Goal: Task Accomplishment & Management: Manage account settings

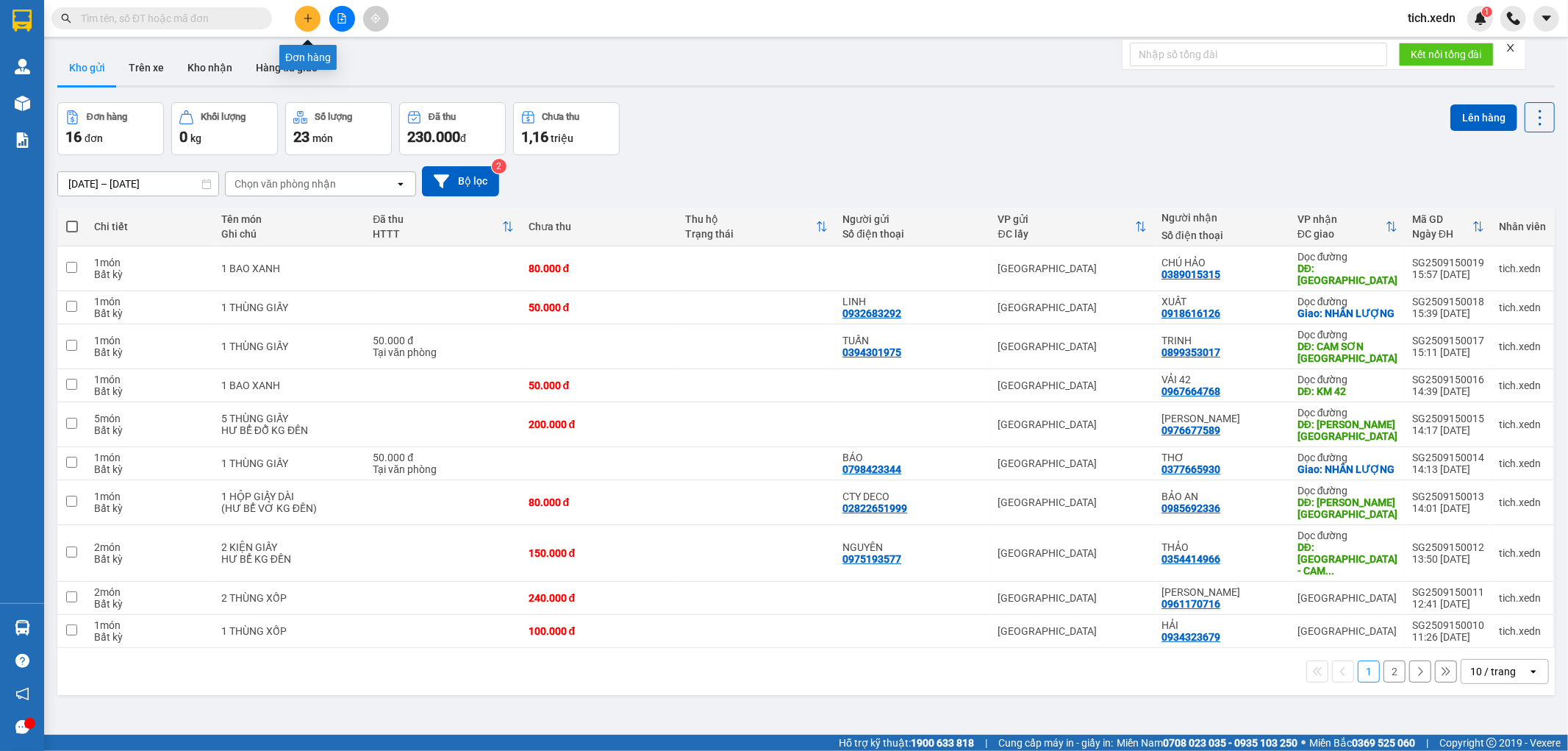
click at [303, 17] on icon "plus" at bounding box center [307, 18] width 10 height 10
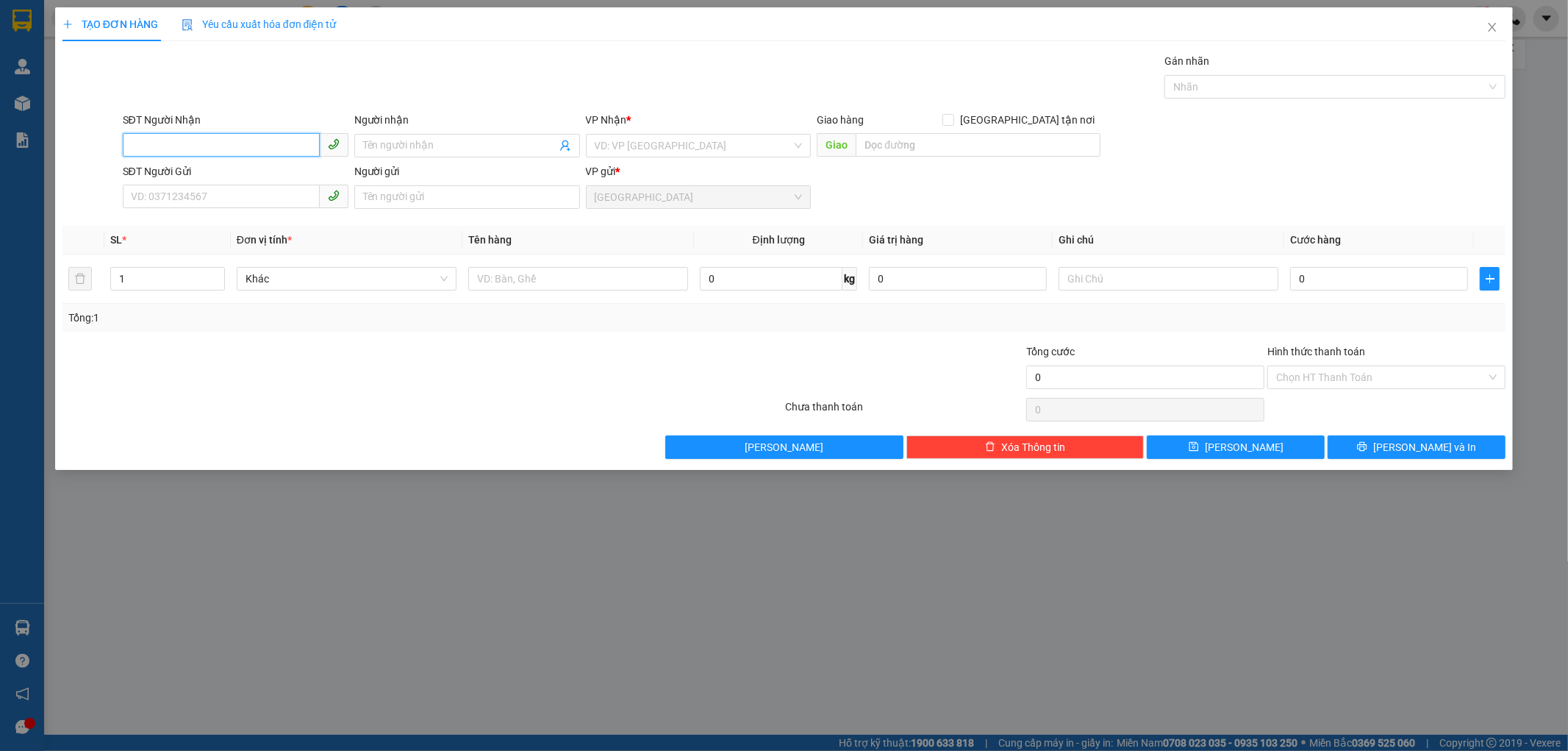
click at [195, 140] on input "SĐT Người Nhận" at bounding box center [221, 145] width 197 height 24
type input "0333555540"
click at [231, 169] on div "0333555540 - THÌNH" at bounding box center [235, 175] width 208 height 16
type input "THÌNH"
type input "100.000"
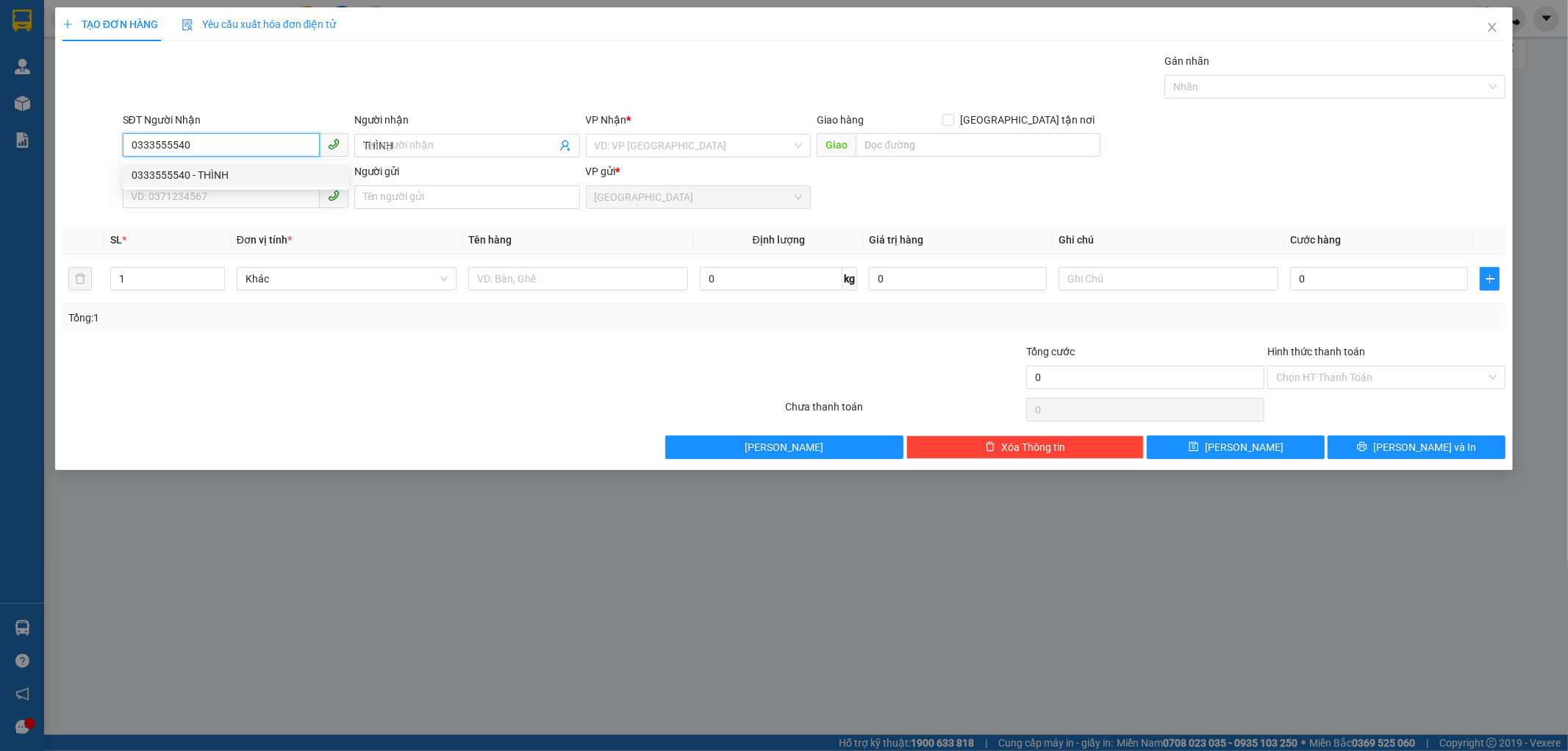
type input "100.000"
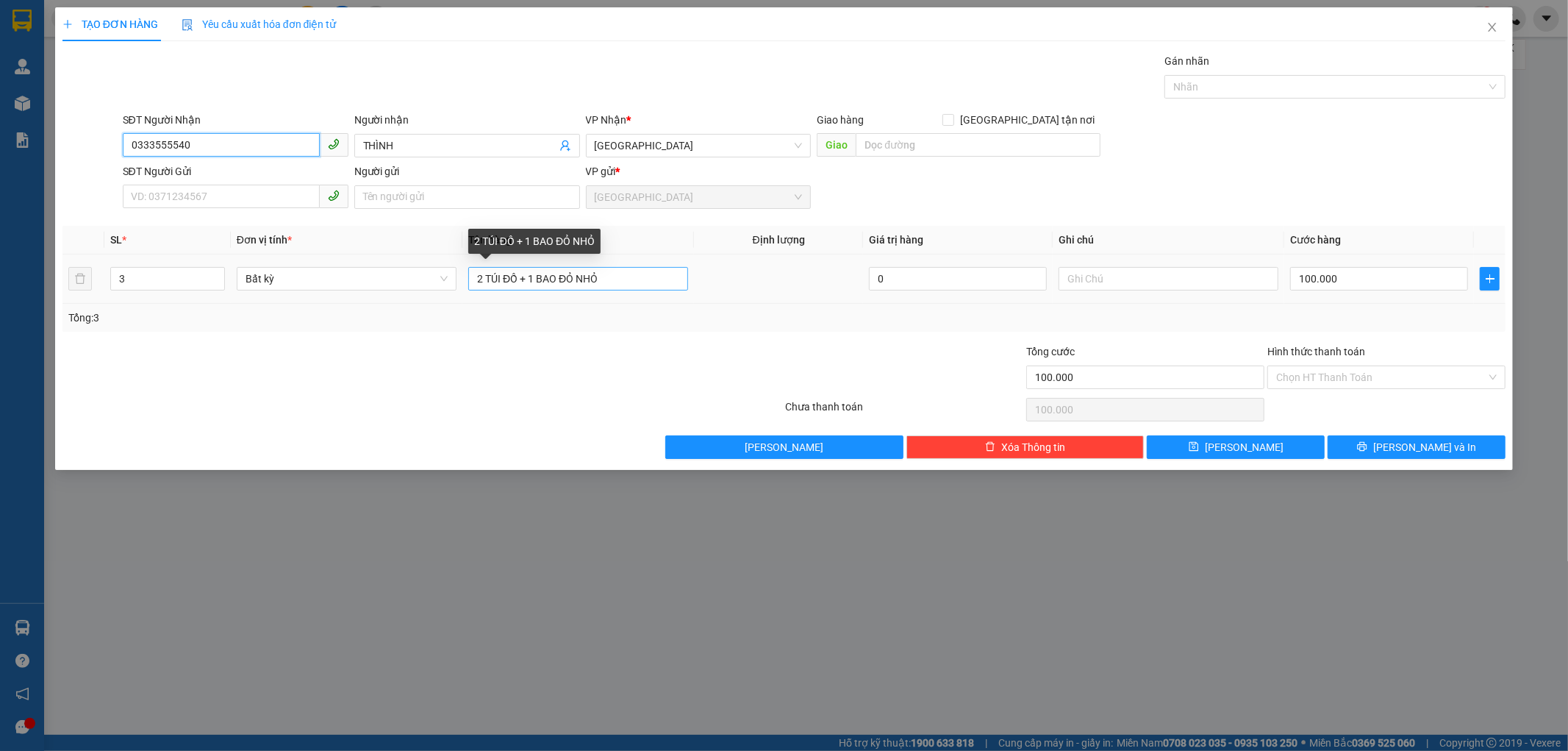
type input "0333555540"
click at [619, 278] on input "2 TÚI ĐỒ + 1 BAO ĐỎ NHỎ" at bounding box center [578, 279] width 220 height 24
type input "2"
type input "1 BỊ ĐEN +1 VA LI ĐEN"
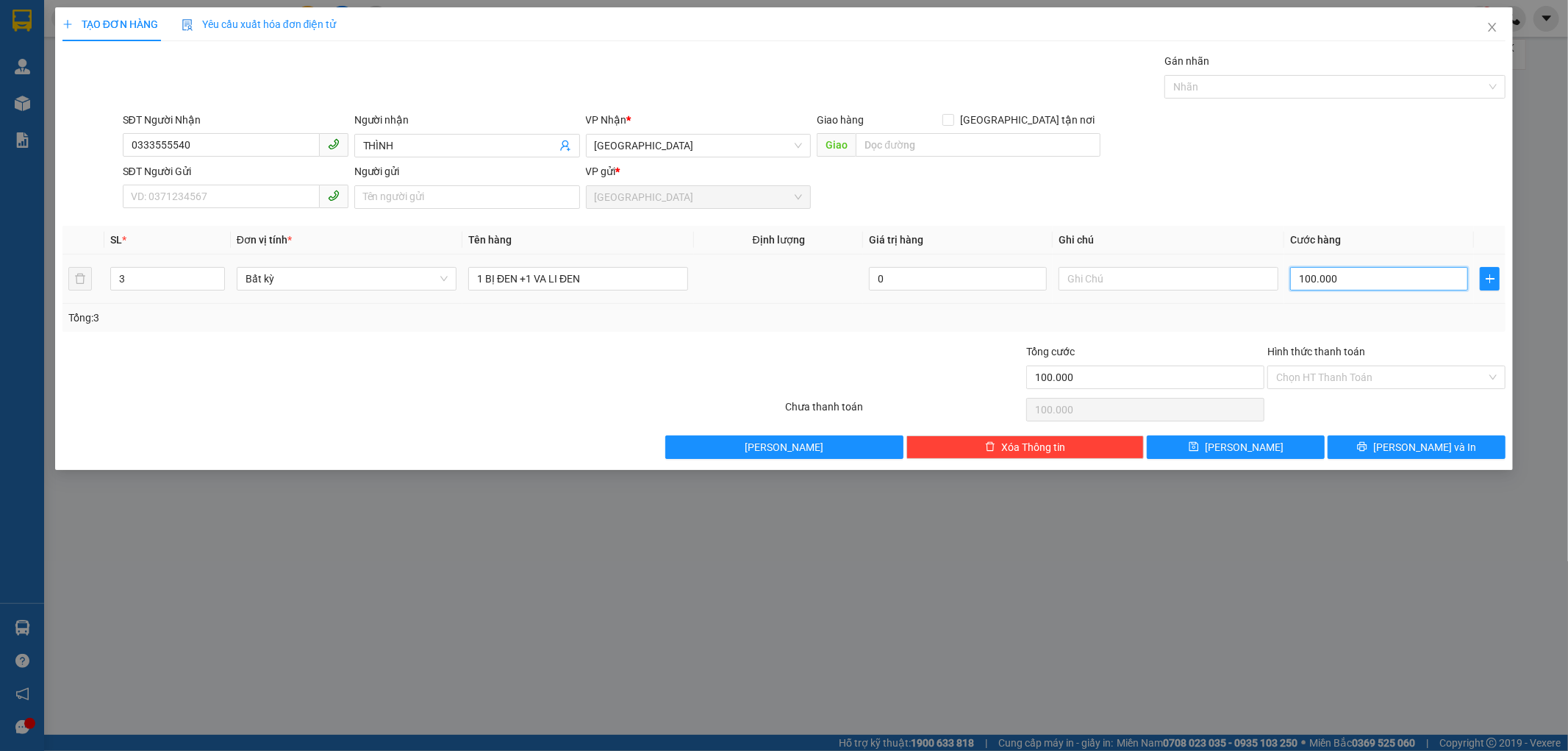
click at [1347, 279] on input "100.000" at bounding box center [1379, 279] width 178 height 24
type input "0"
type input "01"
type input "1"
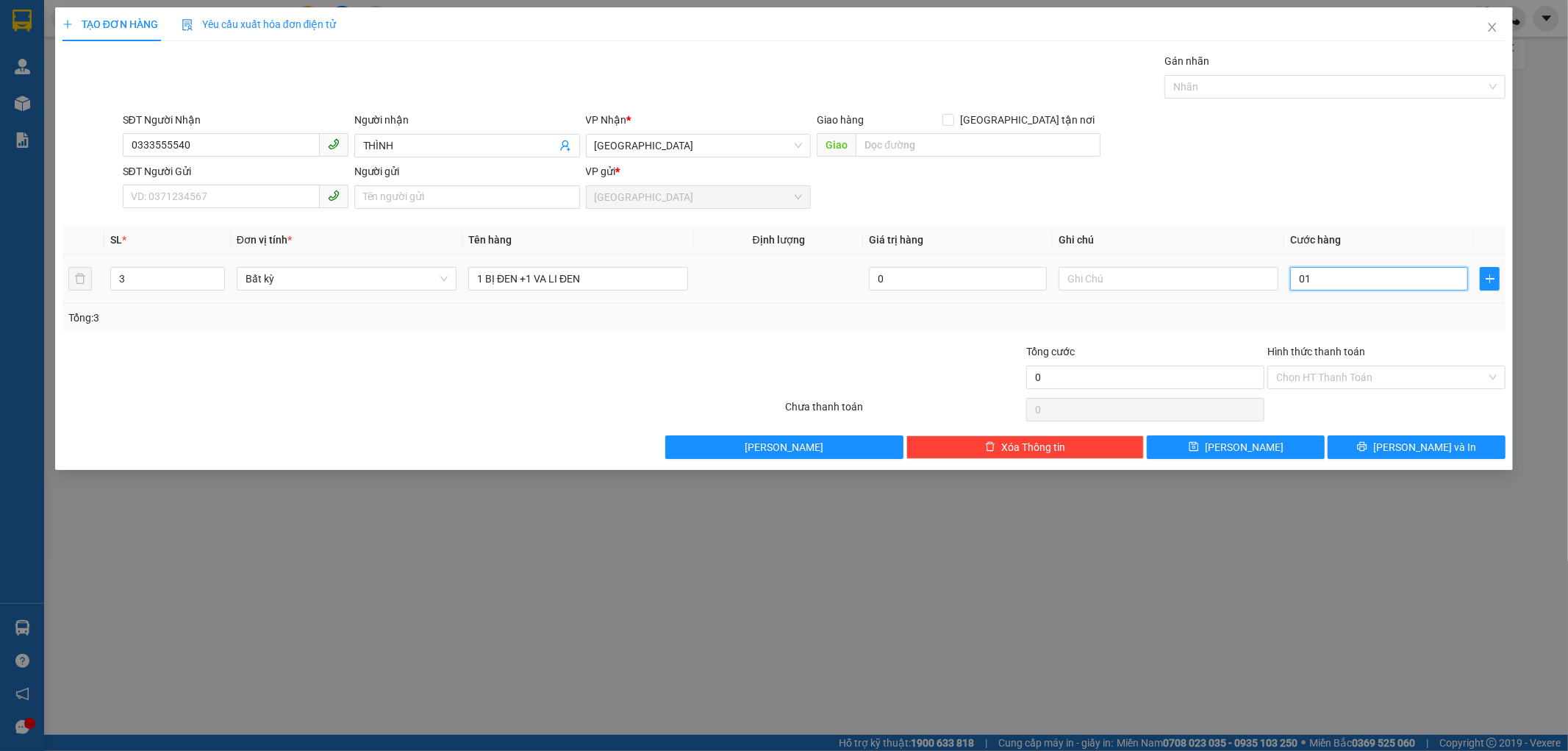
type input "1"
type input "012"
type input "12"
type input "0.120"
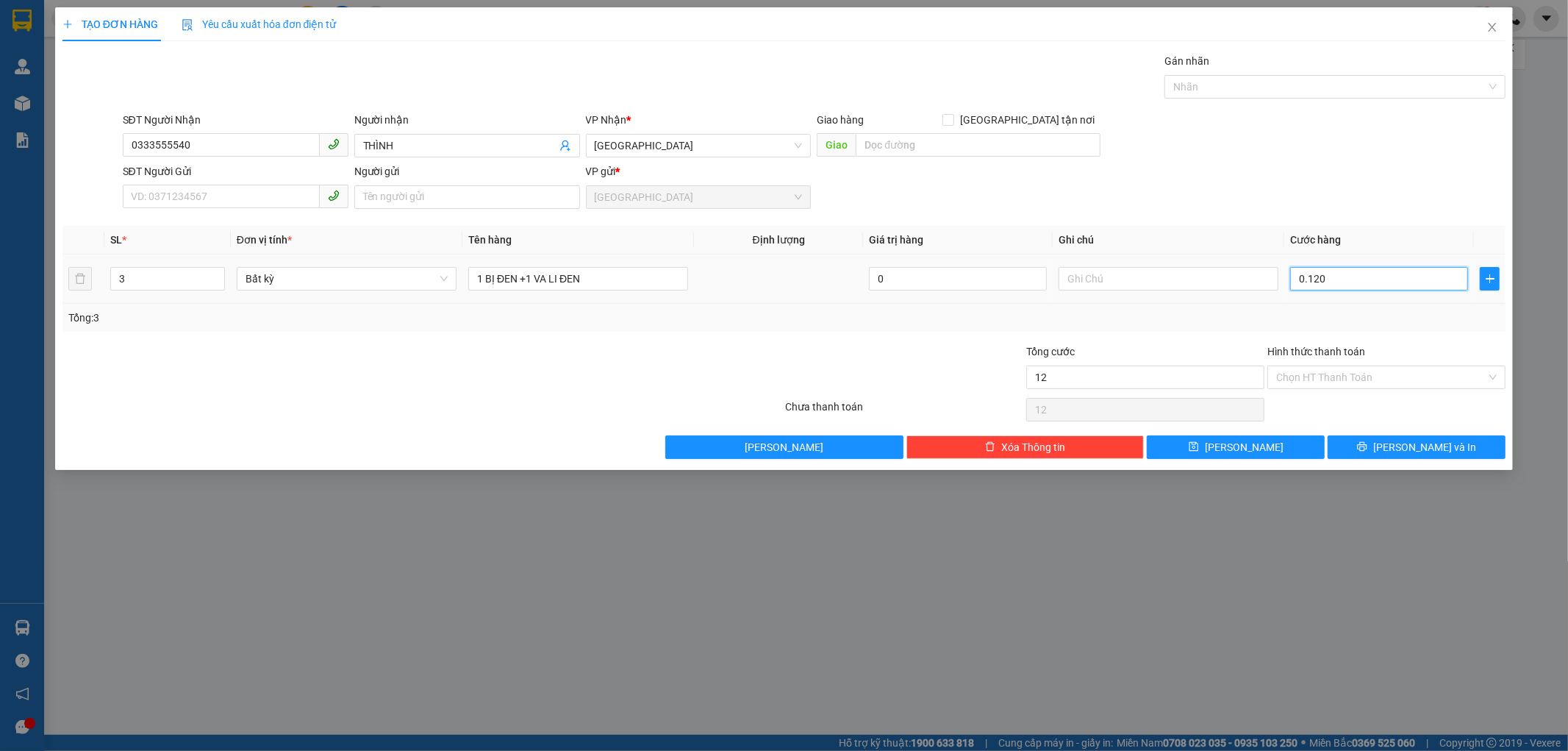
type input "120"
type input "0.120"
type input "120.000"
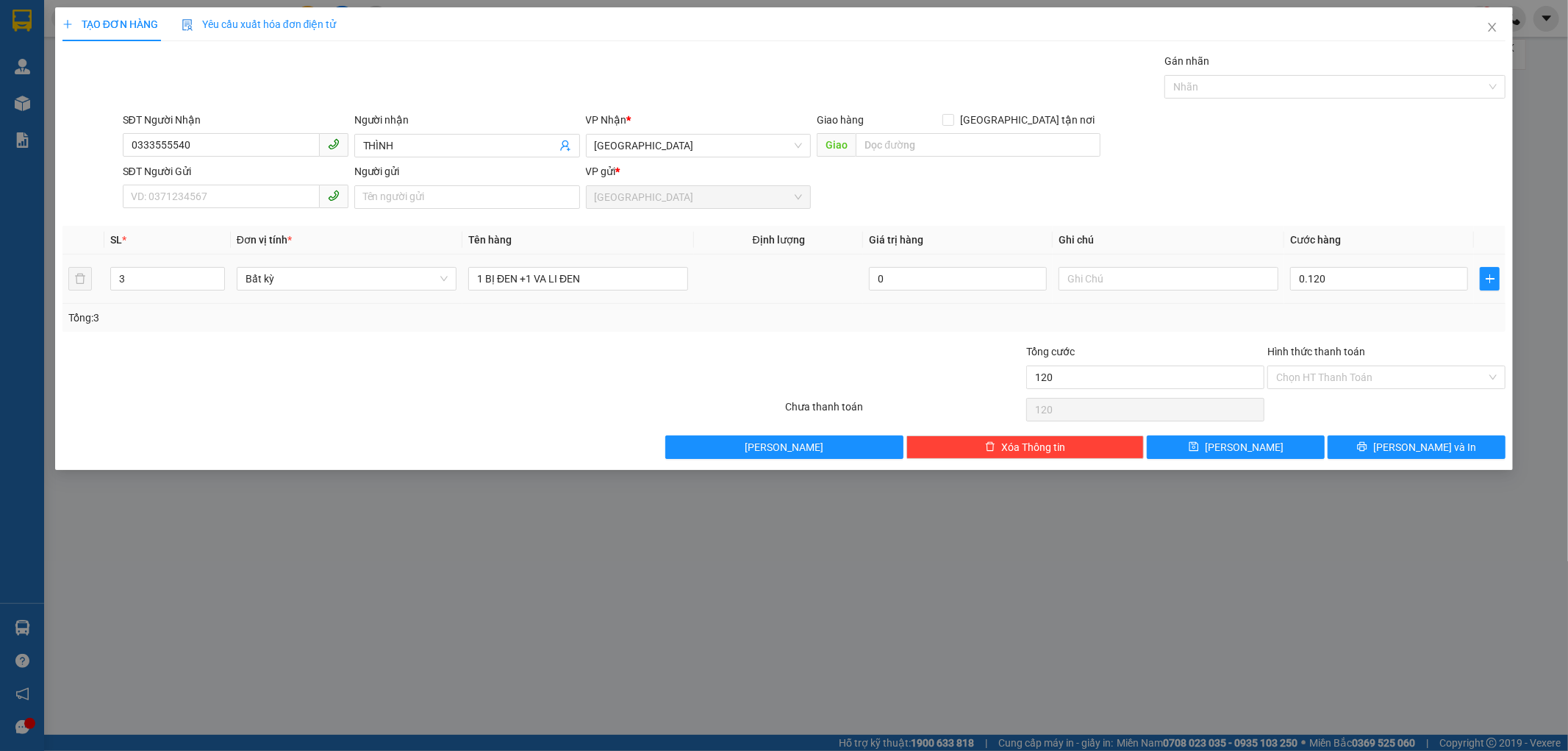
type input "120.000"
click at [1343, 300] on td "120.000" at bounding box center [1379, 279] width 190 height 49
click at [1383, 374] on input "Hình thức thanh toán" at bounding box center [1381, 377] width 210 height 22
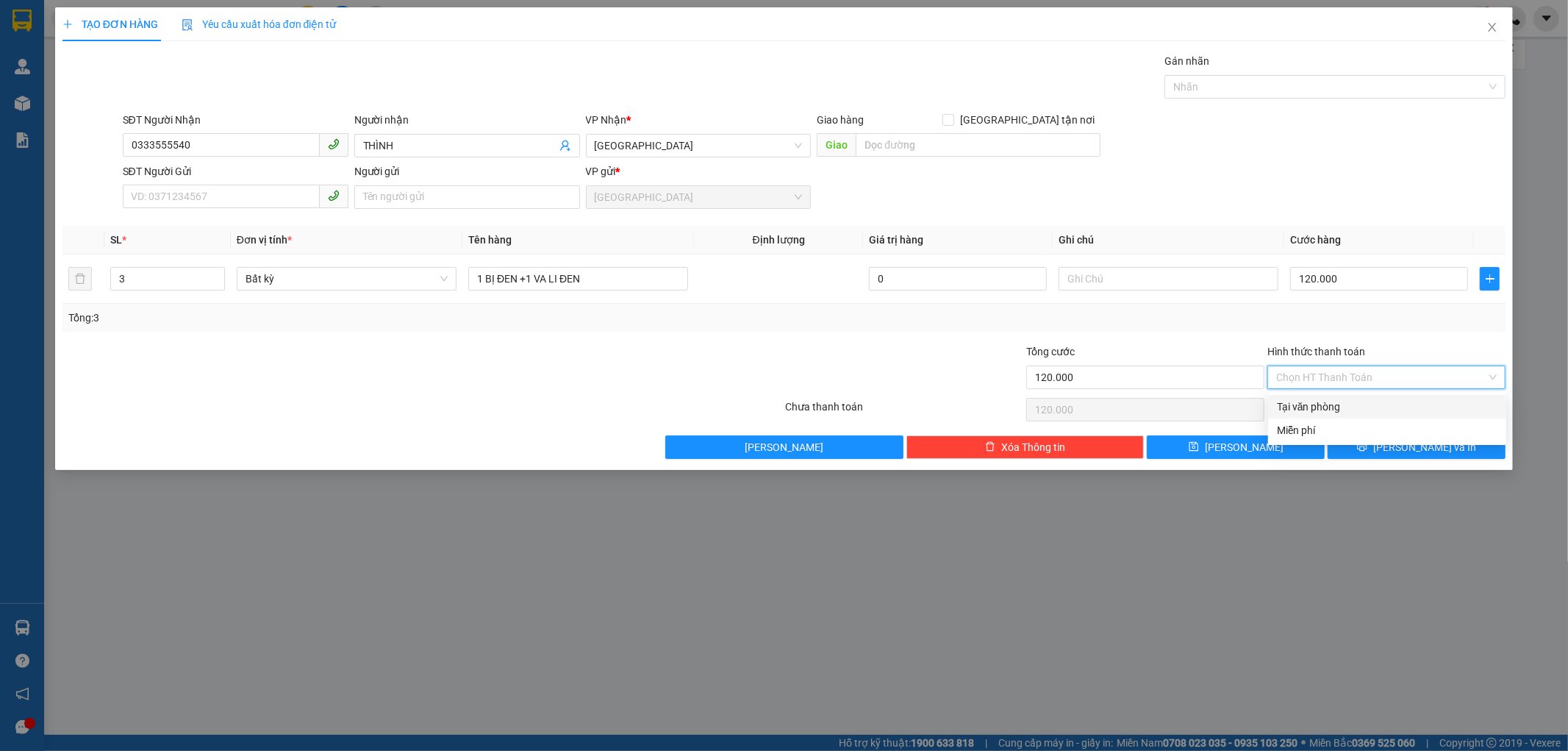
click at [1354, 405] on div "Tại văn phòng" at bounding box center [1387, 406] width 221 height 16
type input "0"
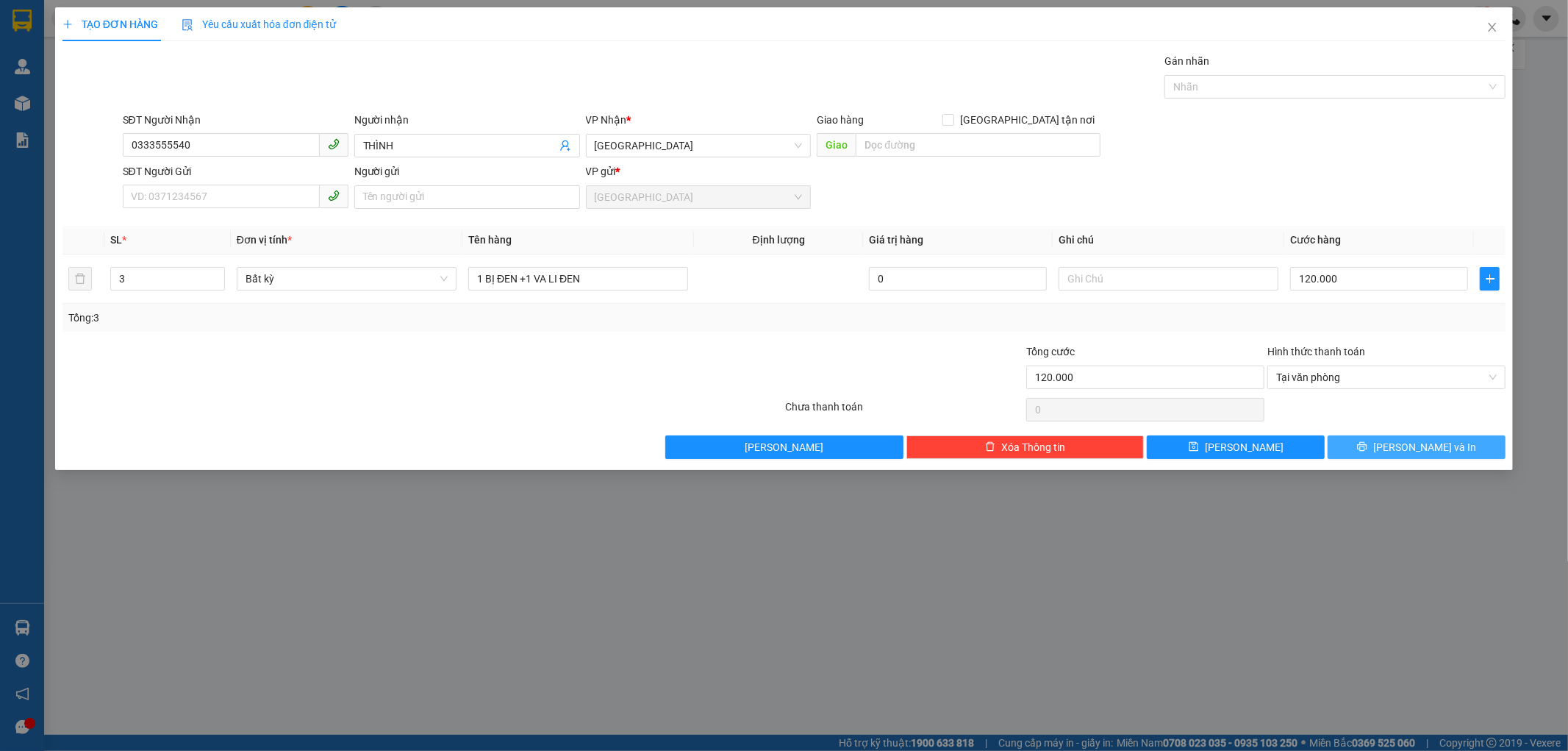
click at [1414, 446] on span "[PERSON_NAME] và In" at bounding box center [1424, 447] width 103 height 16
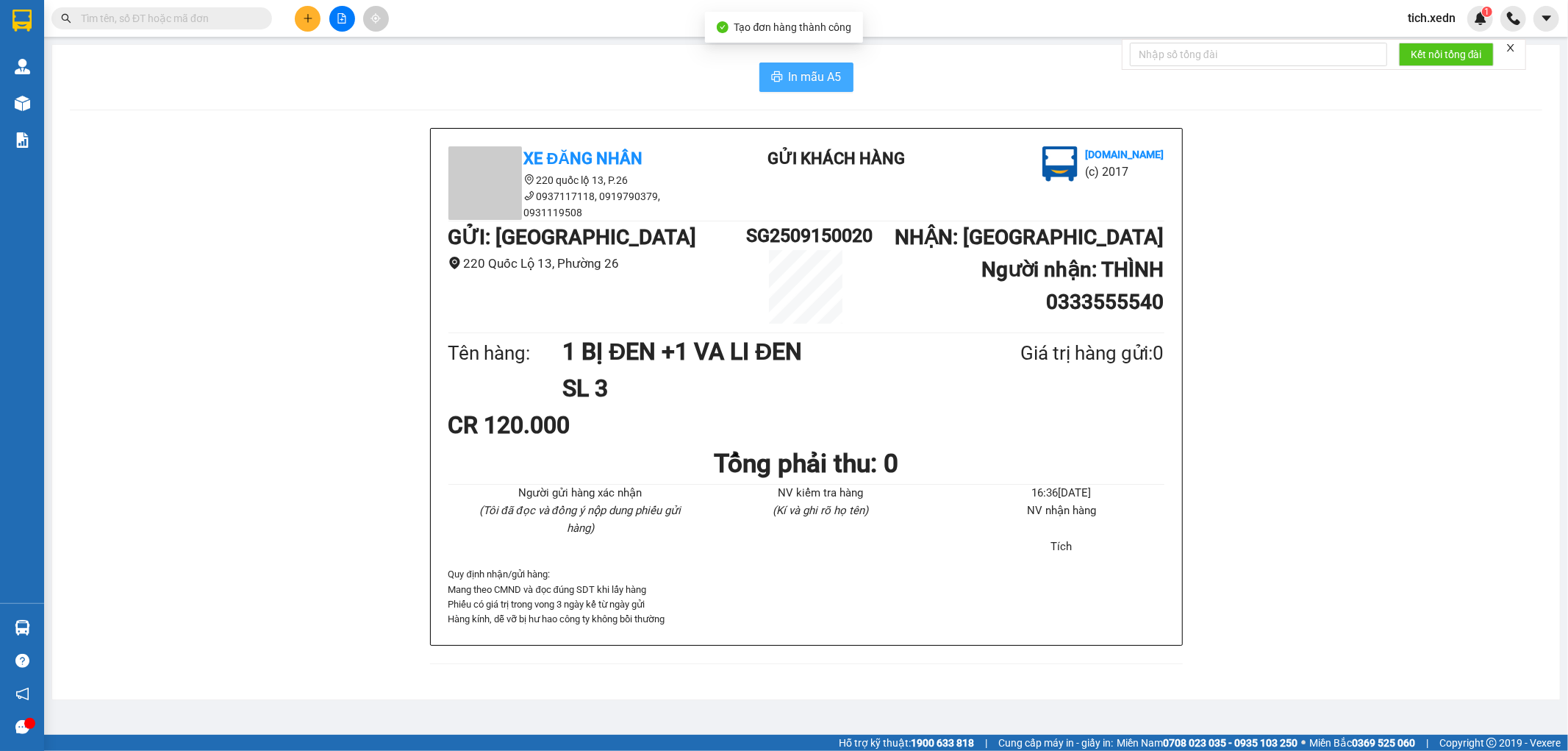
click at [804, 78] on span "In mẫu A5" at bounding box center [815, 76] width 53 height 18
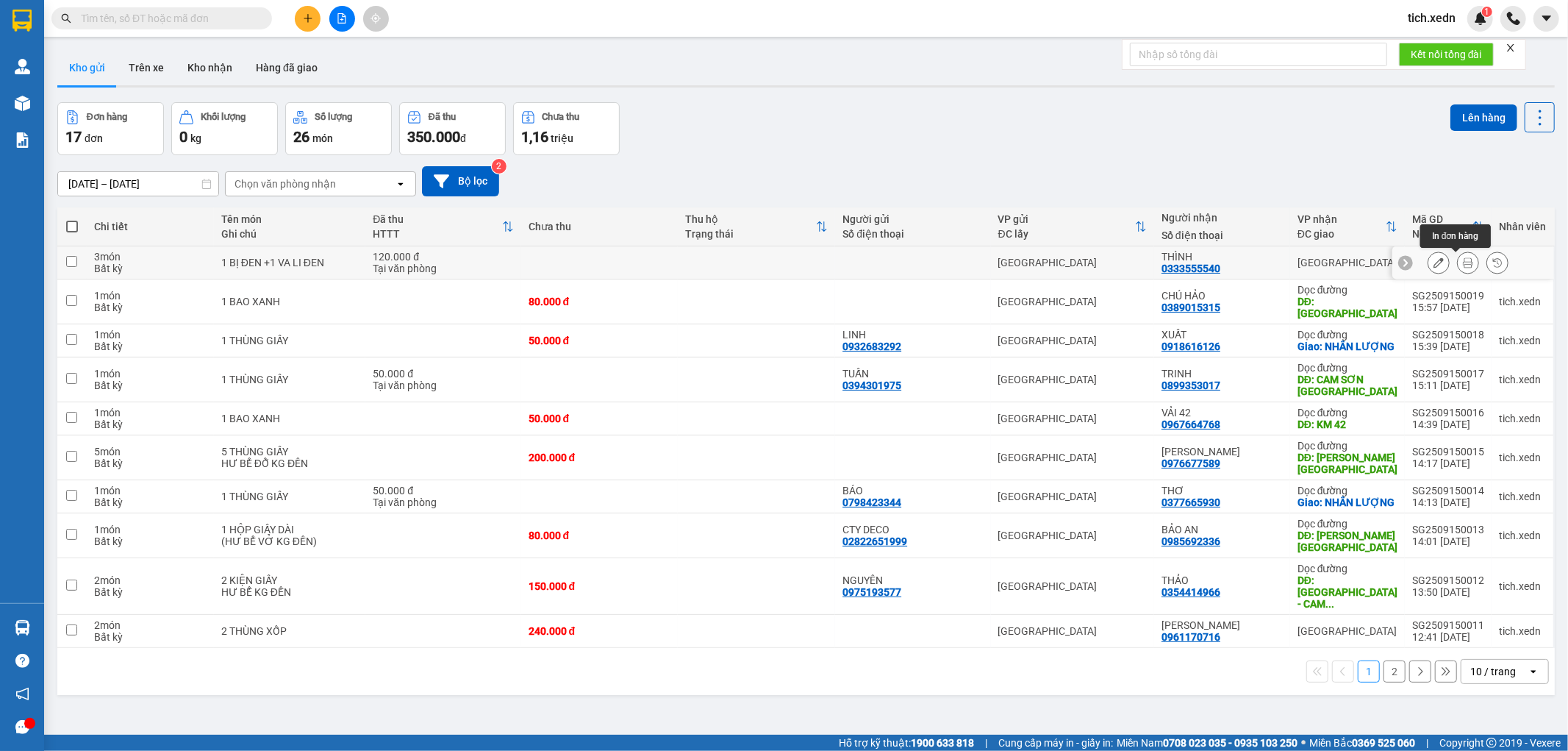
click at [1463, 265] on icon at bounding box center [1467, 262] width 10 height 10
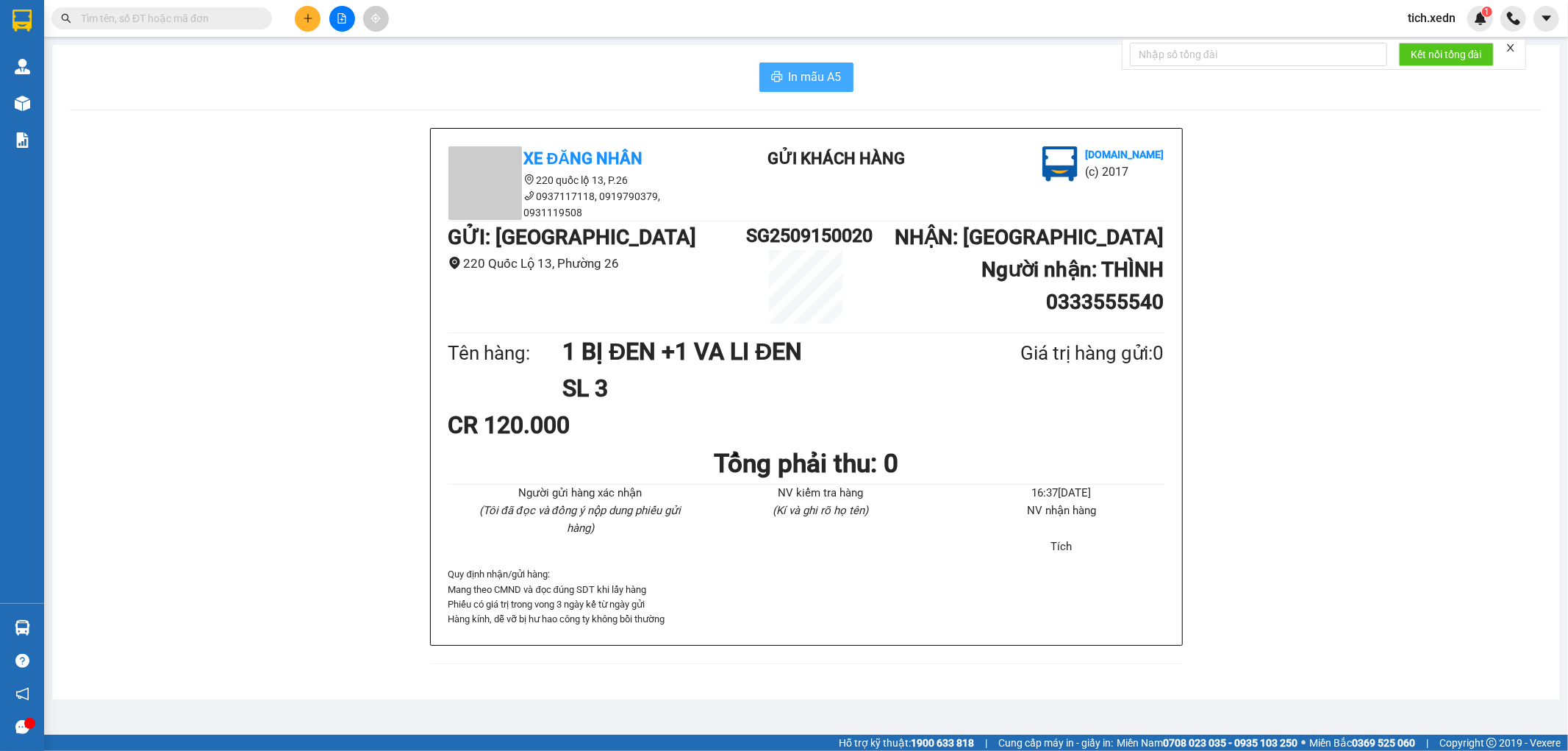
click at [775, 70] on button "In mẫu A5" at bounding box center [806, 77] width 95 height 29
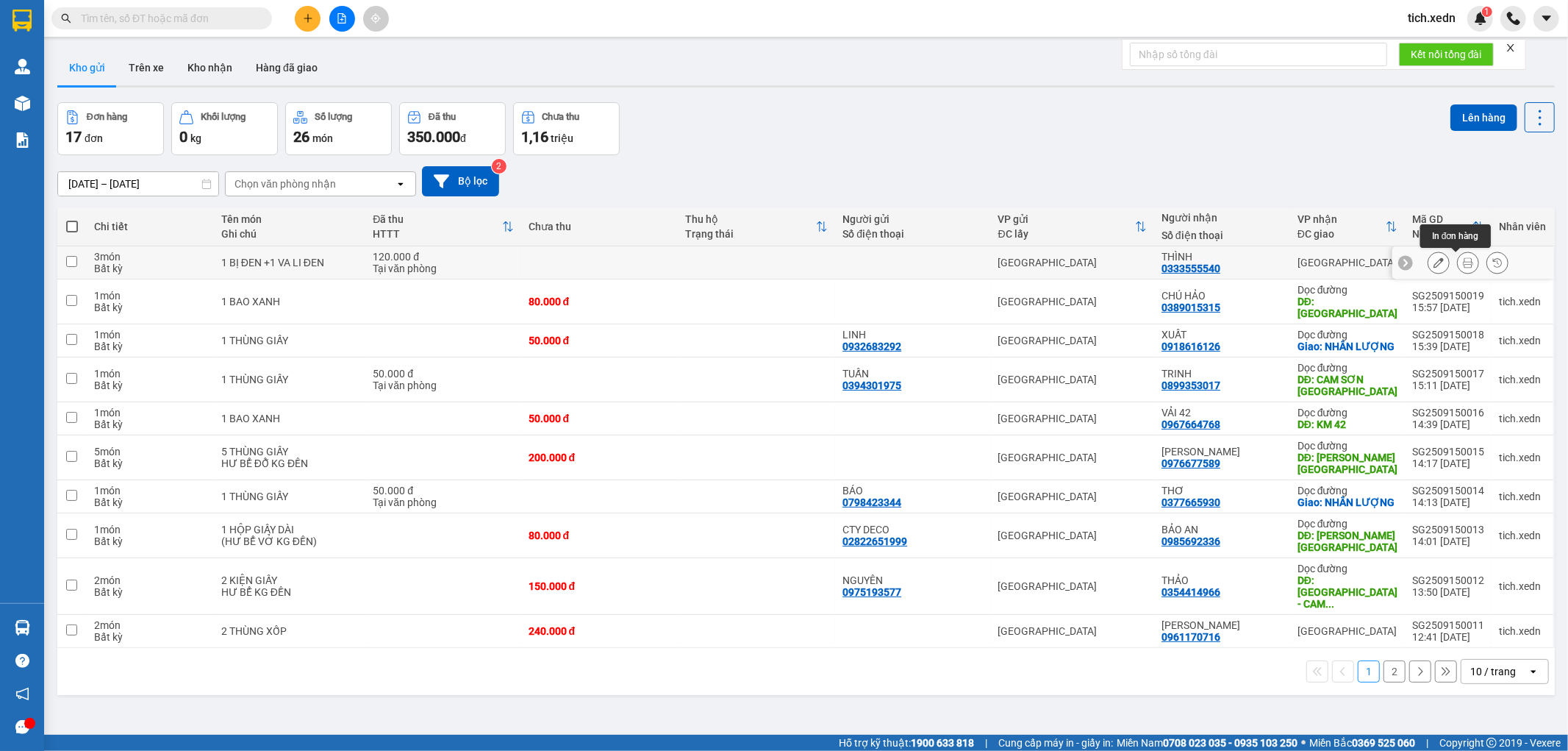
click at [1463, 255] on button at bounding box center [1468, 263] width 21 height 25
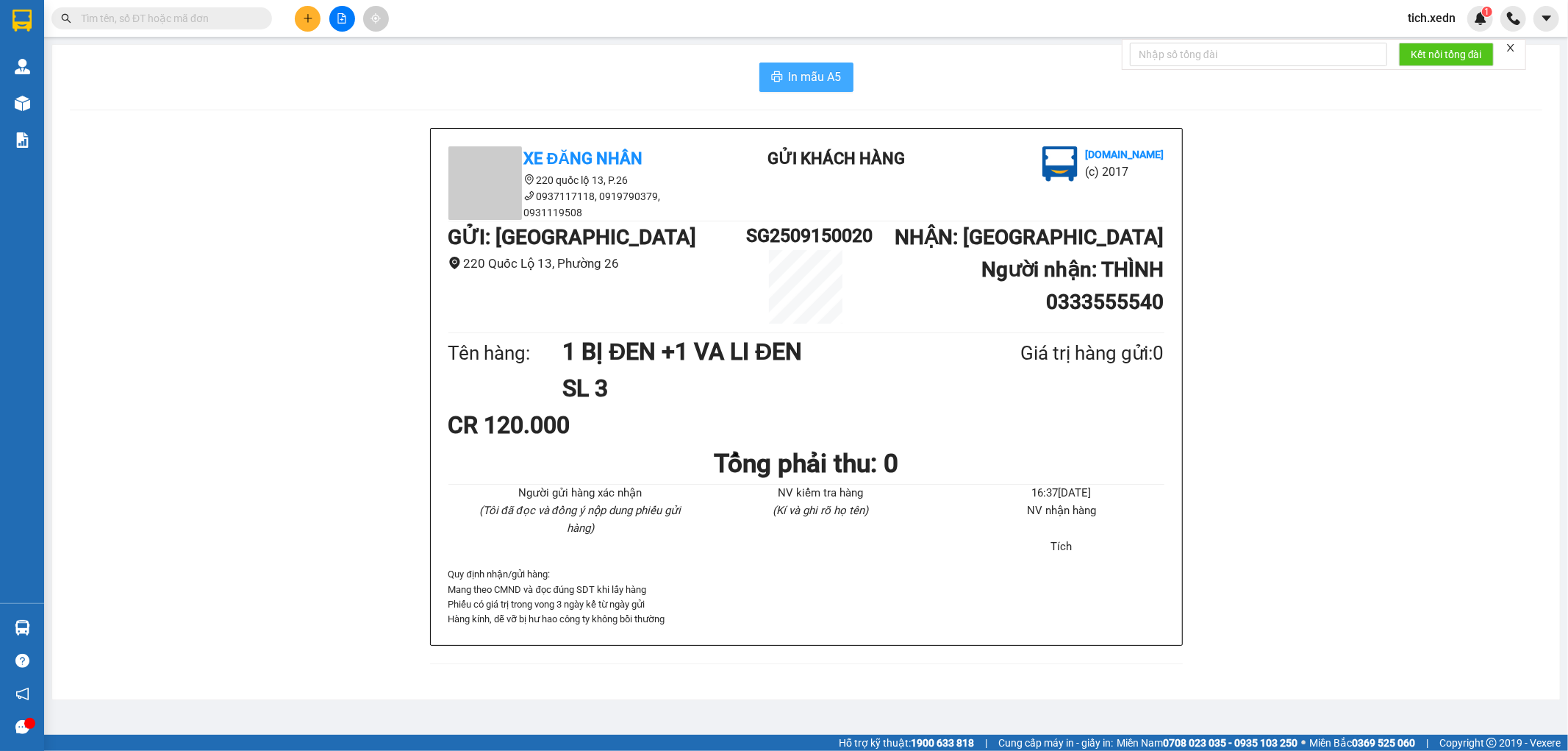
click at [803, 74] on span "In mẫu A5" at bounding box center [815, 76] width 53 height 18
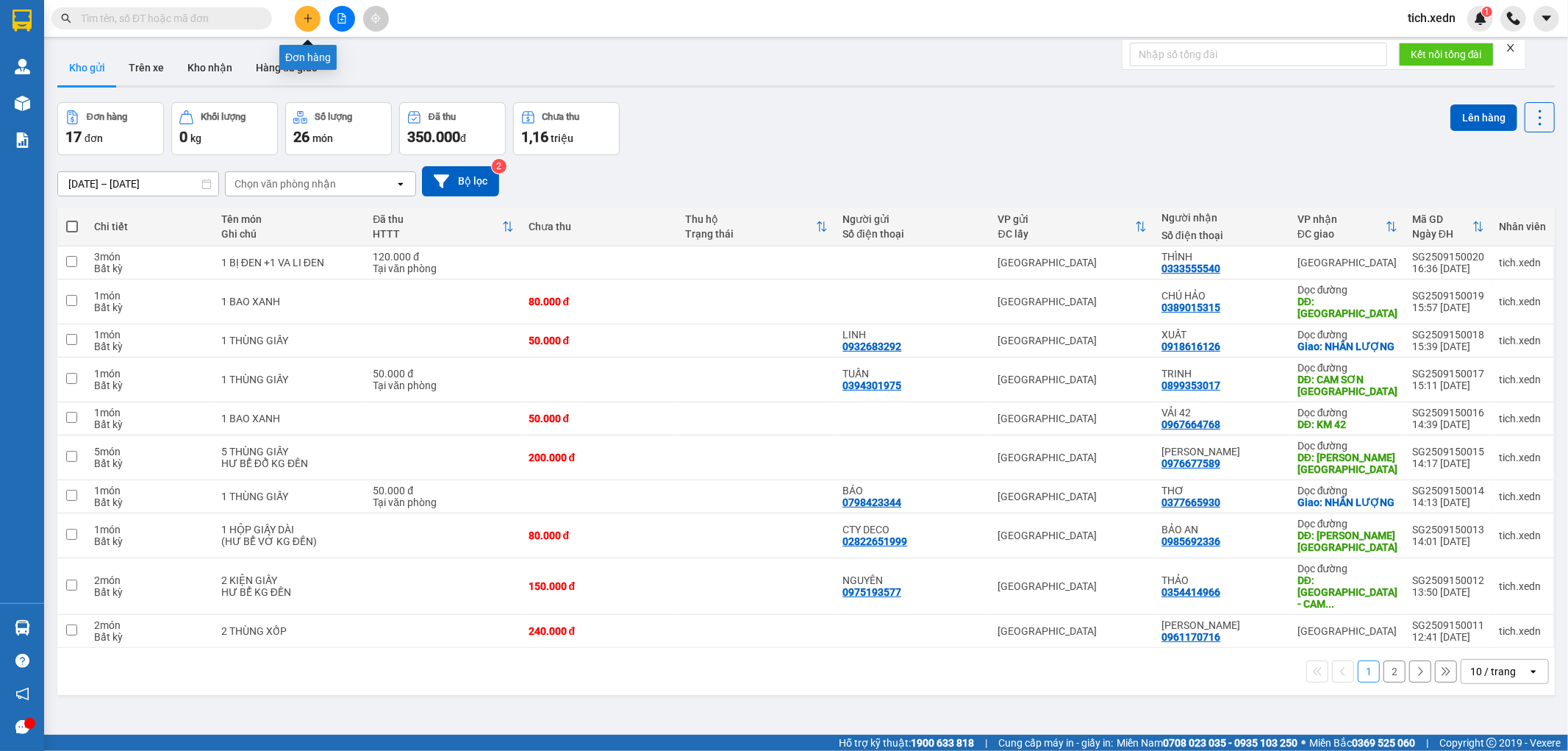
click at [303, 21] on icon "plus" at bounding box center [307, 18] width 10 height 10
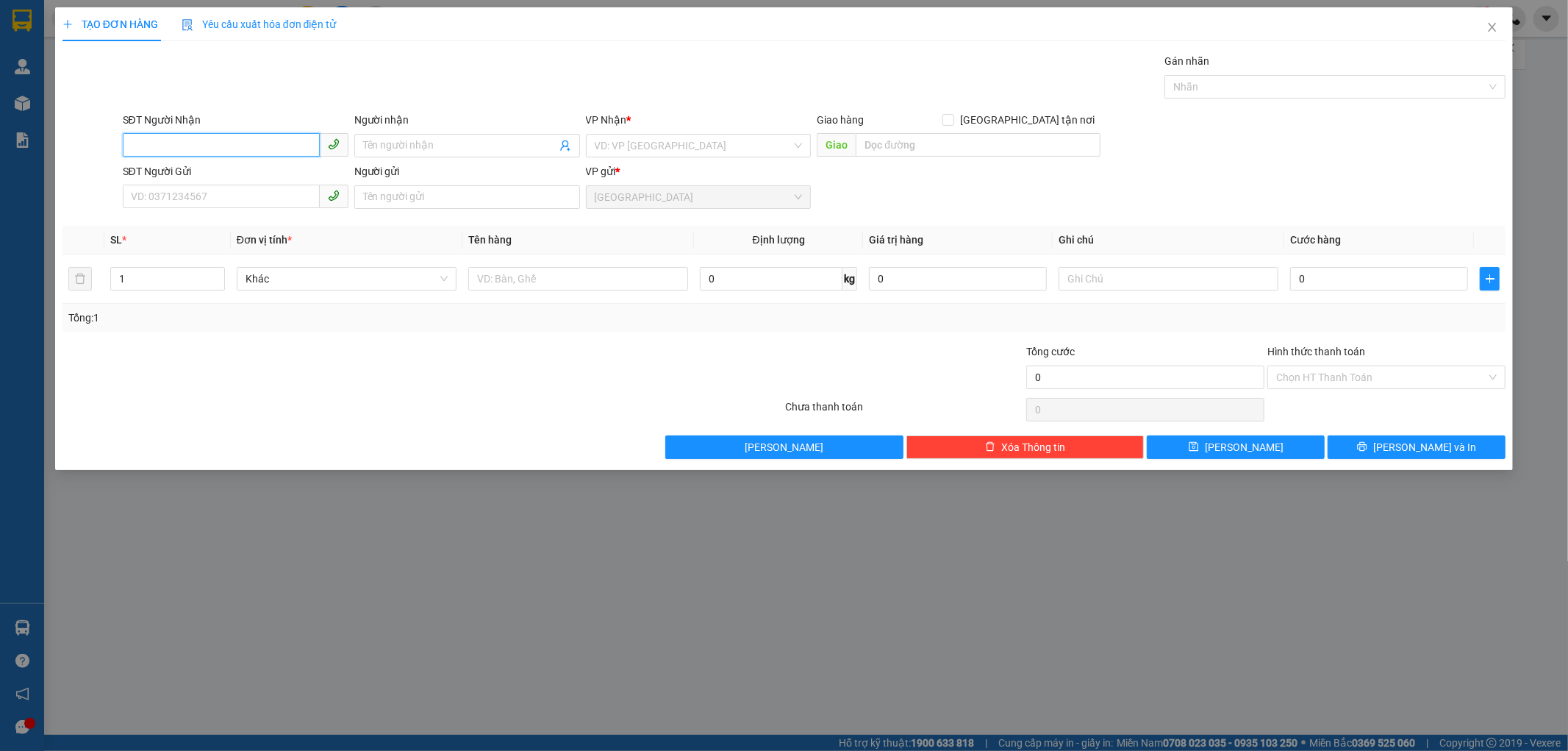
click at [254, 141] on input "SĐT Người Nhận" at bounding box center [221, 145] width 197 height 24
click at [265, 175] on div "0912089832 - CHỊ CẢNH" at bounding box center [235, 175] width 208 height 16
type input "0912089832"
type input "CHỊ CẢNH"
type input "ÔTÔ NAM MIỀN TRUNG NGÃ 3 LONG BÌNH"
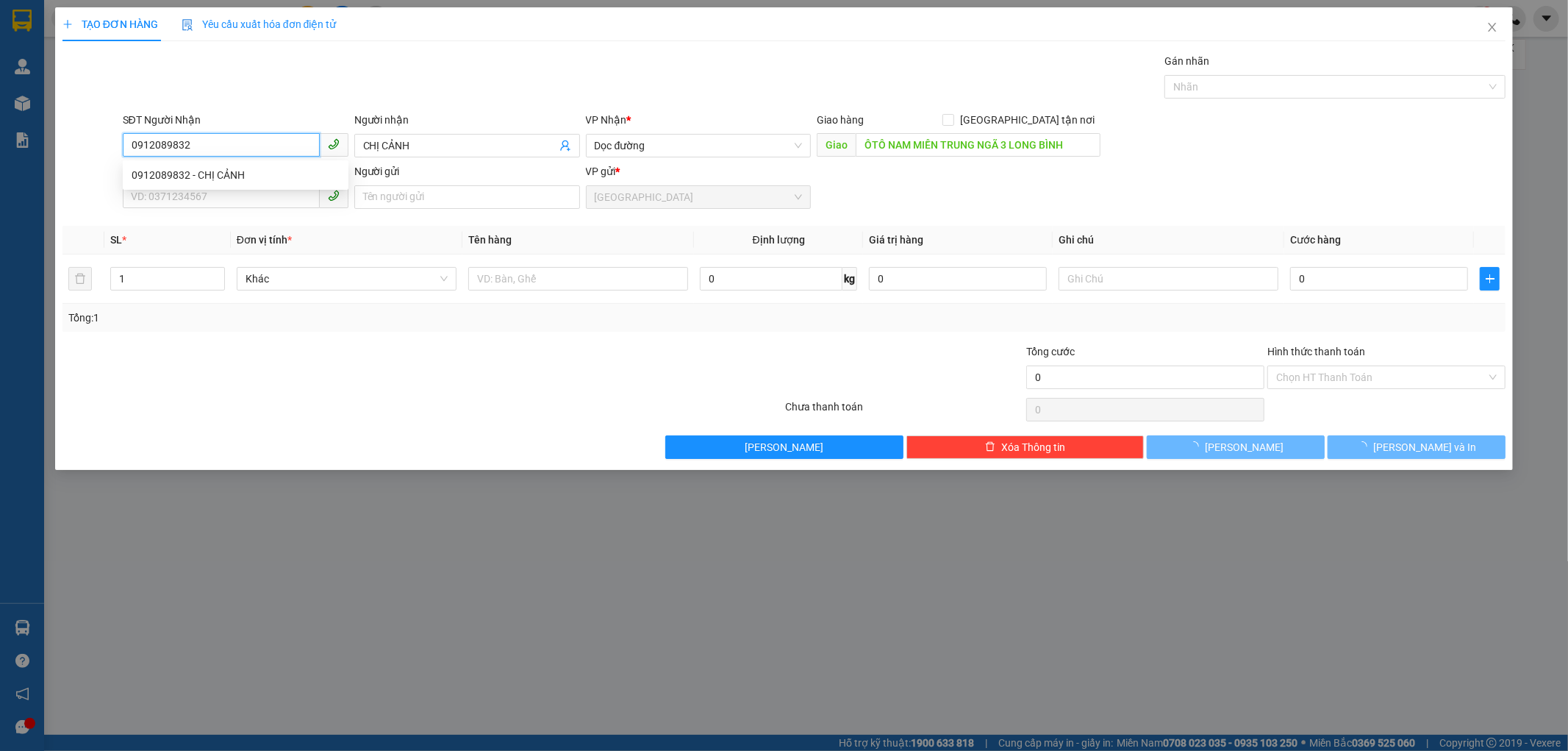
type input "50.000"
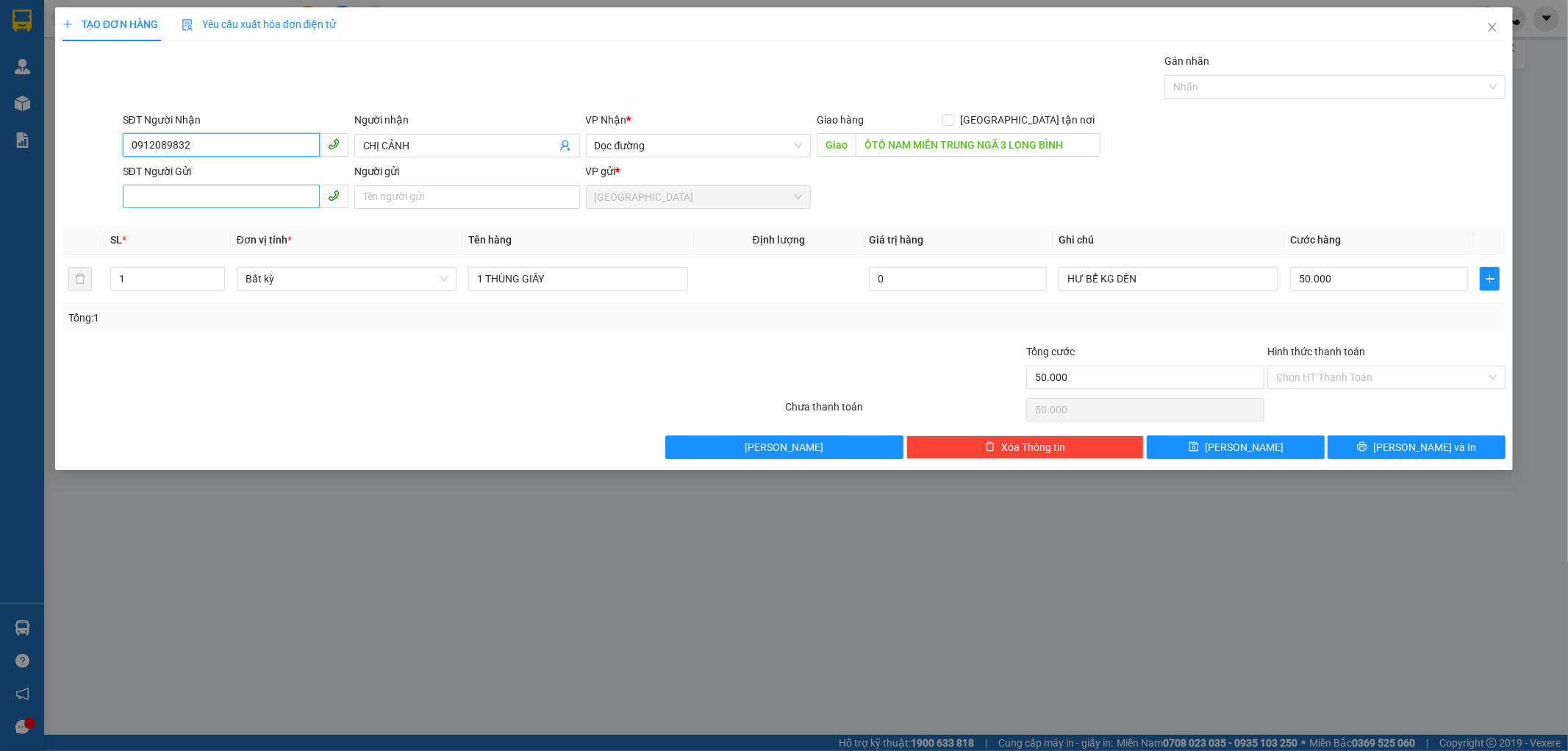
type input "0912089832"
click at [245, 195] on input "SĐT Người Gửi" at bounding box center [221, 196] width 197 height 24
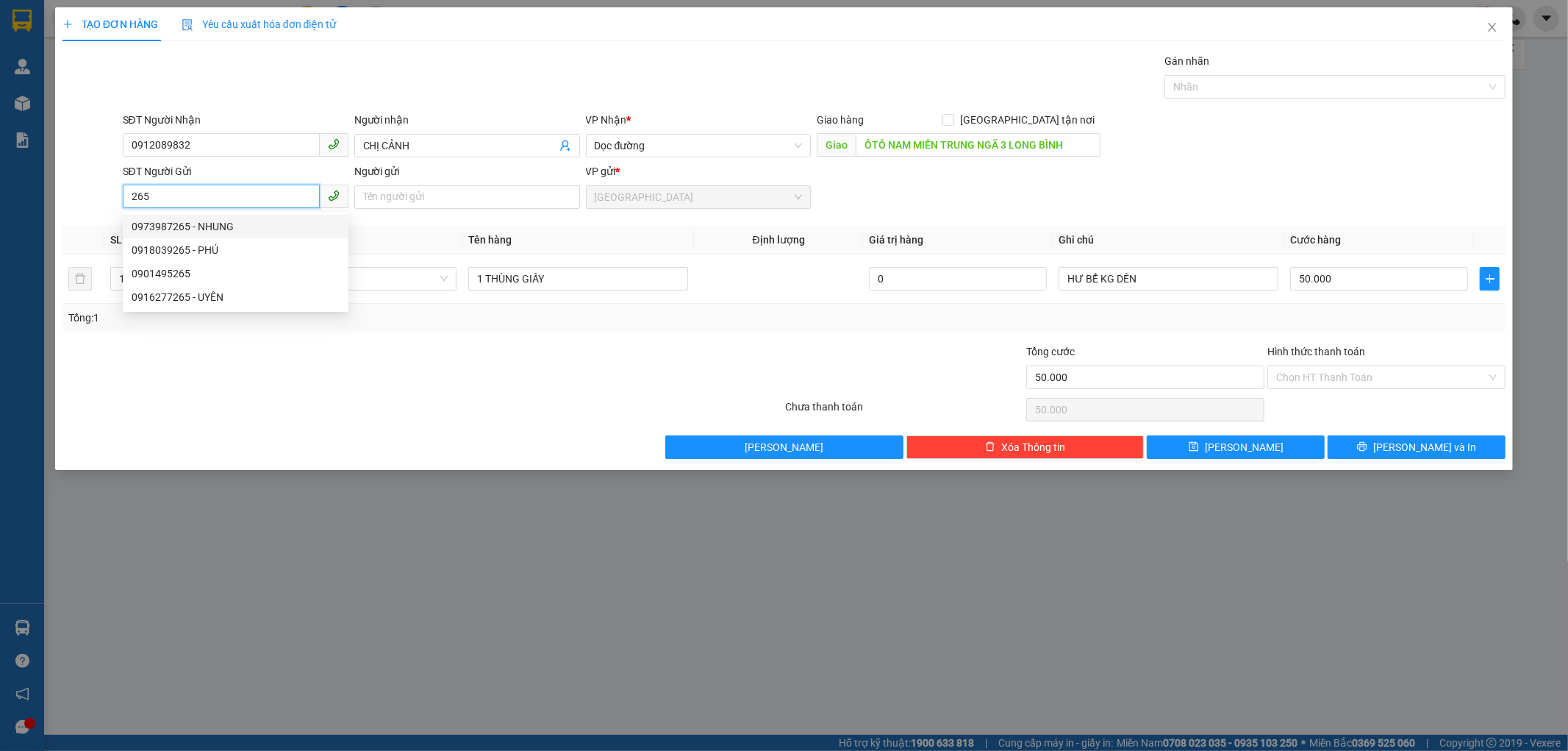
click at [207, 221] on div "0973987265 - NHUNG" at bounding box center [235, 226] width 208 height 16
type input "0973987265"
type input "NHUNG"
type input "40.000"
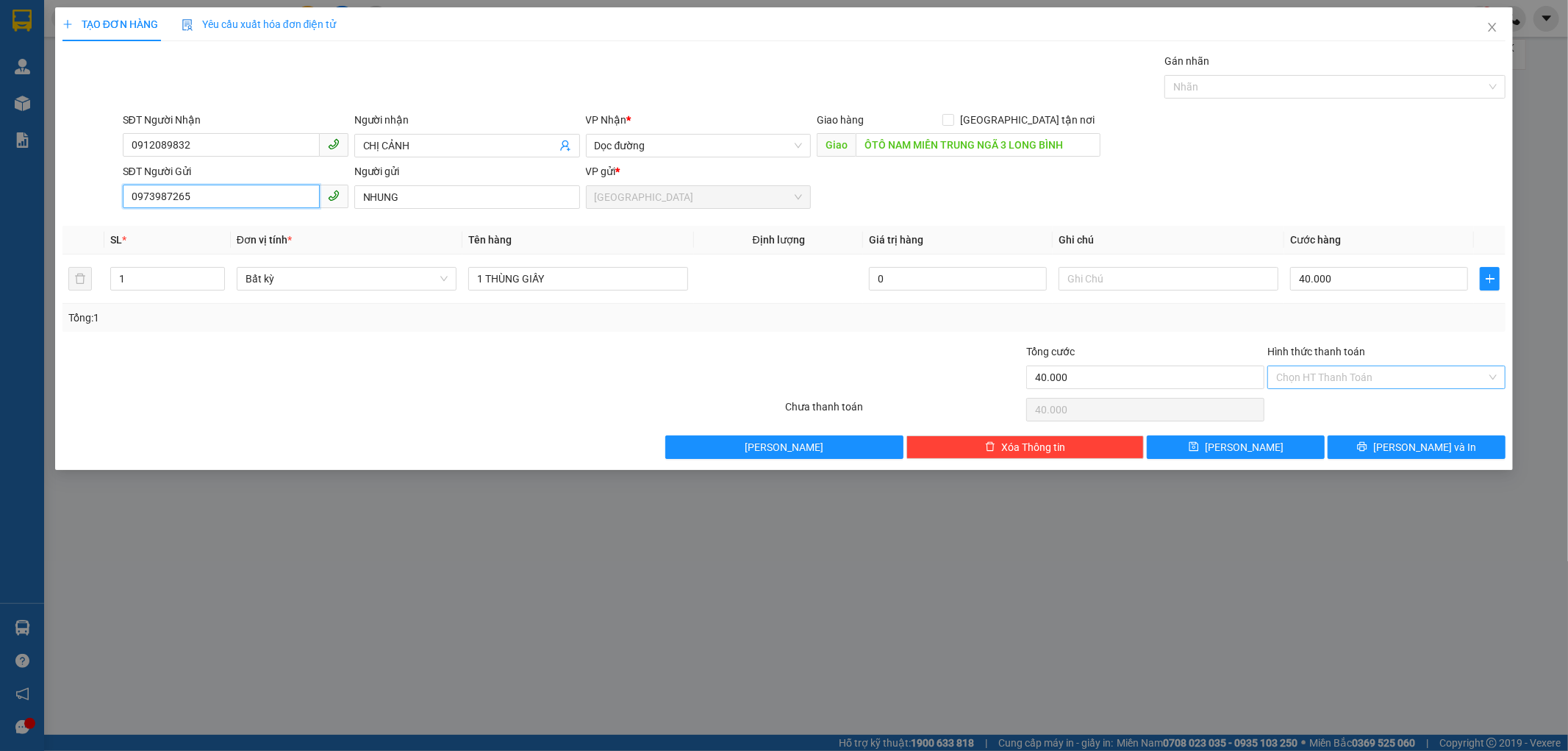
type input "0973987265"
click at [1339, 377] on input "Hình thức thanh toán" at bounding box center [1381, 377] width 210 height 22
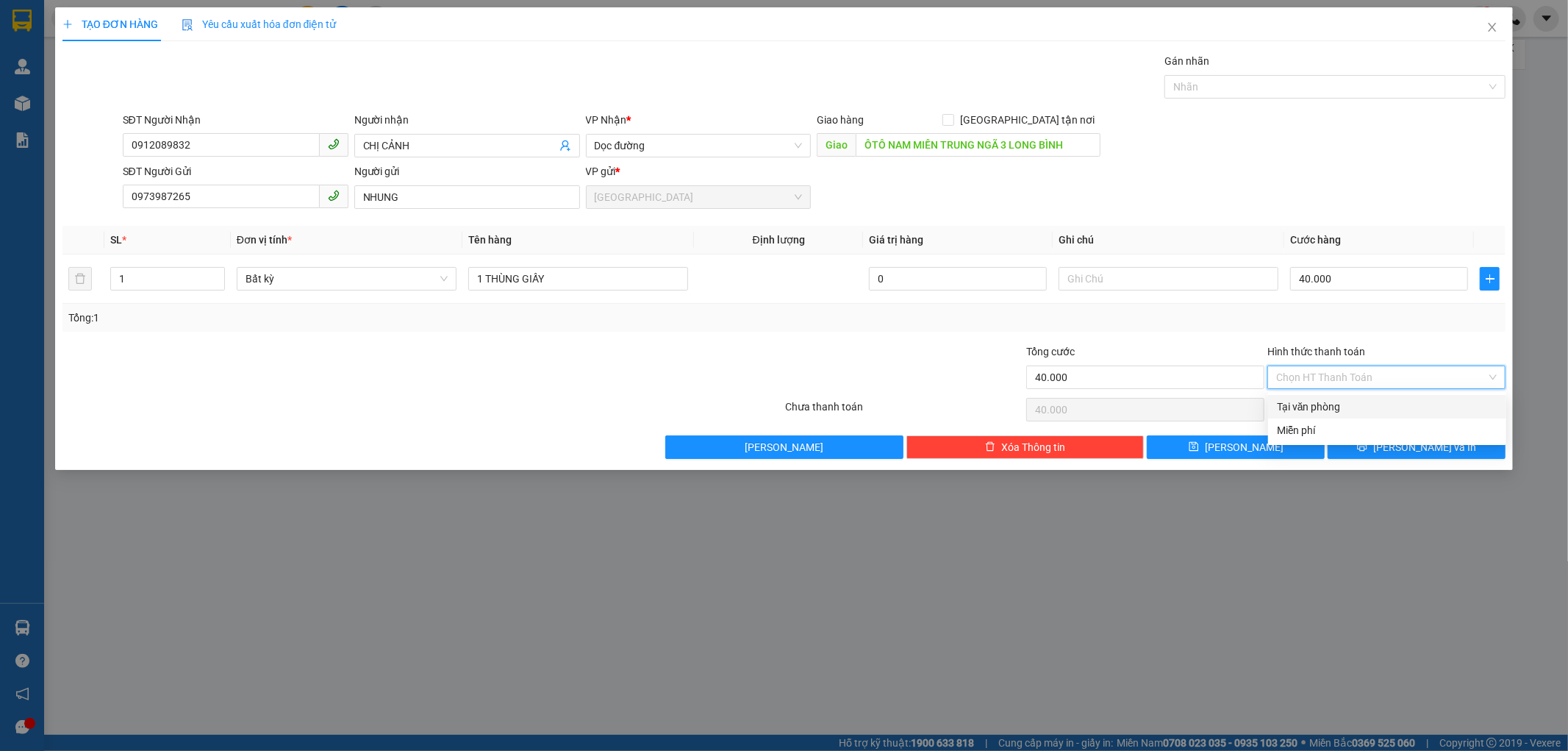
click at [1313, 406] on div "Tại văn phòng" at bounding box center [1387, 406] width 221 height 16
type input "0"
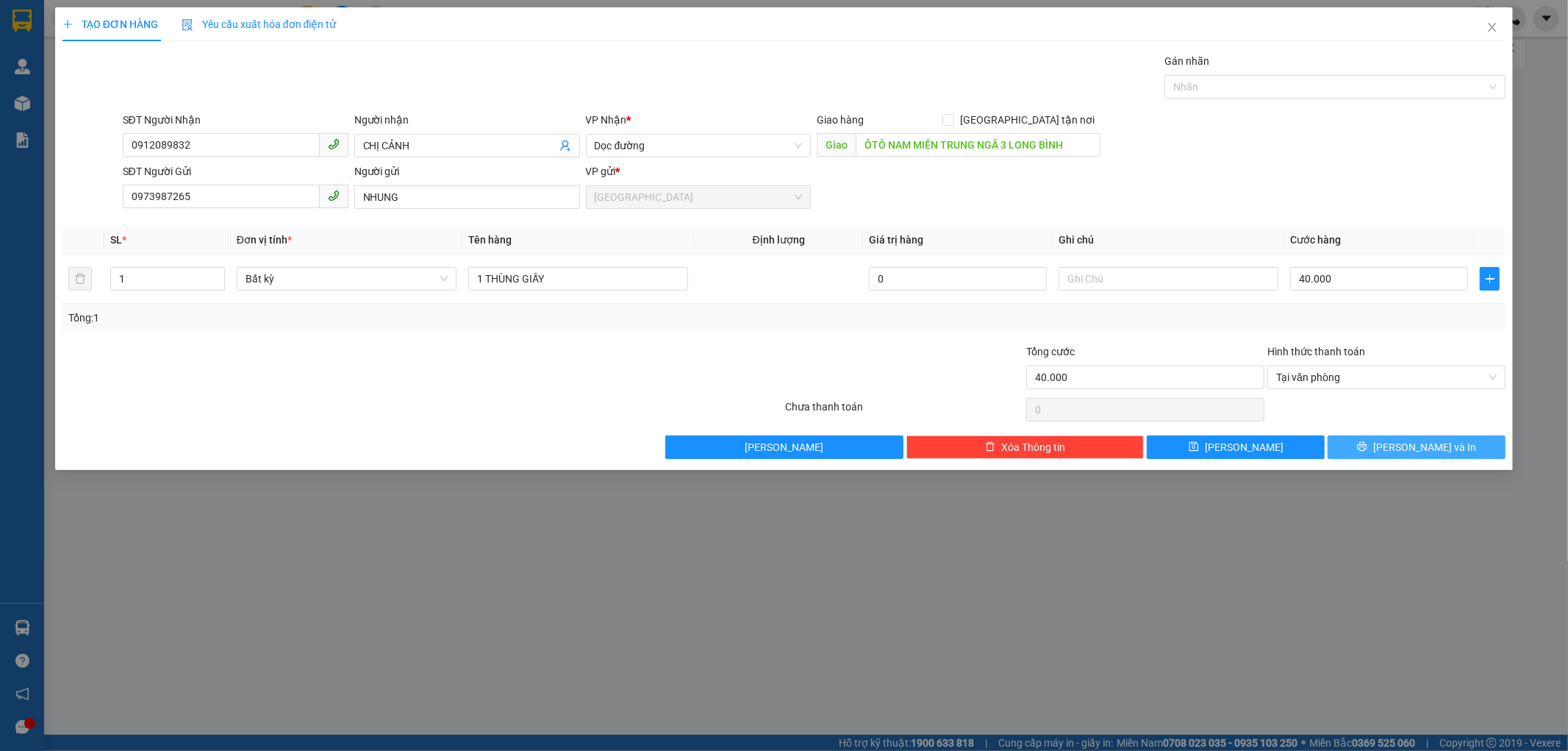
click at [1408, 441] on span "[PERSON_NAME] và In" at bounding box center [1424, 447] width 103 height 16
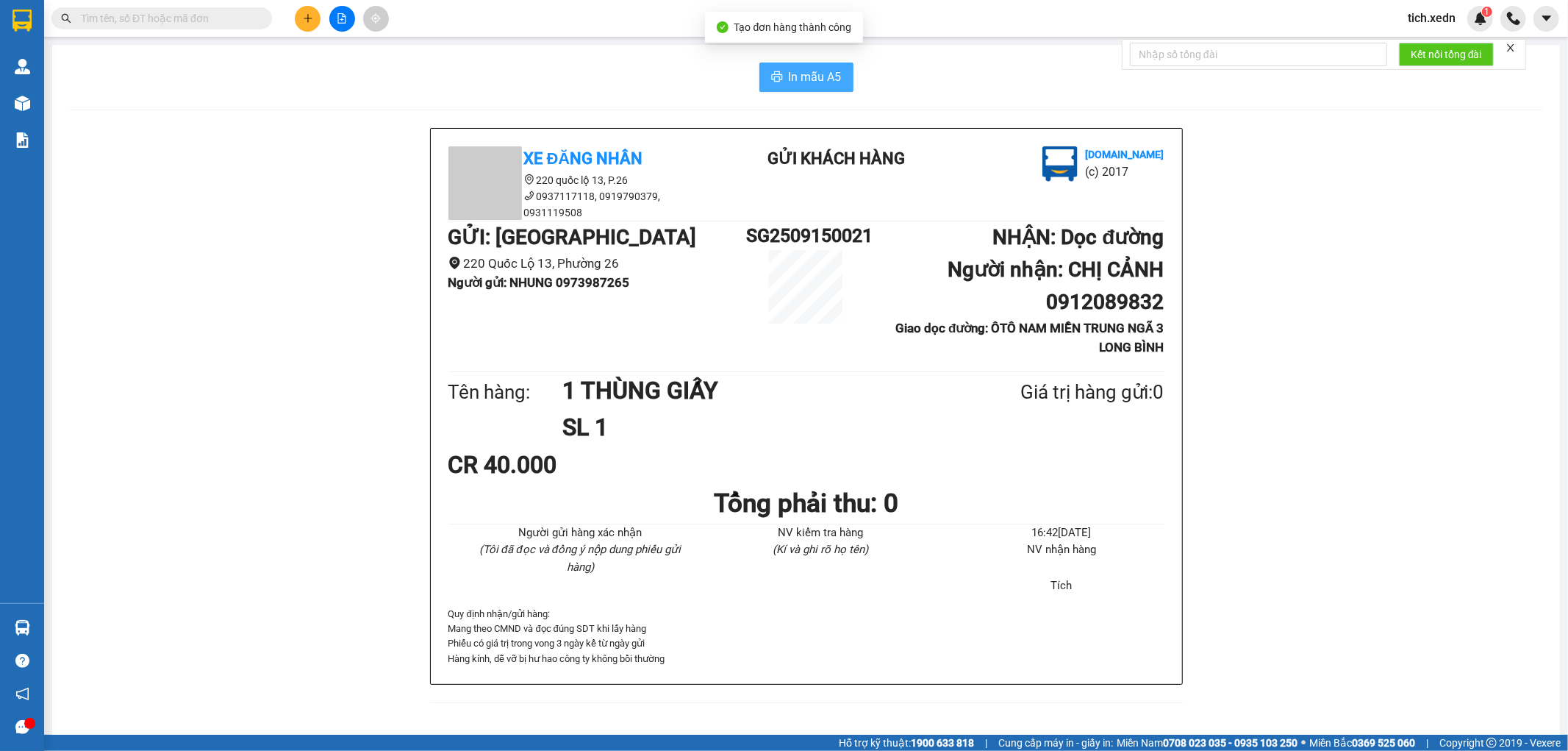
click at [826, 75] on span "In mẫu A5" at bounding box center [815, 76] width 53 height 18
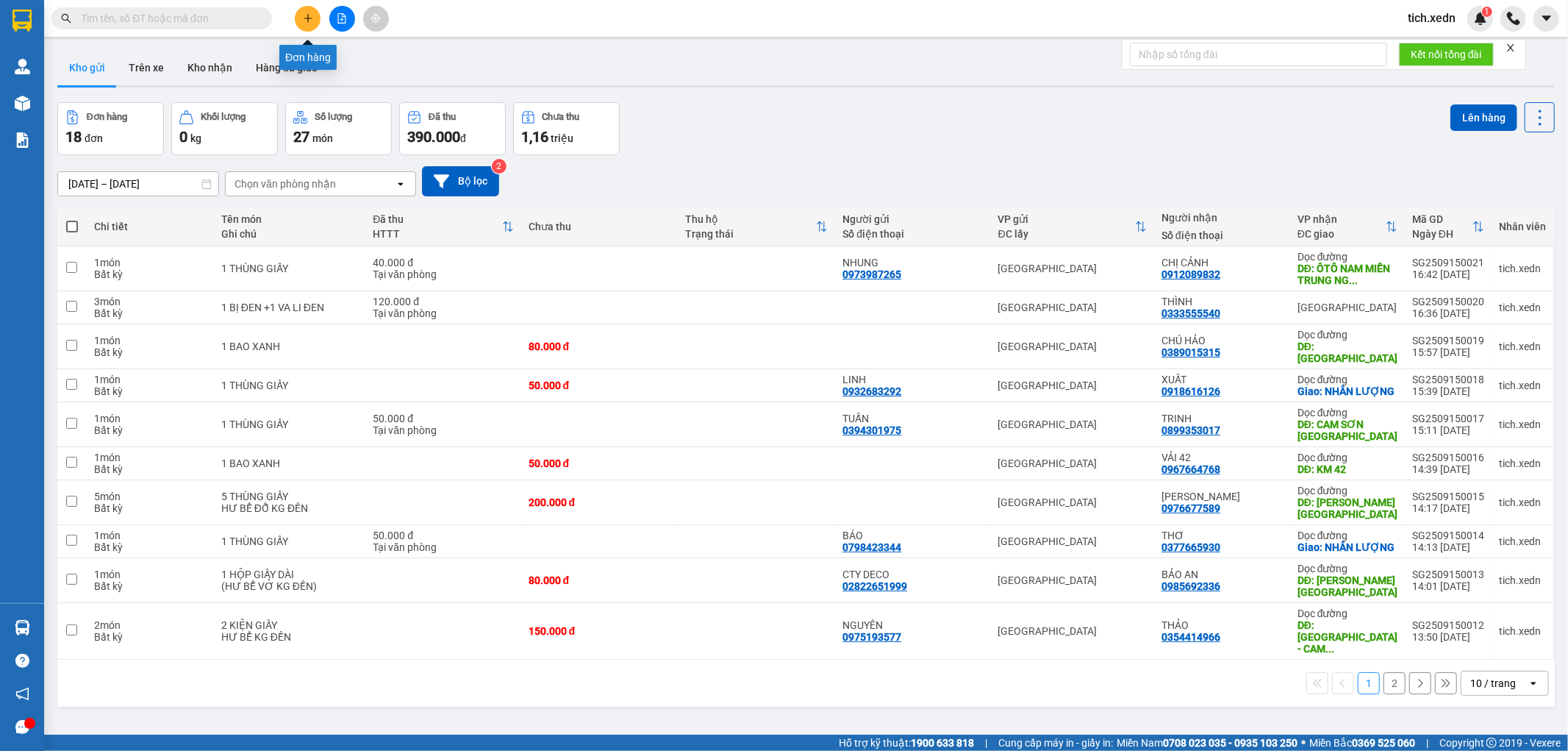
click at [313, 16] on icon "plus" at bounding box center [307, 18] width 10 height 10
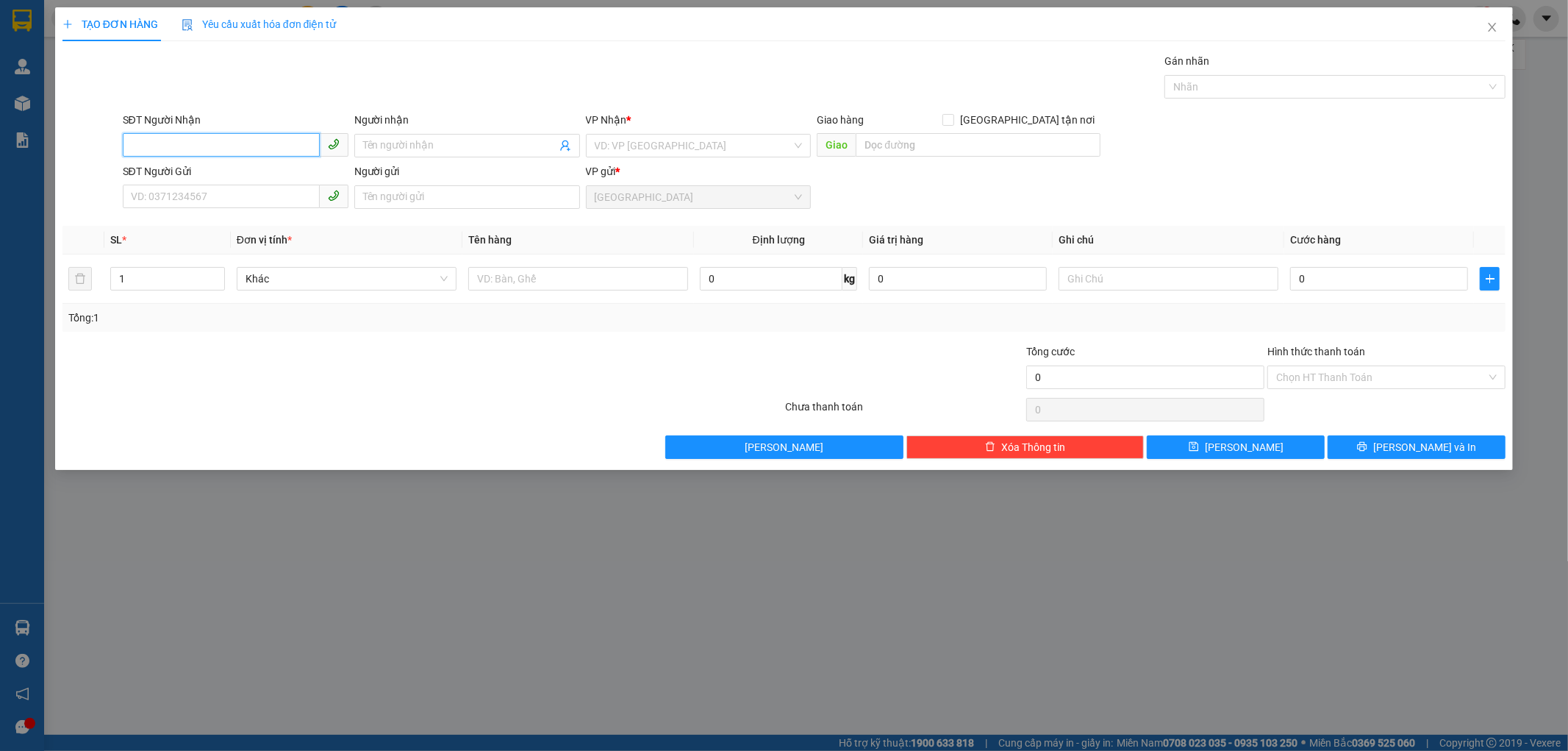
click at [185, 147] on input "SĐT Người Nhận" at bounding box center [221, 145] width 197 height 24
type input "0812352601"
click at [224, 167] on div "0812352601 - LAN" at bounding box center [235, 175] width 208 height 16
type input "LAN"
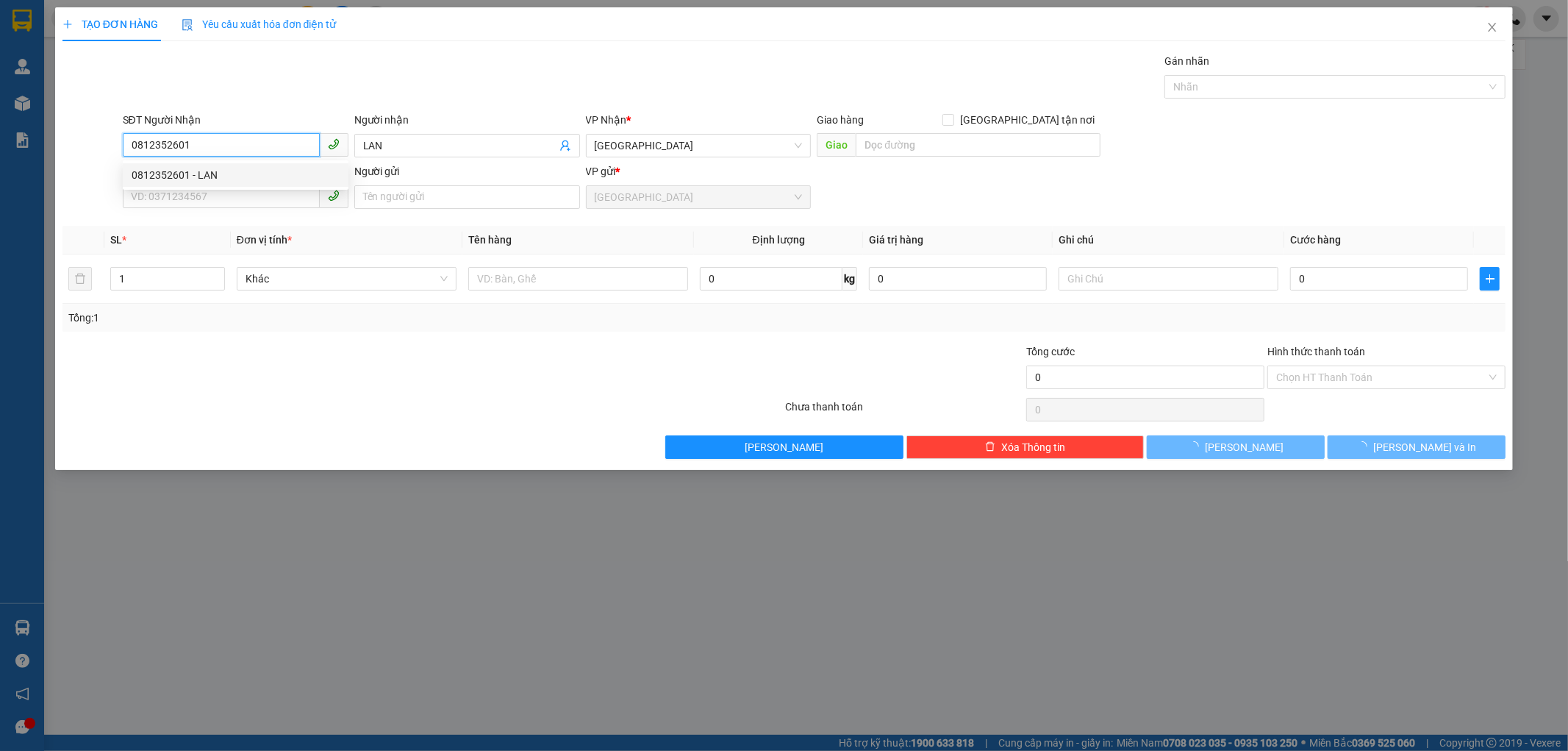
type input "300.000"
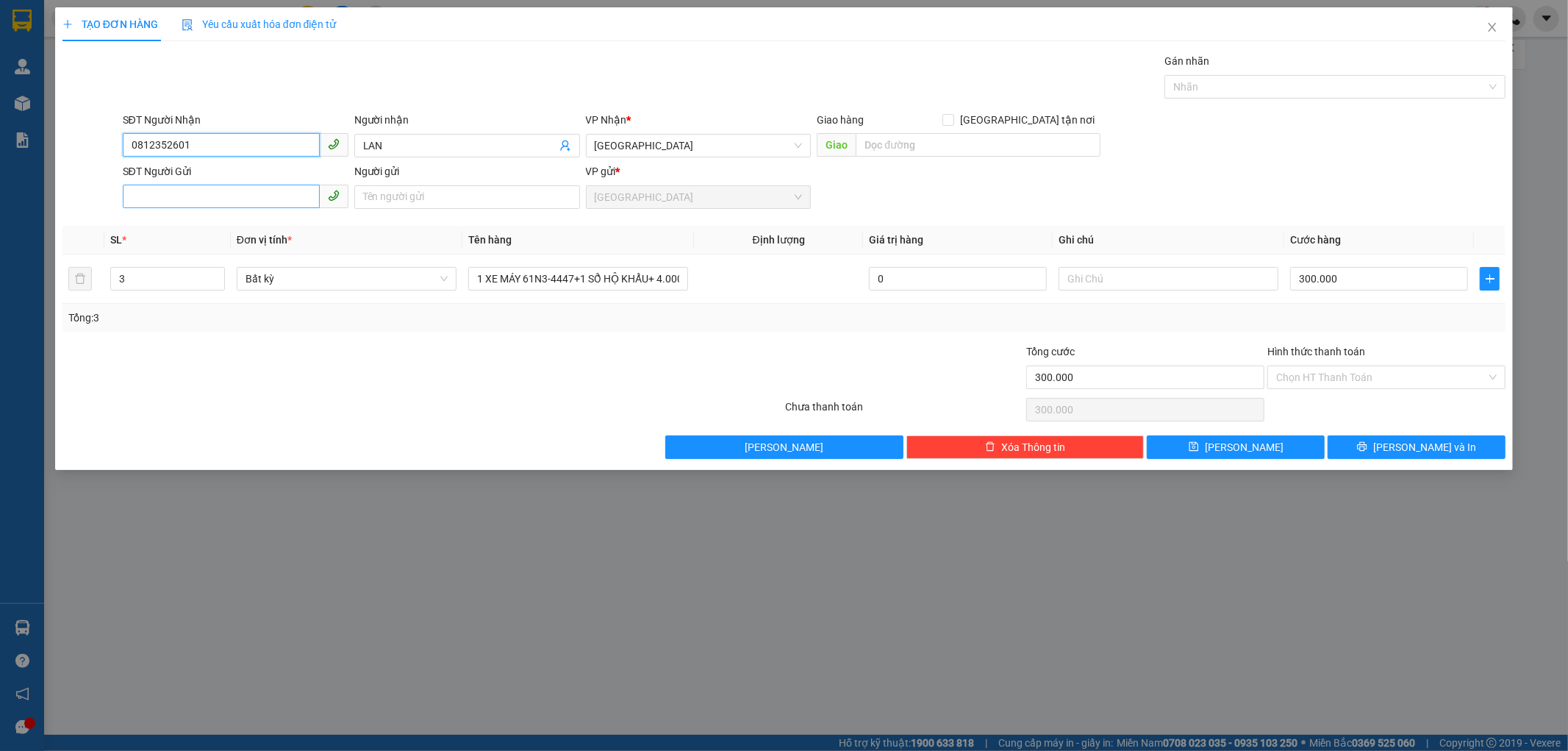
type input "0812352601"
click at [211, 185] on input "SĐT Người Gửi" at bounding box center [221, 196] width 197 height 24
click at [209, 194] on input "SĐT Người Gửi" at bounding box center [221, 196] width 197 height 24
click at [209, 200] on input "SĐT Người Gửi" at bounding box center [221, 196] width 197 height 24
type input "0906869252"
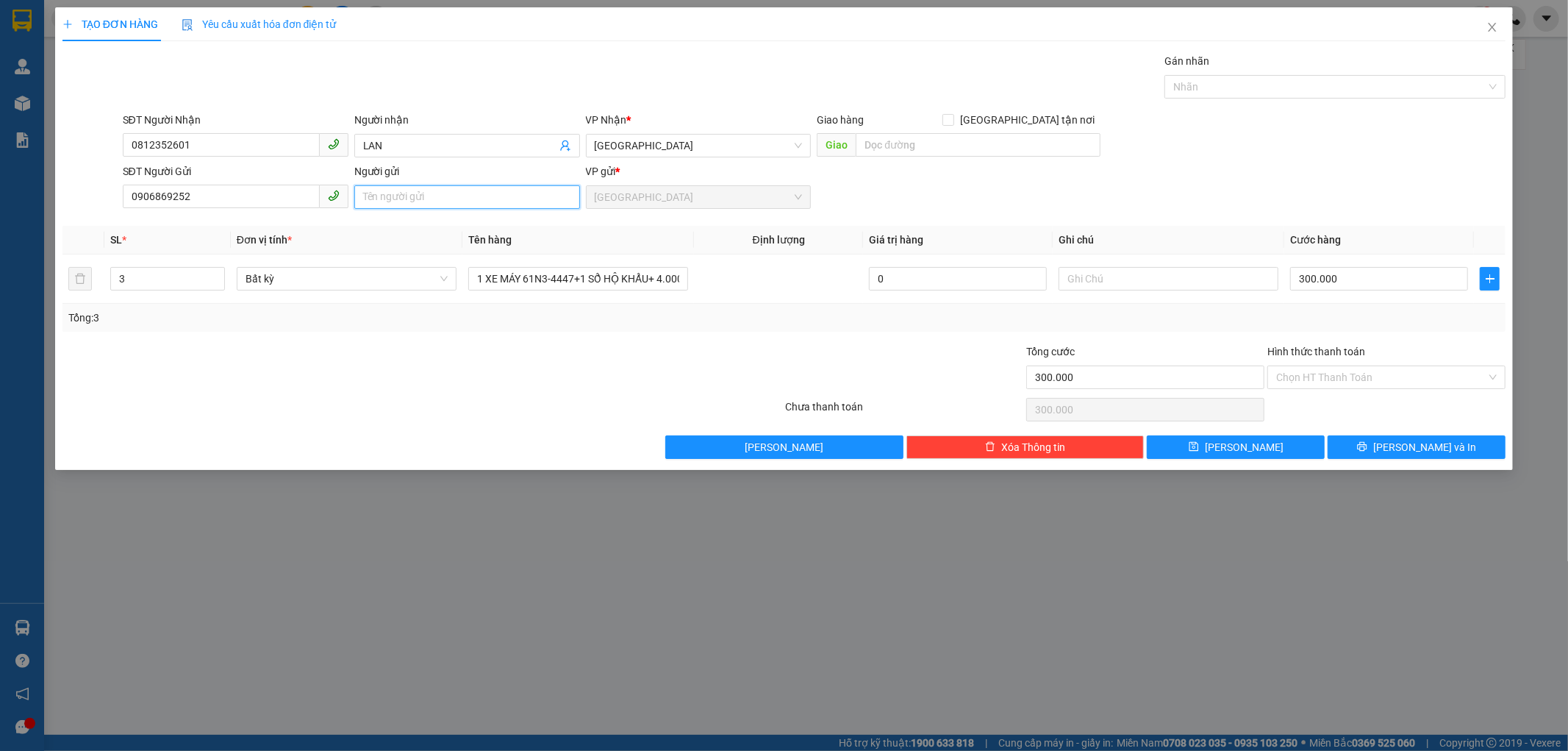
click at [383, 192] on input "Người gửi" at bounding box center [467, 197] width 225 height 24
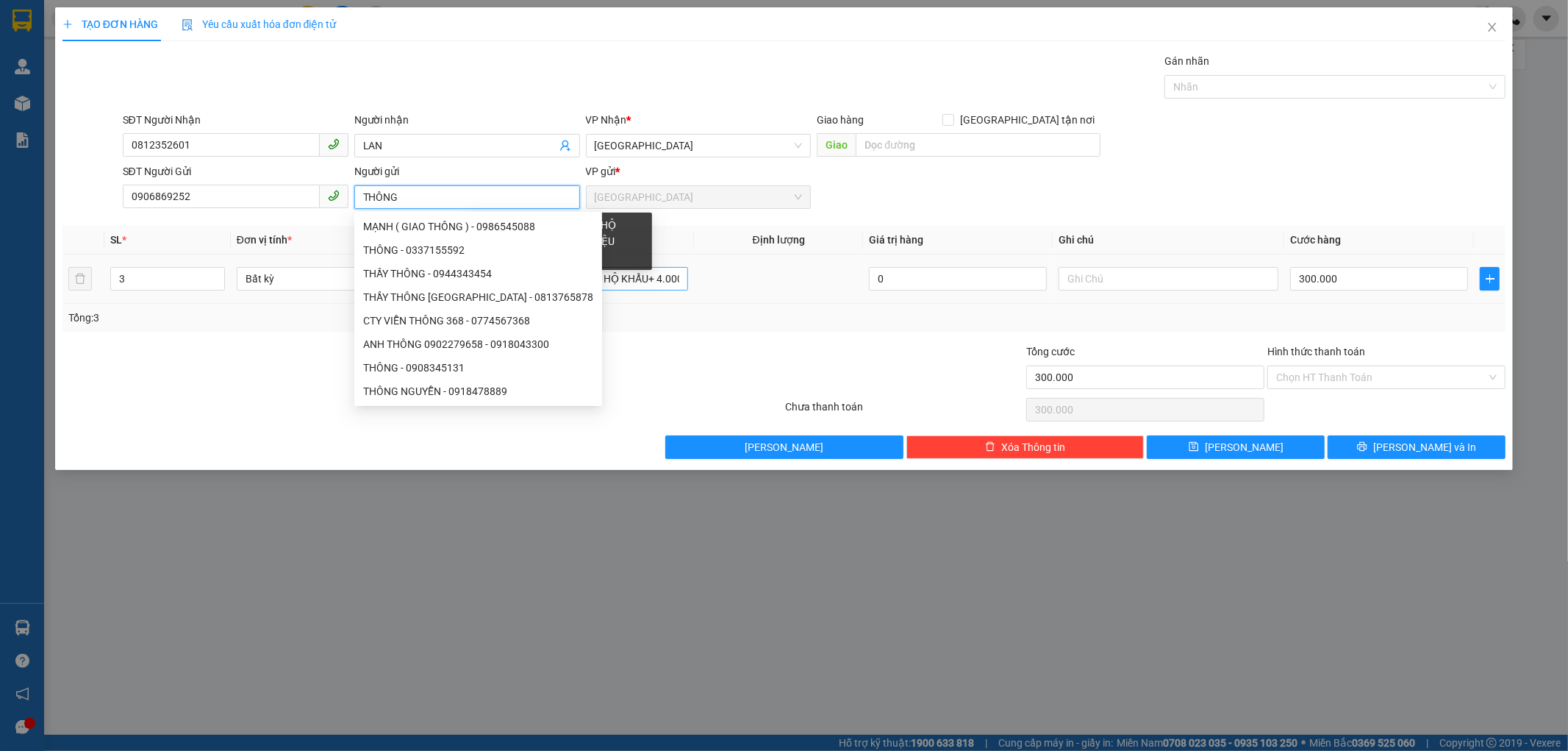
type input "THÔNG"
click at [684, 279] on input "1 XE MÁY 61N3-4447+1 SỔ HỘ KHẨU+ 4.000.000( BỐN TRIỆU CHẲN)" at bounding box center [578, 279] width 220 height 24
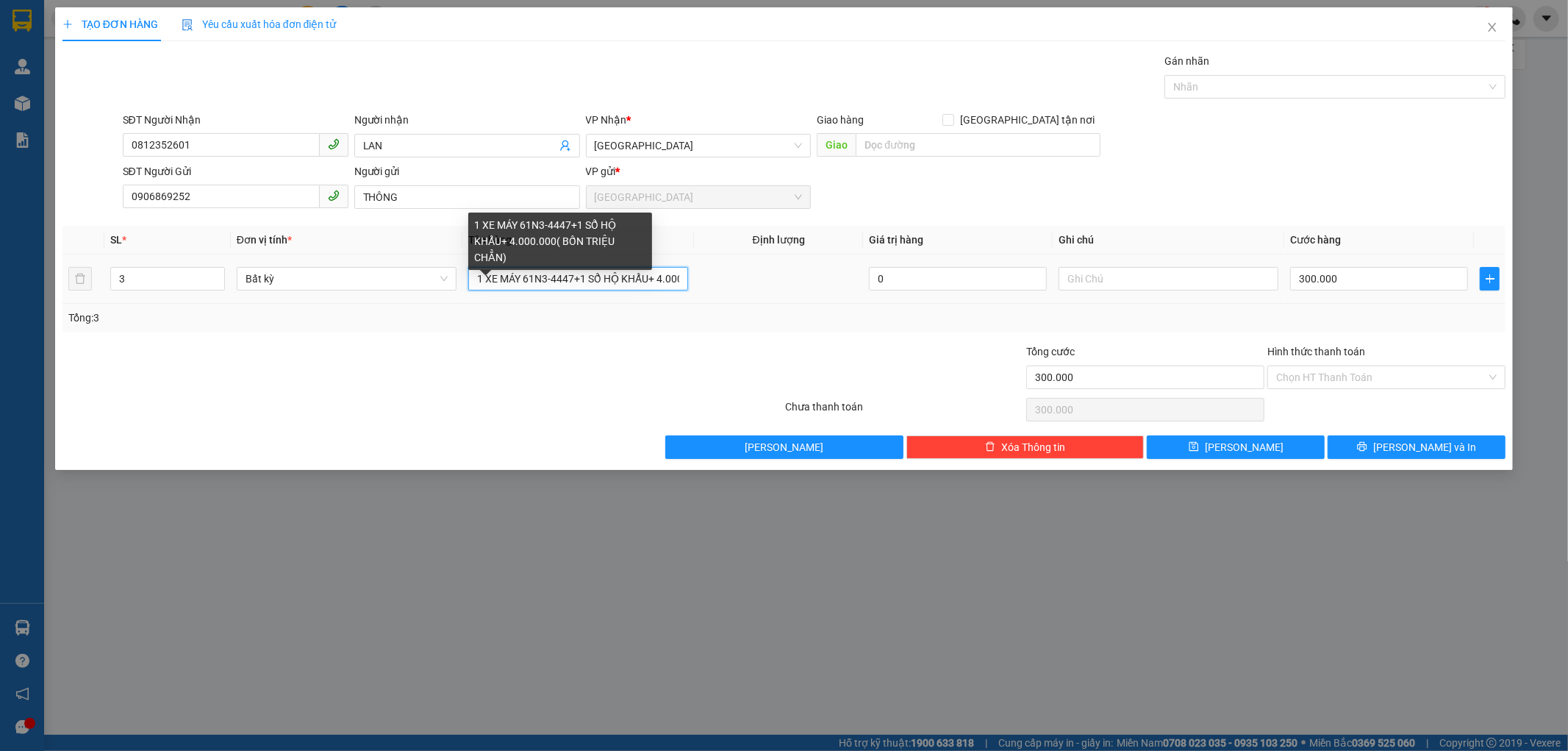
click at [678, 277] on input "1 XE MÁY 61N3-4447+1 SỔ HỘ KHẨU+ 4.000.000( BỐN TRIỆU CHẲN)" at bounding box center [578, 279] width 220 height 24
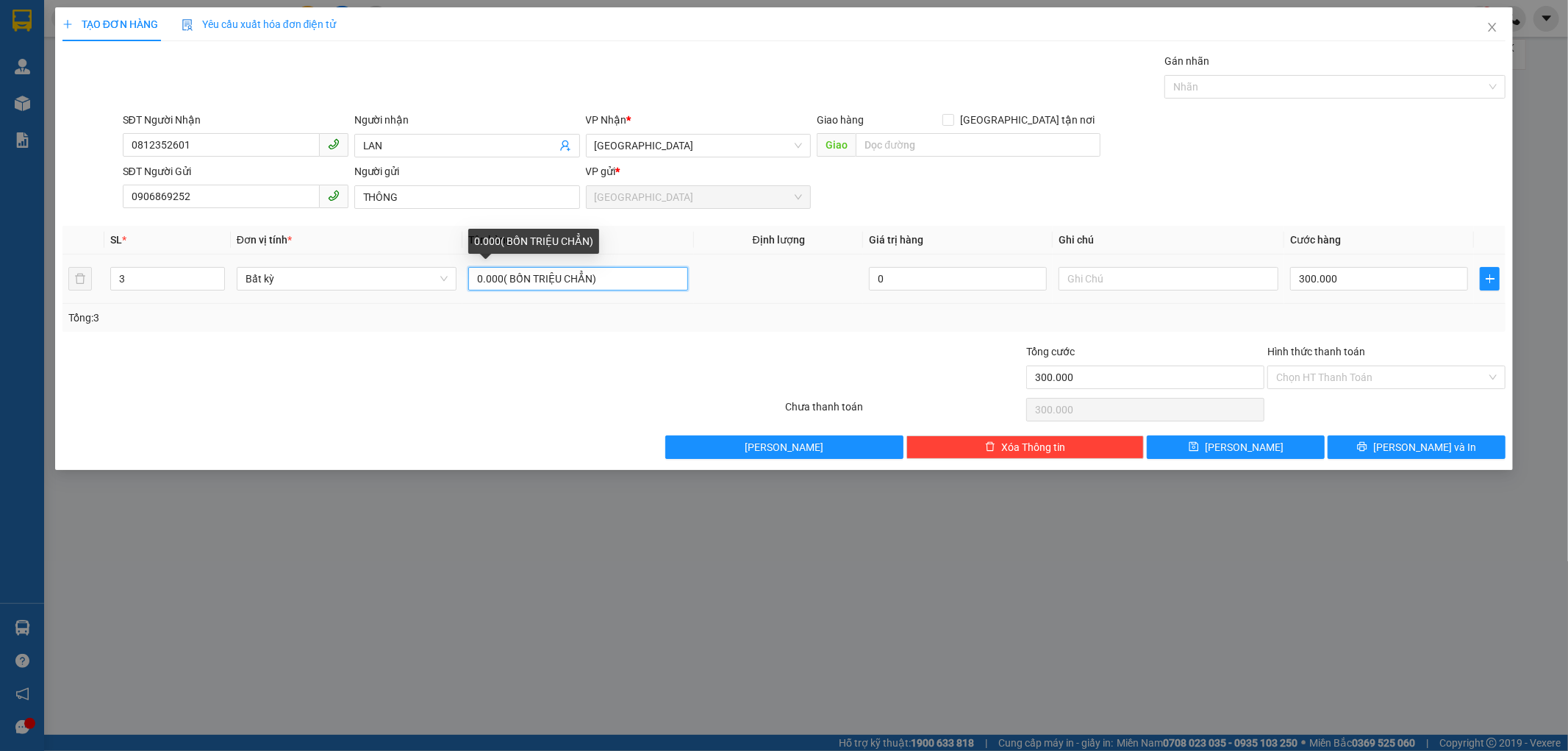
click at [604, 281] on input "0.000( BỐN TRIỆU CHẲN)" at bounding box center [578, 279] width 220 height 24
type input "0"
click at [213, 281] on span "down" at bounding box center [217, 284] width 9 height 9
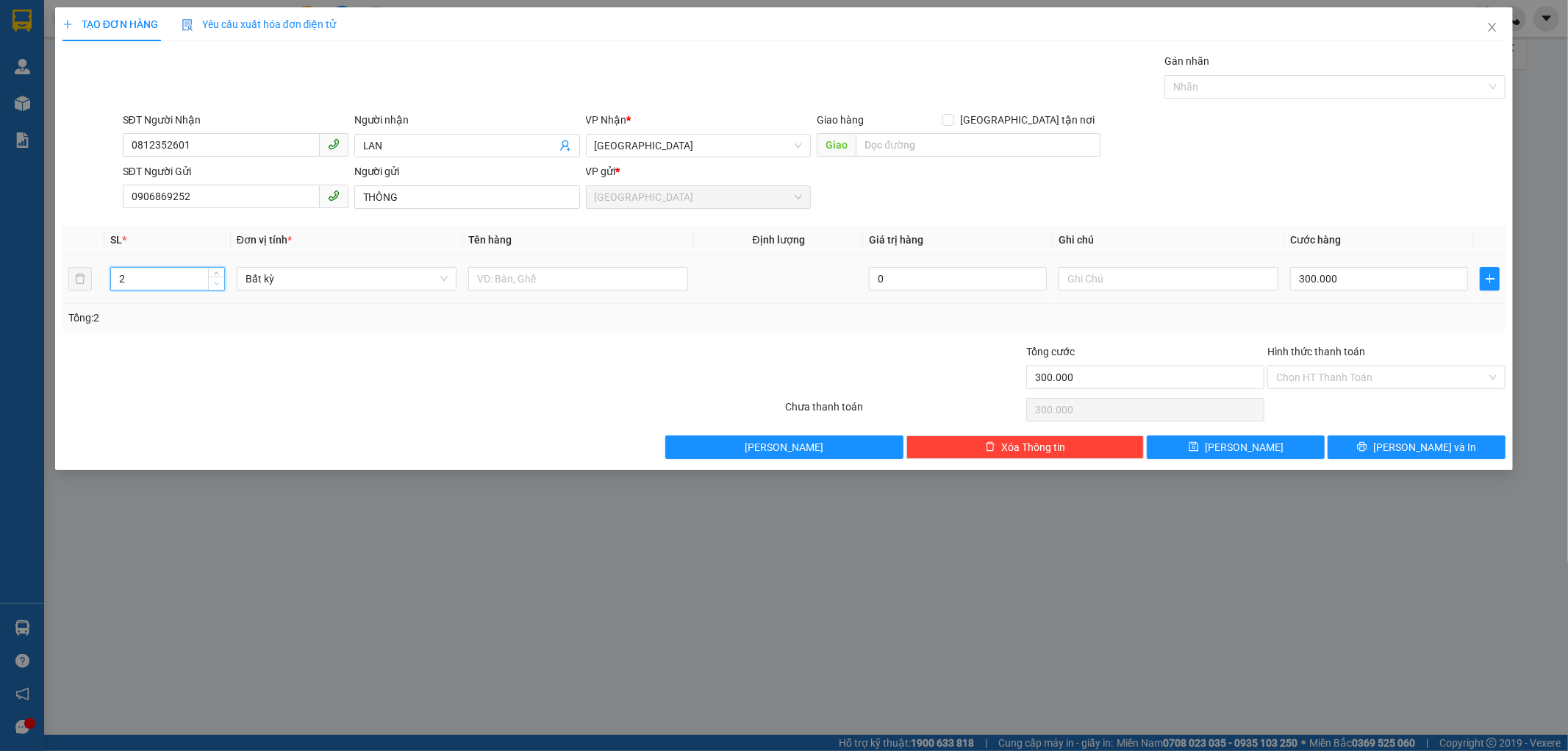
type input "1"
click at [213, 281] on span "down" at bounding box center [217, 284] width 9 height 9
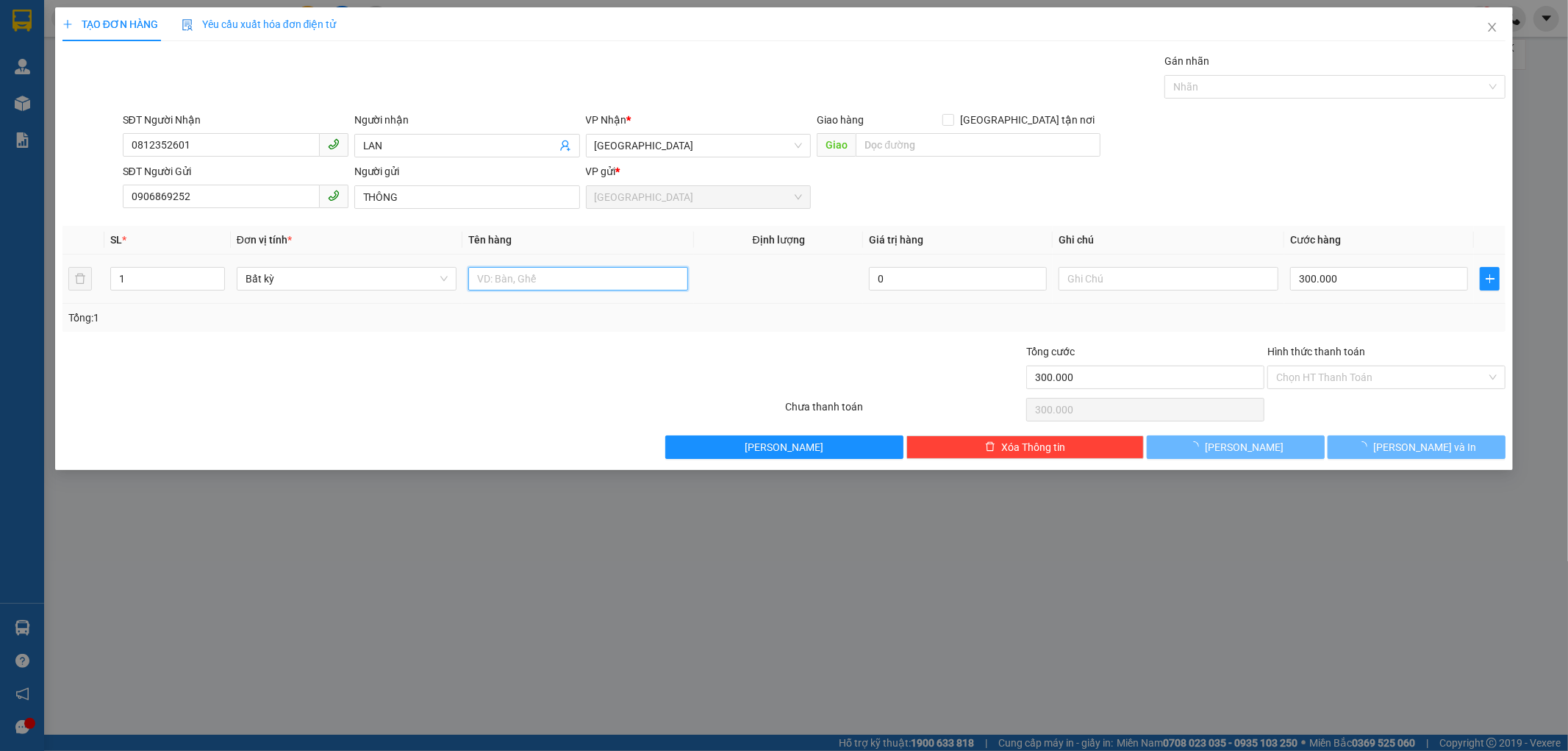
click at [480, 275] on input "text" at bounding box center [578, 279] width 220 height 24
type input "0"
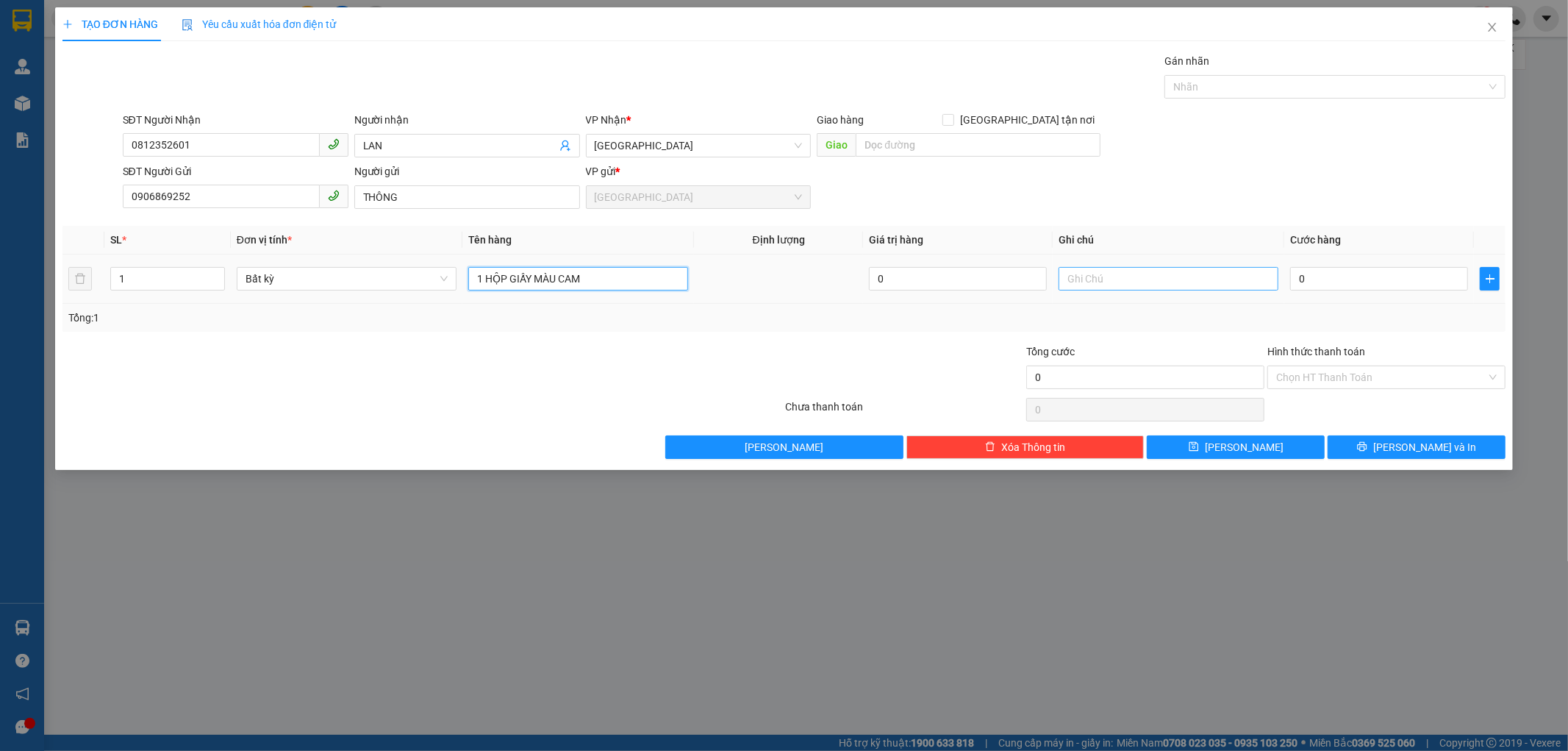
type input "1 HỘP GIẤY MÀU CAM"
click at [1085, 282] on input "text" at bounding box center [1169, 279] width 220 height 24
type input "1 CÁI ĐIIỆN THOẠI +1 ĐÔI GIẦY"
click at [1310, 277] on input "0" at bounding box center [1379, 279] width 178 height 24
type input "1"
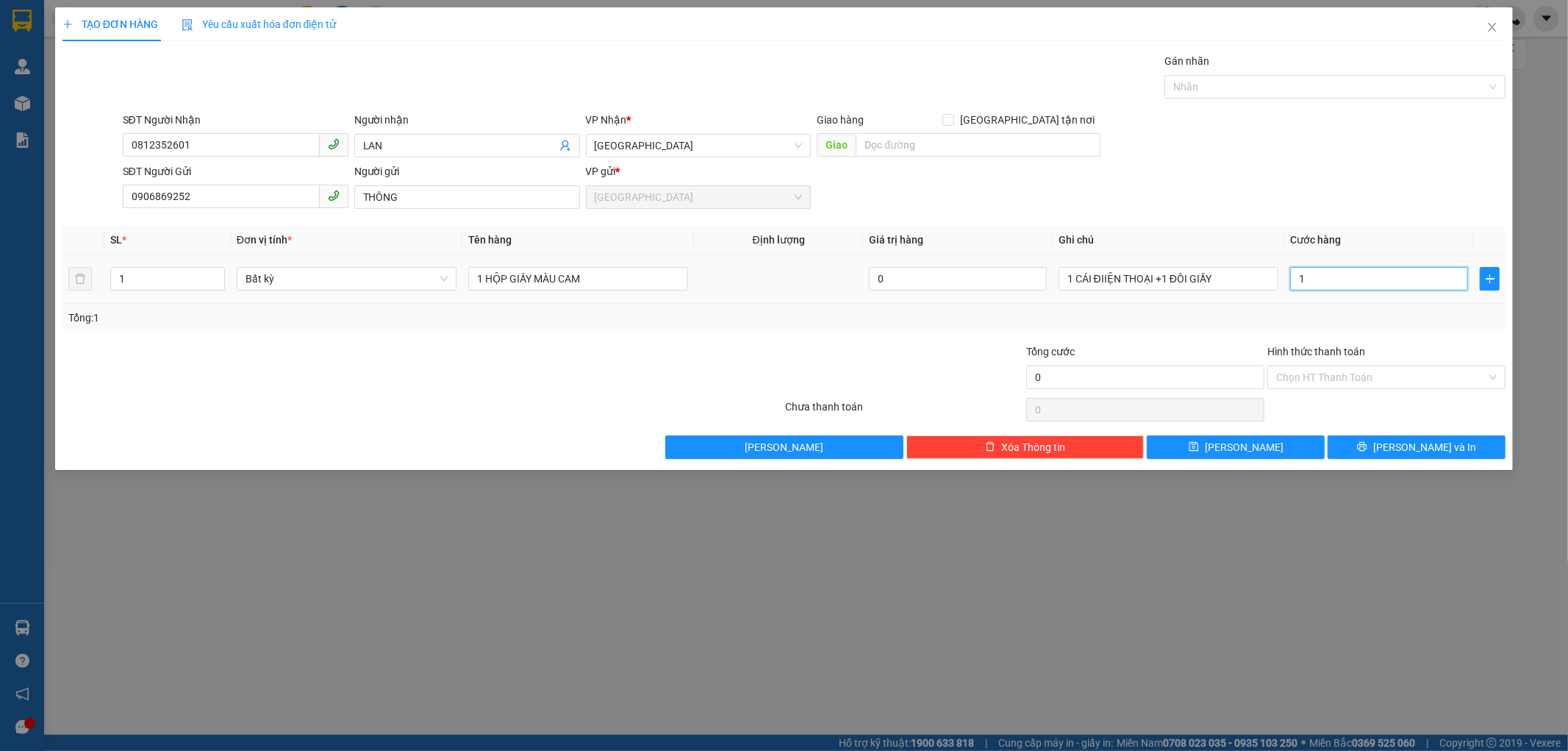
type input "1"
type input "10"
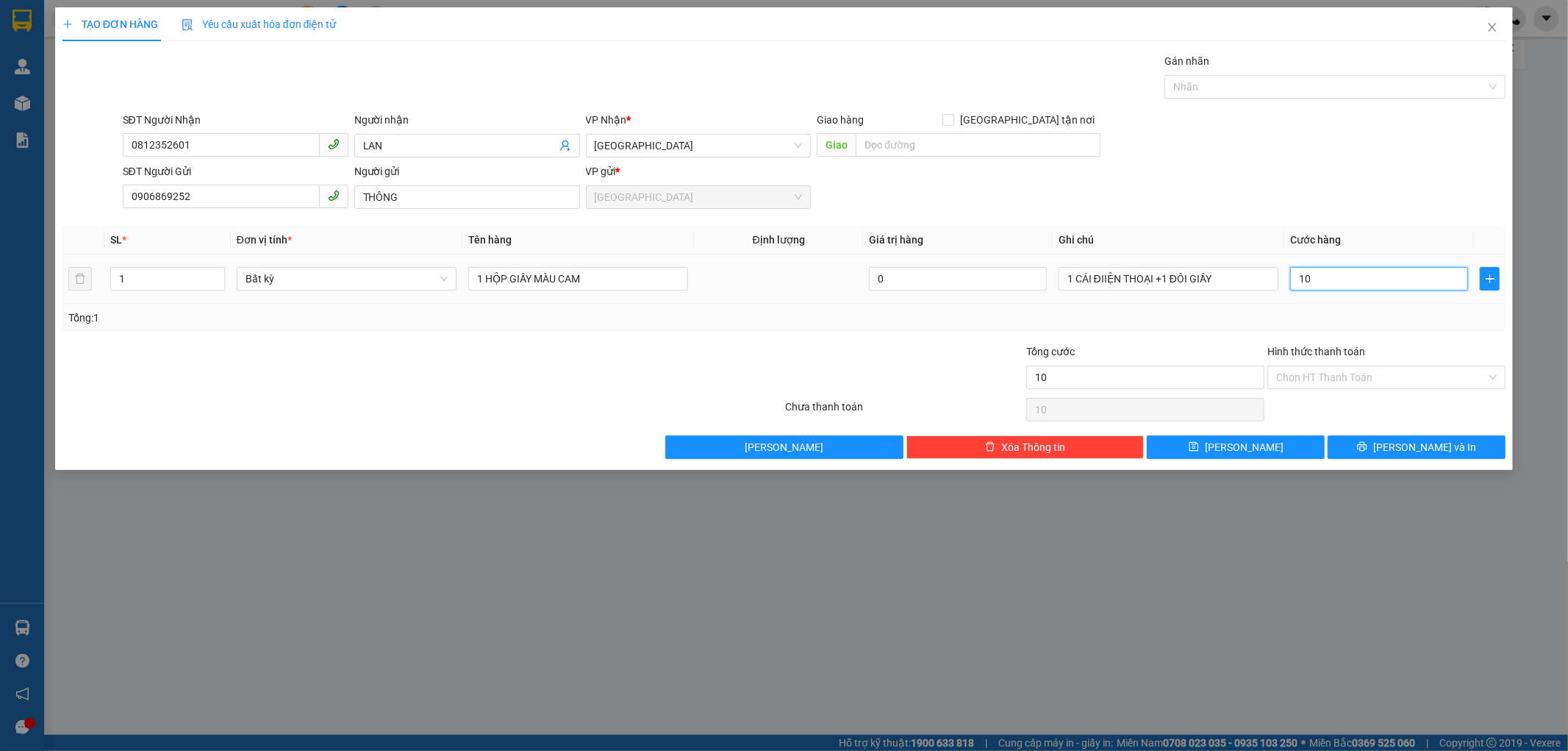
type input "100"
type input "100.000"
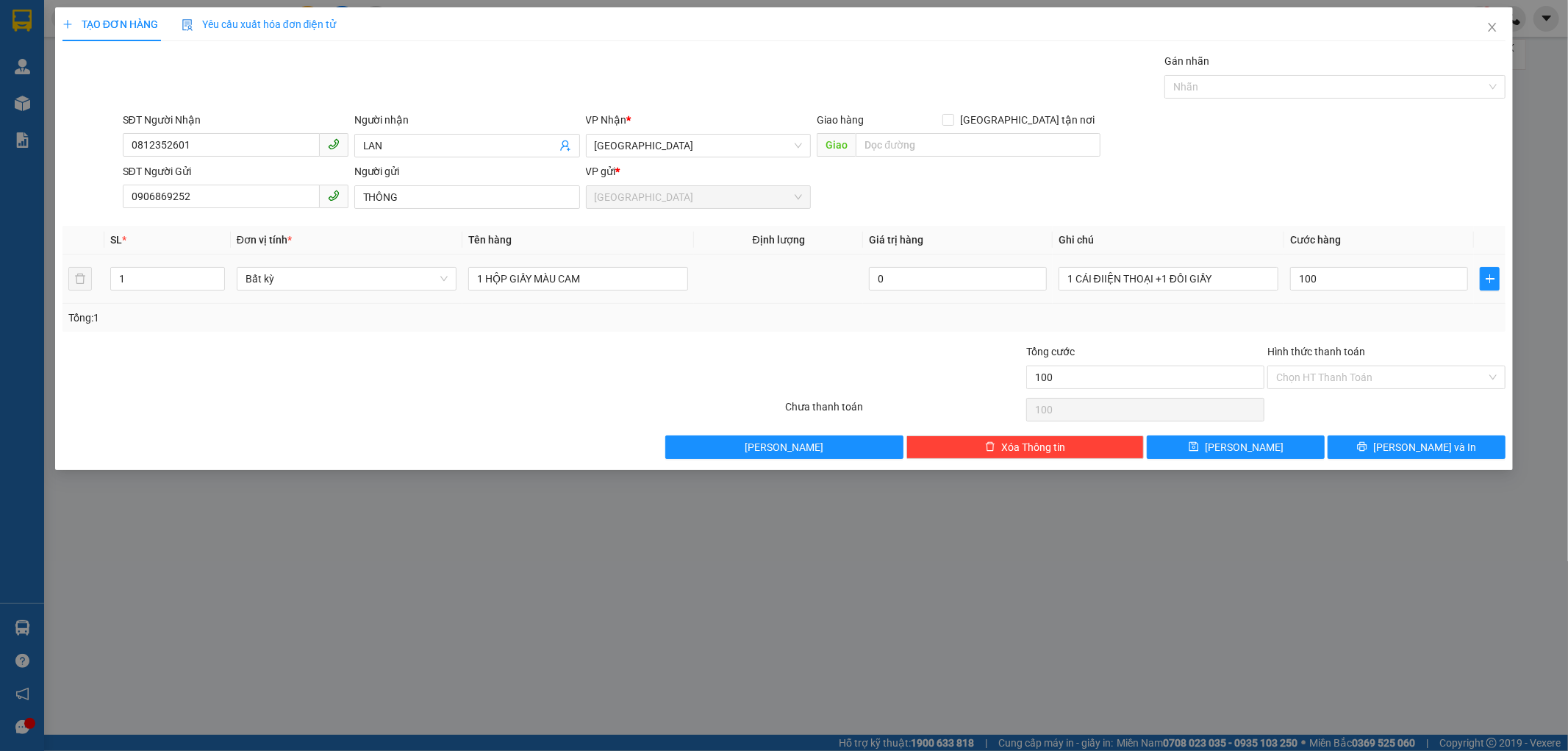
type input "100.000"
click at [1338, 311] on div "Tổng: 1" at bounding box center [784, 317] width 1432 height 16
click at [1331, 379] on input "Hình thức thanh toán" at bounding box center [1381, 377] width 210 height 22
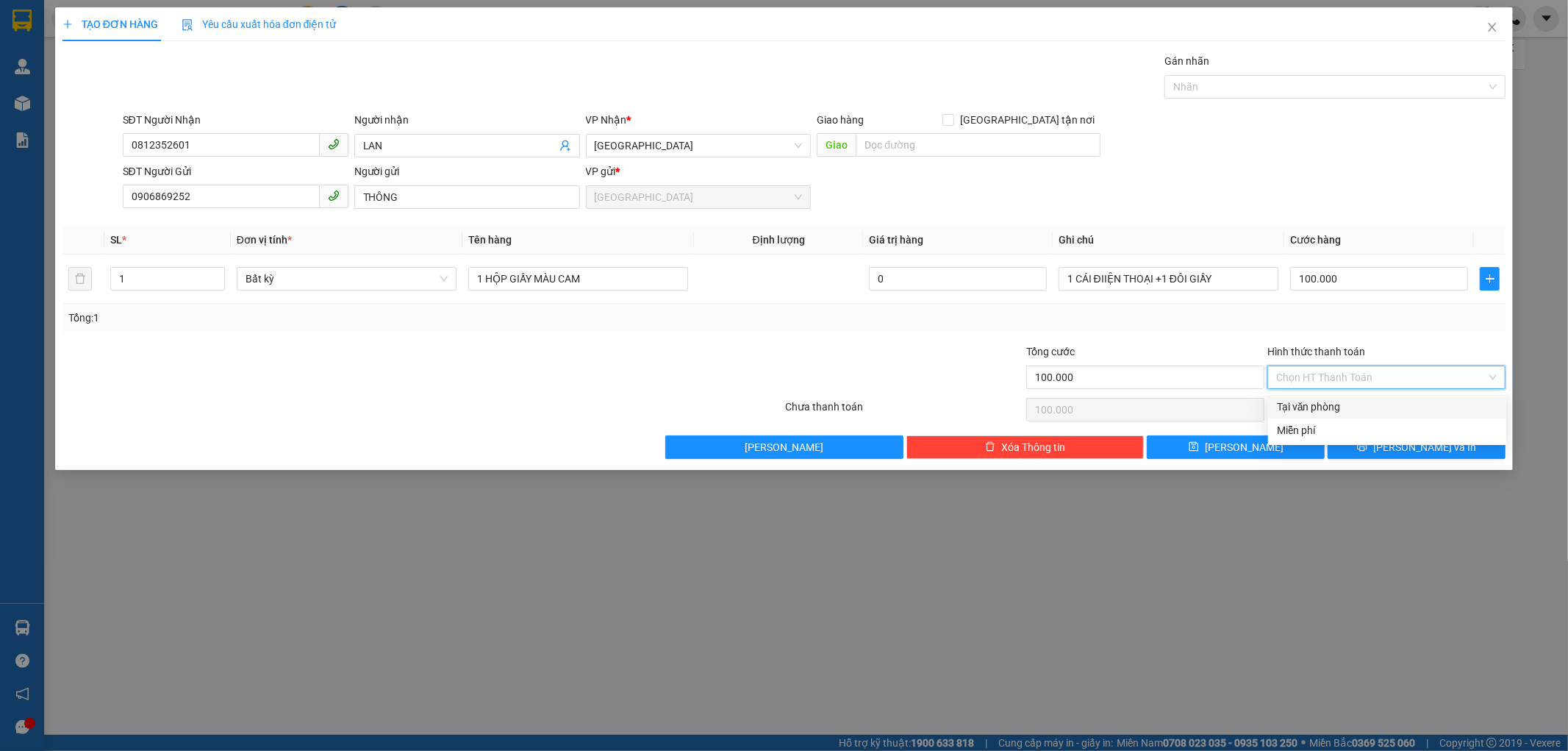
click at [1333, 401] on div "Tại văn phòng" at bounding box center [1387, 406] width 221 height 16
type input "0"
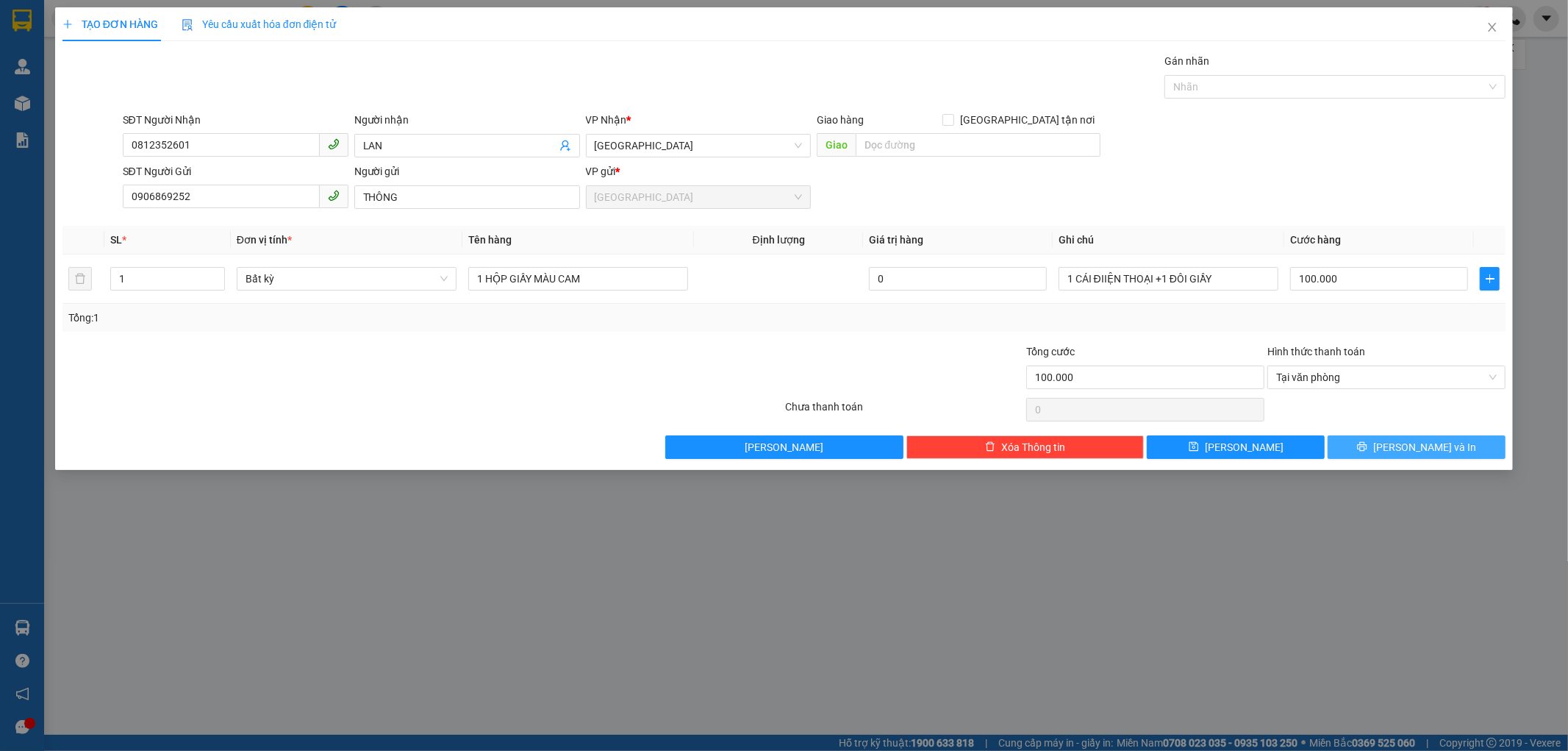
click at [1349, 446] on button "[PERSON_NAME] và In" at bounding box center [1417, 447] width 178 height 24
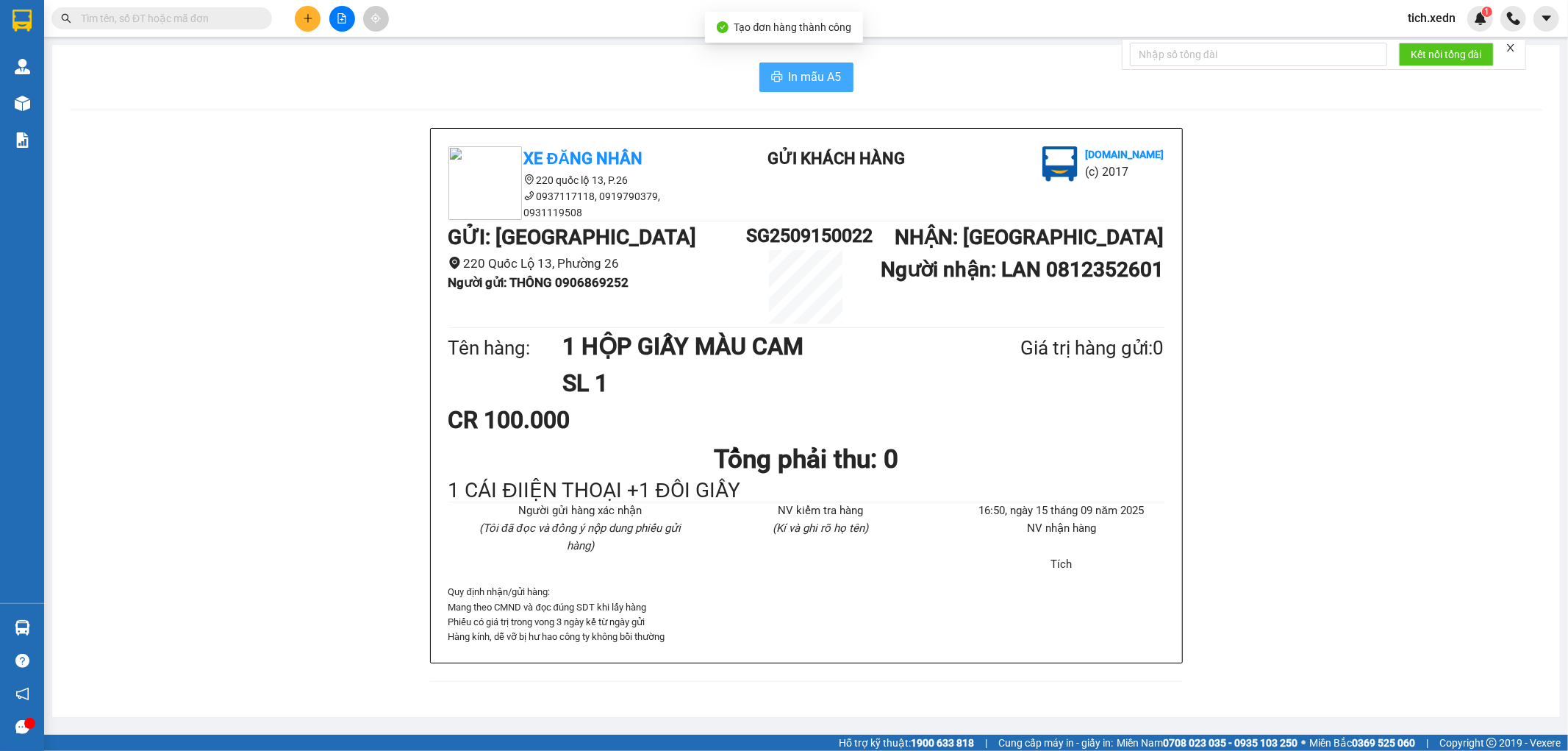
click at [845, 85] on button "In mẫu A5" at bounding box center [806, 77] width 95 height 29
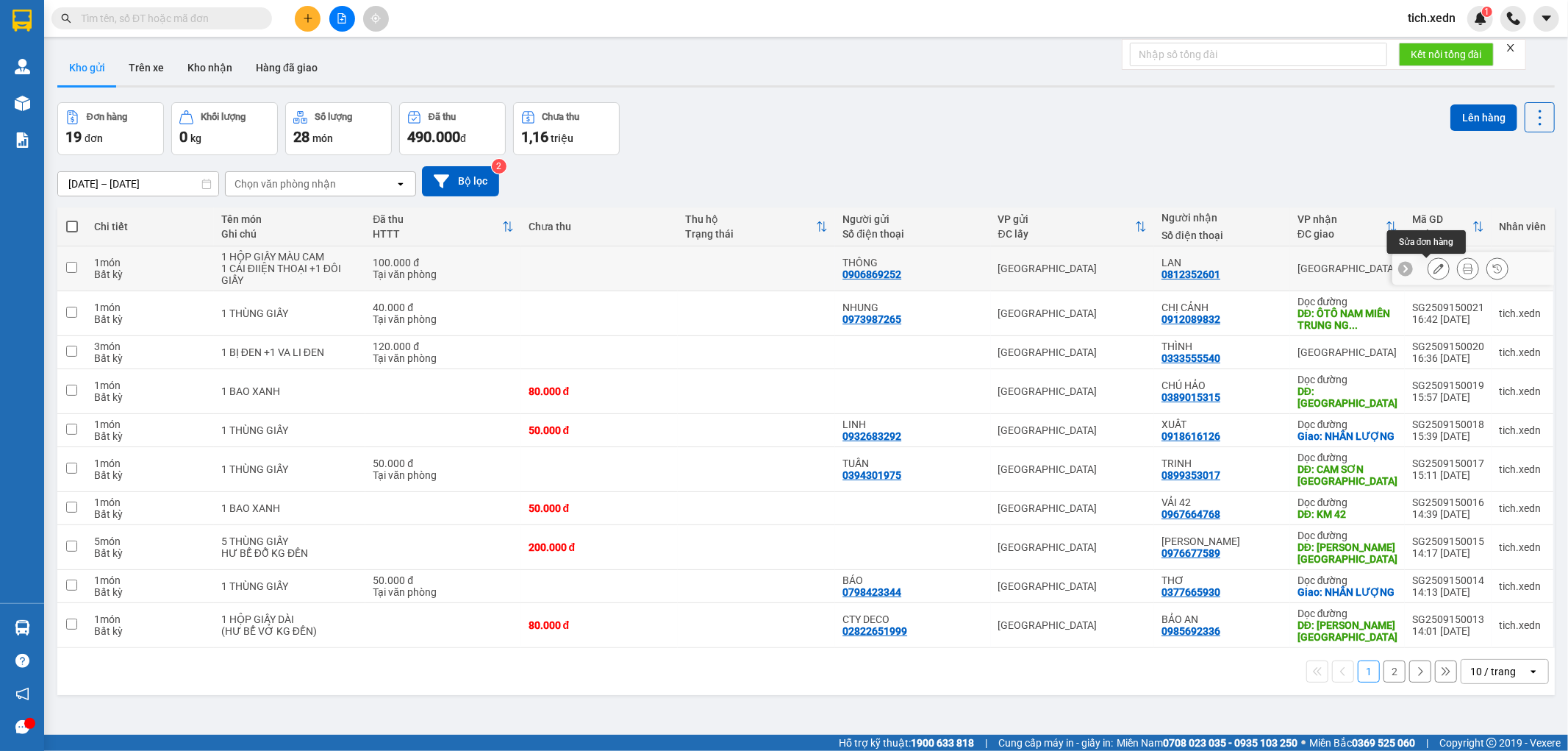
click at [1433, 265] on icon at bounding box center [1438, 268] width 10 height 10
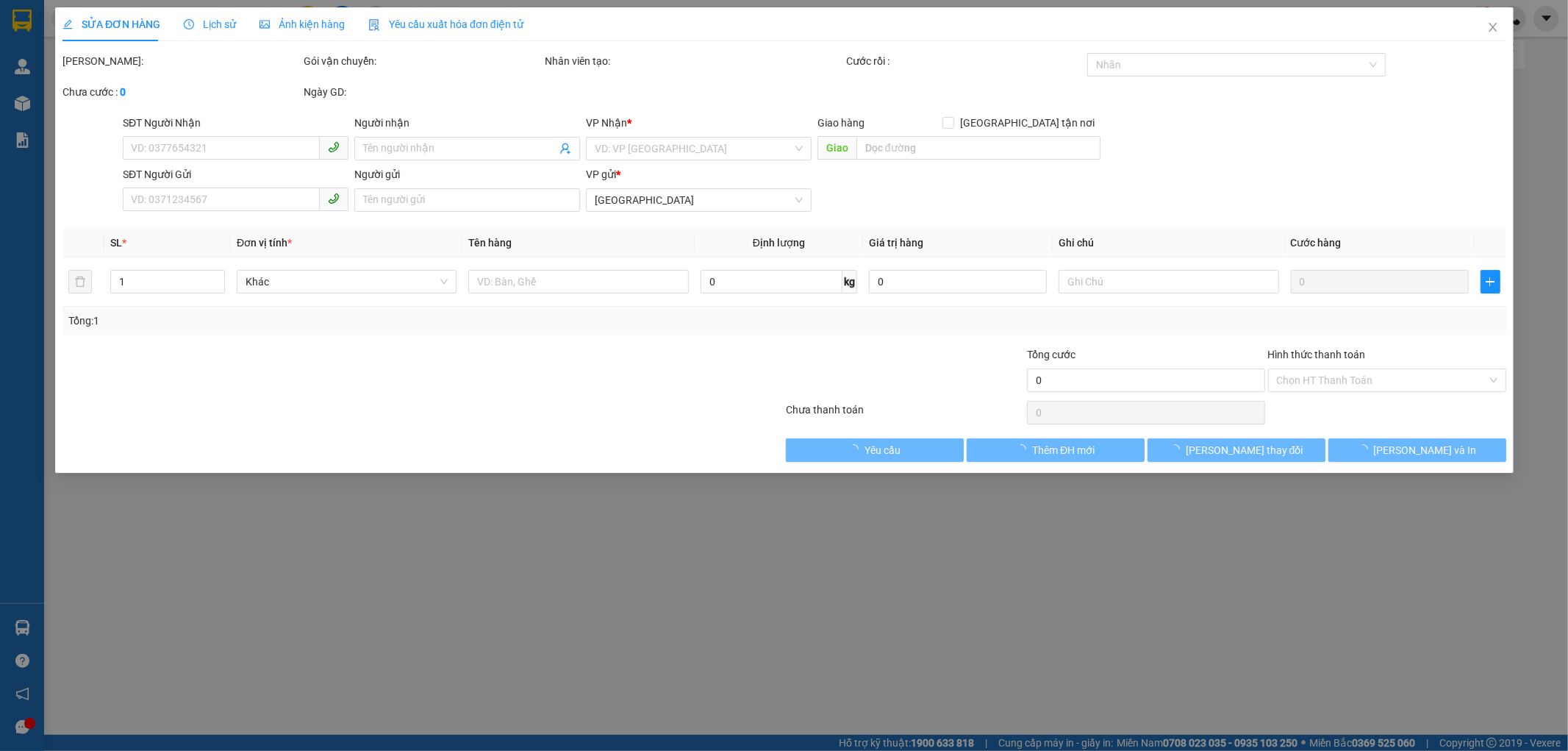
type input "0812352601"
type input "LAN"
type input "0906869252"
type input "THÔNG"
type input "100.000"
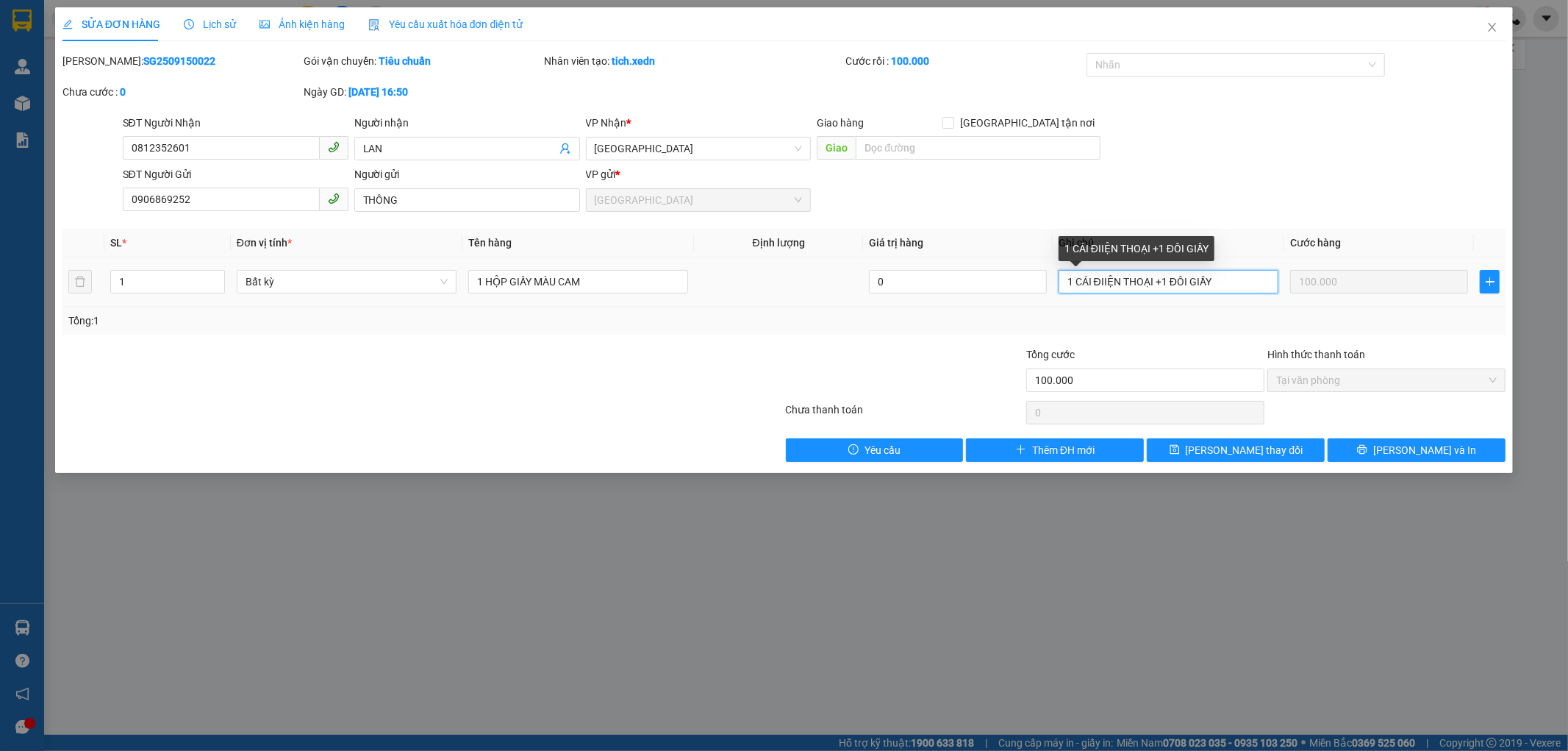
click at [1232, 280] on input "1 CÁI ĐIIỆN THOẠI +1 ĐÔI GIẦY" at bounding box center [1169, 282] width 220 height 24
type input "1 CÁI ĐIIỆN THOẠI +1 ĐÔI GIẦY ĐÃ BÁO NGƯỜI NHÀ HƯ BỂ KHÔNG ĐỀN"
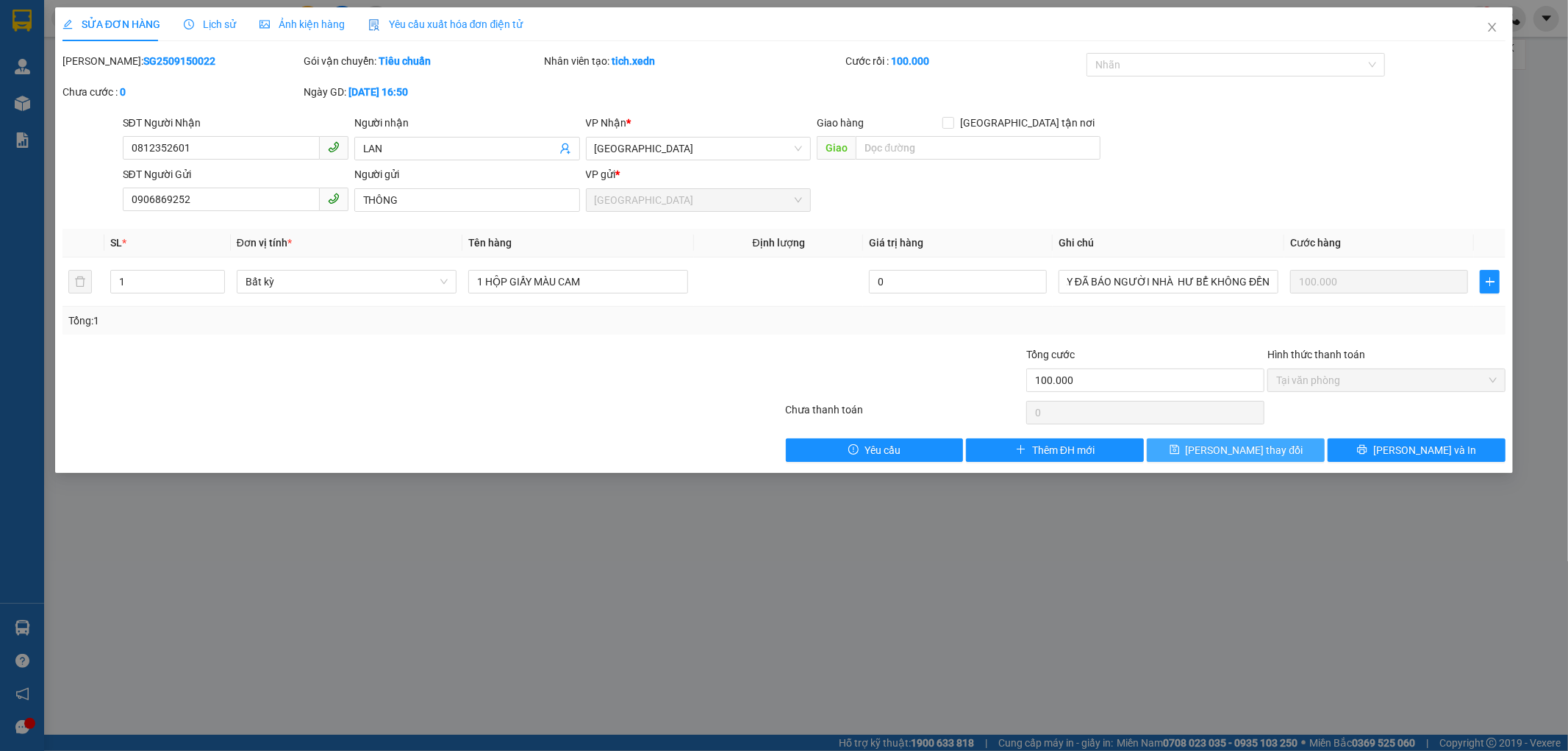
click at [1253, 446] on span "[PERSON_NAME] thay đổi" at bounding box center [1243, 450] width 117 height 16
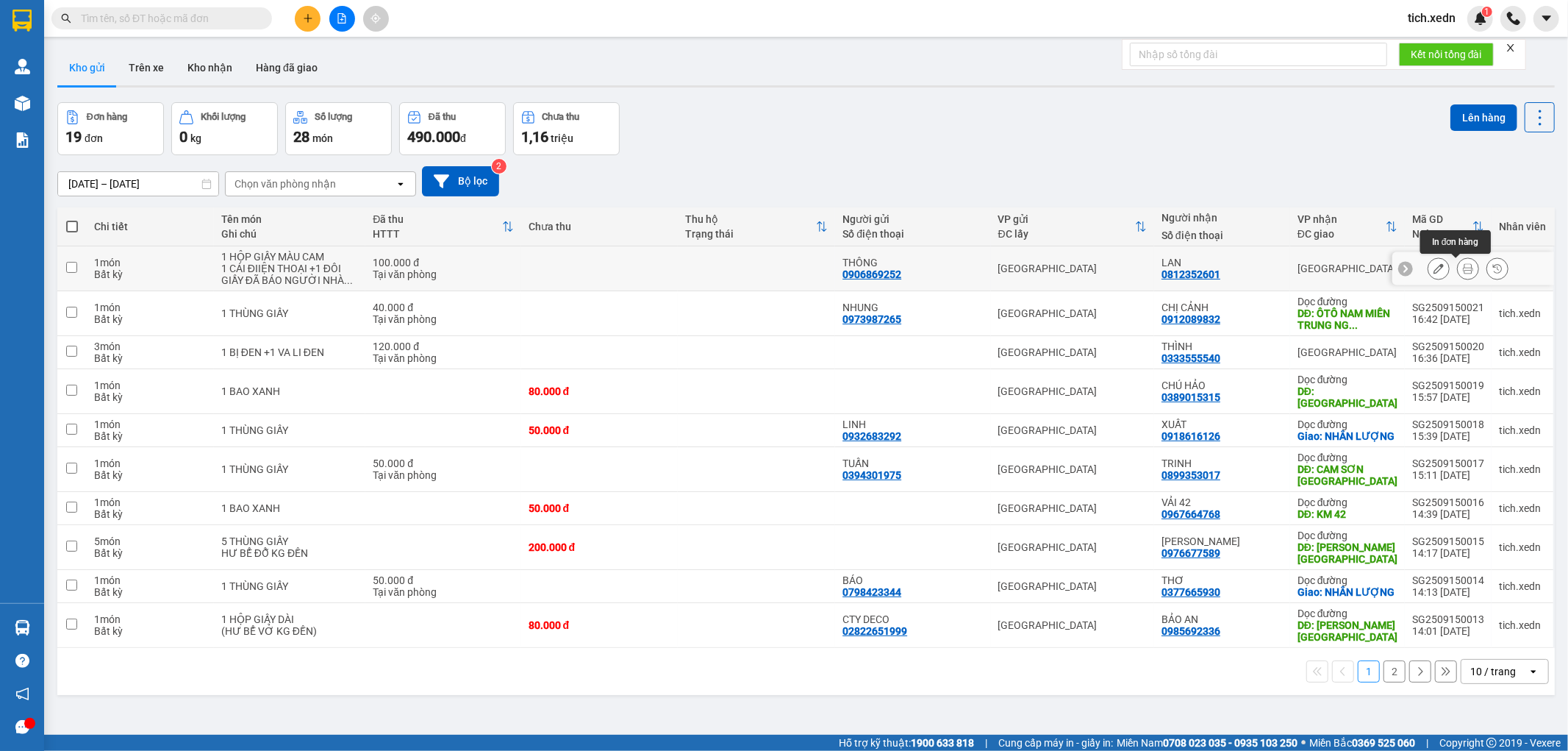
click at [1463, 264] on icon at bounding box center [1467, 268] width 10 height 10
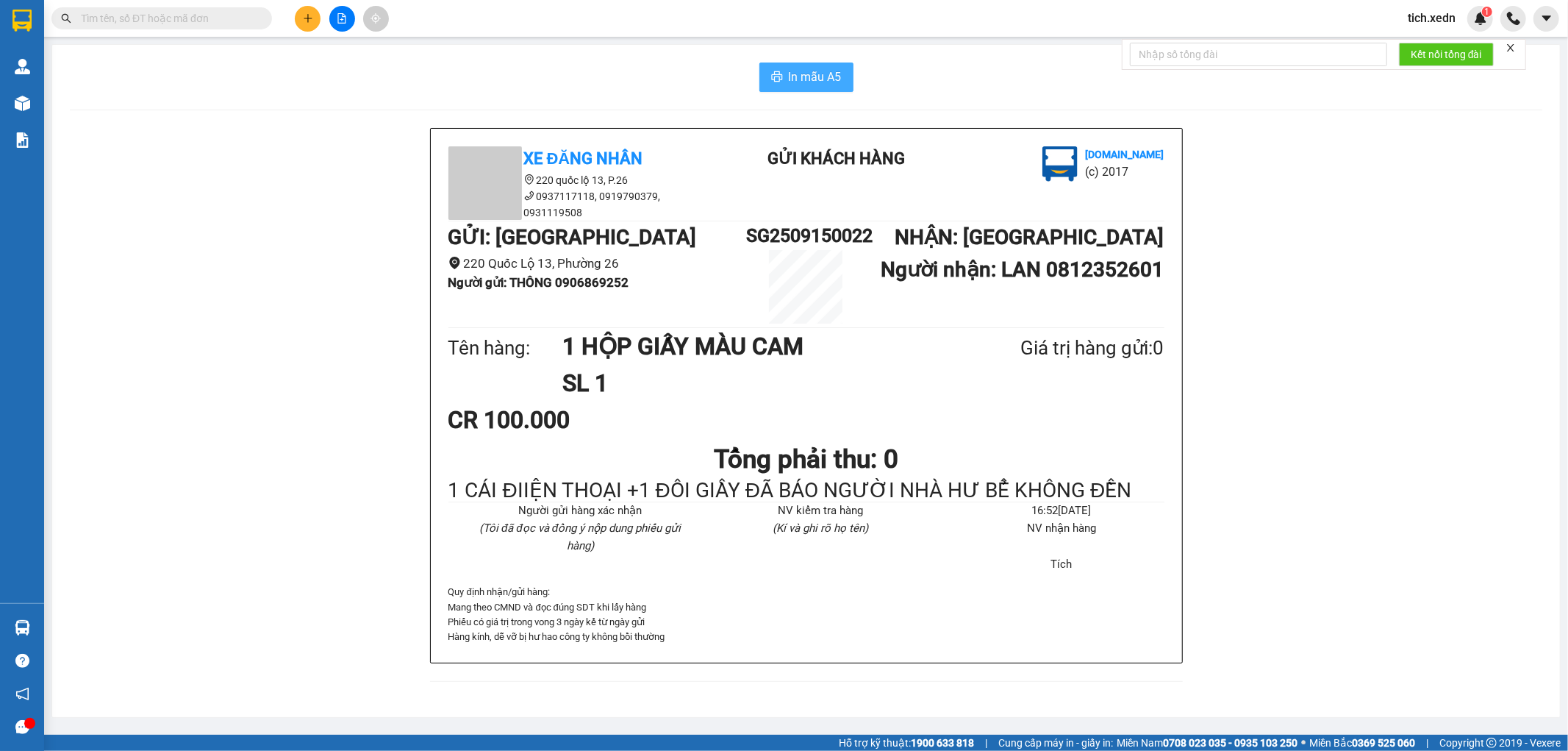
click at [809, 74] on span "In mẫu A5" at bounding box center [815, 76] width 53 height 18
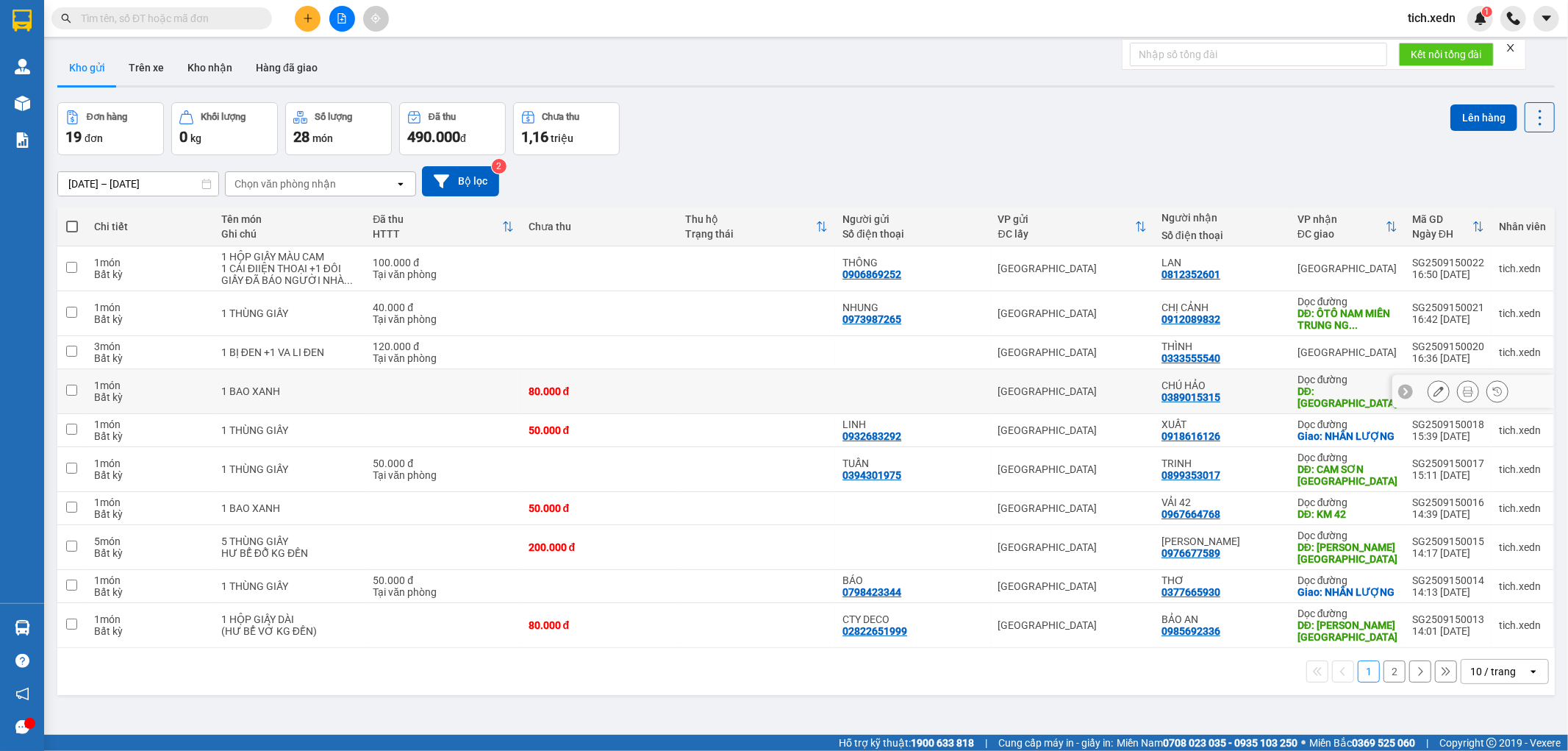
click at [1323, 376] on div "Dọc đường" at bounding box center [1347, 379] width 100 height 12
checkbox input "true"
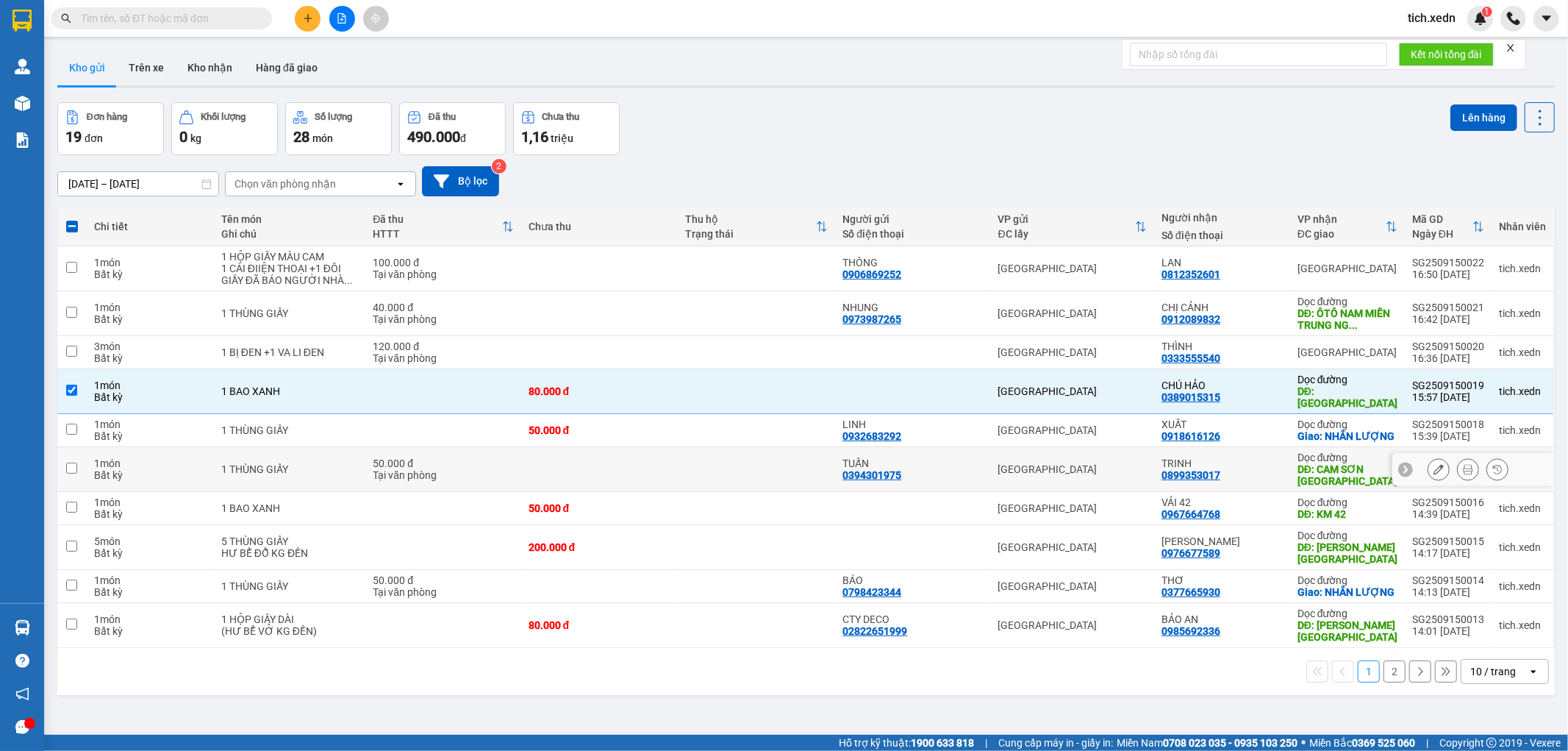
click at [1237, 466] on div "TRINH" at bounding box center [1222, 463] width 121 height 12
checkbox input "true"
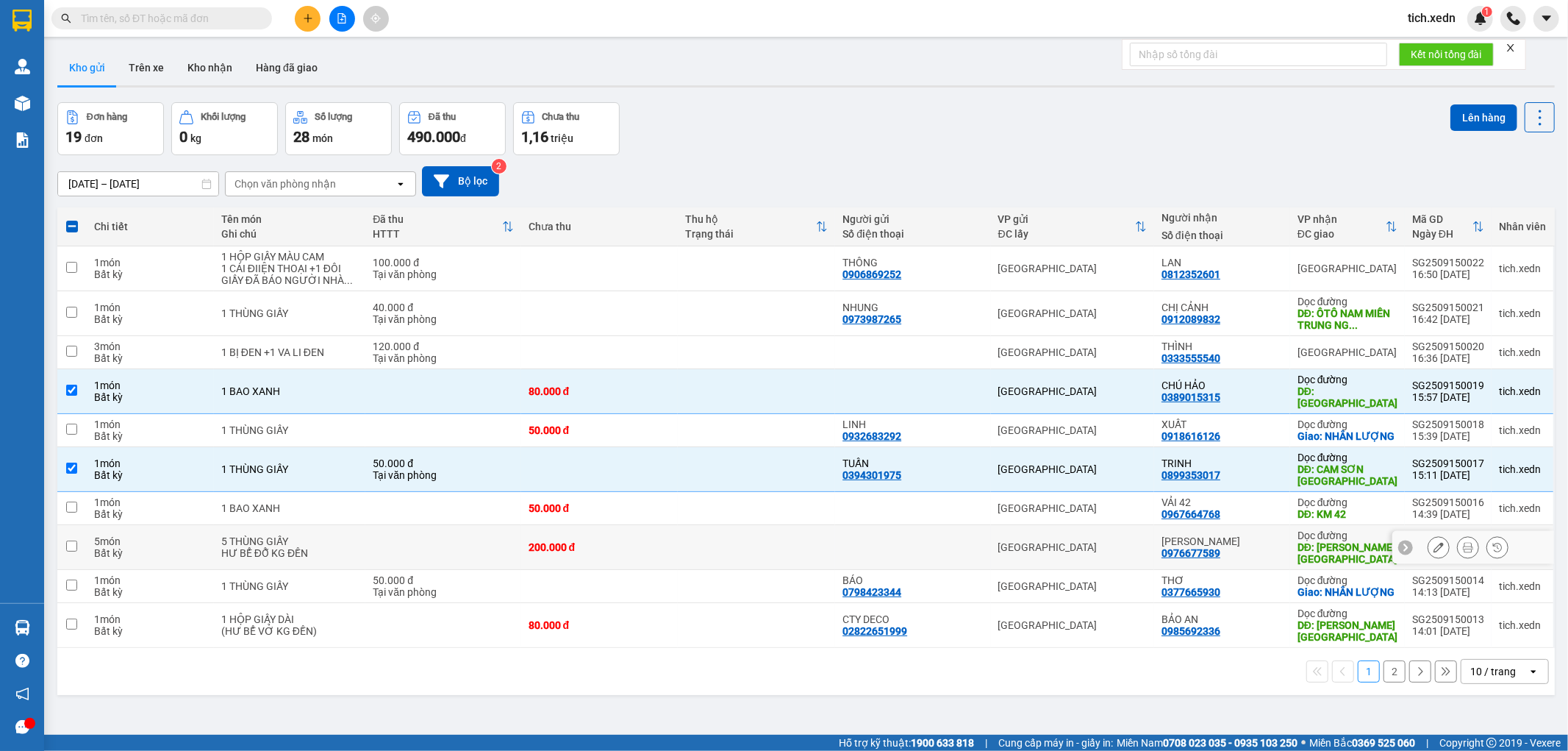
click at [1247, 535] on td "[PERSON_NAME] 0976677589" at bounding box center [1223, 546] width 136 height 45
checkbox input "true"
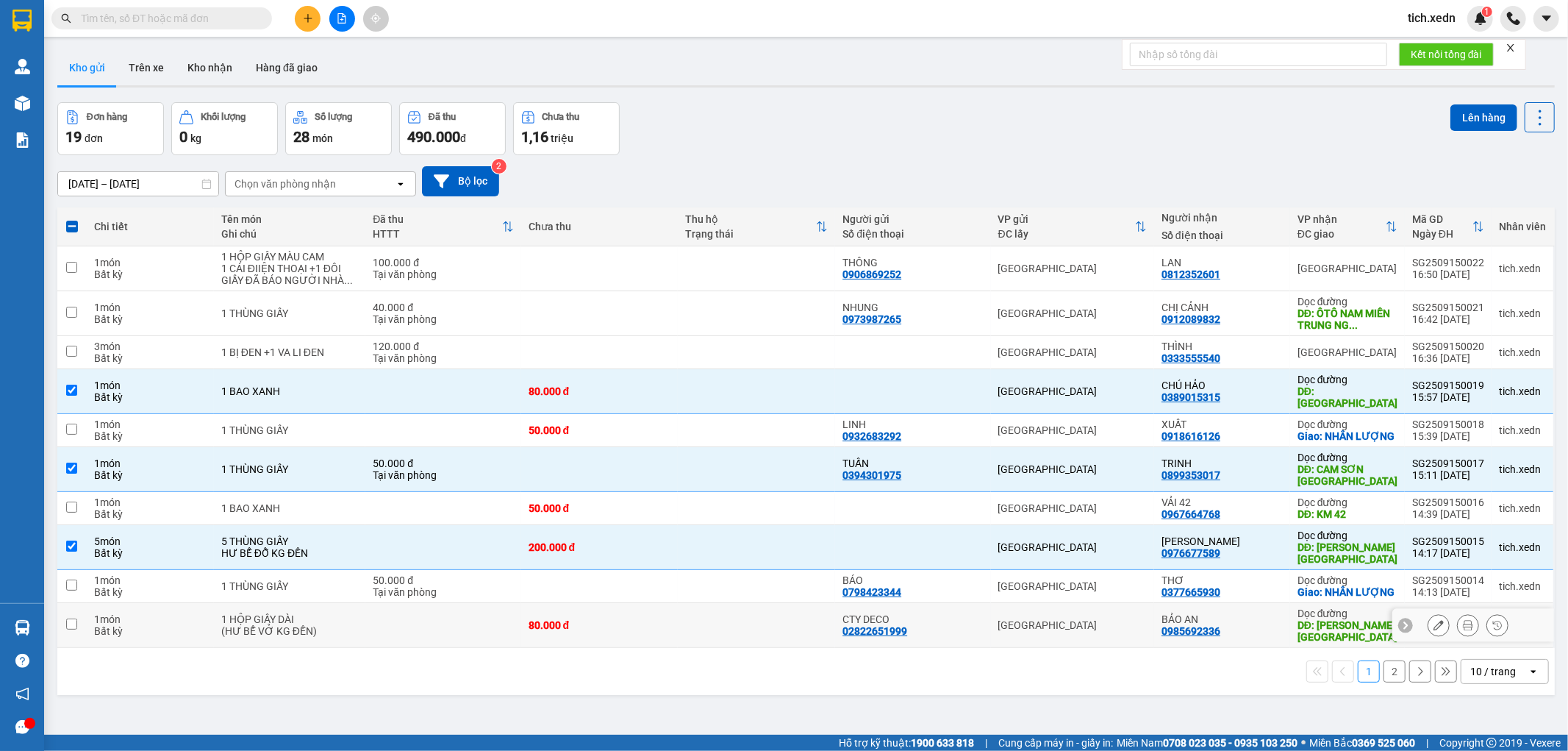
click at [1254, 625] on div "BẢO AN" at bounding box center [1222, 618] width 121 height 12
checkbox input "true"
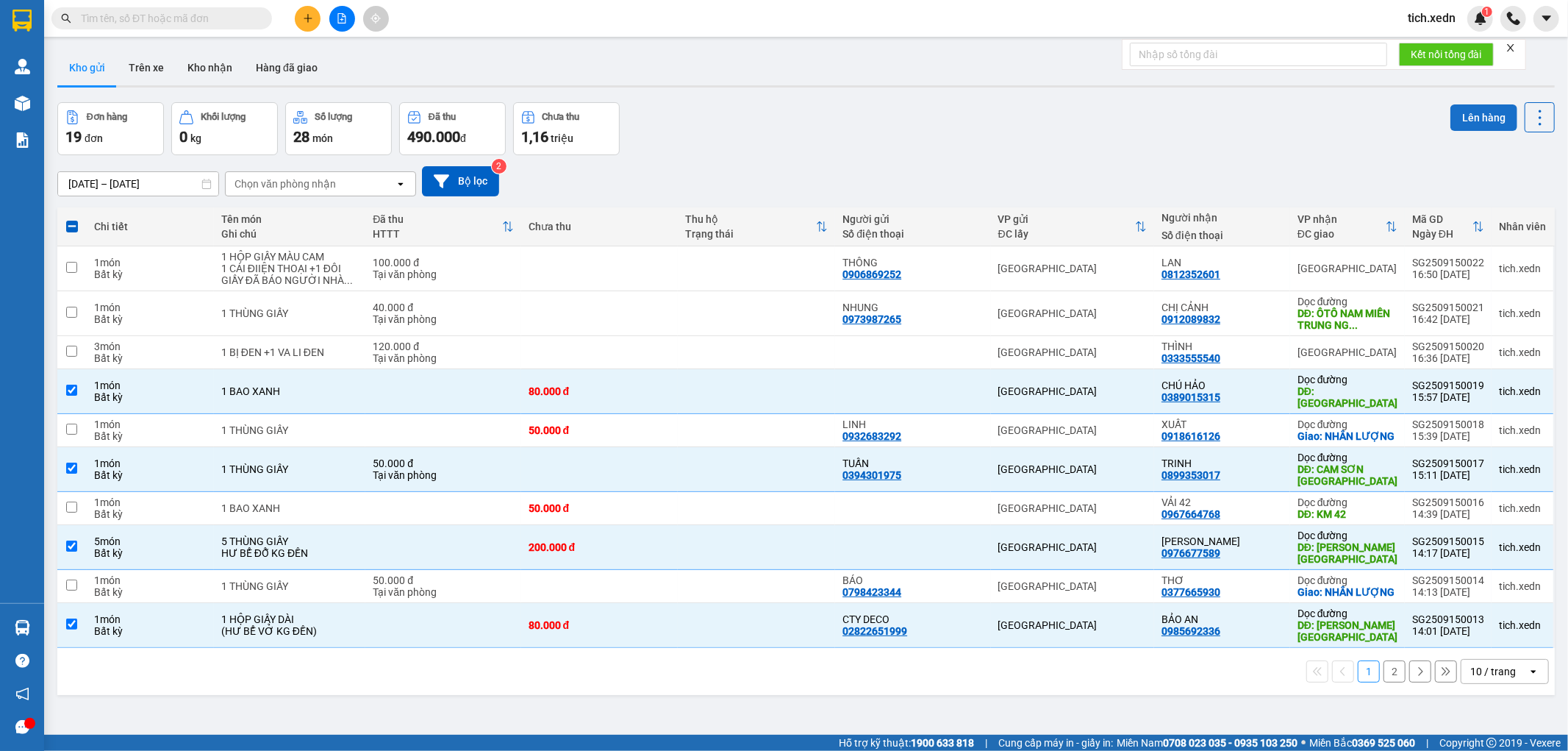
click at [1459, 115] on button "Lên hàng" at bounding box center [1484, 117] width 67 height 26
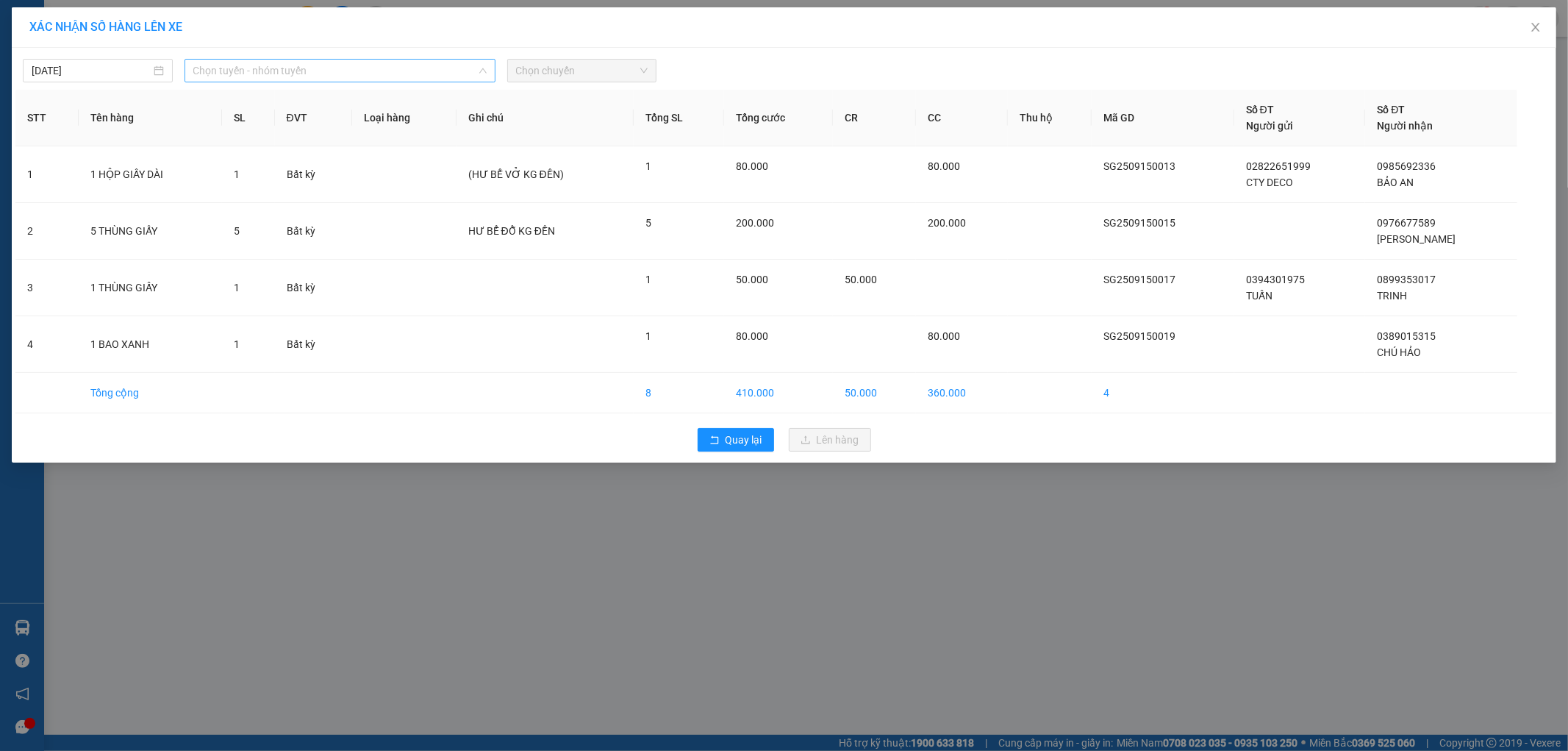
click at [453, 69] on span "Chọn tuyến - nhóm tuyến" at bounding box center [340, 71] width 294 height 22
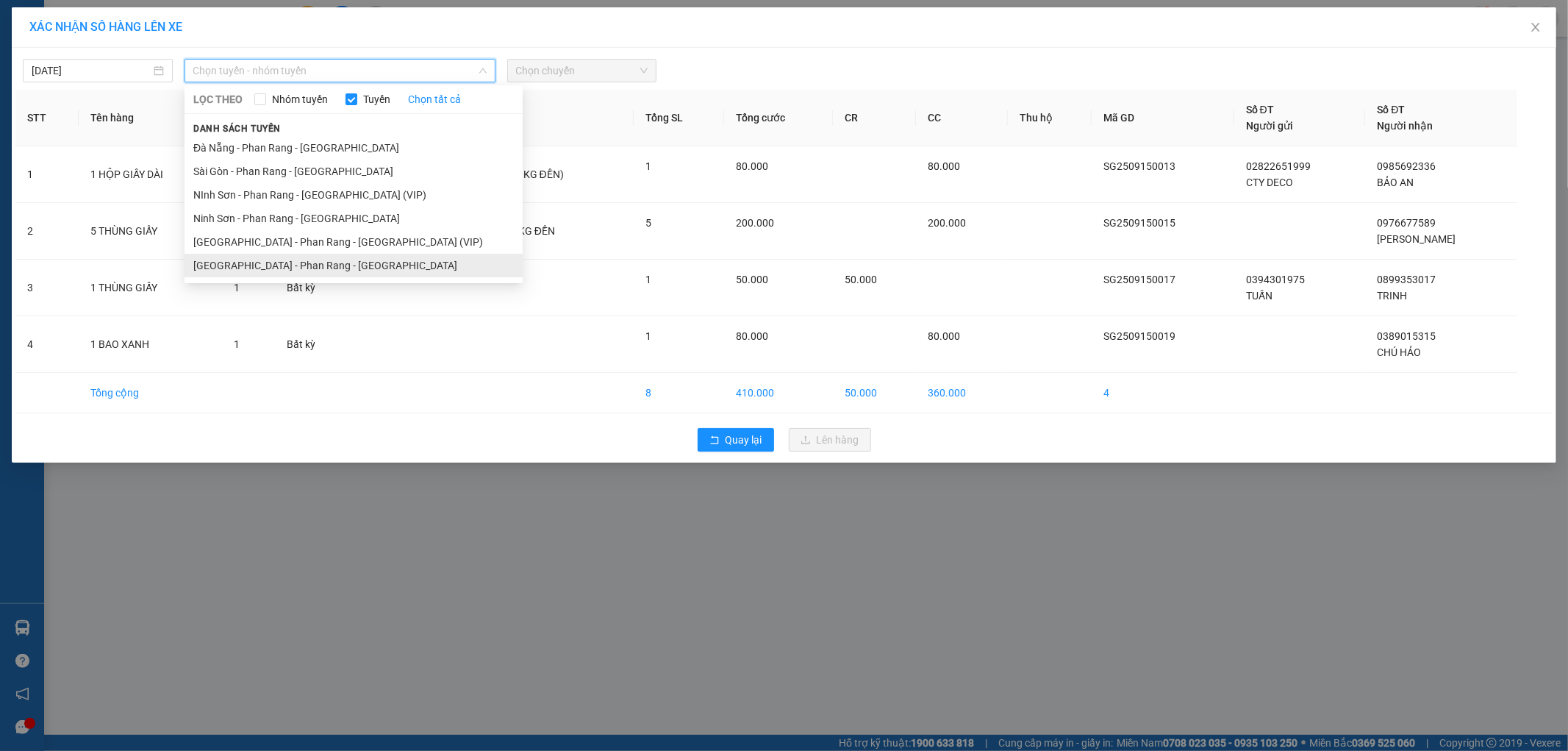
click at [421, 262] on li "[GEOGRAPHIC_DATA] - Phan Rang - [GEOGRAPHIC_DATA]" at bounding box center [354, 265] width 338 height 24
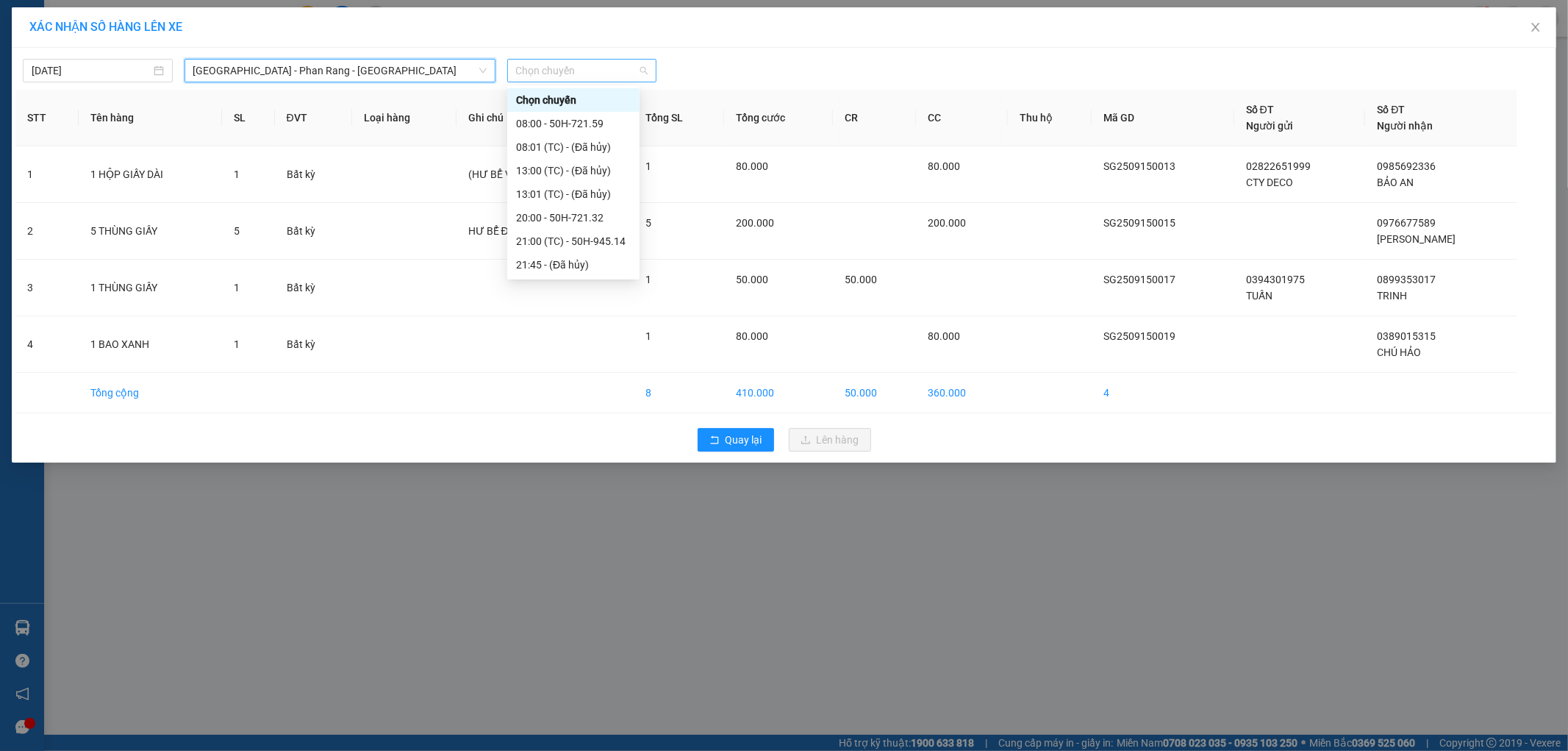
click at [574, 65] on span "Chọn chuyến" at bounding box center [583, 71] width 133 height 22
click at [618, 207] on div "20:00 - 50H-721.32" at bounding box center [574, 217] width 133 height 24
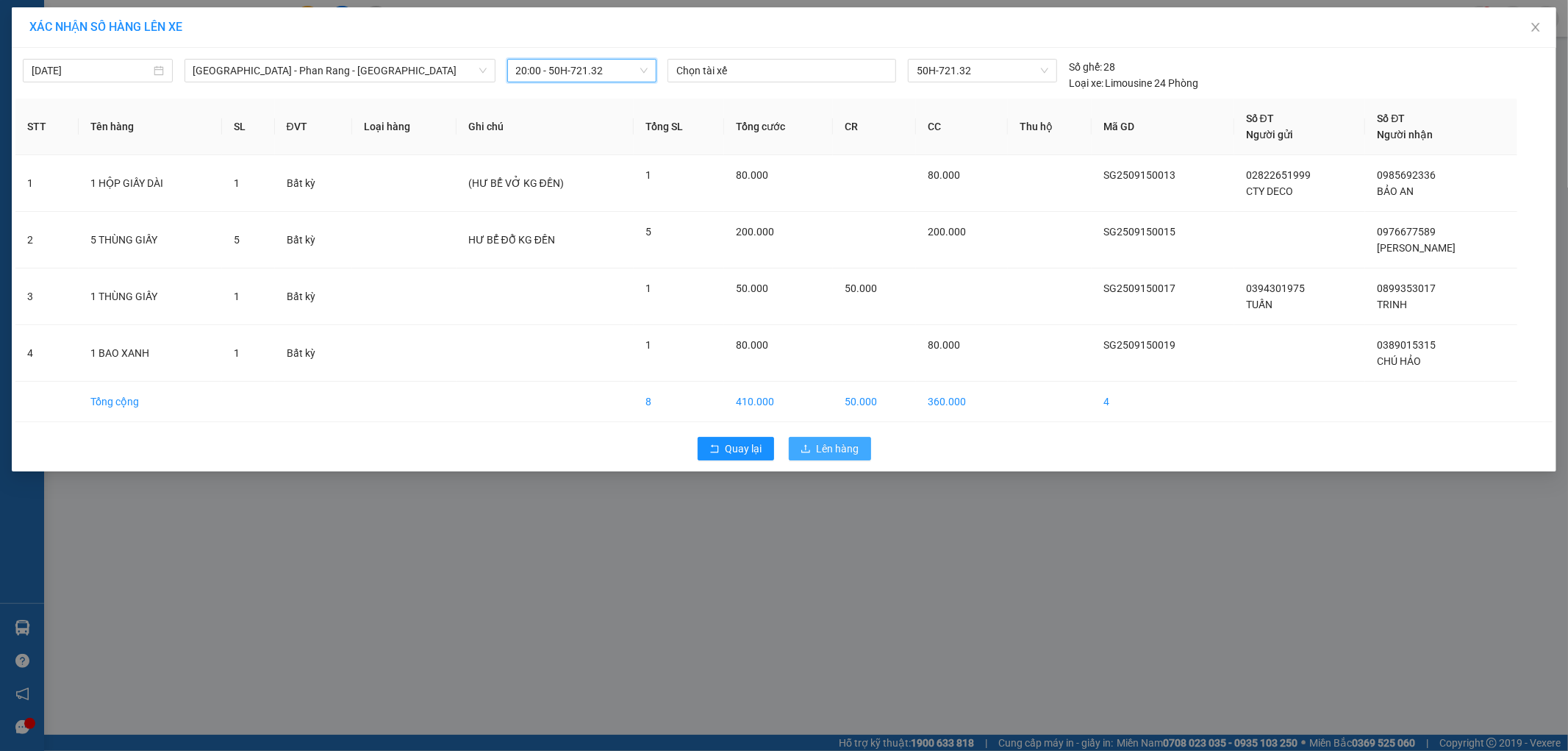
click at [822, 445] on span "Lên hàng" at bounding box center [837, 448] width 43 height 16
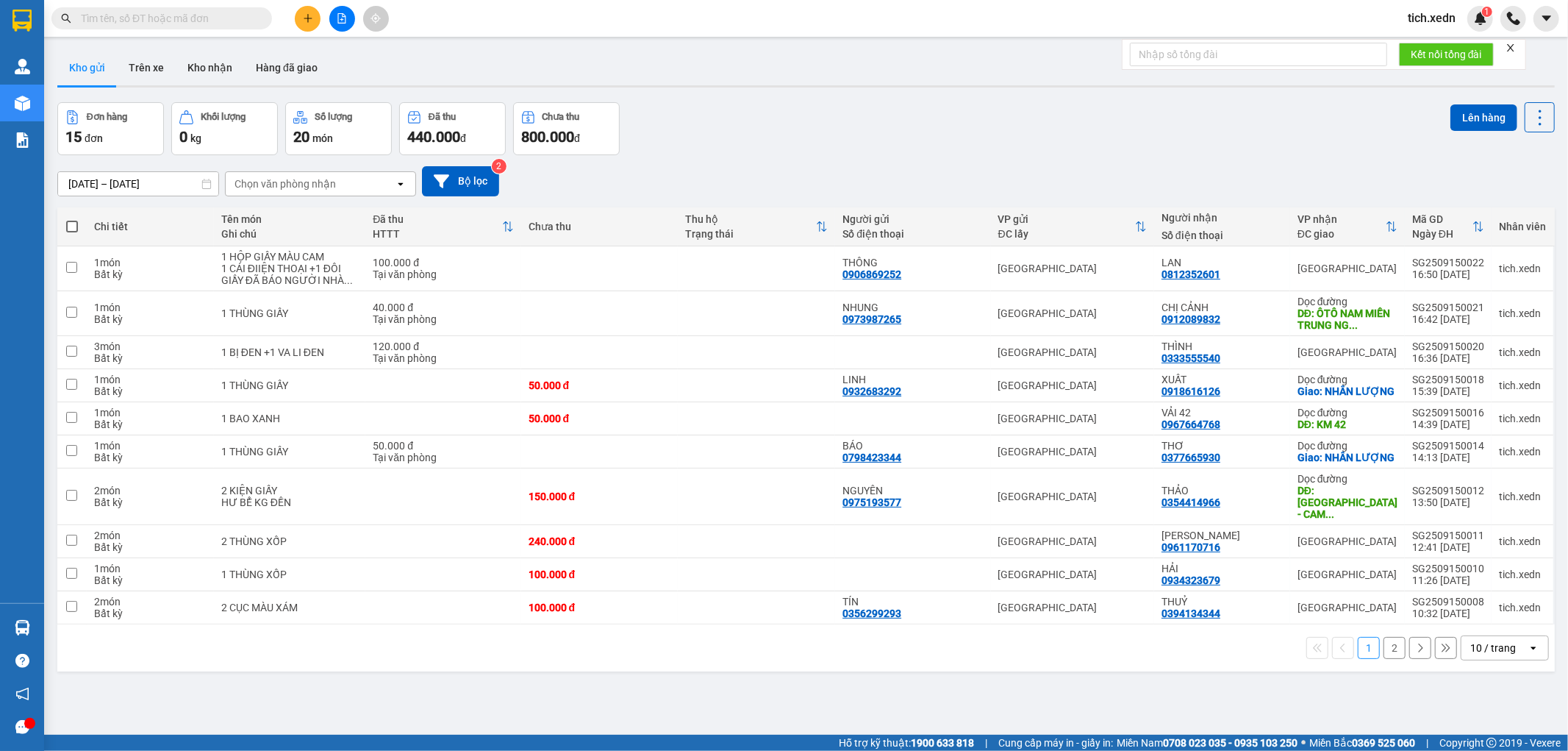
click at [76, 228] on span at bounding box center [72, 226] width 12 height 12
click at [72, 219] on input "checkbox" at bounding box center [72, 219] width 0 height 0
checkbox input "true"
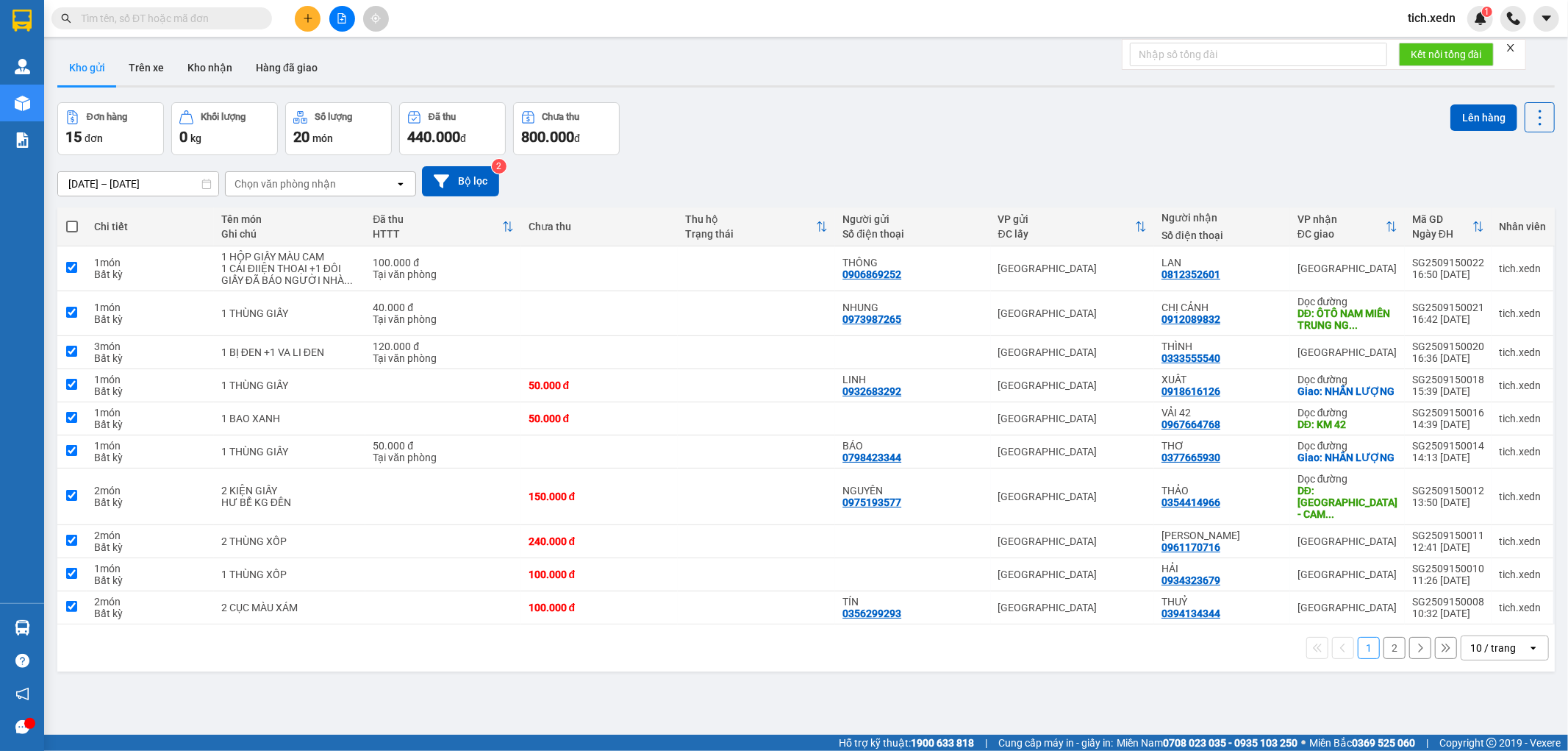
checkbox input "true"
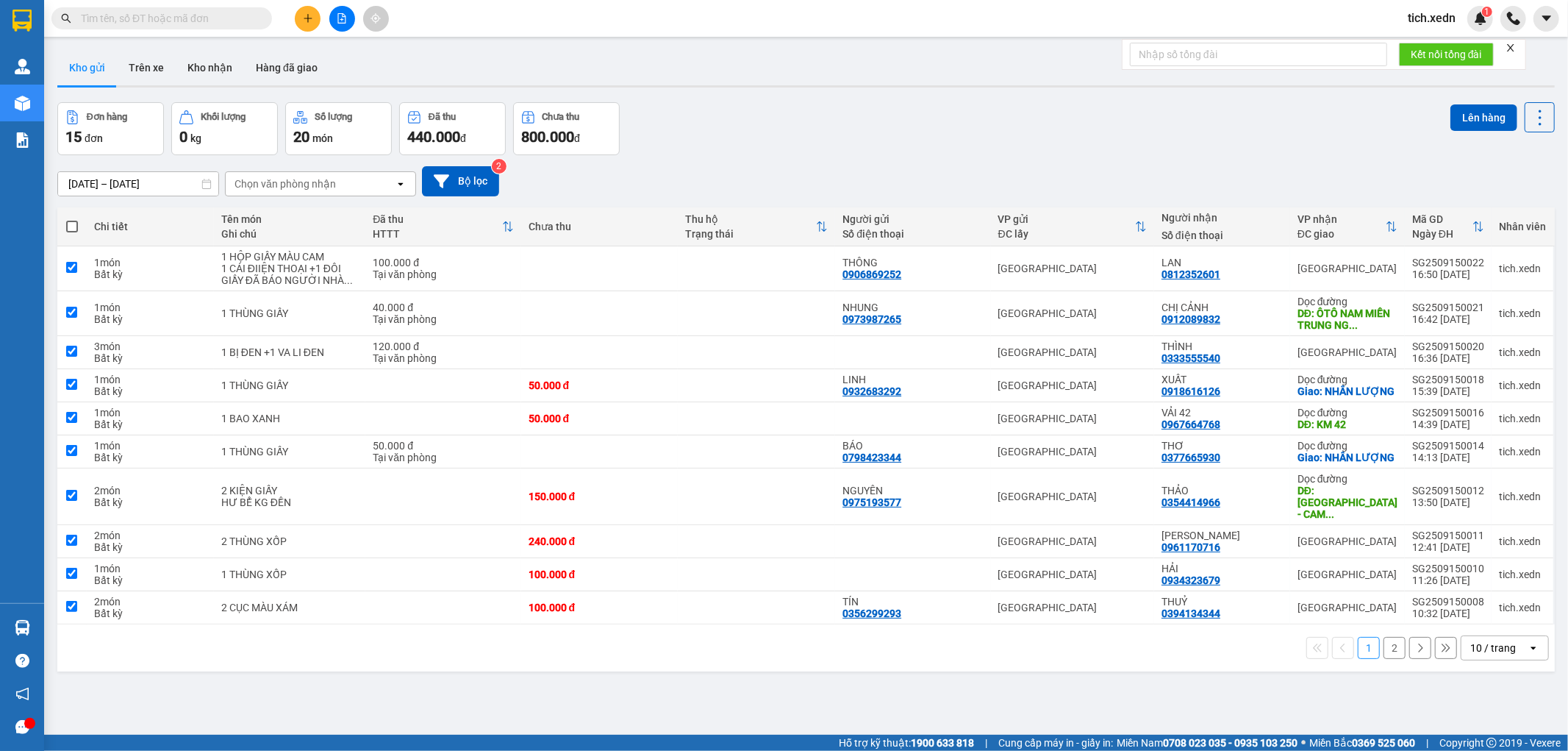
checkbox input "true"
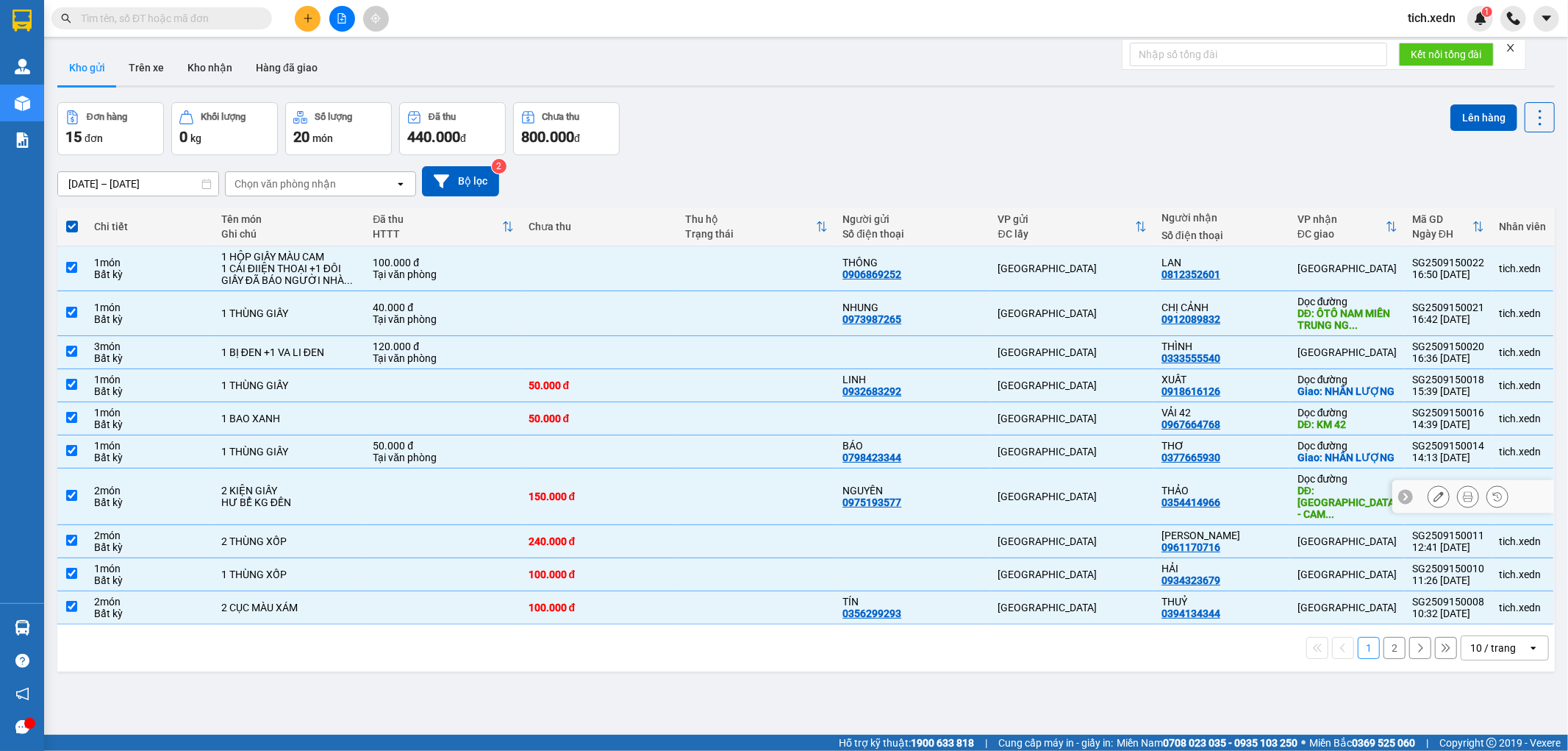
click at [1319, 518] on div "DĐ: [GEOGRAPHIC_DATA] - CAM ..." at bounding box center [1347, 502] width 100 height 35
checkbox input "false"
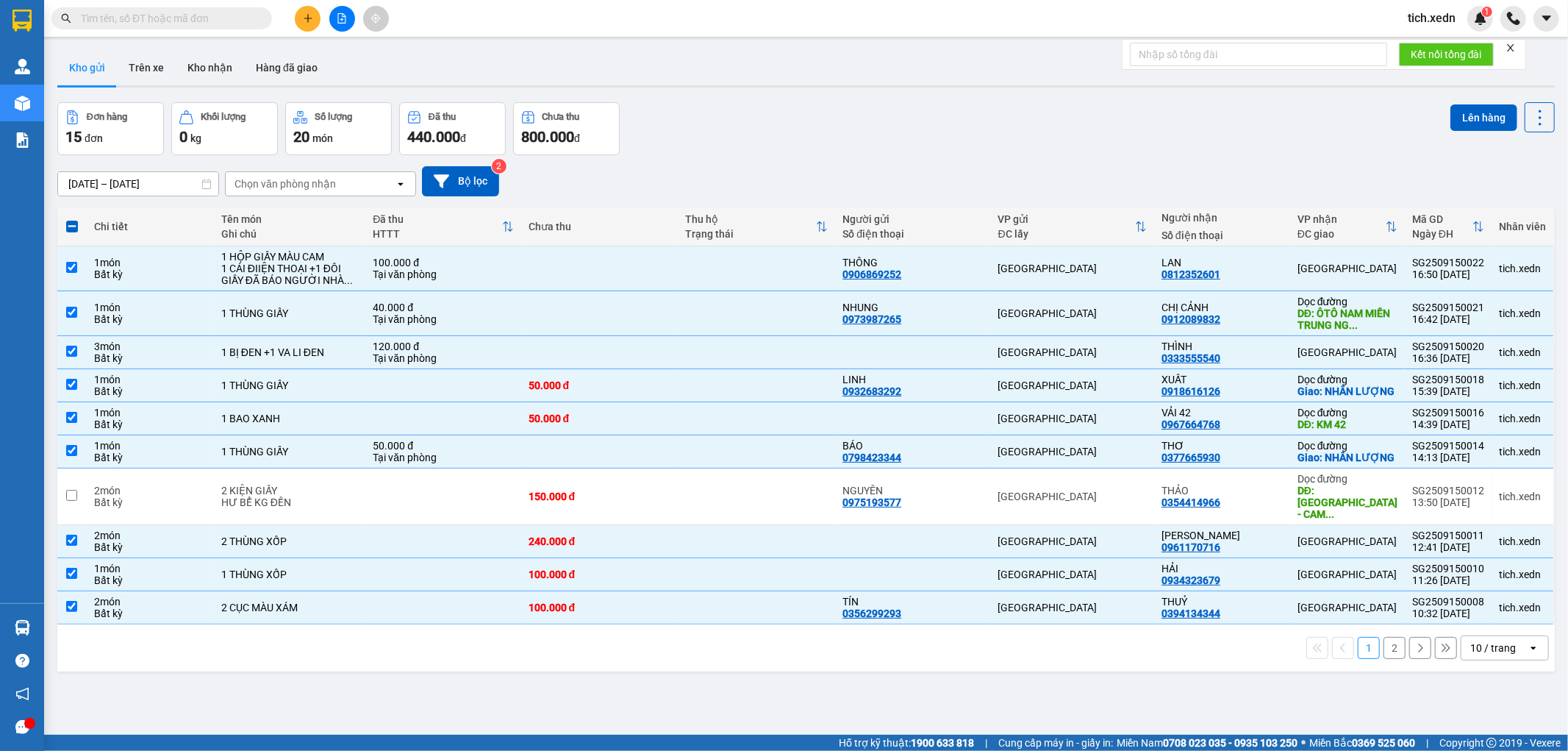
click at [1476, 103] on div "Lên hàng" at bounding box center [1503, 116] width 105 height 30
click at [1451, 114] on button "Lên hàng" at bounding box center [1484, 117] width 67 height 26
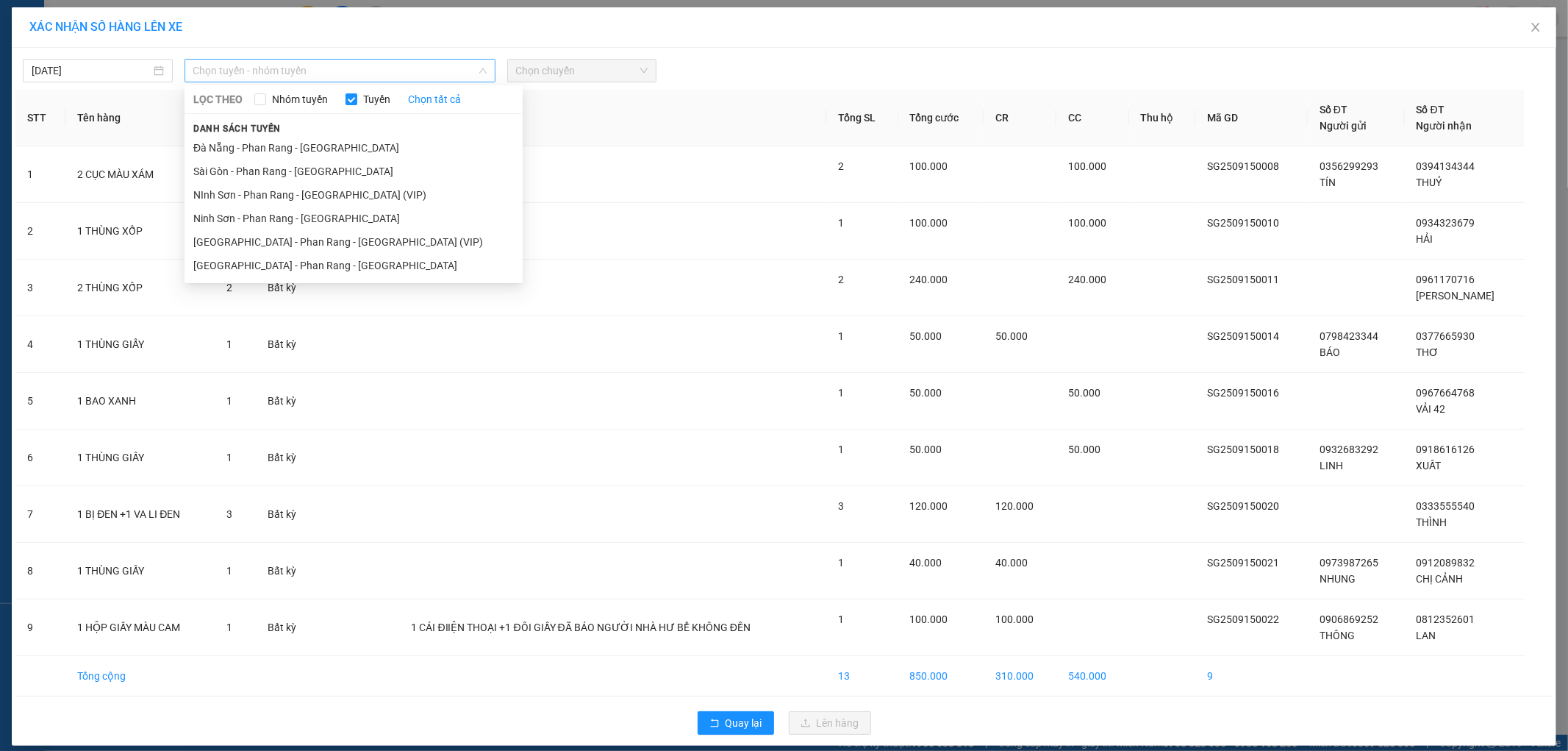
click at [467, 71] on span "Chọn tuyến - nhóm tuyến" at bounding box center [340, 71] width 294 height 22
click at [414, 274] on li "[GEOGRAPHIC_DATA] - Phan Rang - [GEOGRAPHIC_DATA]" at bounding box center [354, 265] width 338 height 24
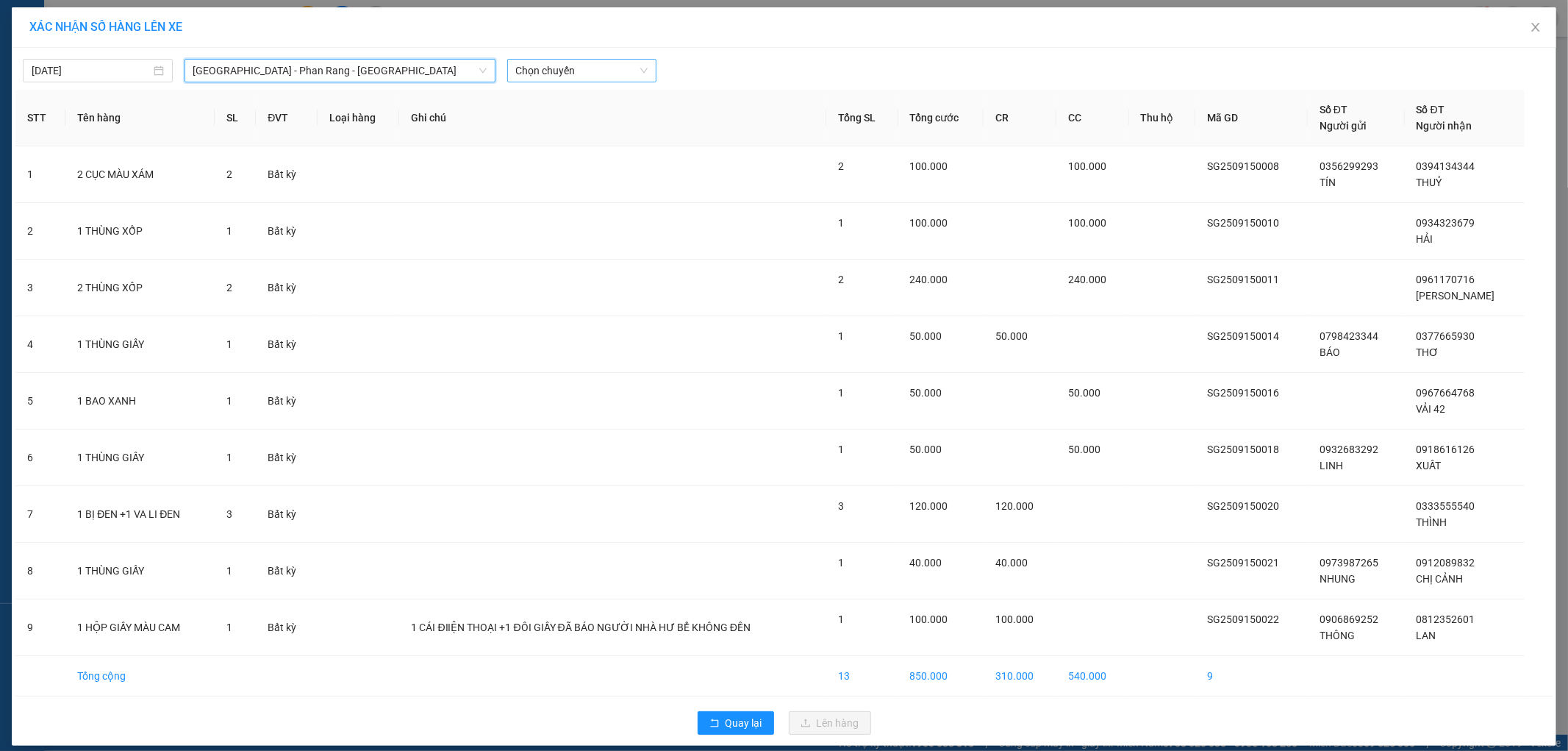
click at [563, 65] on span "Chọn chuyến" at bounding box center [583, 71] width 133 height 22
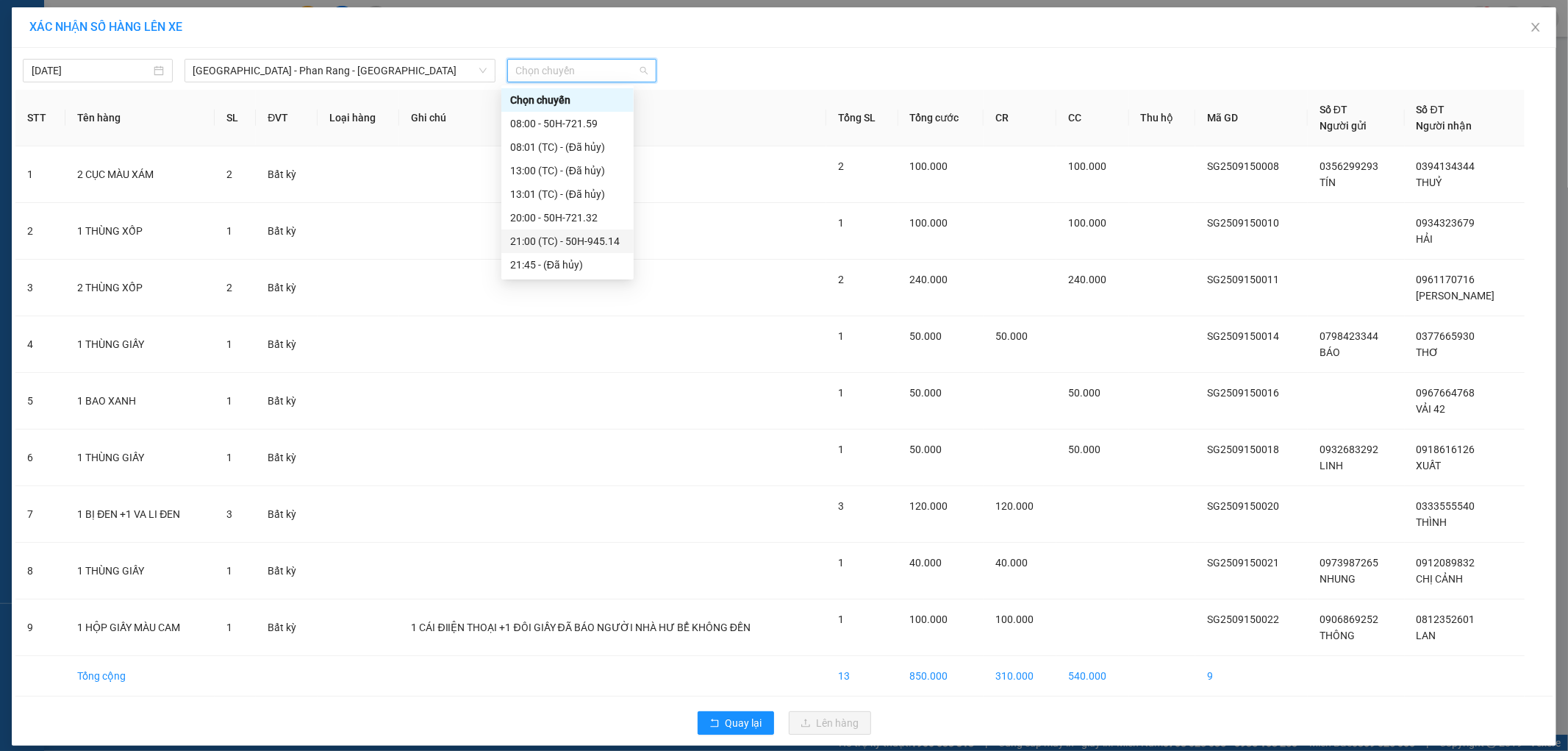
click at [614, 240] on div "21:00 (TC) - 50H-945.14" at bounding box center [567, 241] width 115 height 16
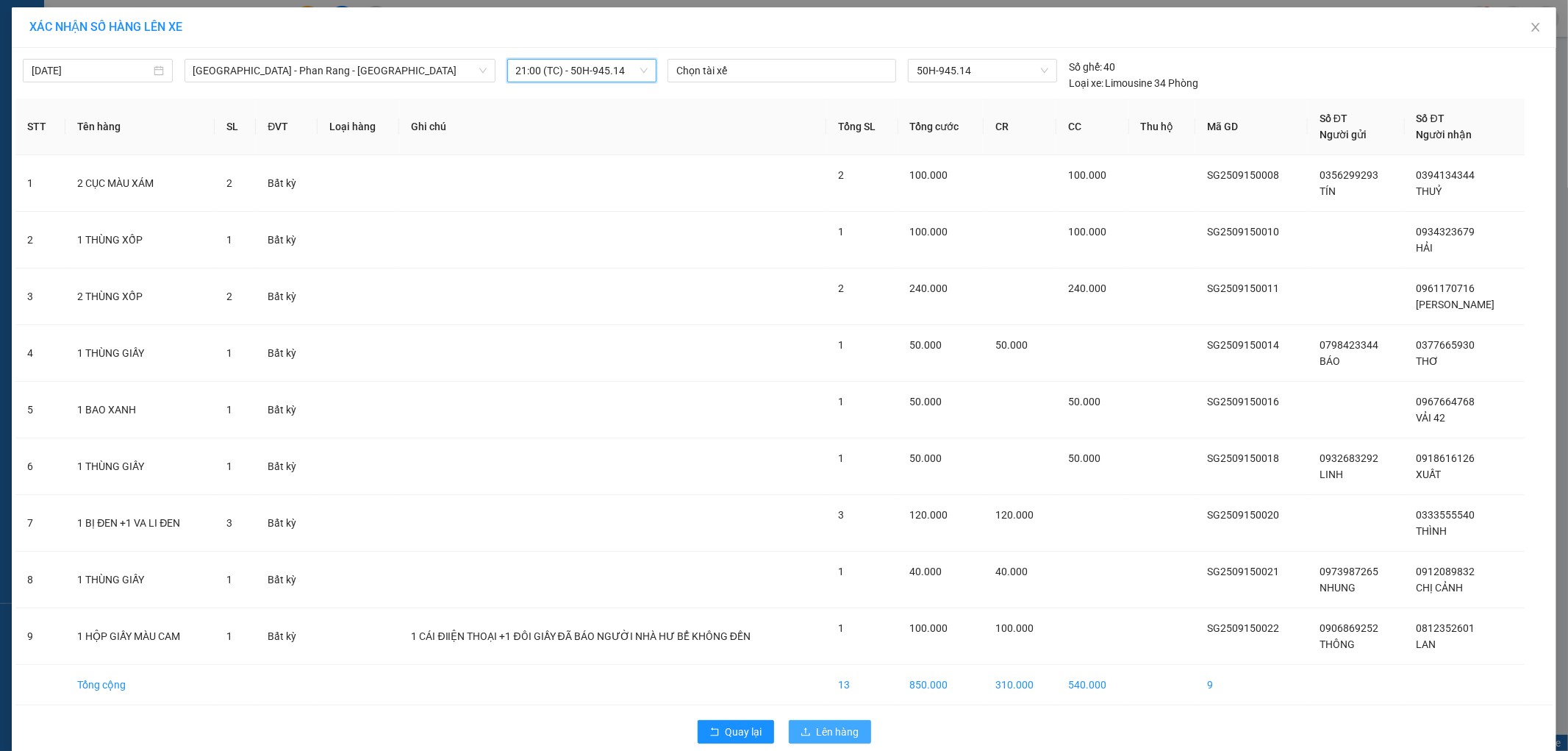
click at [819, 728] on span "Lên hàng" at bounding box center [837, 732] width 43 height 16
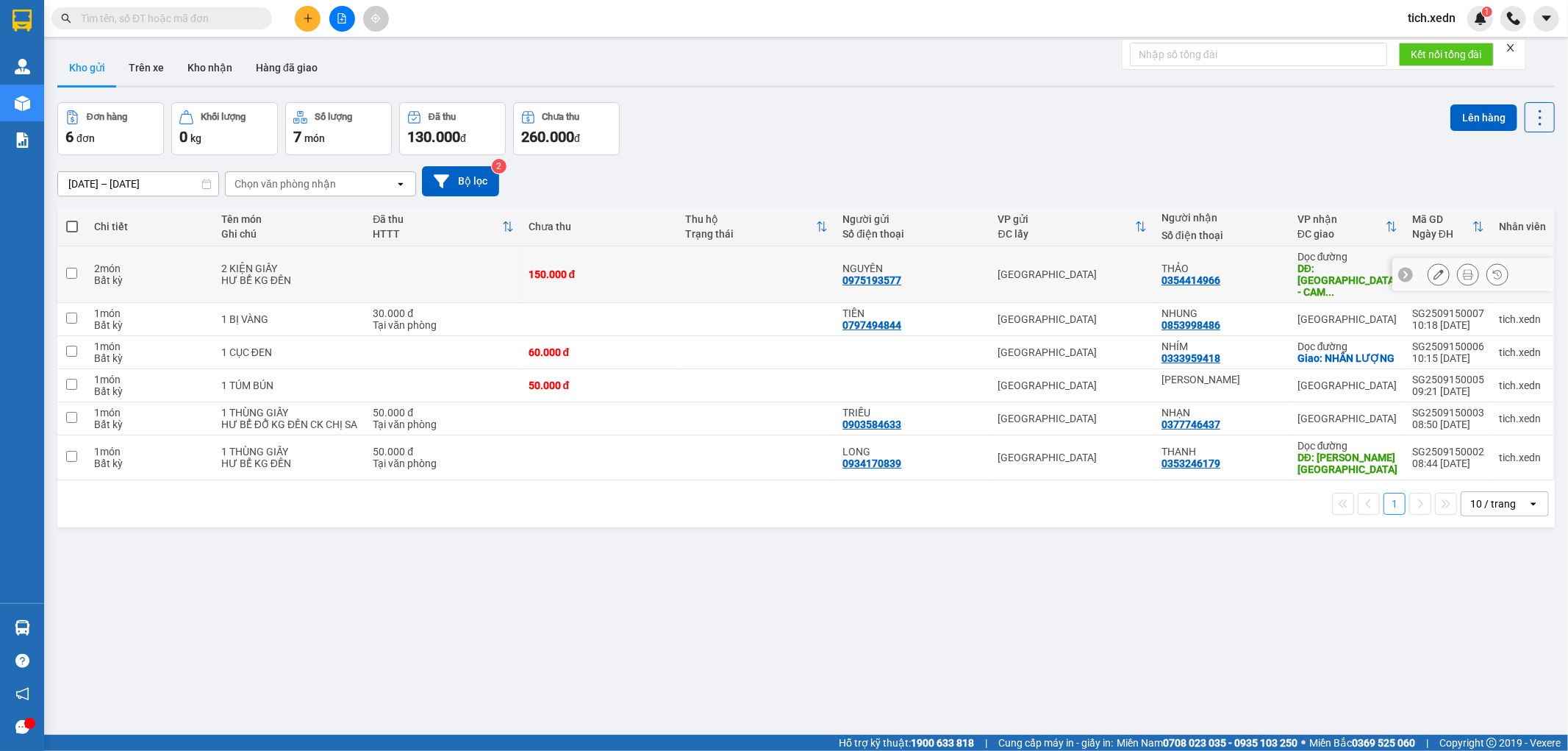
click at [1272, 263] on div "THẢO" at bounding box center [1222, 268] width 121 height 12
checkbox input "true"
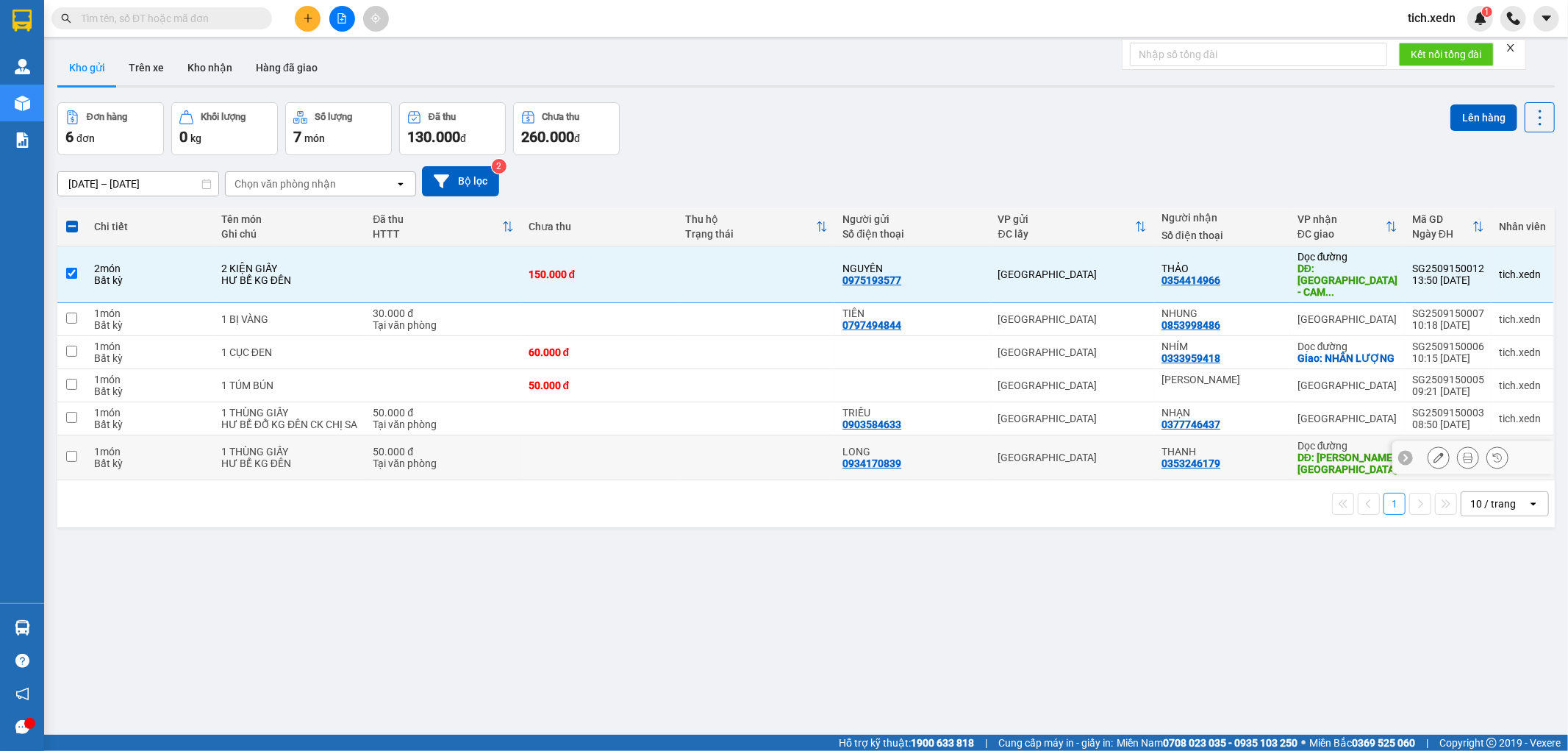
click at [1269, 453] on div "THANH" at bounding box center [1222, 451] width 121 height 12
checkbox input "true"
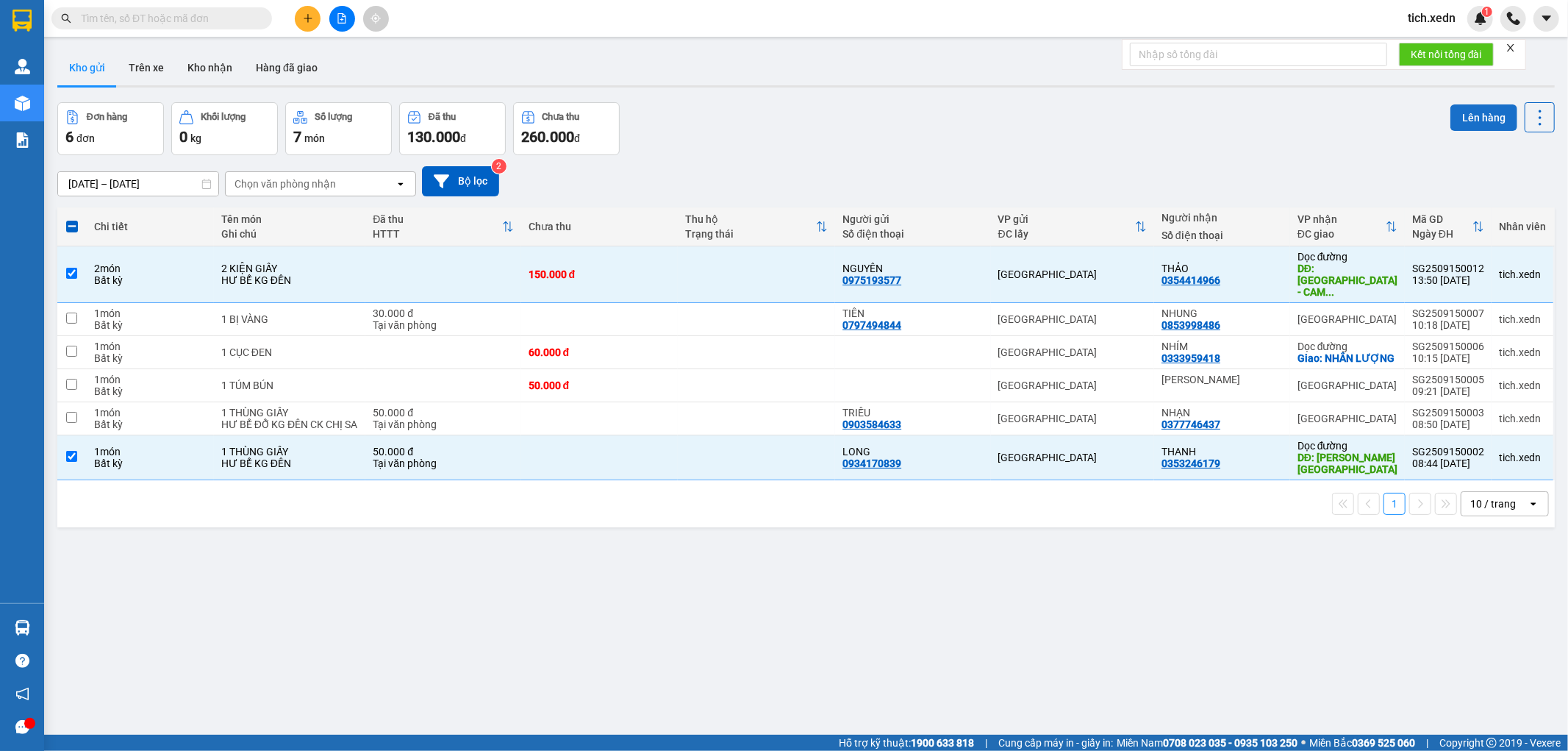
click at [1459, 118] on button "Lên hàng" at bounding box center [1484, 117] width 67 height 26
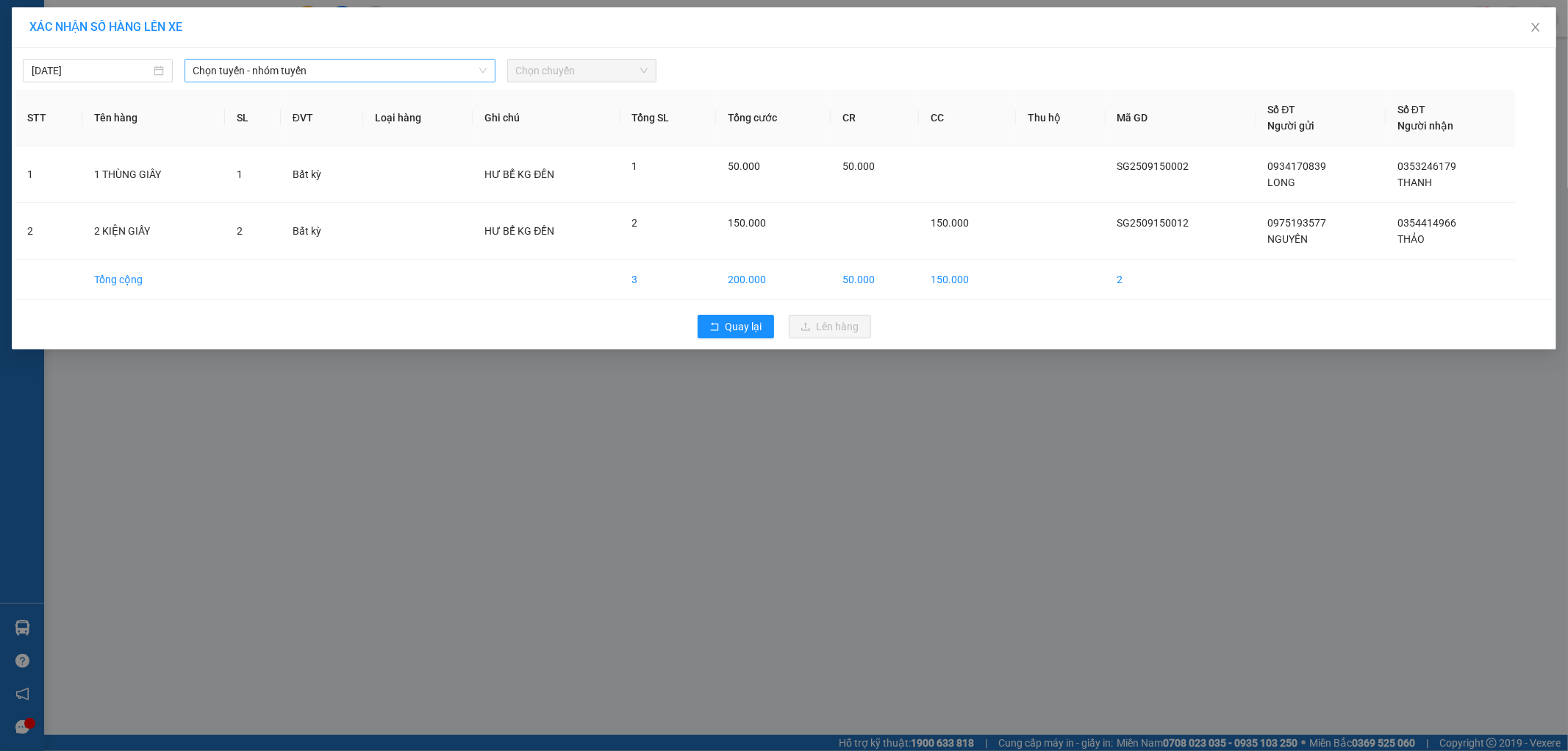
click at [401, 68] on span "Chọn tuyến - nhóm tuyến" at bounding box center [340, 71] width 294 height 22
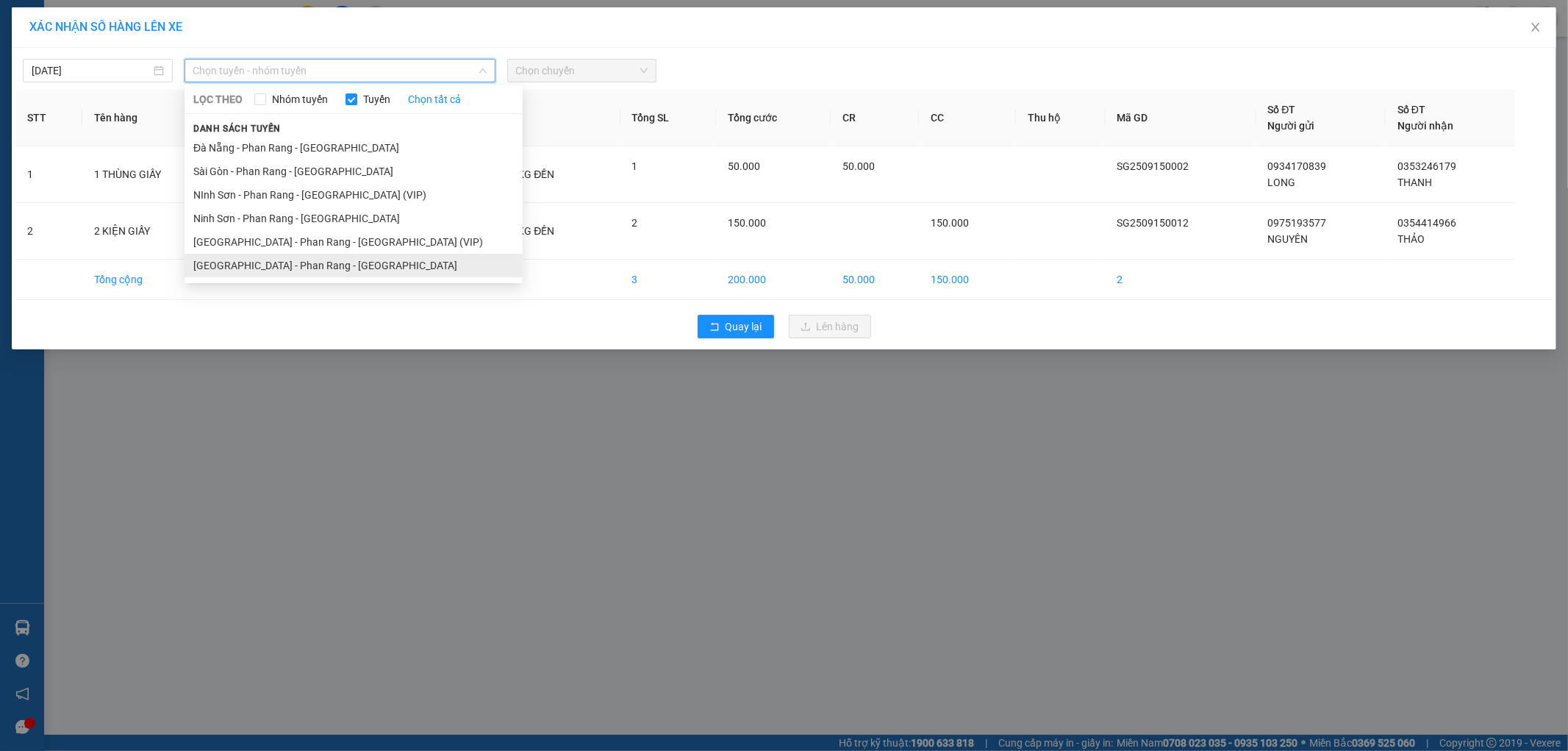
click at [397, 255] on li "[GEOGRAPHIC_DATA] - Phan Rang - [GEOGRAPHIC_DATA]" at bounding box center [354, 265] width 338 height 24
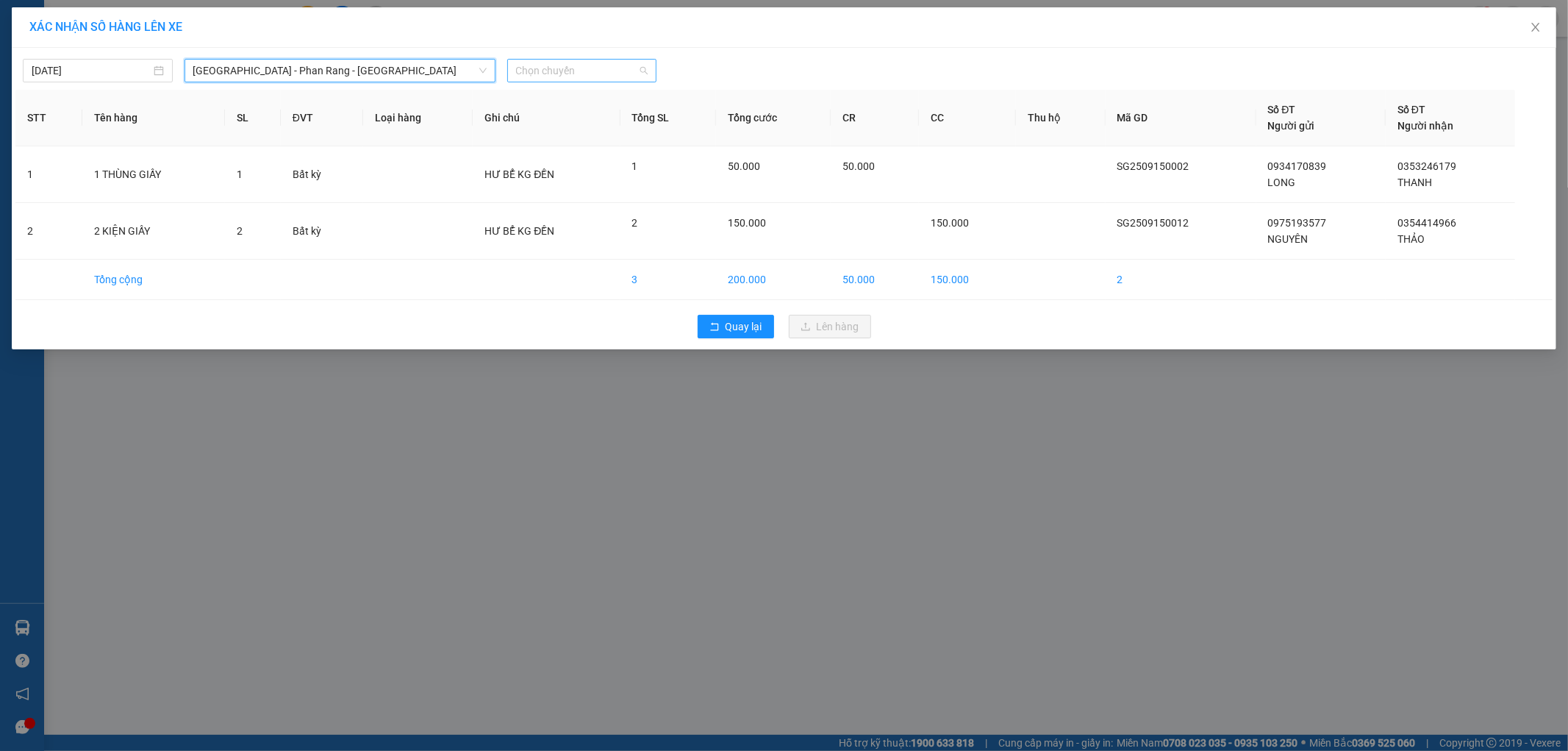
click at [567, 65] on span "Chọn chuyến" at bounding box center [583, 71] width 133 height 22
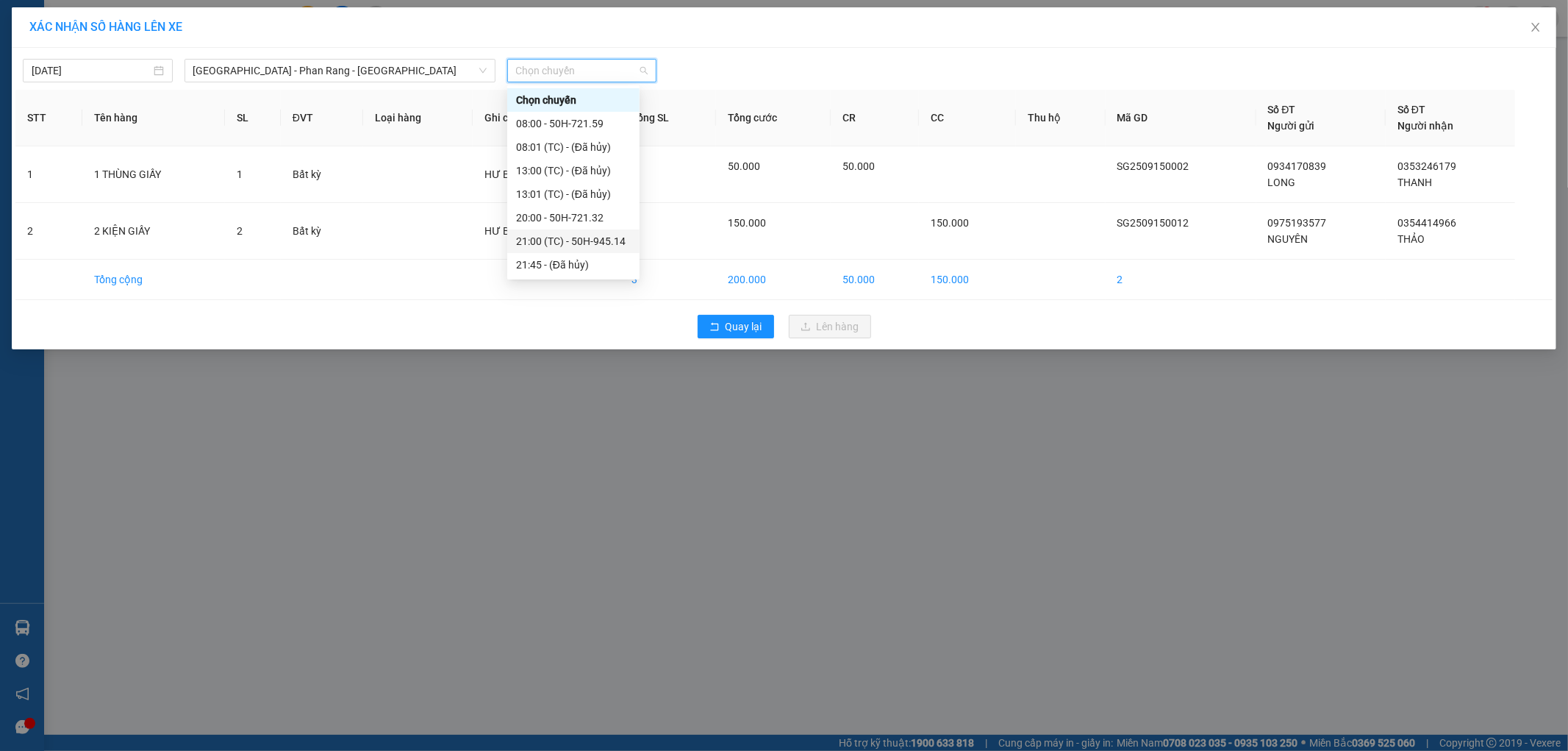
click at [608, 244] on div "21:00 (TC) - 50H-945.14" at bounding box center [574, 241] width 115 height 16
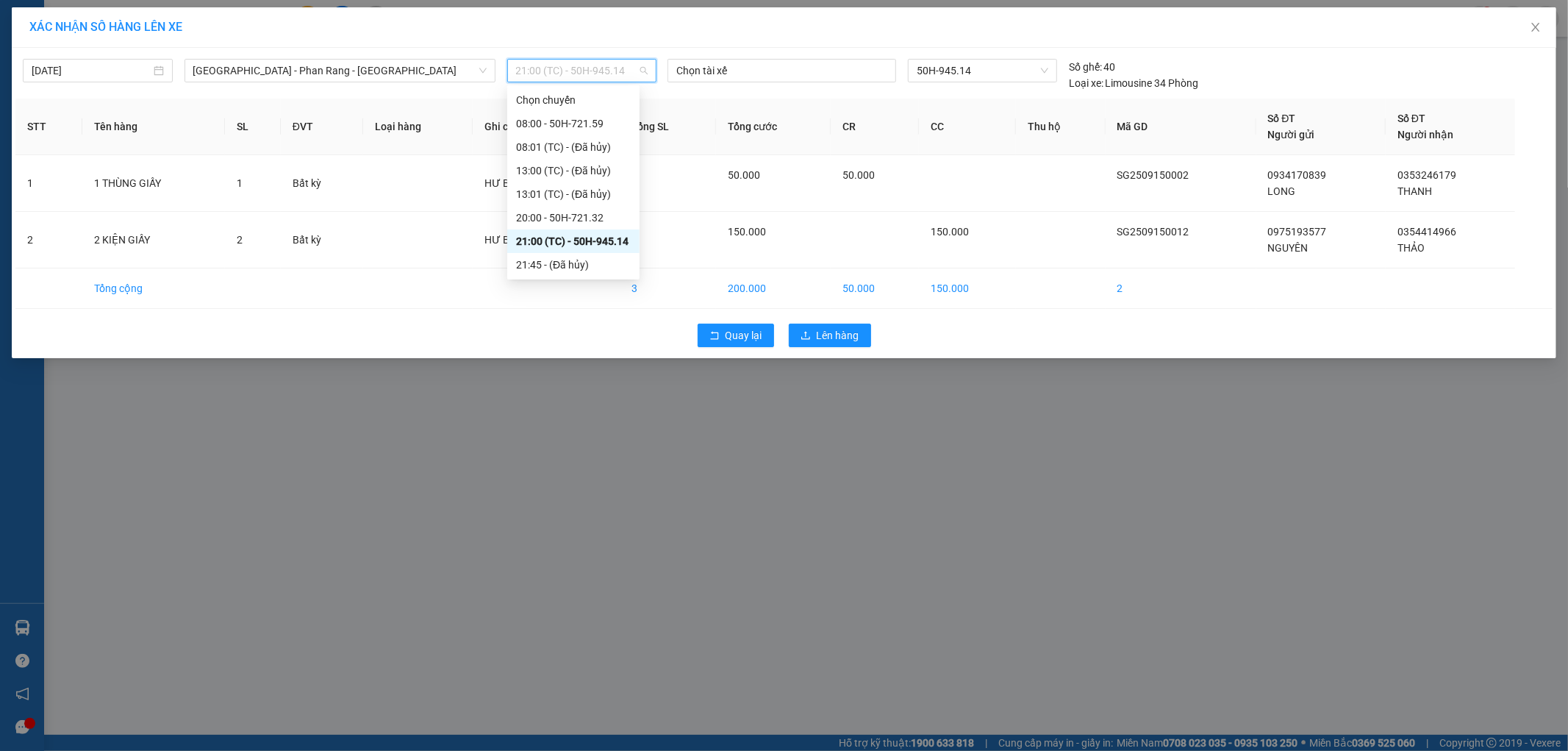
click at [630, 77] on span "21:00 (TC) - 50H-945.14" at bounding box center [583, 71] width 133 height 22
click at [617, 219] on div "20:00 - 50H-721.32" at bounding box center [574, 217] width 115 height 16
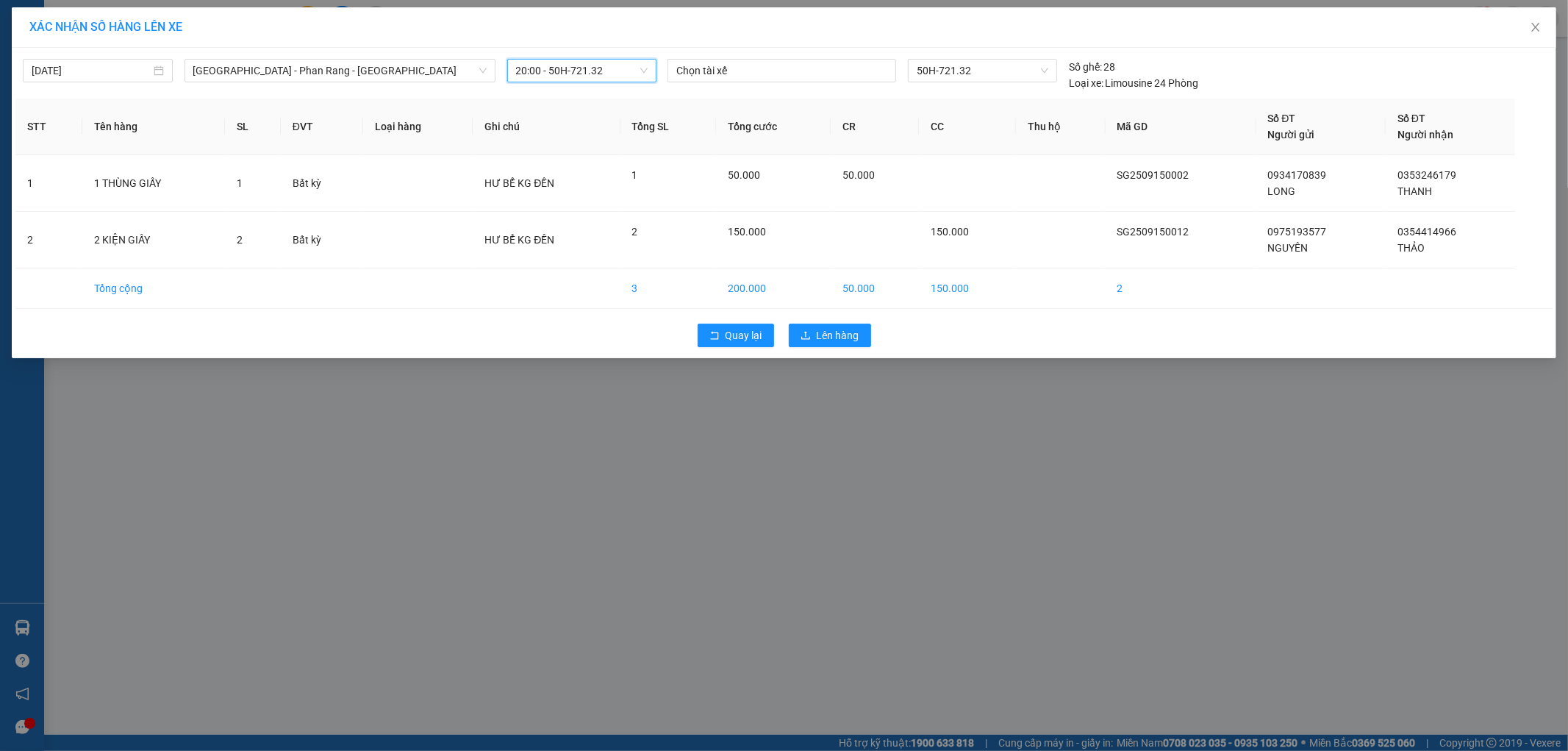
click at [523, 431] on div "XÁC NHẬN SỐ HÀNG LÊN XE [DATE] [GEOGRAPHIC_DATA] - [GEOGRAPHIC_DATA] - [GEOGRAP…" at bounding box center [784, 376] width 1568 height 751
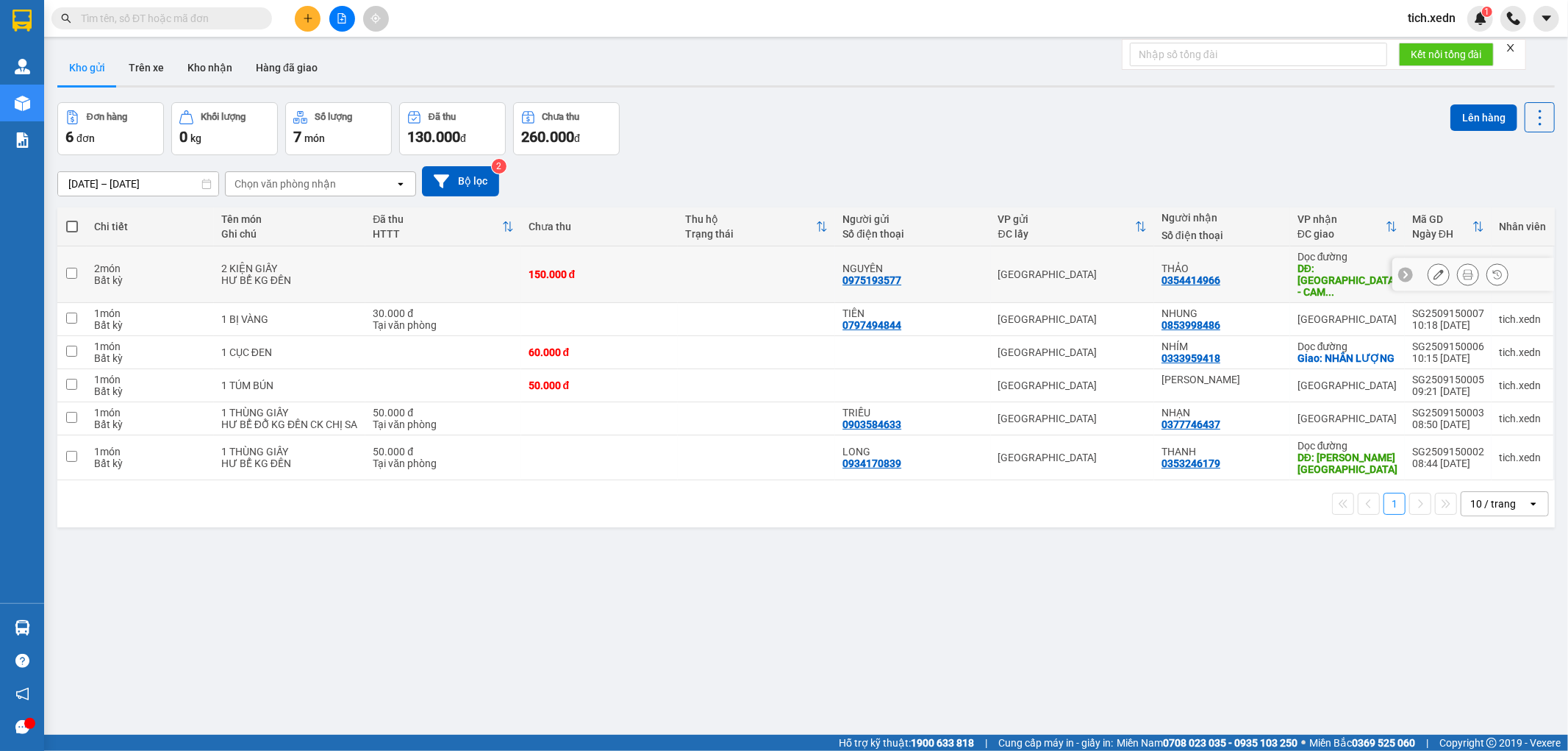
click at [1316, 263] on div "DĐ: [GEOGRAPHIC_DATA] - CAM ..." at bounding box center [1347, 280] width 100 height 35
checkbox input "true"
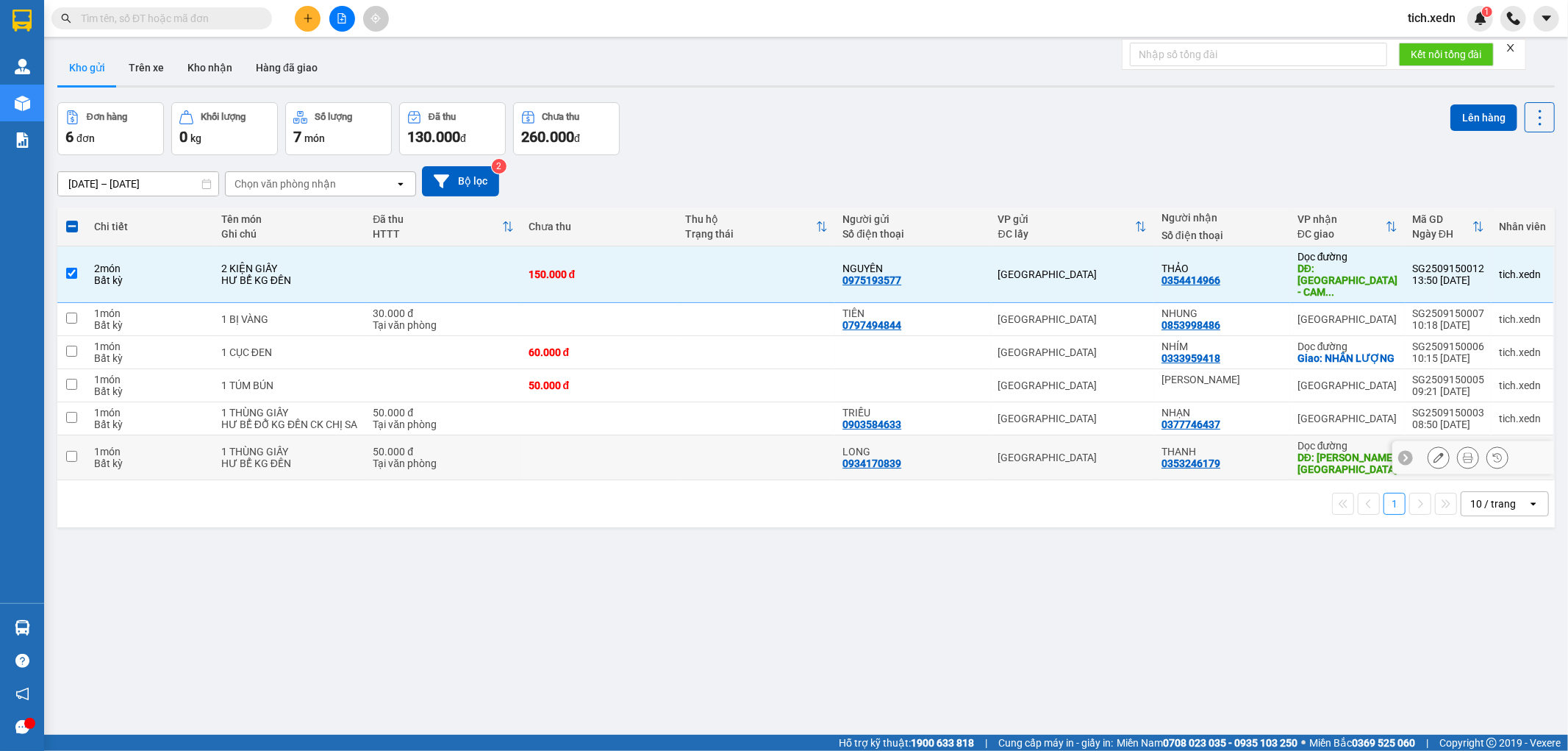
click at [1235, 465] on div "THANH 0353246179" at bounding box center [1222, 457] width 121 height 24
checkbox input "true"
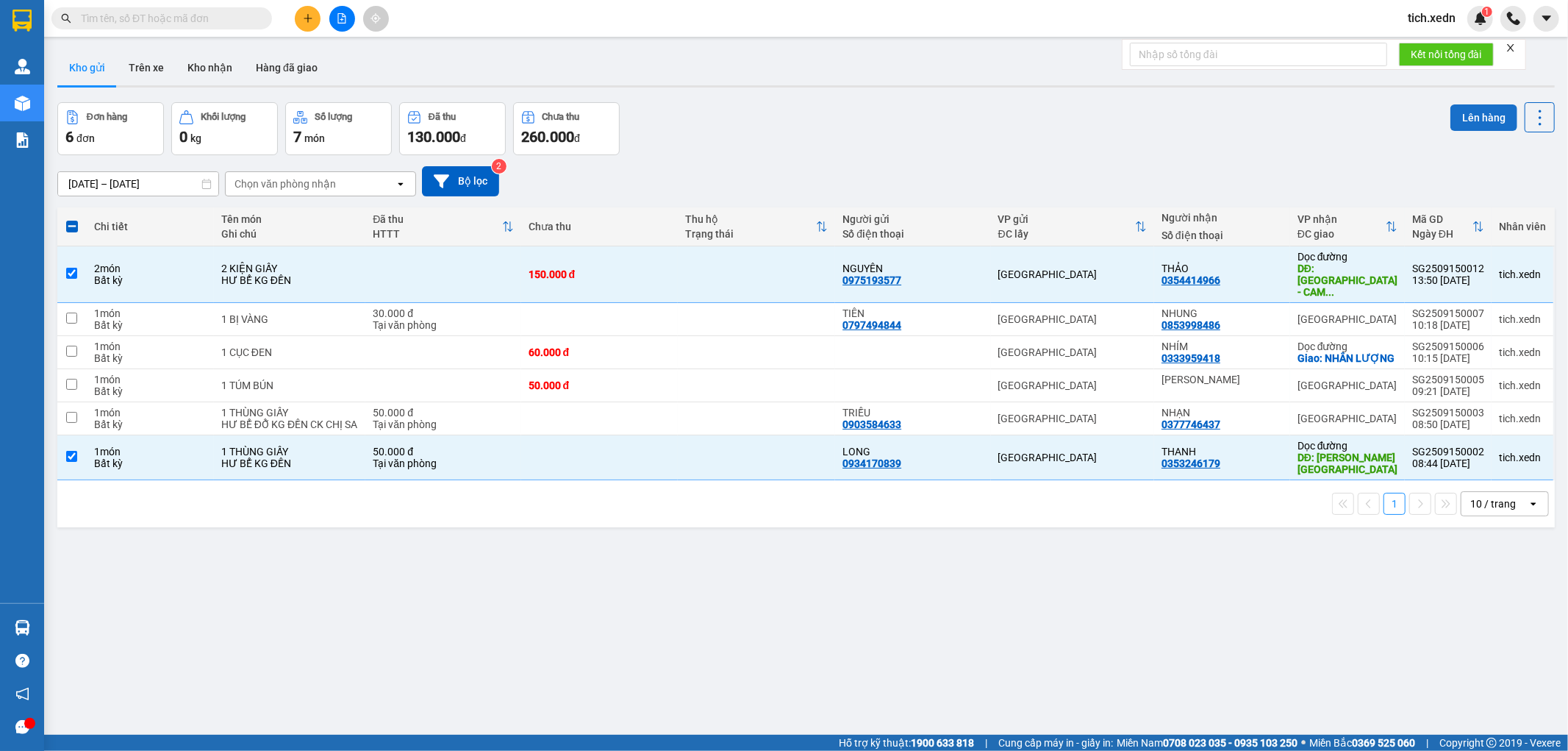
click at [1451, 107] on button "Lên hàng" at bounding box center [1484, 117] width 67 height 26
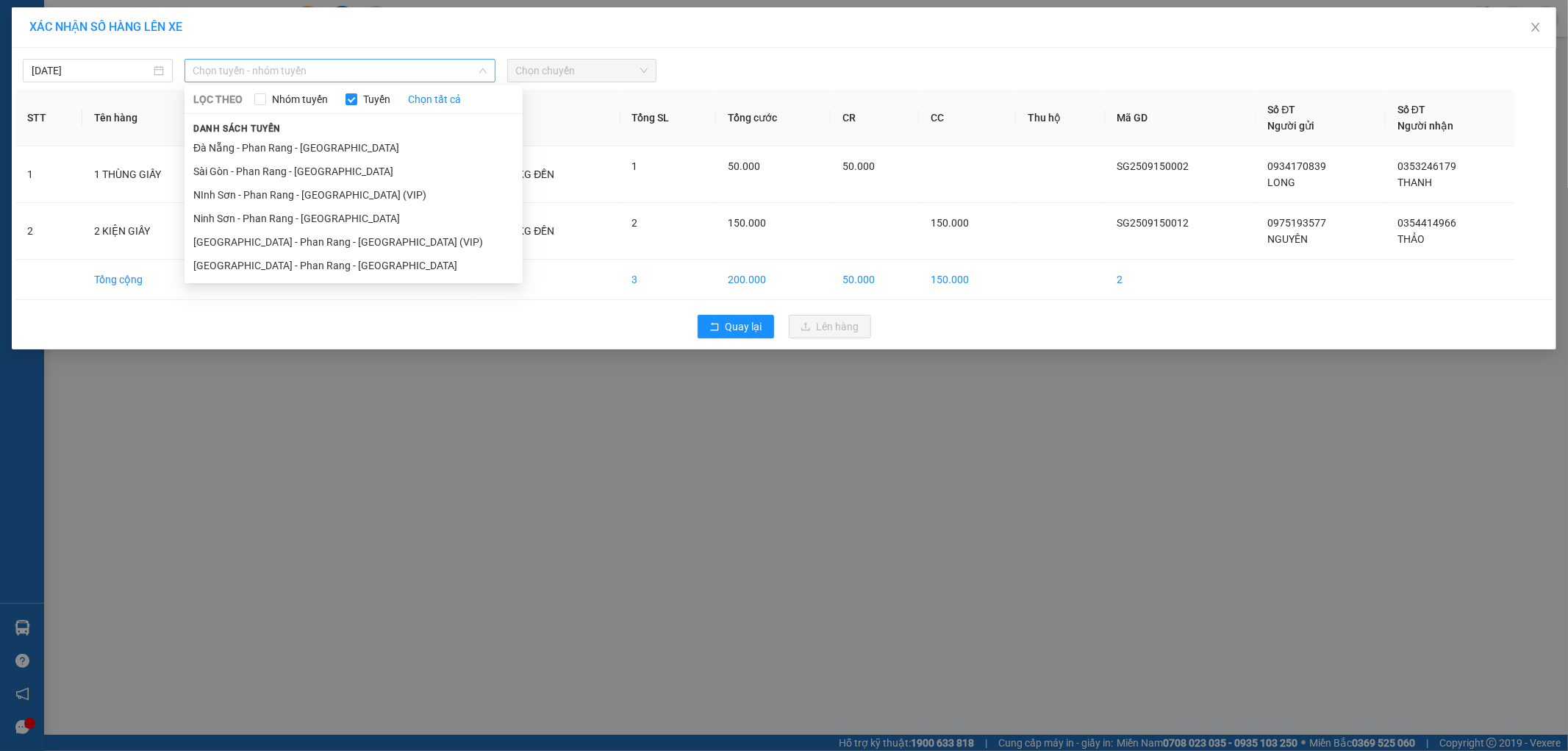
click at [490, 64] on div "Chọn tuyến - nhóm tuyến" at bounding box center [340, 71] width 311 height 24
click at [405, 268] on li "[GEOGRAPHIC_DATA] - Phan Rang - [GEOGRAPHIC_DATA]" at bounding box center [354, 265] width 338 height 24
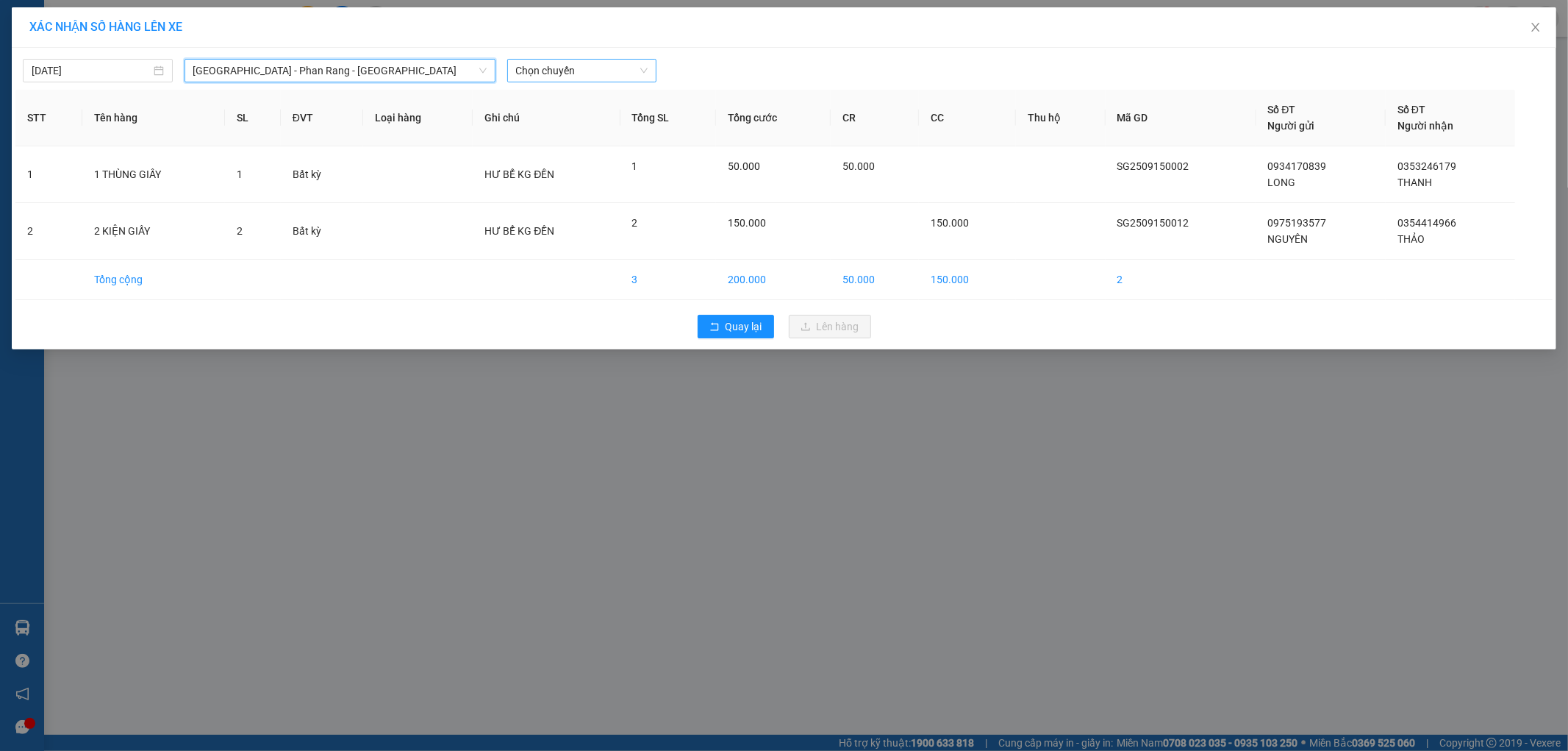
click at [543, 67] on span "Chọn chuyến" at bounding box center [583, 71] width 133 height 22
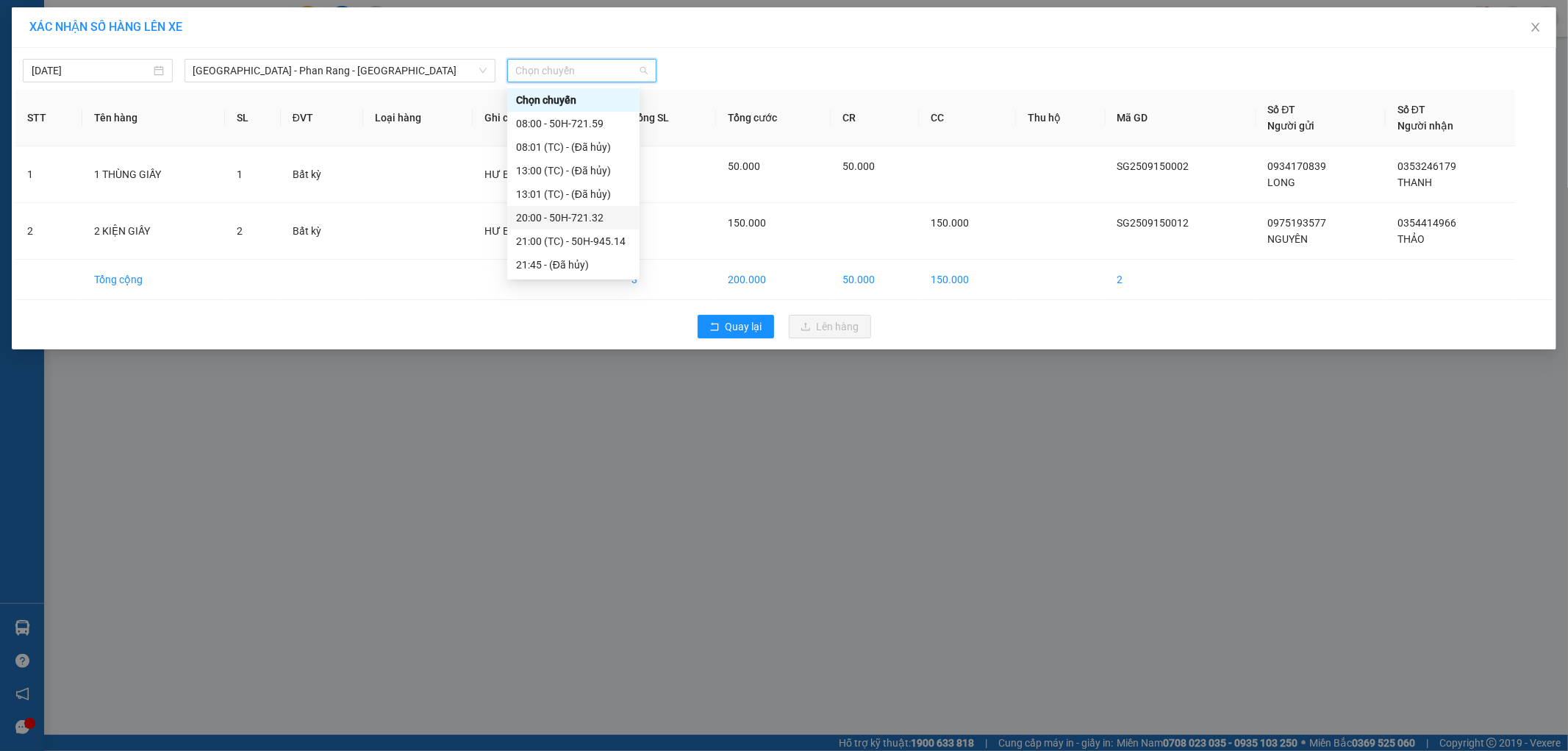
click at [624, 221] on div "20:00 - 50H-721.32" at bounding box center [574, 217] width 115 height 16
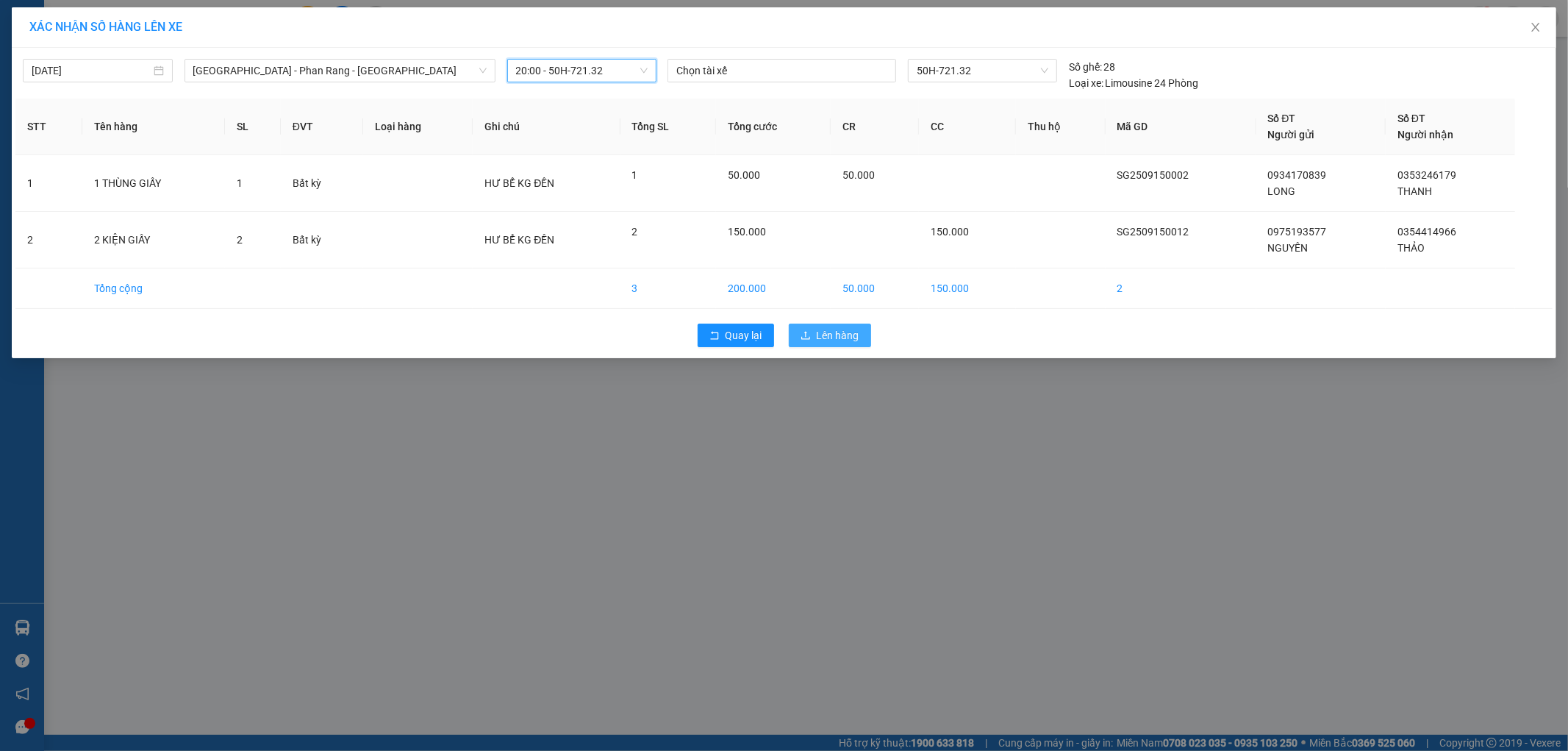
click at [812, 325] on button "Lên hàng" at bounding box center [830, 335] width 83 height 24
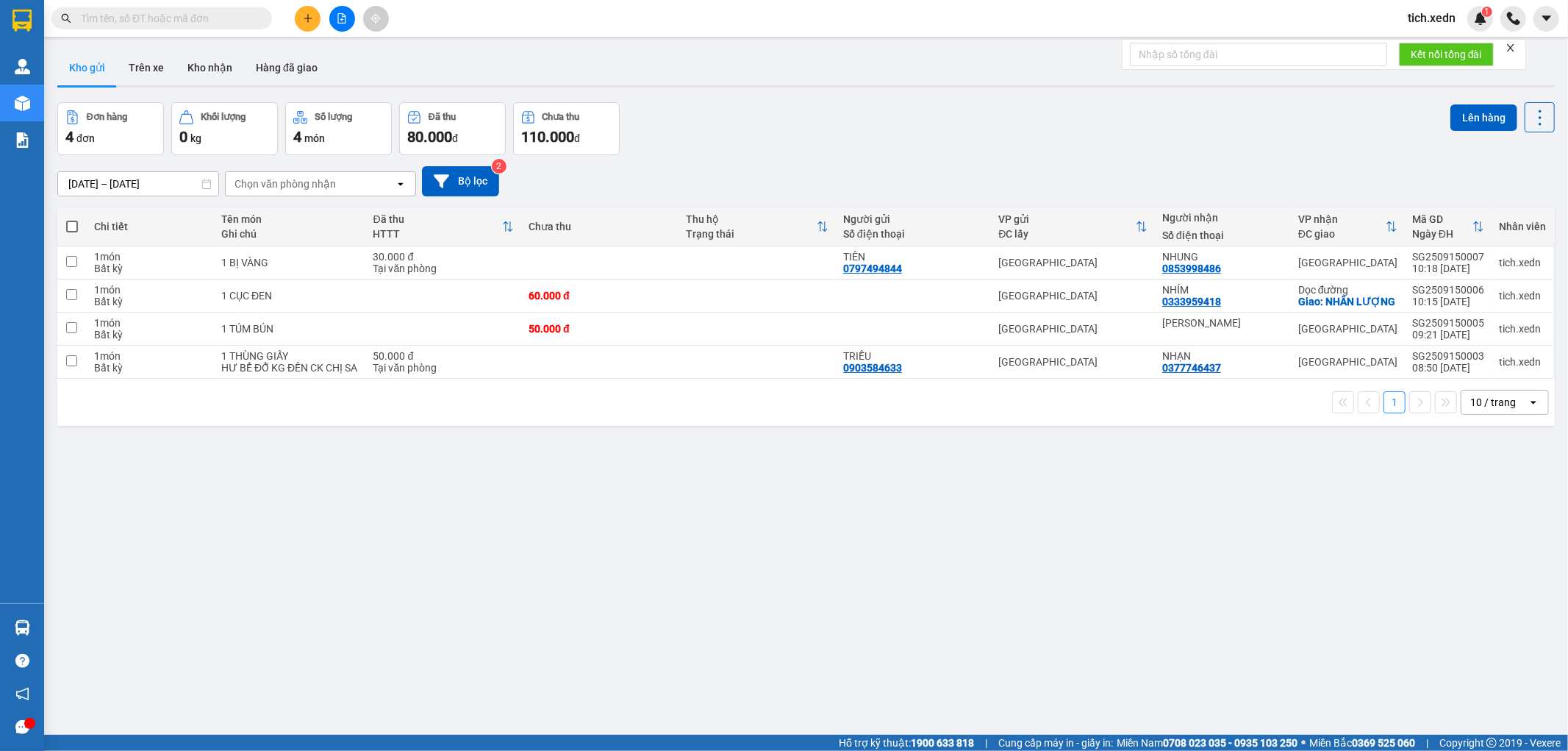
click at [68, 223] on span at bounding box center [72, 226] width 12 height 12
click at [72, 219] on input "checkbox" at bounding box center [72, 219] width 0 height 0
checkbox input "true"
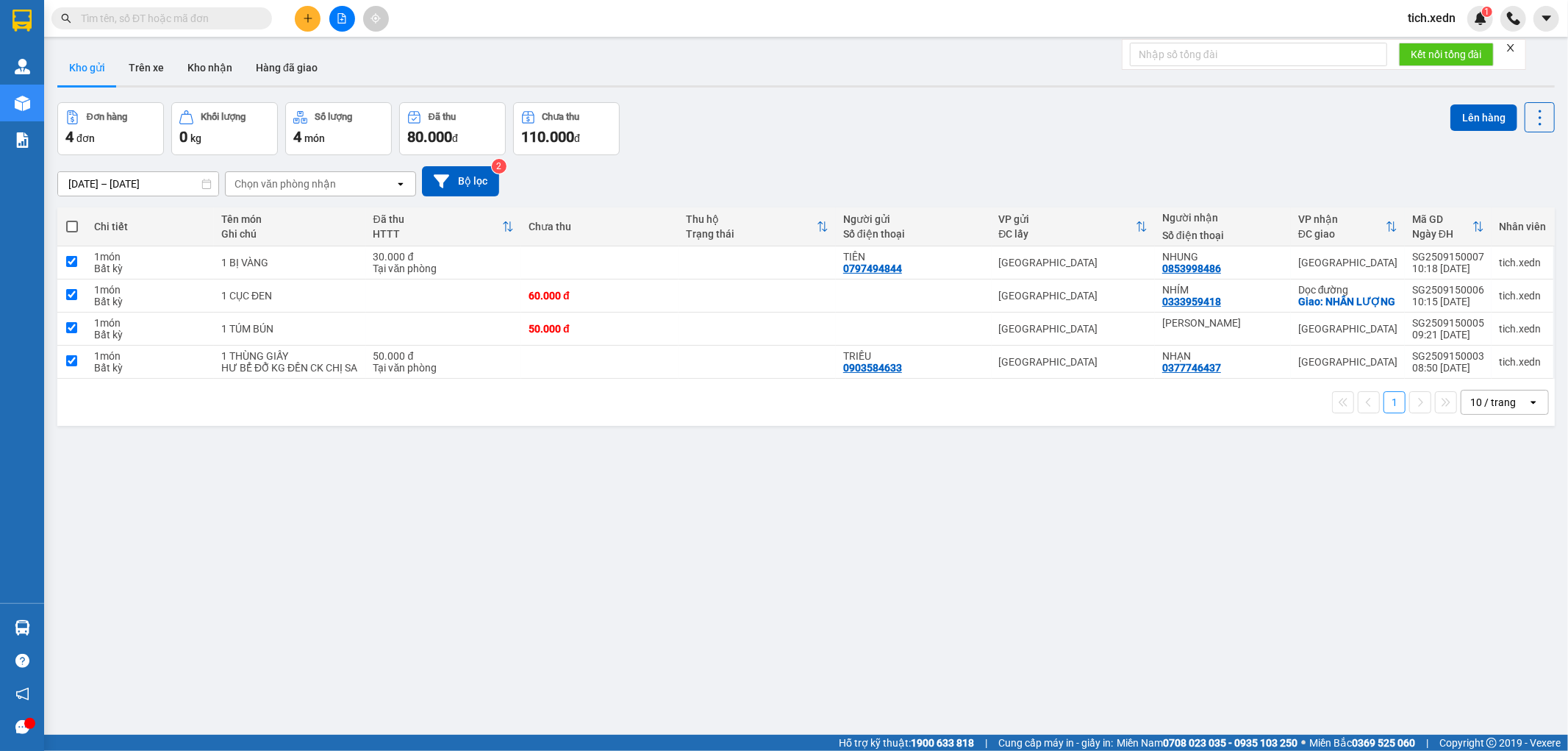
checkbox input "true"
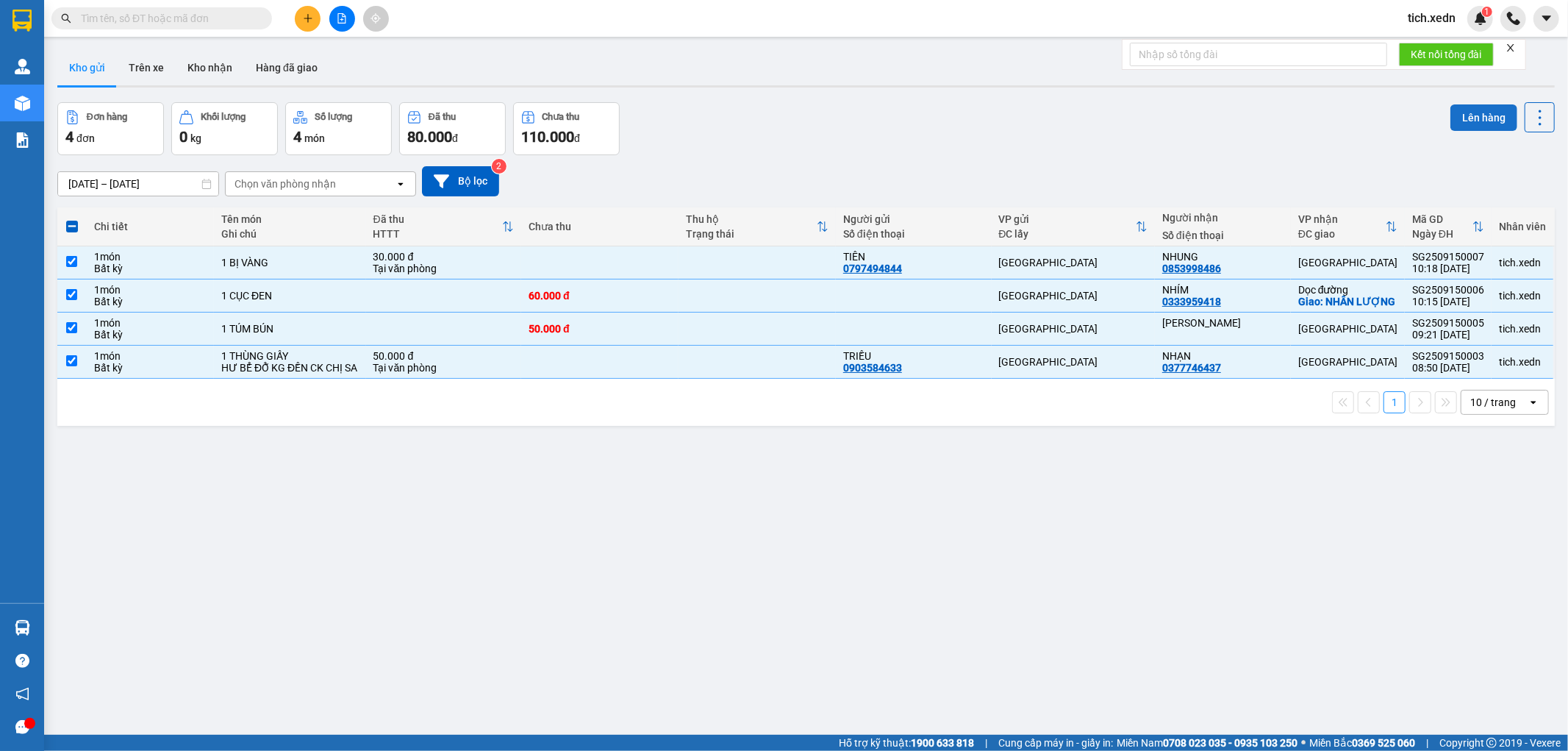
click at [1461, 107] on button "Lên hàng" at bounding box center [1484, 117] width 67 height 26
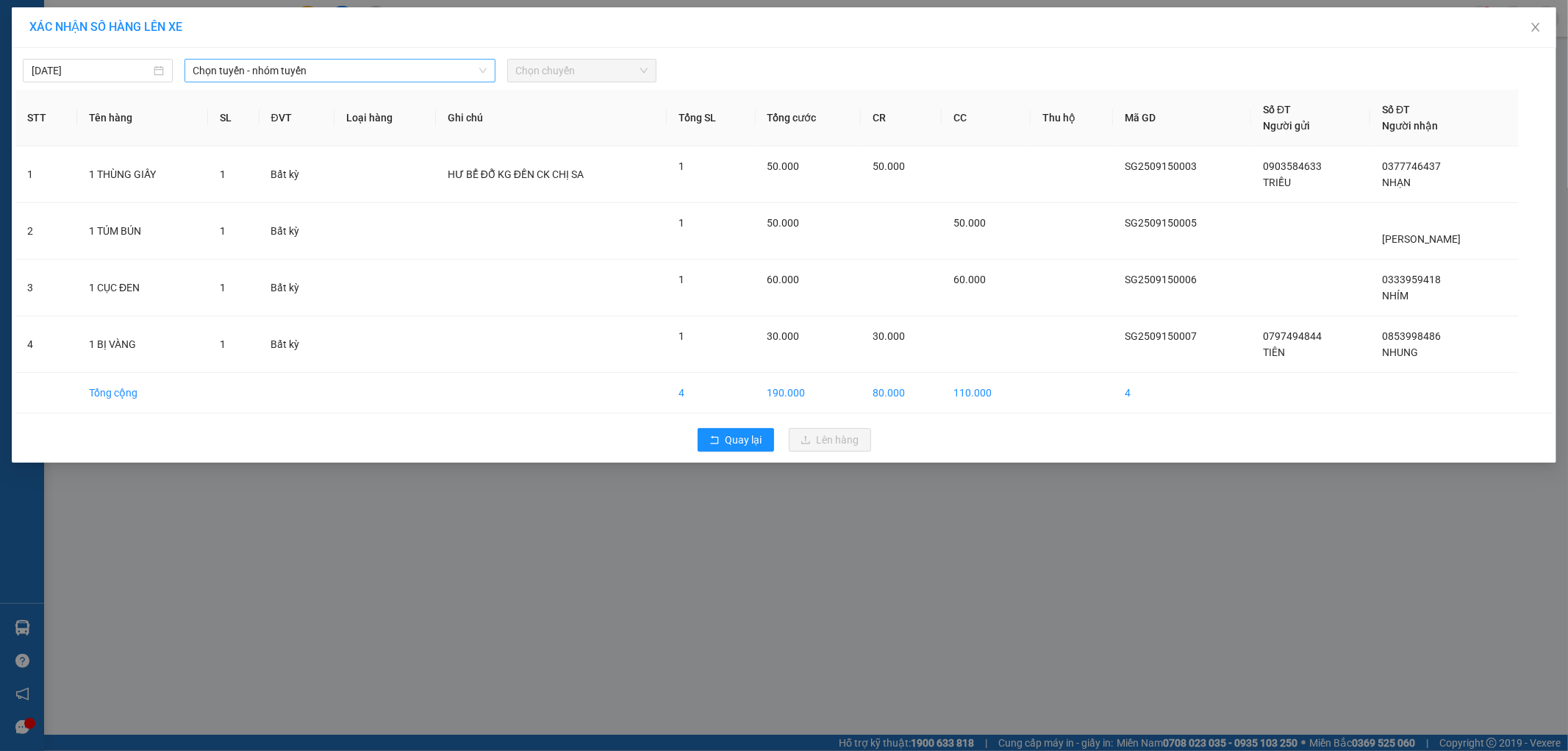
click at [386, 69] on span "Chọn tuyến - nhóm tuyến" at bounding box center [340, 71] width 294 height 22
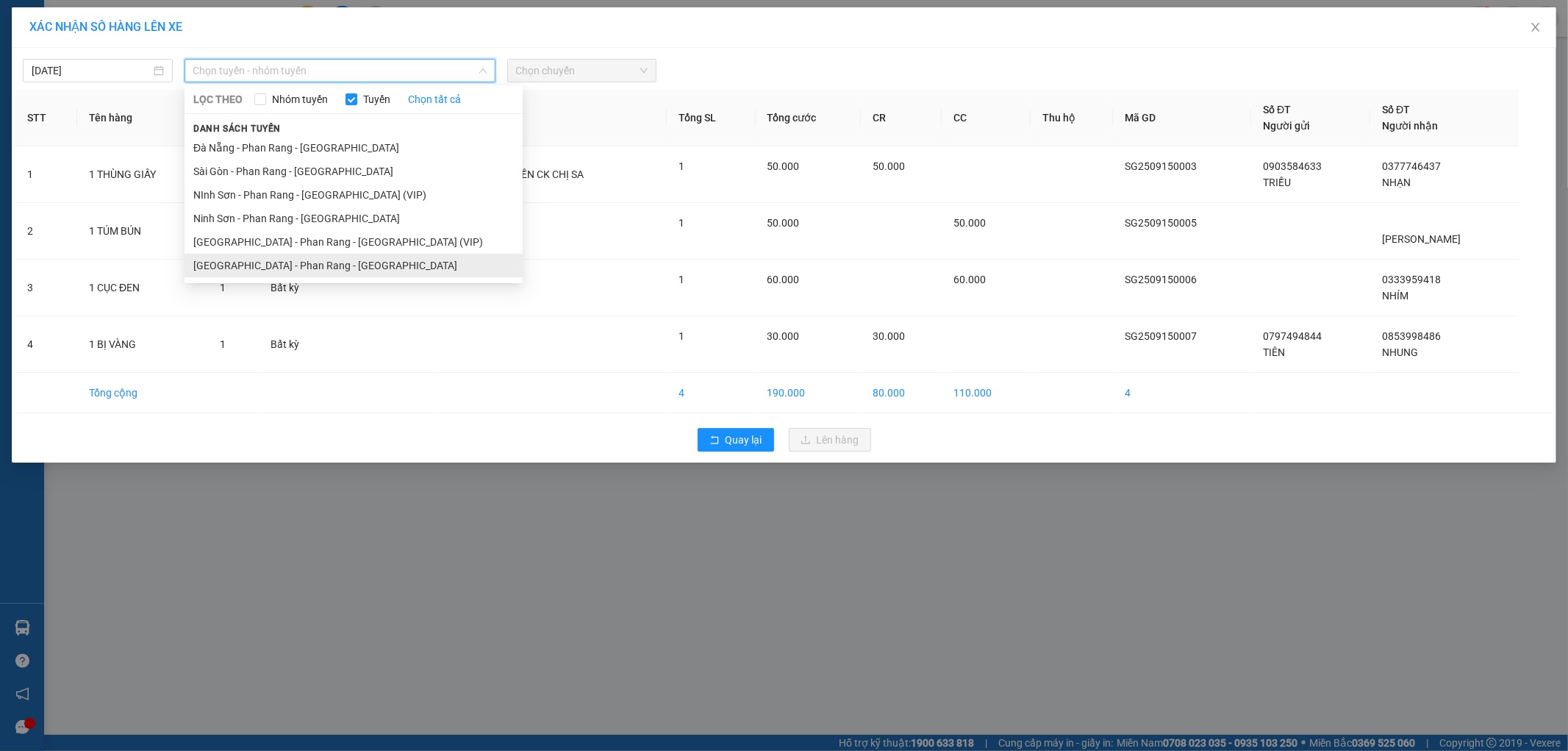
click at [333, 260] on li "[GEOGRAPHIC_DATA] - Phan Rang - [GEOGRAPHIC_DATA]" at bounding box center [354, 265] width 338 height 24
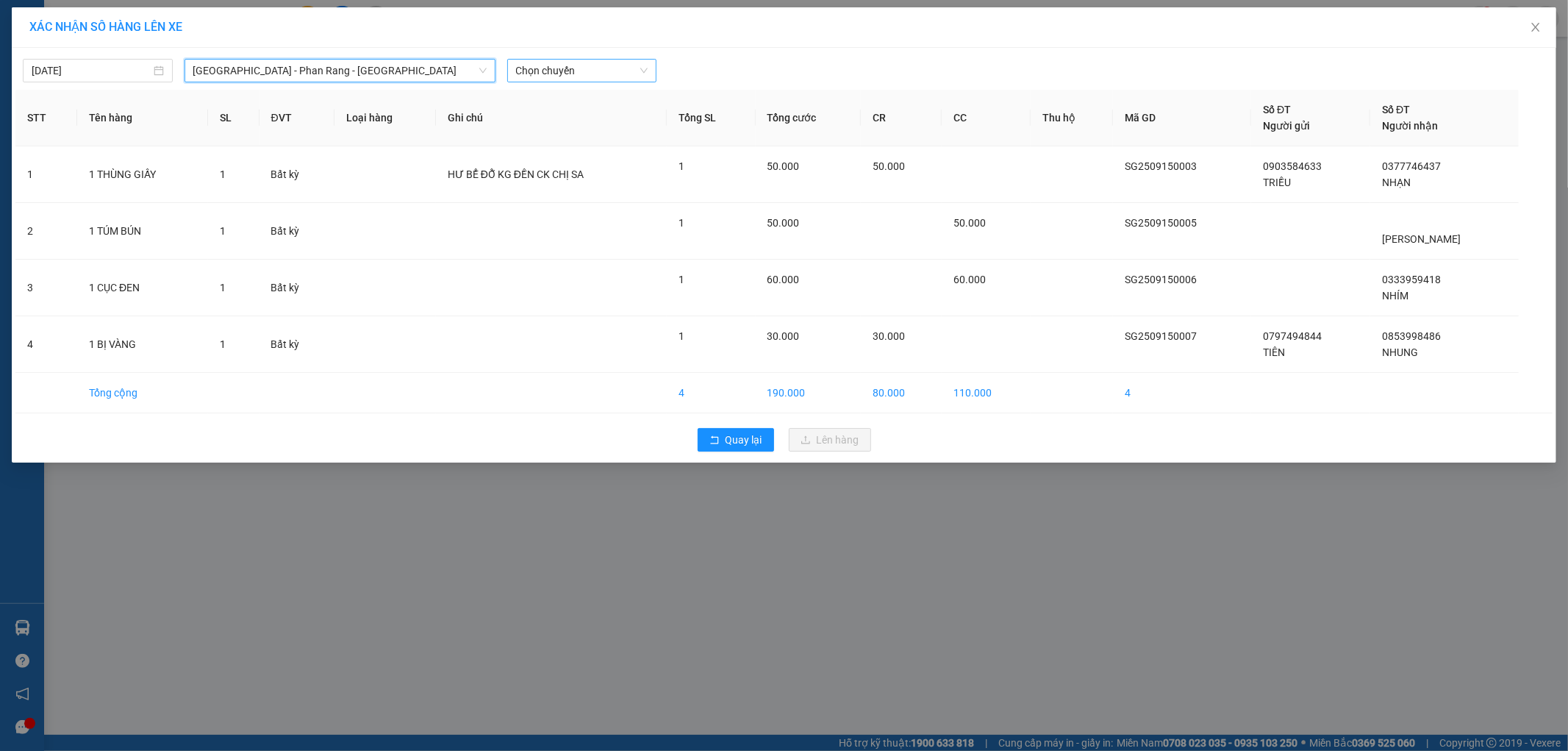
click at [594, 74] on span "Chọn chuyến" at bounding box center [583, 71] width 133 height 22
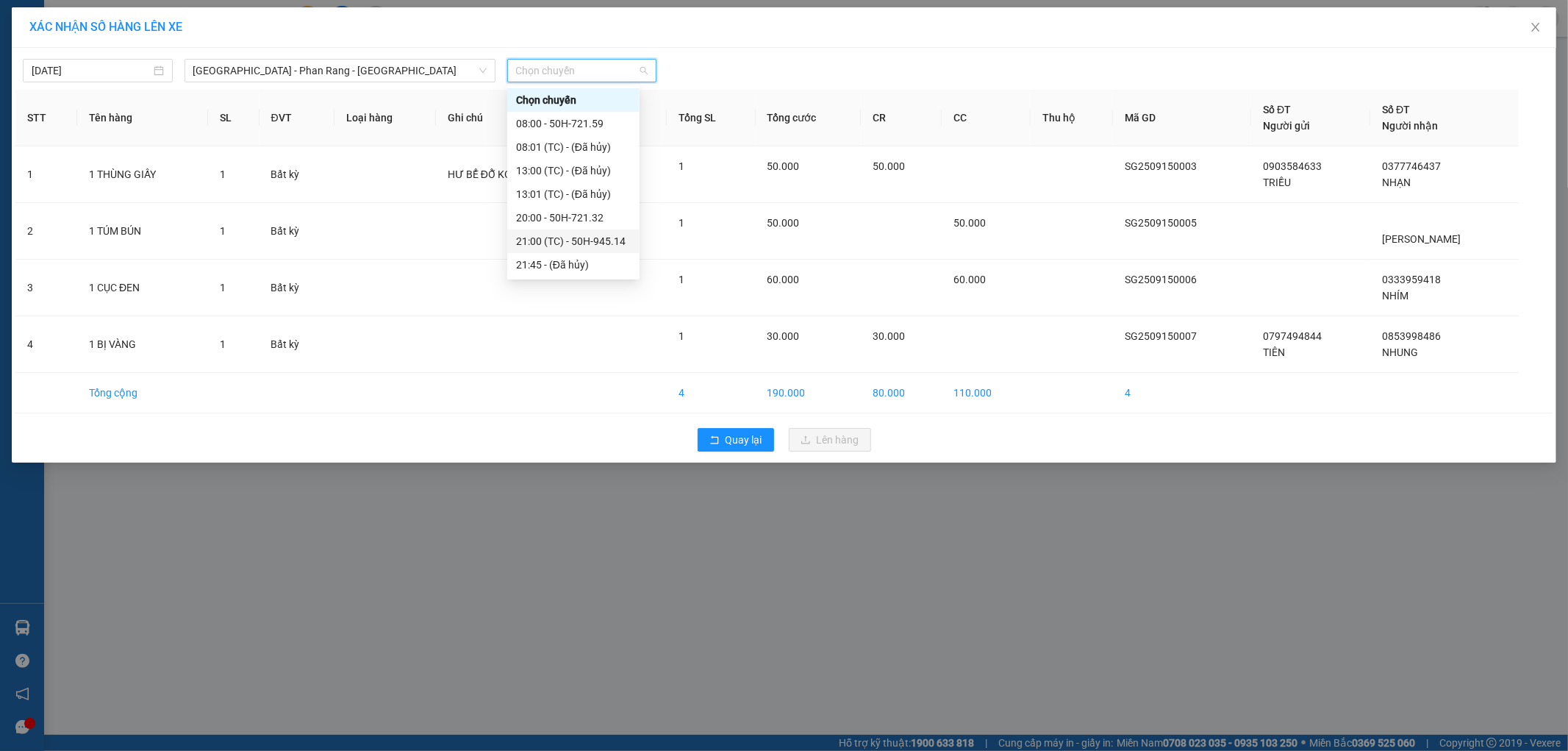
click at [602, 240] on div "21:00 (TC) - 50H-945.14" at bounding box center [574, 241] width 115 height 16
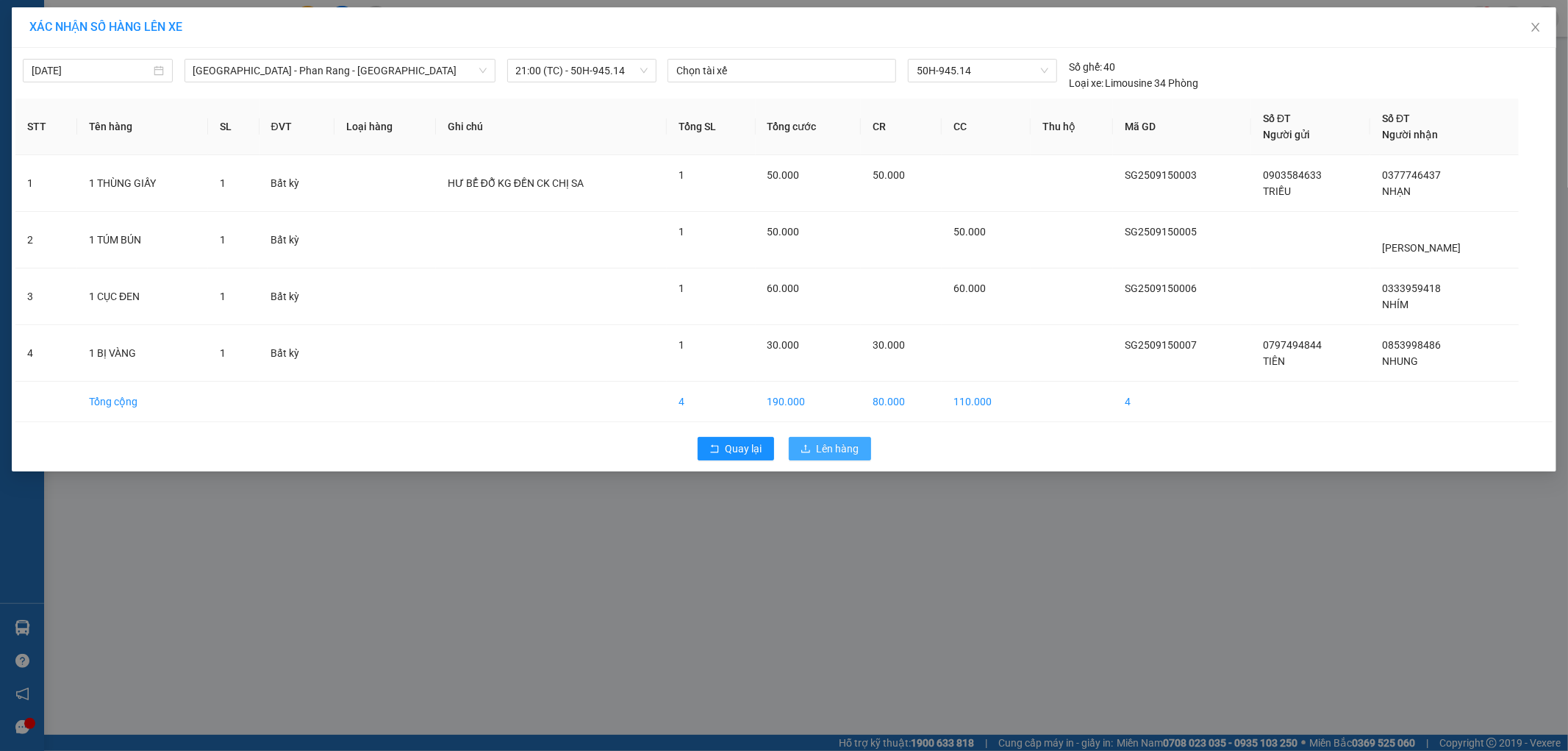
click at [858, 449] on span "Lên hàng" at bounding box center [837, 448] width 43 height 16
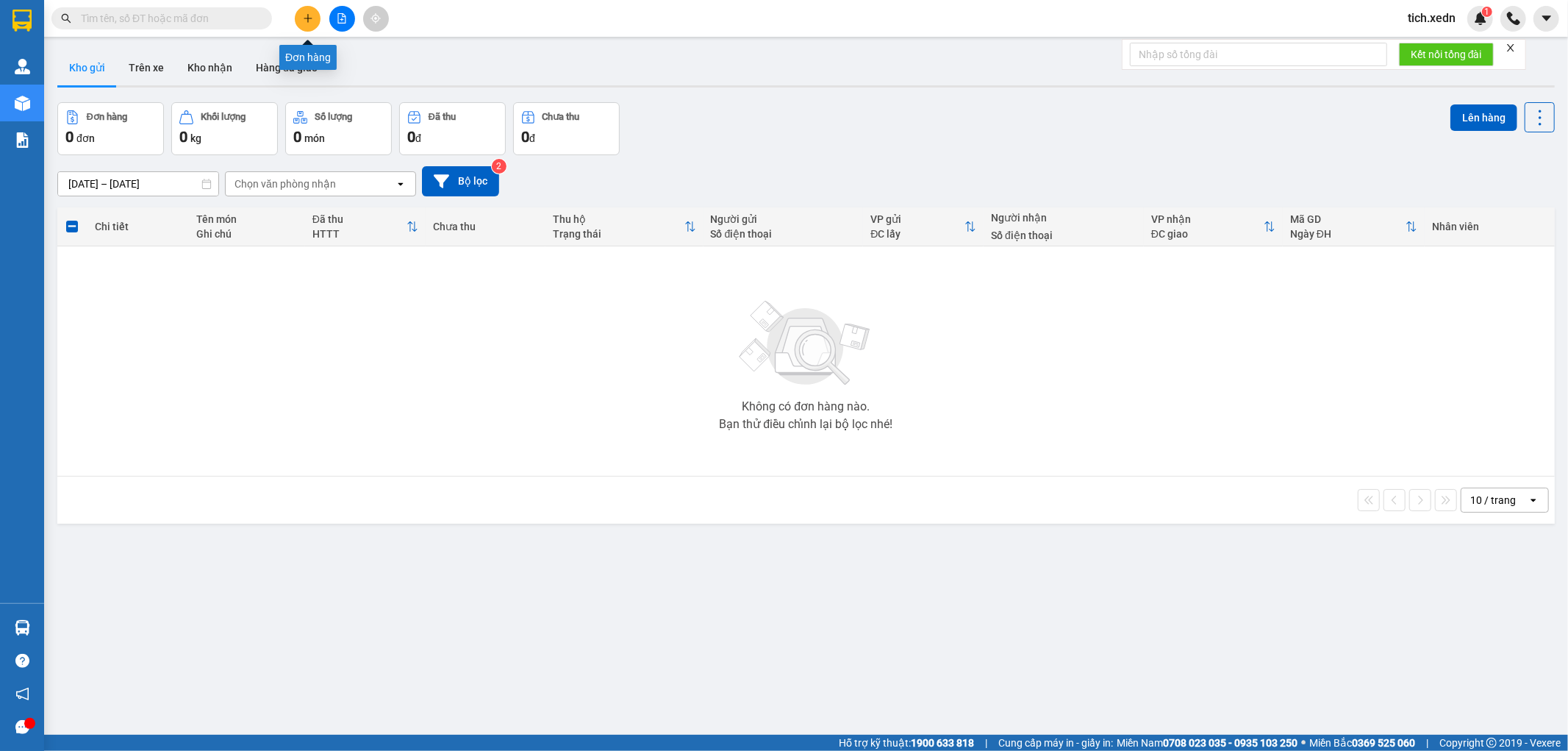
click at [300, 15] on button at bounding box center [307, 18] width 25 height 25
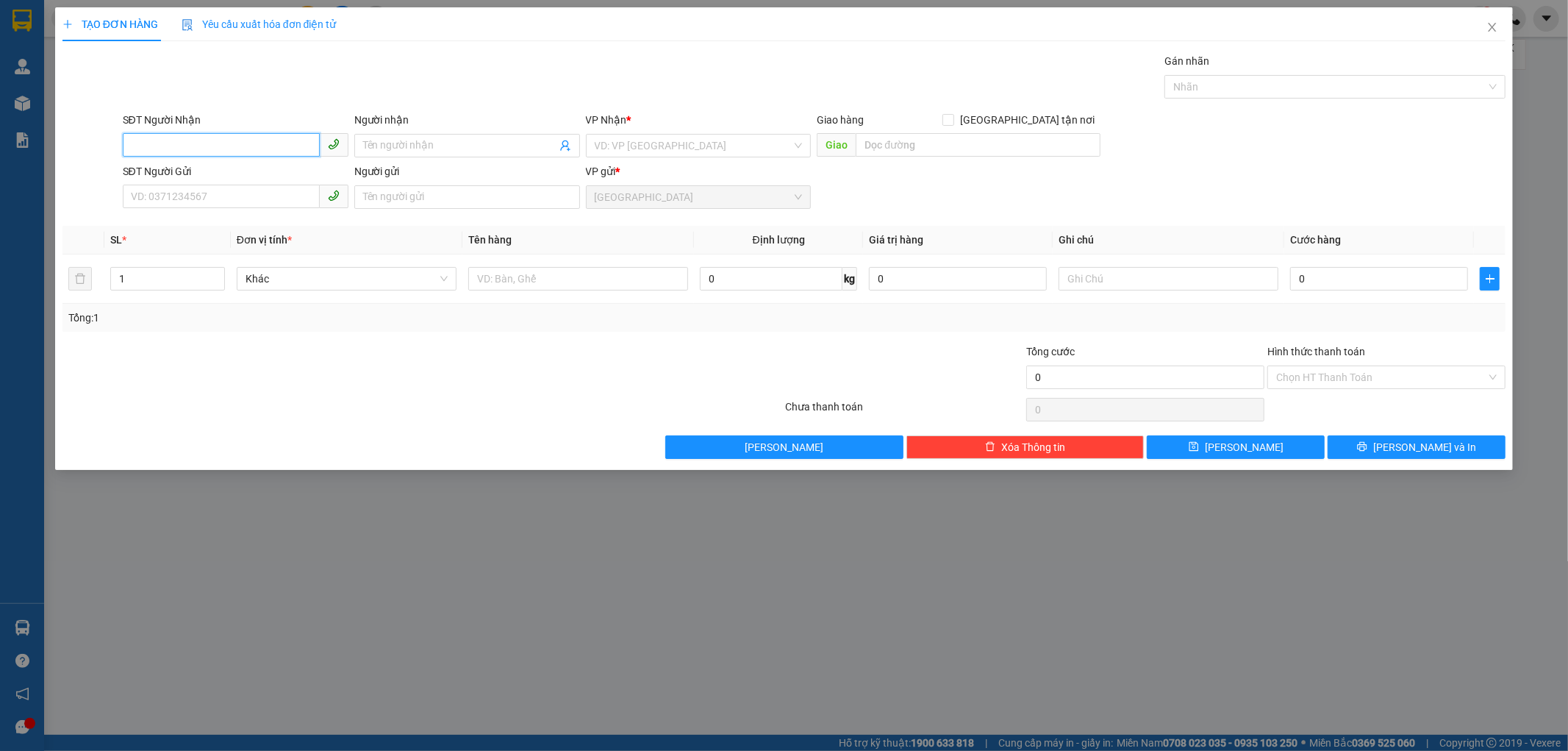
click at [229, 145] on input "SĐT Người Nhận" at bounding box center [221, 145] width 197 height 24
type input "0388194370"
click at [307, 164] on div "0388194370 - TÙNG" at bounding box center [235, 175] width 225 height 24
type input "TÙNG"
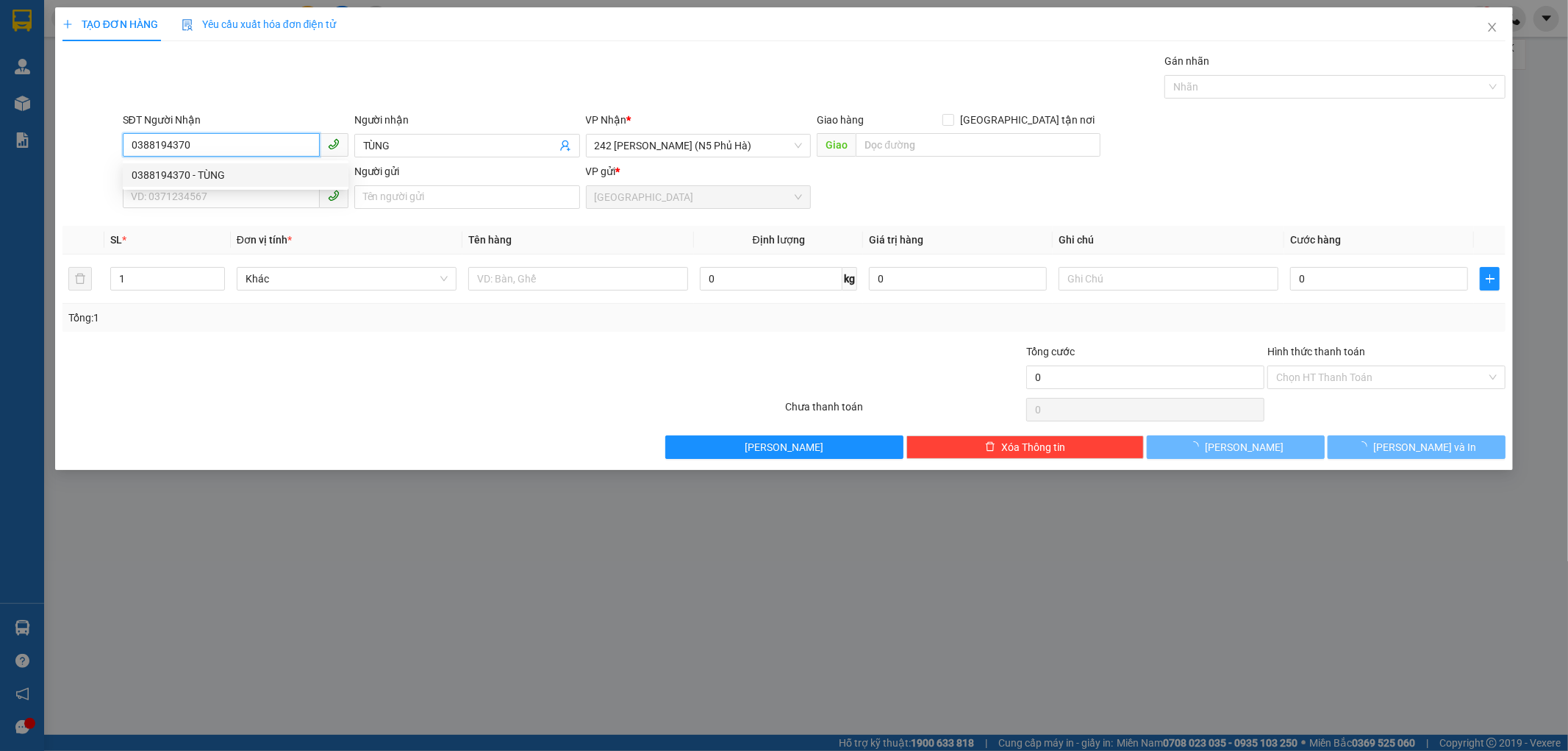
type input "100.000"
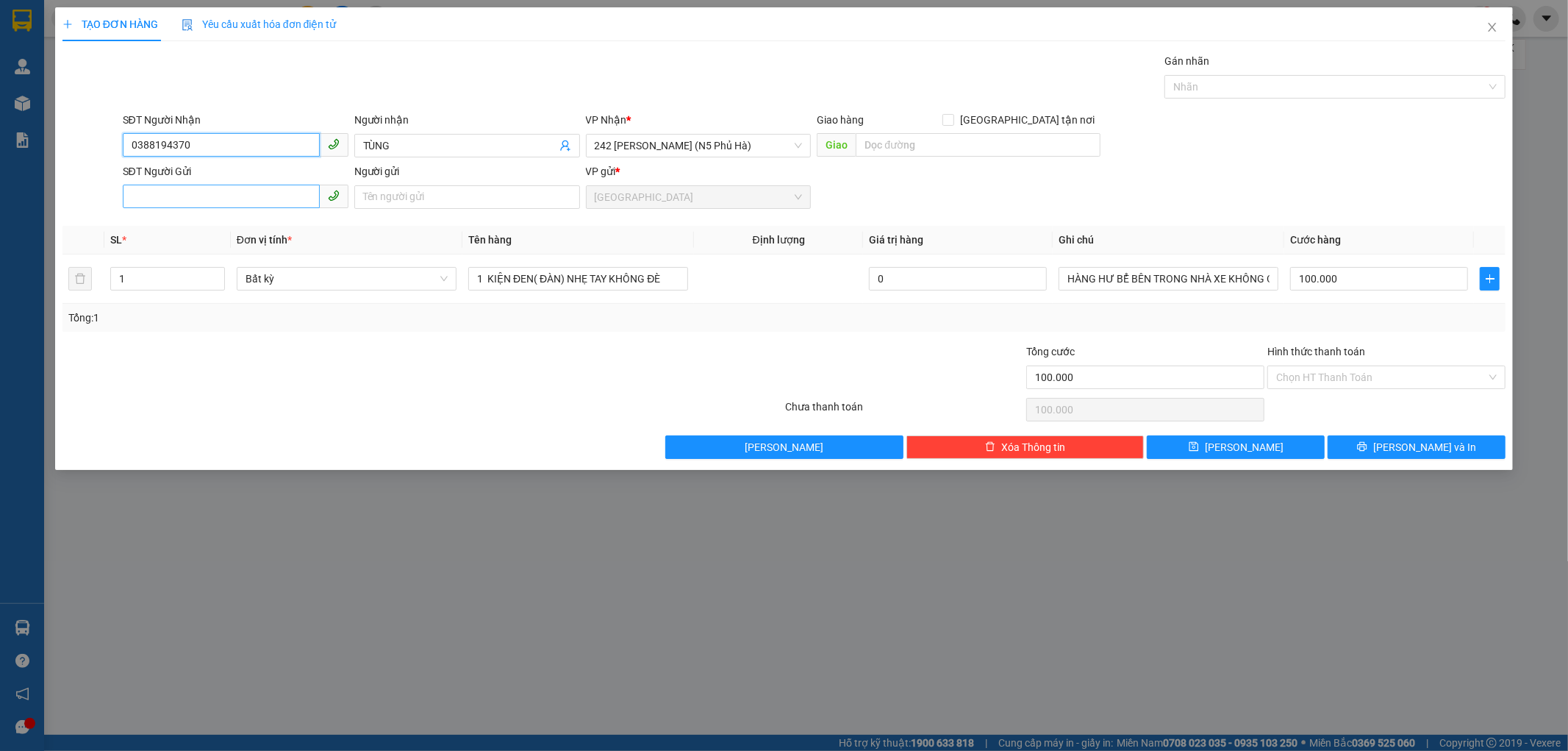
type input "0388194370"
click at [247, 203] on input "SĐT Người Gửi" at bounding box center [221, 196] width 197 height 24
click at [245, 222] on div "0367059370 - TRÍ" at bounding box center [235, 226] width 208 height 16
type input "0367059370"
type input "TRÍ"
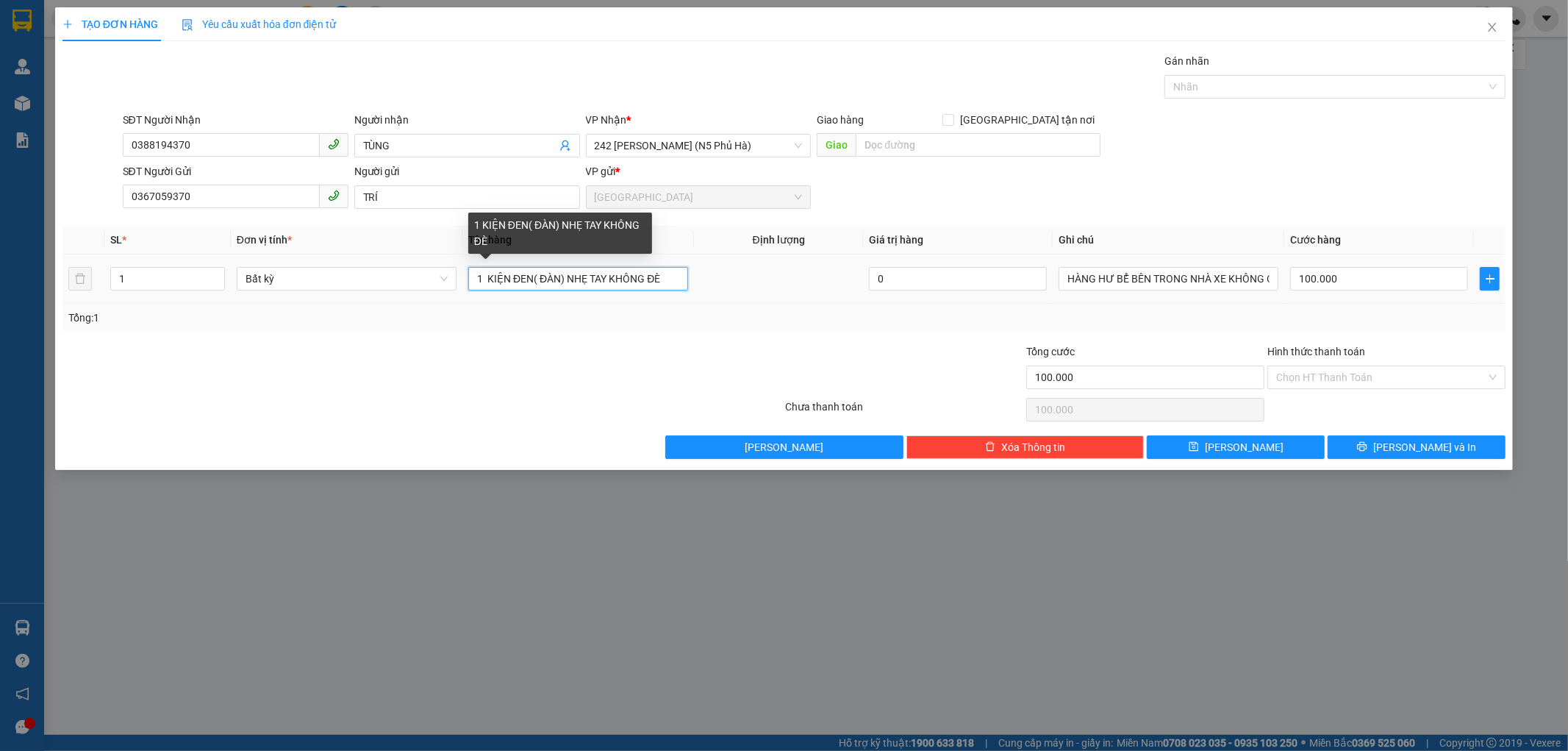
click at [672, 283] on input "1 KIỆN ĐEN( ĐÀN) NHẸ TAY KHÔNG ĐÈ" at bounding box center [578, 279] width 220 height 24
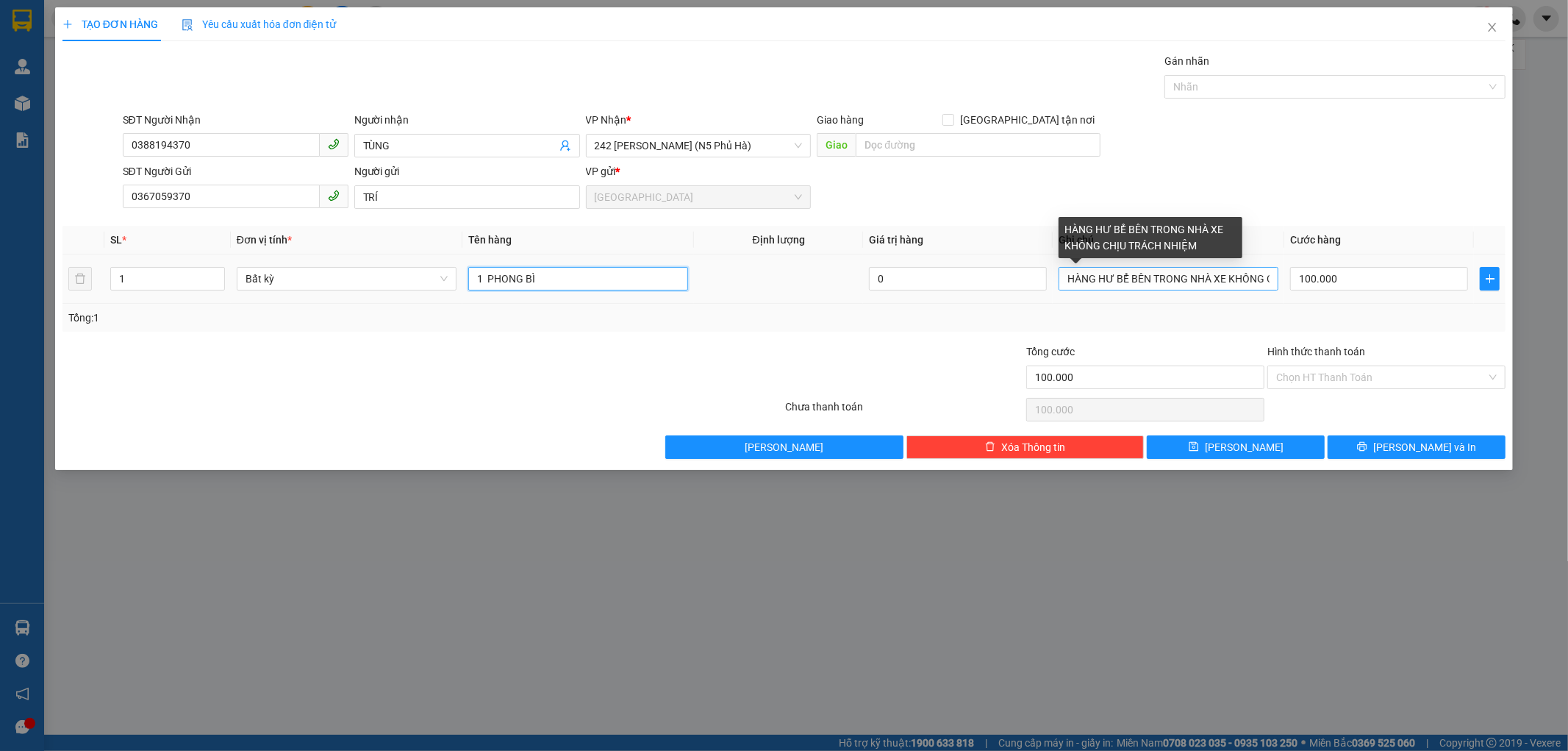
type input "1 PHONG BÌ"
click at [1266, 275] on input "HÀNG HƯ BỂ BÊN TRONG NHÀ XE KHÔNG CHỊU TRÁCH NHIỆM" at bounding box center [1169, 279] width 220 height 24
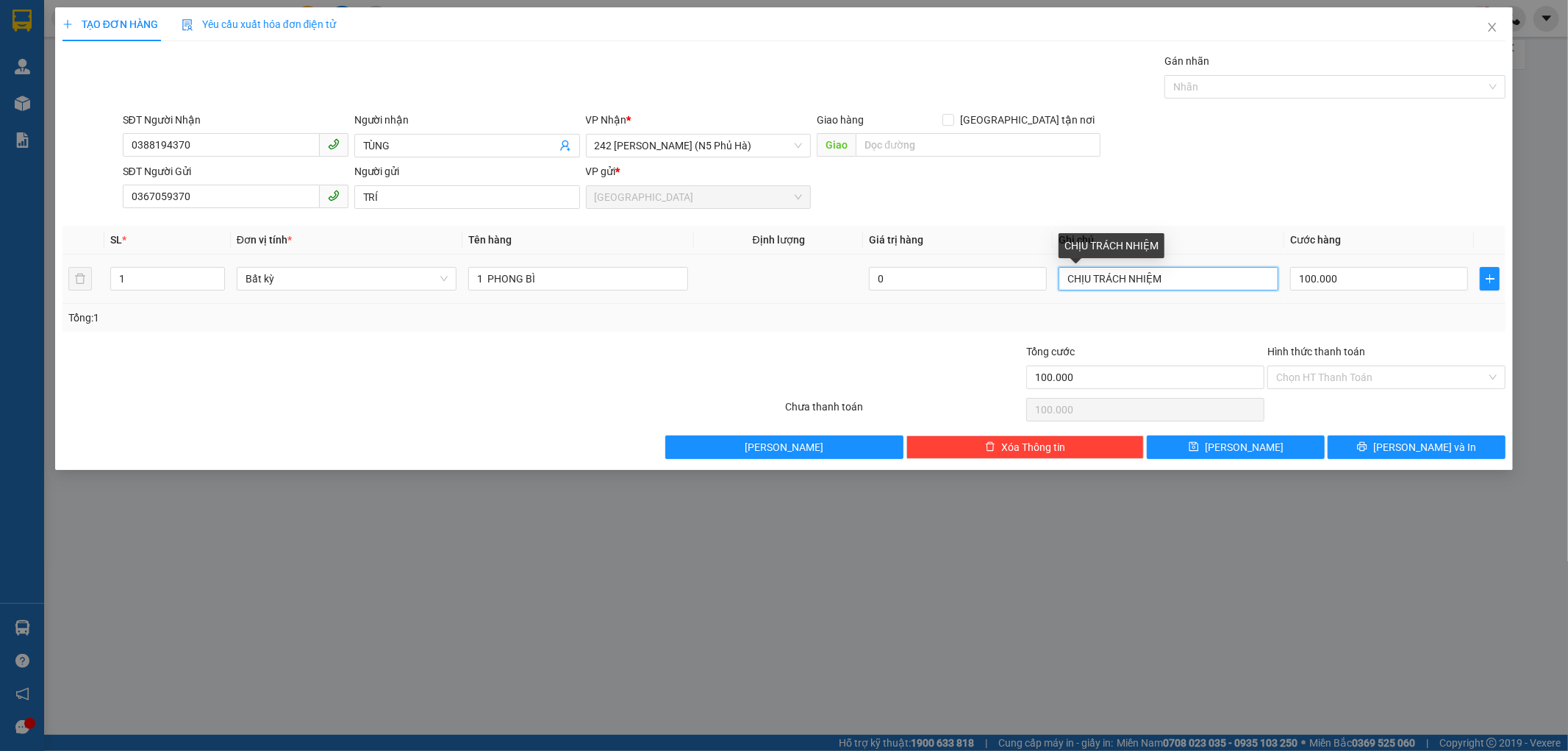
click at [1166, 275] on input "CHỊU TRÁCH NHIỆM" at bounding box center [1169, 279] width 220 height 24
type input "C"
click at [1348, 283] on input "100.000" at bounding box center [1379, 279] width 178 height 24
type input "0"
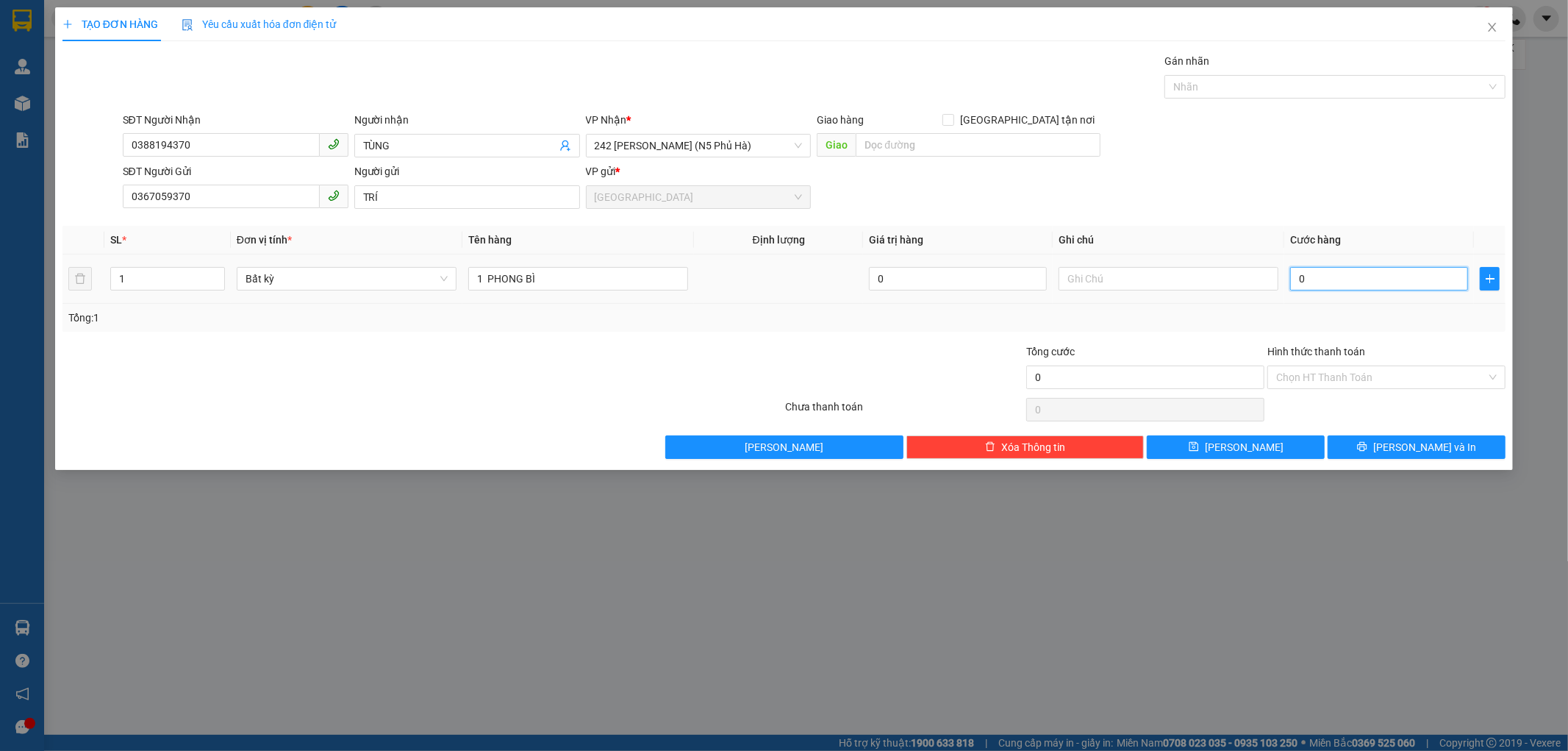
type input "03"
type input "3"
type input "030"
type input "30"
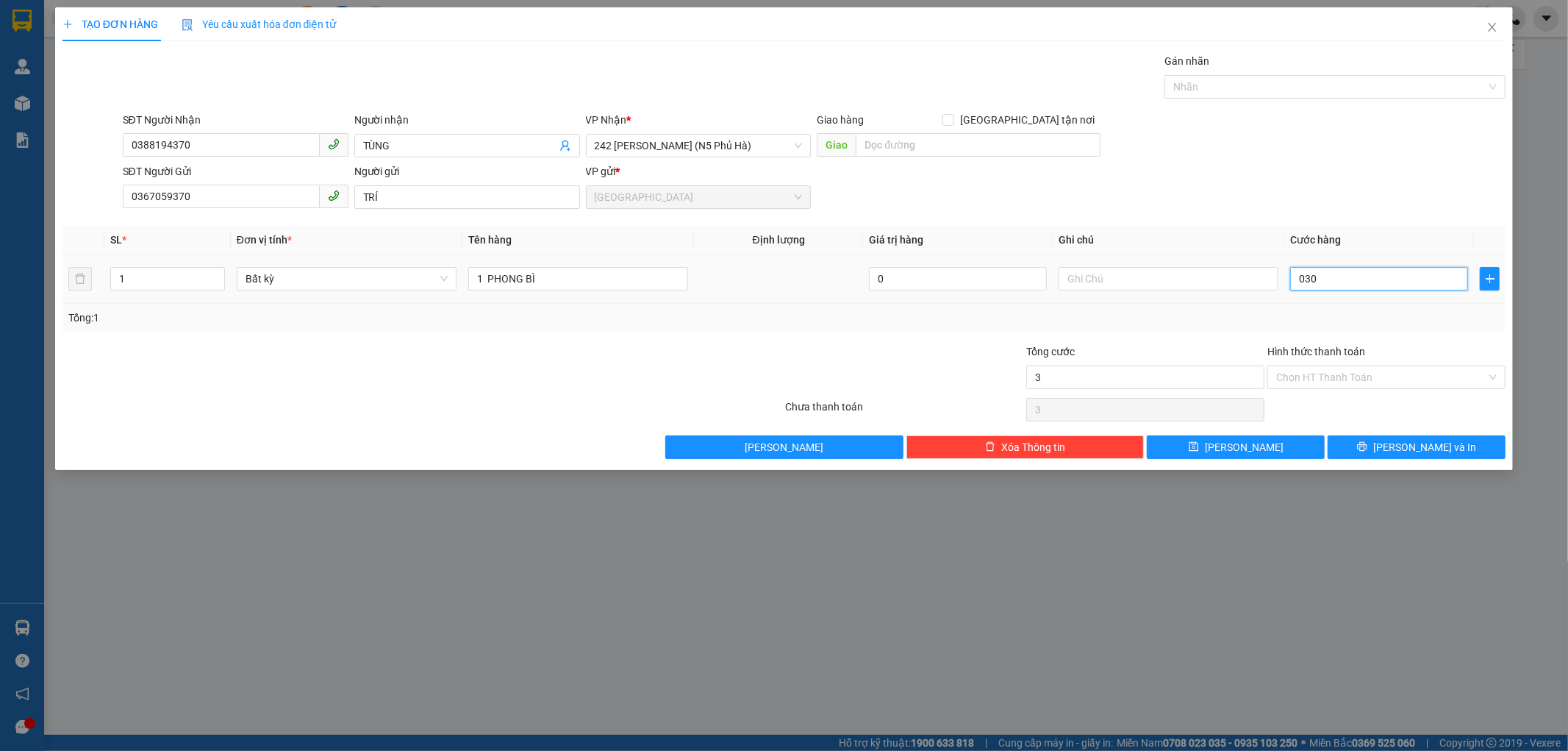
type input "30"
type input "030"
type input "30.000"
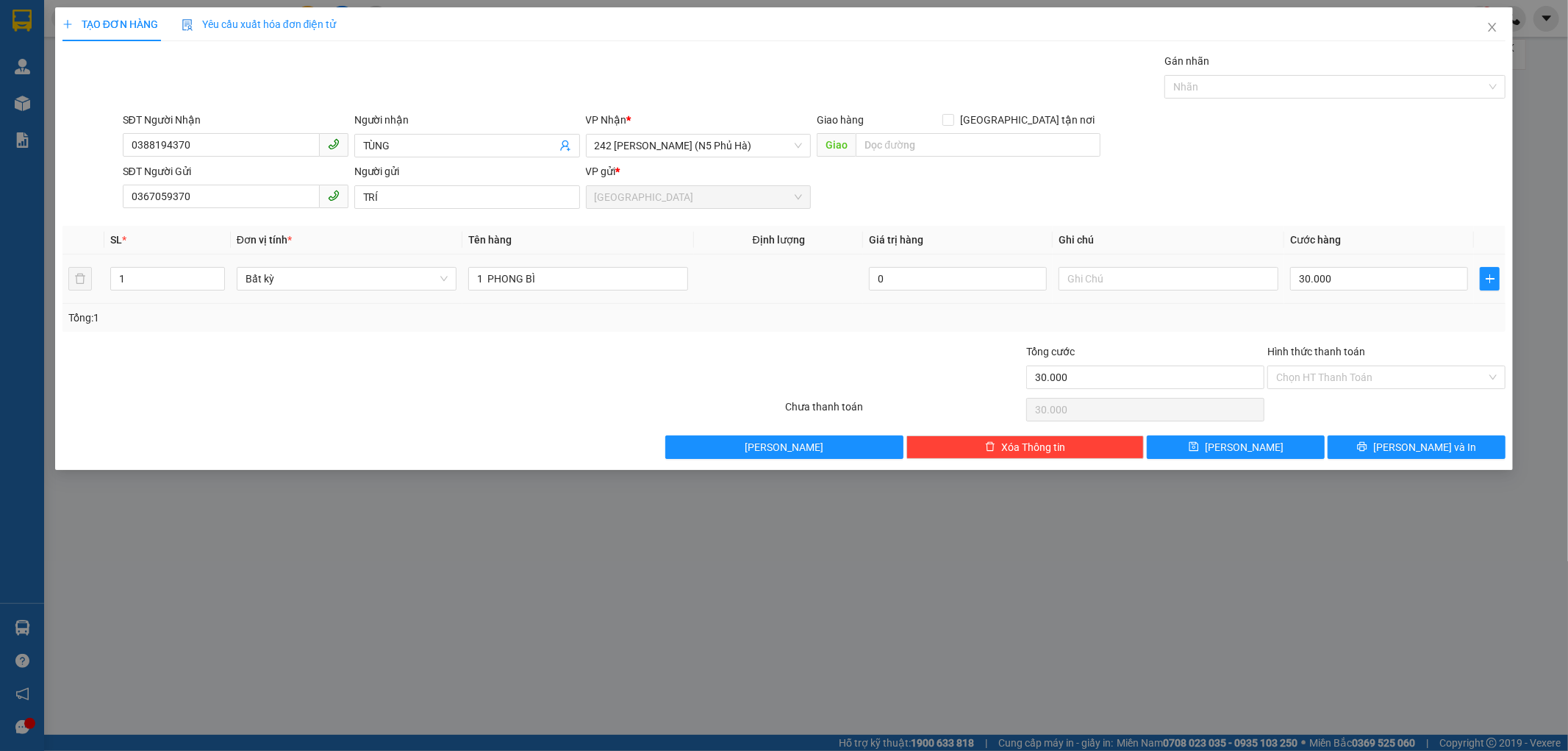
click at [1348, 297] on td "30.000" at bounding box center [1379, 279] width 190 height 49
click at [1370, 445] on button "[PERSON_NAME] và In" at bounding box center [1417, 447] width 178 height 24
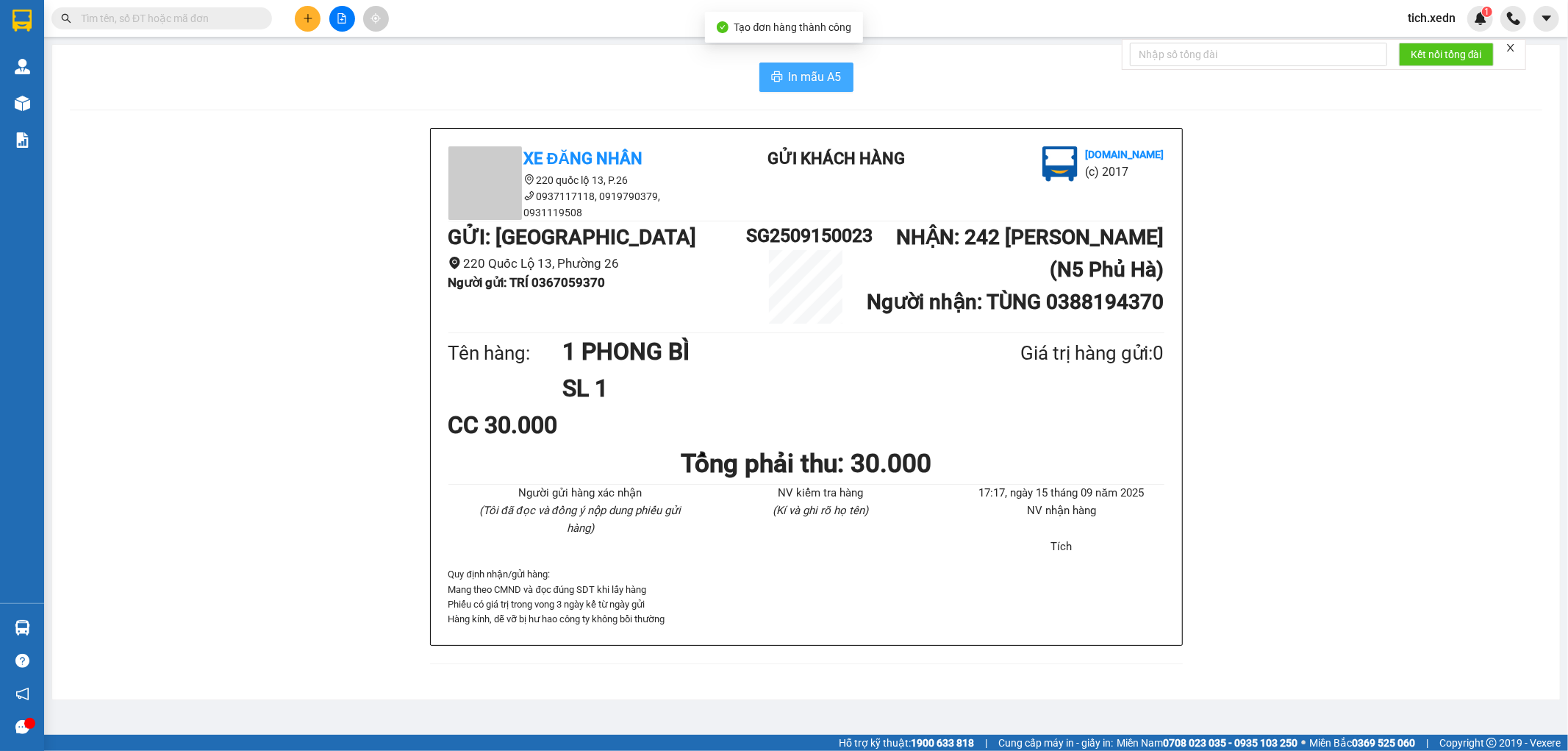
click at [788, 65] on button "In mẫu A5" at bounding box center [806, 77] width 95 height 29
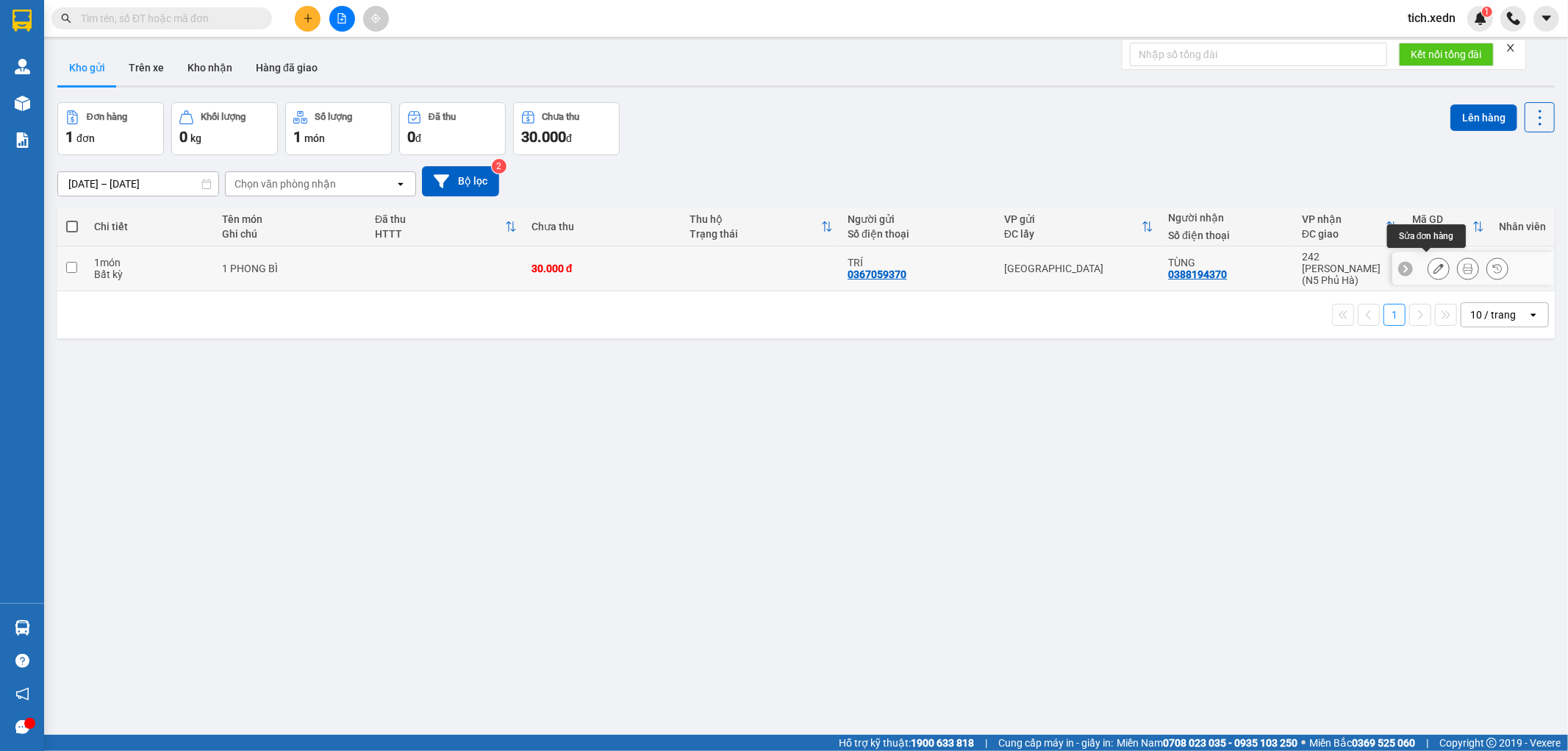
click at [1433, 264] on icon at bounding box center [1438, 268] width 10 height 10
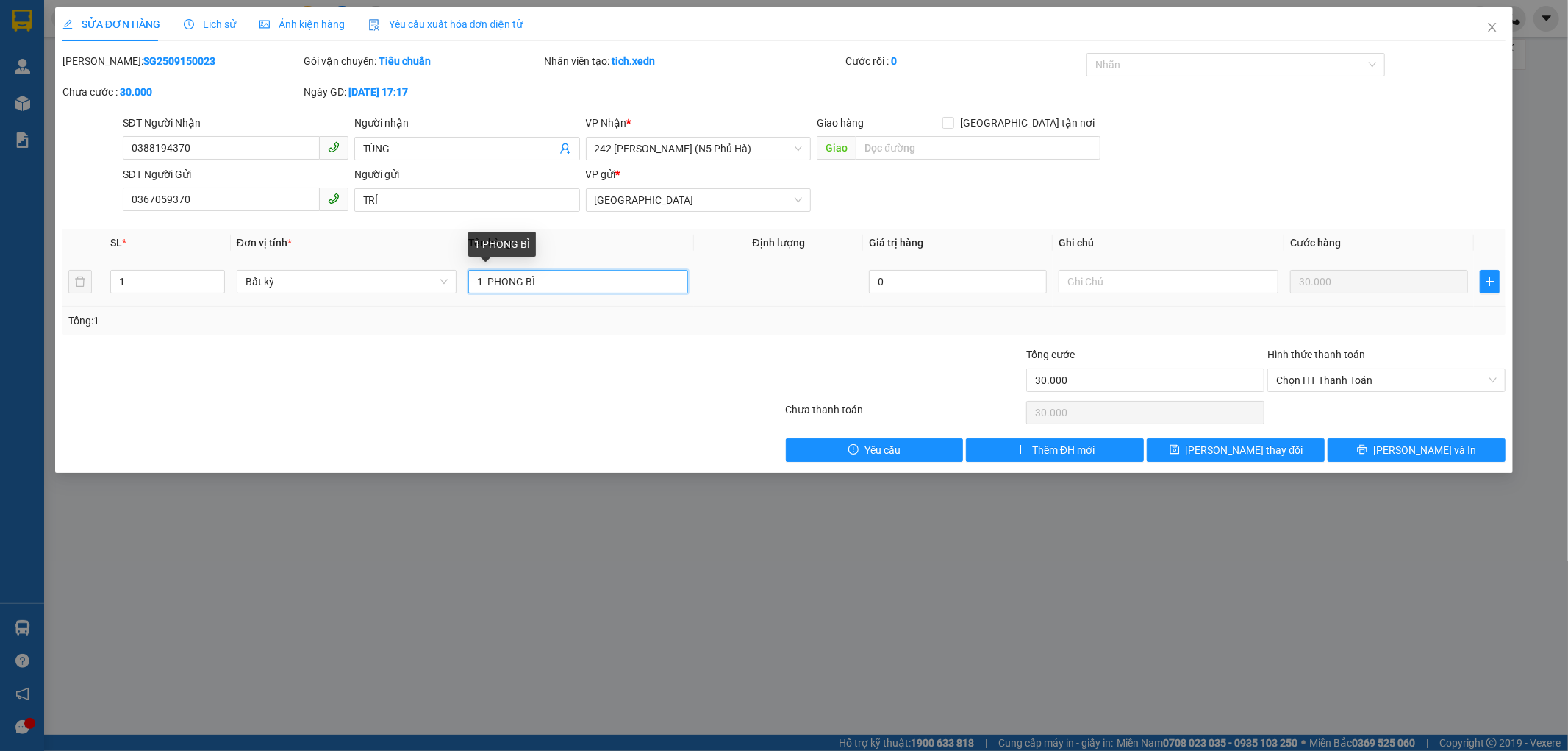
click at [550, 280] on input "1 PHONG BÌ" at bounding box center [578, 282] width 220 height 24
type input "1 PHONG BÌ GIẤY TỜ"
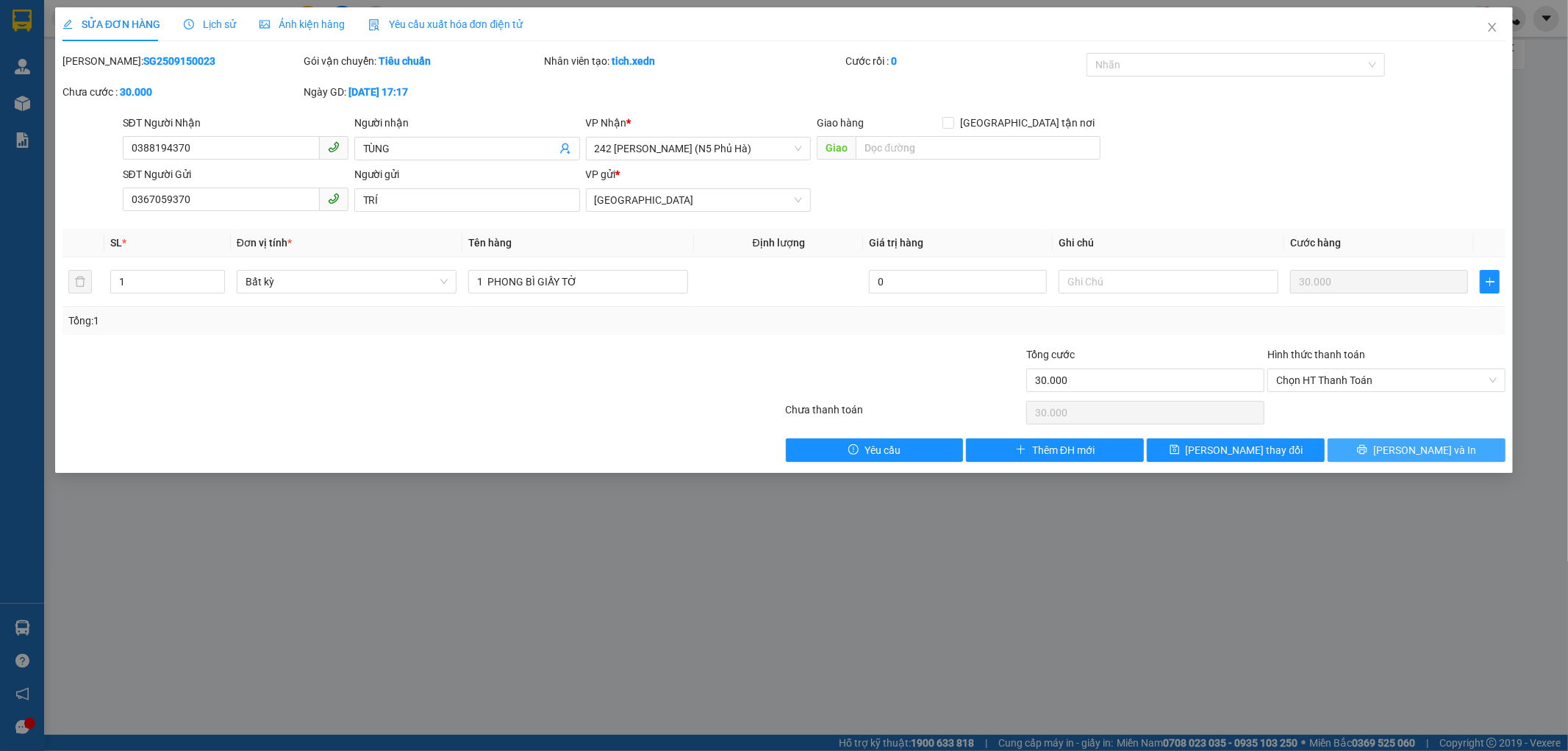
click at [1363, 440] on button "[PERSON_NAME] và In" at bounding box center [1417, 450] width 178 height 24
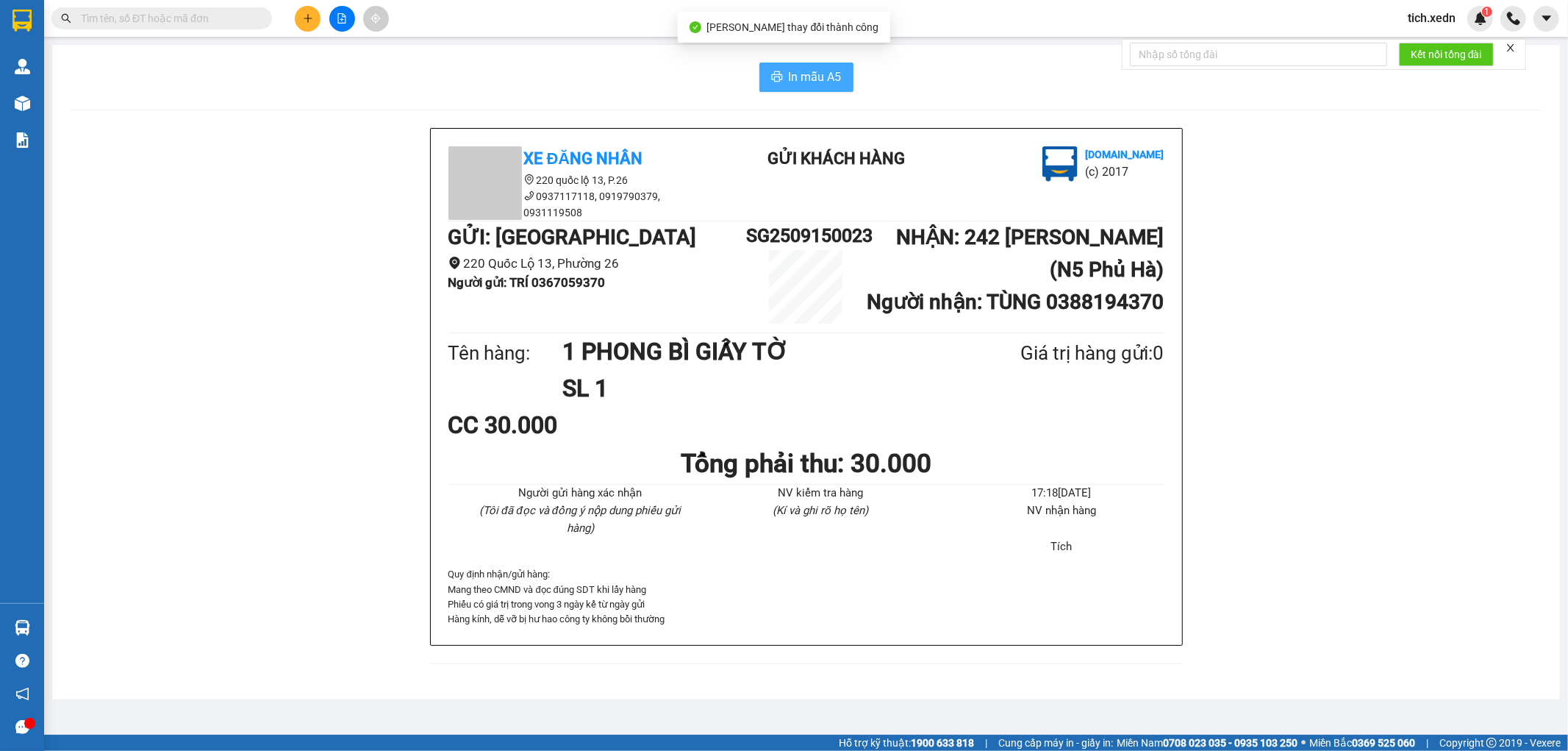
click at [790, 67] on span "In mẫu A5" at bounding box center [815, 76] width 53 height 18
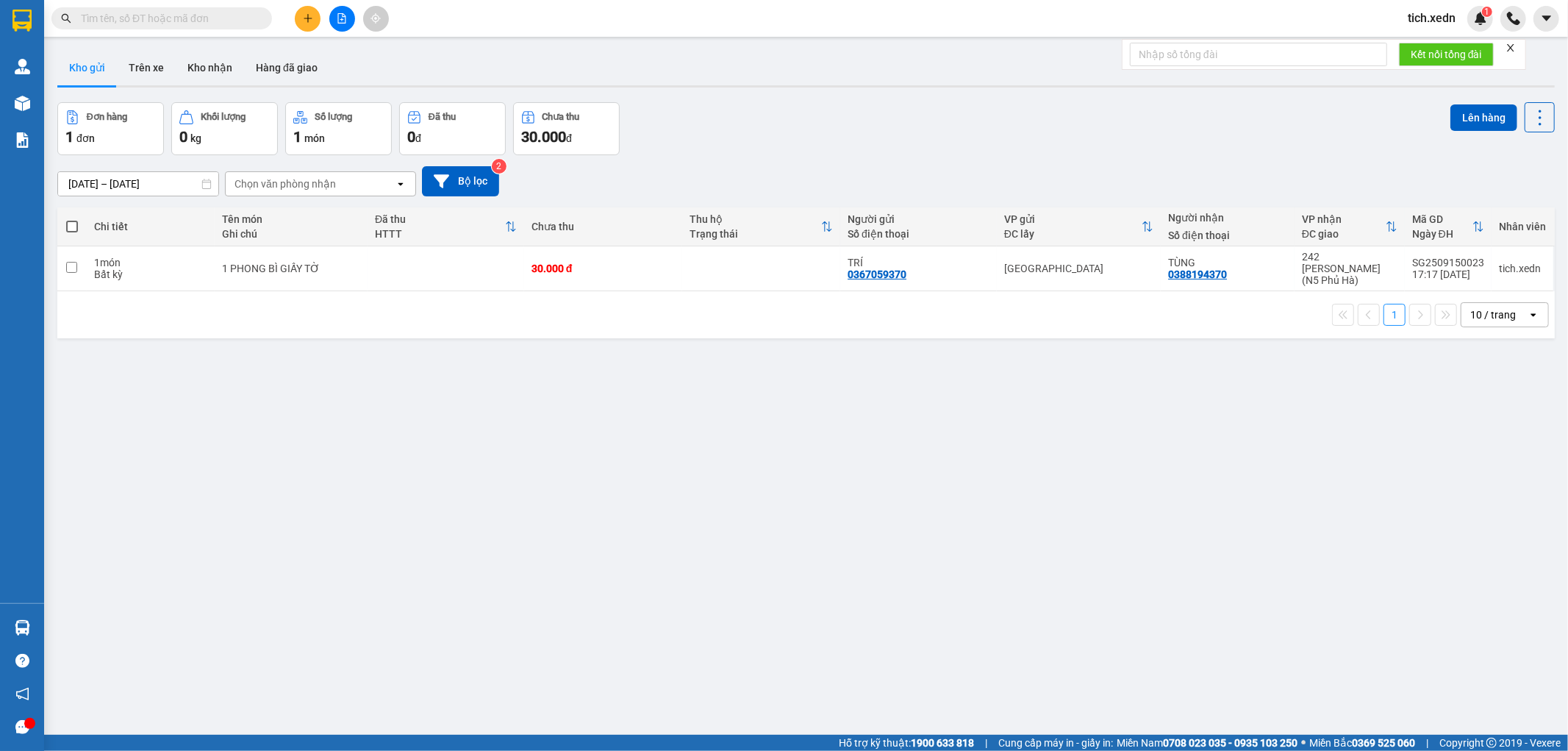
click at [304, 22] on icon "plus" at bounding box center [307, 18] width 10 height 10
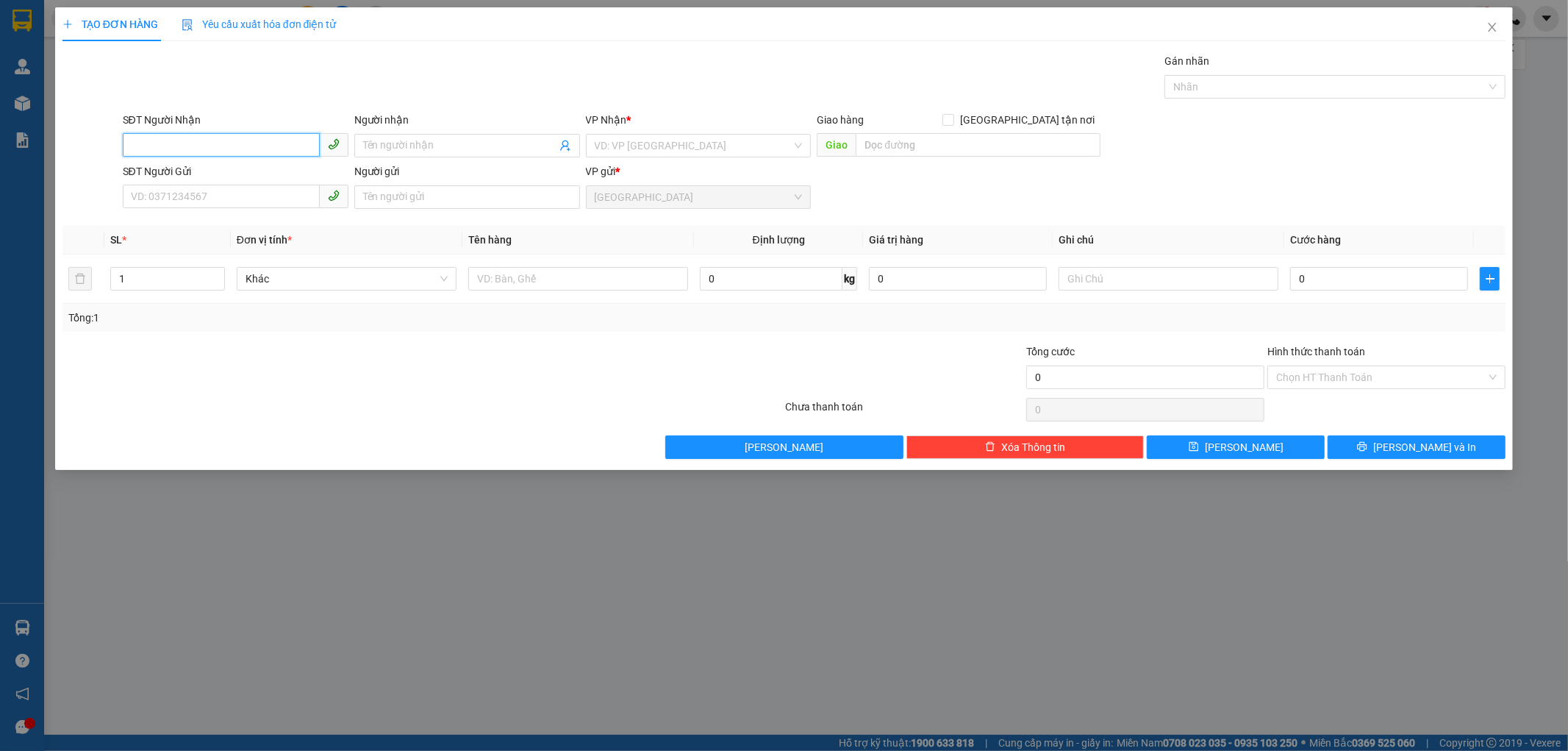
click at [265, 145] on input "SĐT Người Nhận" at bounding box center [221, 145] width 197 height 24
click at [255, 204] on div "0977744446 - CHỊ HIỀN" at bounding box center [235, 198] width 208 height 16
type input "0977744446"
type input "CHỊ HIỀN"
type input "TT Y TẾ KHÁNH SƠN"
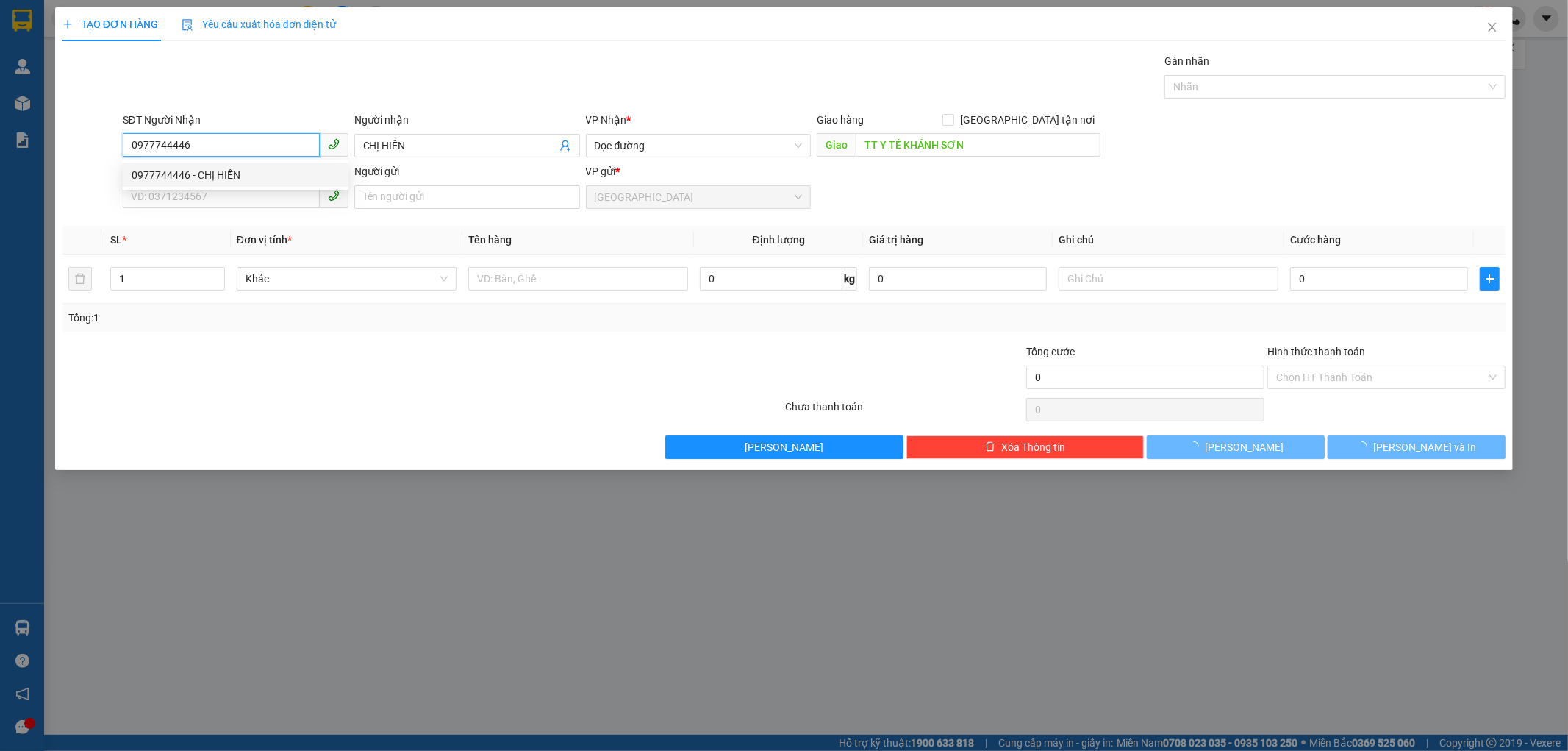
type input "50.000"
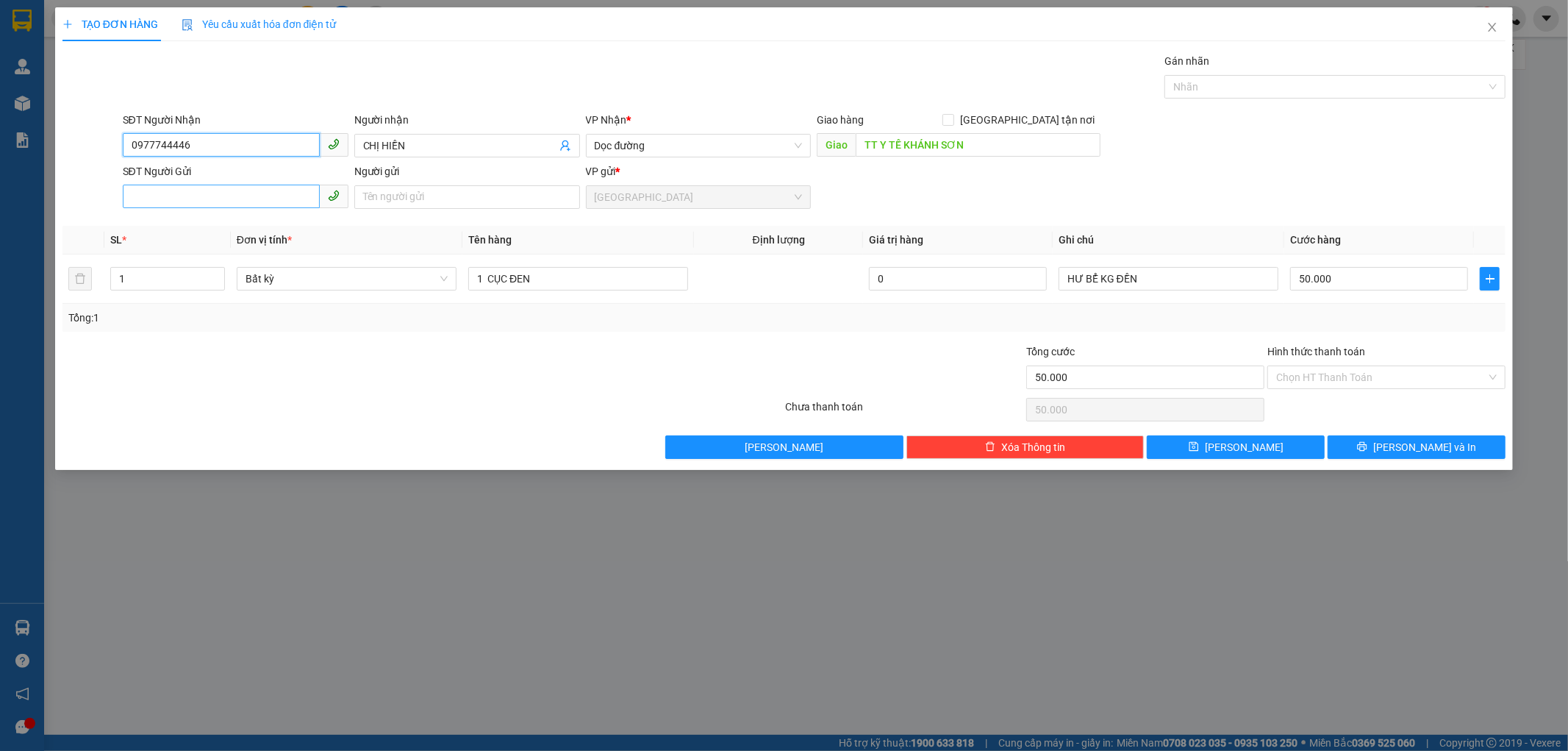
type input "0977744446"
drag, startPoint x: 179, startPoint y: 196, endPoint x: 192, endPoint y: 194, distance: 13.2
click at [179, 195] on input "SĐT Người Gửi" at bounding box center [221, 196] width 197 height 24
click at [186, 195] on input "SĐT Người Gửi" at bounding box center [221, 196] width 197 height 24
type input "0903972809"
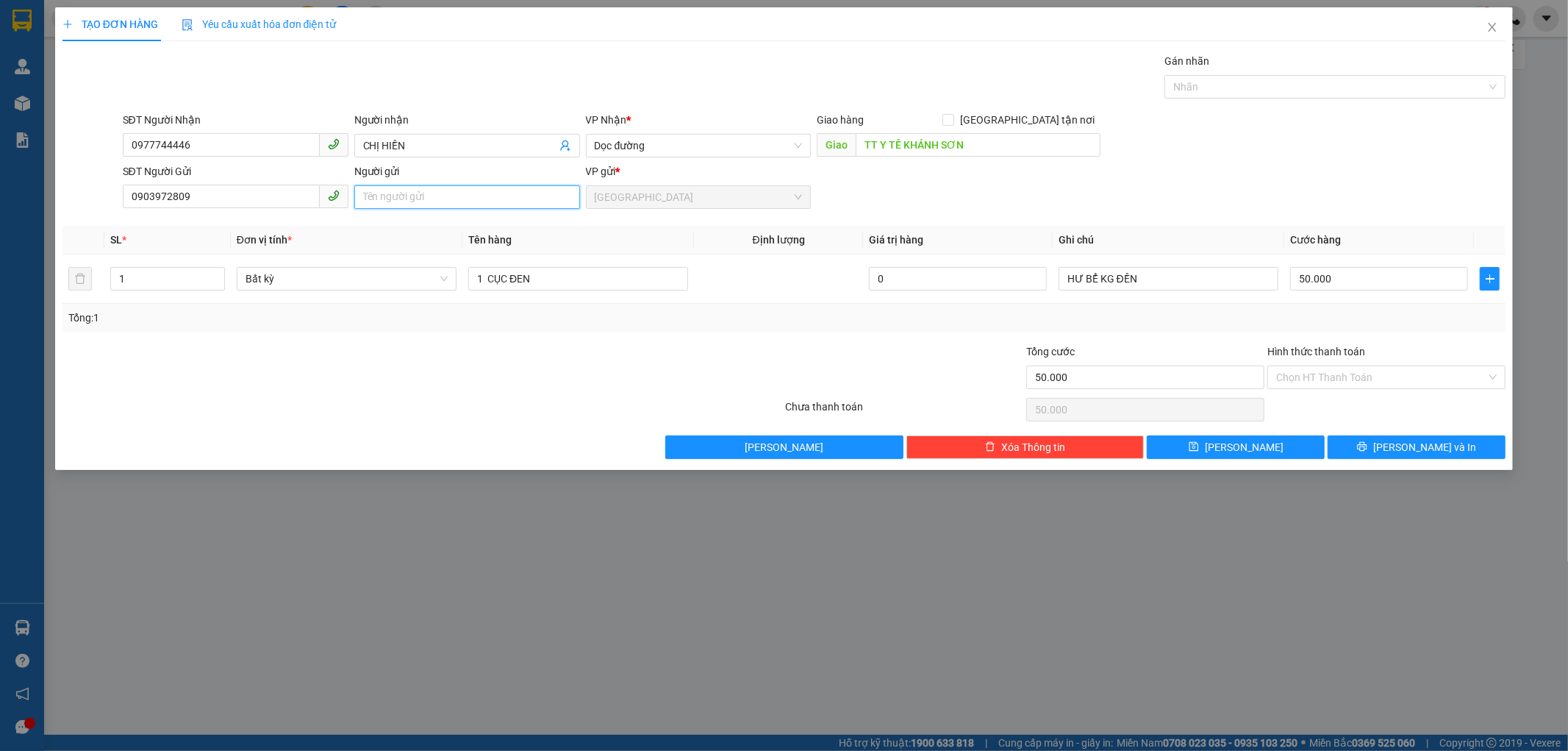
click at [395, 196] on input "Người gửi" at bounding box center [467, 197] width 225 height 24
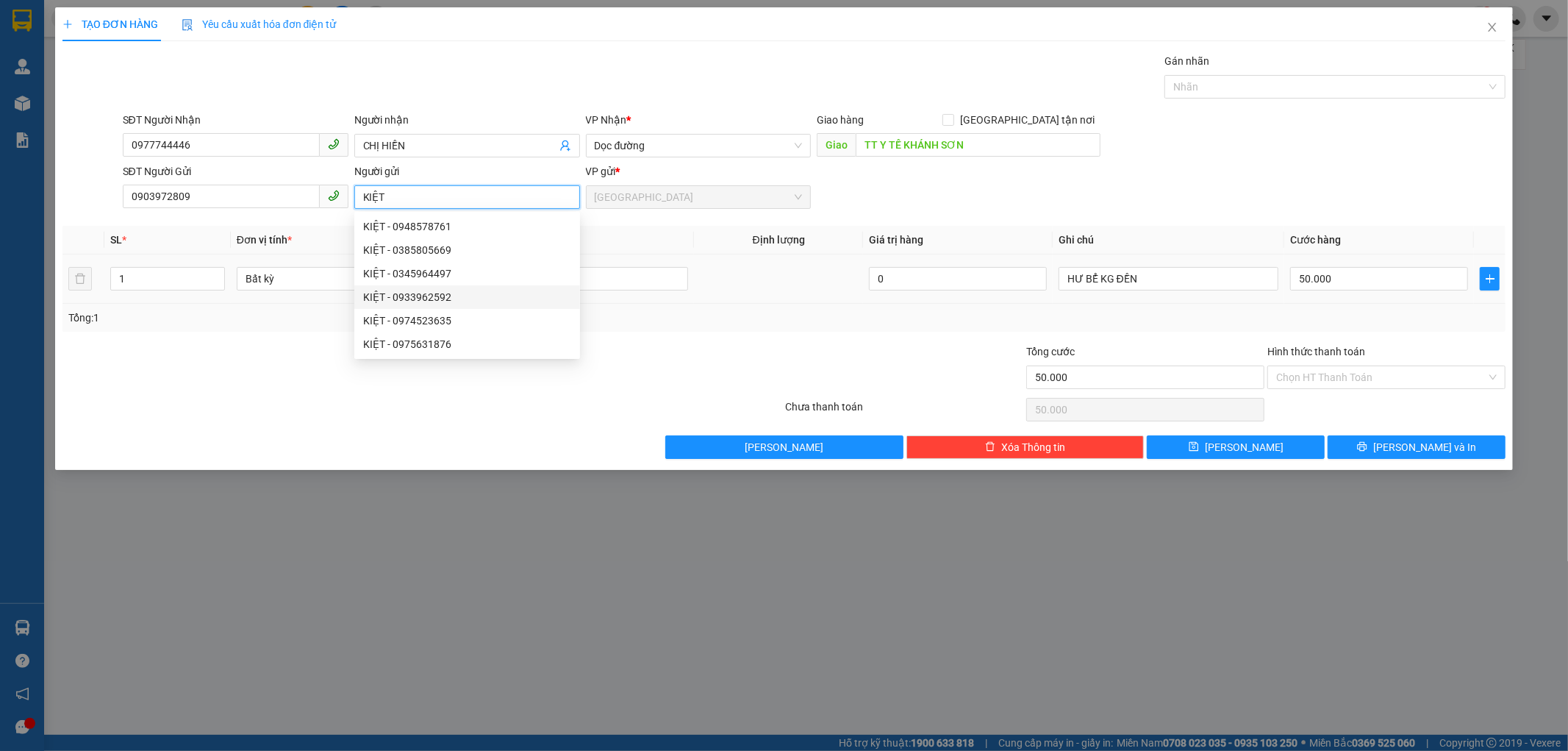
type input "KIỆT"
click at [743, 292] on td at bounding box center [777, 279] width 168 height 49
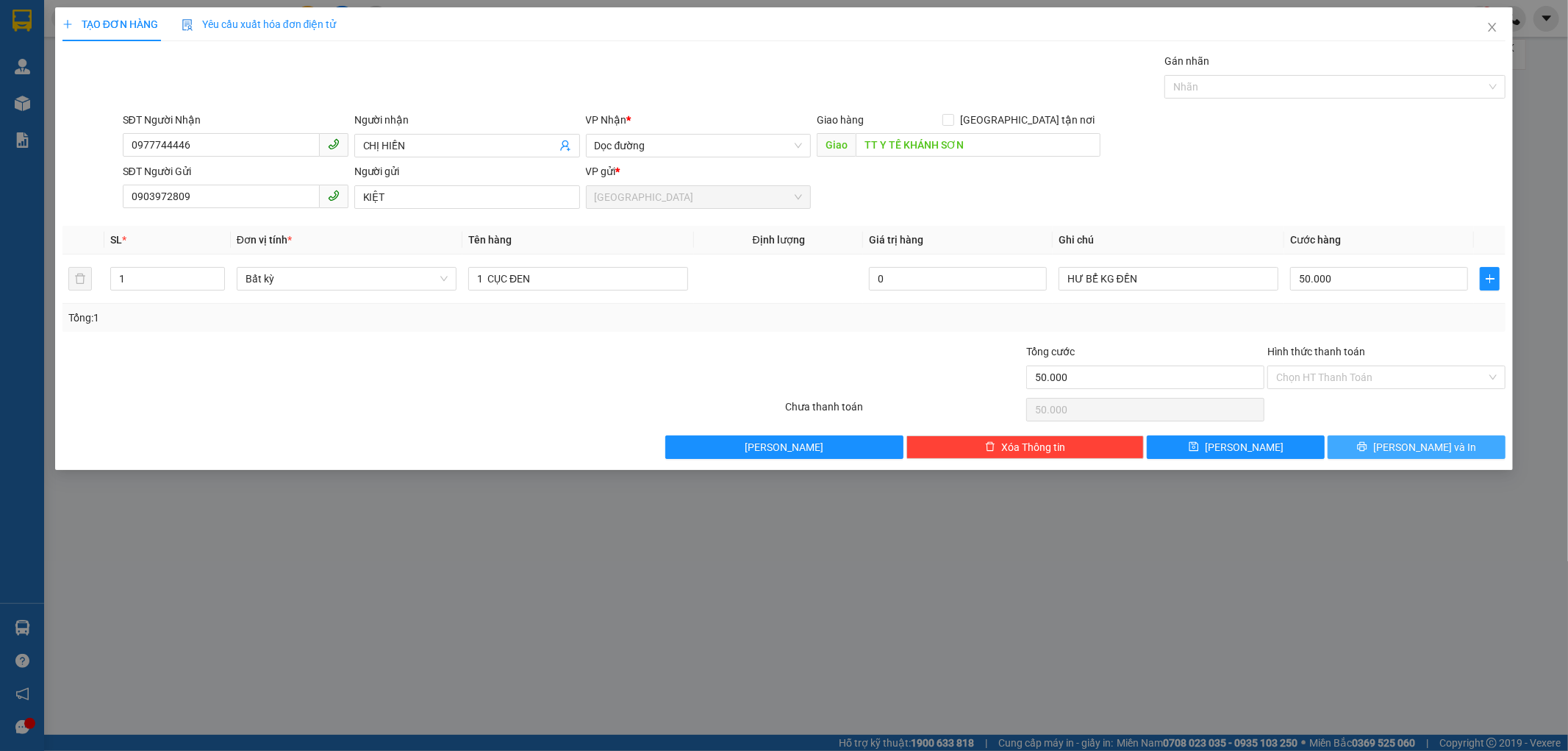
click at [1350, 439] on button "[PERSON_NAME] và In" at bounding box center [1417, 447] width 178 height 24
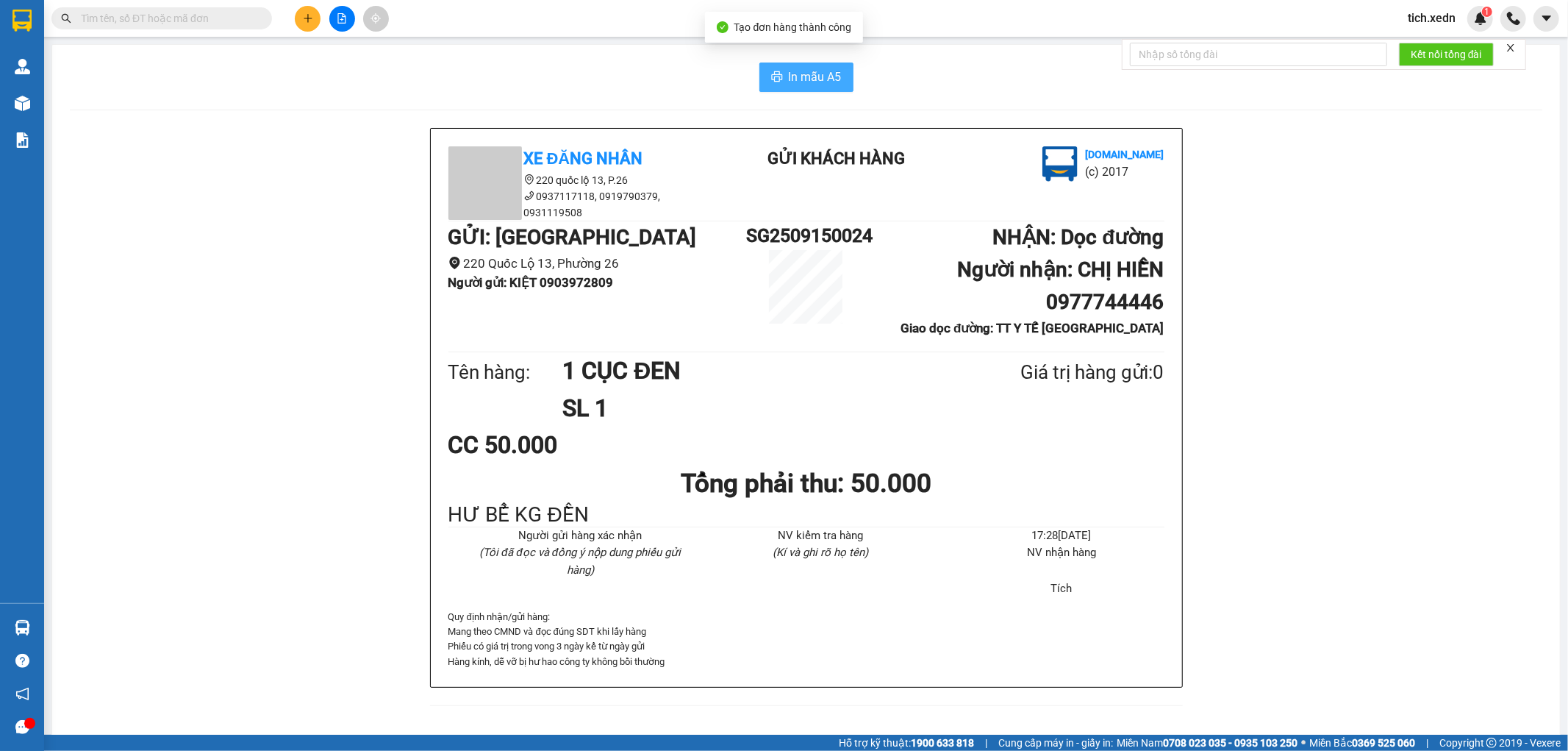
click at [805, 69] on span "In mẫu A5" at bounding box center [815, 76] width 53 height 18
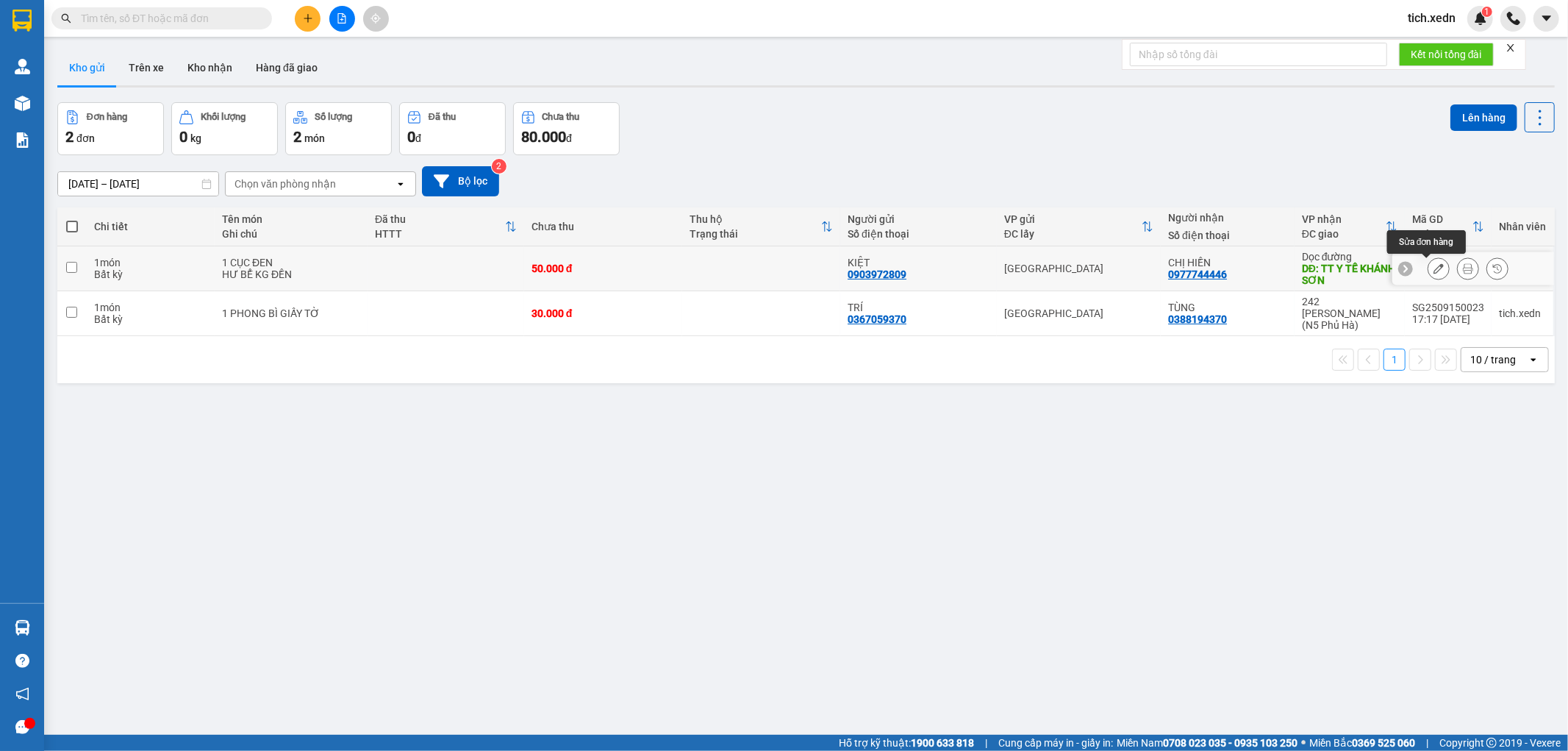
click at [1433, 270] on icon at bounding box center [1438, 268] width 10 height 10
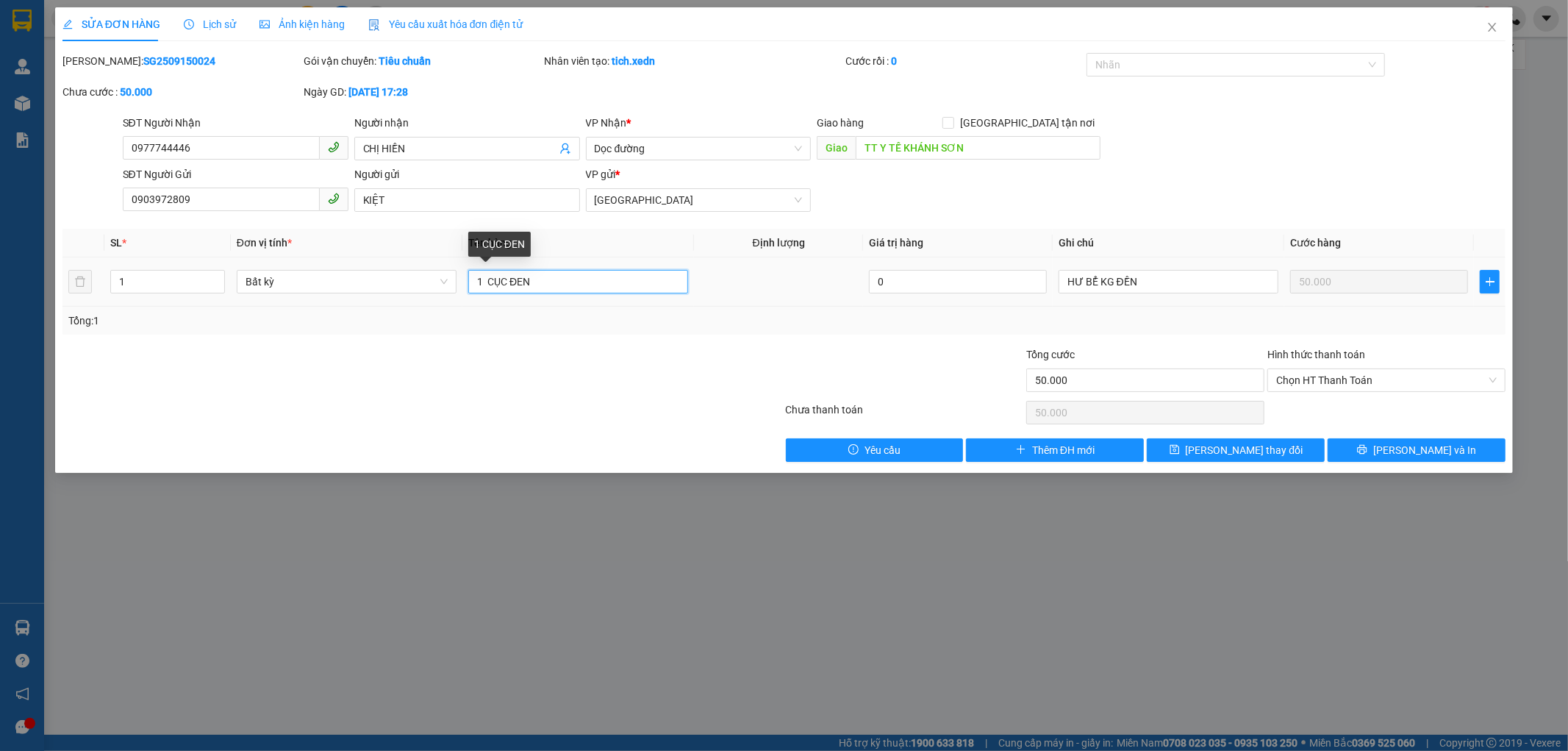
click at [537, 279] on input "1 CỤC ĐEN" at bounding box center [578, 282] width 220 height 24
type input "1 CỤC TRẮNG"
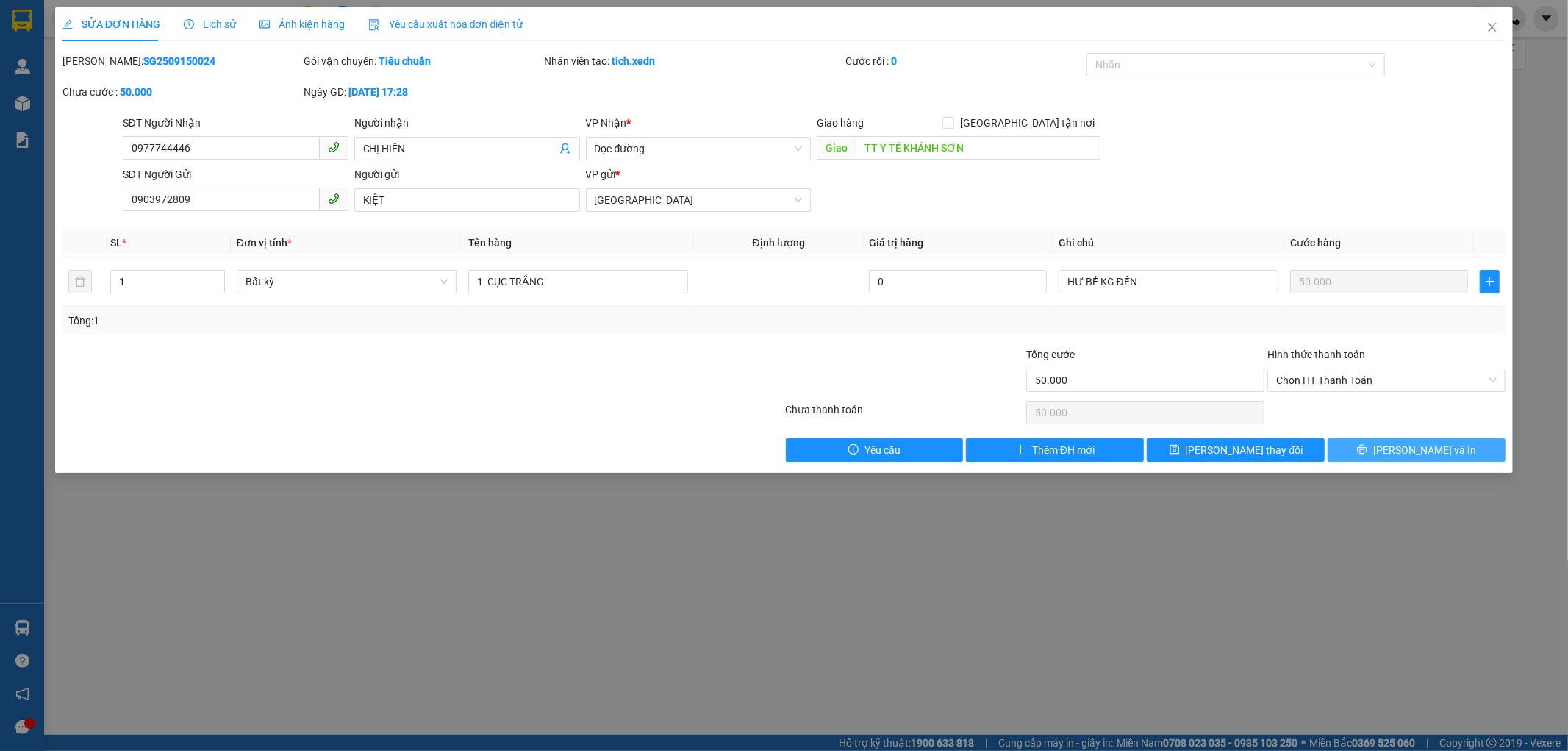
click at [1371, 446] on button "[PERSON_NAME] và In" at bounding box center [1417, 450] width 178 height 24
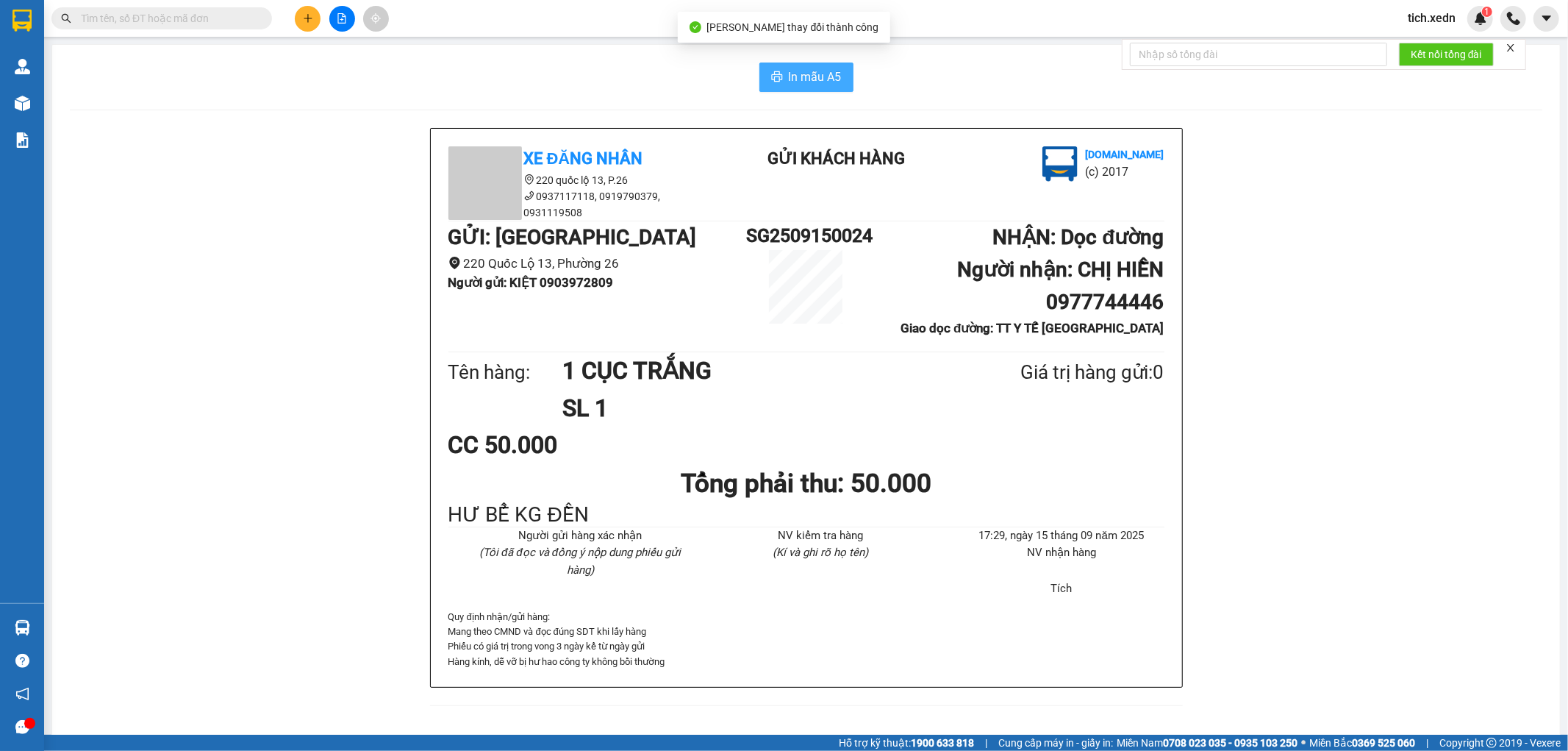
click at [801, 75] on span "In mẫu A5" at bounding box center [815, 76] width 53 height 18
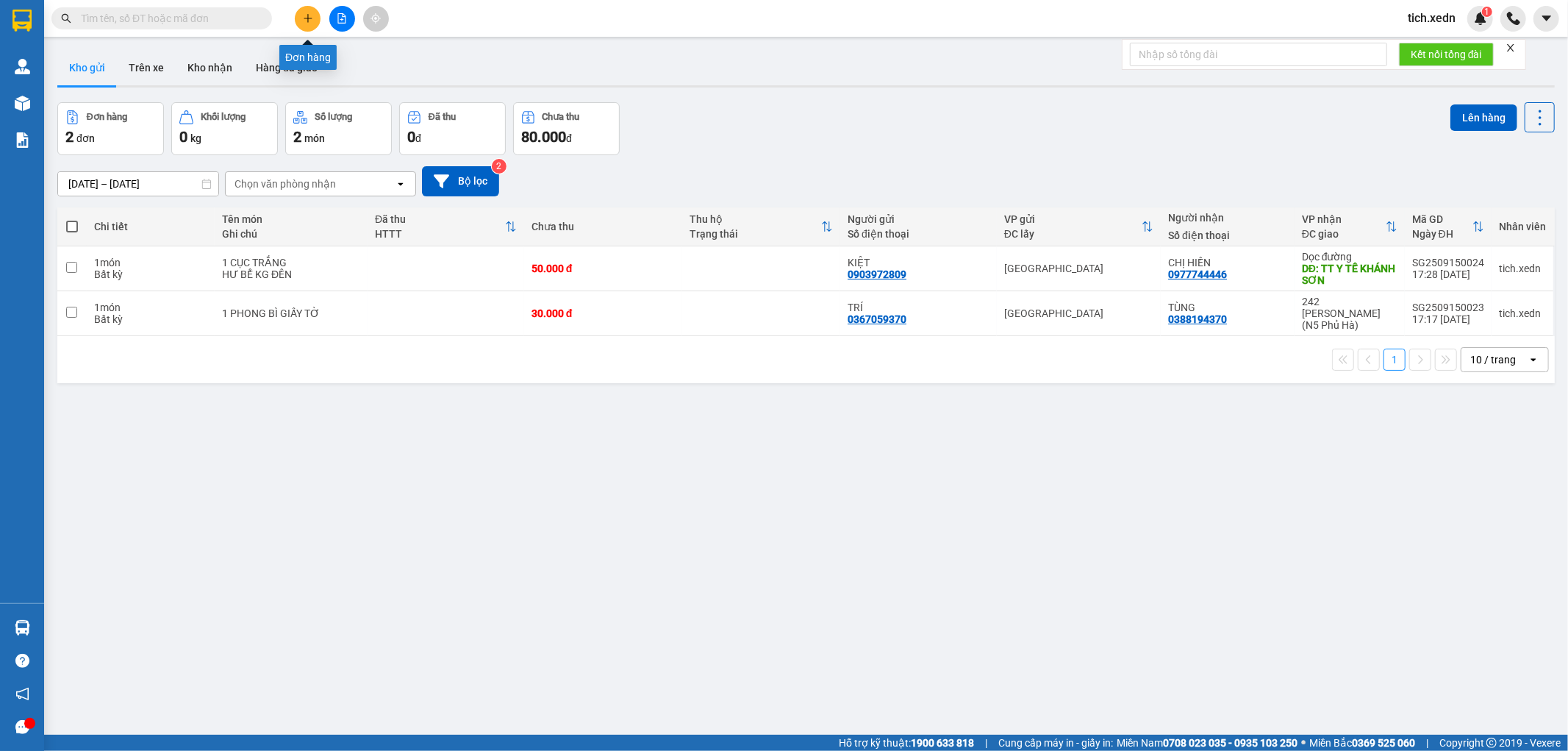
click at [302, 15] on button at bounding box center [307, 18] width 25 height 25
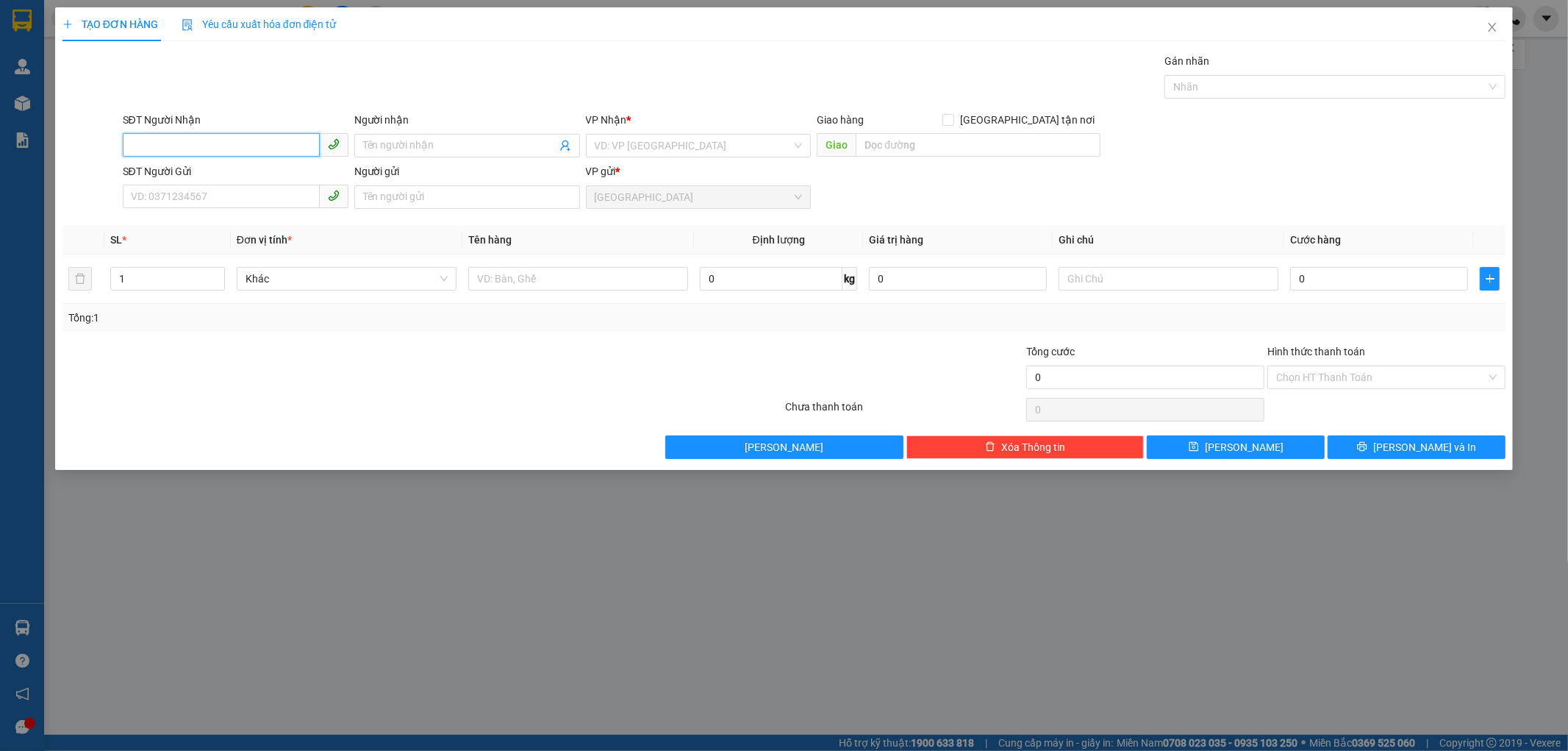
click at [267, 145] on input "SĐT Người Nhận" at bounding box center [221, 145] width 197 height 24
type input "0357719515"
click at [386, 147] on input "Người nhận" at bounding box center [460, 145] width 194 height 16
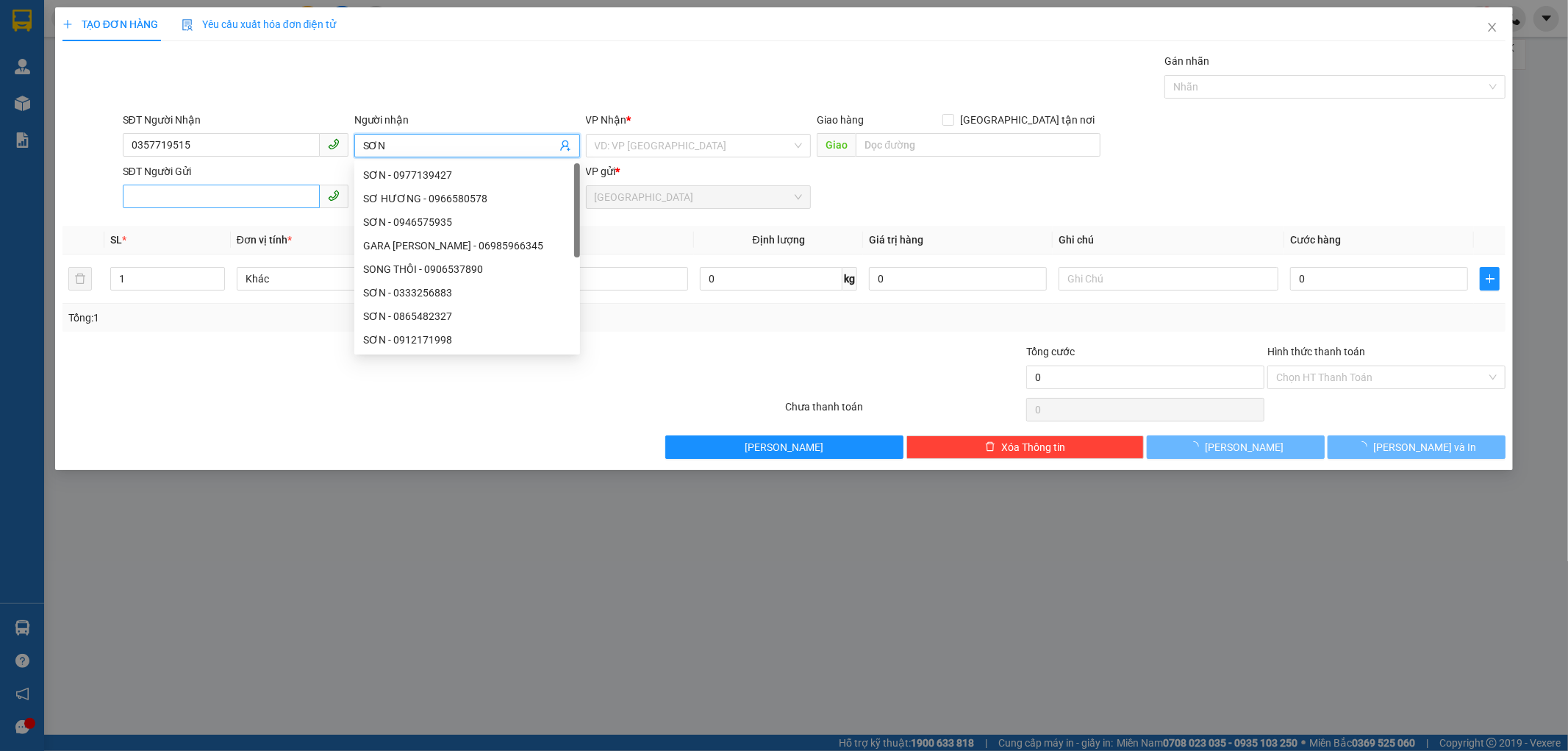
type input "SƠN"
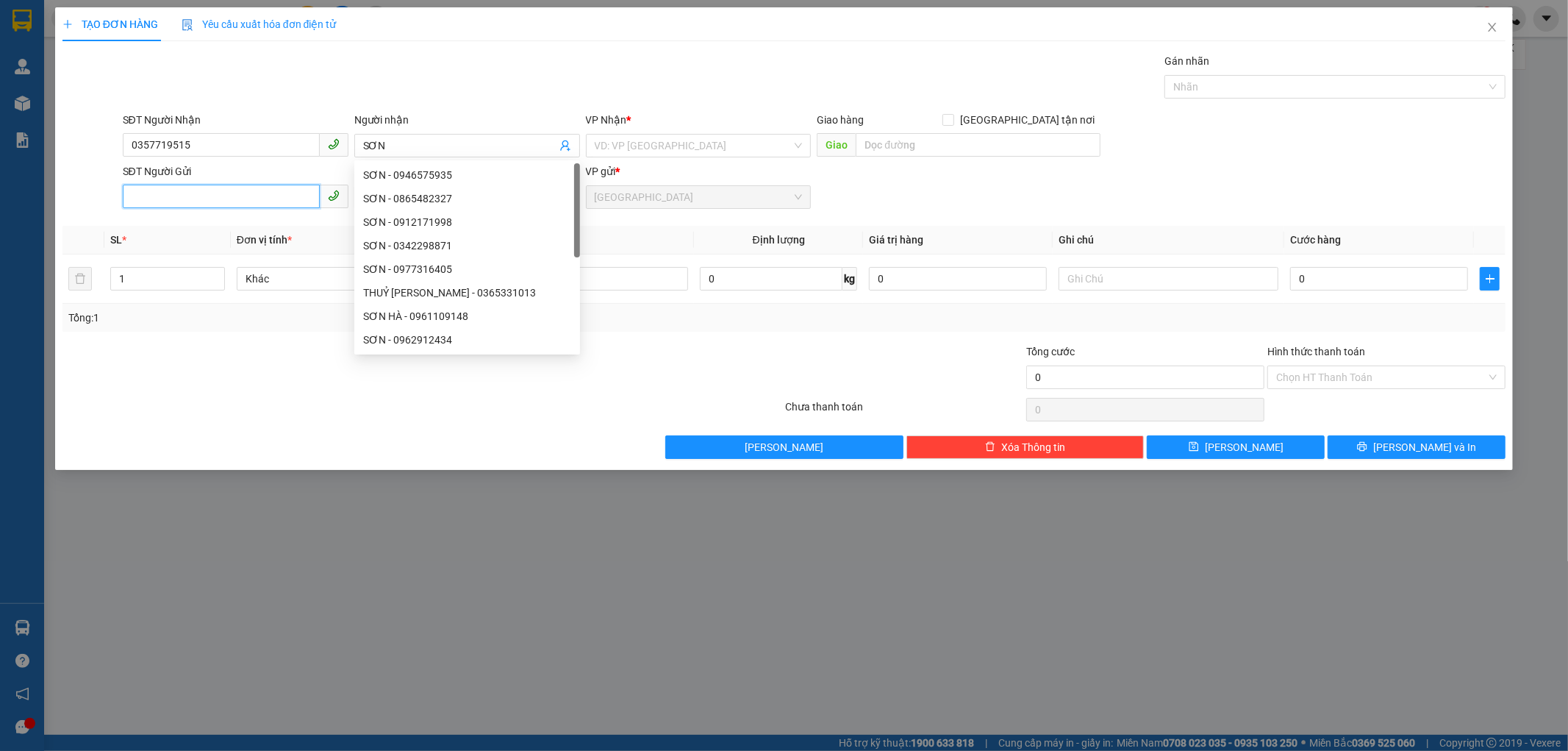
click at [195, 202] on input "SĐT Người Gửi" at bounding box center [221, 196] width 197 height 24
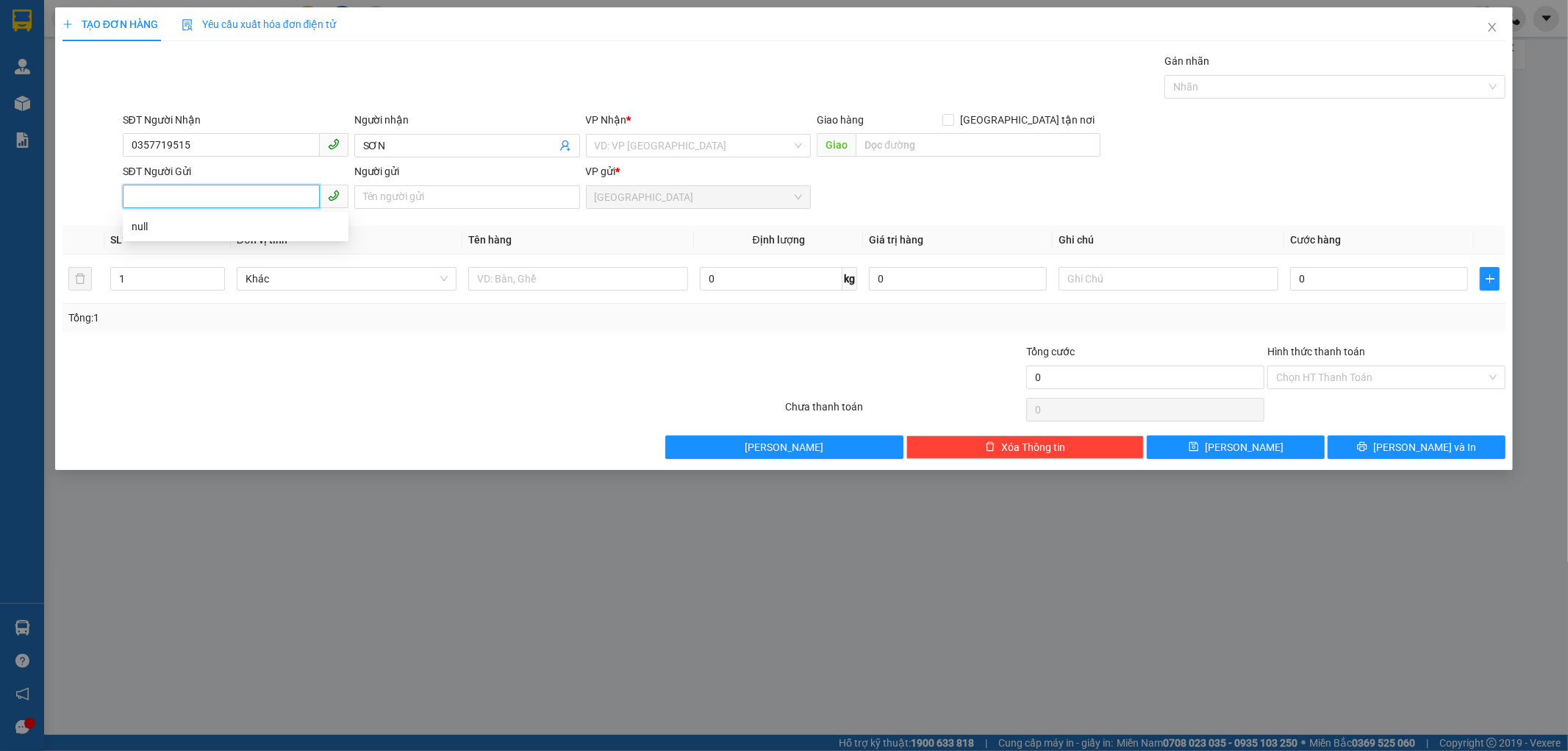
click at [182, 197] on input "SĐT Người Gửi" at bounding box center [221, 196] width 197 height 24
type input "0357774340"
click at [404, 191] on input "Người gửi" at bounding box center [467, 197] width 225 height 24
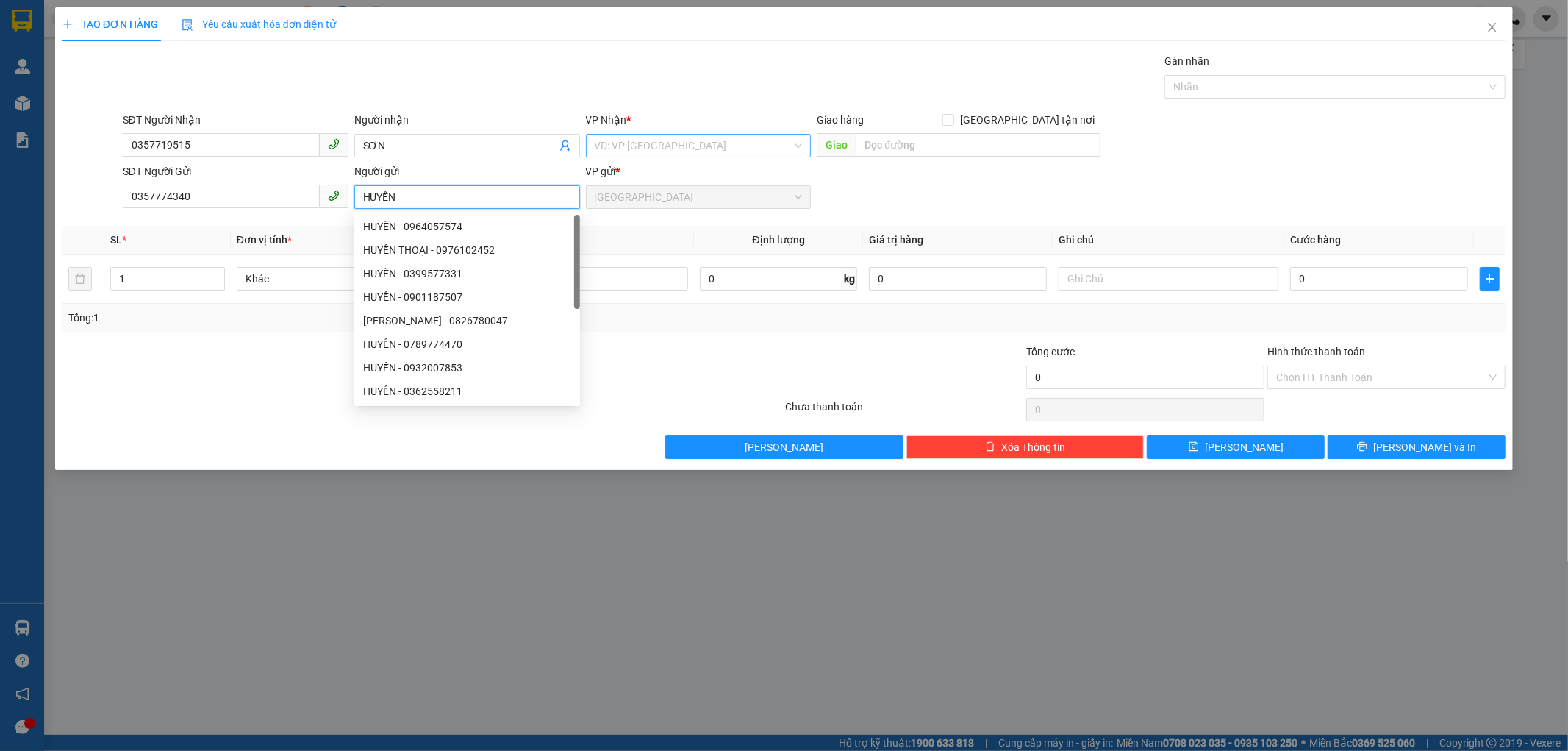
type input "HUYỀN"
click at [652, 144] on input "search" at bounding box center [694, 145] width 198 height 22
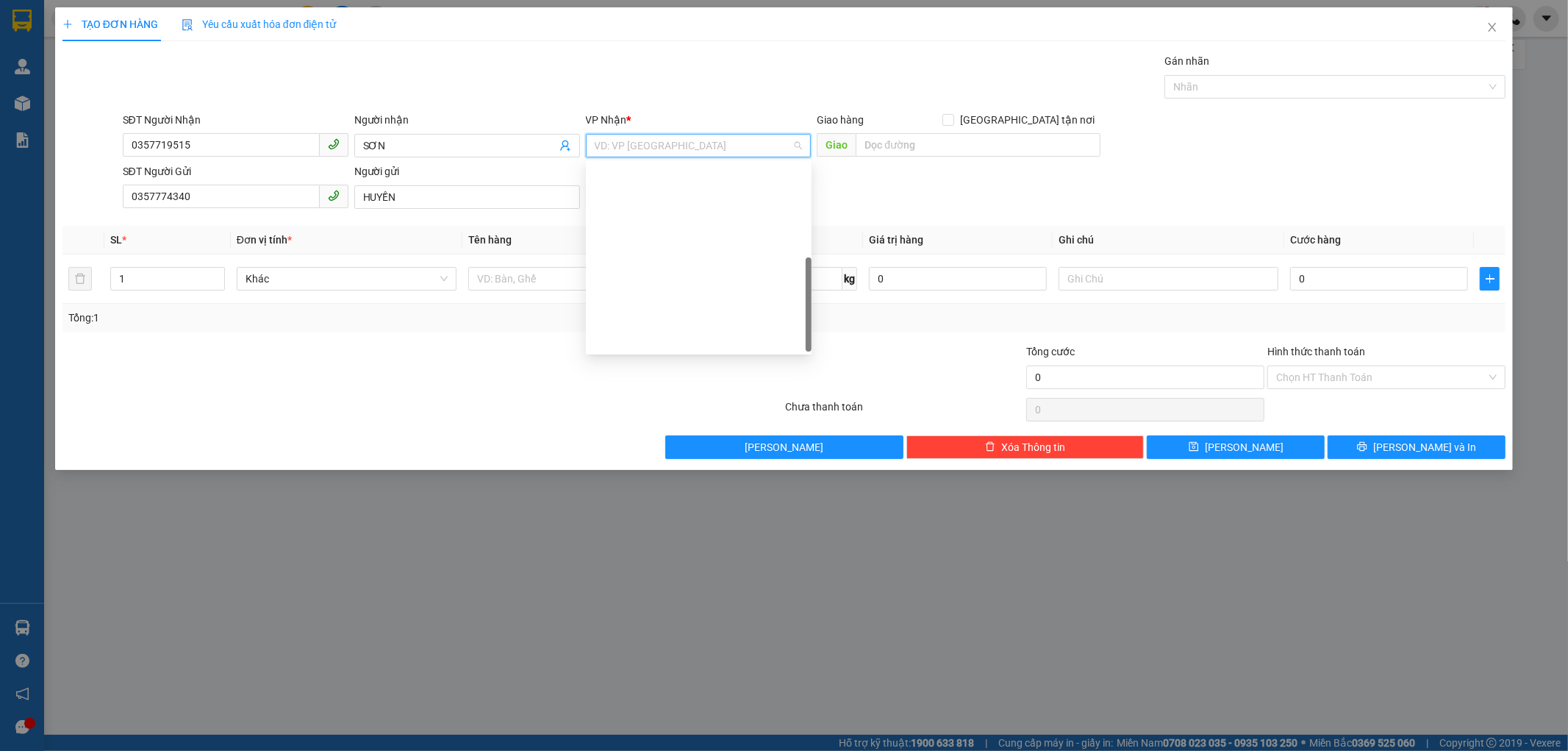
drag, startPoint x: 647, startPoint y: 307, endPoint x: 773, endPoint y: 199, distance: 166.0
click at [649, 520] on div "Dọc đường" at bounding box center [698, 528] width 208 height 16
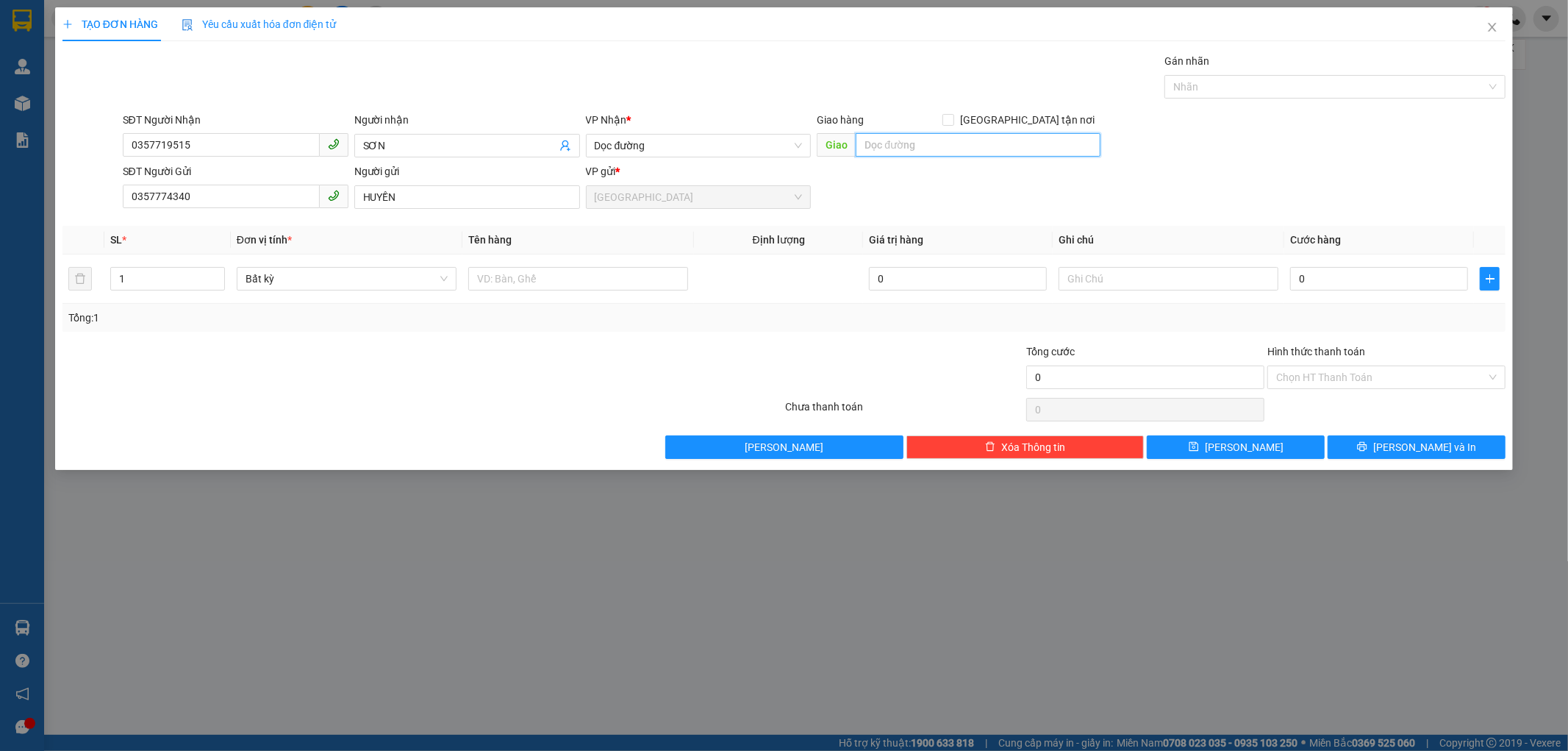
click at [880, 147] on input "text" at bounding box center [977, 145] width 245 height 24
type input "K"
type input "[PERSON_NAME]"
click at [501, 281] on input "text" at bounding box center [578, 279] width 220 height 24
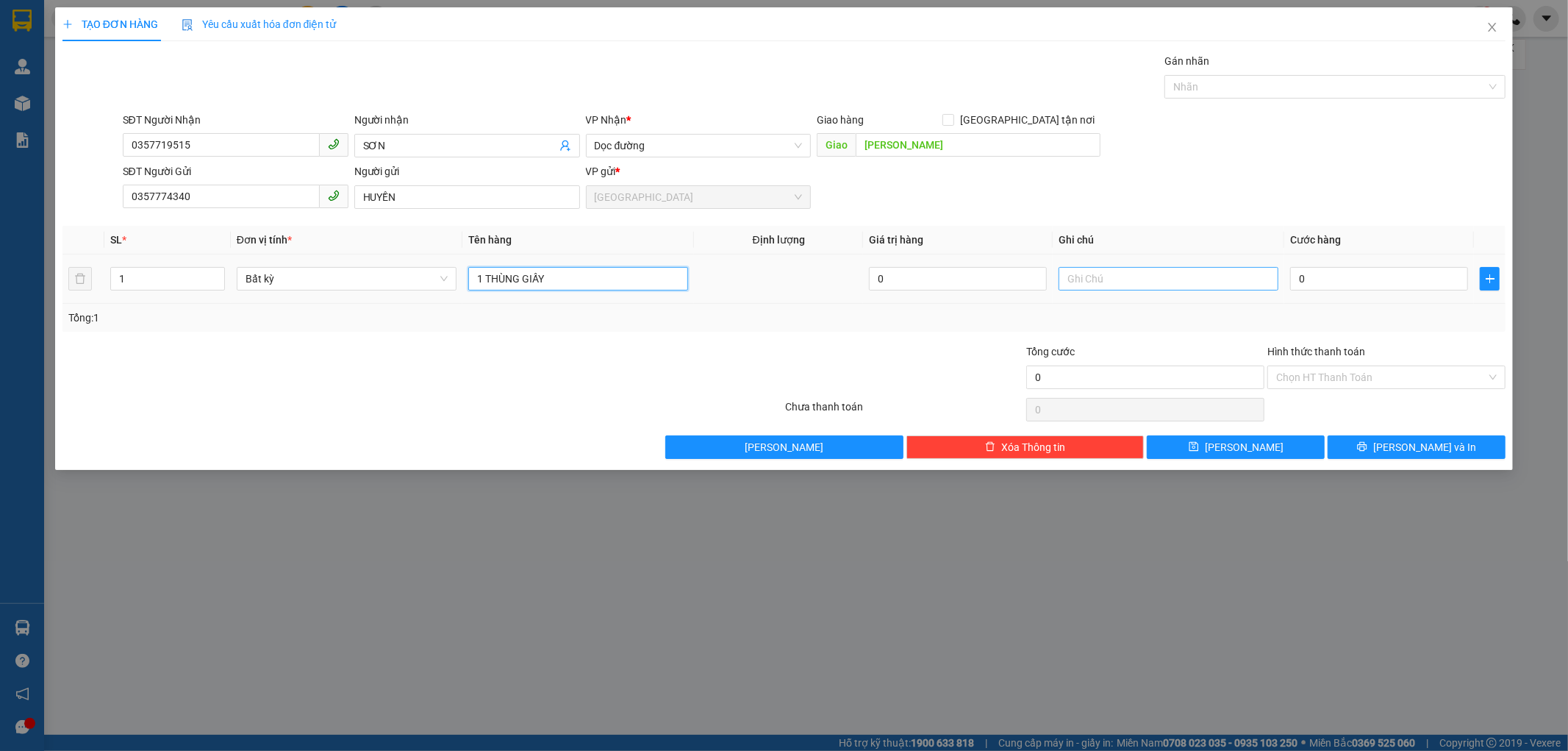
type input "1 THÙNG GIẤY"
click at [1070, 272] on input "text" at bounding box center [1169, 279] width 220 height 24
type input "B"
type input "HƯ BỂ KHÔNG ĐỀN"
click at [1295, 275] on input "0" at bounding box center [1379, 279] width 178 height 24
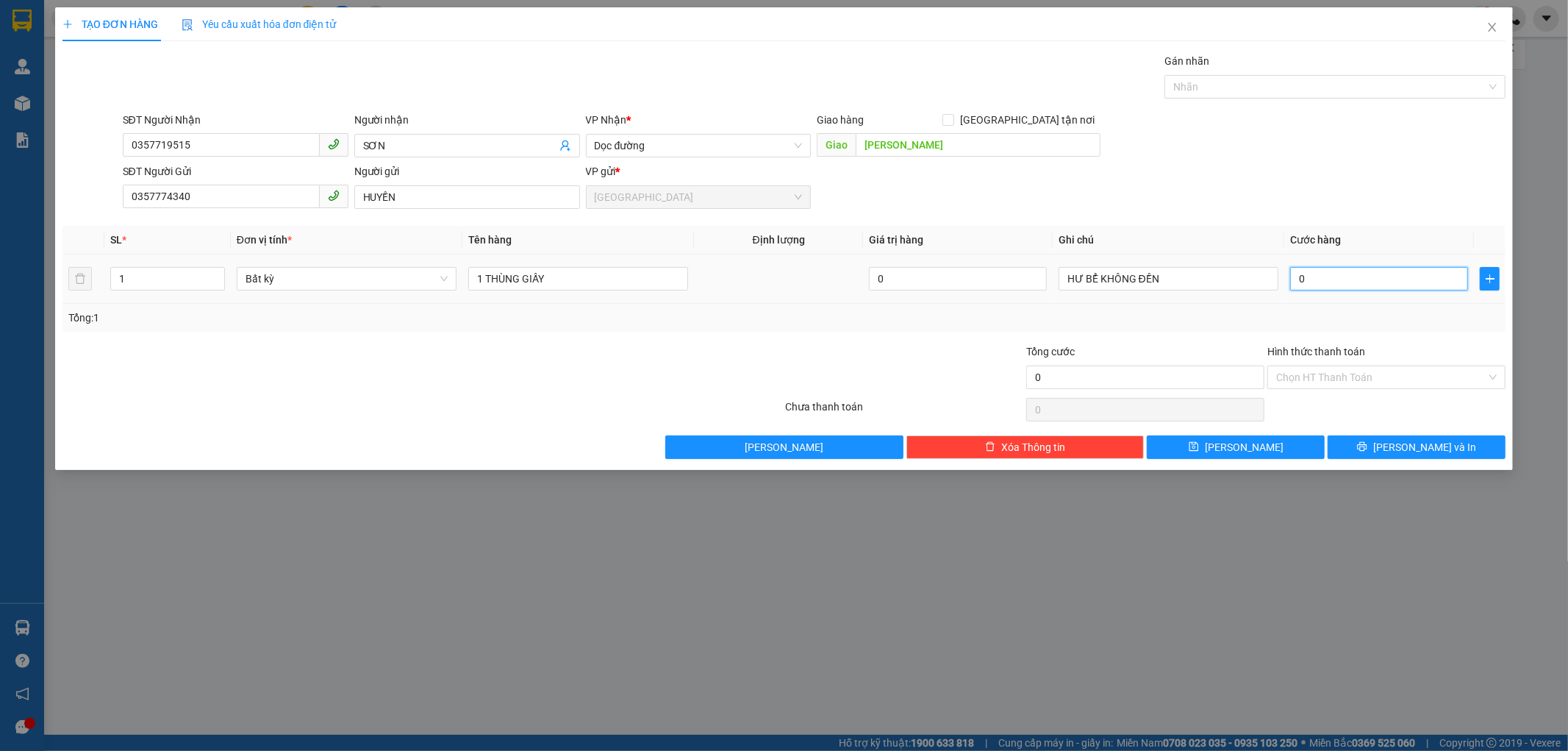
type input "6"
type input "60"
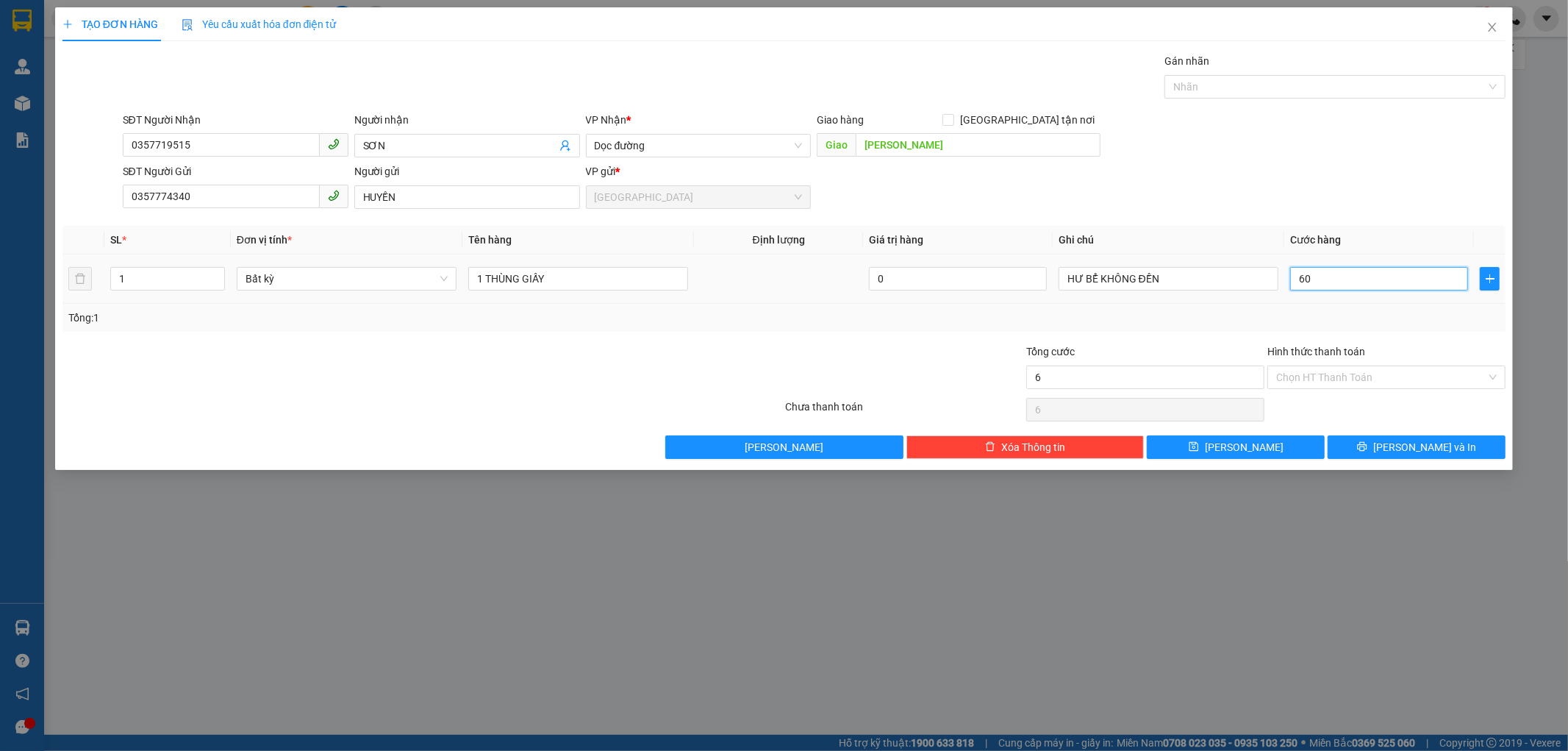
type input "60"
type input "60.000"
click at [1297, 297] on td "60.000" at bounding box center [1379, 279] width 190 height 49
click at [1333, 371] on input "Hình thức thanh toán" at bounding box center [1381, 377] width 210 height 22
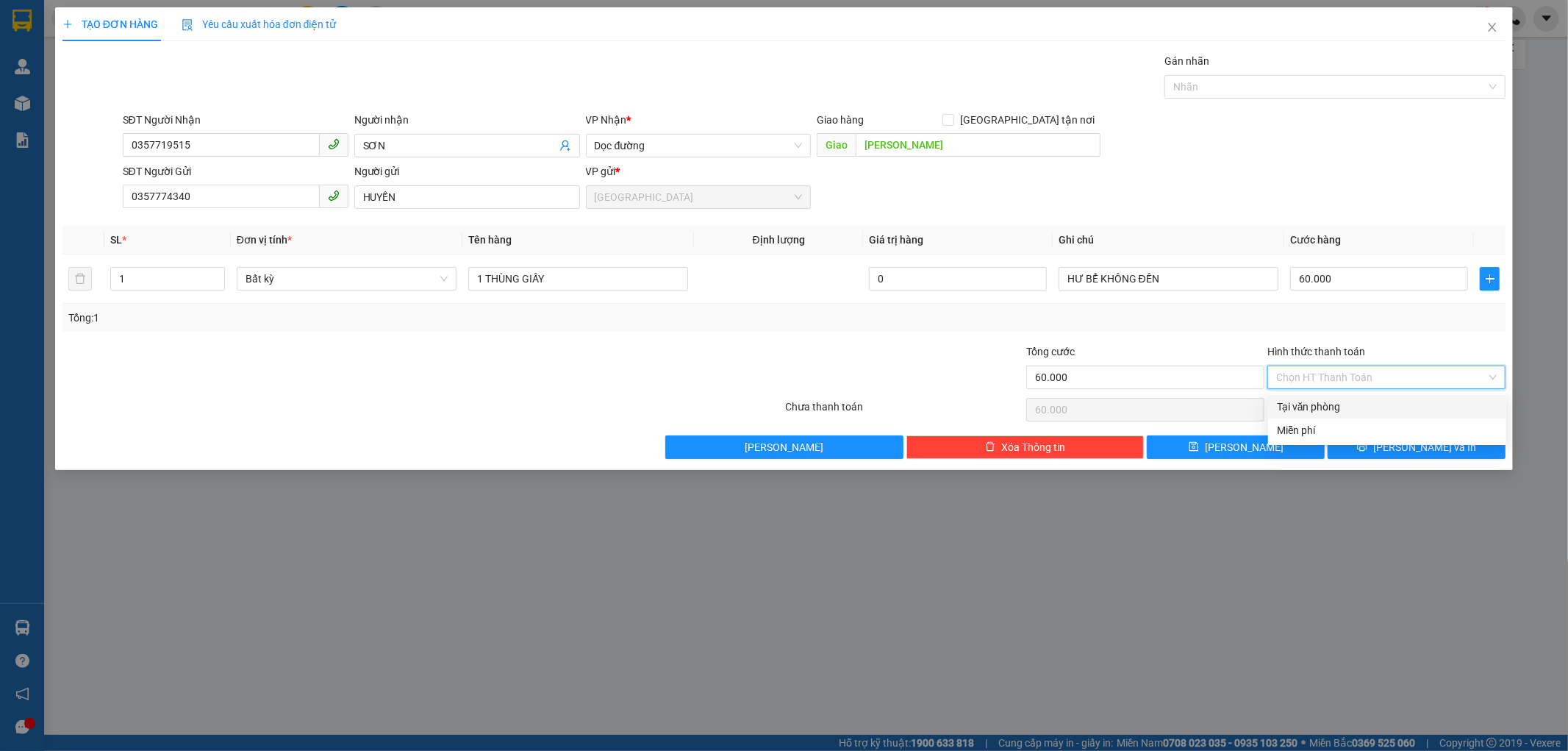
drag, startPoint x: 1333, startPoint y: 413, endPoint x: 1387, endPoint y: 413, distance: 54.0
click at [1334, 413] on div "Tại văn phòng" at bounding box center [1387, 406] width 221 height 16
type input "0"
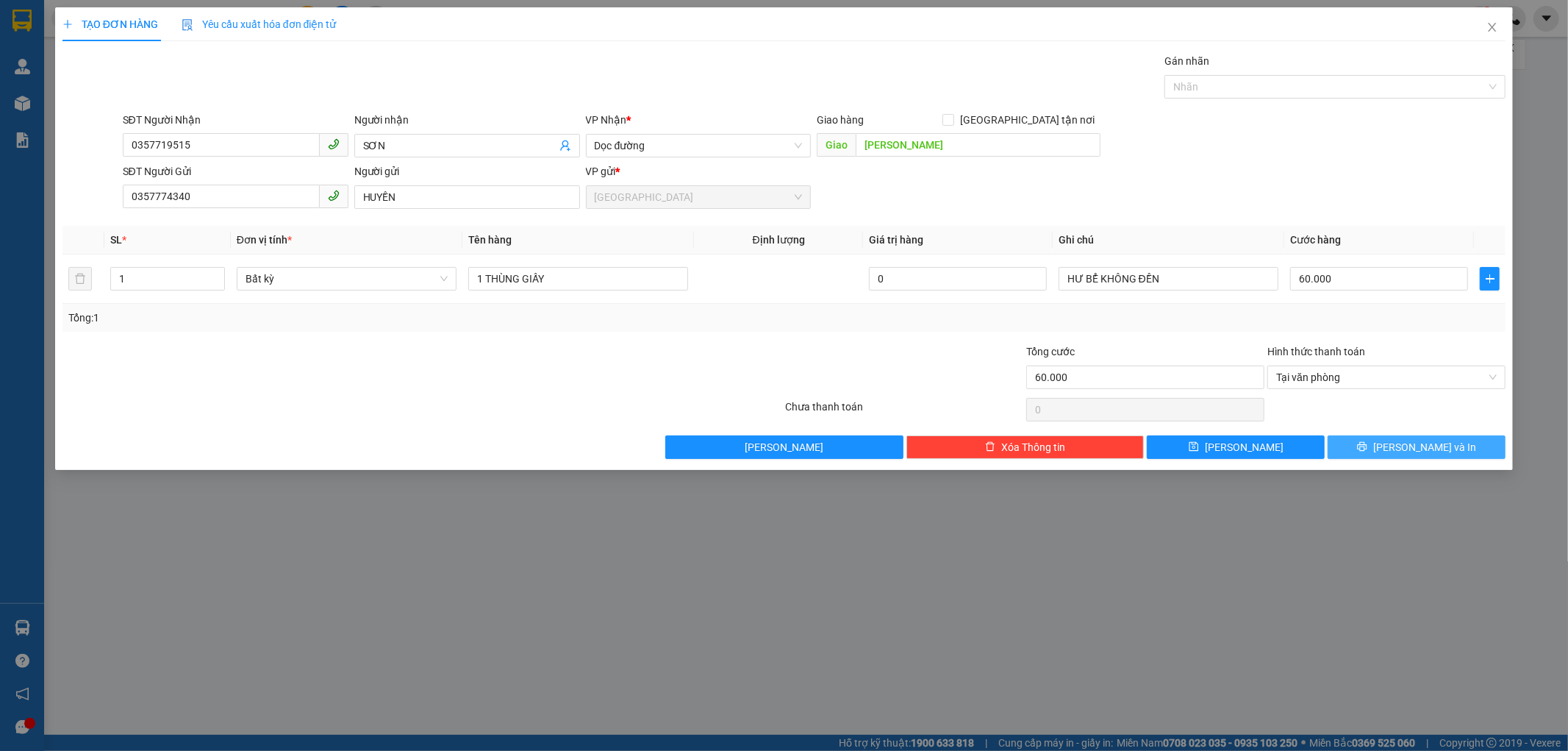
click at [1405, 454] on span "[PERSON_NAME] và In" at bounding box center [1424, 447] width 103 height 16
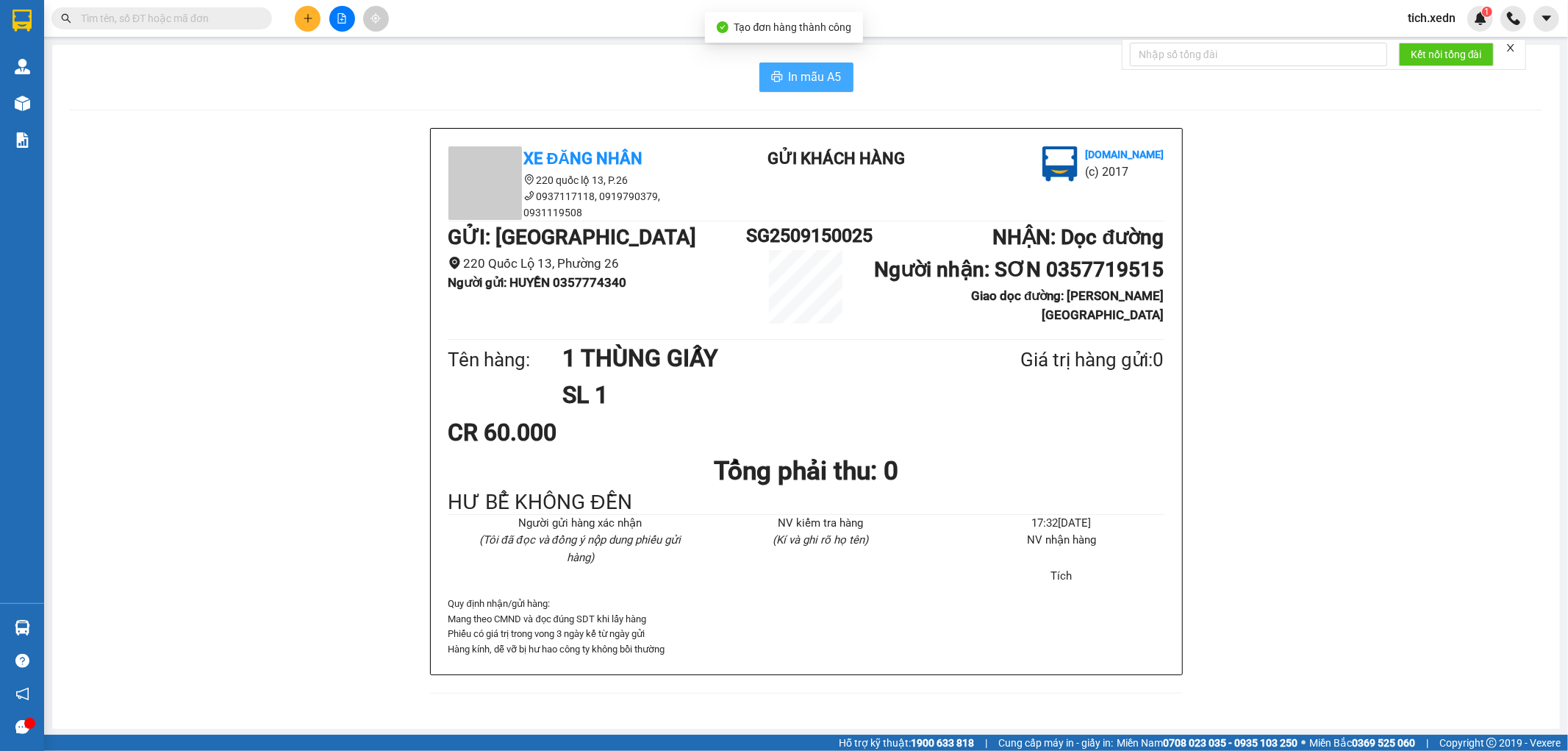
click at [785, 68] on button "In mẫu A5" at bounding box center [806, 77] width 95 height 29
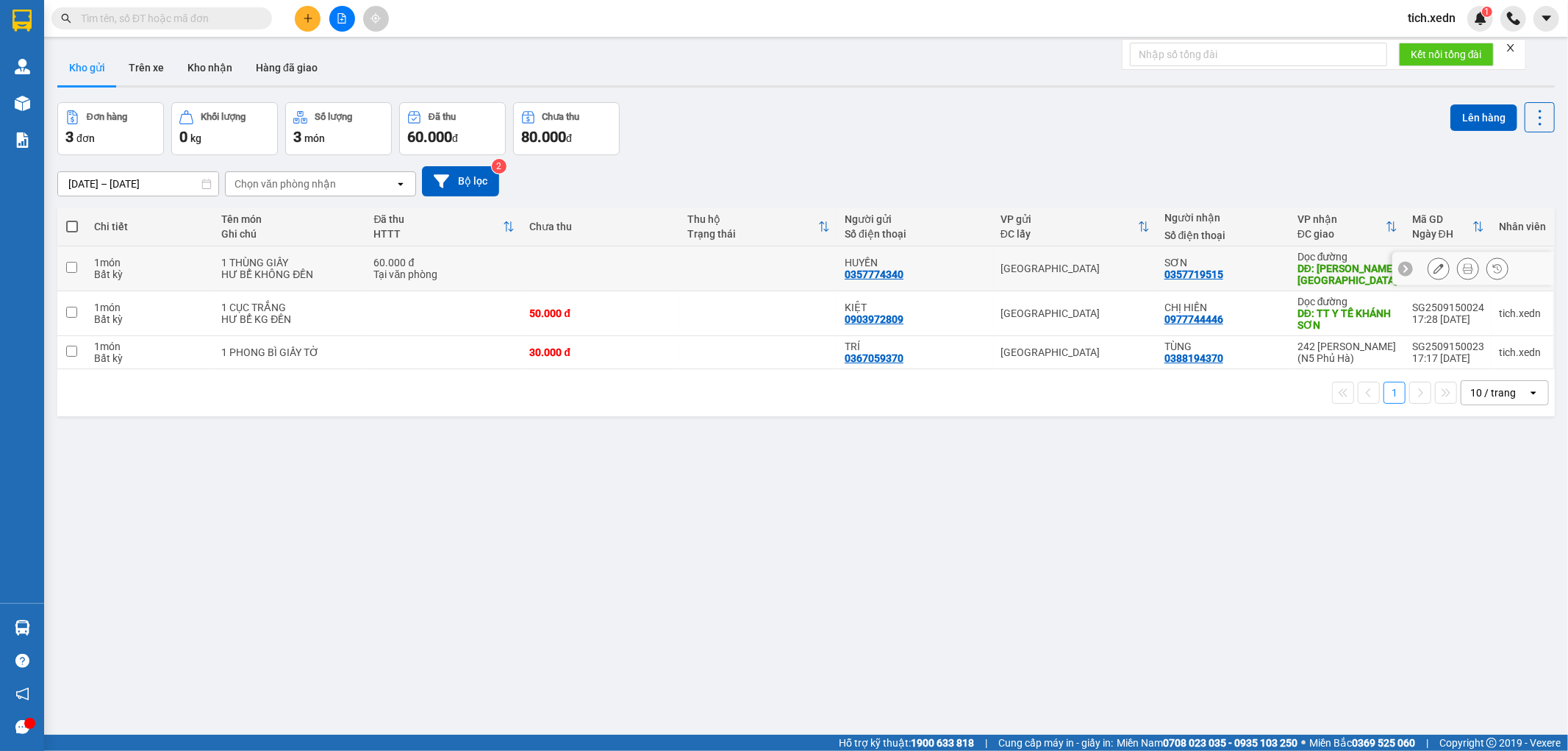
click at [1428, 265] on button at bounding box center [1438, 268] width 21 height 25
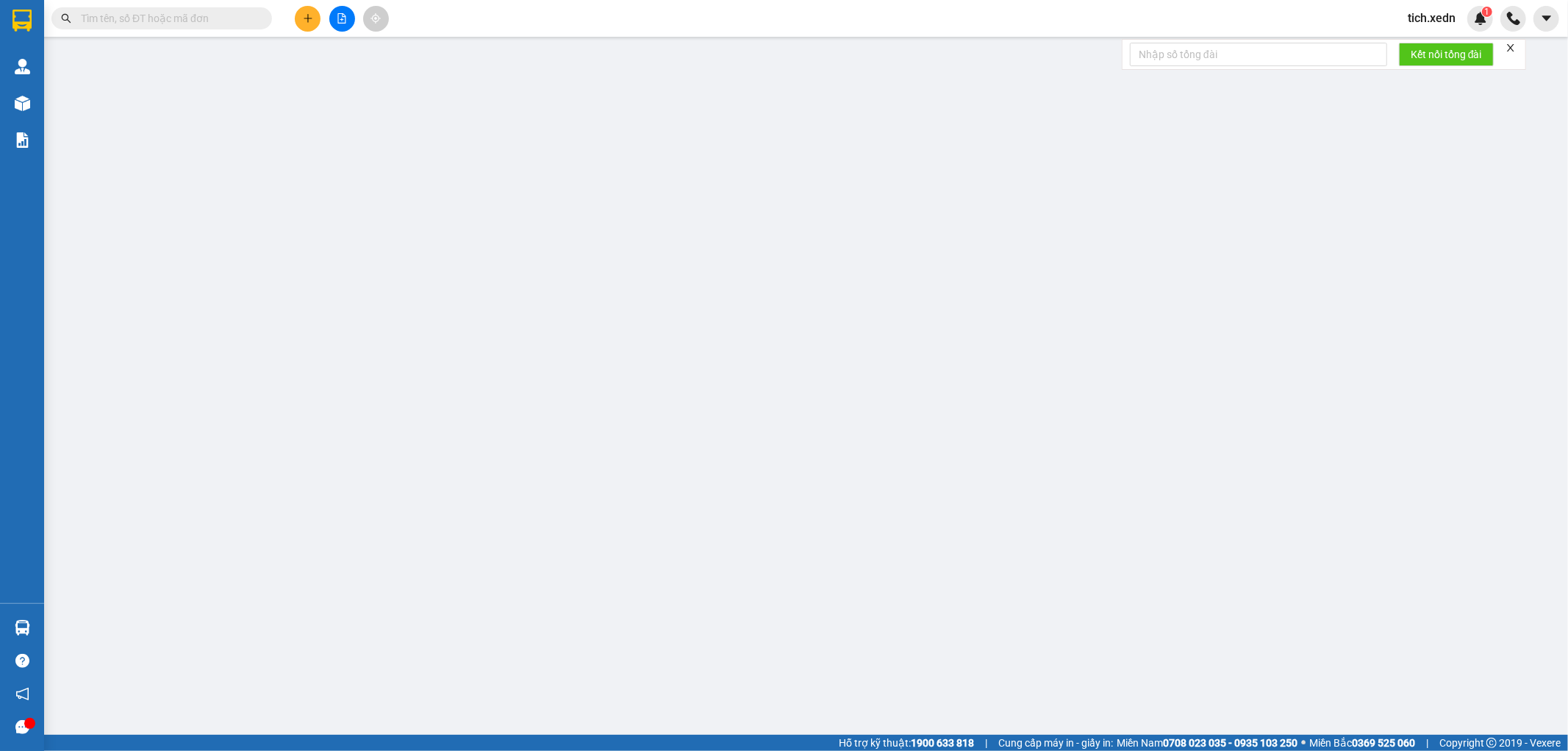
type input "0357719515"
type input "SƠN"
type input "[PERSON_NAME]"
type input "0357774340"
type input "HUYỀN"
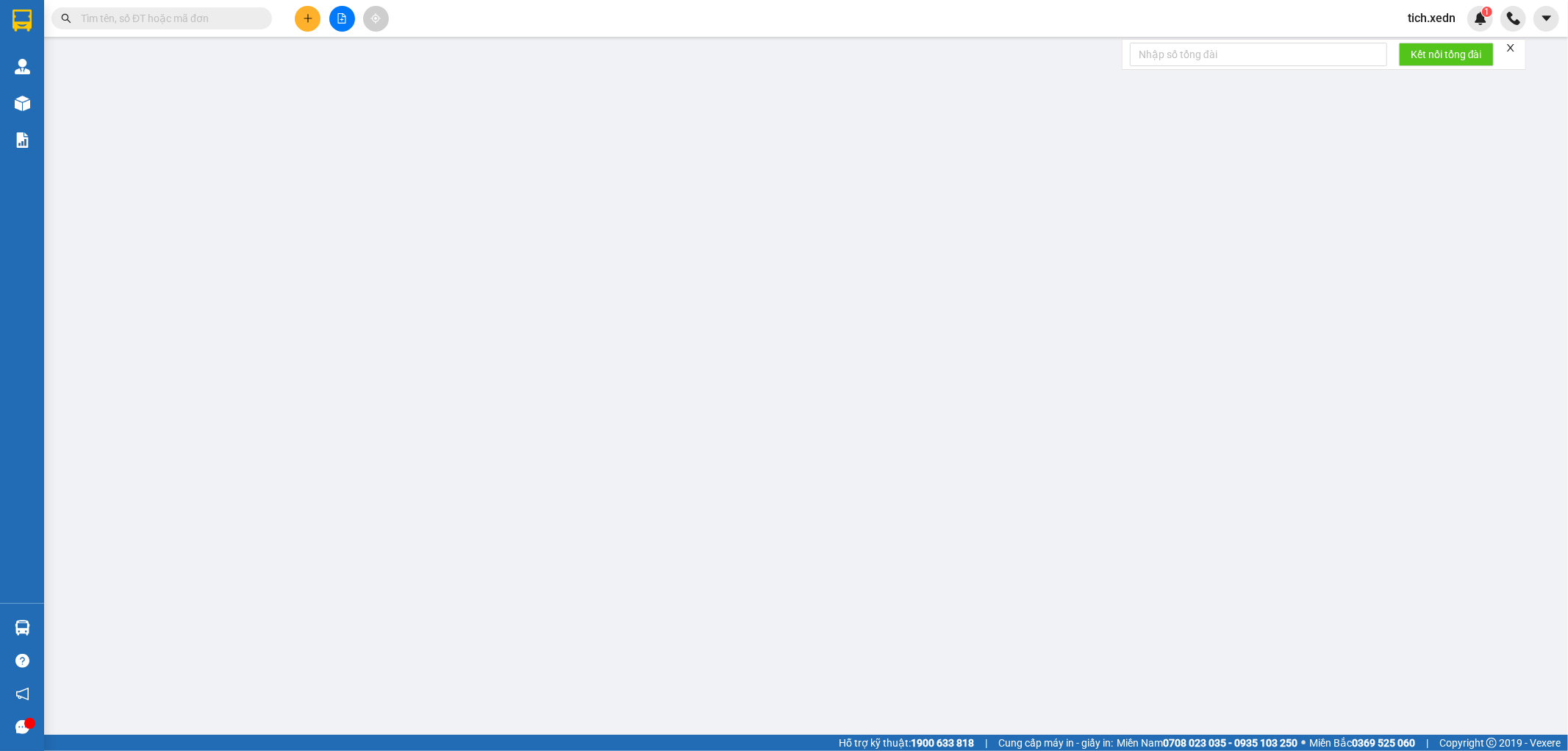
type input "60.000"
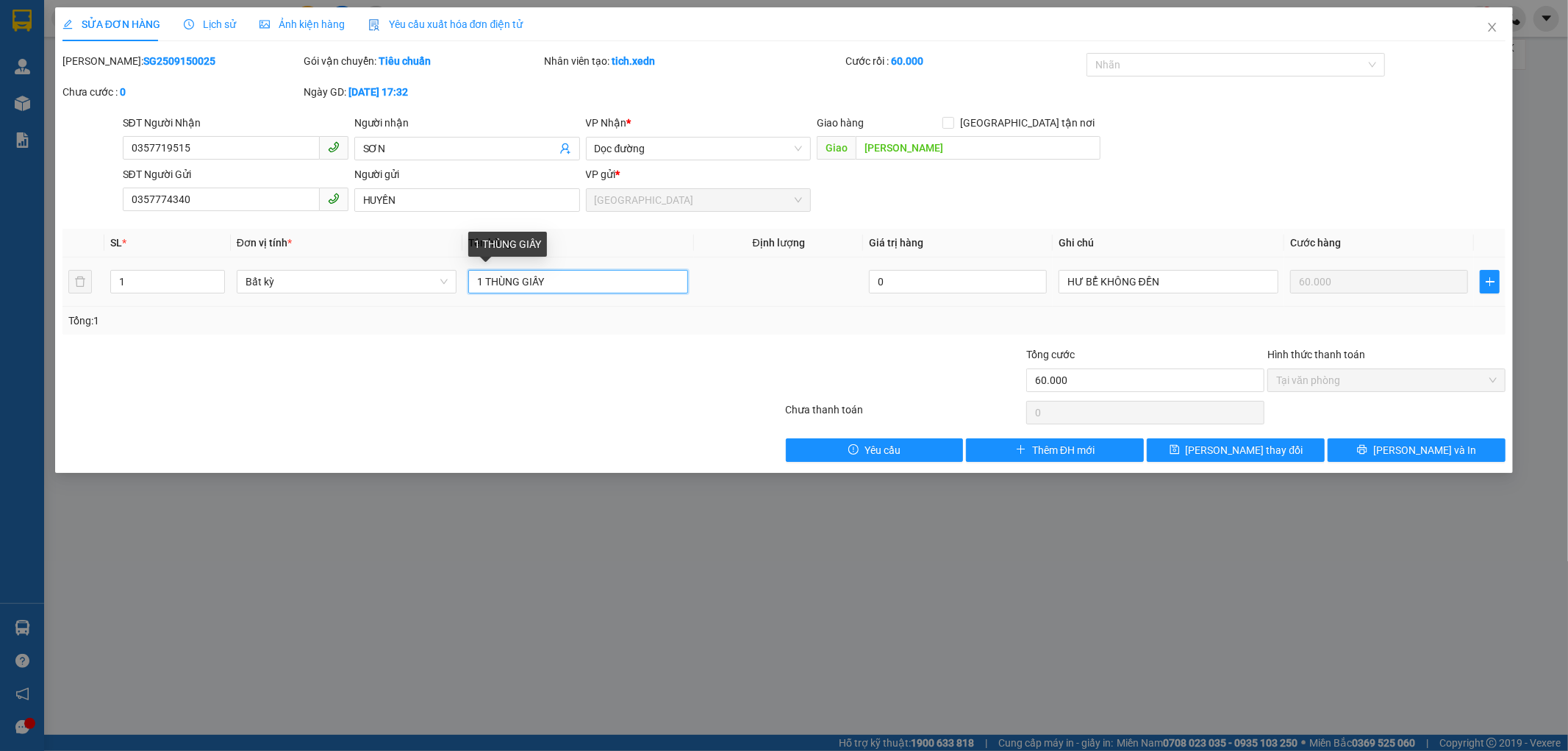
click at [553, 285] on input "1 THÙNG GIẤY" at bounding box center [578, 282] width 220 height 24
type input "1 THÙNG GIẤY MÀU XANH"
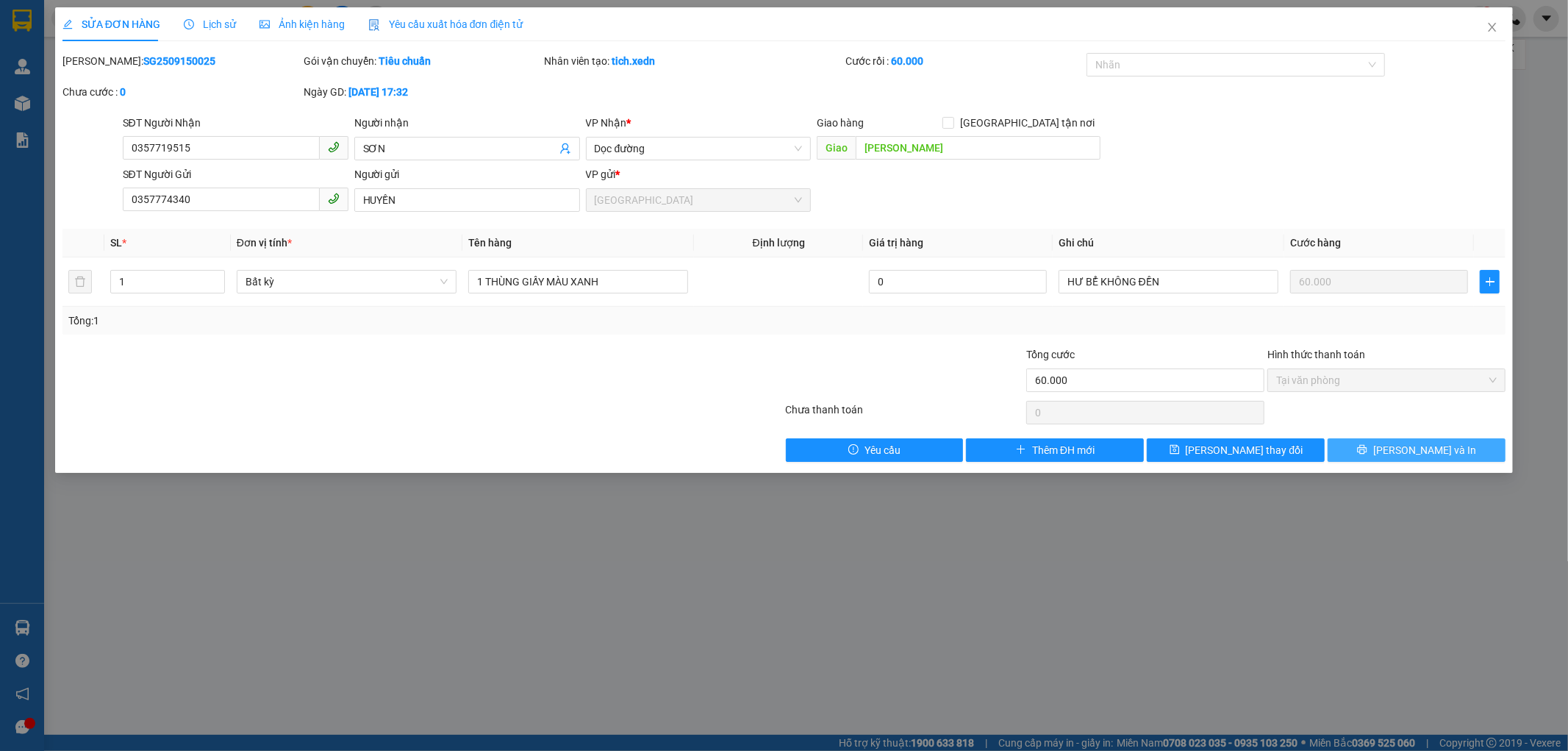
click at [1333, 443] on button "[PERSON_NAME] và In" at bounding box center [1417, 450] width 178 height 24
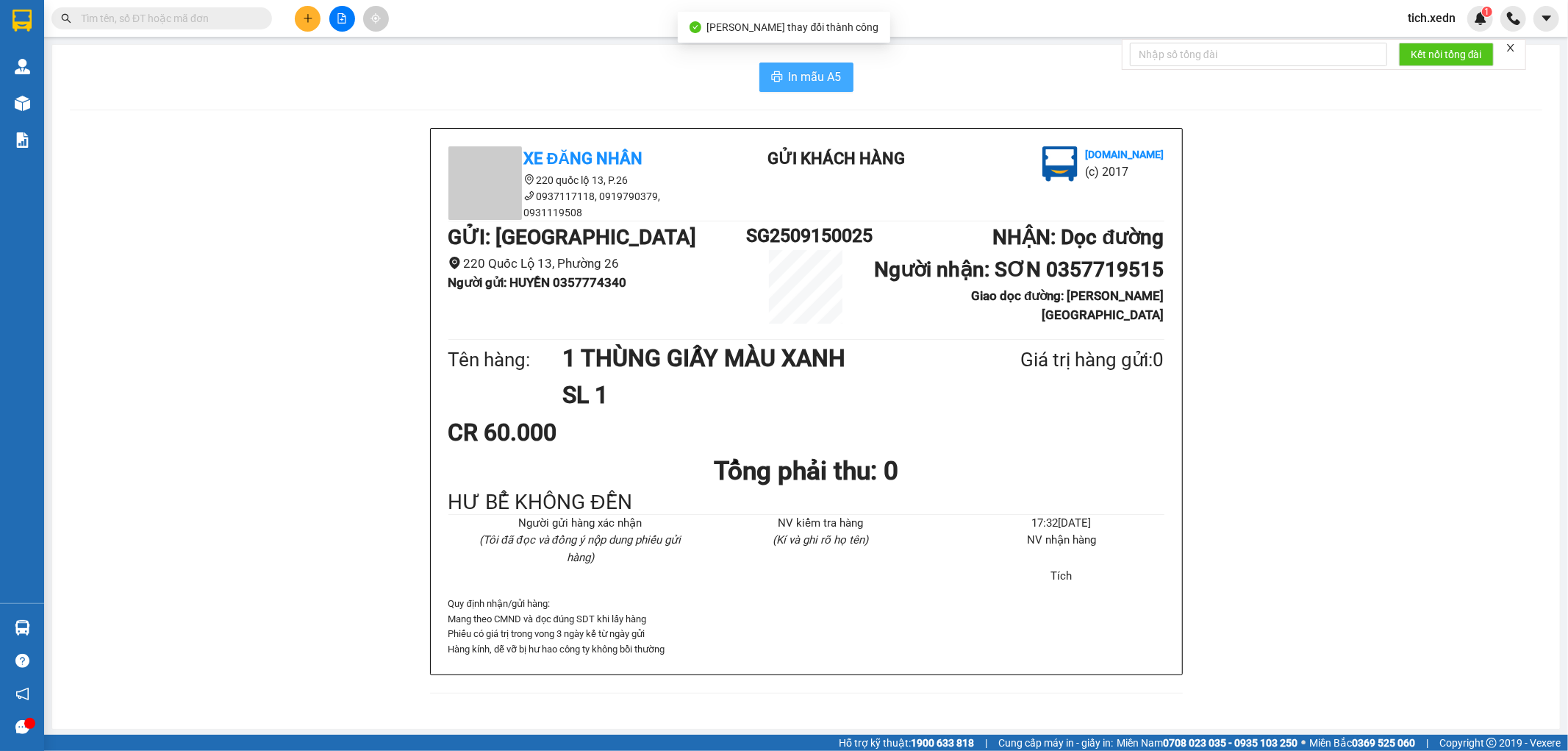
click at [799, 67] on button "In mẫu A5" at bounding box center [806, 77] width 95 height 29
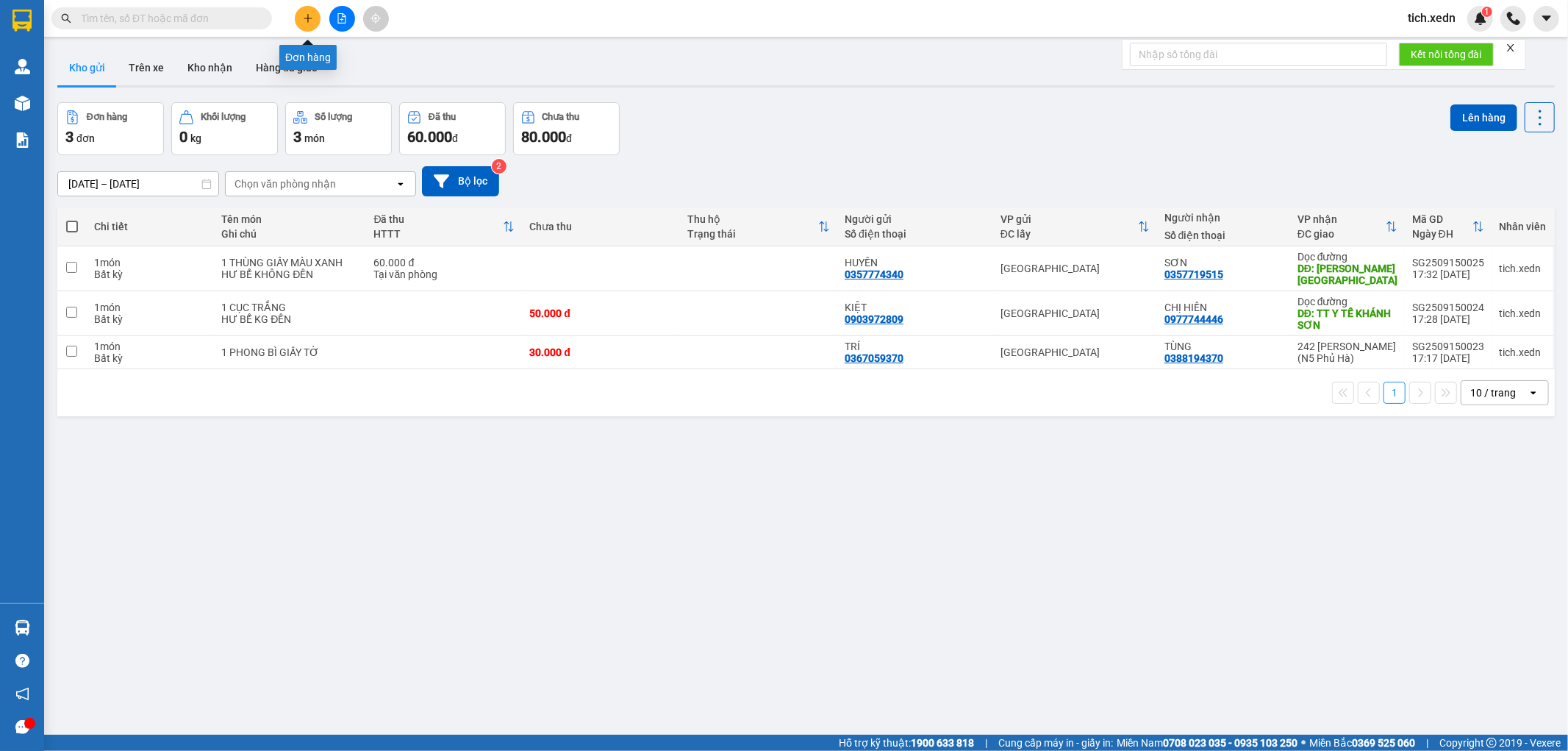
click at [313, 16] on icon "plus" at bounding box center [307, 18] width 10 height 10
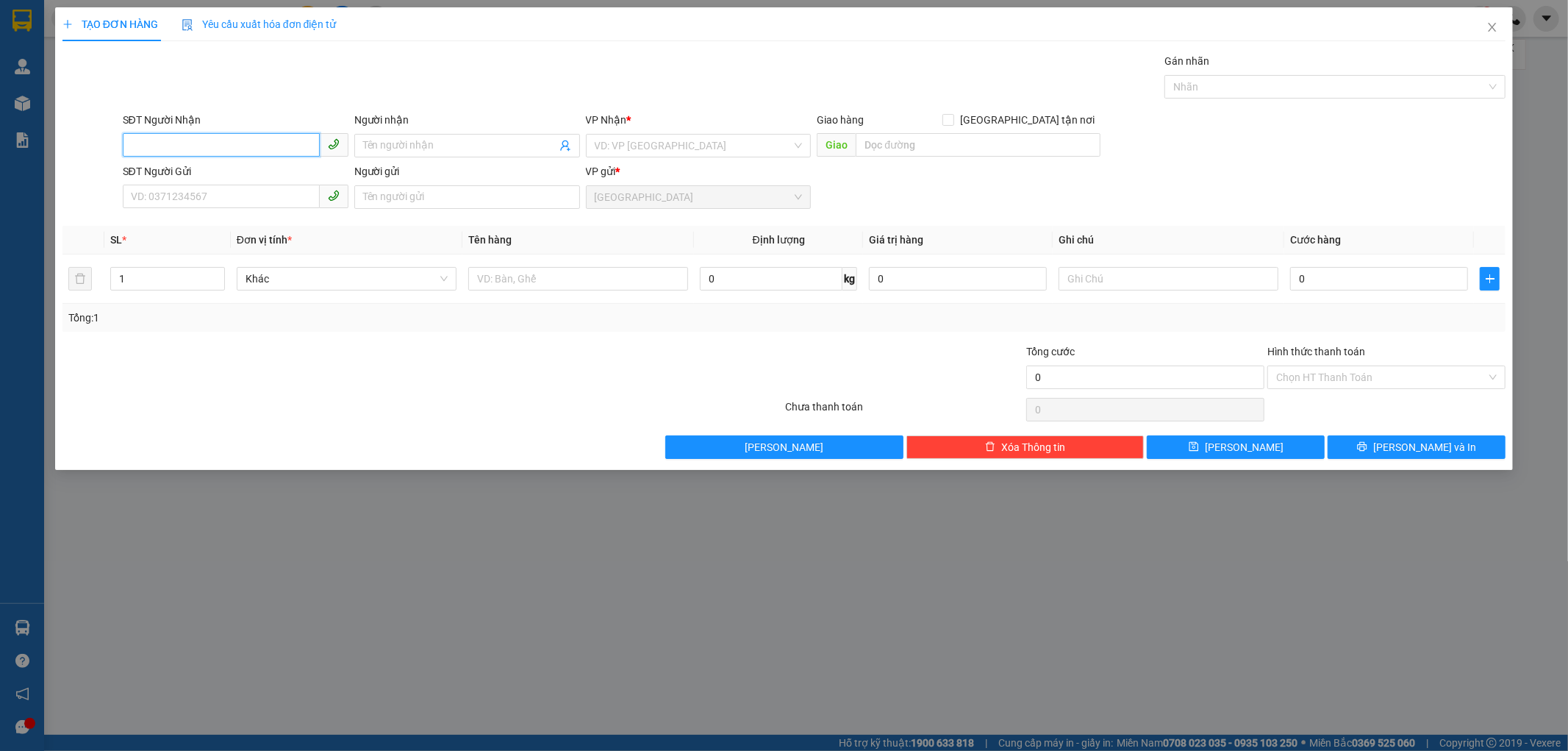
click at [209, 149] on input "SĐT Người Nhận" at bounding box center [221, 145] width 197 height 24
click at [251, 174] on div "0399778790 - THẮM + NHUNG" at bounding box center [235, 175] width 208 height 16
type input "0399778790"
type input "THẮM + NHUNG"
checkbox input "true"
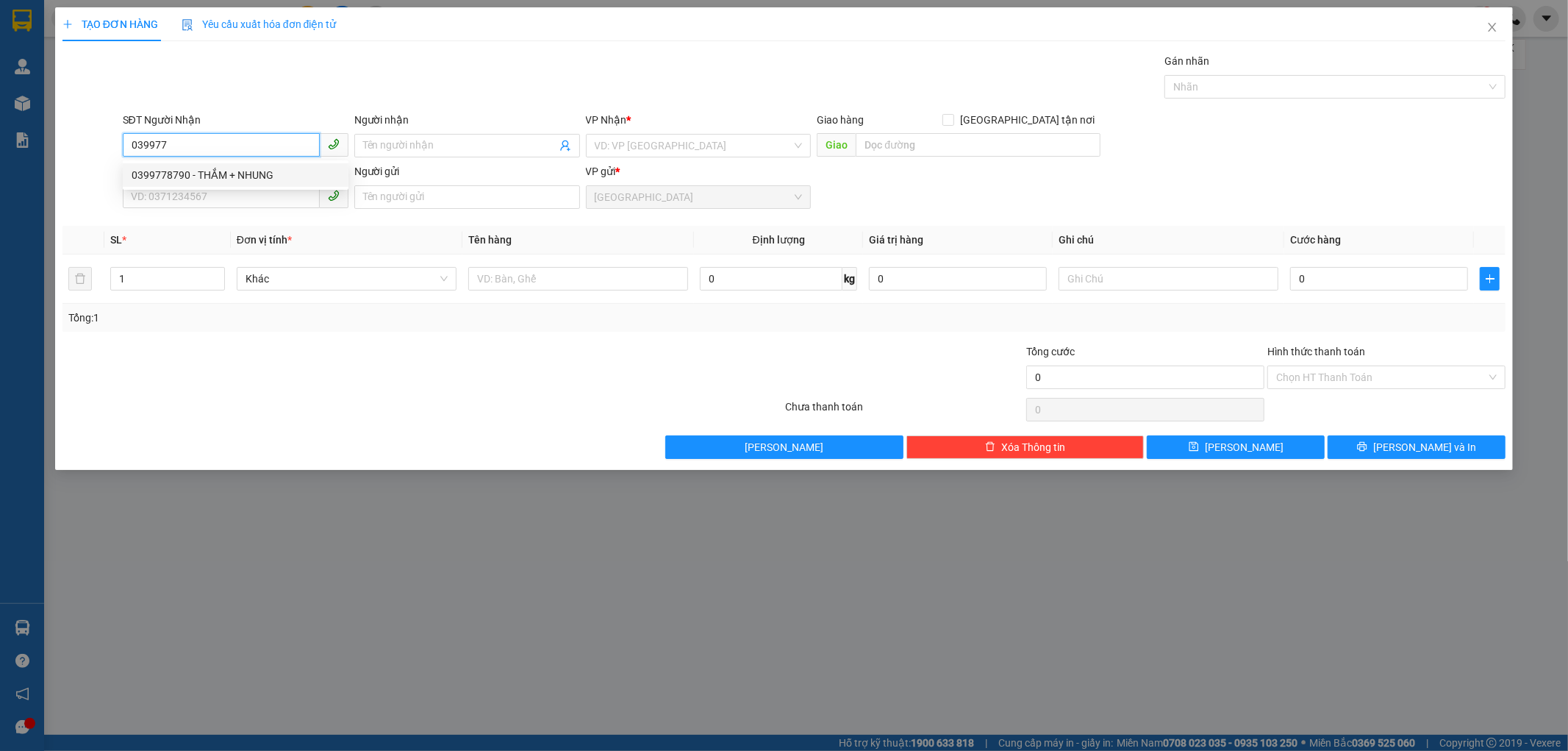
type input "CỔNG CHÀO MAOAI"
type input "150.000"
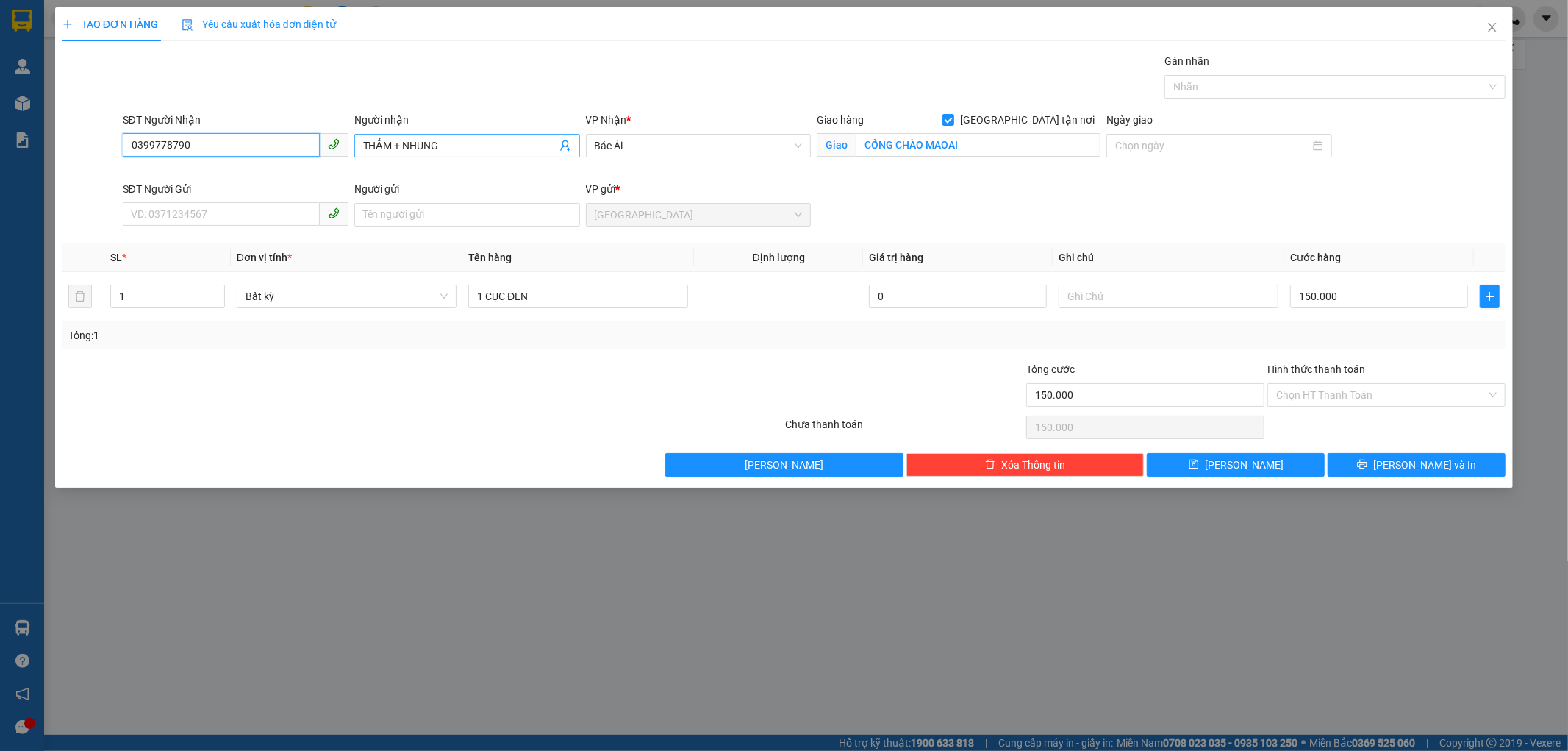
type input "0399778790"
click at [402, 145] on input "THẮM + NHUNG" at bounding box center [460, 145] width 194 height 16
type input "NHUNG"
click at [208, 217] on input "SĐT Người Gửi" at bounding box center [221, 214] width 197 height 24
type input "0935452966"
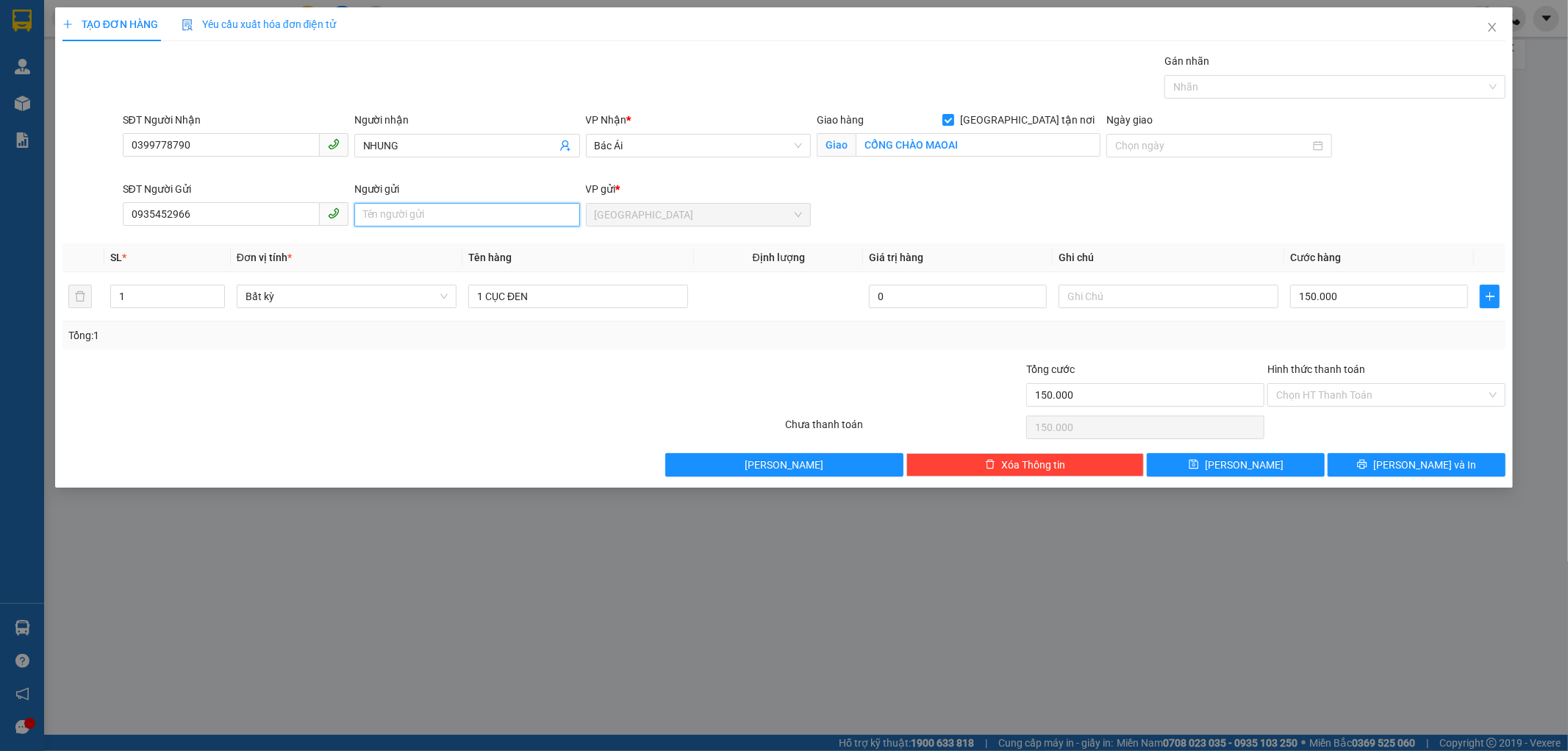
click at [390, 217] on input "Người gửi" at bounding box center [467, 215] width 225 height 24
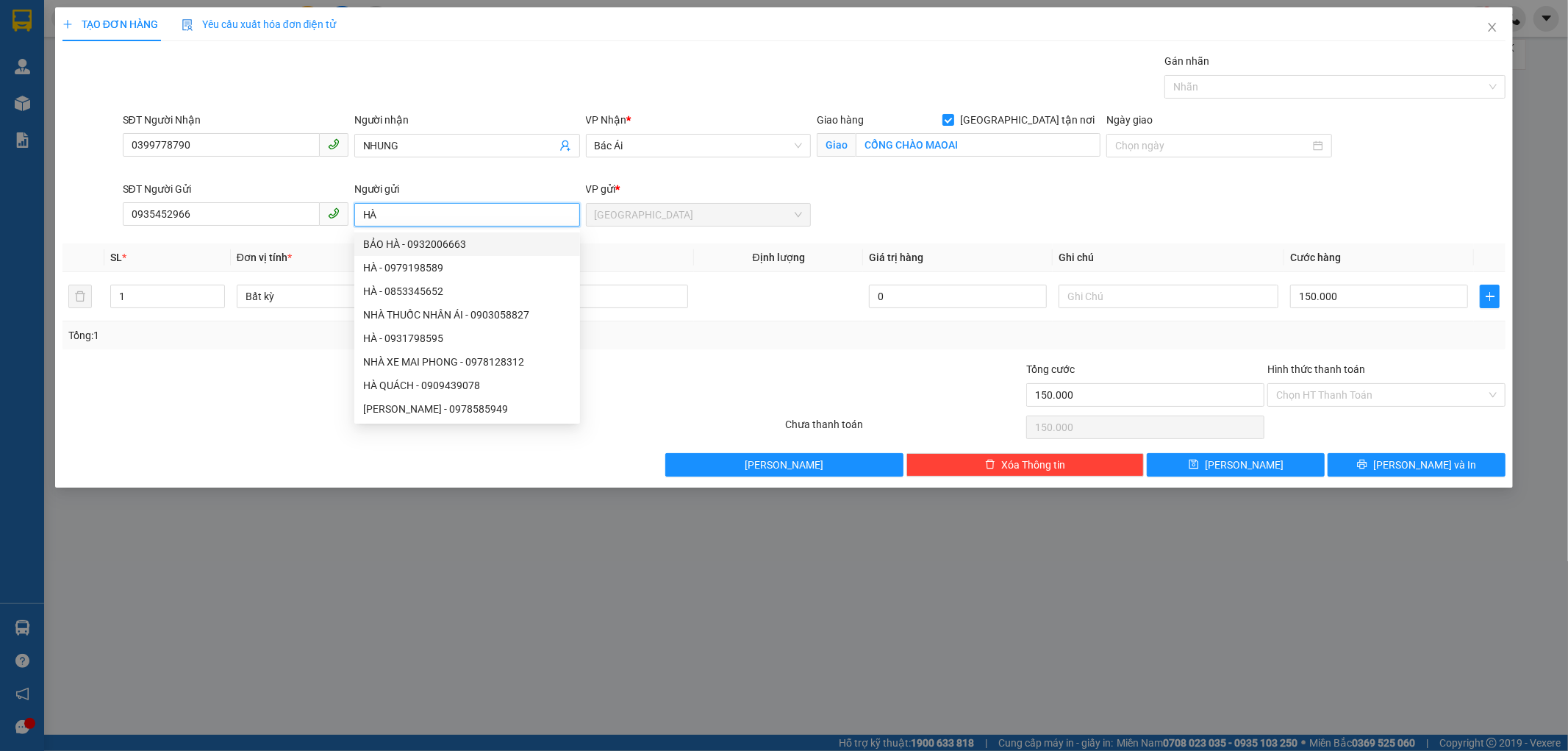
type input "HÀ"
click at [706, 82] on div "Gói vận chuyển * Tiêu chuẩn Gán nhãn Nhãn" at bounding box center [814, 78] width 1389 height 52
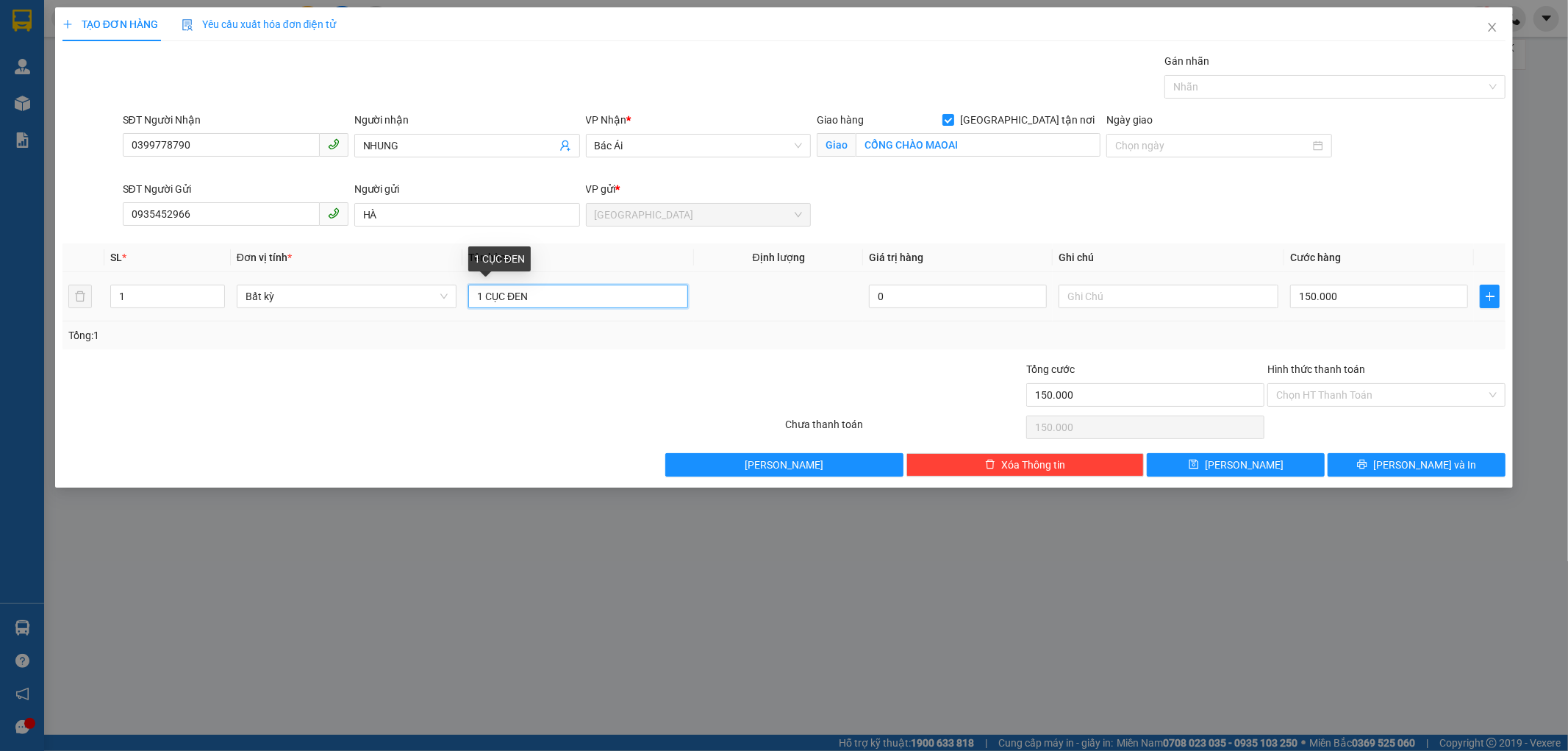
click at [552, 299] on input "1 CỤC ĐEN" at bounding box center [578, 296] width 220 height 24
type input "1 CỤC ĐEN +1 BAO XANH"
click at [1351, 298] on input "150.000" at bounding box center [1379, 296] width 178 height 24
type input "0"
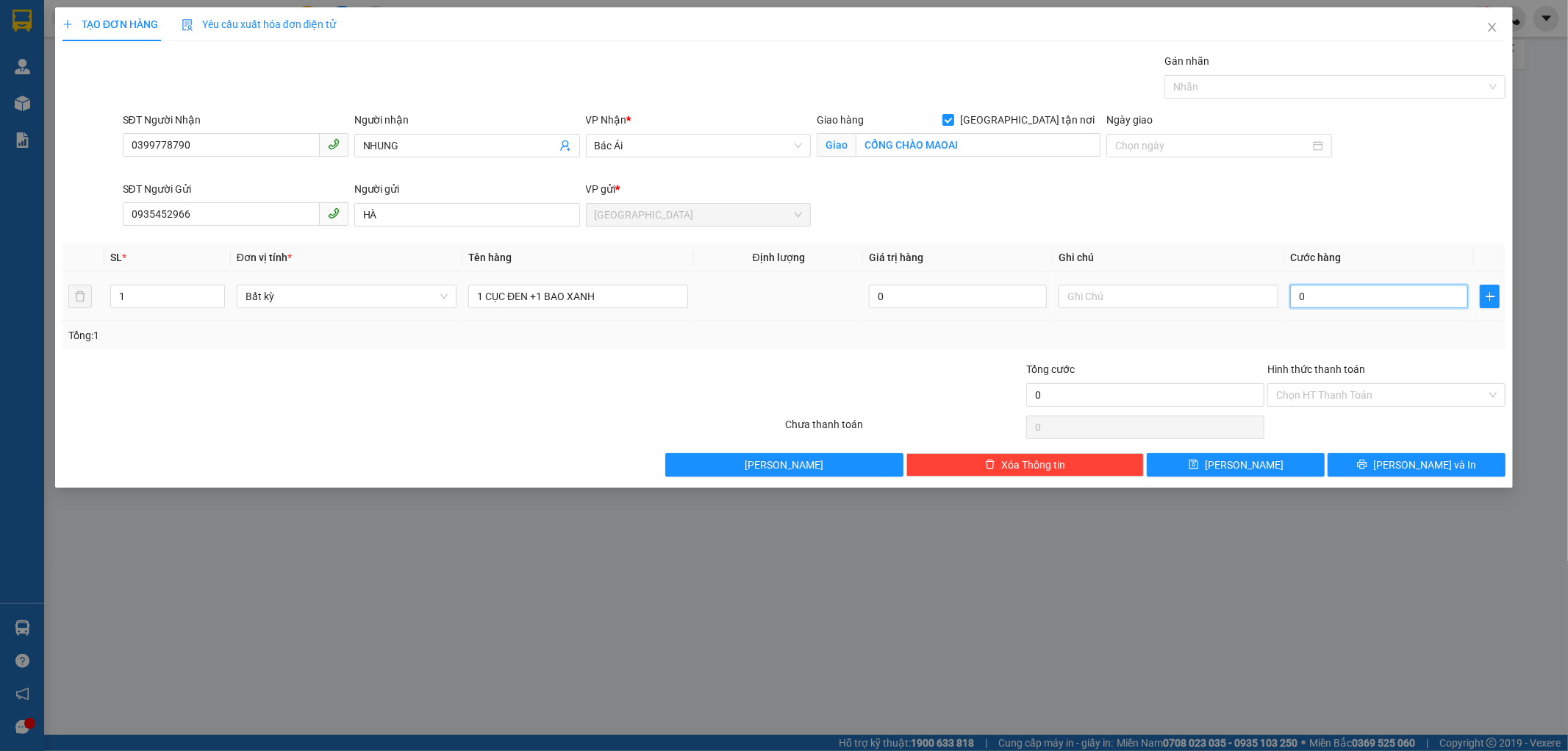
type input "02"
type input "2"
type input "020"
type input "20"
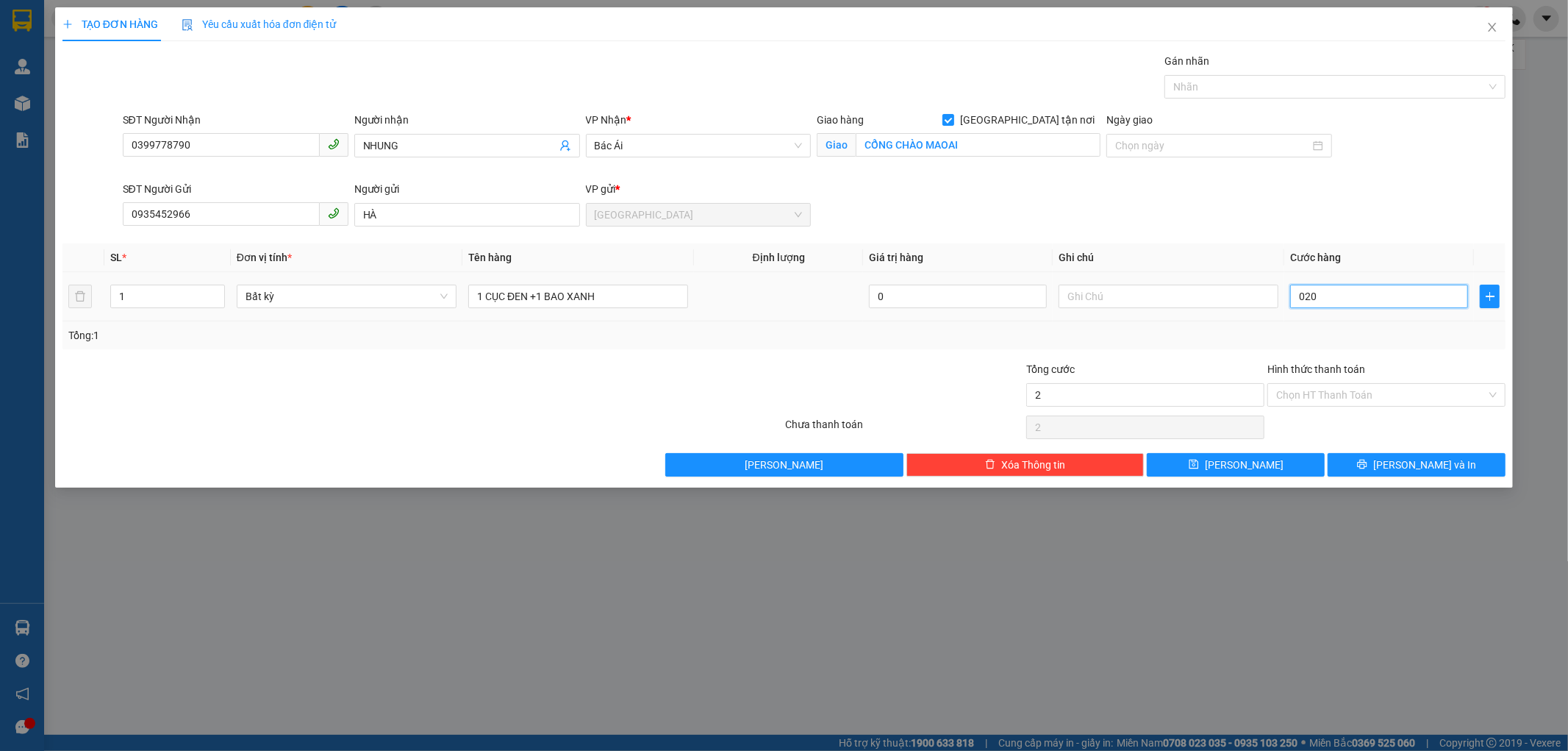
type input "20"
type input "0.200"
type input "200"
type input "0.200"
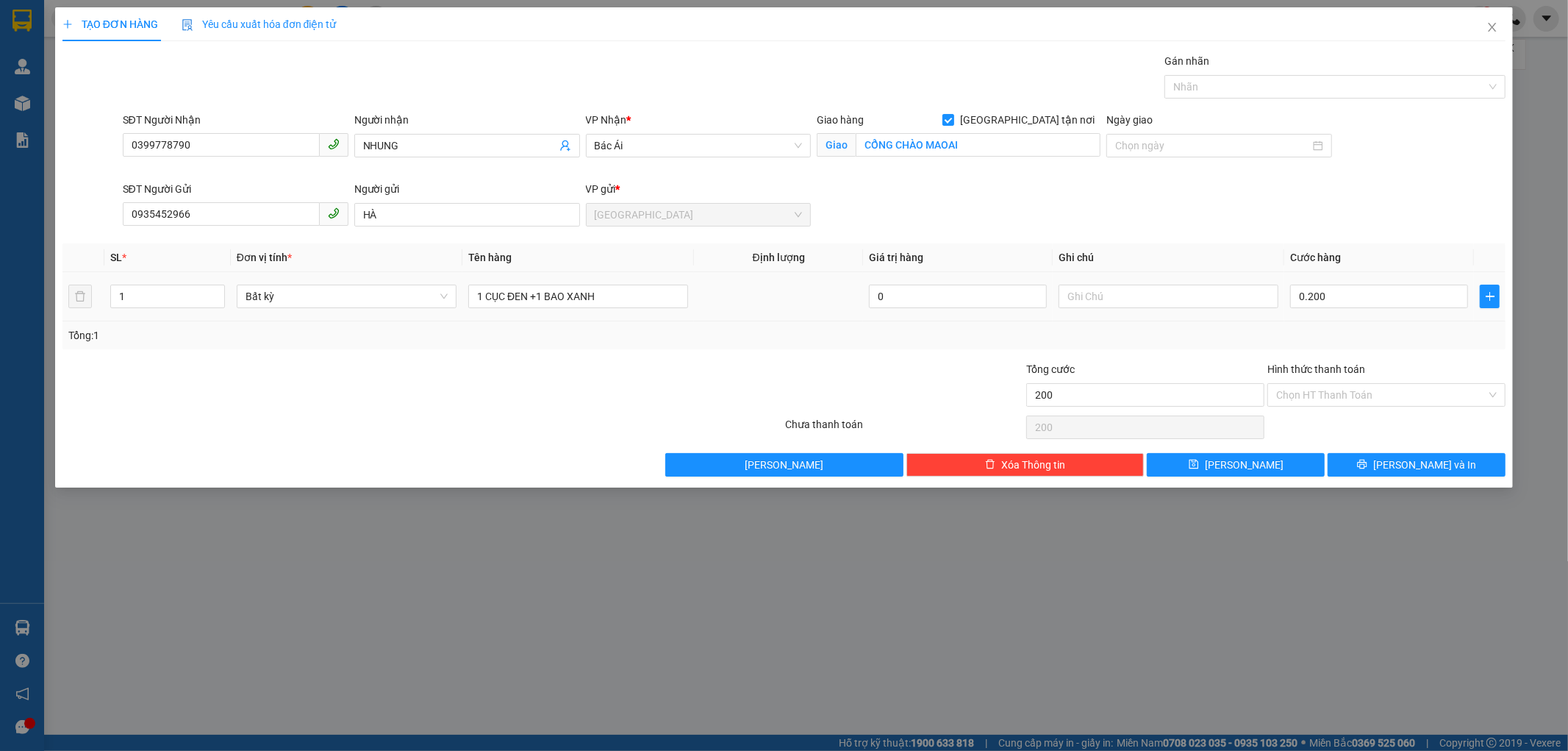
type input "200.000"
click at [1345, 314] on td "200.000" at bounding box center [1379, 296] width 190 height 49
click at [1378, 453] on button "[PERSON_NAME] và In" at bounding box center [1417, 465] width 178 height 24
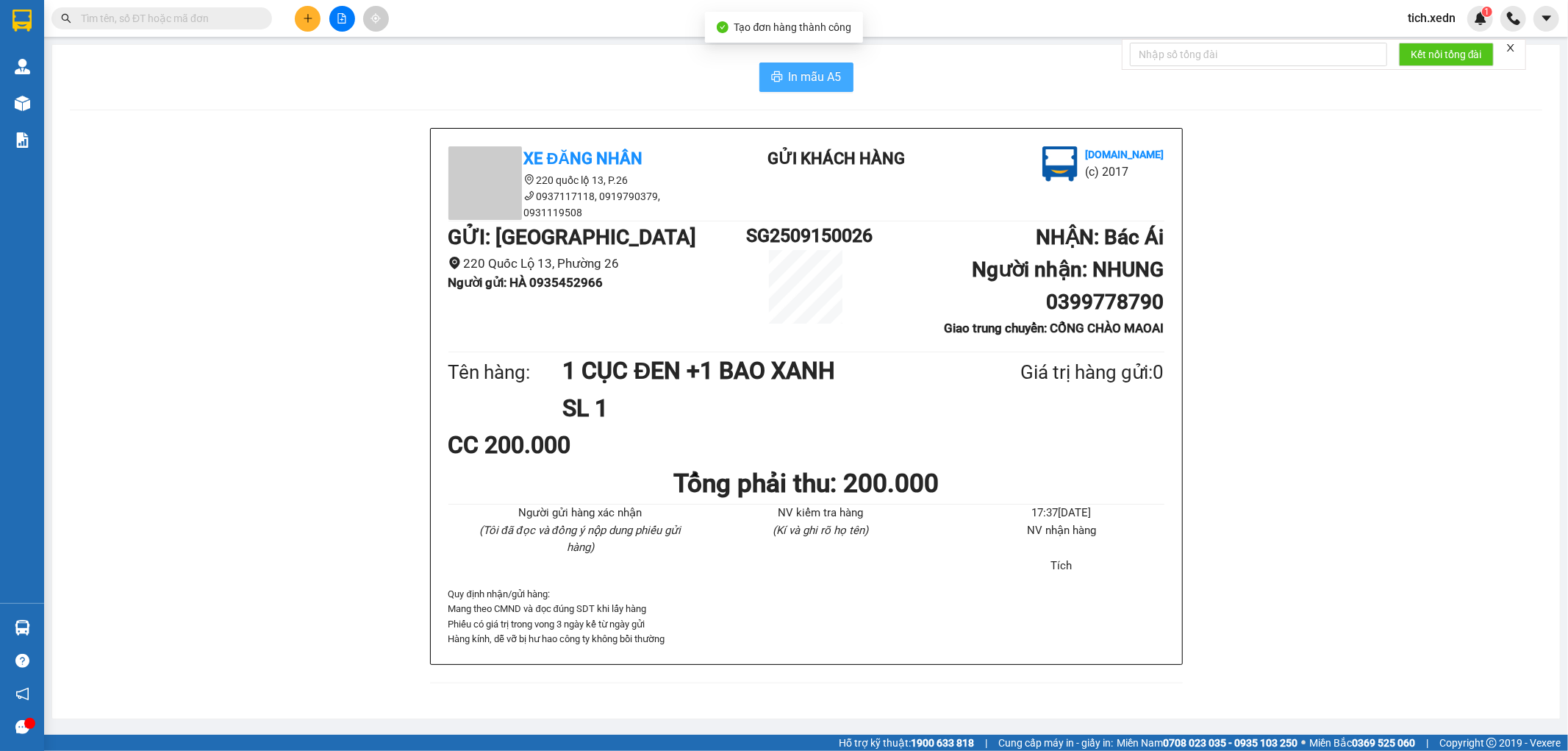
click at [818, 75] on span "In mẫu A5" at bounding box center [815, 76] width 53 height 18
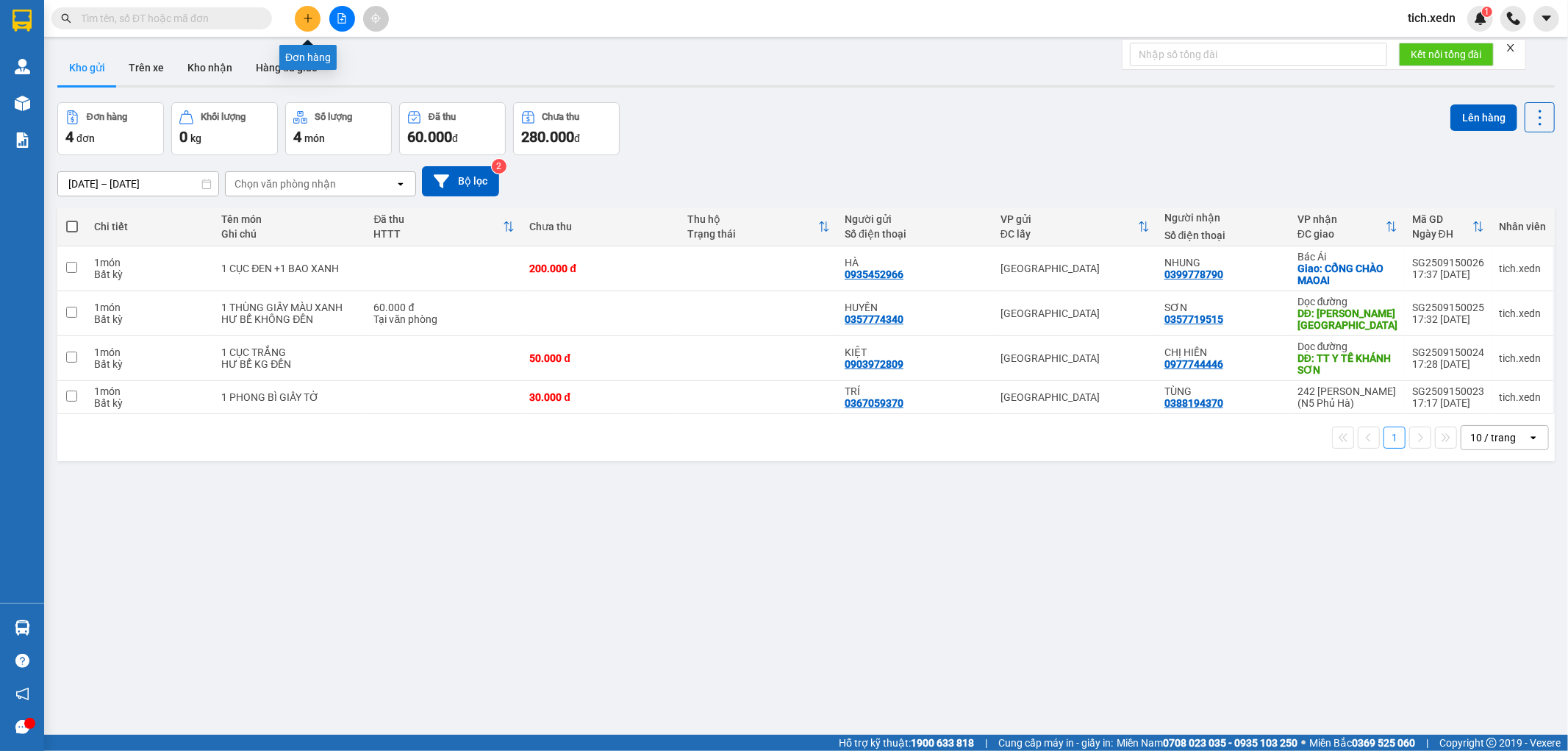
click at [305, 23] on icon "plus" at bounding box center [307, 18] width 10 height 10
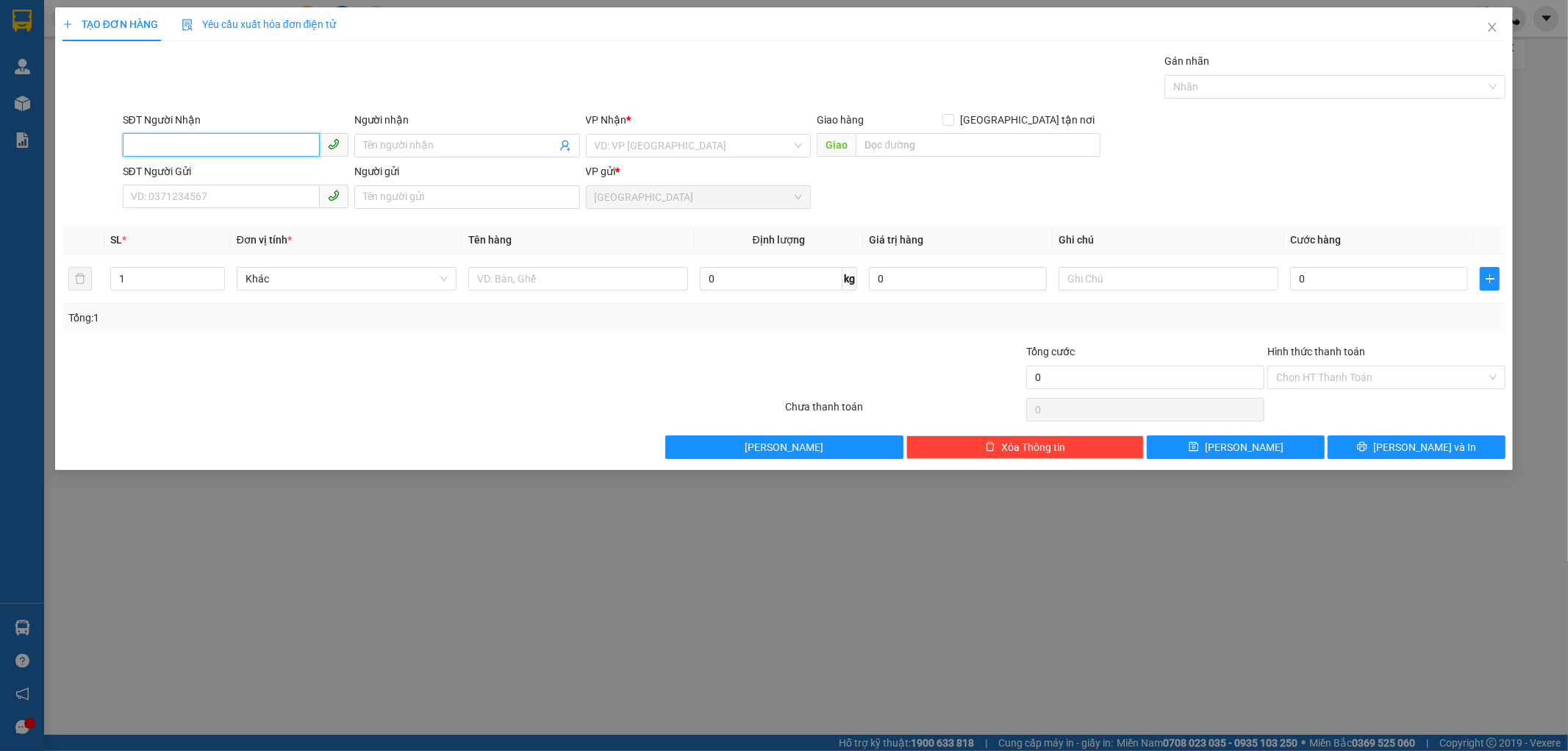
click at [134, 140] on input "SĐT Người Nhận" at bounding box center [221, 145] width 197 height 24
click at [233, 198] on div "0337153122 - HÀ" at bounding box center [235, 198] width 208 height 16
type input "0337153122"
type input "HÀ"
type input "CX SƠN LÂM - [GEOGRAPHIC_DATA]"
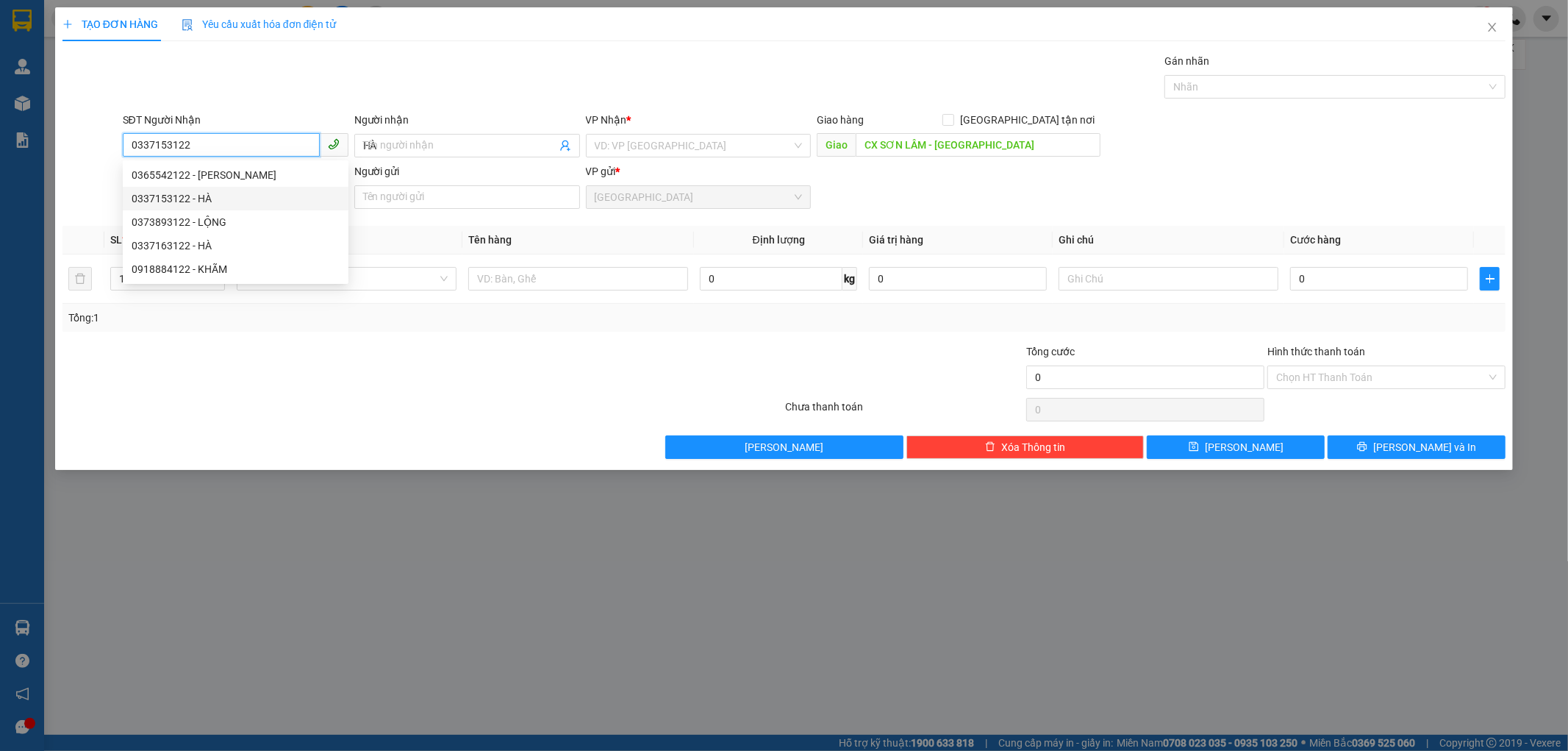
type input "40.000"
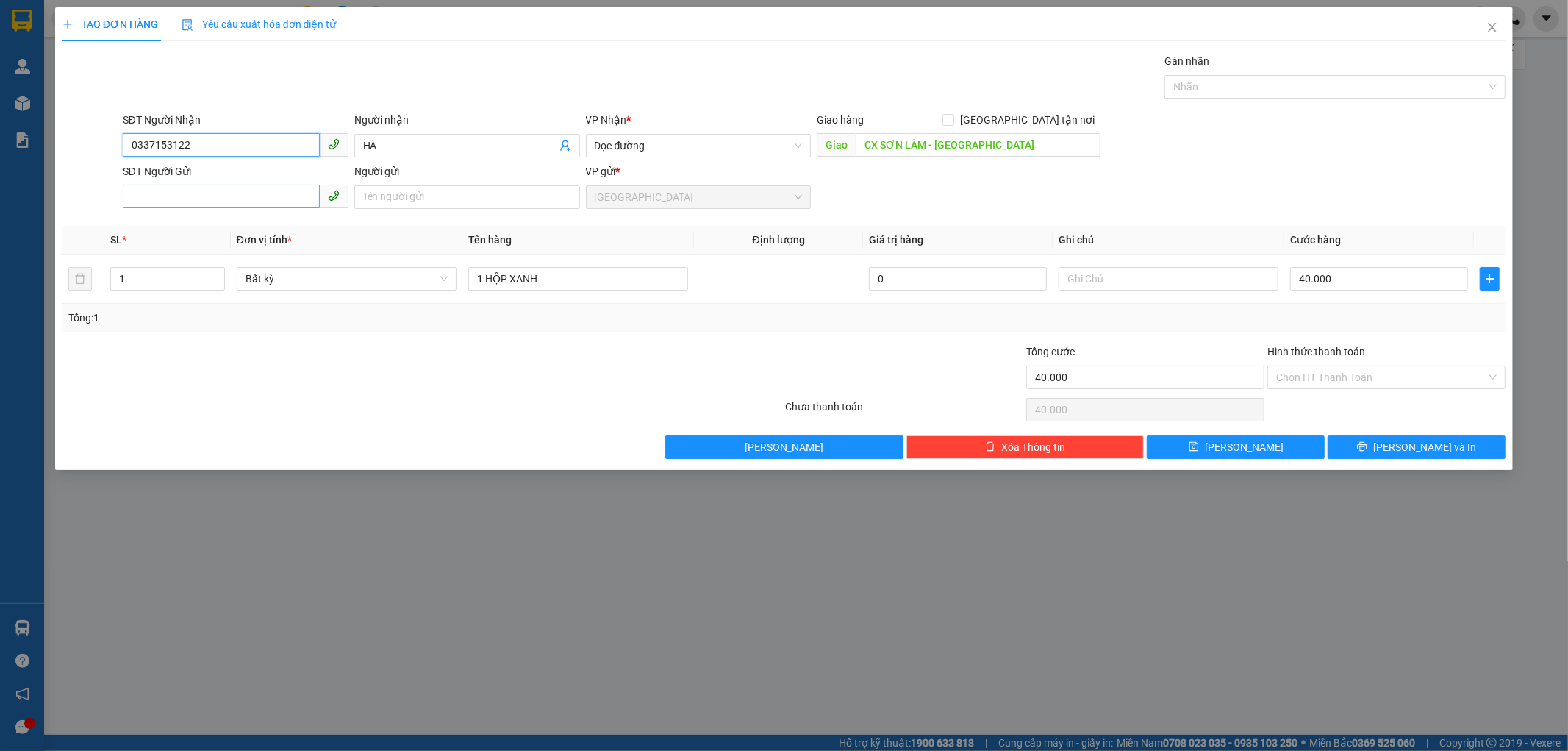
type input "0337153122"
click at [178, 188] on input "SĐT Người Gửi" at bounding box center [221, 196] width 197 height 24
click at [175, 195] on input "SĐT Người Gửi" at bounding box center [221, 196] width 197 height 24
type input "0937789288"
click at [366, 194] on input "Người gửi" at bounding box center [467, 197] width 225 height 24
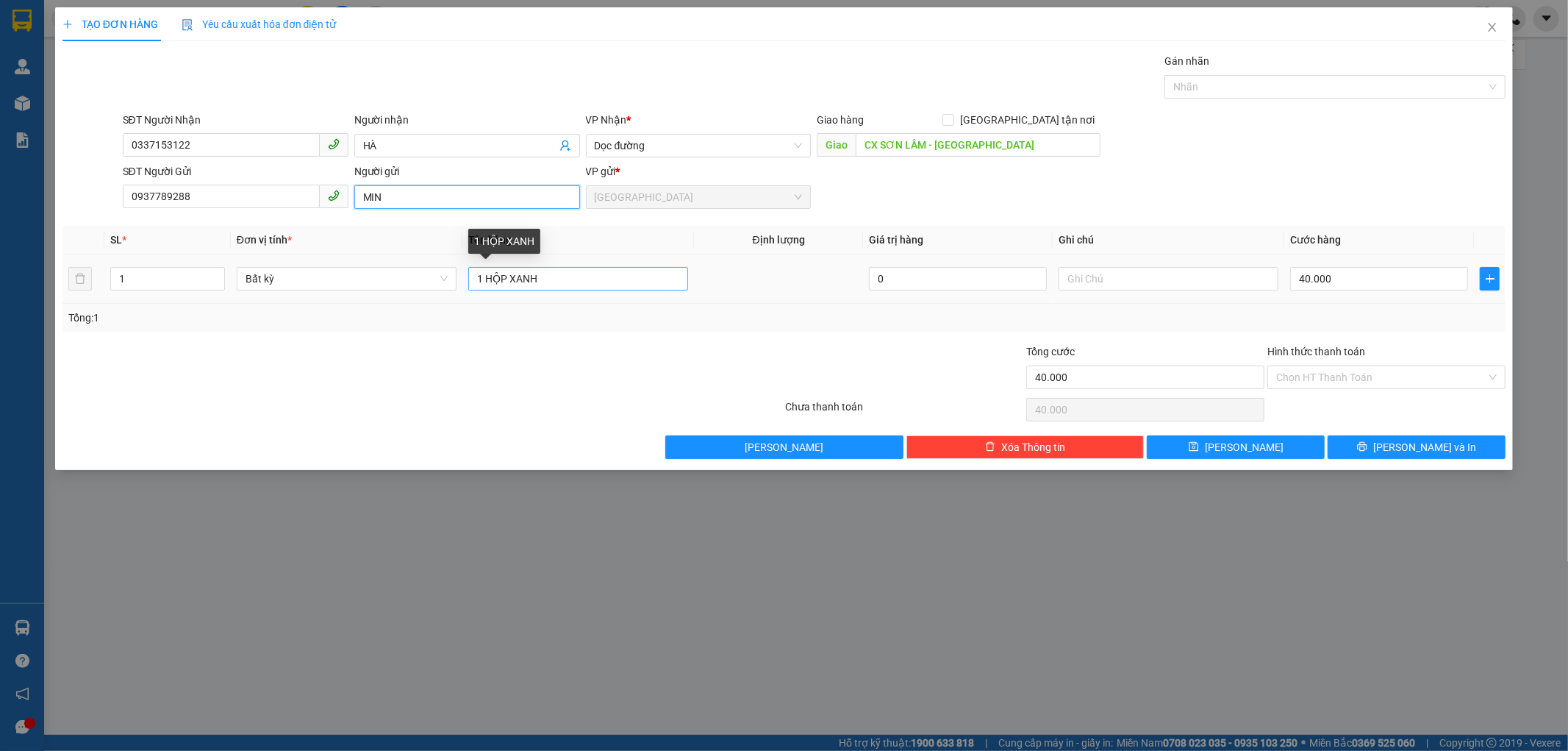
type input "MIN"
click at [547, 276] on input "1 HỘP XANH" at bounding box center [578, 279] width 220 height 24
type input "1 BỊ XANH"
click at [1335, 280] on input "40.000" at bounding box center [1379, 279] width 178 height 24
type input "0"
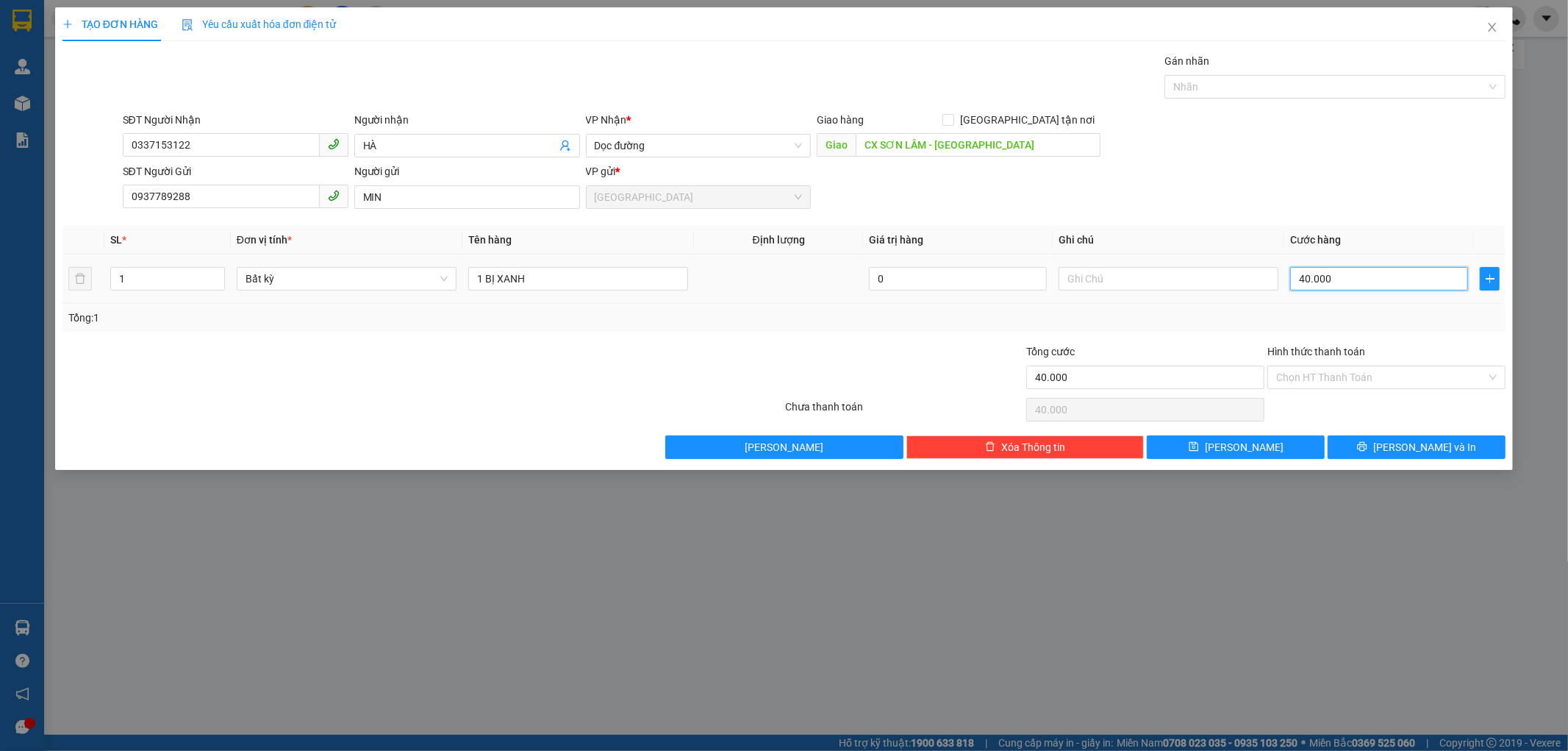
type input "0"
type input "05"
type input "5"
type input "050"
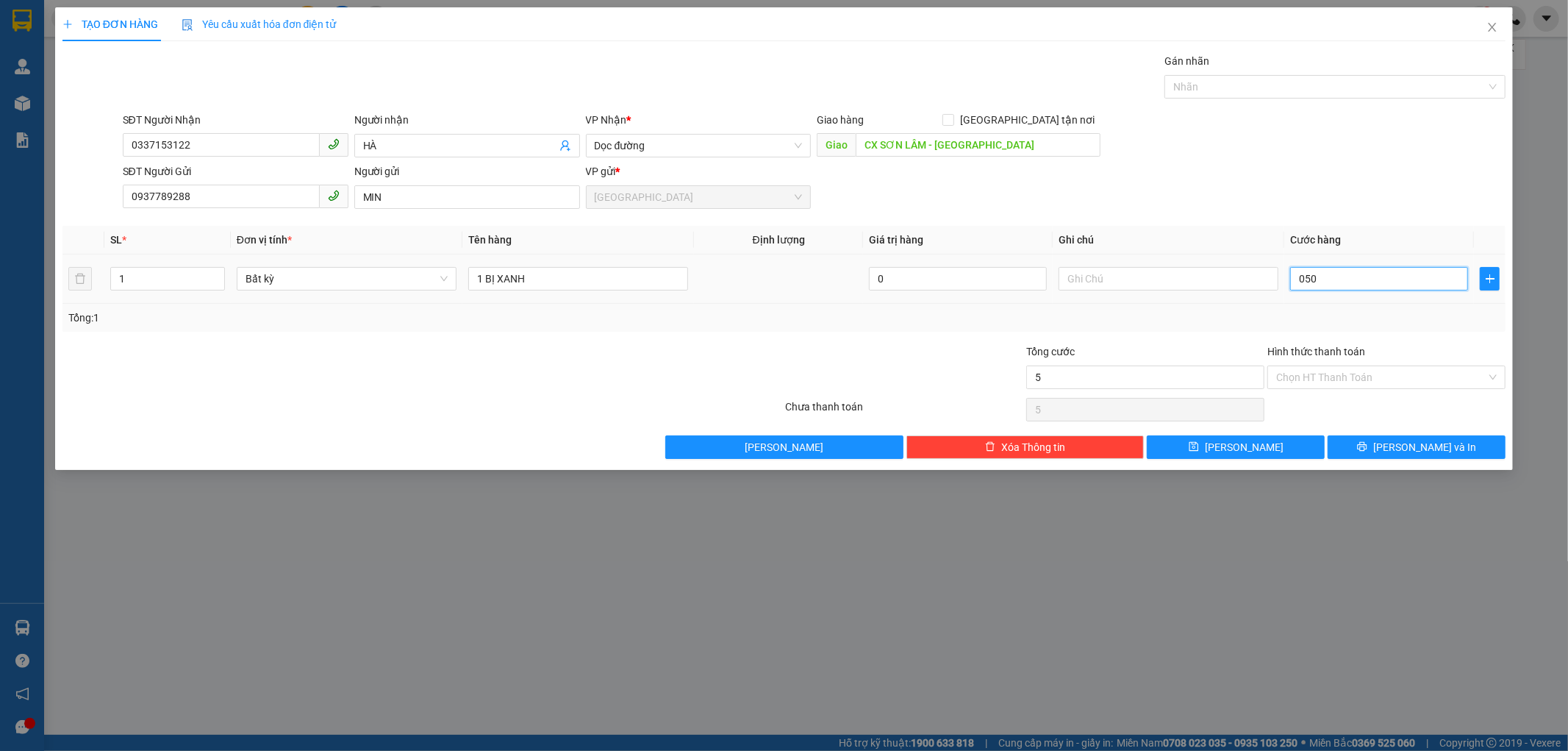
type input "50"
type input "050"
type input "50.000"
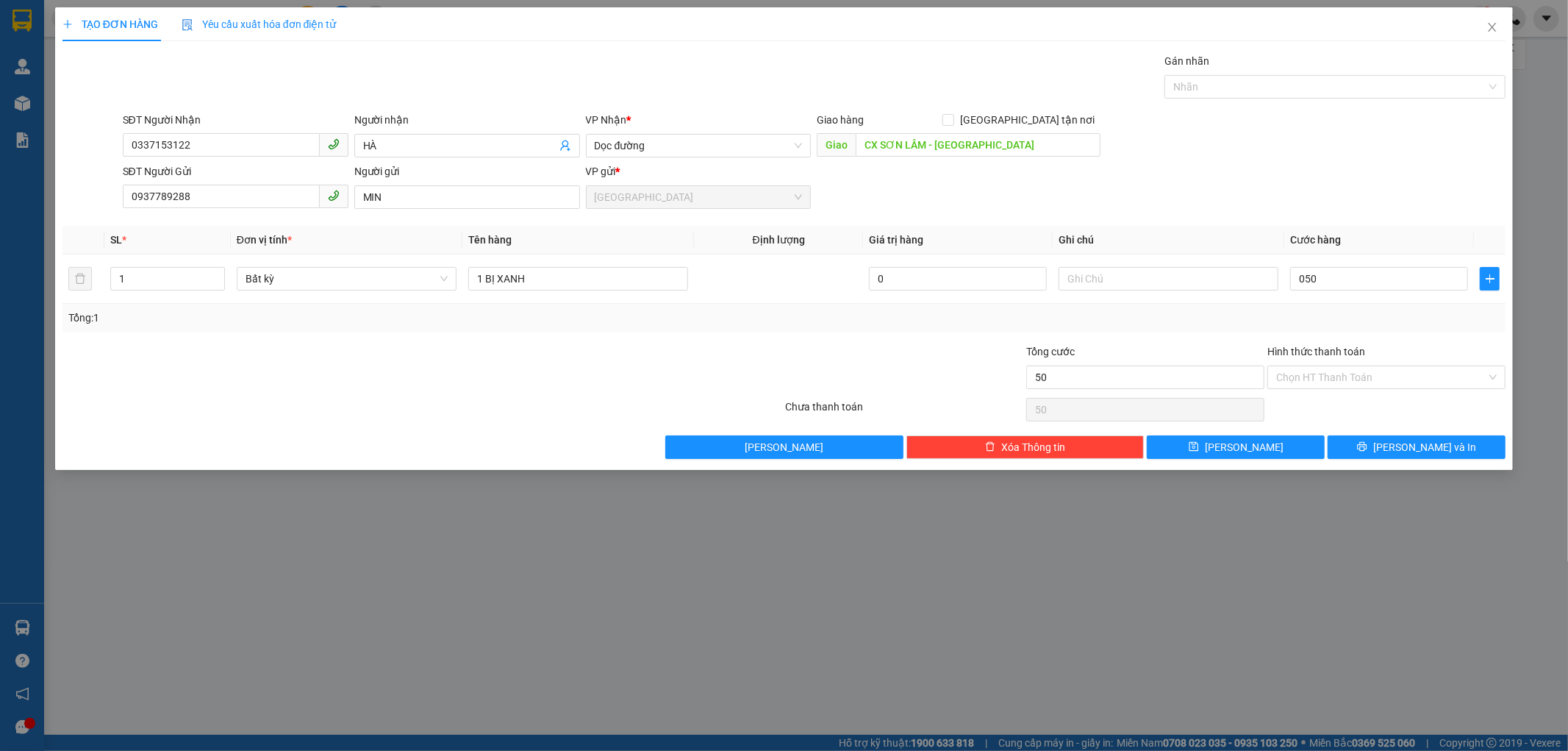
type input "50.000"
click at [1354, 319] on div "Tổng: 1" at bounding box center [784, 317] width 1432 height 16
click at [1378, 447] on button "[PERSON_NAME] và In" at bounding box center [1417, 447] width 178 height 24
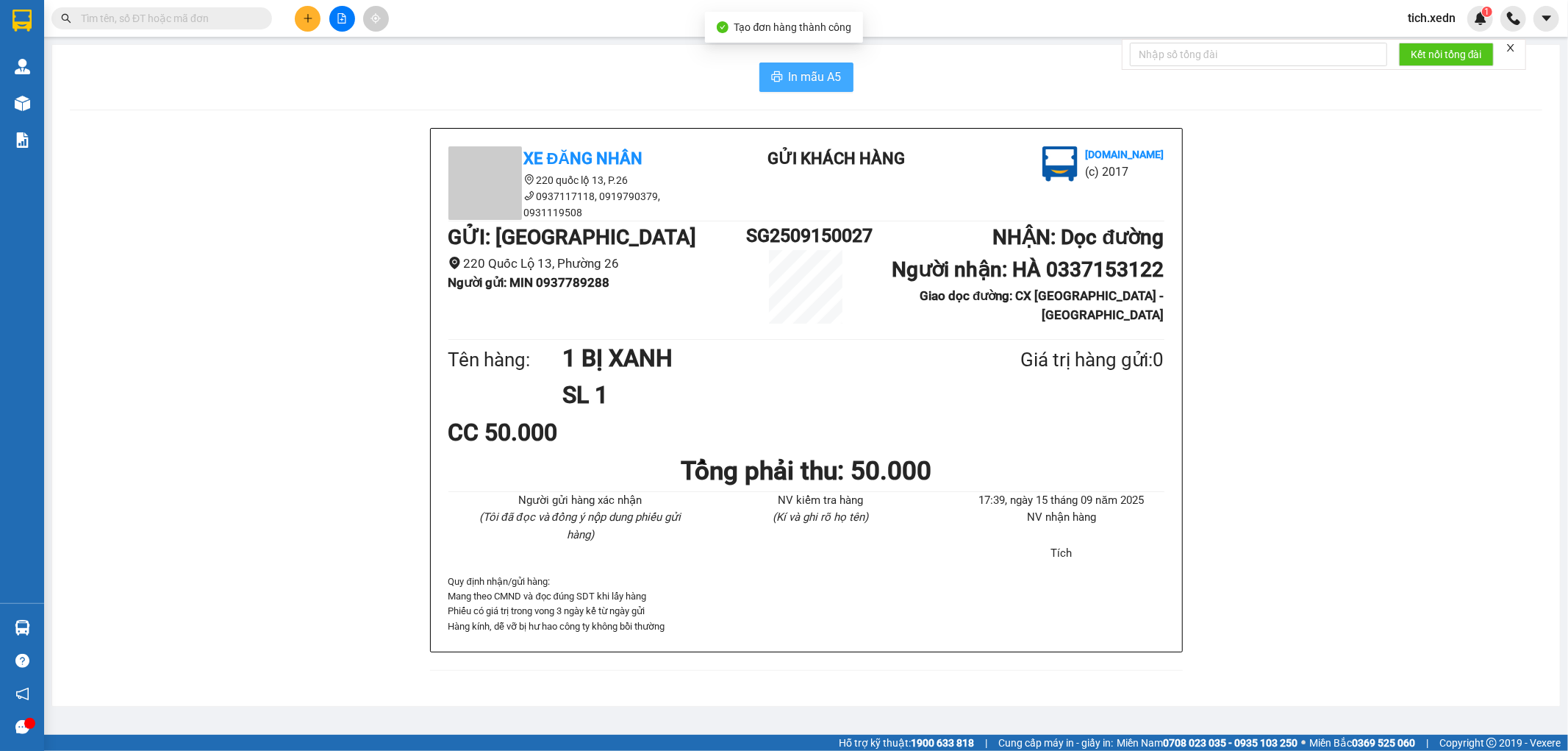
click at [802, 81] on span "In mẫu A5" at bounding box center [815, 76] width 53 height 18
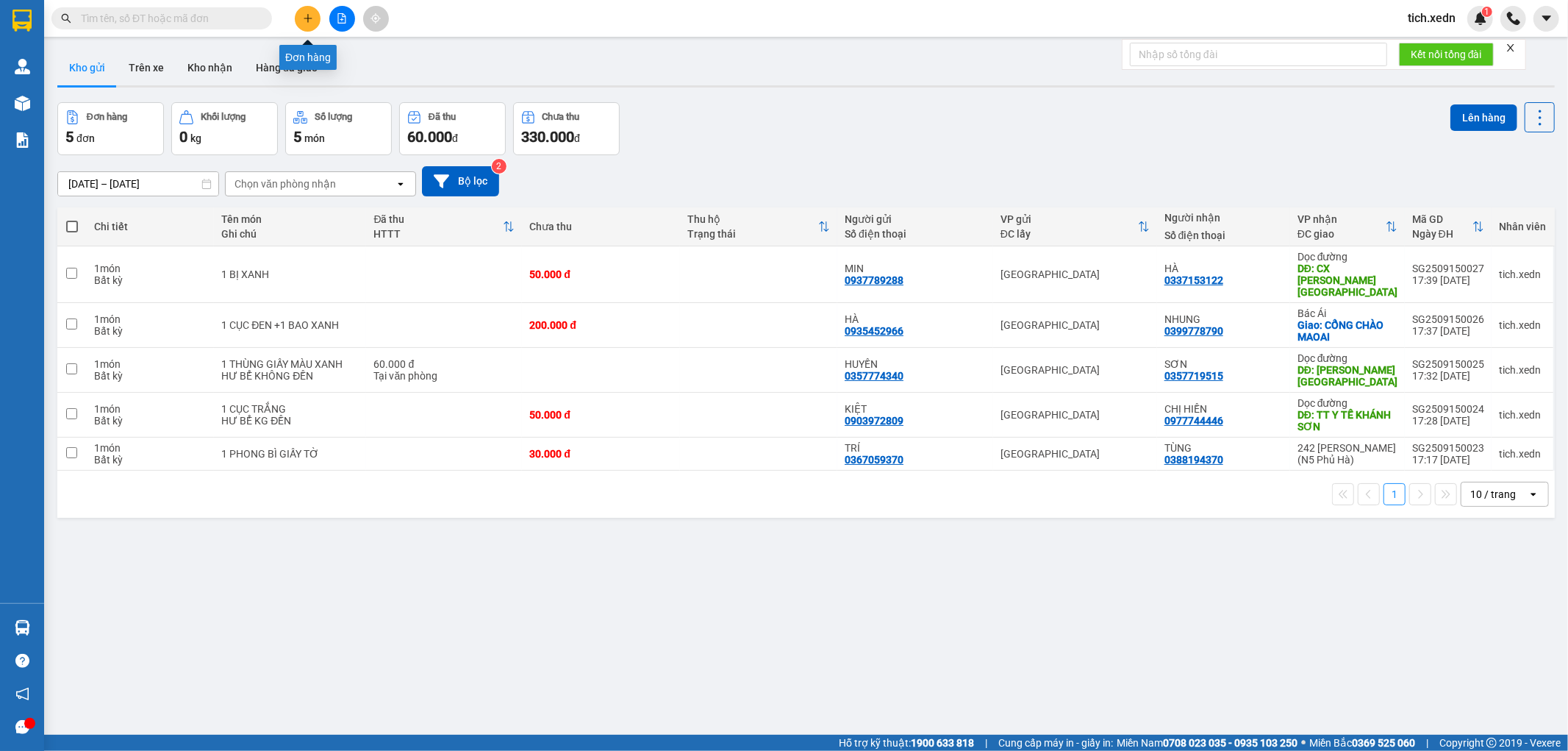
click at [313, 18] on icon "plus" at bounding box center [307, 18] width 10 height 10
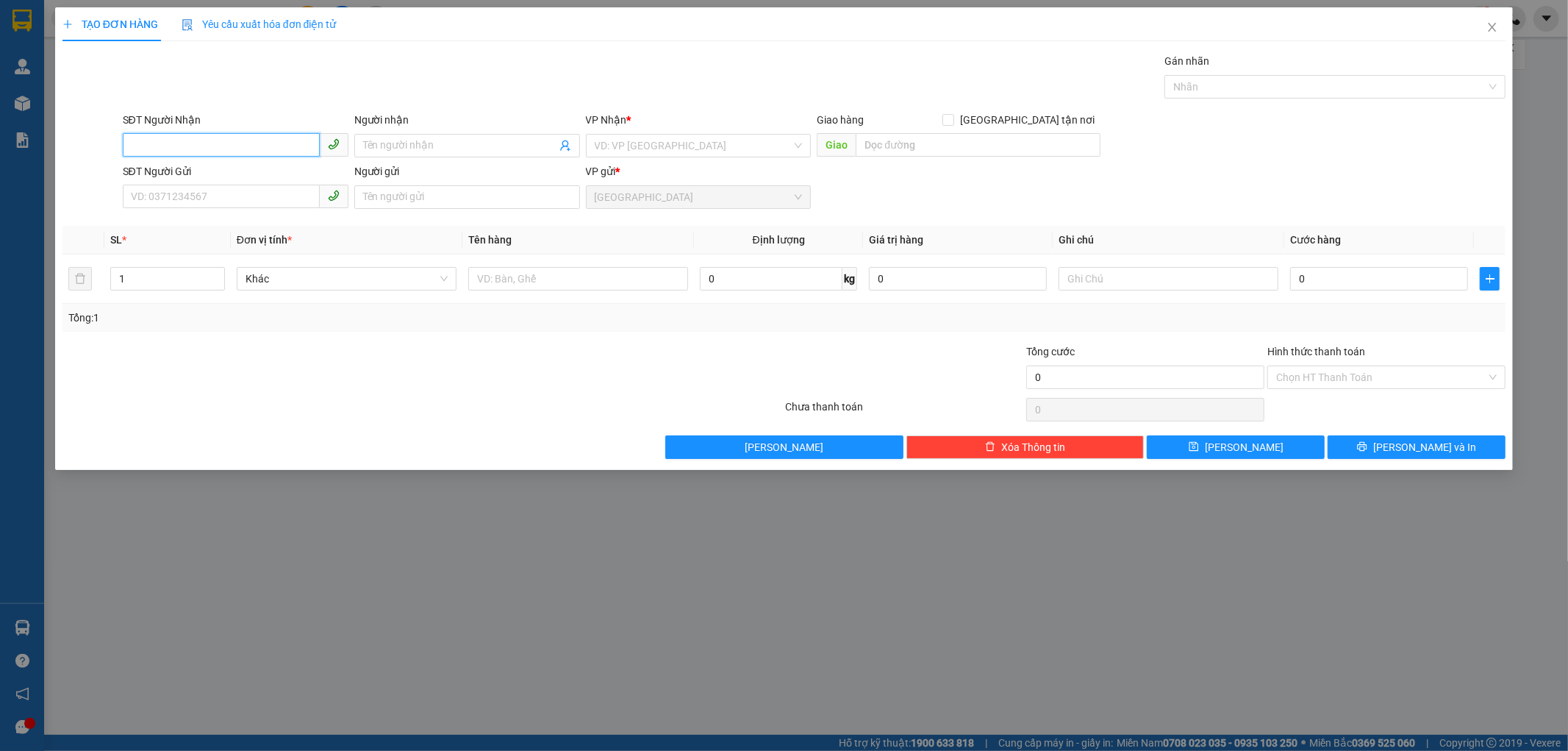
click at [246, 142] on input "SĐT Người Nhận" at bounding box center [221, 145] width 197 height 24
click at [143, 145] on input "SĐT Người Nhận" at bounding box center [221, 145] width 197 height 24
type input "0967121240"
click at [245, 171] on div "0967121240 - THẮM" at bounding box center [235, 175] width 208 height 16
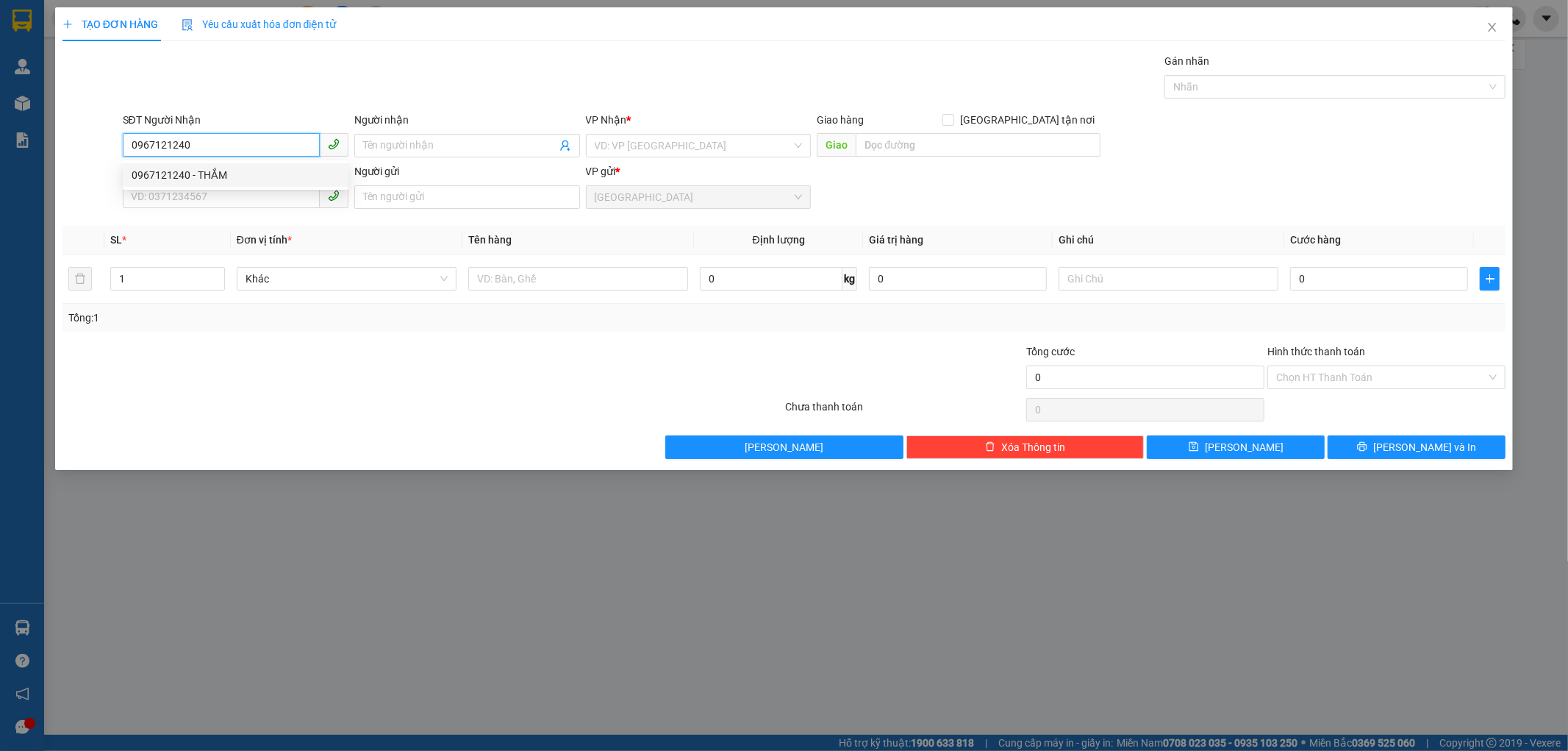
type input "THẮM"
type input "CHỢ BÁC ÁI"
click at [218, 194] on input "SĐT Người Gửi" at bounding box center [221, 196] width 197 height 24
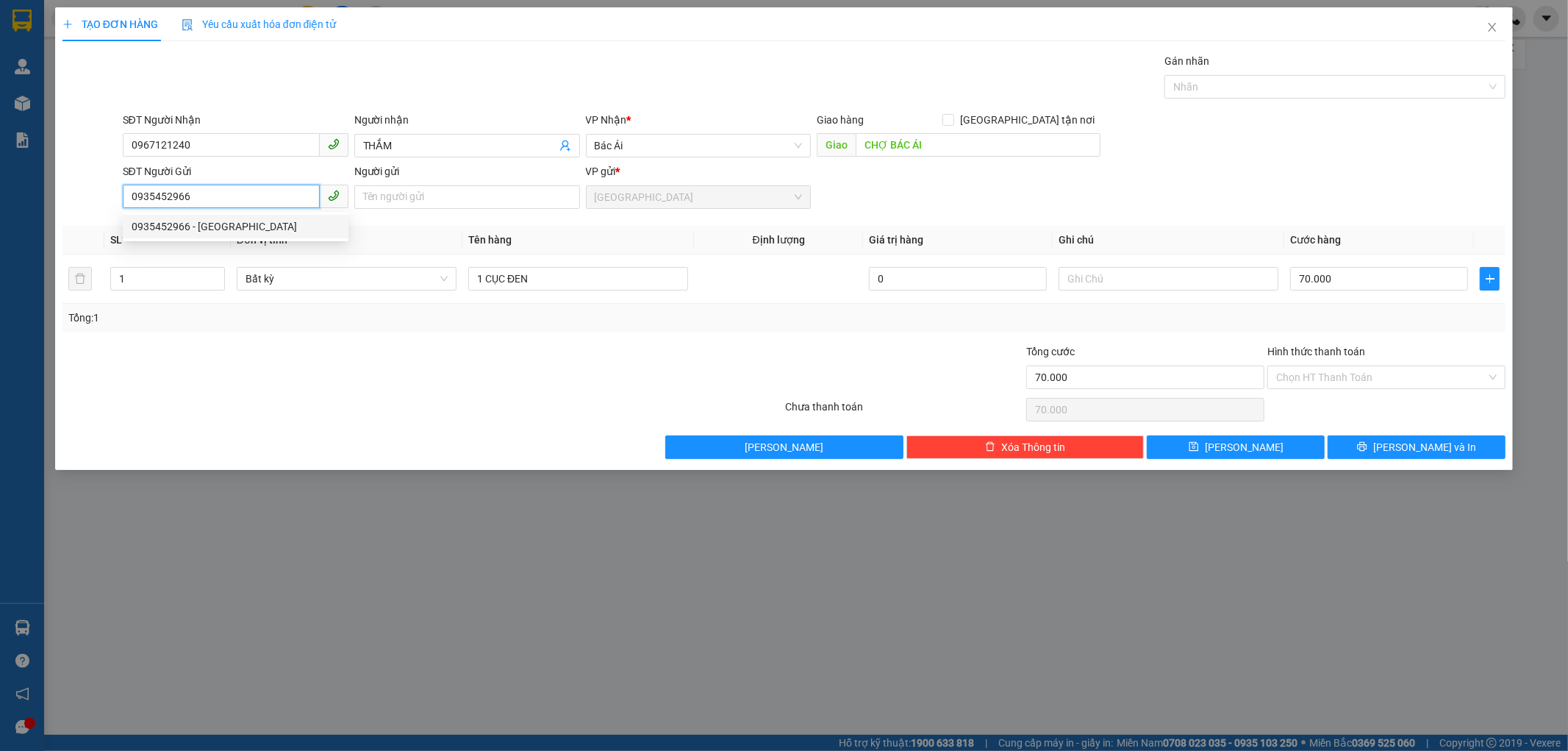
click at [235, 224] on div "0935452966 - [GEOGRAPHIC_DATA]" at bounding box center [235, 226] width 208 height 16
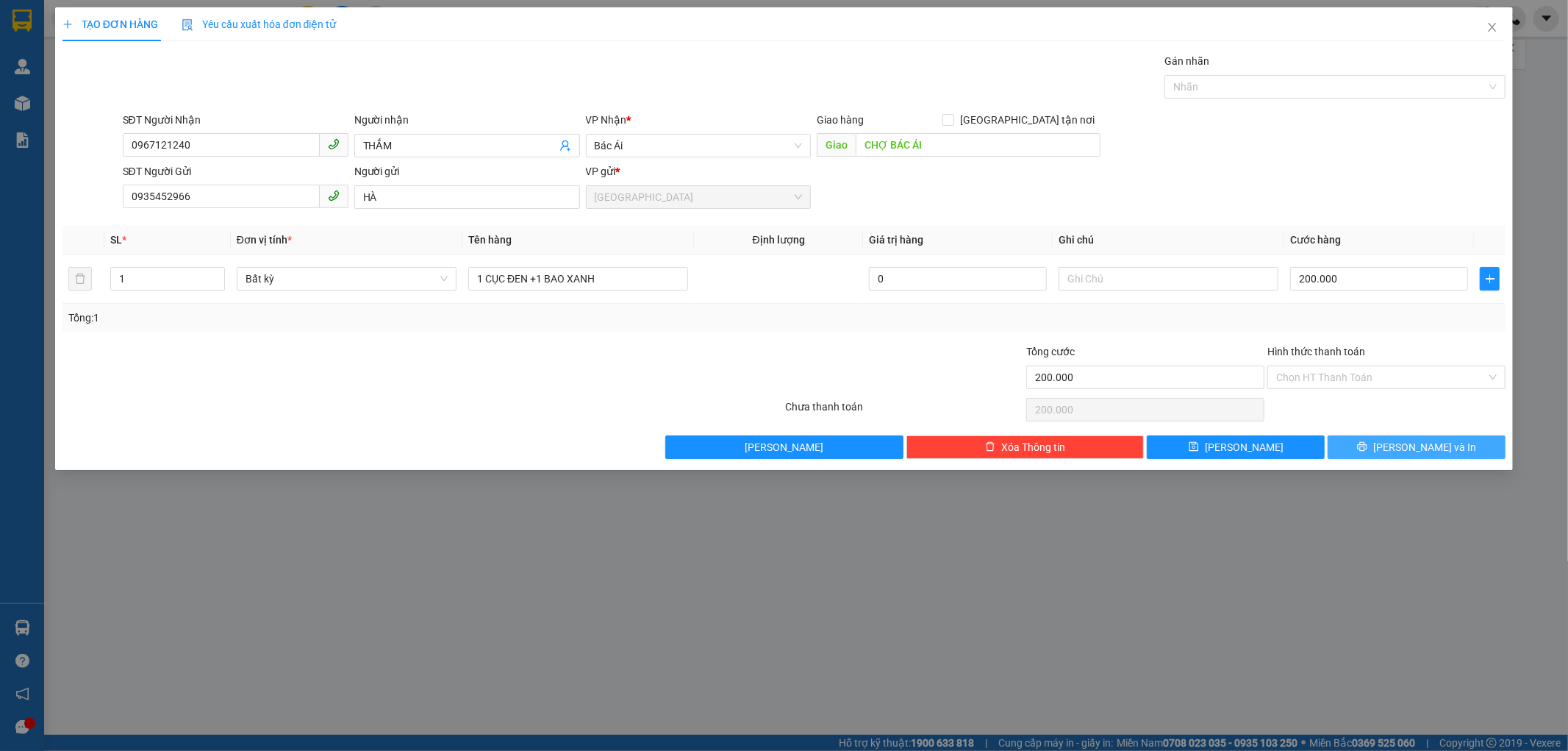
click at [1367, 444] on icon "printer" at bounding box center [1362, 446] width 10 height 10
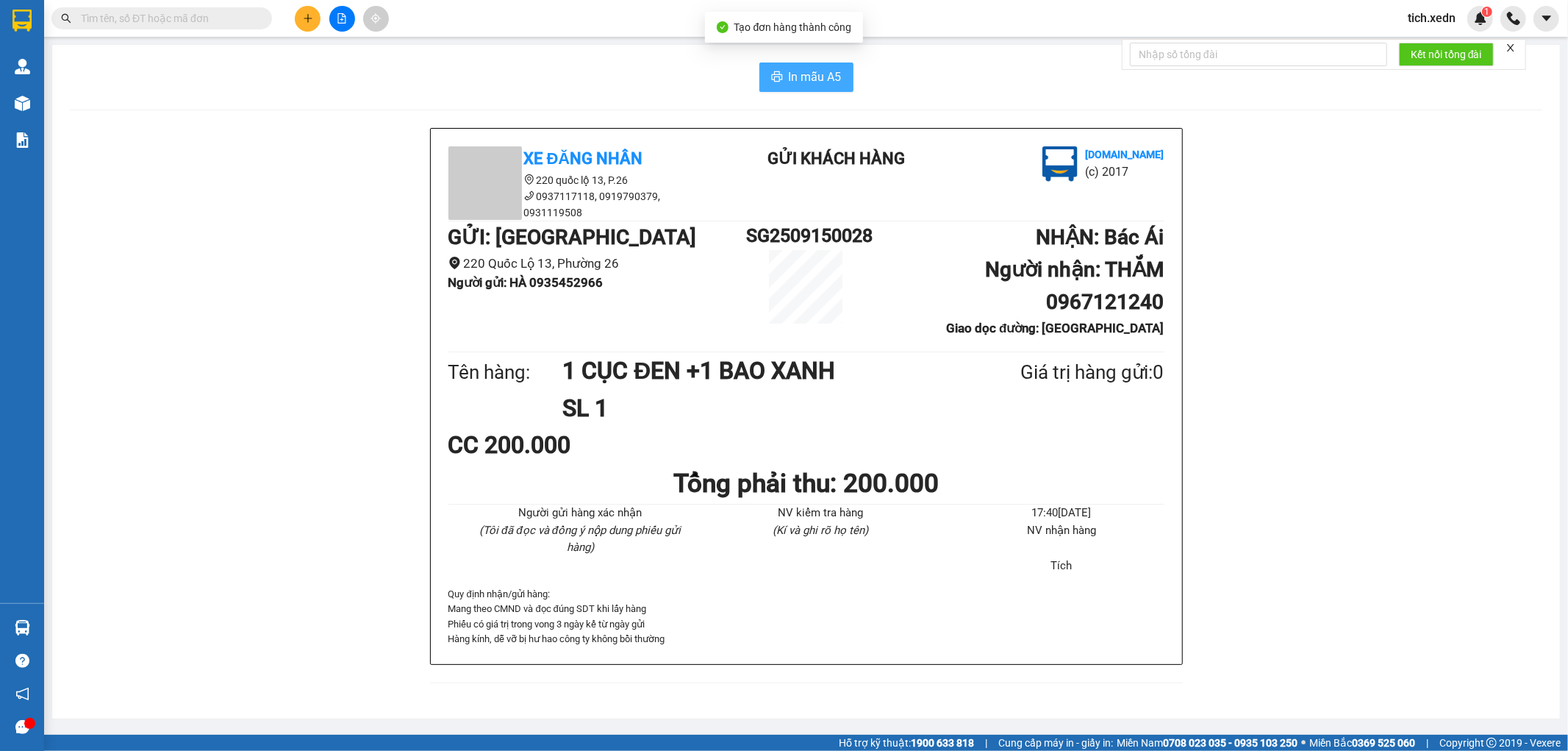
click at [793, 81] on span "In mẫu A5" at bounding box center [815, 76] width 53 height 18
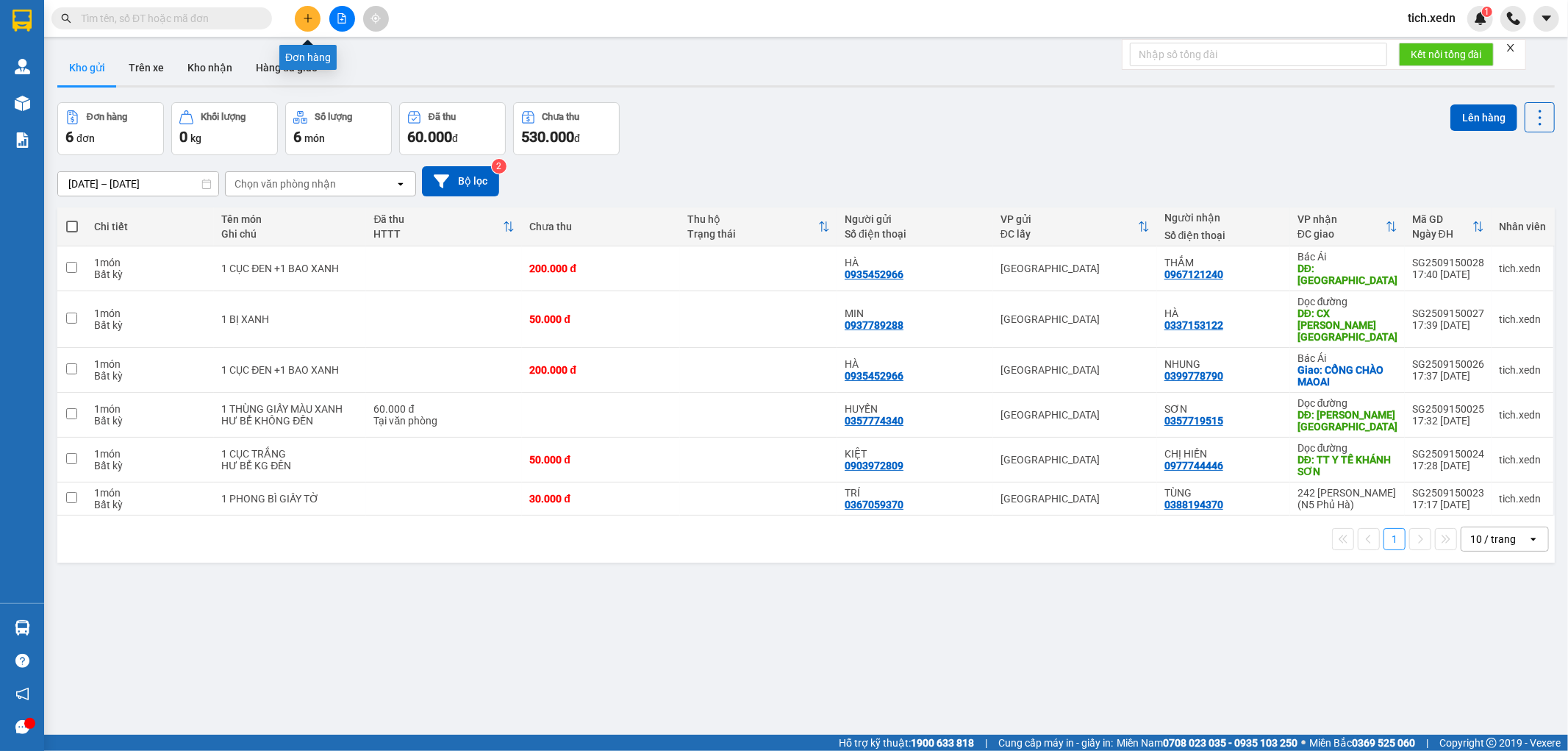
click at [311, 14] on icon "plus" at bounding box center [307, 18] width 10 height 10
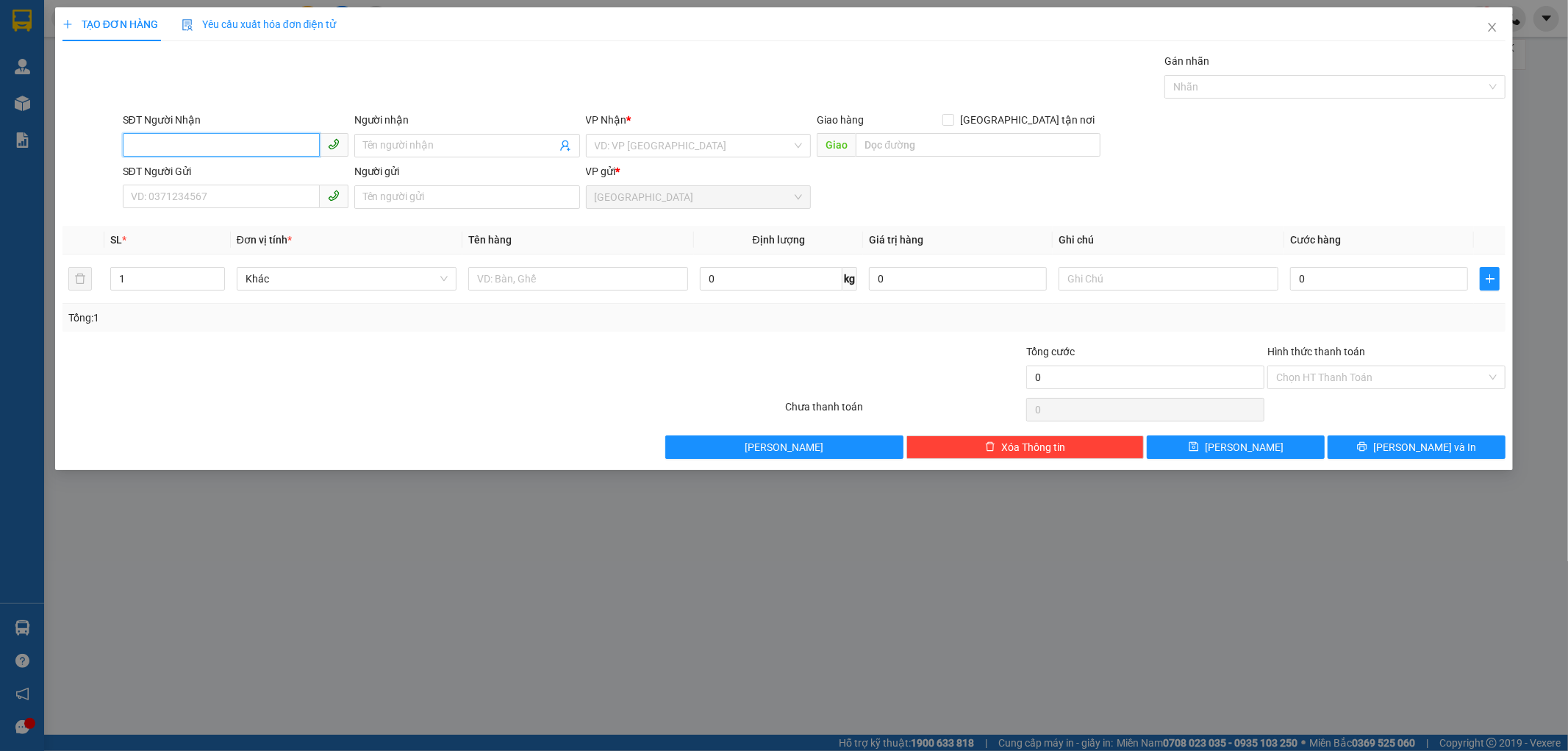
click at [201, 148] on input "SĐT Người Nhận" at bounding box center [221, 145] width 197 height 24
click at [265, 171] on div "0982351457 - [GEOGRAPHIC_DATA]" at bounding box center [235, 175] width 208 height 16
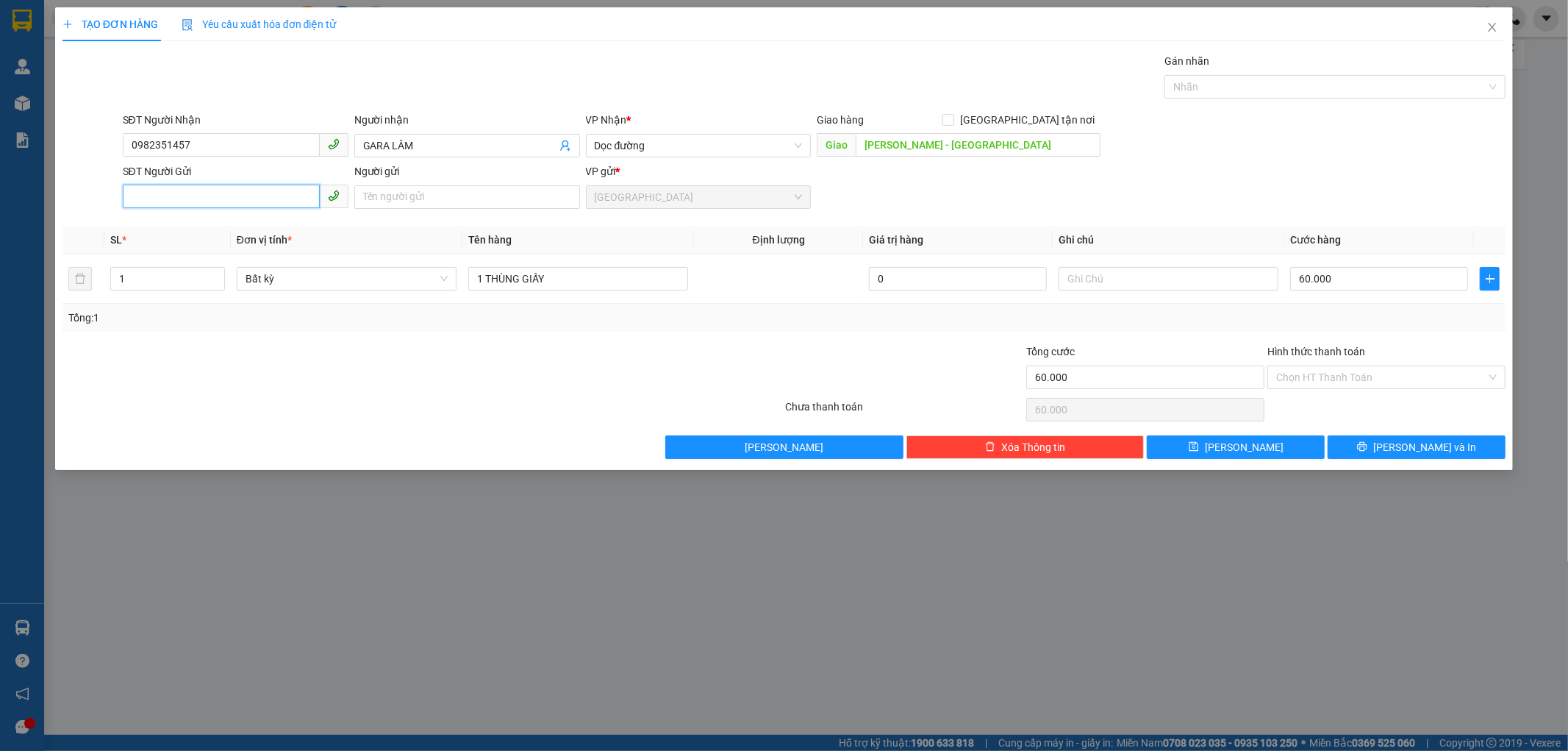
click at [209, 187] on input "SĐT Người Gửi" at bounding box center [221, 196] width 197 height 24
click at [221, 216] on div "0768861111 - CT [GEOGRAPHIC_DATA]" at bounding box center [235, 226] width 225 height 24
click at [1333, 277] on input "60.000" at bounding box center [1379, 279] width 178 height 24
click at [1325, 331] on div "Tổng: 1" at bounding box center [784, 317] width 1443 height 28
click at [1367, 449] on icon "printer" at bounding box center [1362, 446] width 10 height 10
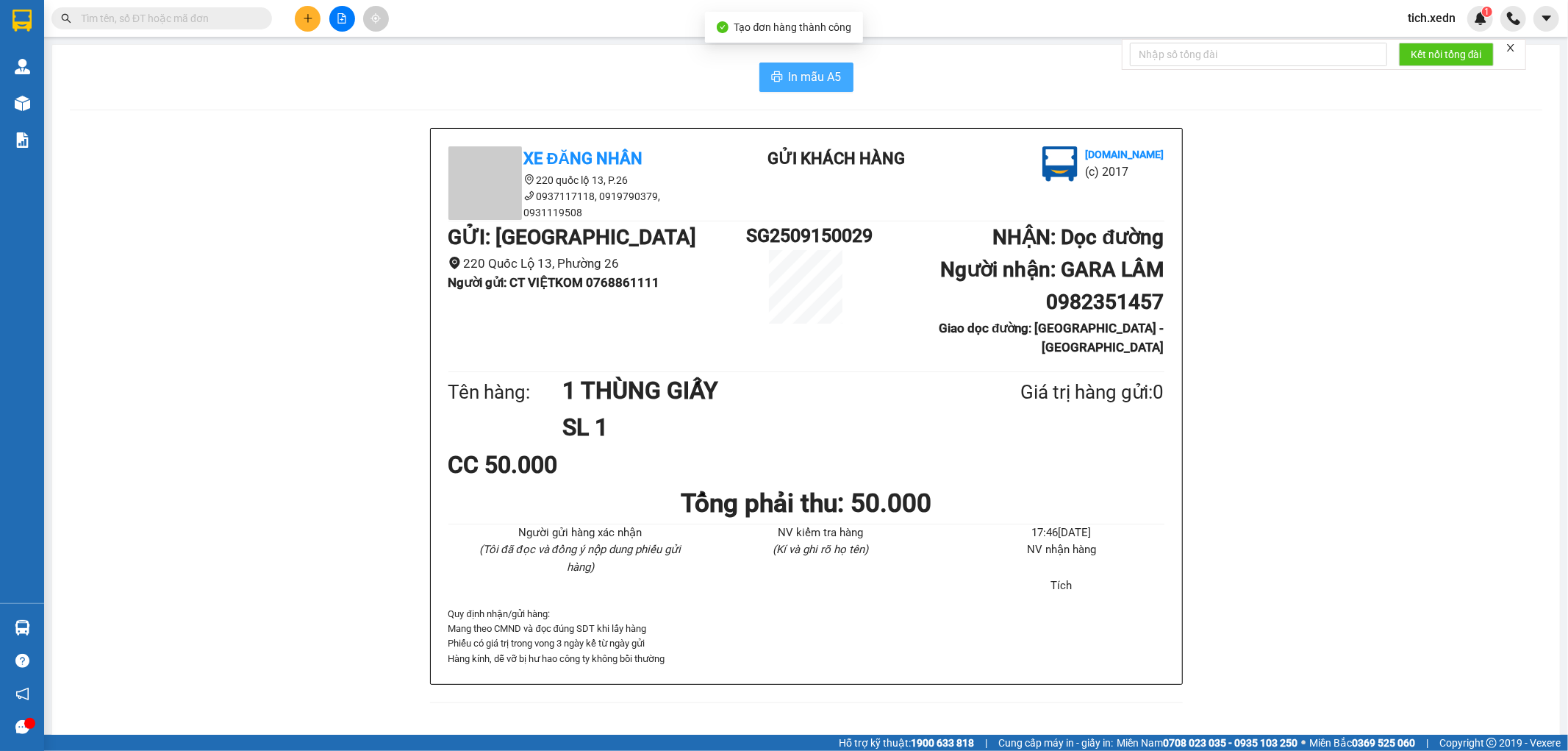
click at [797, 68] on span "In mẫu A5" at bounding box center [815, 76] width 53 height 18
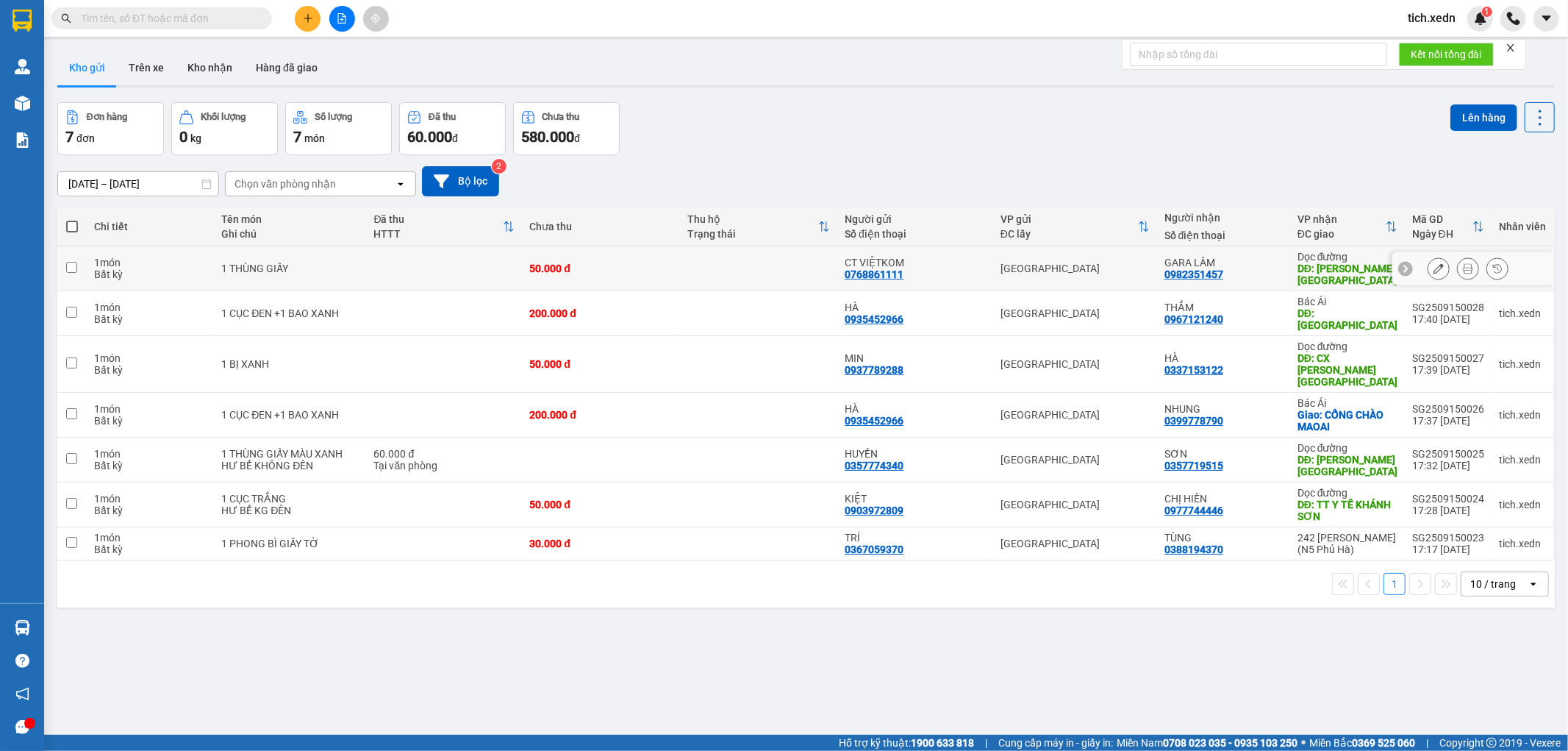
click at [681, 271] on td at bounding box center [758, 268] width 157 height 45
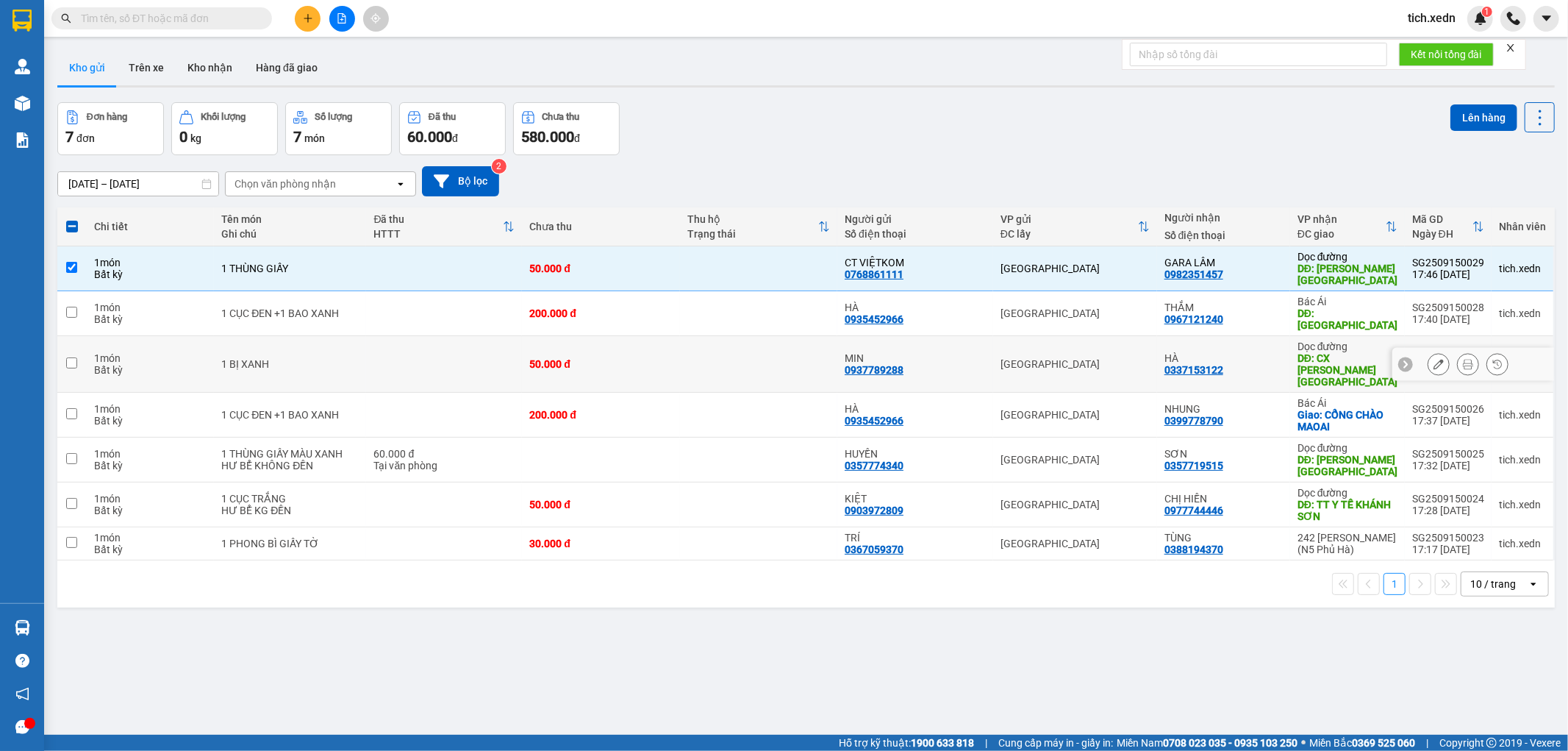
click at [1282, 354] on td "HÀ 0337153122" at bounding box center [1223, 365] width 133 height 56
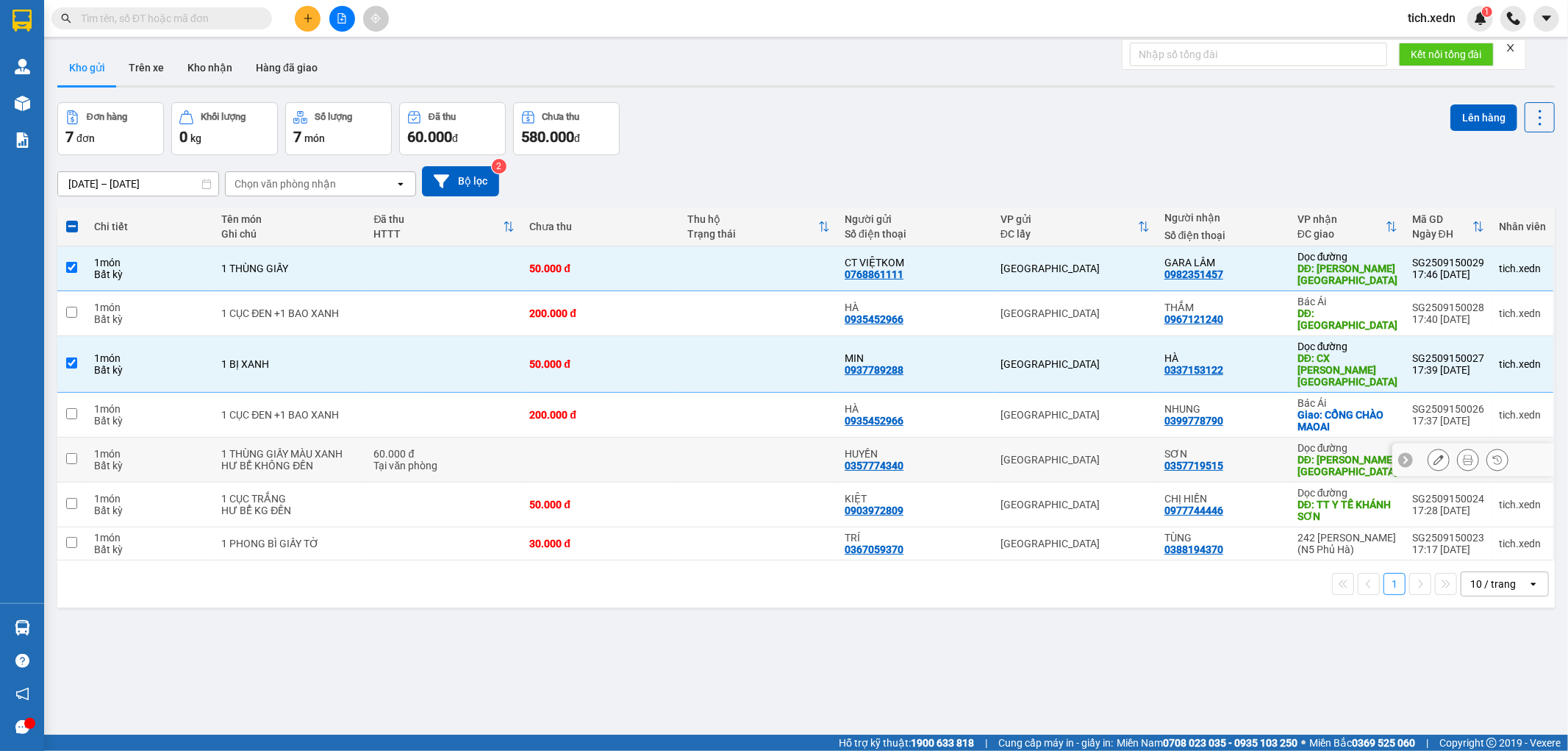
click at [1254, 448] on div "SƠN 0357719515" at bounding box center [1223, 460] width 118 height 24
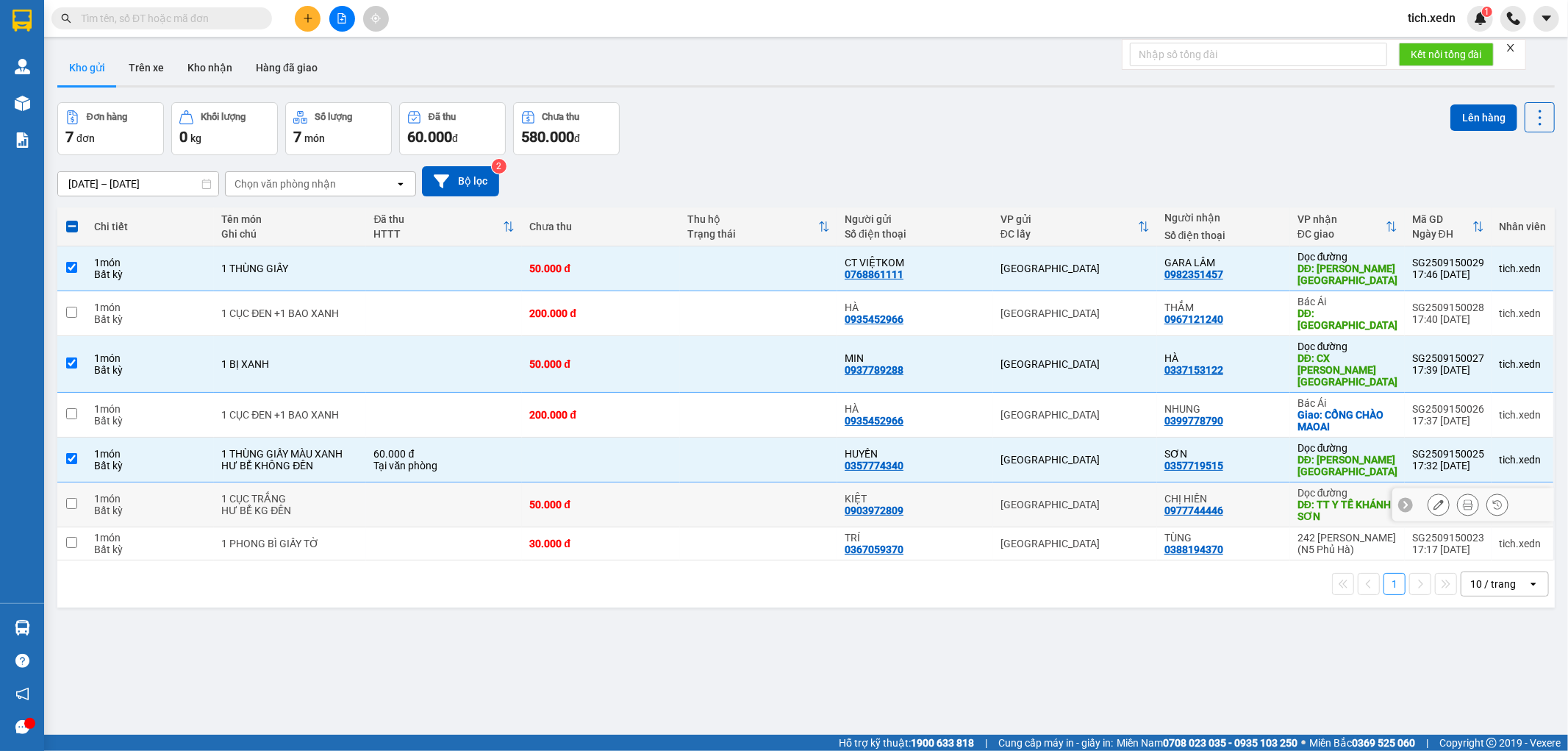
click at [1260, 493] on div "CHỊ HIỀN" at bounding box center [1223, 498] width 118 height 12
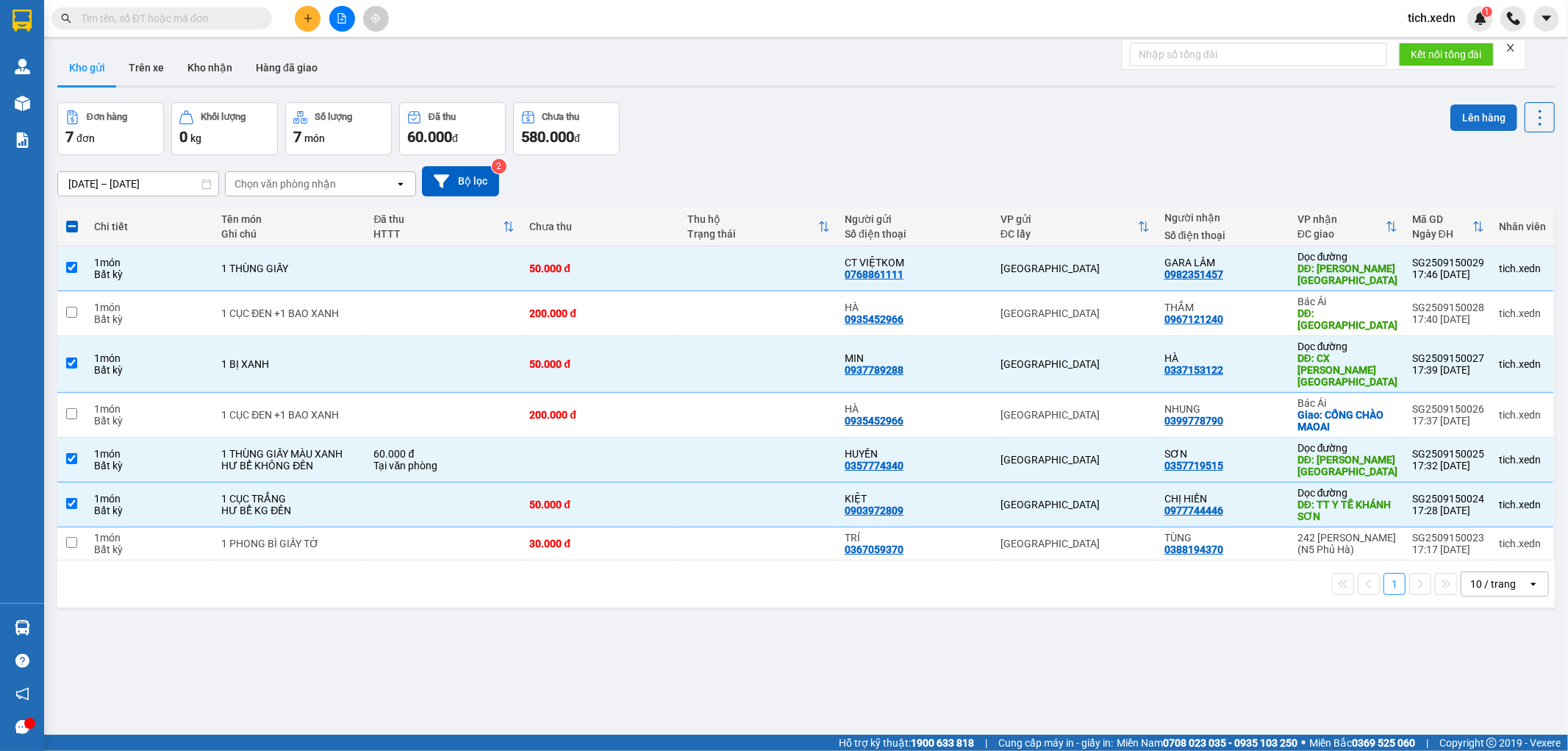
click at [1472, 107] on button "Lên hàng" at bounding box center [1484, 117] width 67 height 26
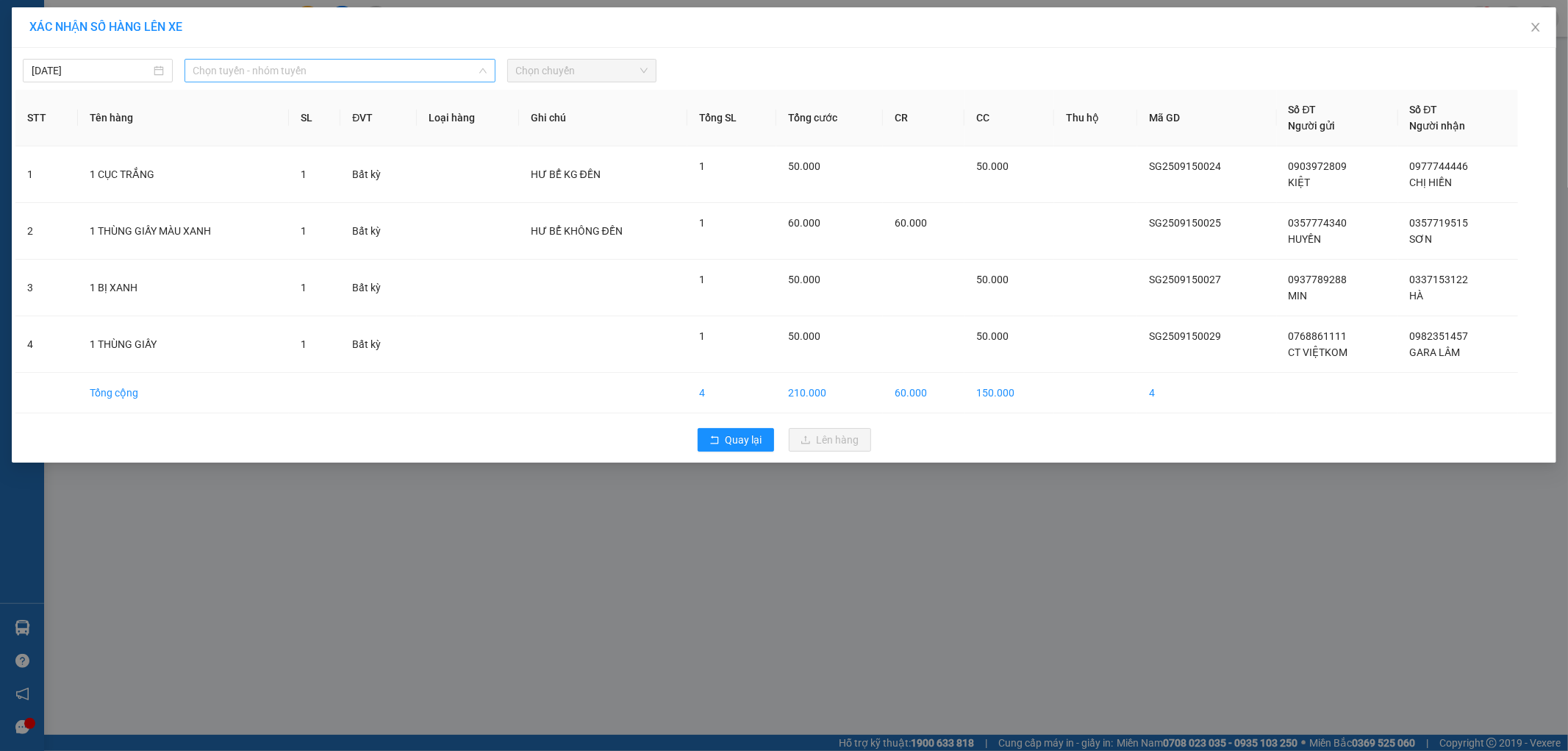
click at [417, 60] on span "Chọn tuyến - nhóm tuyến" at bounding box center [340, 71] width 294 height 22
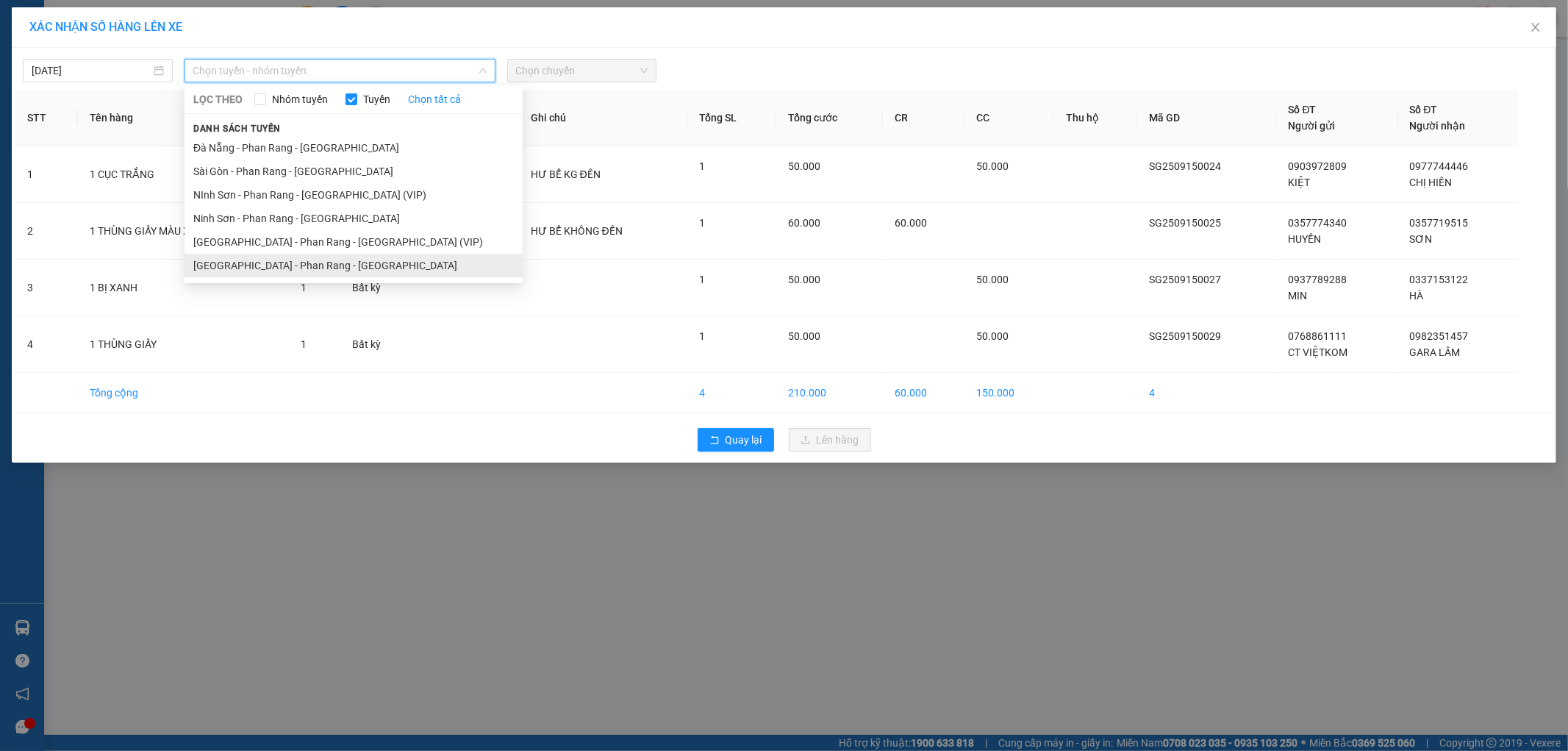
click at [386, 266] on li "[GEOGRAPHIC_DATA] - Phan Rang - [GEOGRAPHIC_DATA]" at bounding box center [354, 265] width 338 height 24
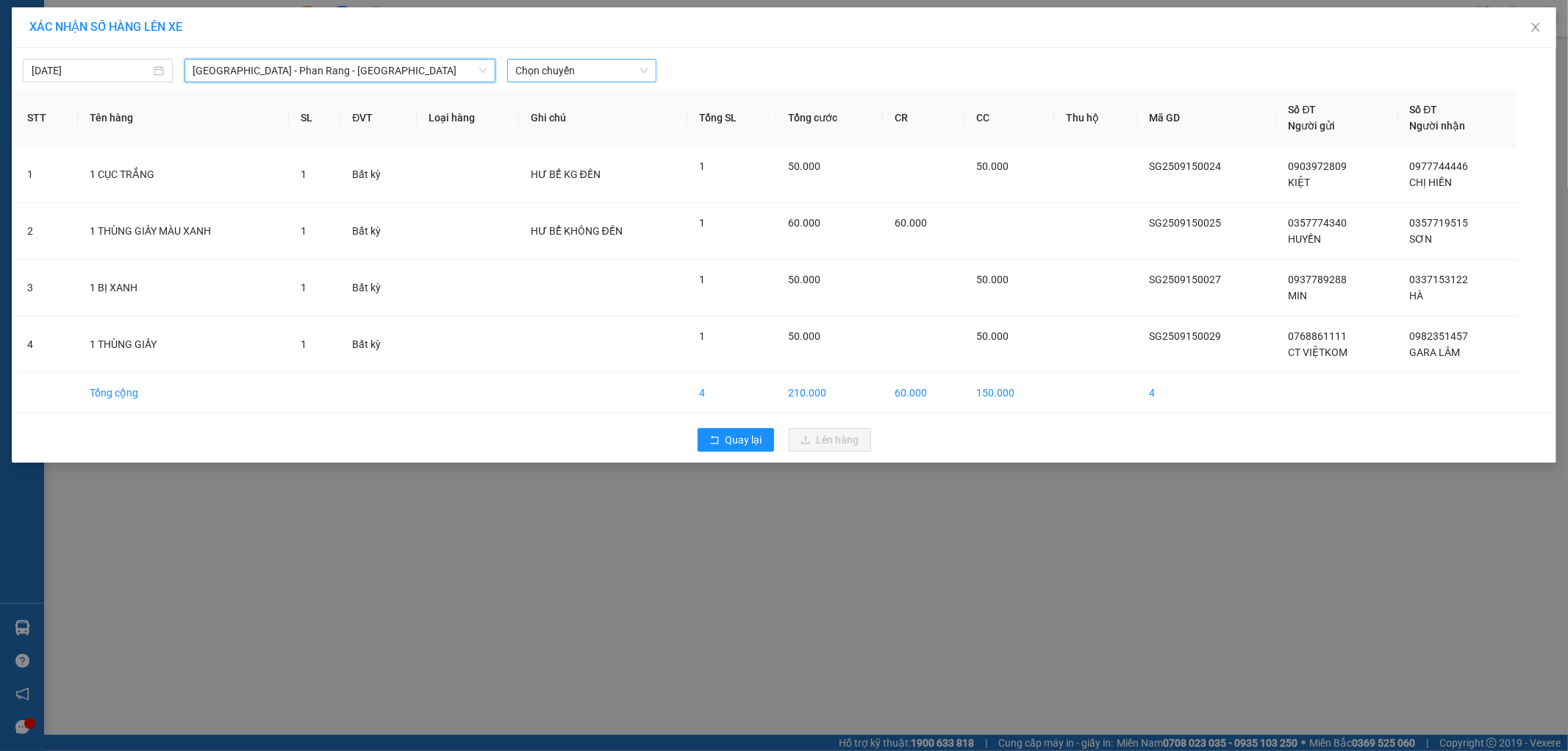
click at [564, 75] on span "Chọn chuyến" at bounding box center [583, 71] width 133 height 22
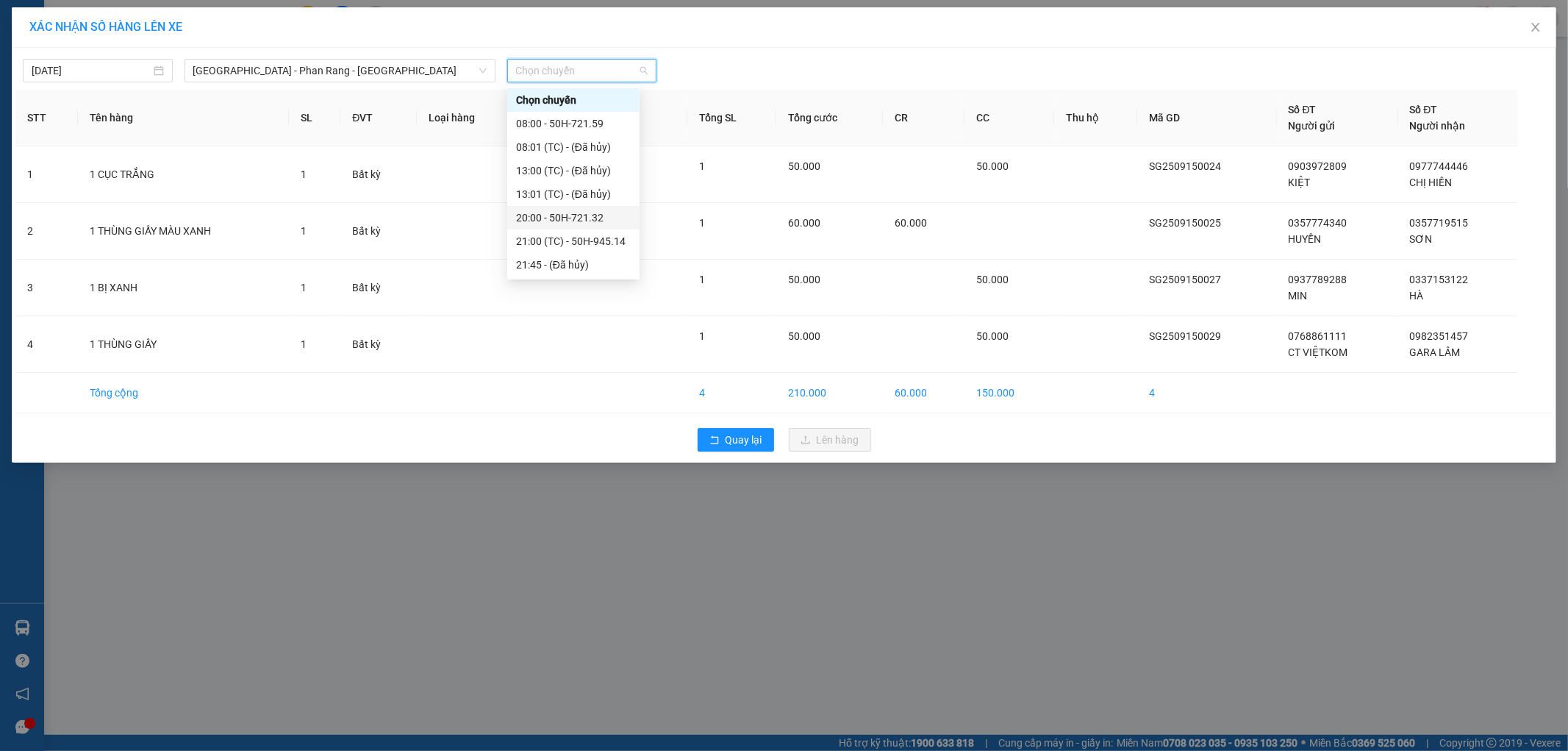
click at [591, 218] on div "20:00 - 50H-721.32" at bounding box center [574, 217] width 115 height 16
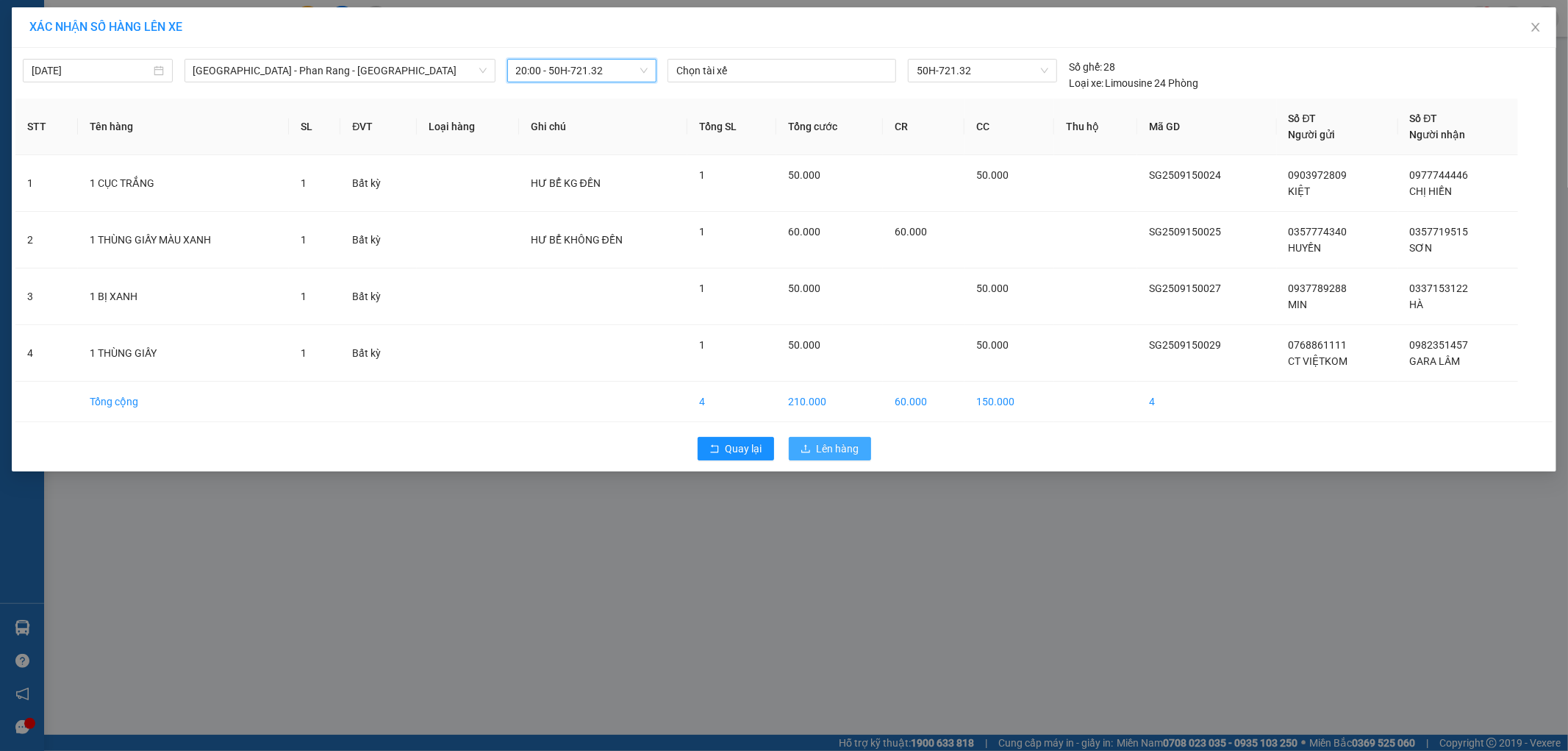
click at [809, 442] on button "Lên hàng" at bounding box center [830, 448] width 83 height 24
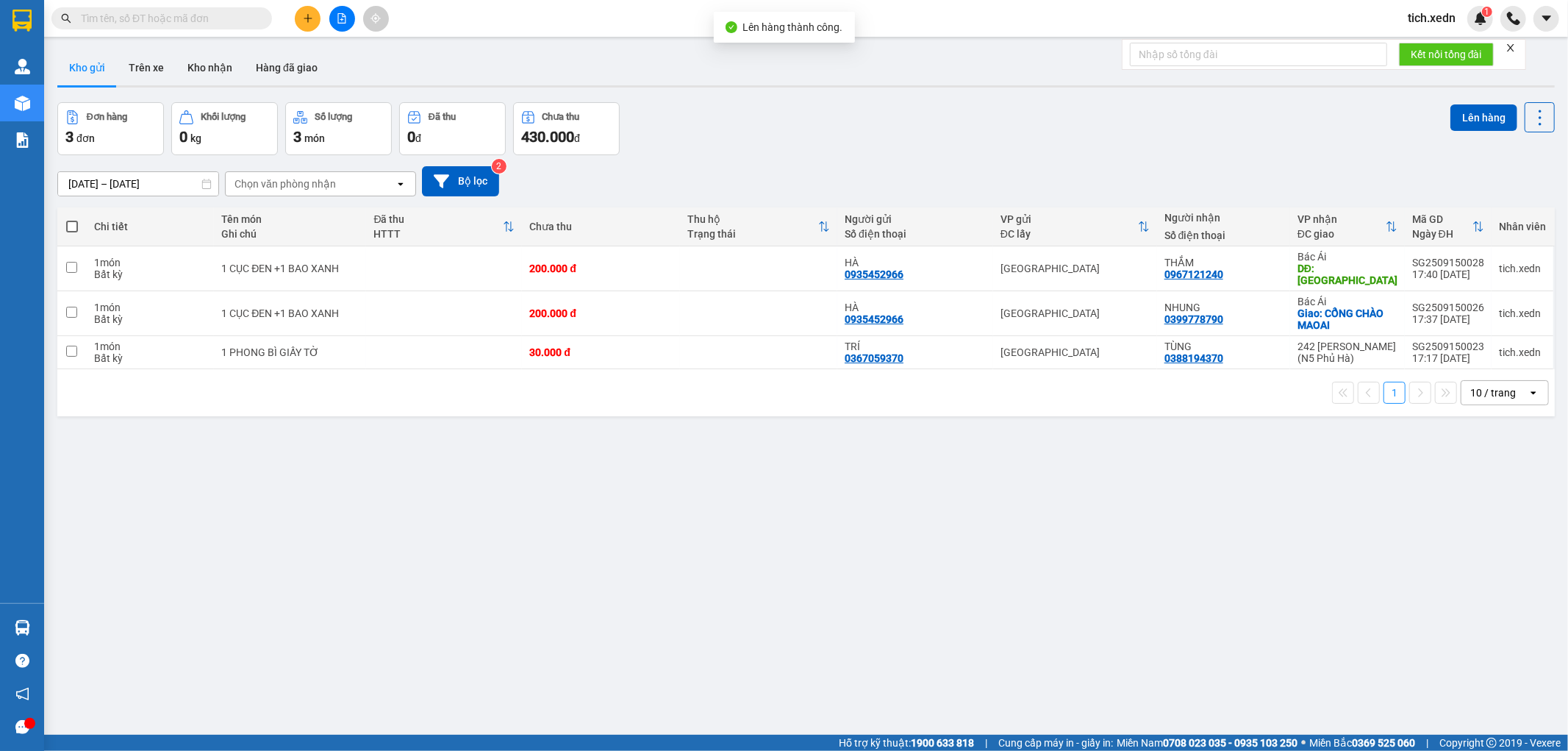
click at [69, 226] on span at bounding box center [72, 226] width 12 height 12
click at [72, 219] on input "checkbox" at bounding box center [72, 219] width 0 height 0
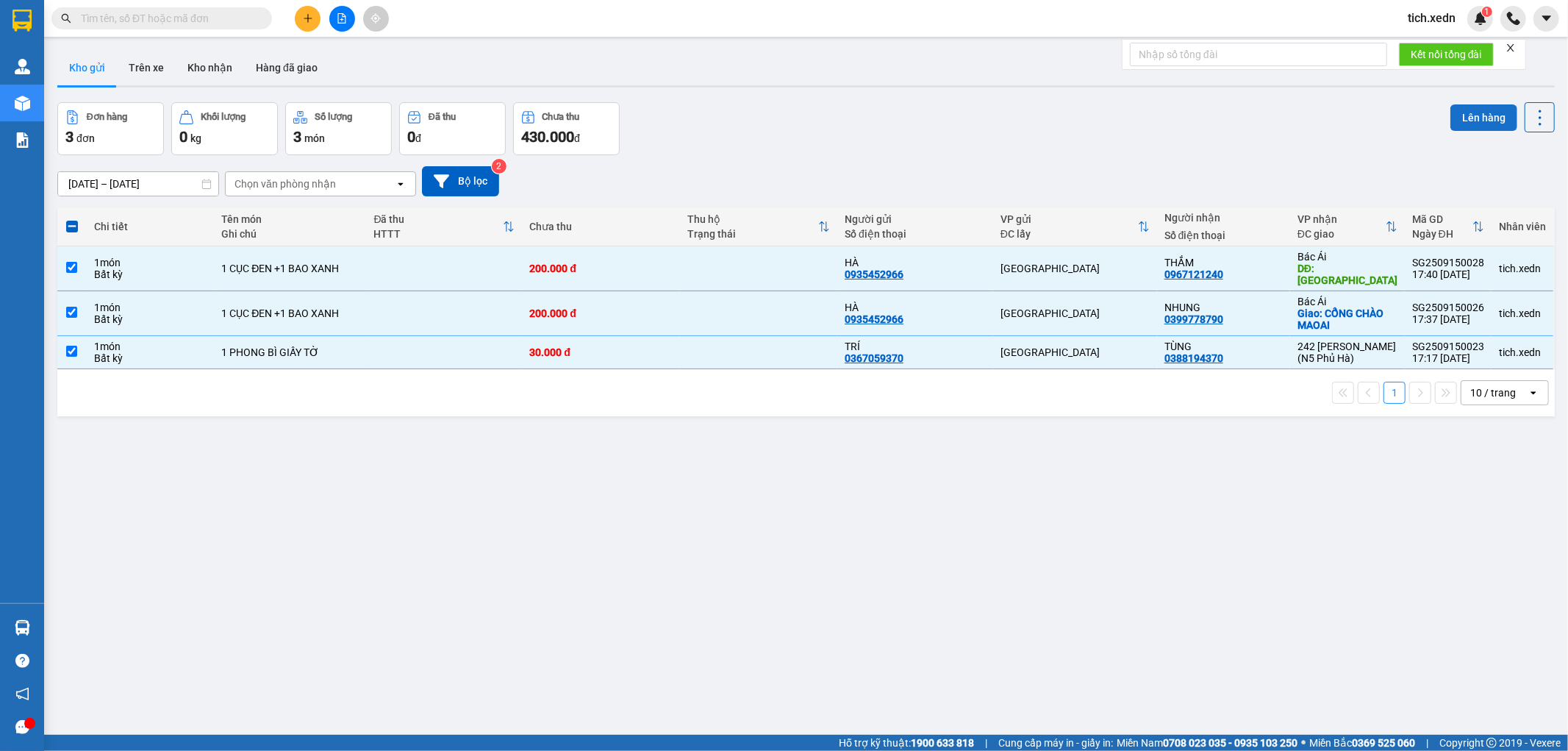
click at [1471, 114] on button "Lên hàng" at bounding box center [1484, 117] width 67 height 26
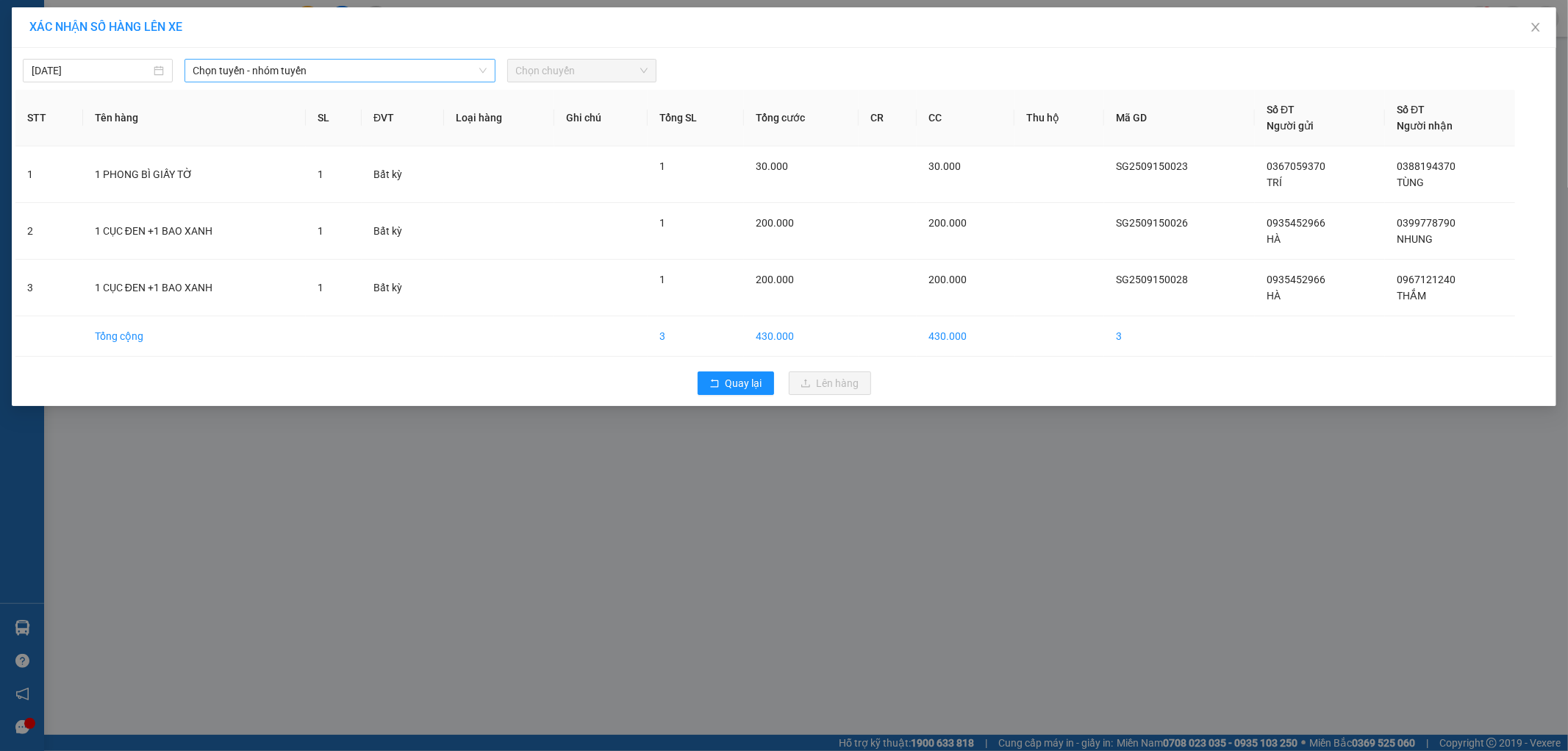
click at [471, 75] on span "Chọn tuyến - nhóm tuyến" at bounding box center [340, 71] width 294 height 22
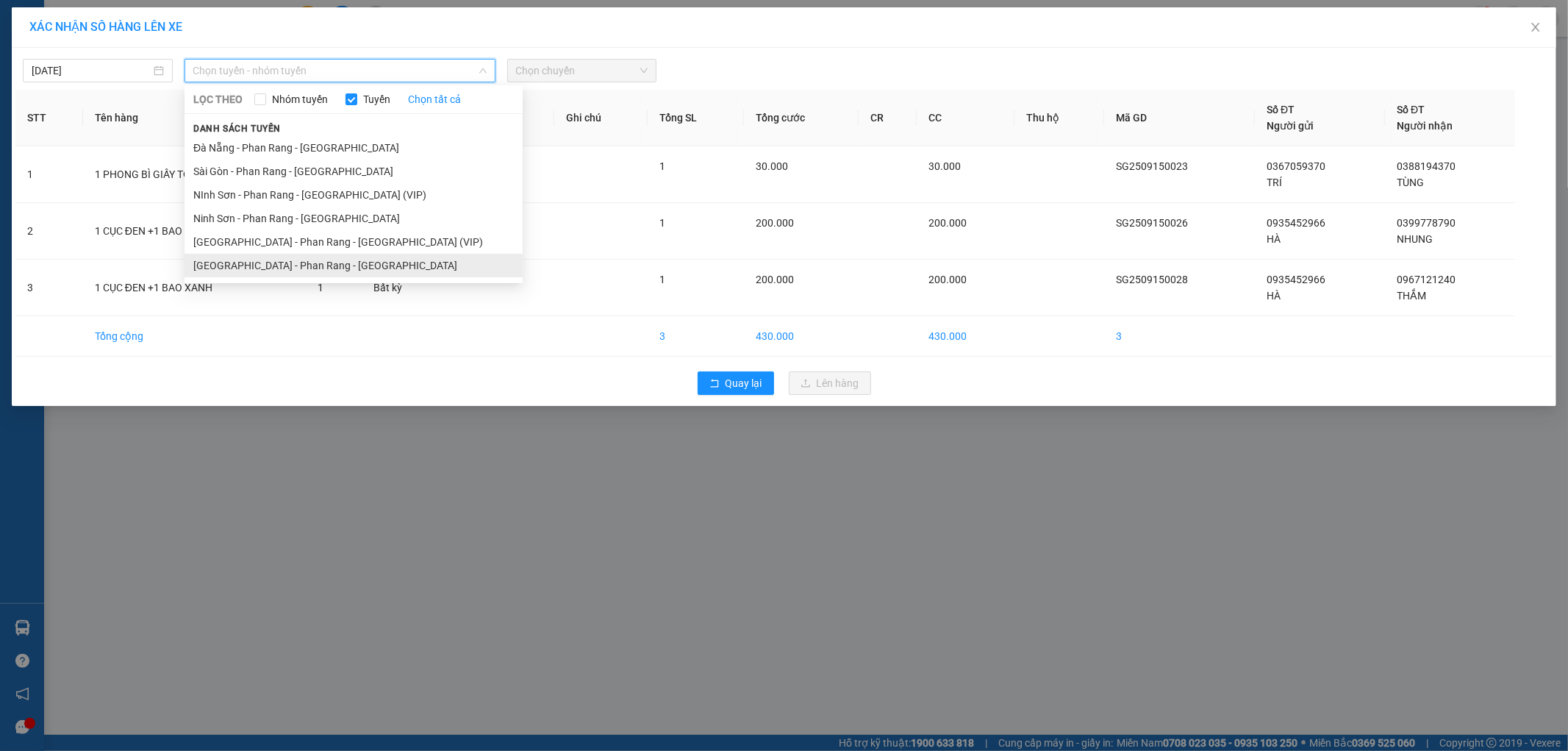
click at [445, 265] on li "[GEOGRAPHIC_DATA] - Phan Rang - [GEOGRAPHIC_DATA]" at bounding box center [354, 265] width 338 height 24
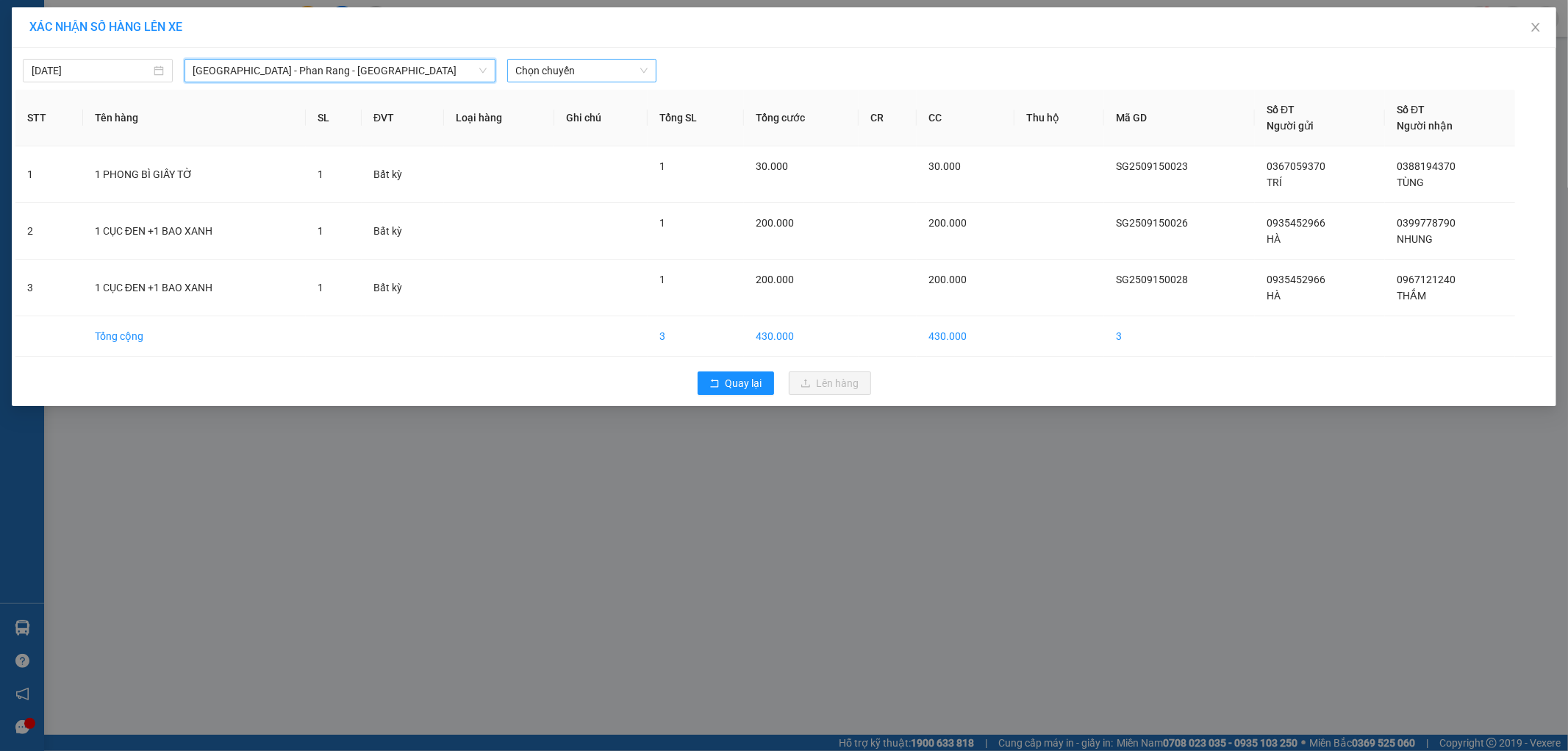
click at [552, 71] on span "Chọn chuyến" at bounding box center [583, 71] width 133 height 22
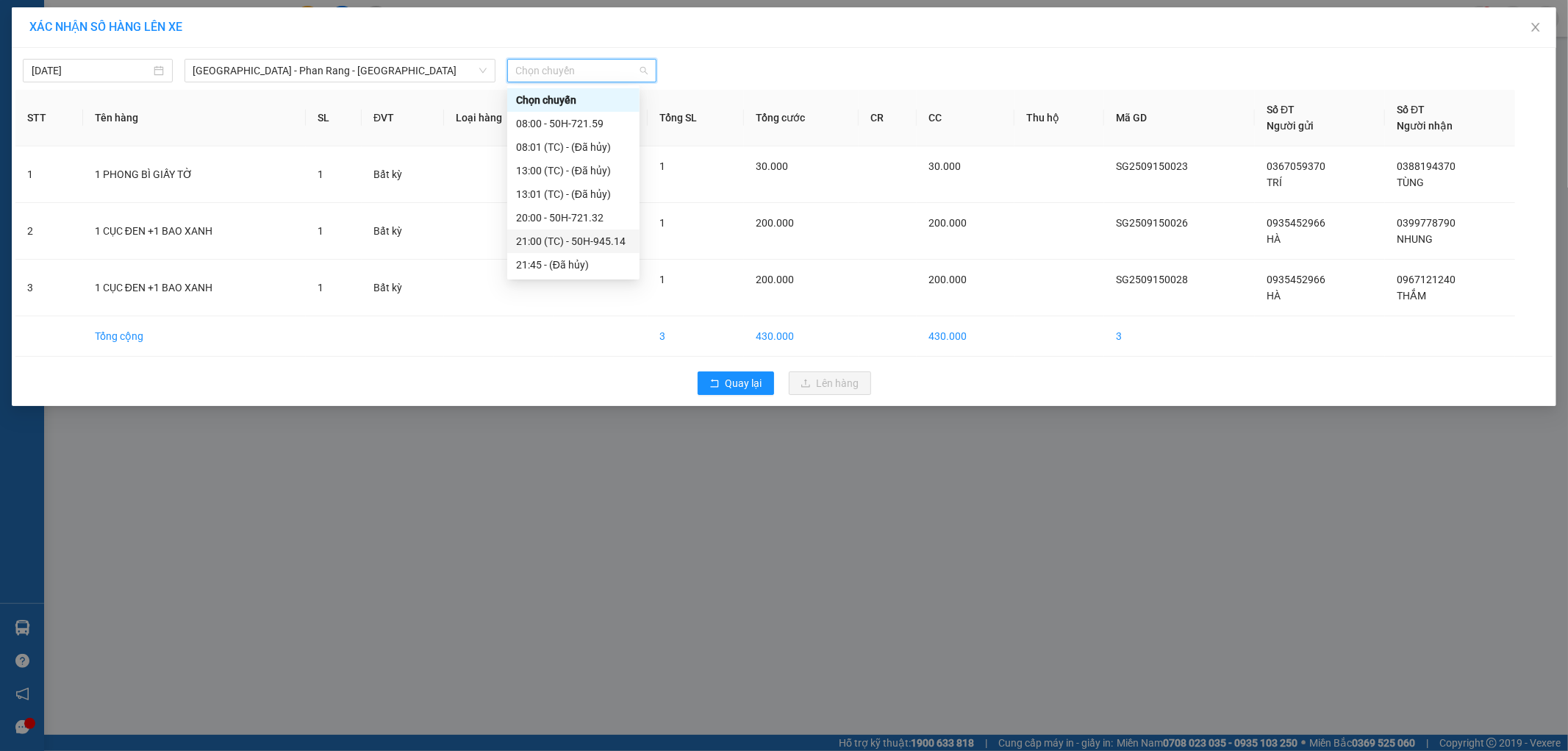
click at [614, 233] on div "21:00 (TC) - 50H-945.14" at bounding box center [574, 241] width 115 height 16
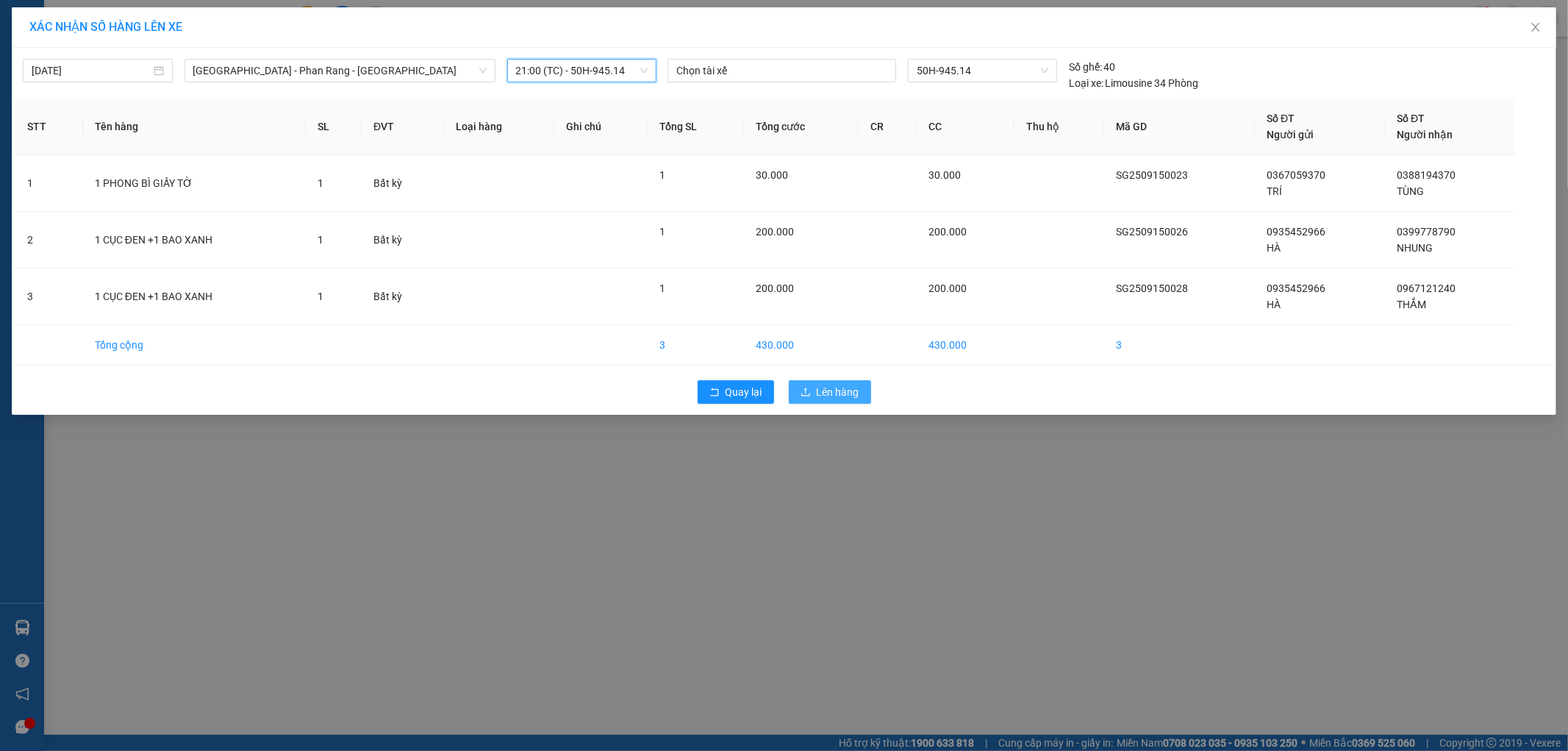
click at [847, 392] on span "Lên hàng" at bounding box center [837, 392] width 43 height 16
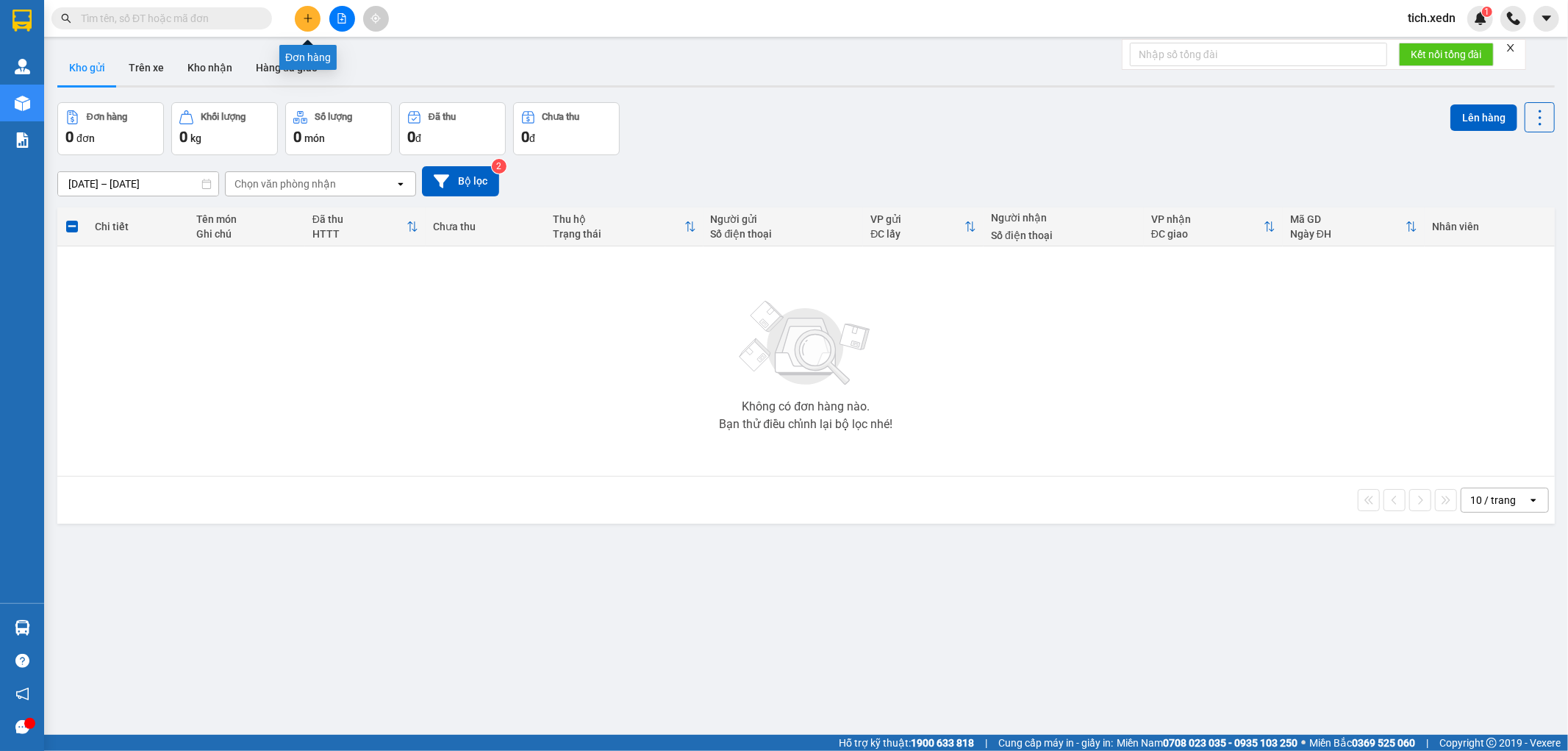
click at [298, 10] on button at bounding box center [307, 18] width 25 height 25
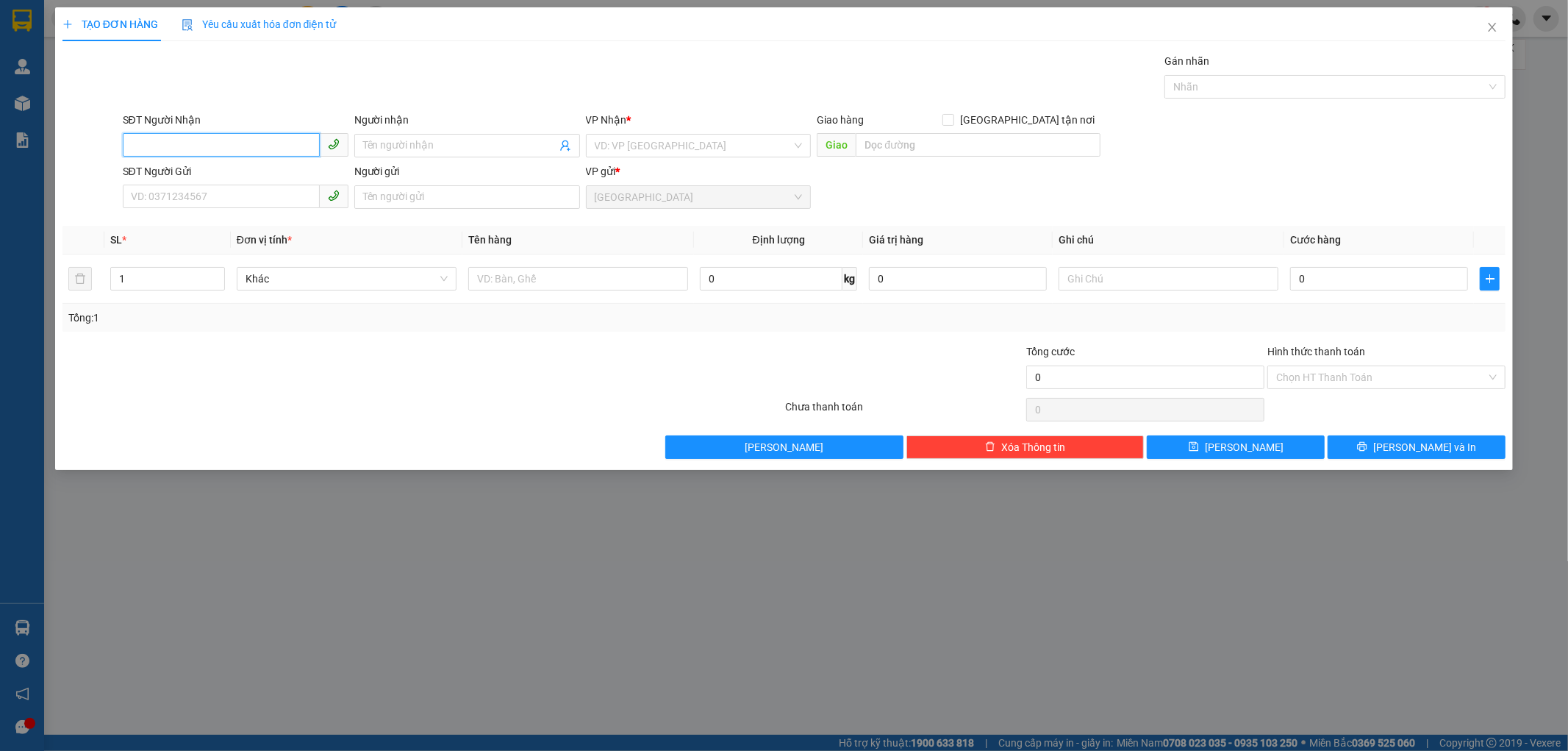
click at [225, 137] on input "SĐT Người Nhận" at bounding box center [221, 145] width 197 height 24
click at [223, 142] on input "SĐT Người Nhận" at bounding box center [221, 145] width 197 height 24
click at [259, 196] on div "0965153729 - NGUYÊN" at bounding box center [235, 198] width 208 height 16
click at [237, 205] on input "SĐT Người Gửi" at bounding box center [221, 196] width 197 height 24
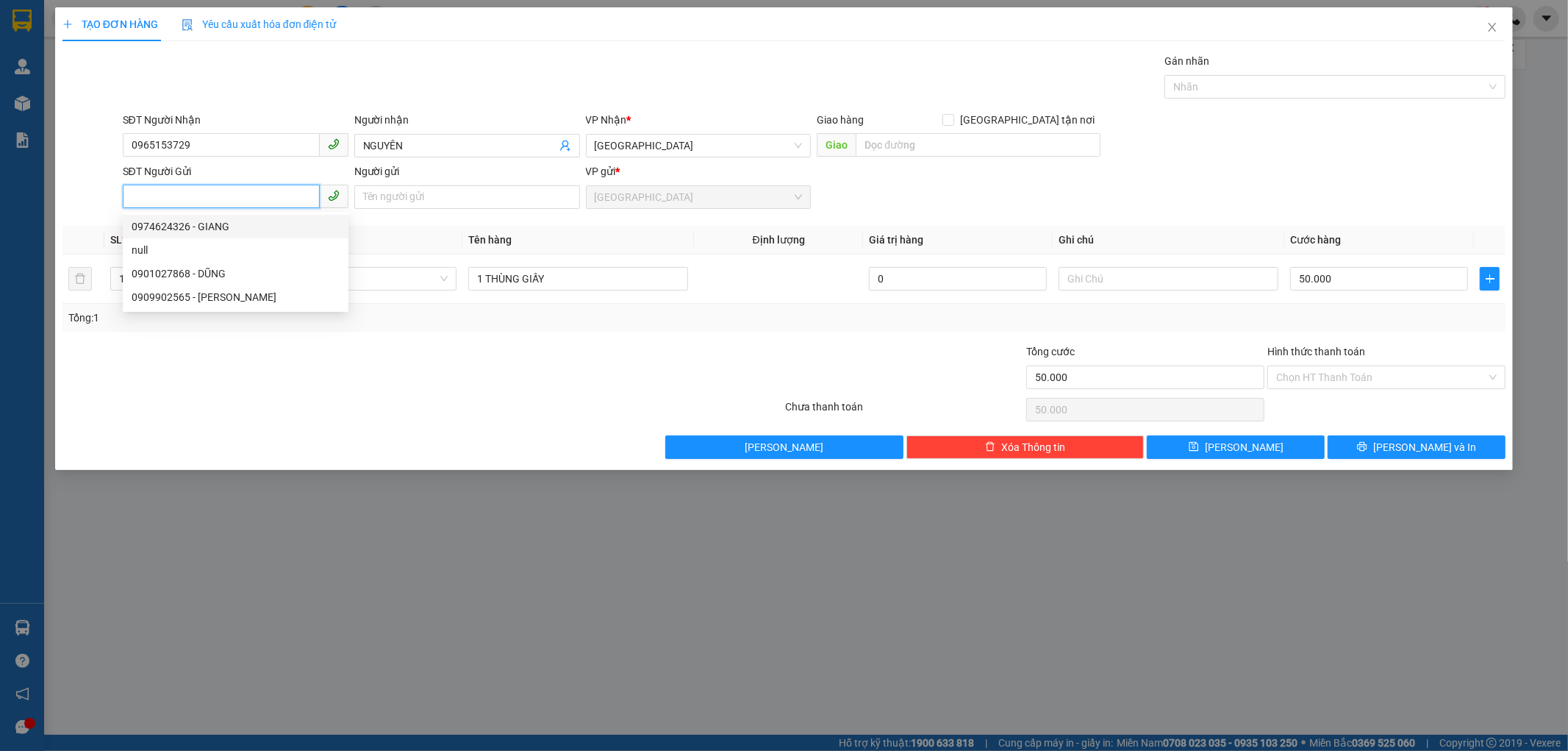
click at [223, 199] on input "SĐT Người Gửi" at bounding box center [221, 196] width 197 height 24
click at [245, 218] on div "0949653919 - CHÍNH" at bounding box center [235, 226] width 208 height 16
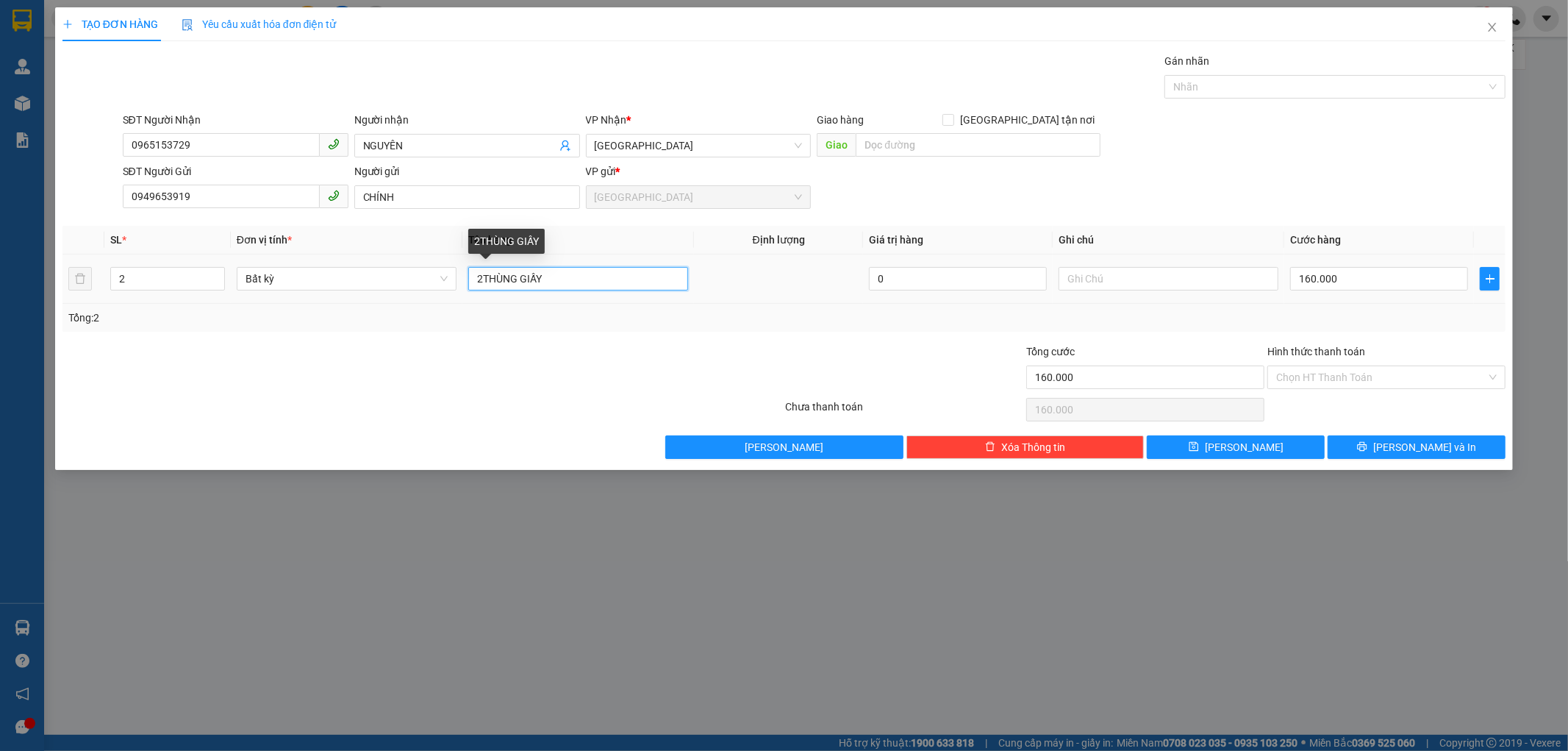
click at [482, 279] on input "2THÙNG GIẤY" at bounding box center [578, 279] width 220 height 24
click at [215, 283] on icon "down" at bounding box center [216, 284] width 5 height 3
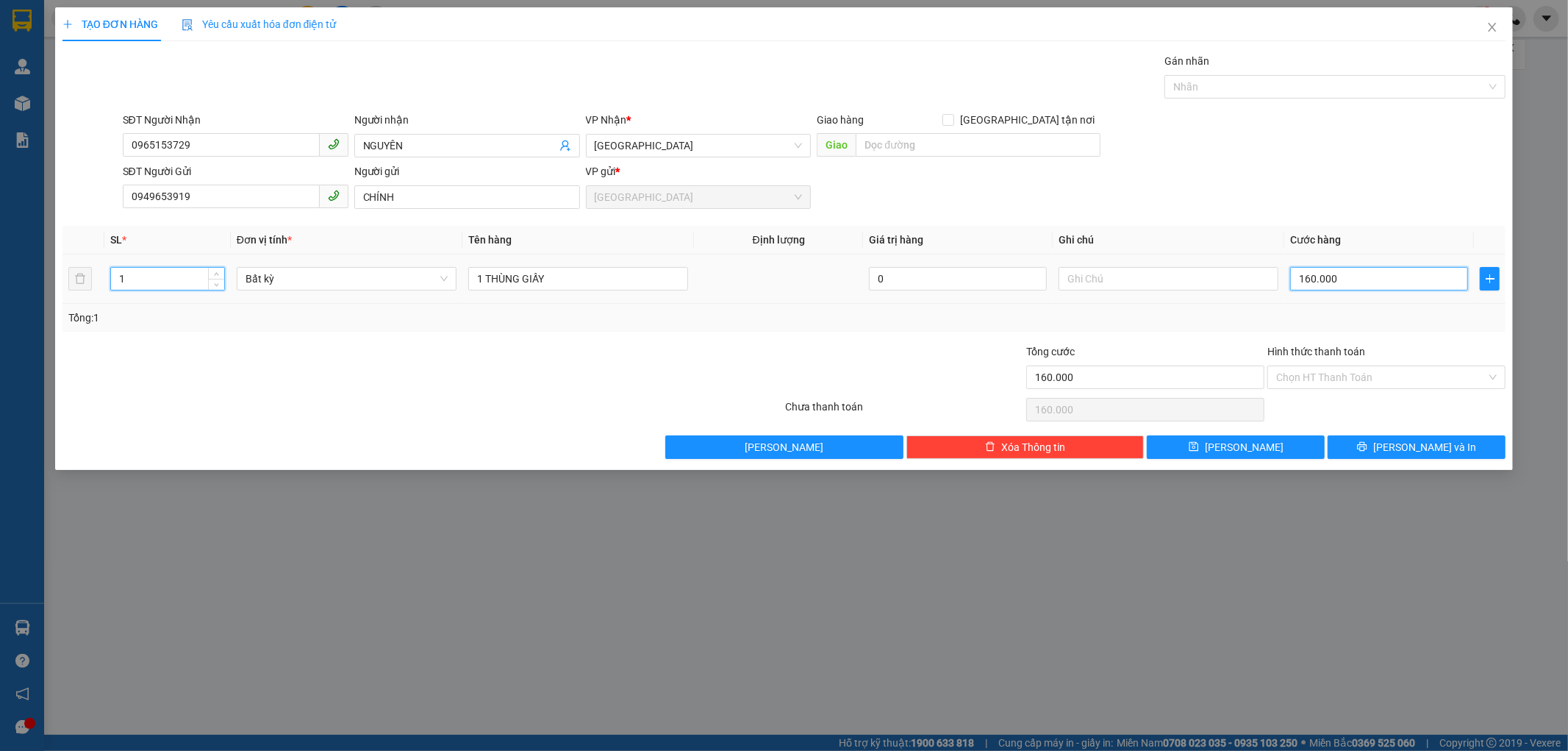
click at [1336, 275] on input "160.000" at bounding box center [1379, 279] width 178 height 24
click at [1404, 317] on div "Tổng: 1" at bounding box center [784, 317] width 1432 height 16
click at [1377, 443] on button "[PERSON_NAME] và In" at bounding box center [1417, 447] width 178 height 24
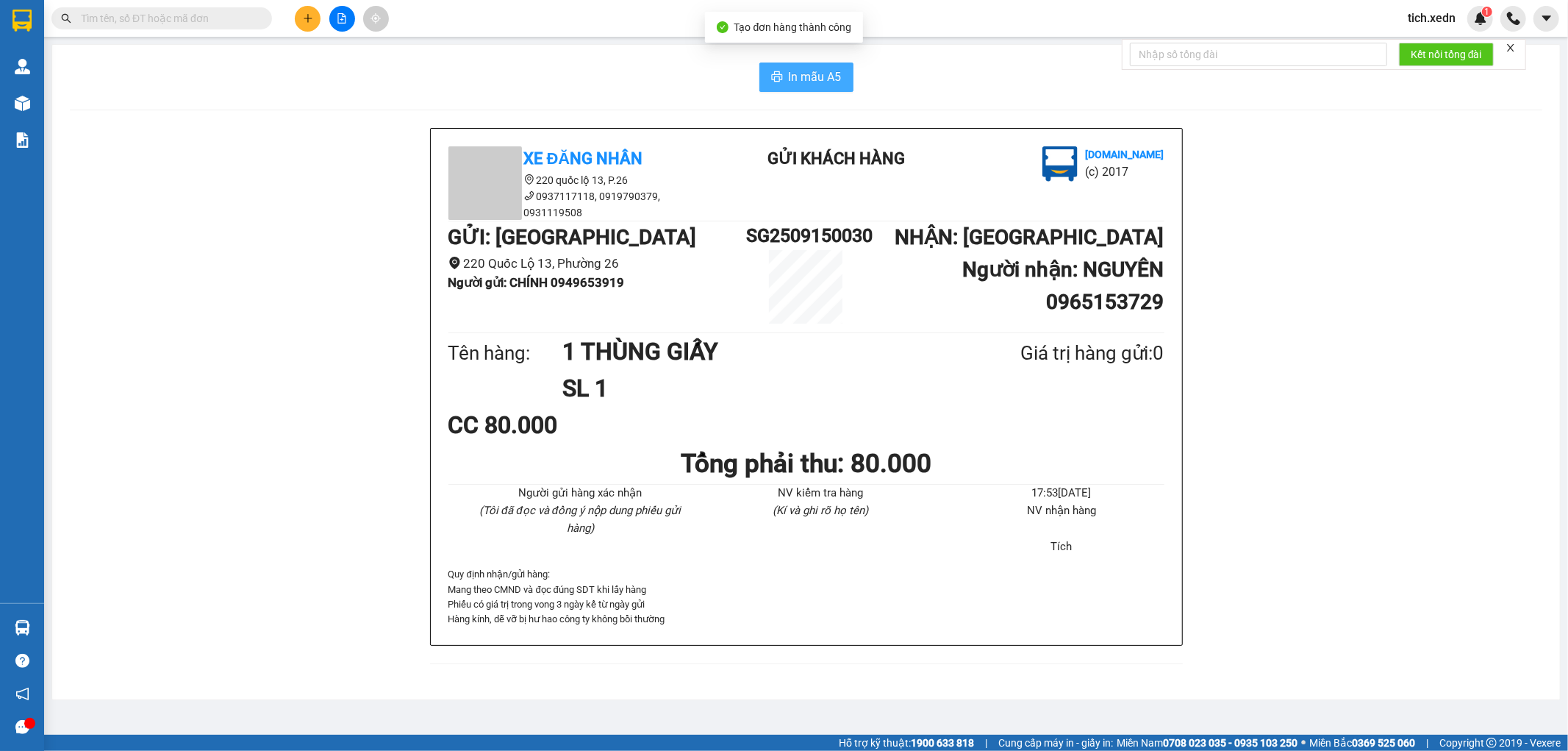
click at [806, 79] on span "In mẫu A5" at bounding box center [815, 76] width 53 height 18
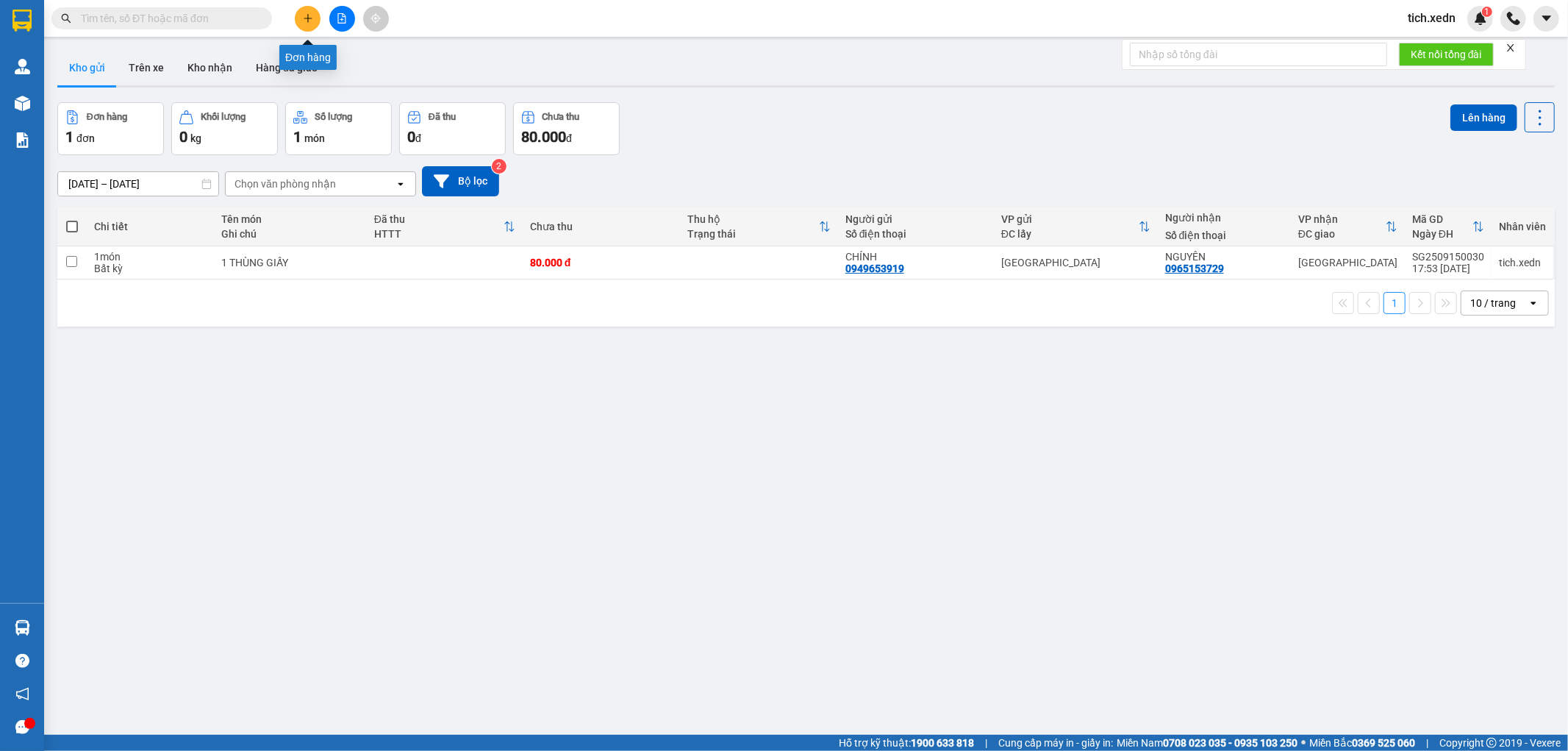
click at [299, 19] on button at bounding box center [307, 18] width 25 height 25
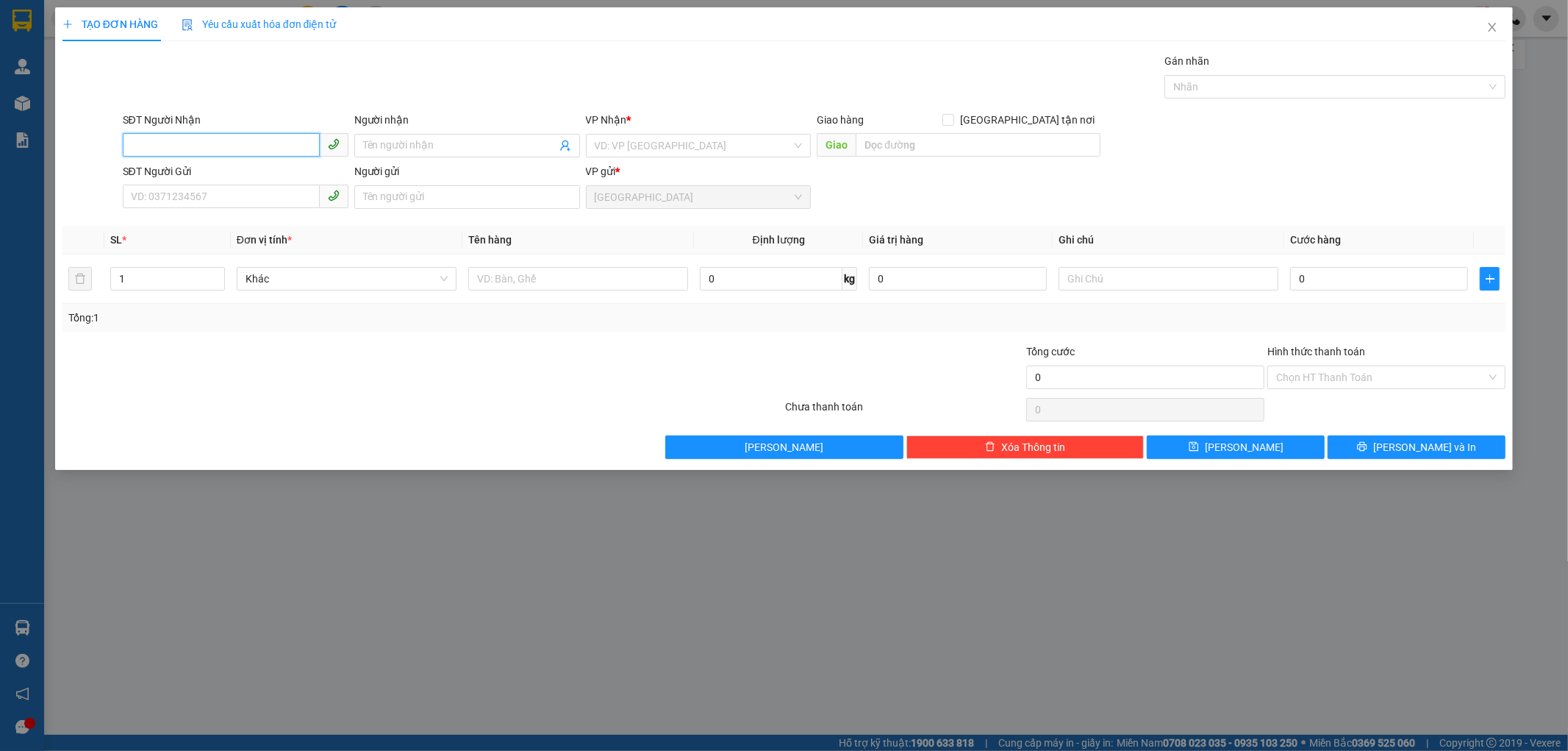
click at [198, 140] on input "SĐT Người Nhận" at bounding box center [221, 145] width 197 height 24
click at [252, 164] on div "0985654657 - KIỆT" at bounding box center [235, 175] width 225 height 24
click at [275, 195] on input "SĐT Người Gửi" at bounding box center [221, 196] width 197 height 24
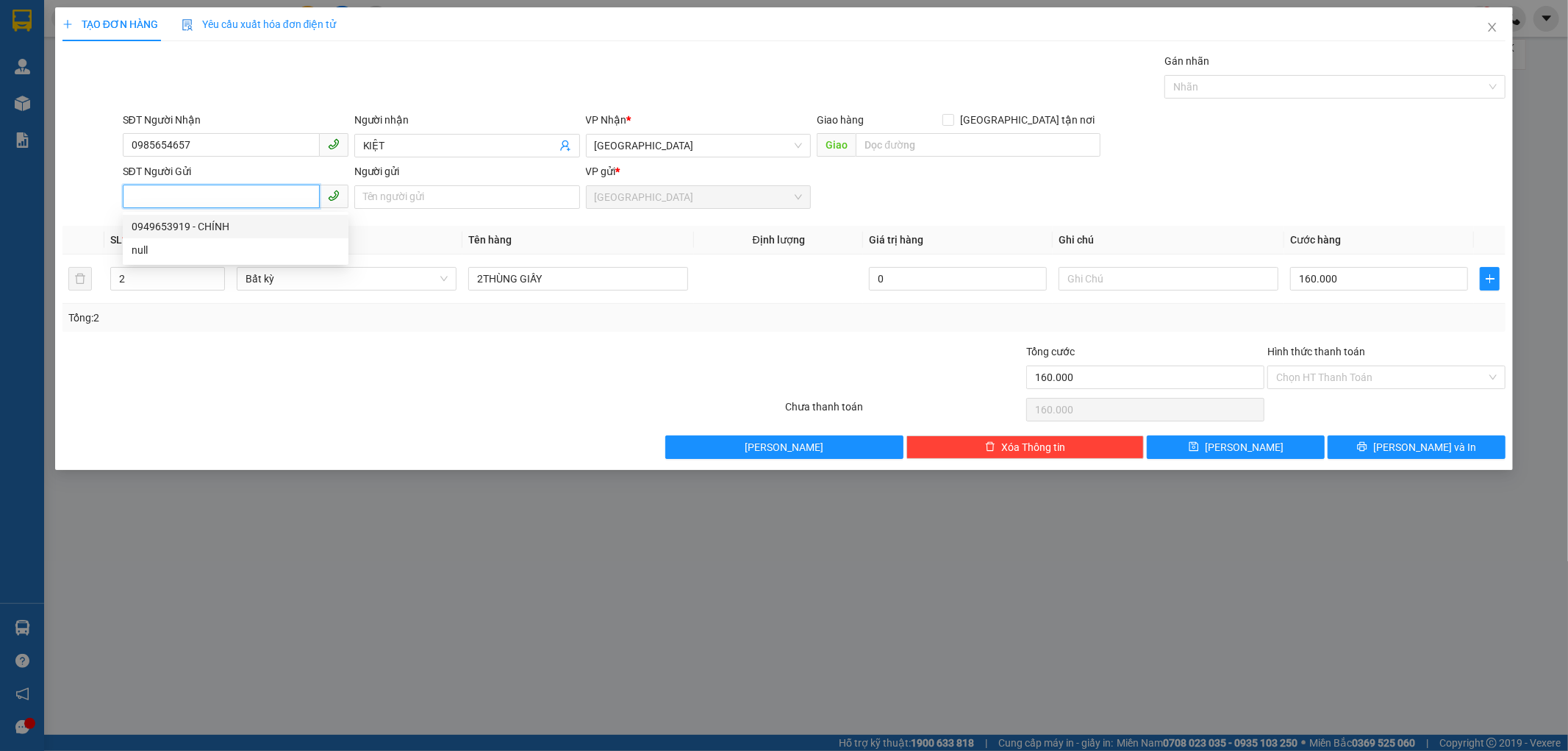
click at [209, 218] on div "0949653919 - CHÍNH" at bounding box center [235, 226] width 208 height 16
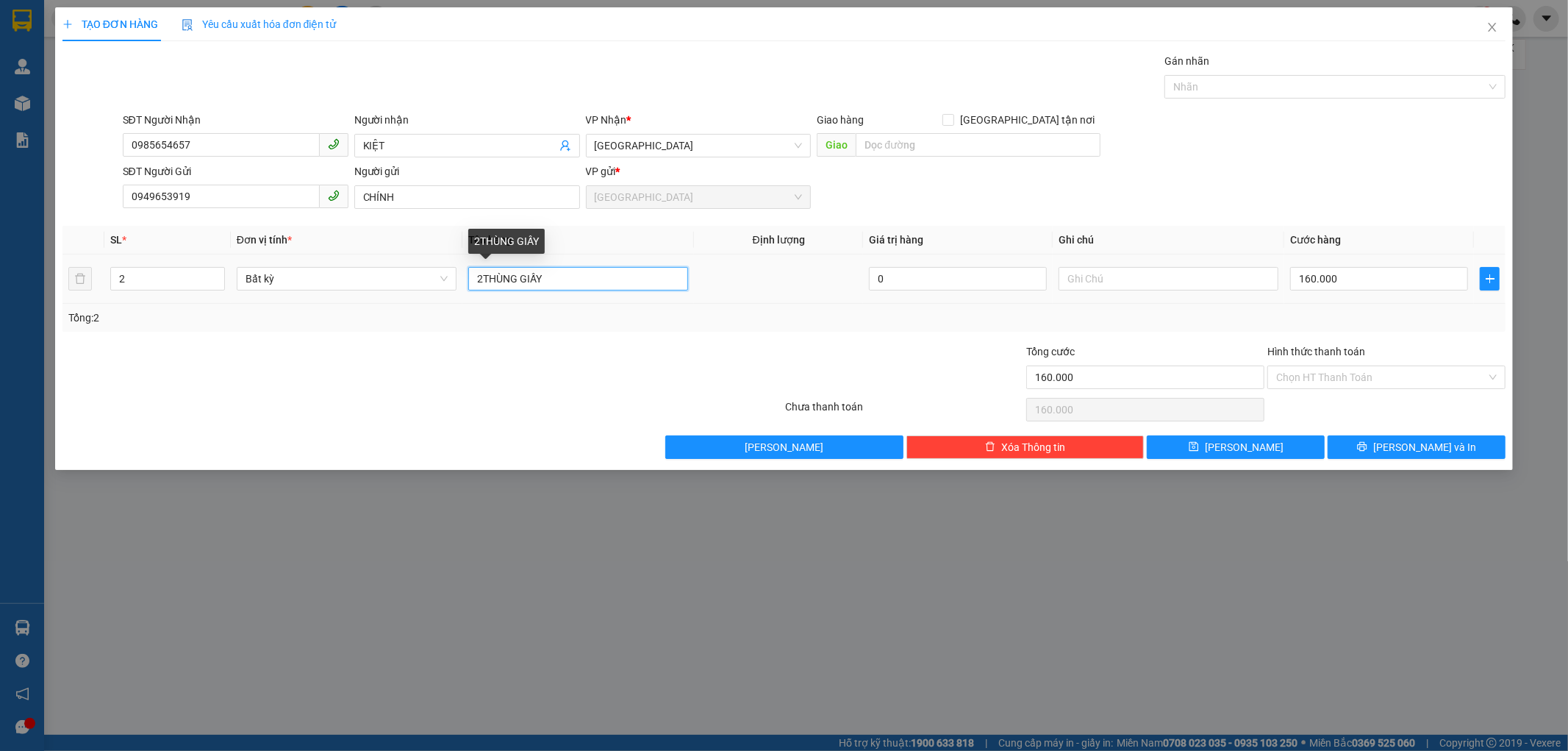
click at [483, 273] on input "2THÙNG GIẤY" at bounding box center [578, 279] width 220 height 24
click at [214, 279] on span "down" at bounding box center [217, 284] width 9 height 9
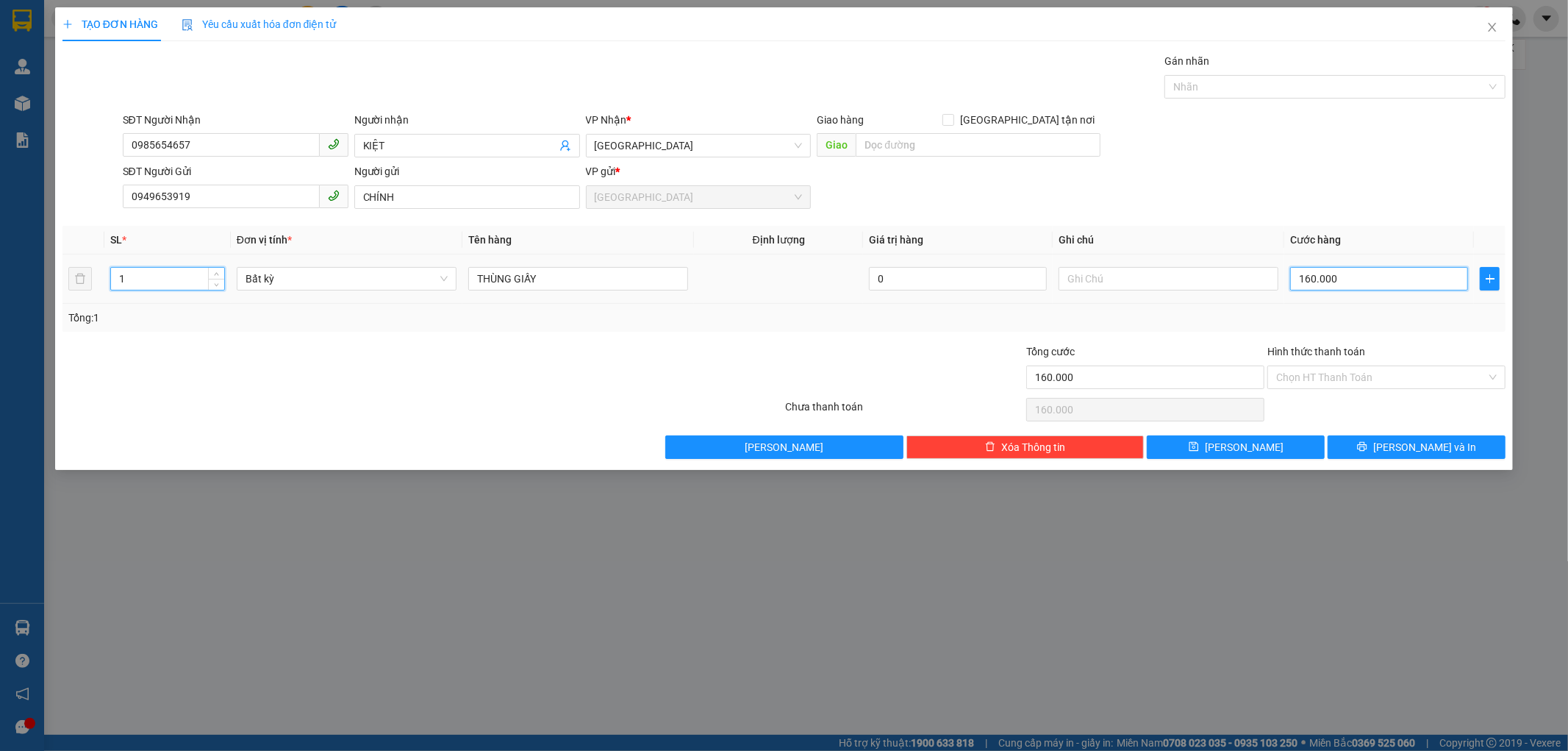
click at [1339, 279] on input "160.000" at bounding box center [1379, 279] width 178 height 24
click at [1343, 317] on div "Tổng: 1" at bounding box center [784, 317] width 1432 height 16
click at [1361, 448] on button "[PERSON_NAME] và In" at bounding box center [1417, 447] width 178 height 24
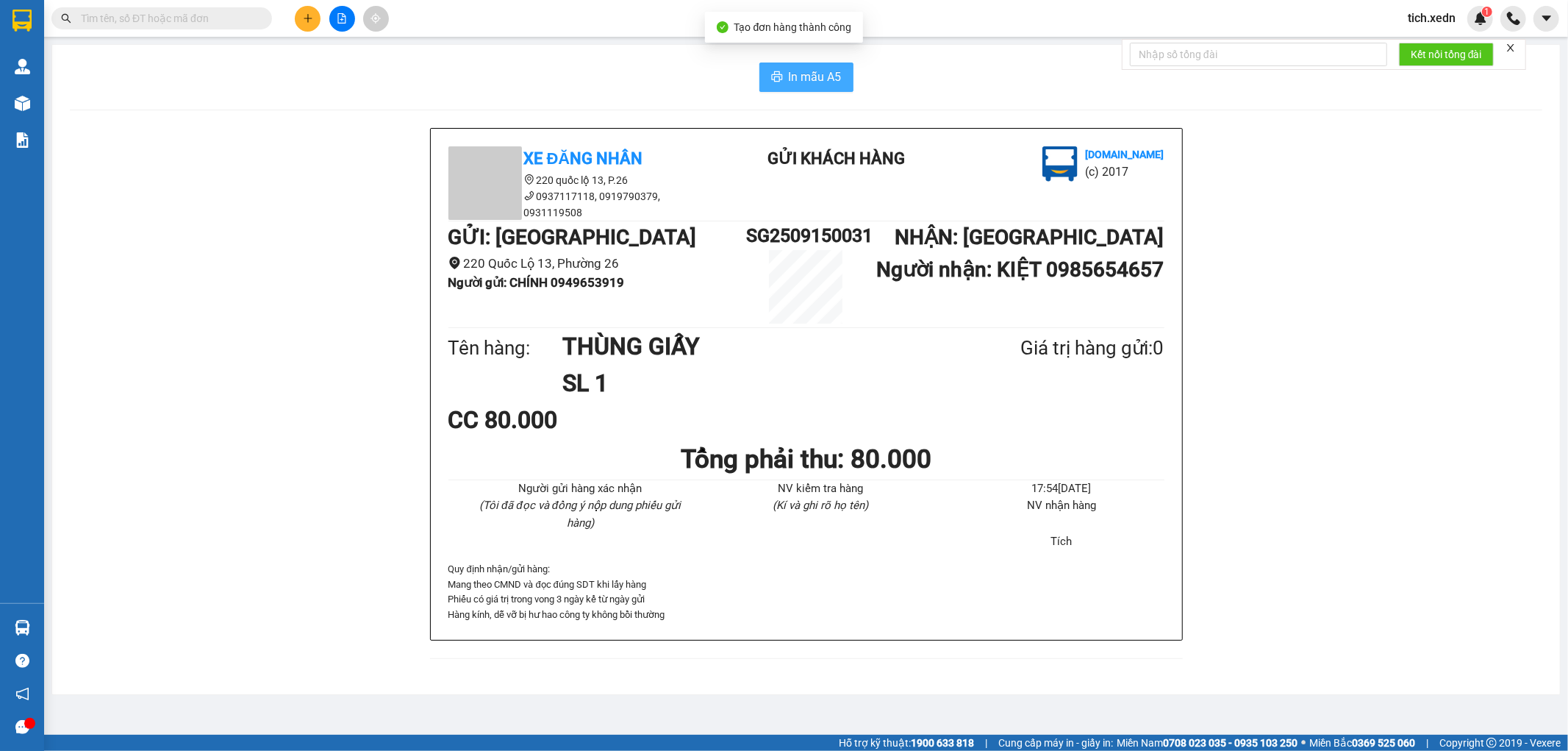
click at [791, 71] on span "In mẫu A5" at bounding box center [815, 76] width 53 height 18
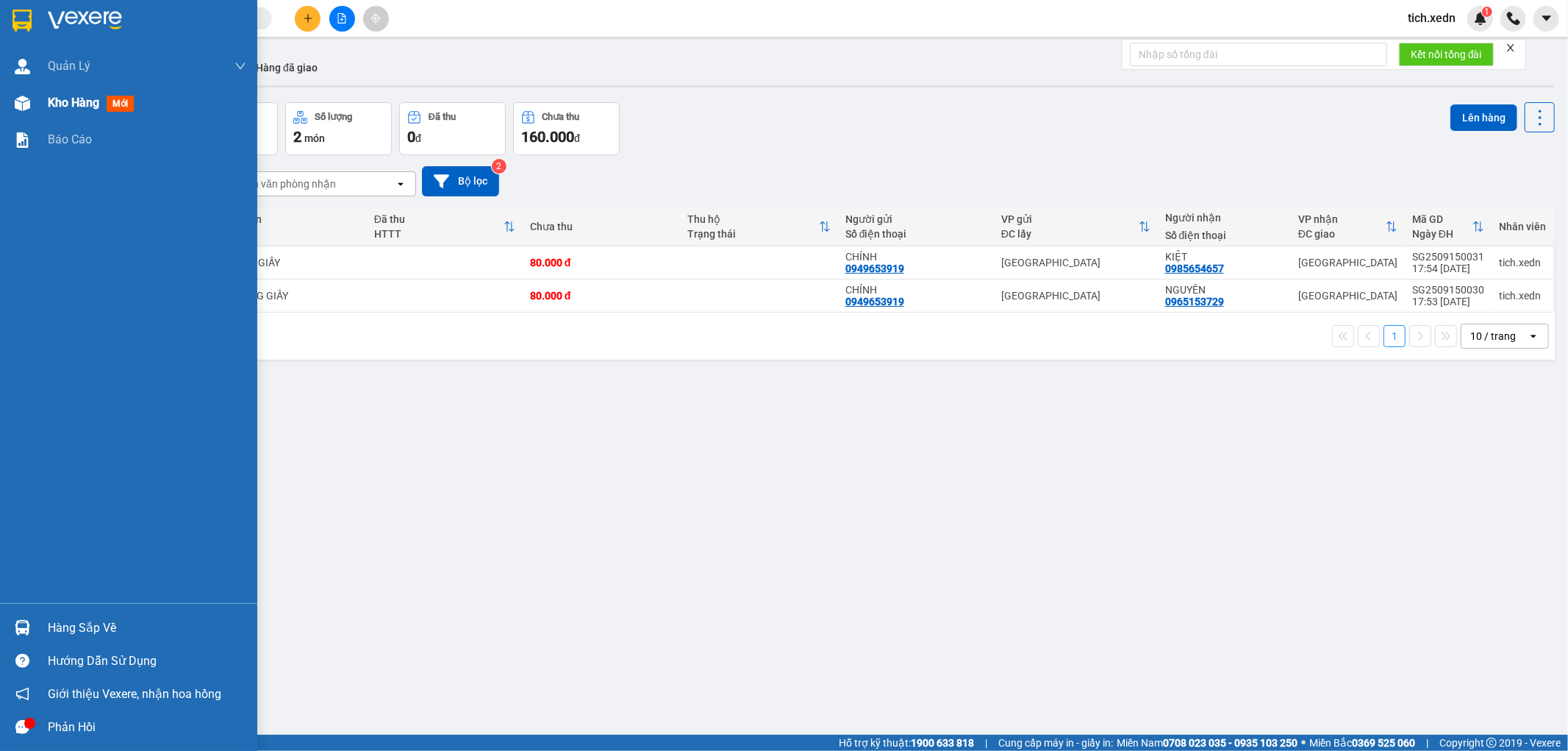
click at [71, 100] on span "Kho hàng" at bounding box center [74, 102] width 52 height 14
click at [332, 387] on div "ver 1.8.143 Kho gửi Trên xe Kho nhận Hàng đã giao Đơn hàng 2 đơn Khối lượng 0 k…" at bounding box center [806, 420] width 1509 height 751
click at [336, 241] on th "Tên món Ghi chú" at bounding box center [290, 226] width 152 height 39
click at [684, 179] on div "[DATE] – [DATE] Press the down arrow key to interact with the calendar and sele…" at bounding box center [805, 181] width 1497 height 30
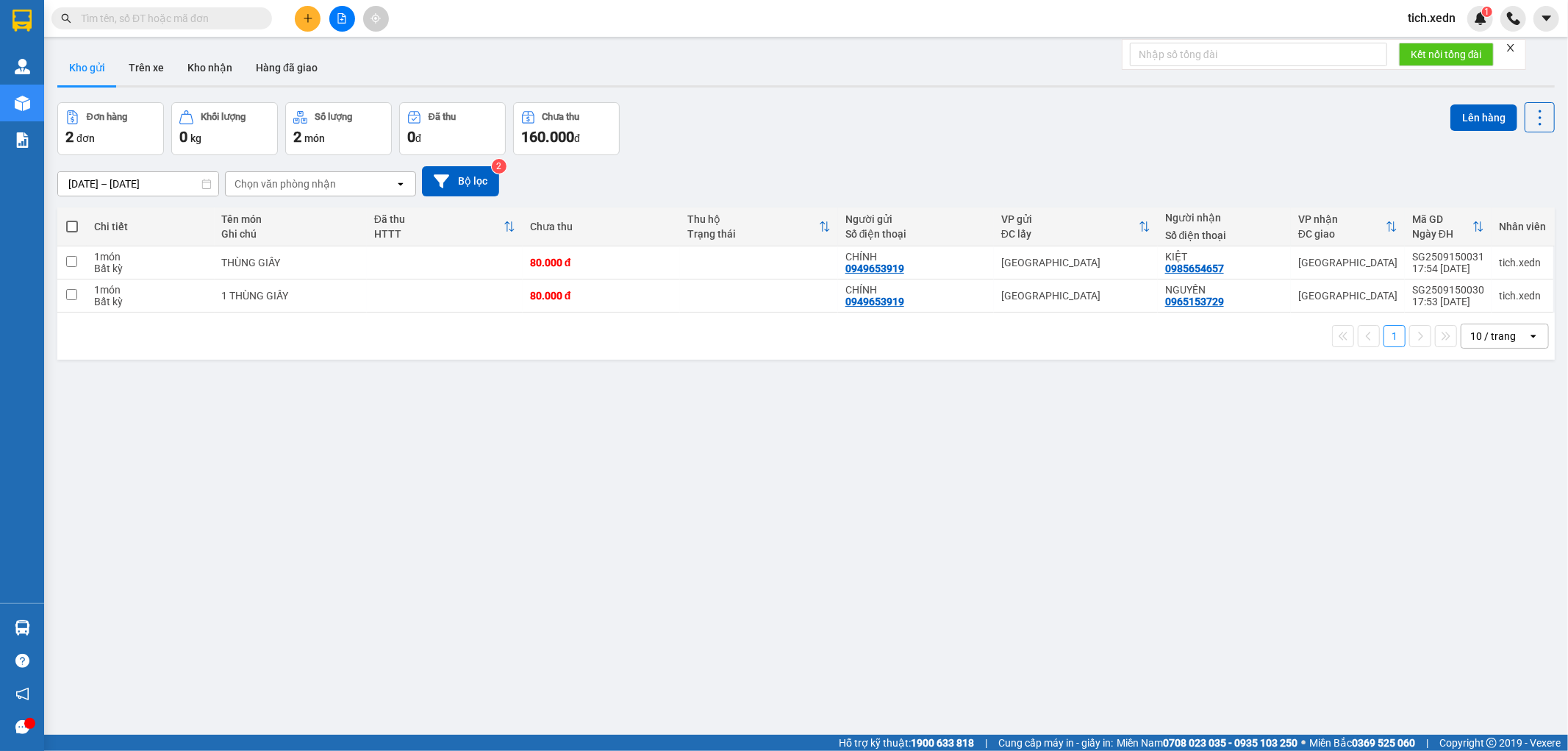
click at [75, 226] on span at bounding box center [72, 226] width 12 height 12
click at [72, 219] on input "checkbox" at bounding box center [72, 219] width 0 height 0
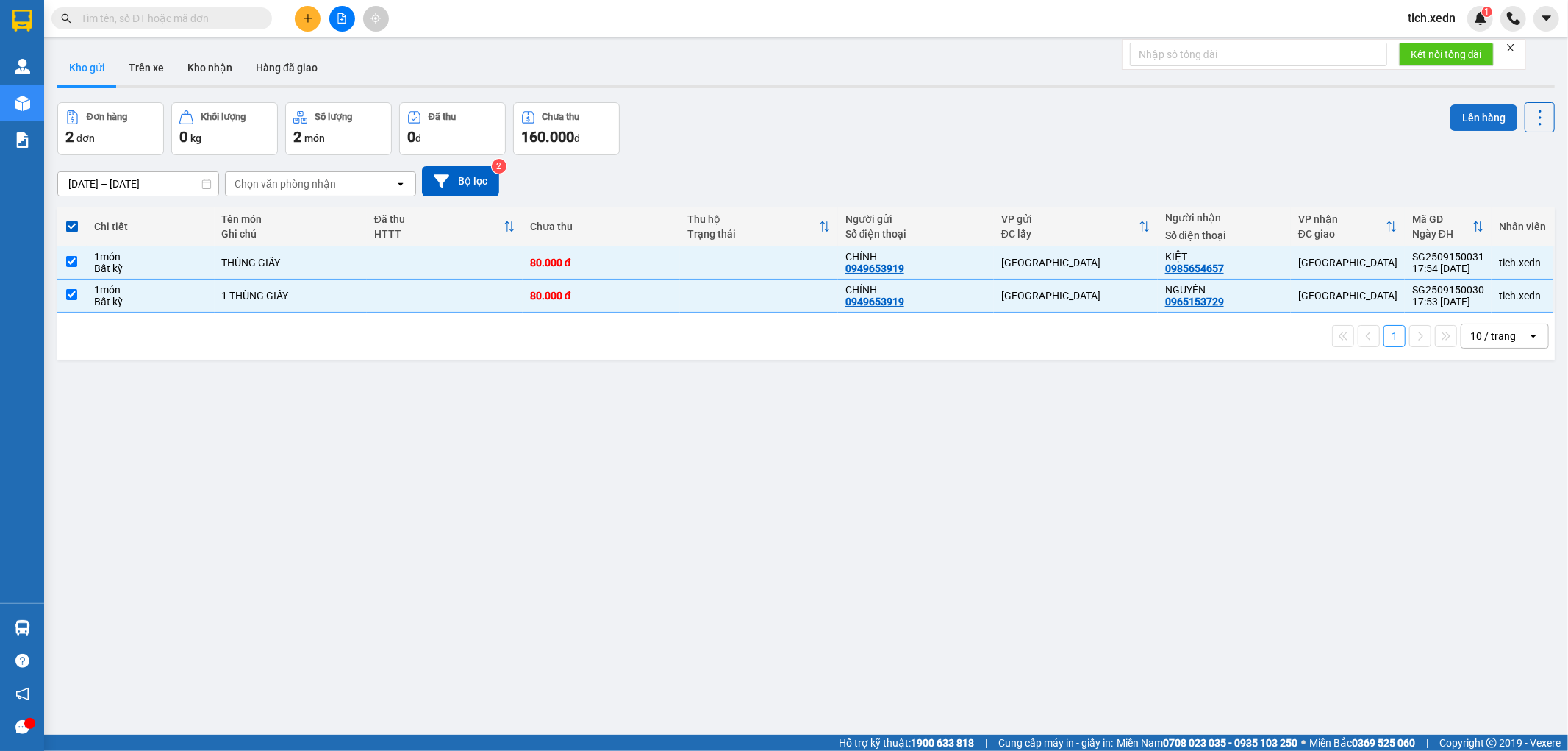
click at [1466, 112] on button "Lên hàng" at bounding box center [1484, 117] width 67 height 26
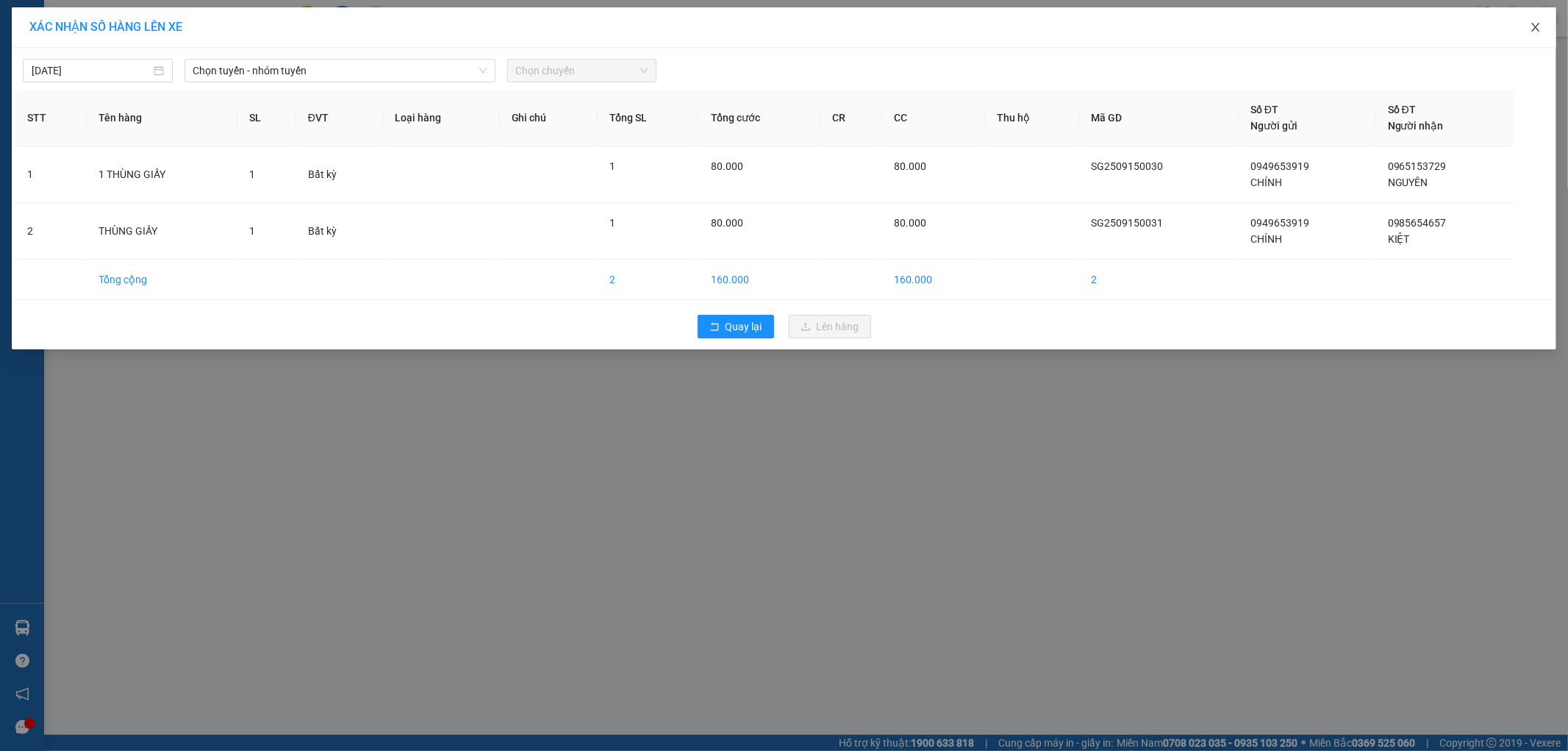
click at [1525, 33] on span "Close" at bounding box center [1535, 27] width 41 height 41
click at [1535, 31] on span at bounding box center [1546, 18] width 25 height 25
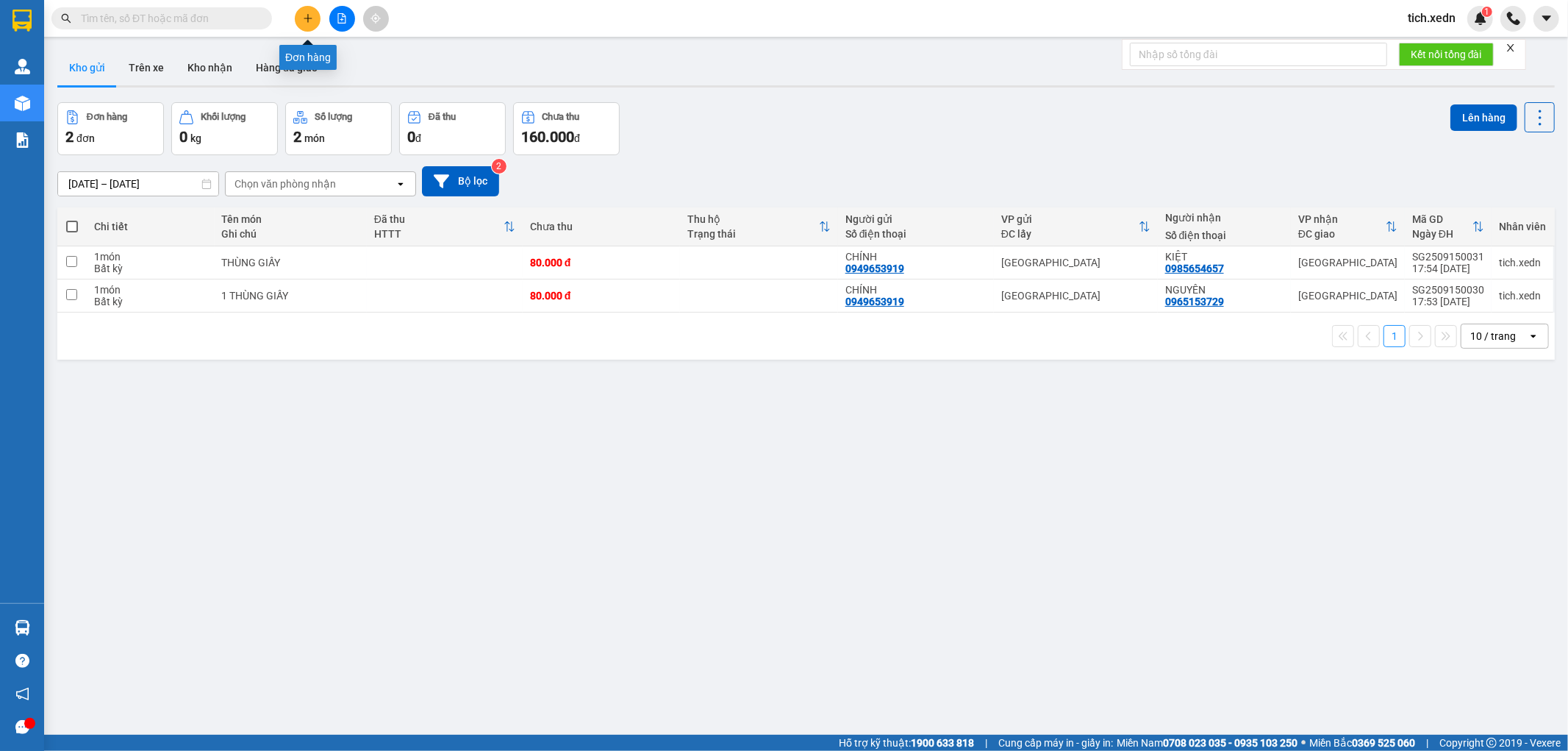
click at [310, 14] on icon "plus" at bounding box center [307, 18] width 10 height 10
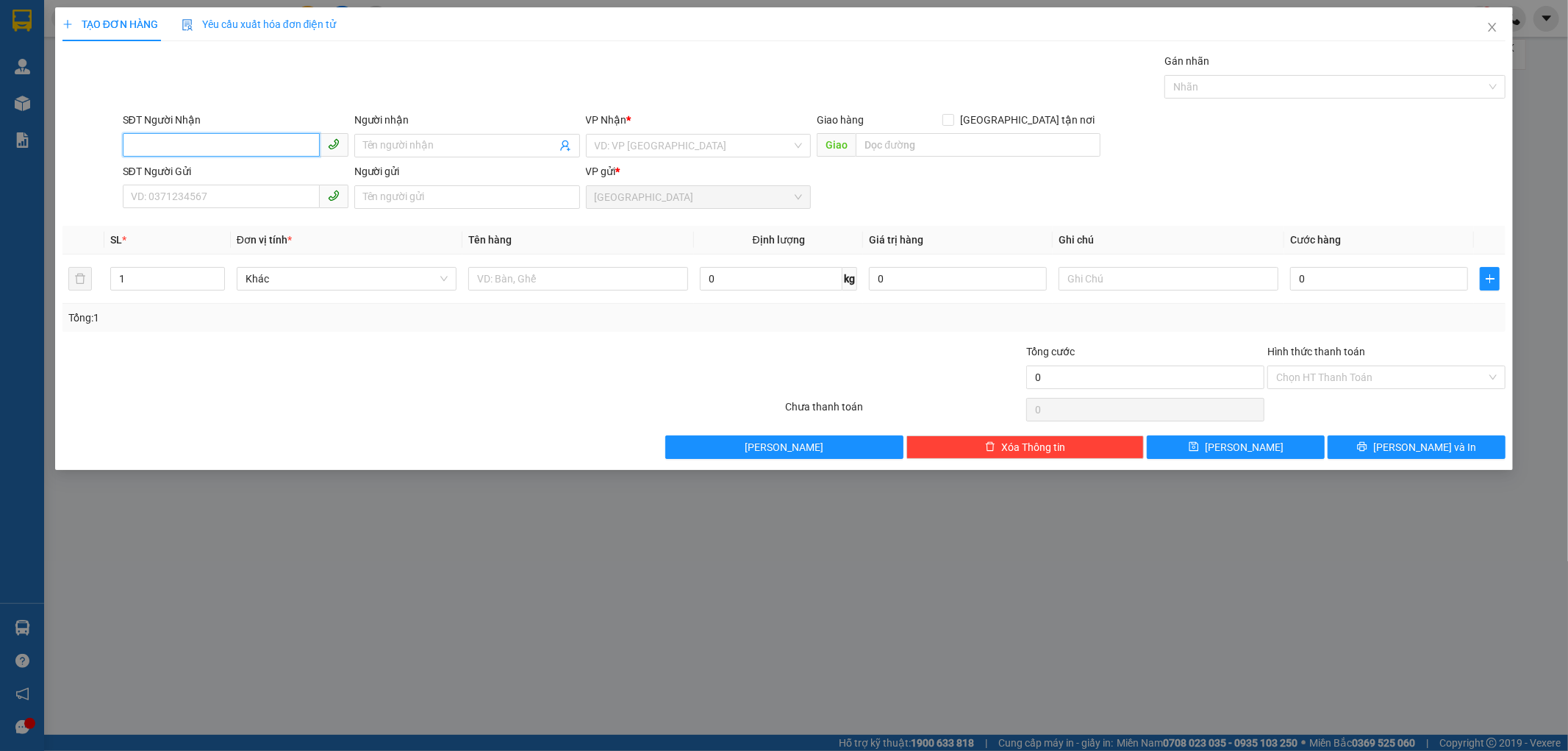
click at [194, 140] on input "SĐT Người Nhận" at bounding box center [221, 145] width 197 height 24
click at [258, 164] on div "0896150801 - NHẤT LONG" at bounding box center [235, 175] width 225 height 24
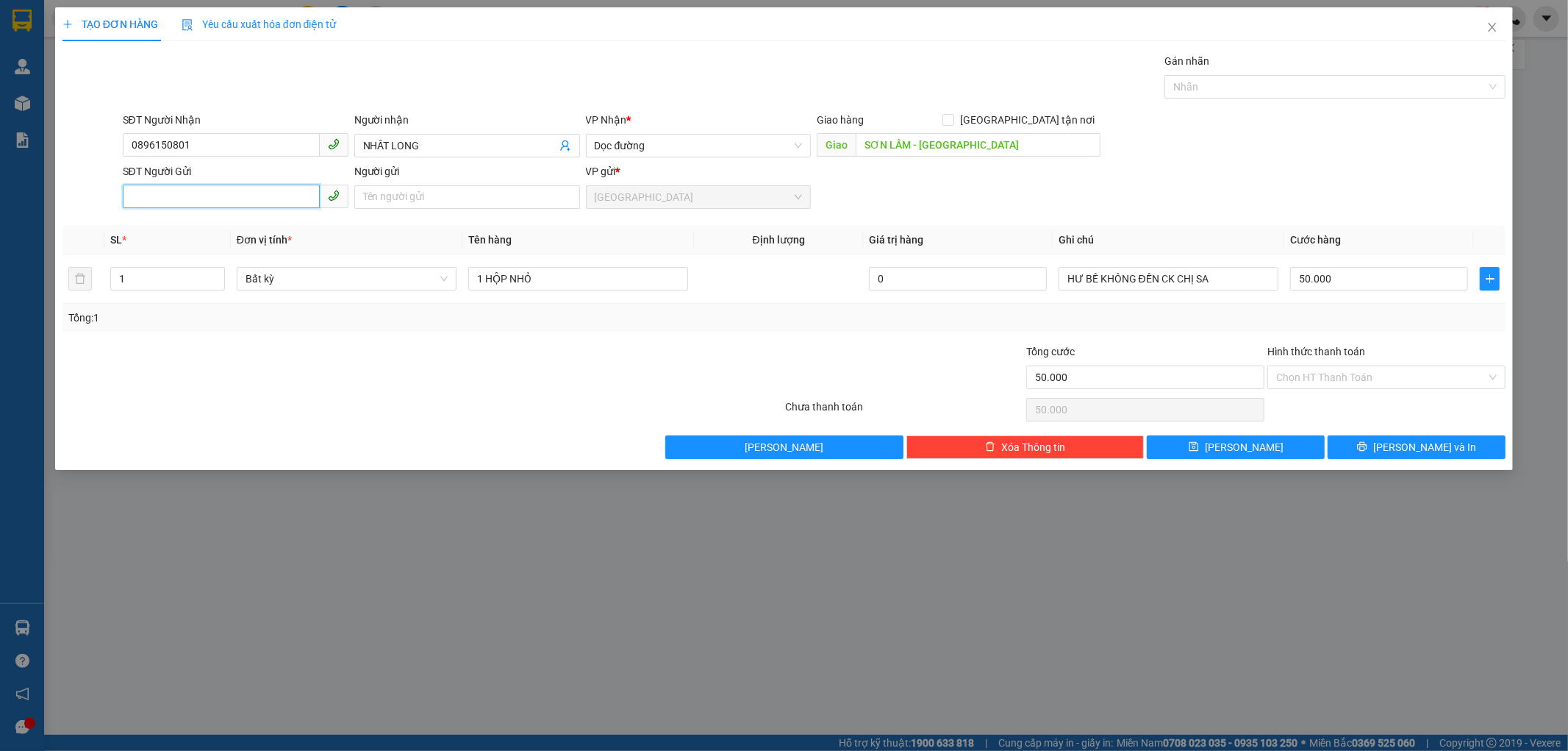
click at [190, 197] on input "SĐT Người Gửi" at bounding box center [221, 196] width 197 height 24
click at [194, 240] on div "0707973503 - [GEOGRAPHIC_DATA]" at bounding box center [235, 250] width 225 height 24
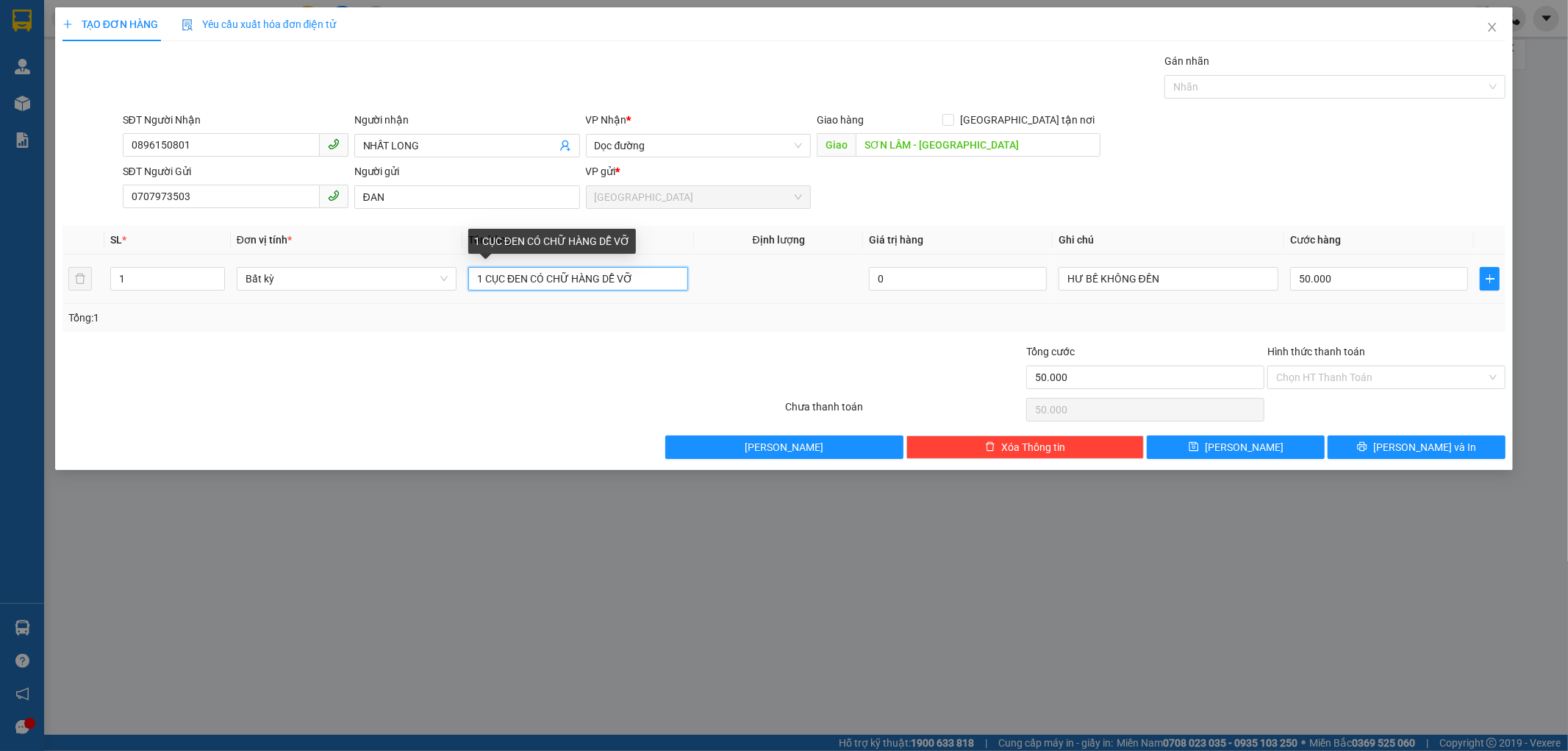
click at [640, 276] on input "1 CỤC ĐEN CÓ CHỮ HÀNG DỄ VỠ" at bounding box center [578, 279] width 220 height 24
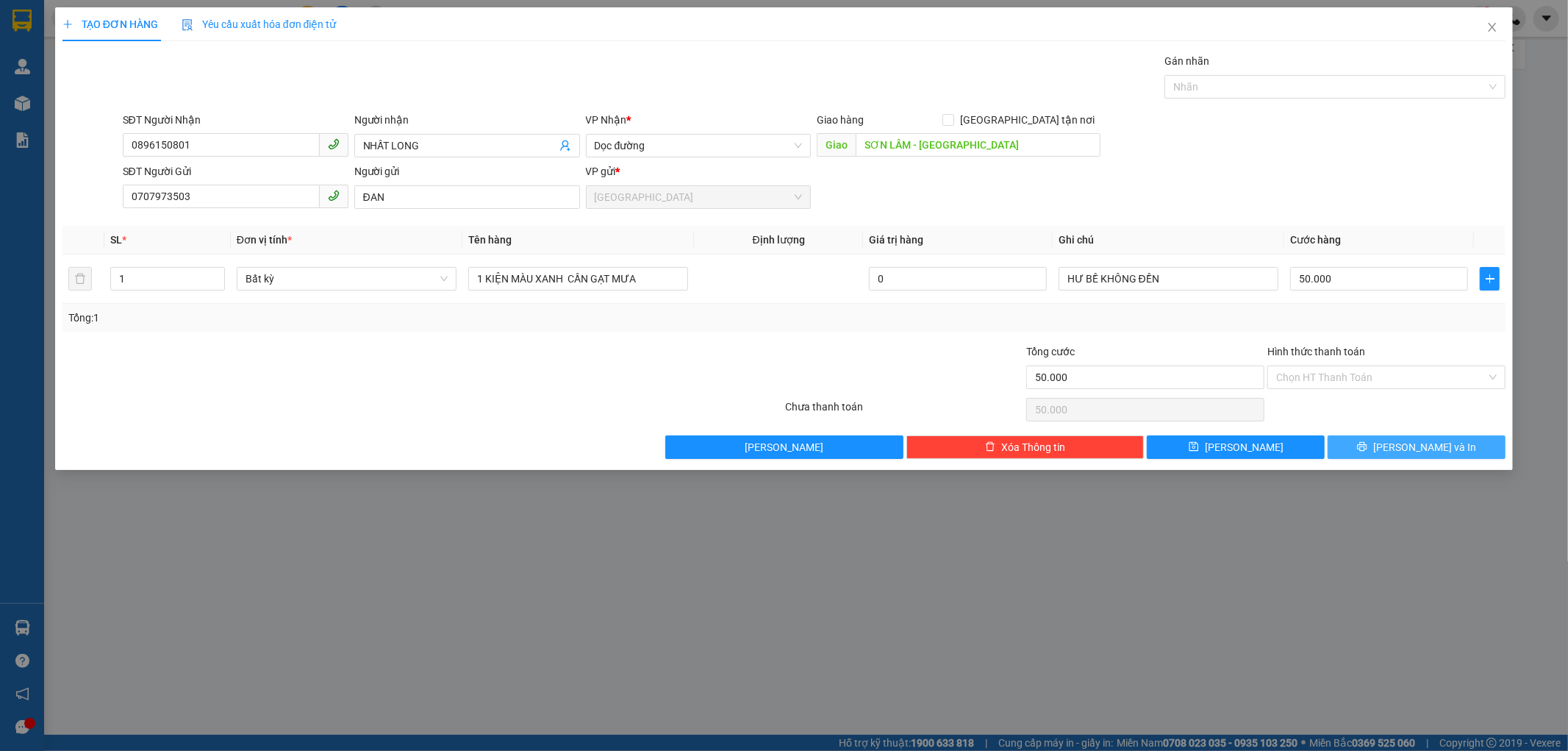
click at [1356, 445] on button "[PERSON_NAME] và In" at bounding box center [1417, 447] width 178 height 24
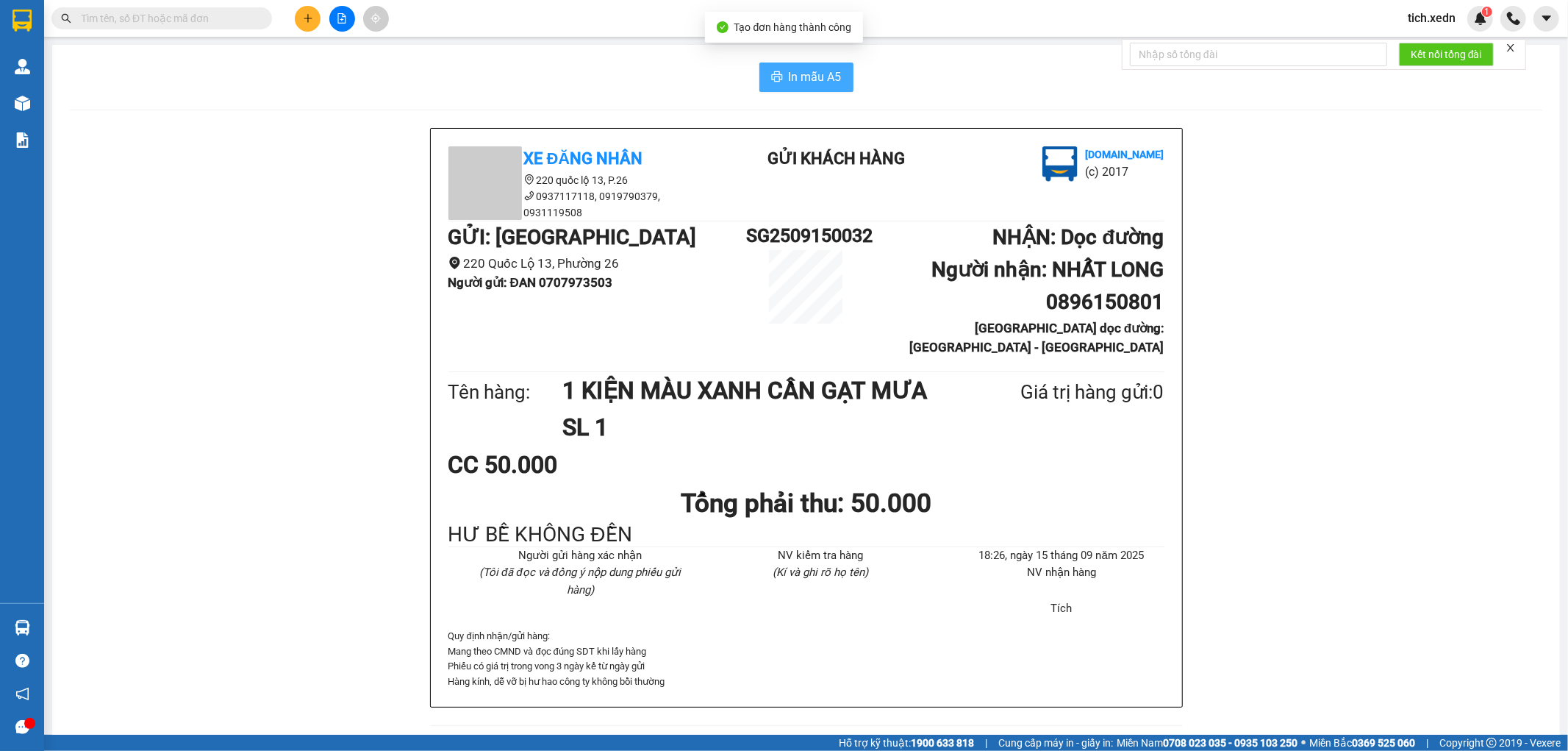
click at [789, 78] on span "In mẫu A5" at bounding box center [815, 76] width 53 height 18
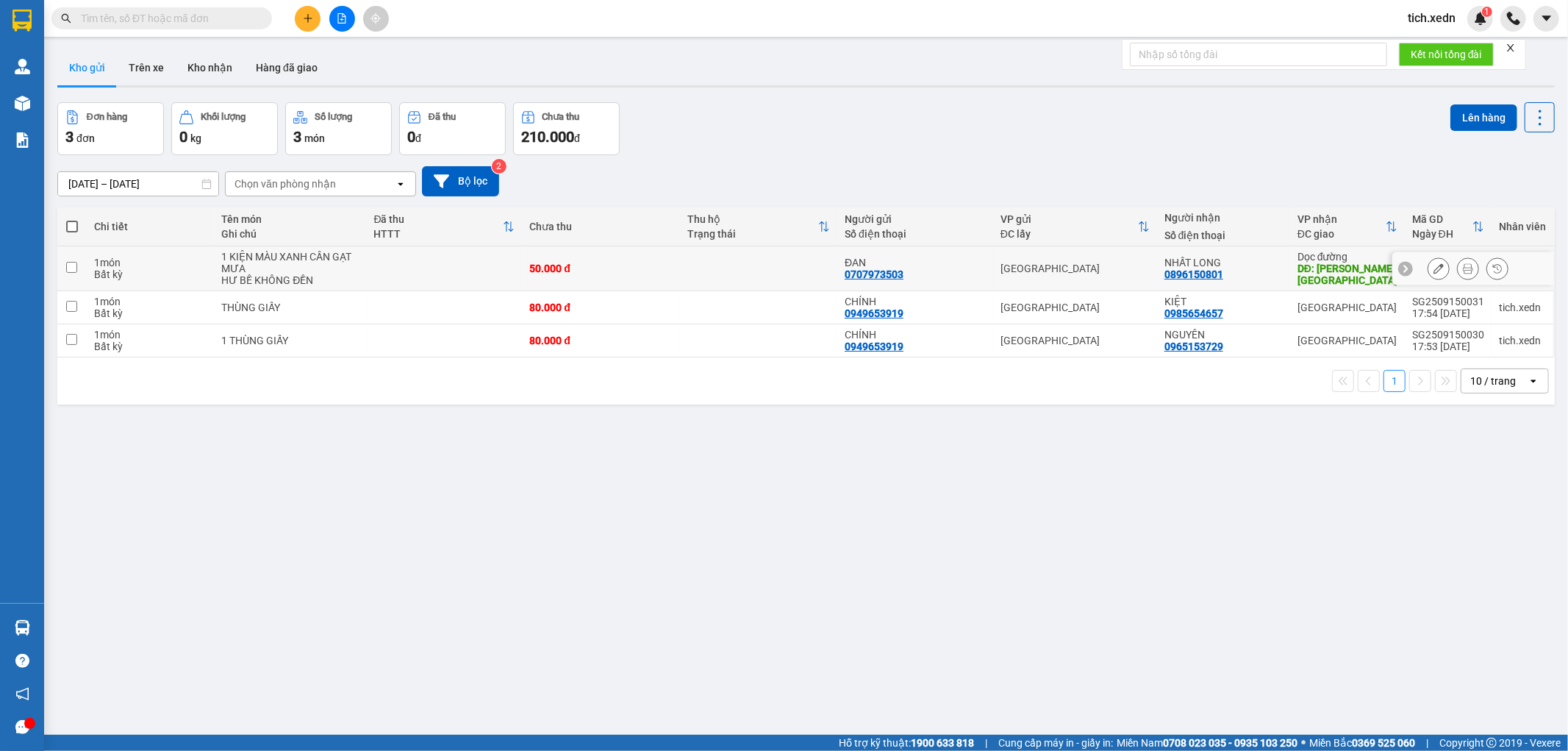
click at [67, 266] on input "checkbox" at bounding box center [72, 267] width 11 height 11
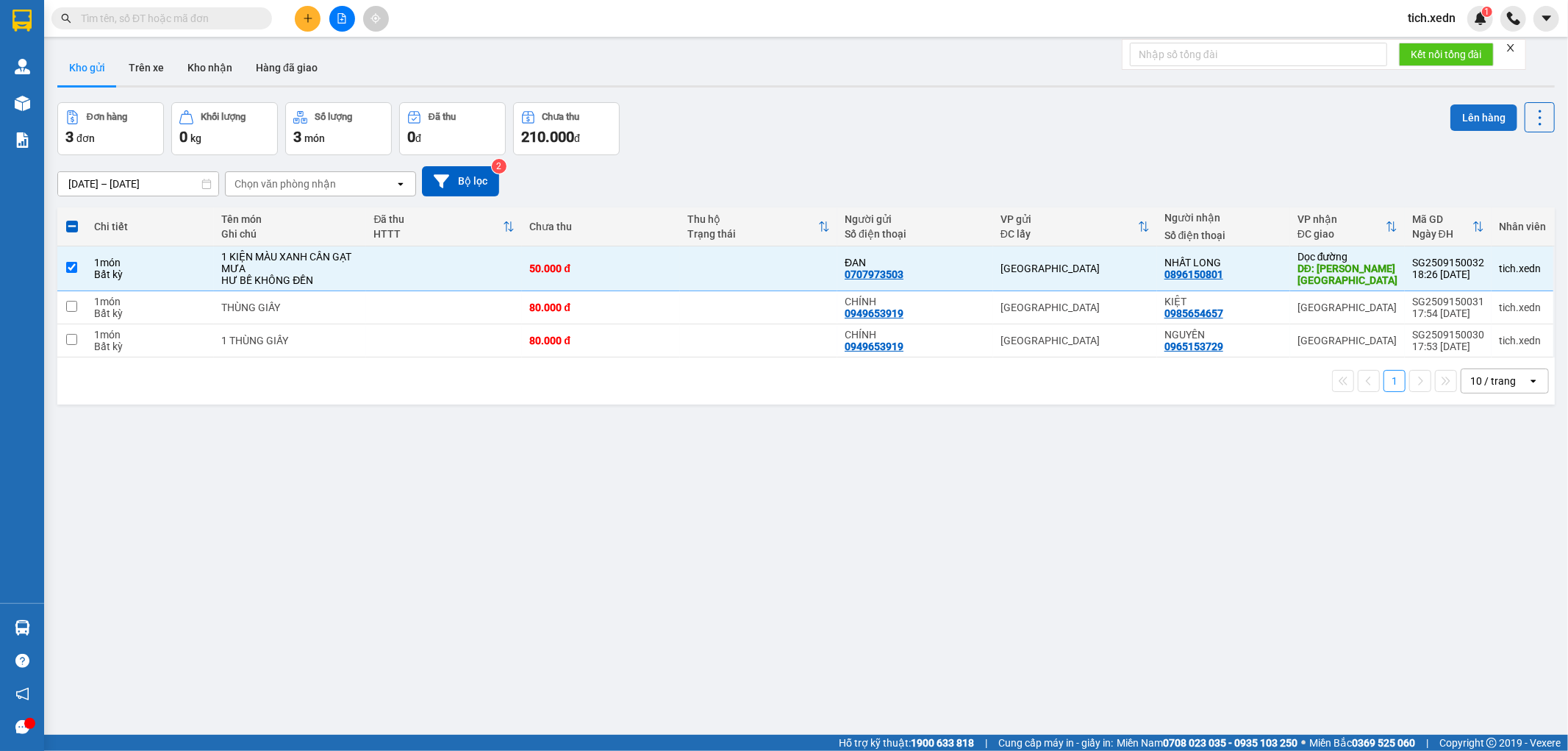
click at [1460, 109] on button "Lên hàng" at bounding box center [1484, 117] width 67 height 26
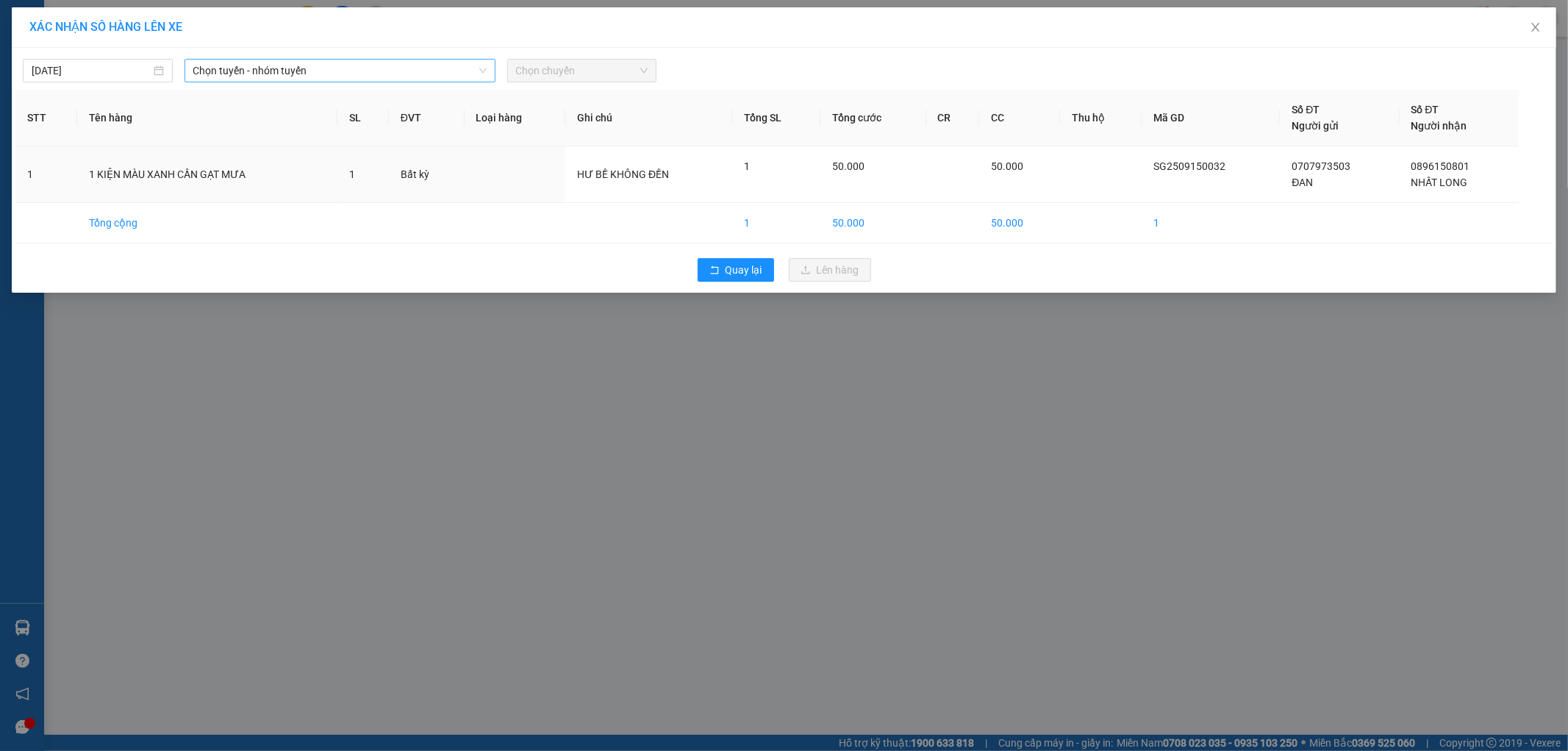
click at [311, 76] on span "Chọn tuyến - nhóm tuyến" at bounding box center [340, 71] width 294 height 22
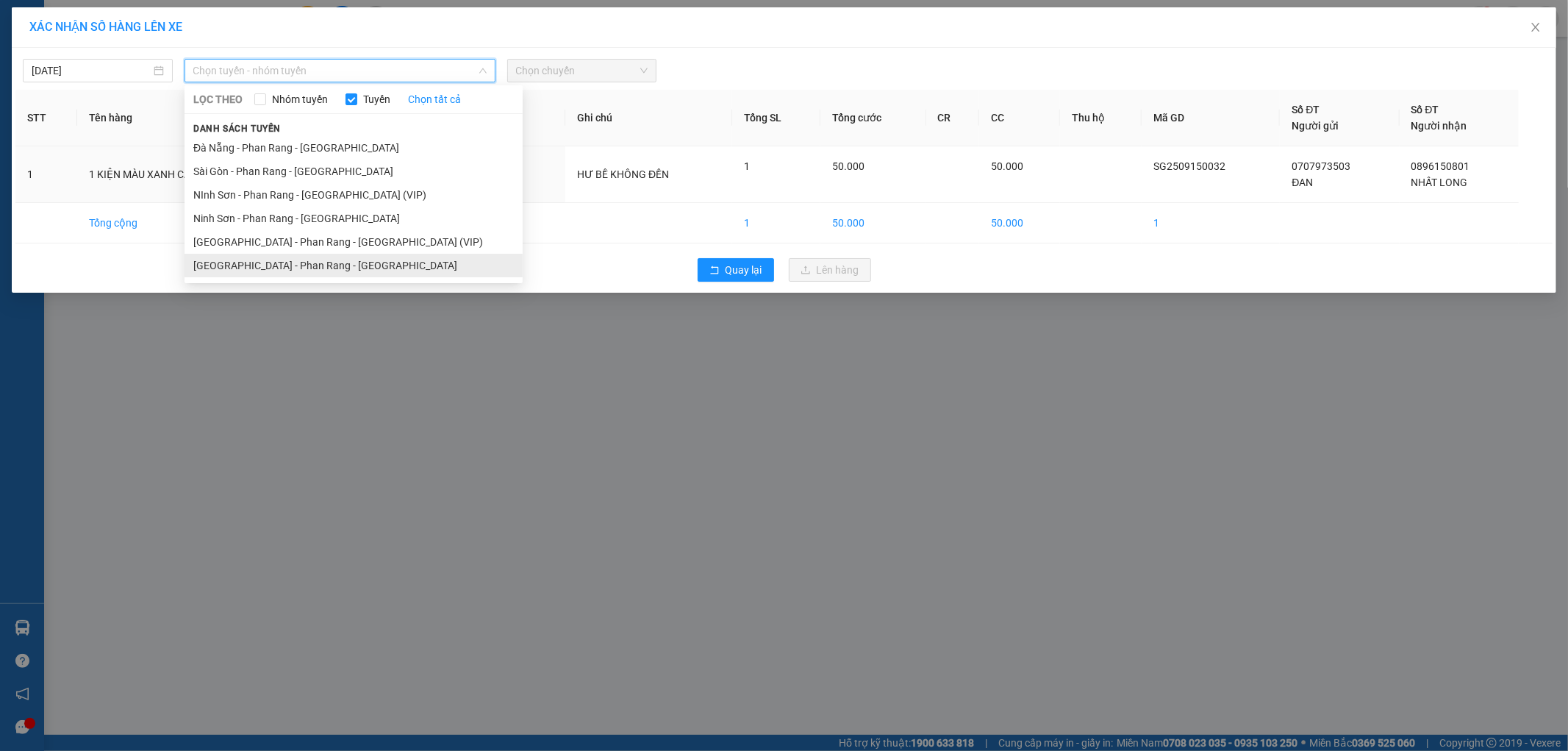
click at [246, 271] on li "[GEOGRAPHIC_DATA] - Phan Rang - [GEOGRAPHIC_DATA]" at bounding box center [354, 265] width 338 height 24
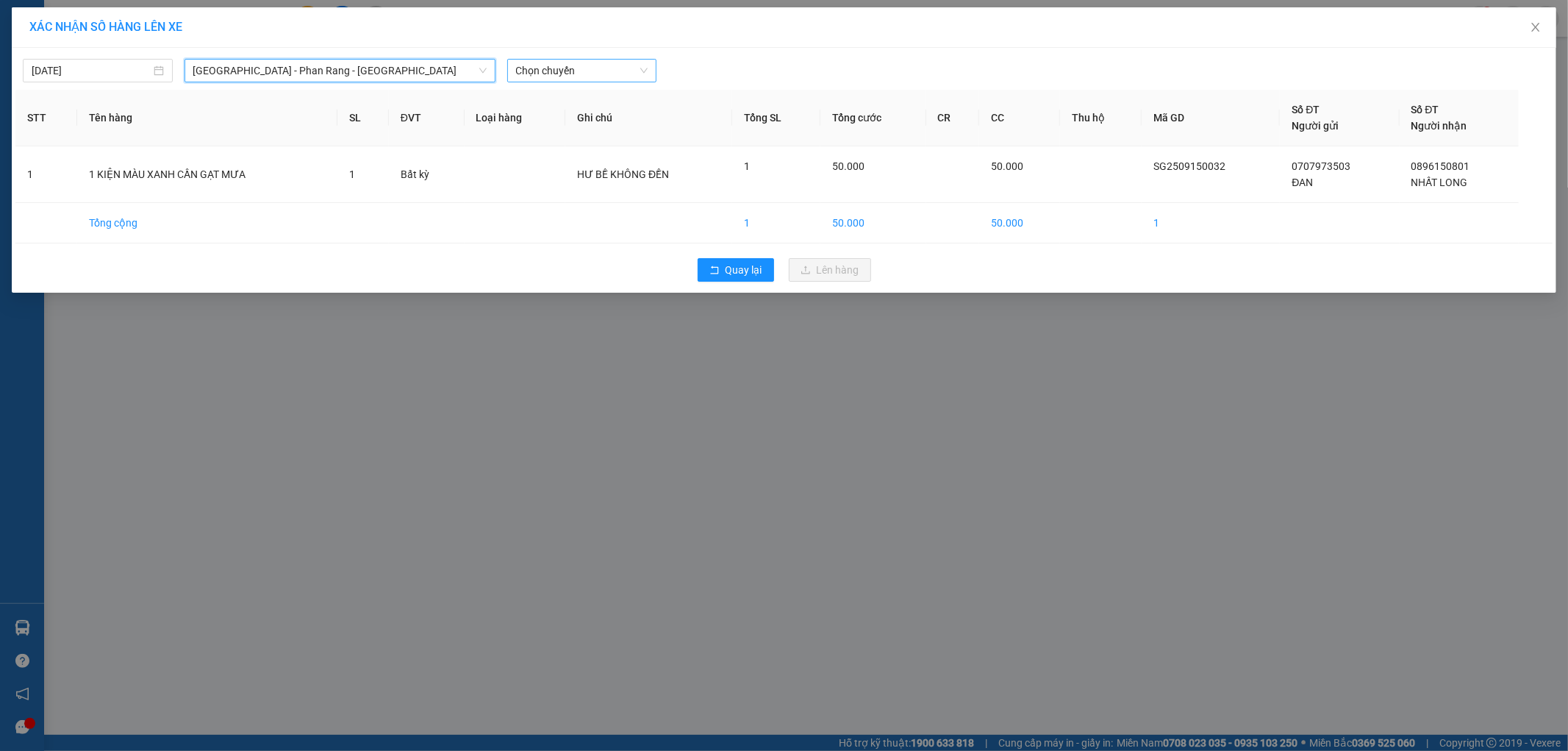
click at [622, 74] on span "Chọn chuyến" at bounding box center [583, 71] width 133 height 22
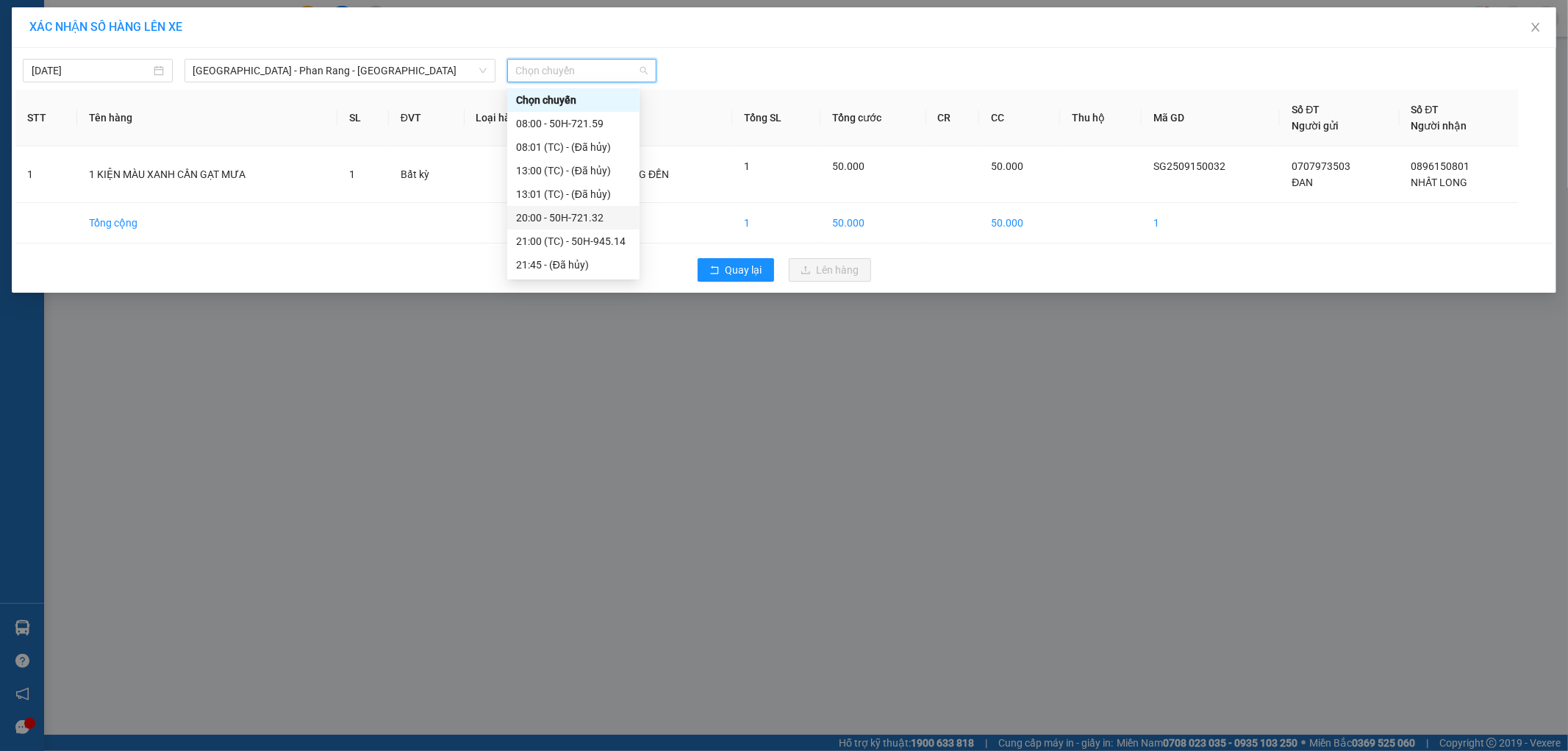
click at [610, 216] on div "20:00 - 50H-721.32" at bounding box center [574, 217] width 115 height 16
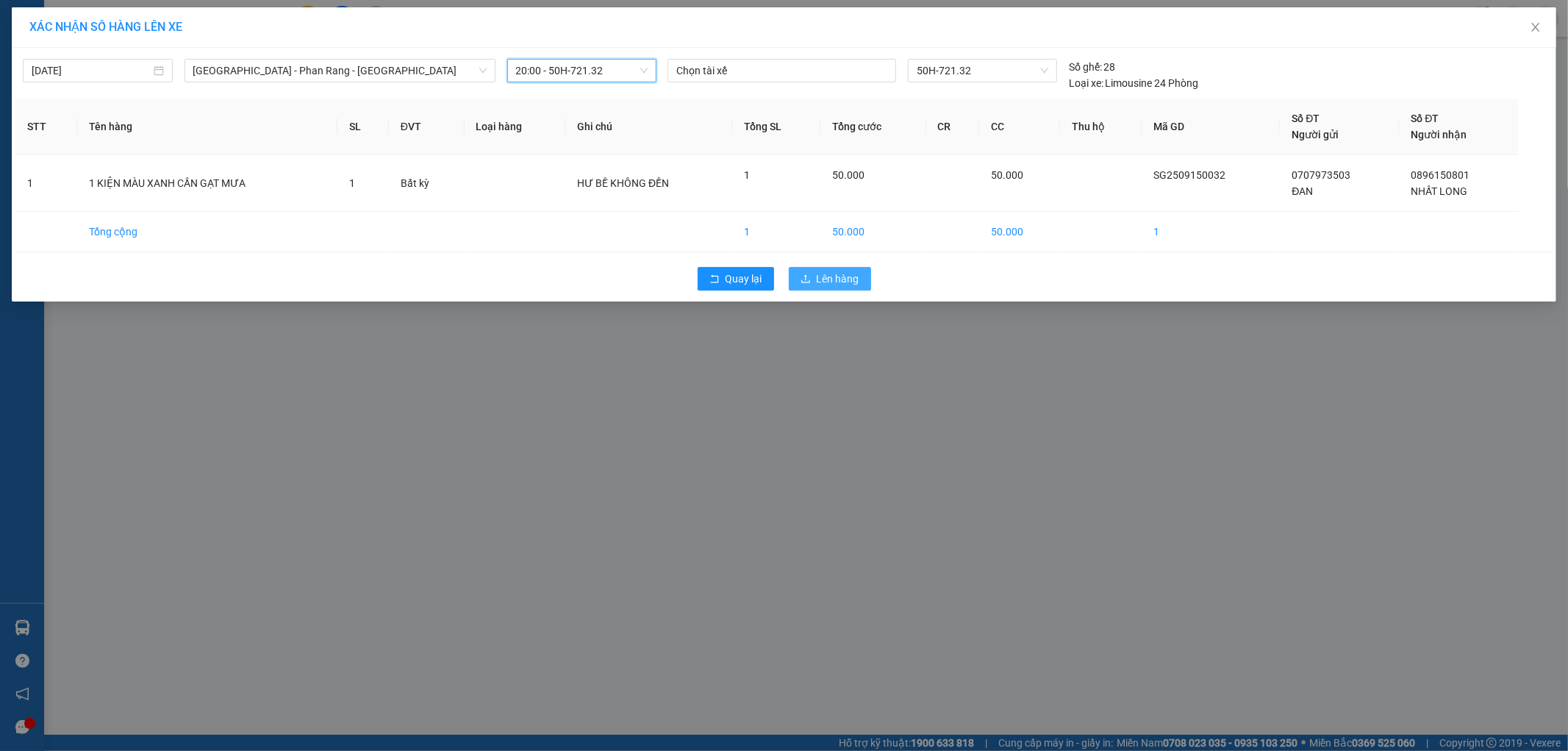
click at [820, 275] on span "Lên hàng" at bounding box center [837, 279] width 43 height 16
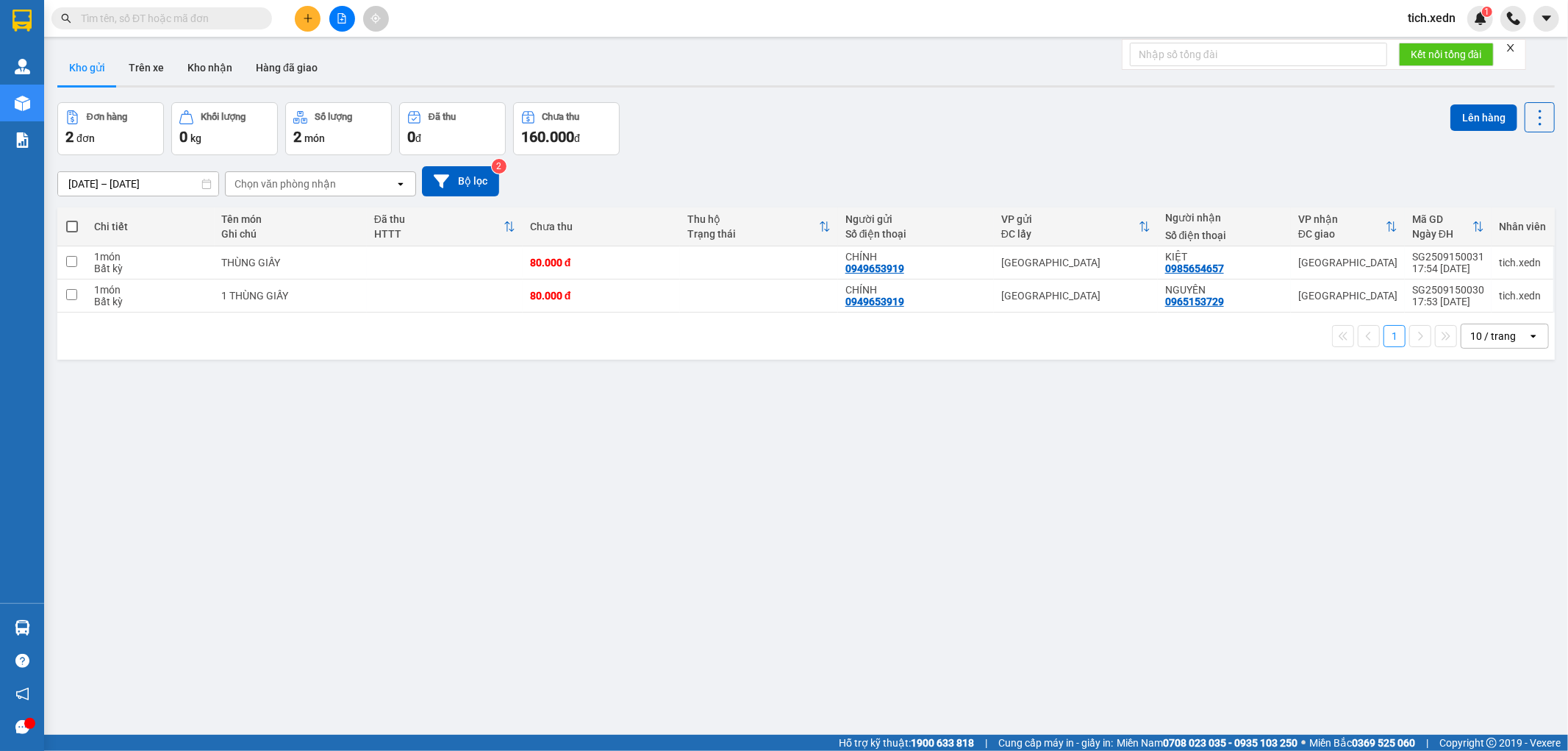
click at [67, 228] on span at bounding box center [72, 226] width 12 height 12
click at [72, 219] on input "checkbox" at bounding box center [72, 219] width 0 height 0
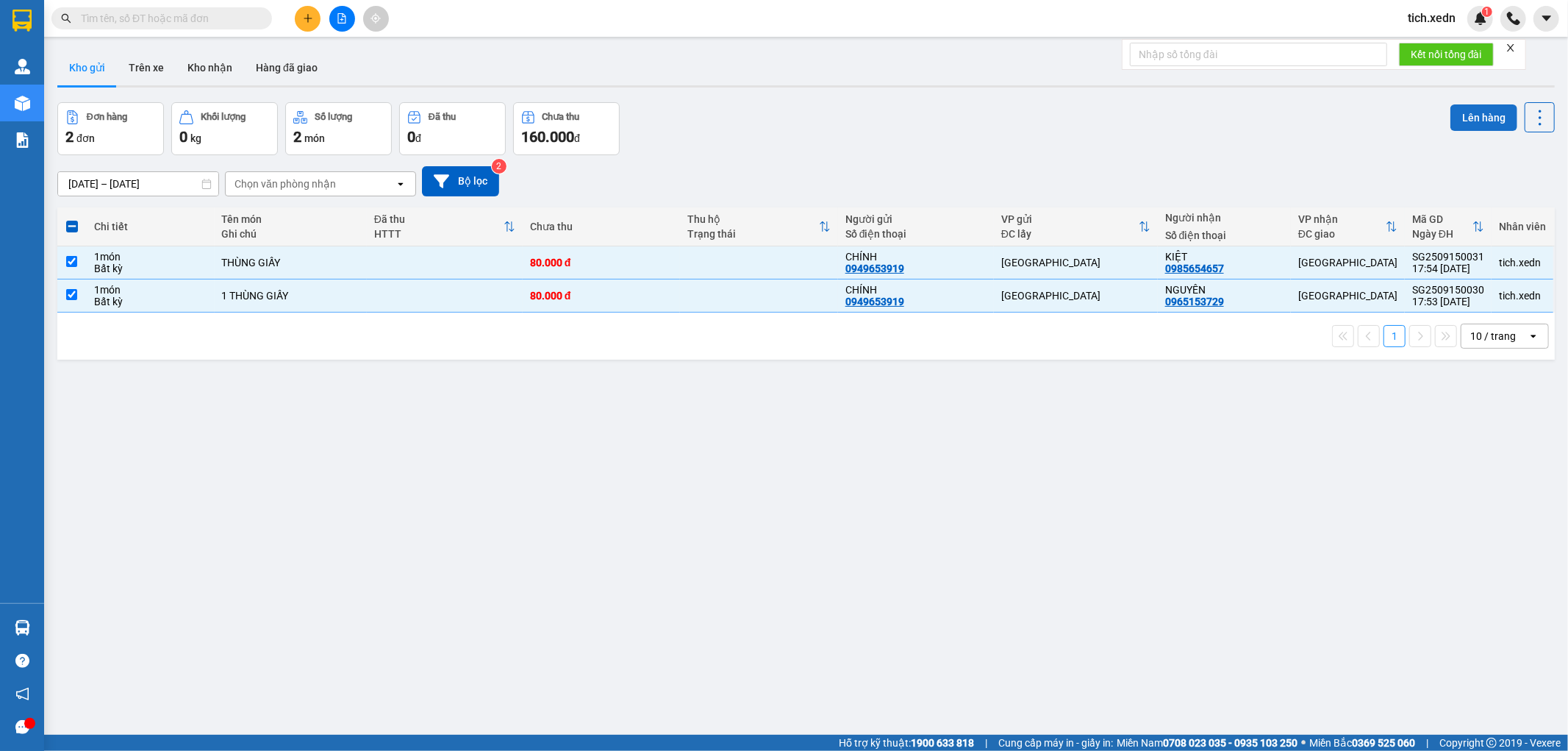
click at [1463, 114] on button "Lên hàng" at bounding box center [1484, 117] width 67 height 26
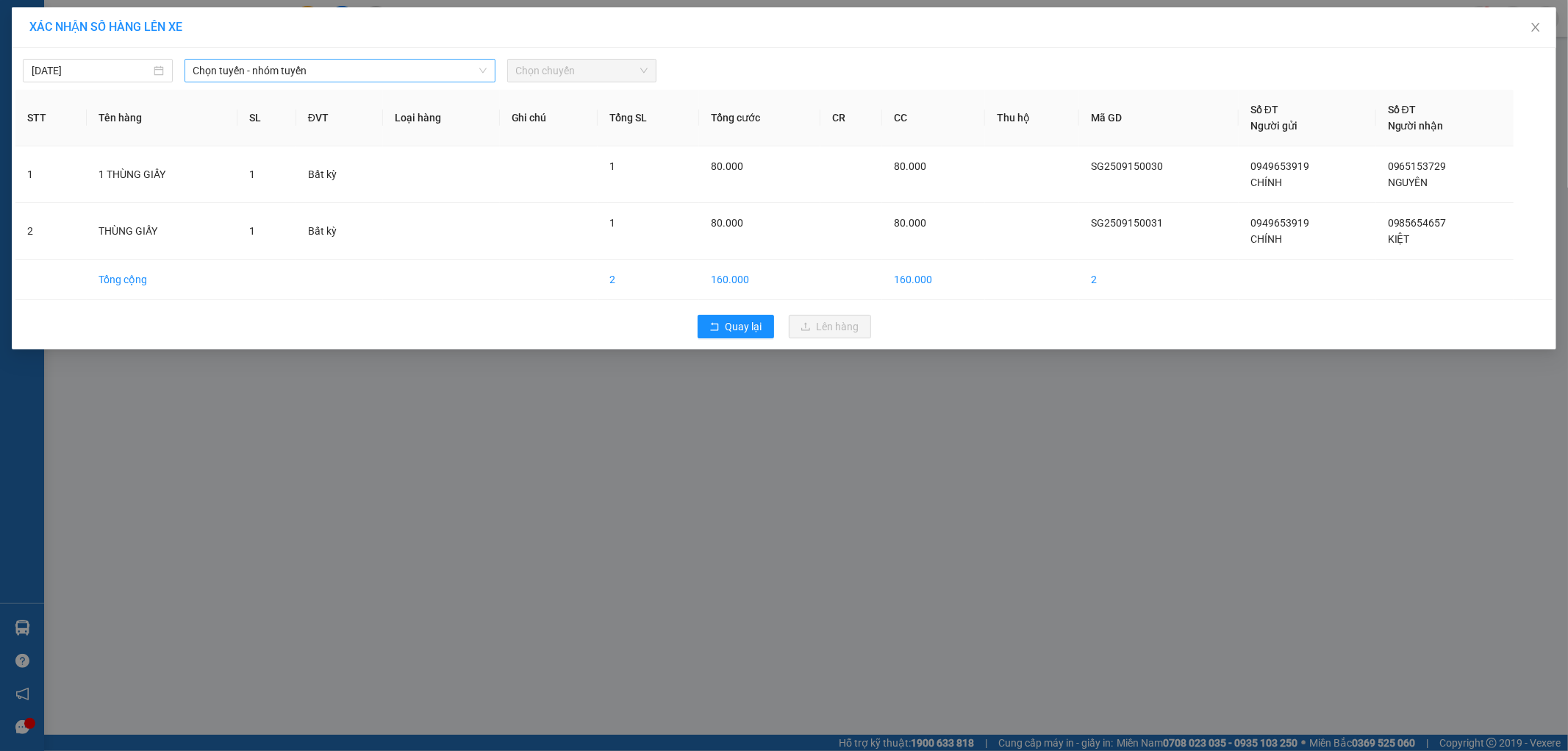
drag, startPoint x: 348, startPoint y: 67, endPoint x: 354, endPoint y: 79, distance: 13.4
click at [348, 67] on span "Chọn tuyến - nhóm tuyến" at bounding box center [340, 71] width 294 height 22
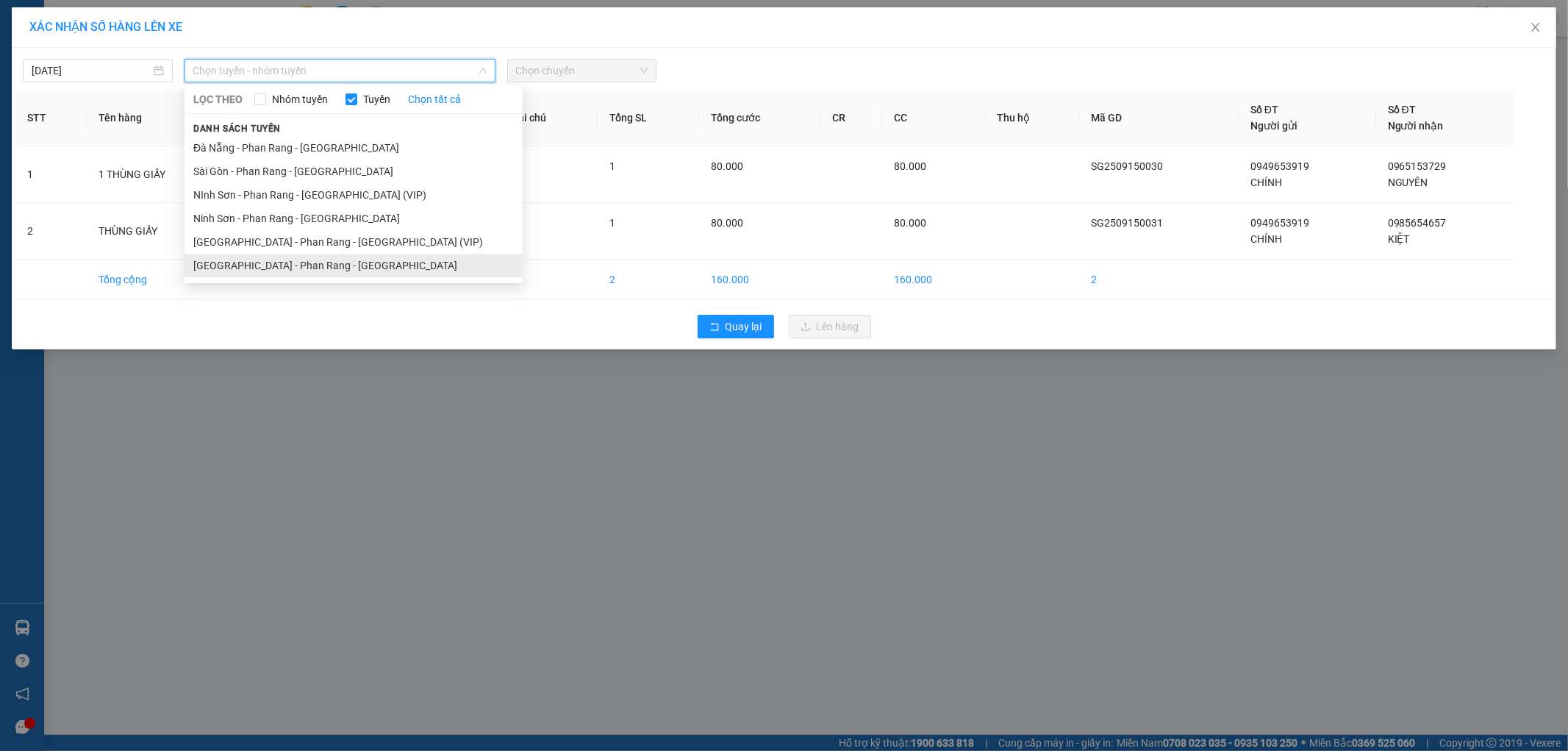
click at [327, 270] on li "[GEOGRAPHIC_DATA] - Phan Rang - [GEOGRAPHIC_DATA]" at bounding box center [354, 265] width 338 height 24
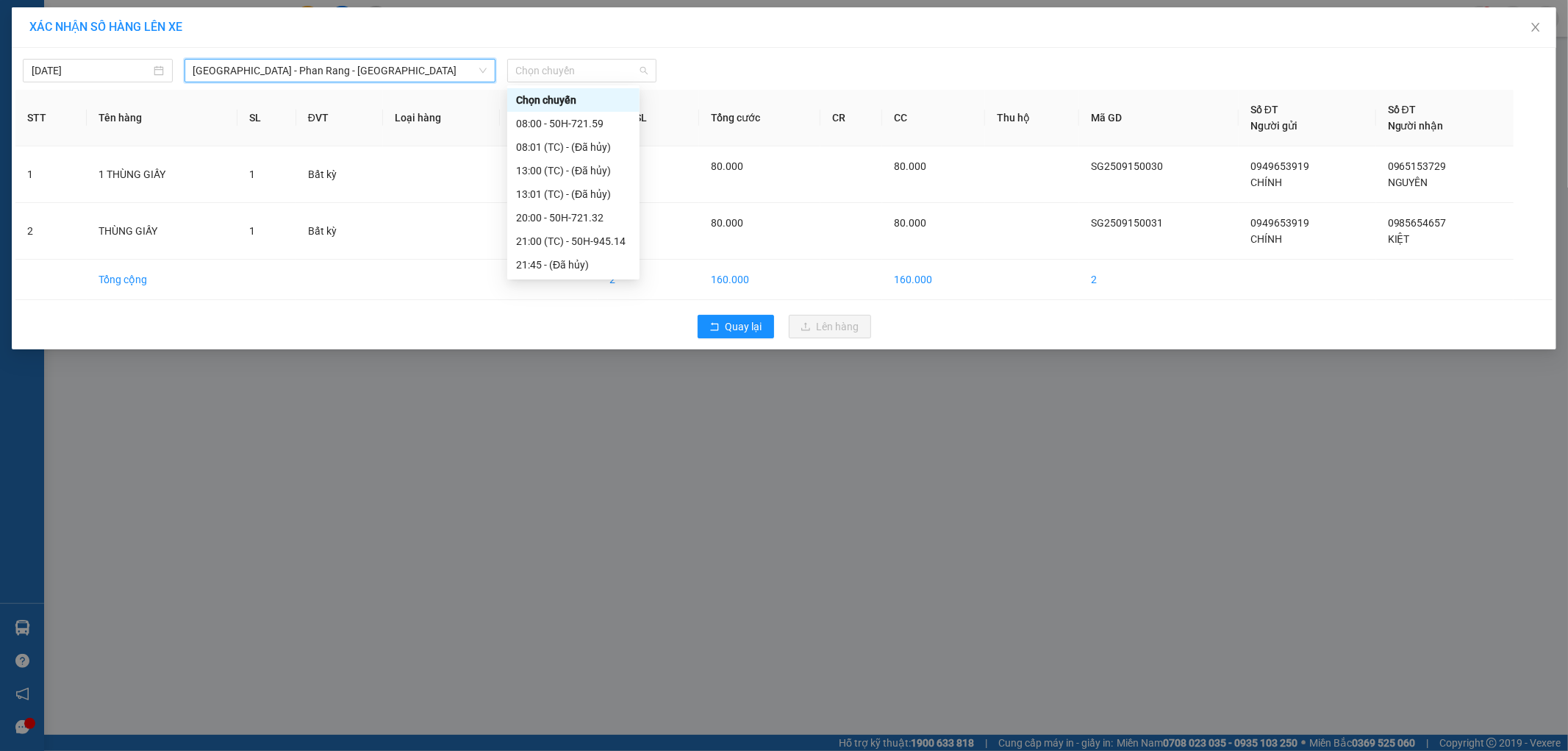
drag, startPoint x: 557, startPoint y: 67, endPoint x: 567, endPoint y: 98, distance: 32.6
click at [557, 68] on span "Chọn chuyến" at bounding box center [583, 71] width 133 height 22
click at [607, 240] on div "21:00 (TC) - 50H-945.14" at bounding box center [574, 241] width 115 height 16
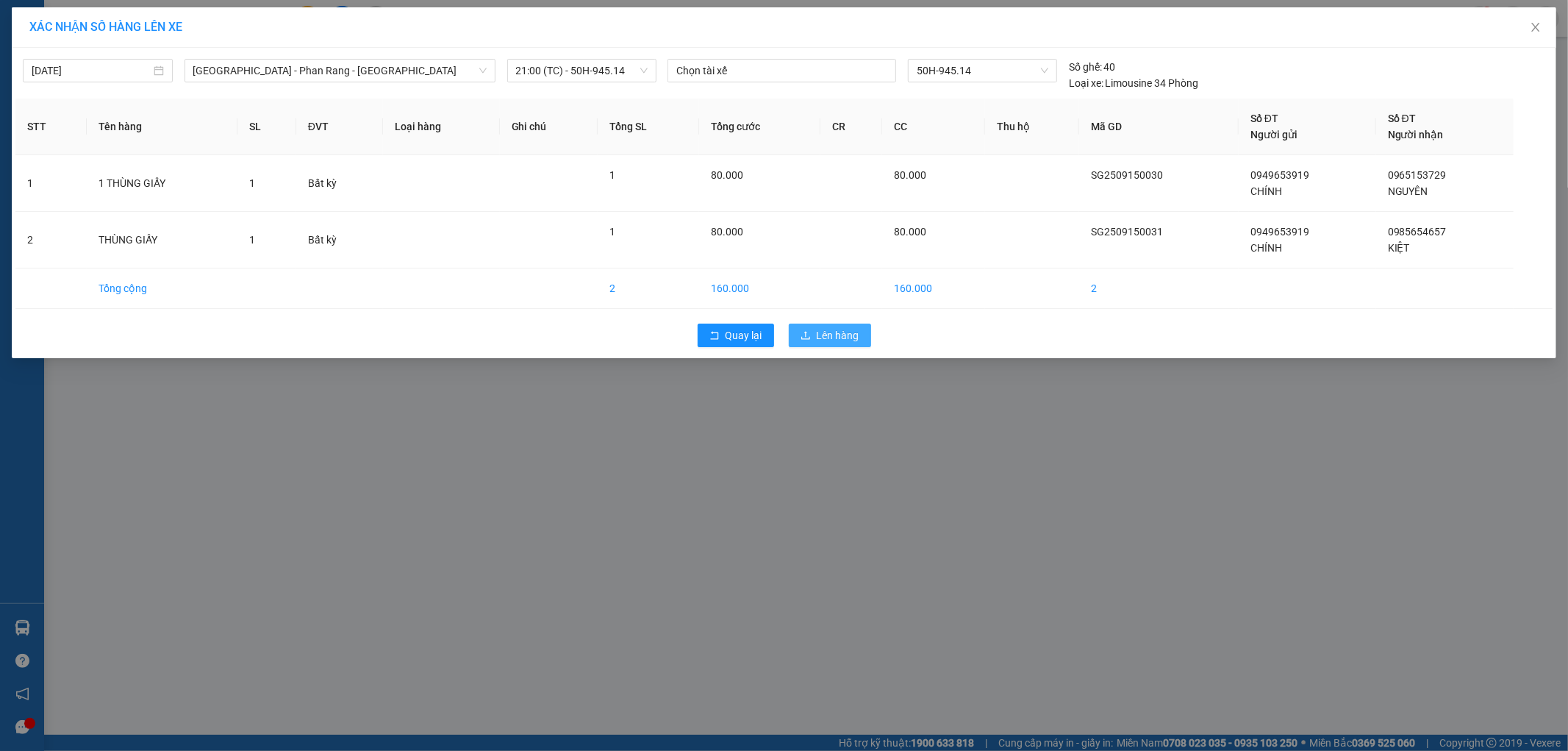
click at [825, 334] on span "Lên hàng" at bounding box center [837, 335] width 43 height 16
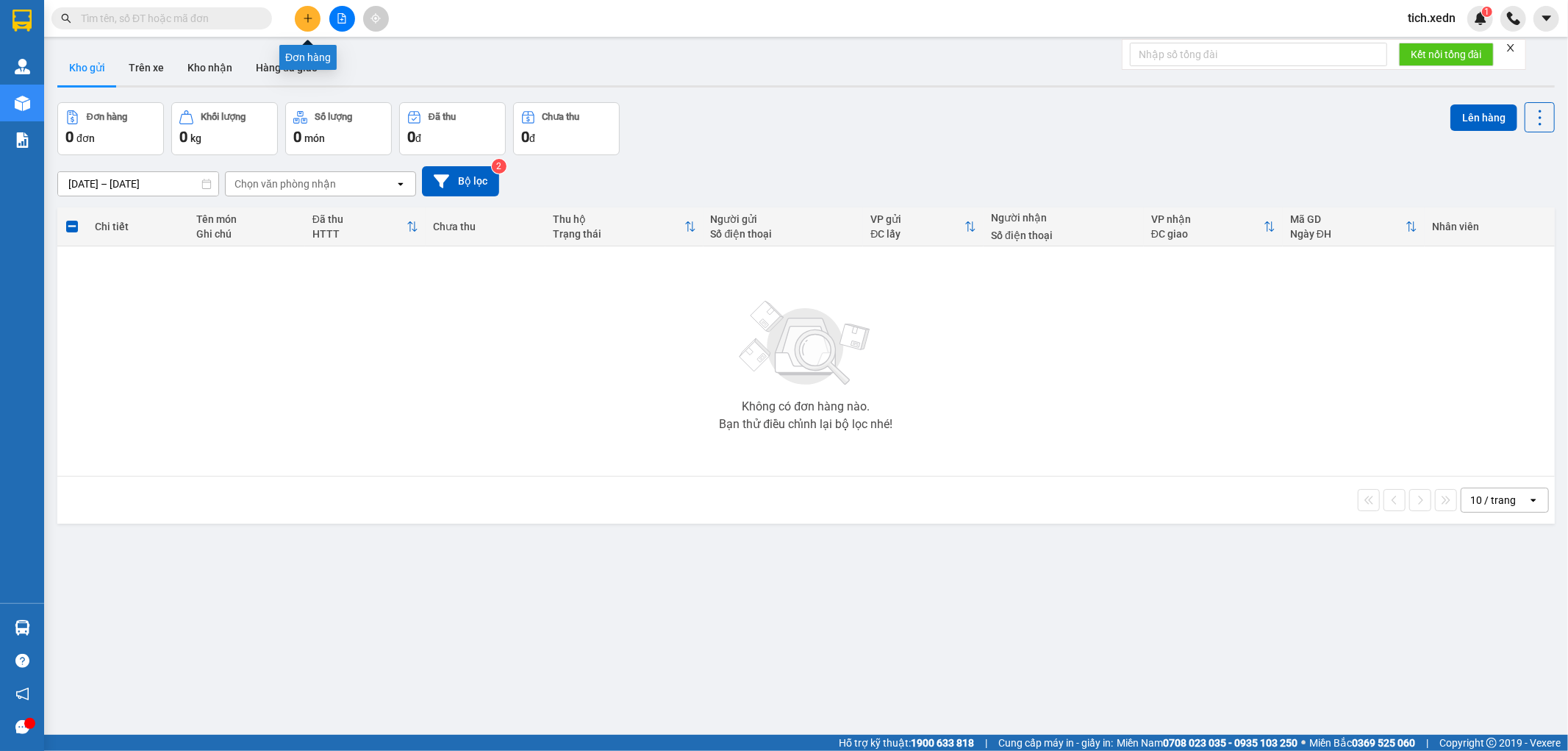
click at [316, 18] on button at bounding box center [307, 18] width 25 height 25
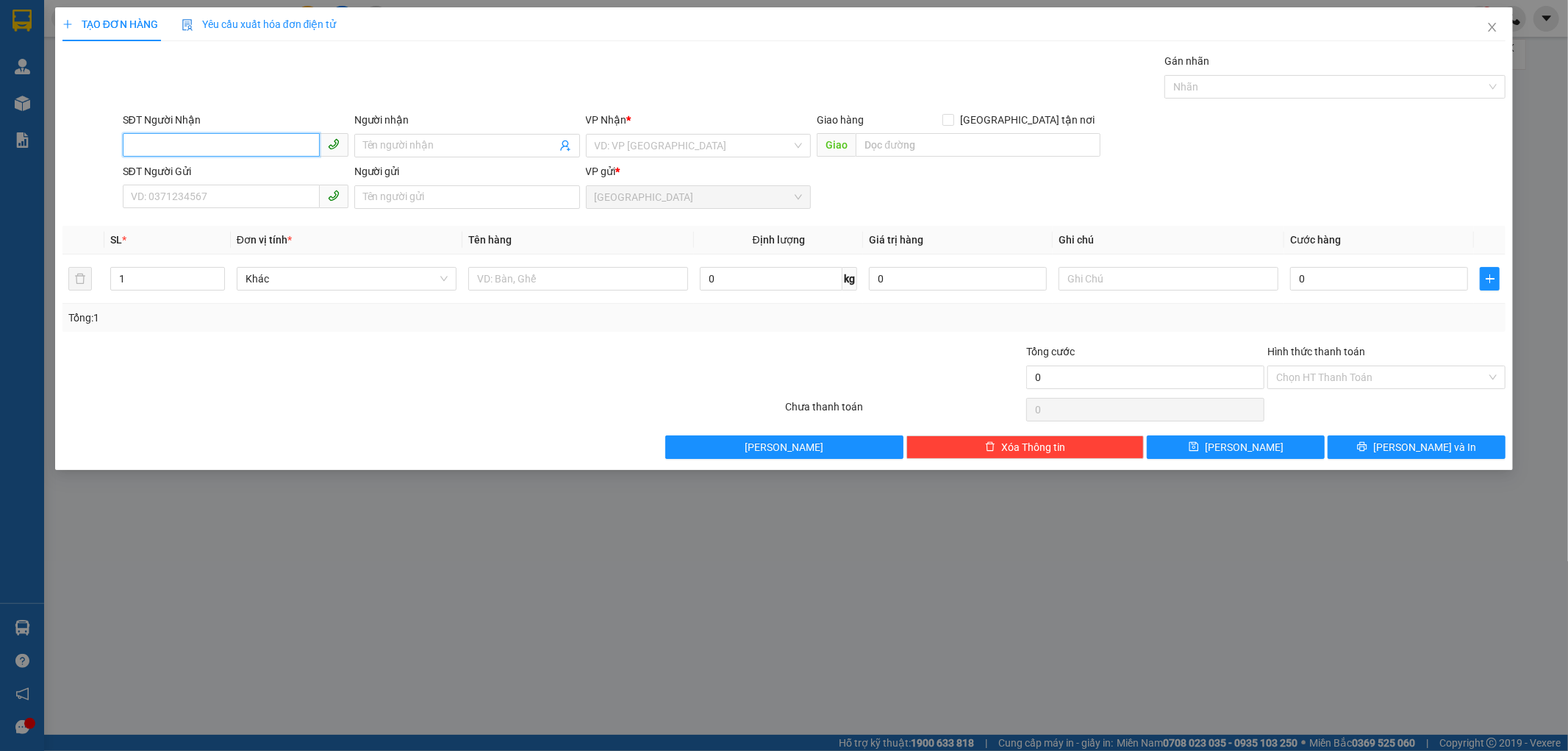
click at [229, 135] on input "SĐT Người Nhận" at bounding box center [221, 145] width 197 height 24
click at [202, 147] on input "SĐT Người Nhận" at bounding box center [221, 145] width 197 height 24
click at [208, 181] on div "0944297777 - [PERSON_NAME]" at bounding box center [235, 175] width 208 height 16
click at [210, 198] on input "SĐT Người Gửi" at bounding box center [221, 196] width 197 height 24
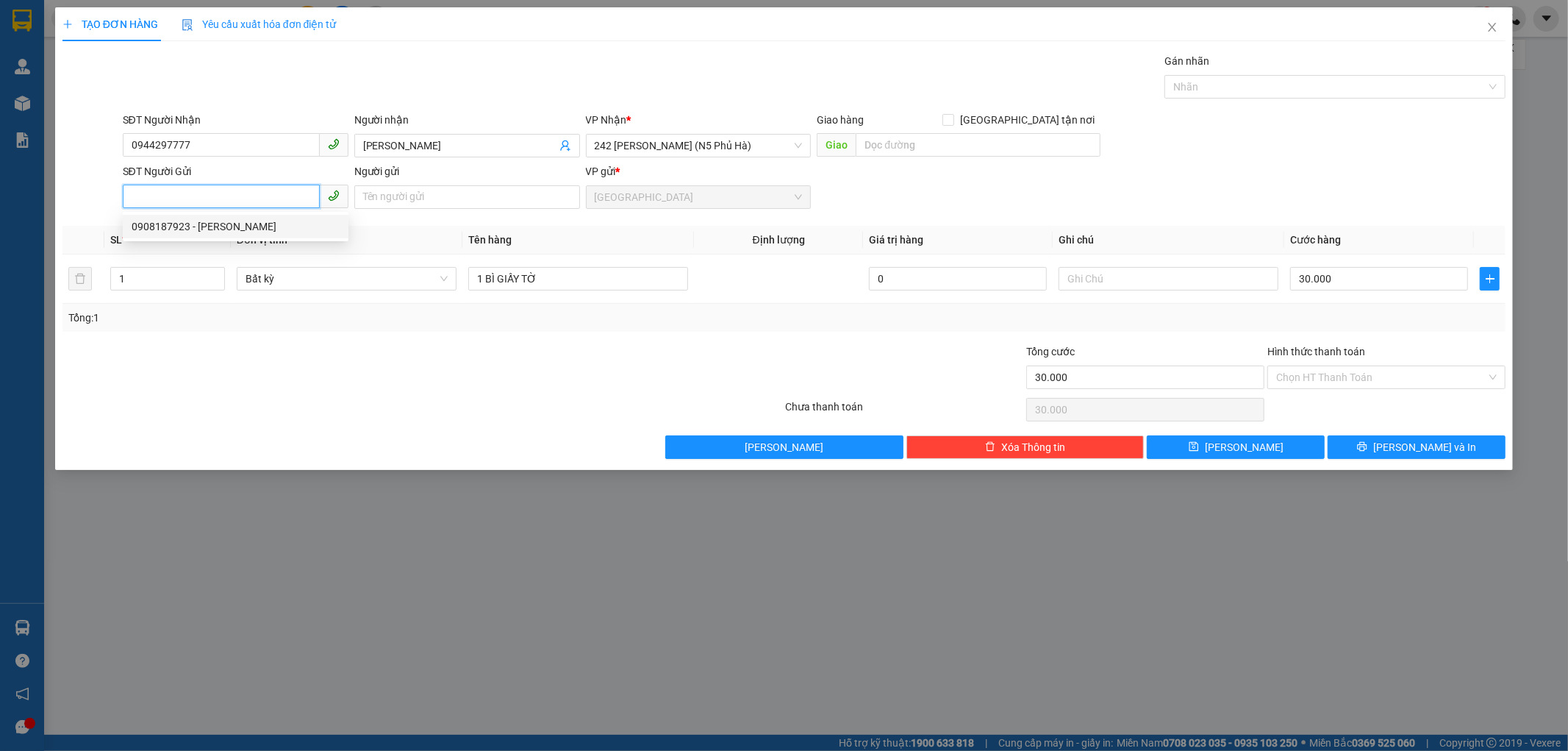
click at [215, 225] on div "0908187923 - [PERSON_NAME]" at bounding box center [235, 226] width 208 height 16
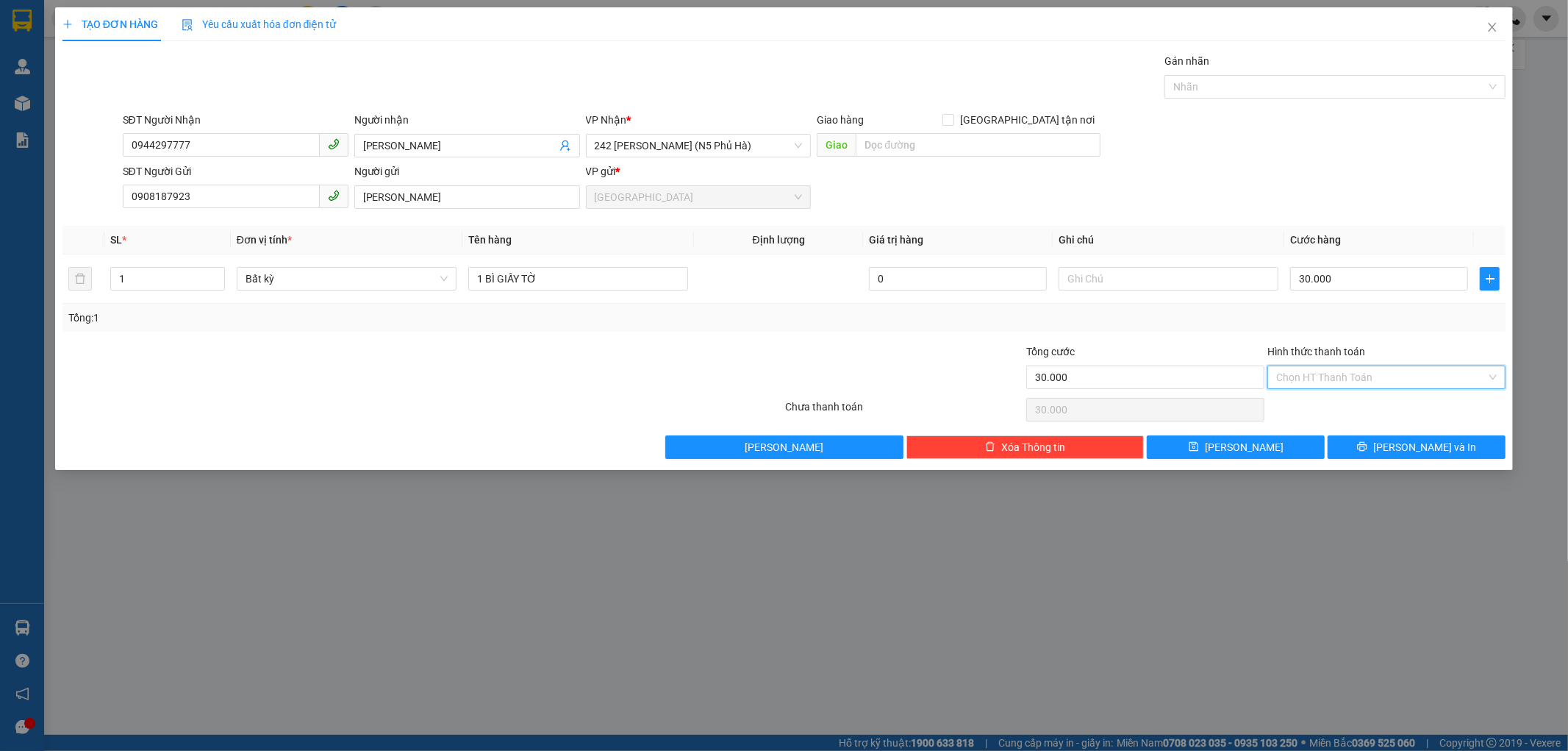
click at [1375, 367] on input "Hình thức thanh toán" at bounding box center [1381, 377] width 210 height 22
click at [1356, 402] on div "Tại văn phòng" at bounding box center [1387, 406] width 221 height 16
click at [1358, 446] on button "[PERSON_NAME] và In" at bounding box center [1417, 447] width 178 height 24
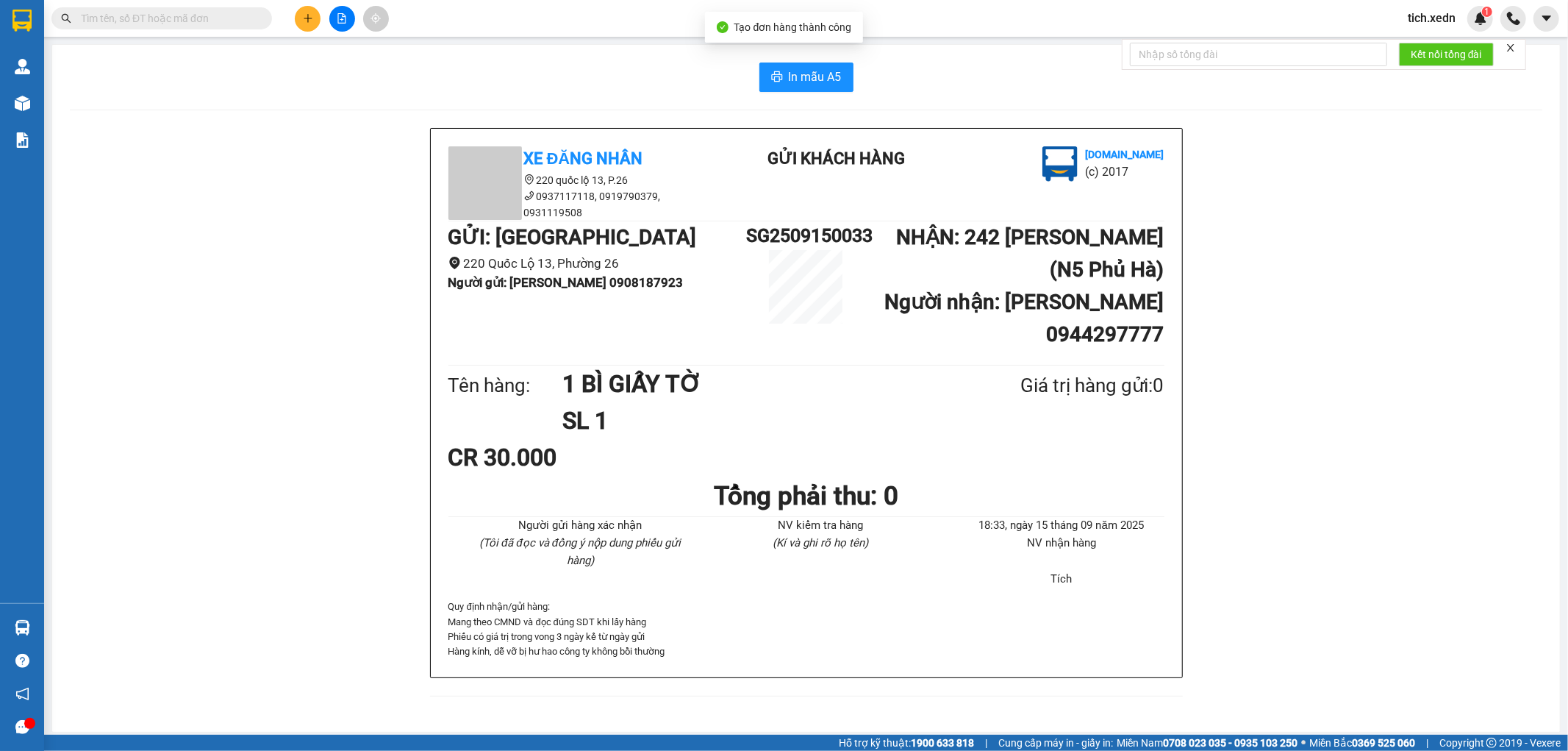
click at [766, 100] on div "In mẫu A5 Xe Đăng Nhân 220 quốc lộ 13, P.26 0937117118, 0919790379, 0931119508 …" at bounding box center [805, 387] width 1508 height 686
click at [767, 60] on div "In mẫu A5 Xe Đăng Nhân 220 quốc lộ 13, P.26 0937117118, 0919790379, 0931119508 …" at bounding box center [805, 387] width 1508 height 686
click at [767, 70] on button "In mẫu A5" at bounding box center [806, 77] width 95 height 29
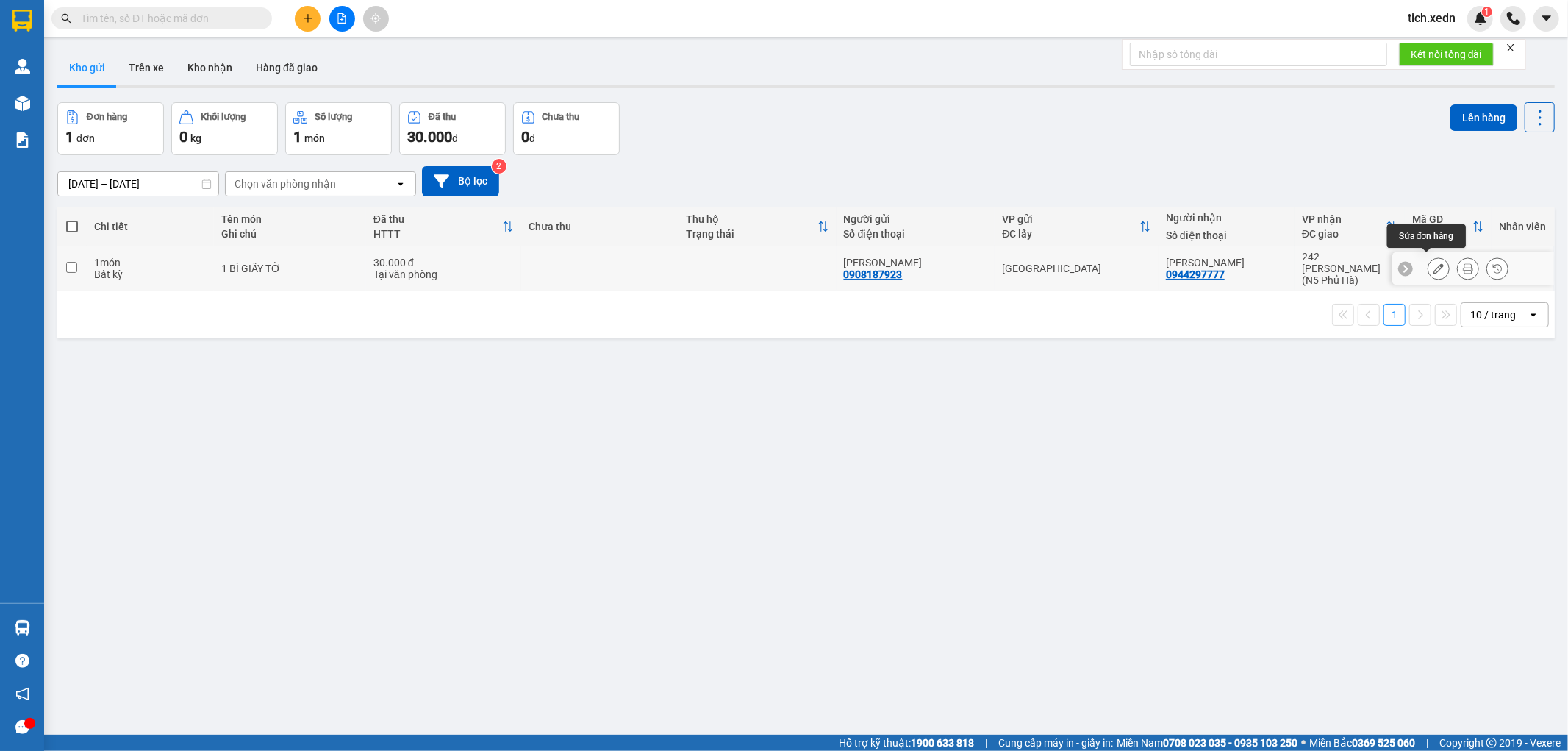
click at [1433, 264] on icon at bounding box center [1438, 268] width 10 height 10
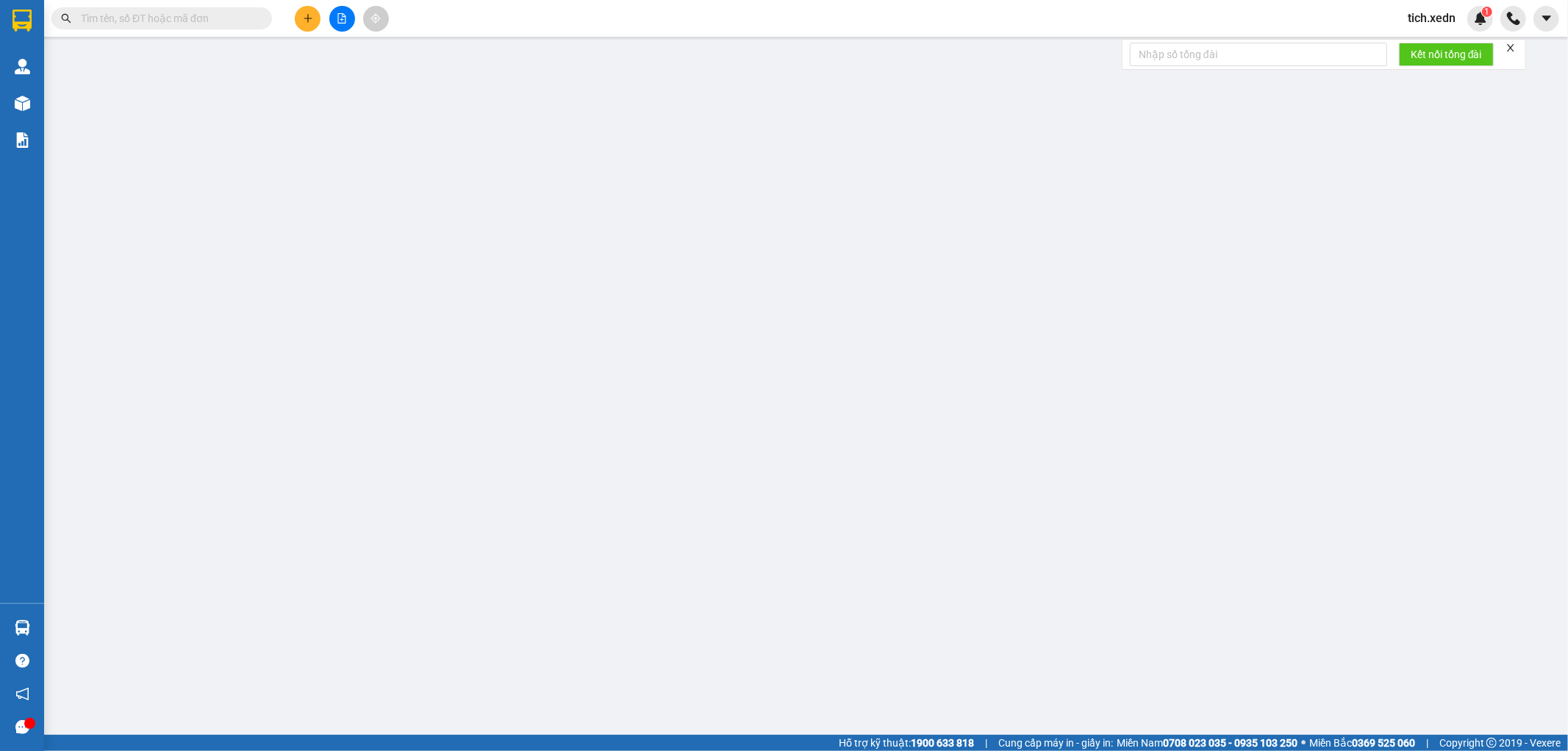
type input "0944297777"
type input "[PERSON_NAME]"
type input "0908187923"
type input "[PERSON_NAME]"
type input "30.000"
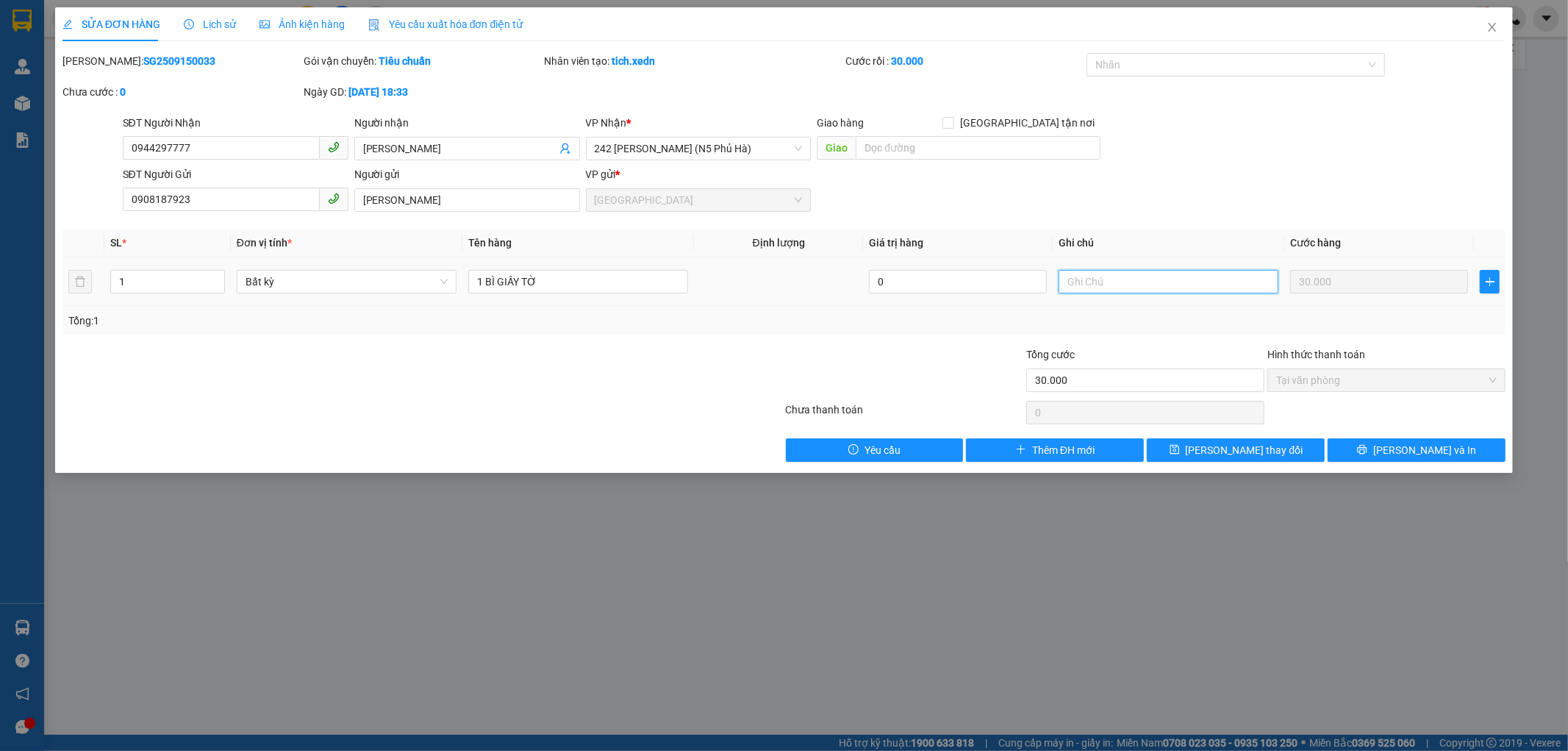
click at [1072, 280] on input "text" at bounding box center [1169, 282] width 220 height 24
type input "CK MỢ SA"
click at [1286, 452] on button "[PERSON_NAME] thay đổi" at bounding box center [1236, 450] width 178 height 24
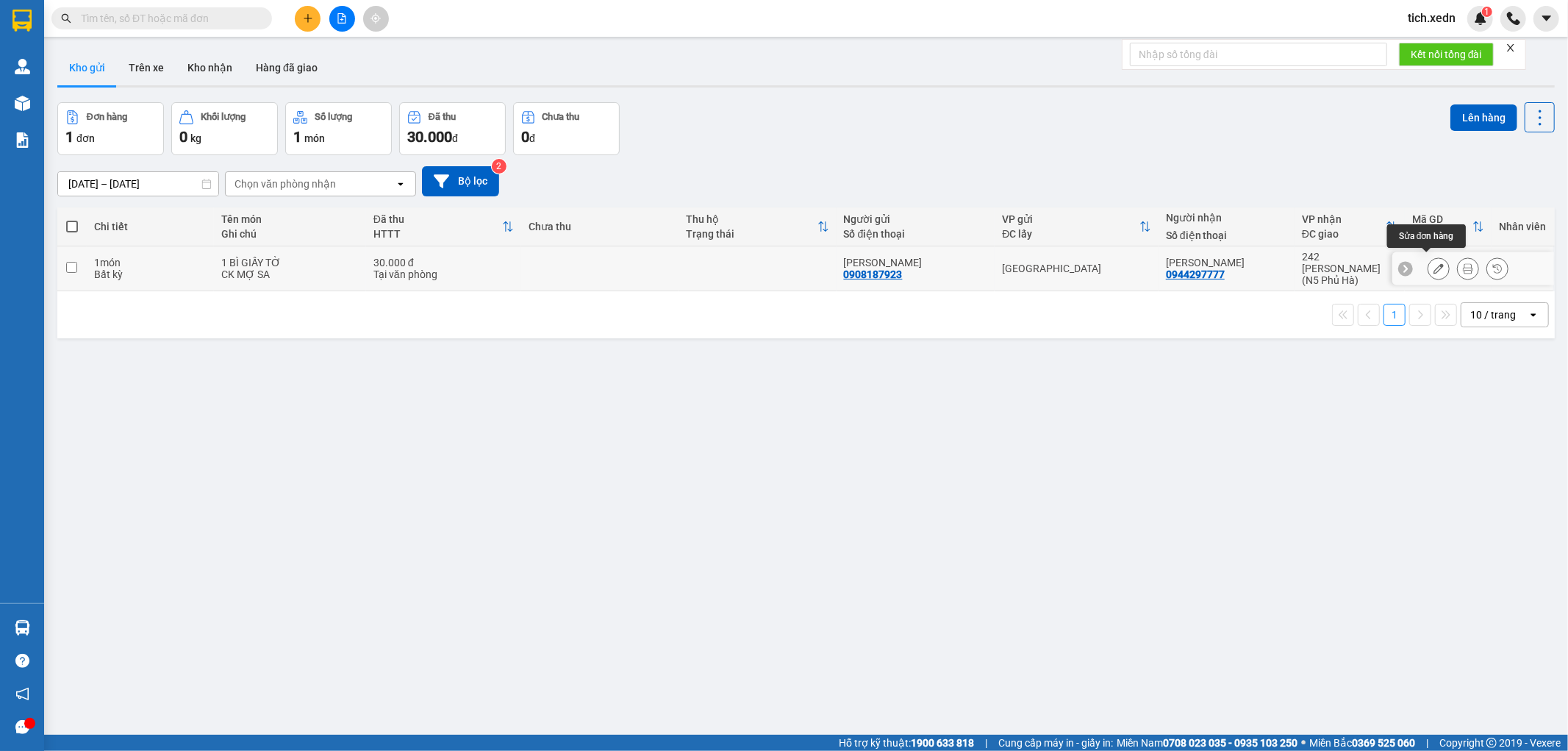
click at [1428, 260] on button at bounding box center [1438, 268] width 21 height 25
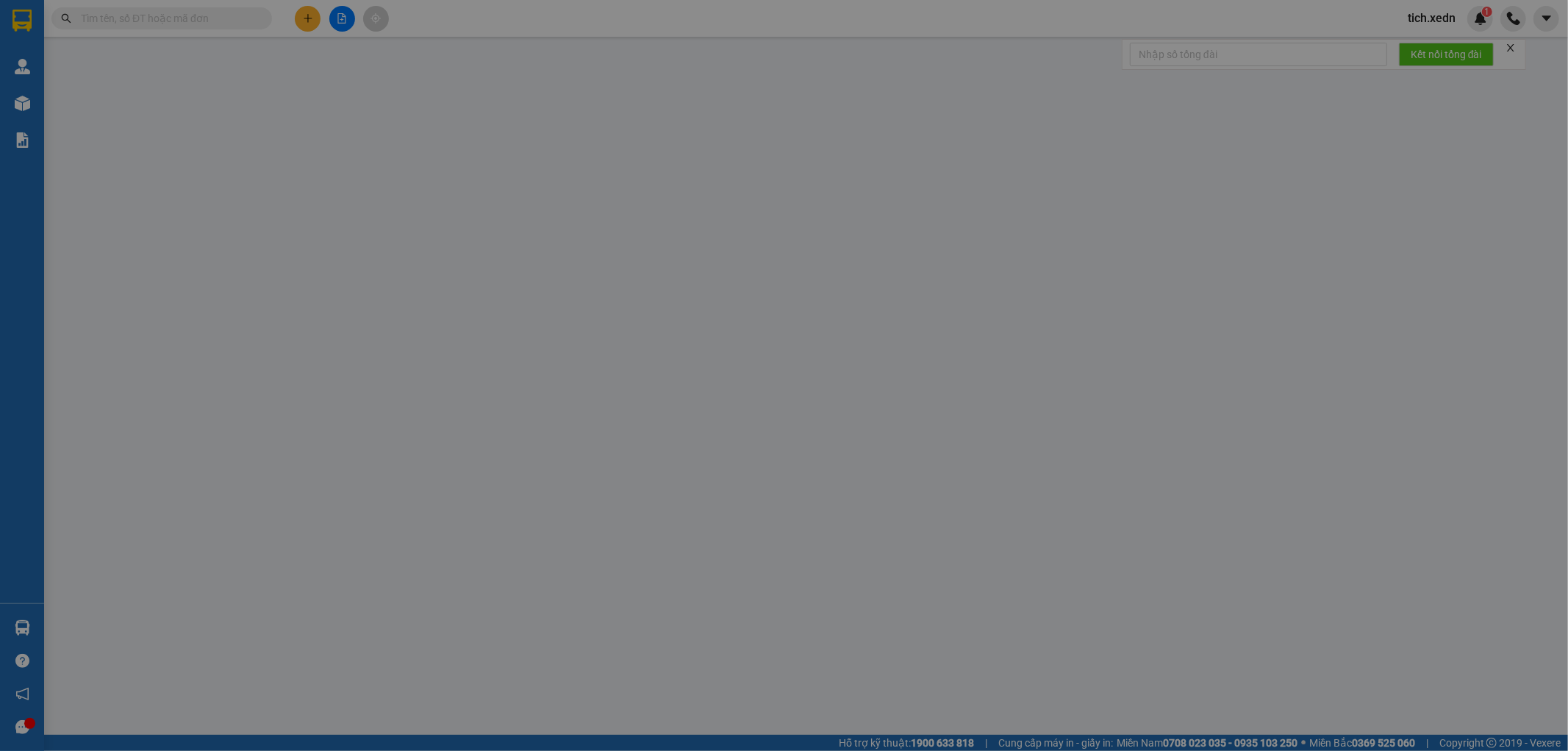
type input "0944297777"
type input "[PERSON_NAME]"
type input "0908187923"
type input "[PERSON_NAME]"
type input "30.000"
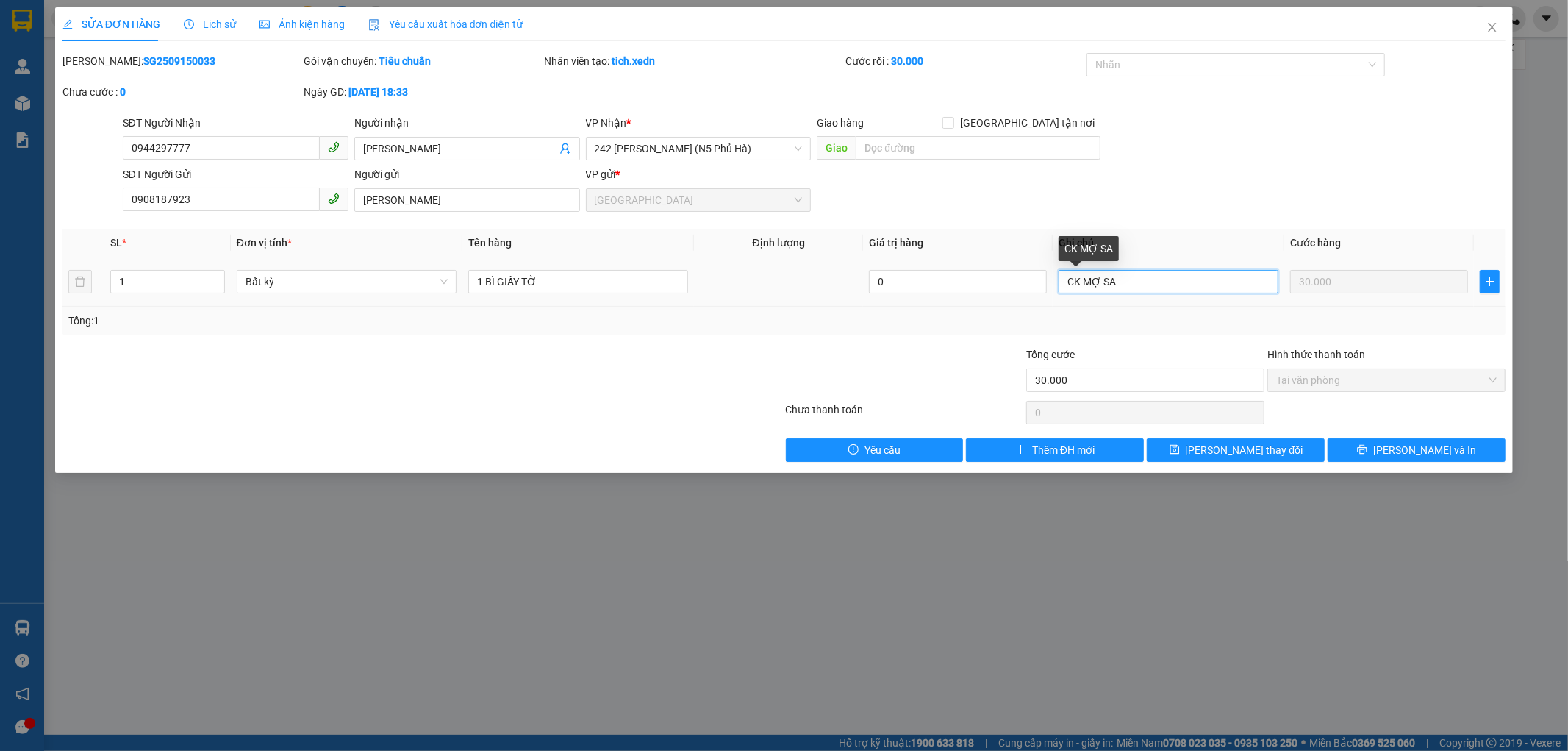
click at [1119, 283] on input "CK MỢ SA" at bounding box center [1169, 282] width 220 height 24
click at [1193, 186] on div "SĐT Người Gửi 0908187923 Người gửi NGUYỄN VĂN TUẤN VP gửi * Sài Gòn" at bounding box center [814, 192] width 1389 height 52
click at [1266, 443] on span "[PERSON_NAME] thay đổi" at bounding box center [1243, 450] width 117 height 16
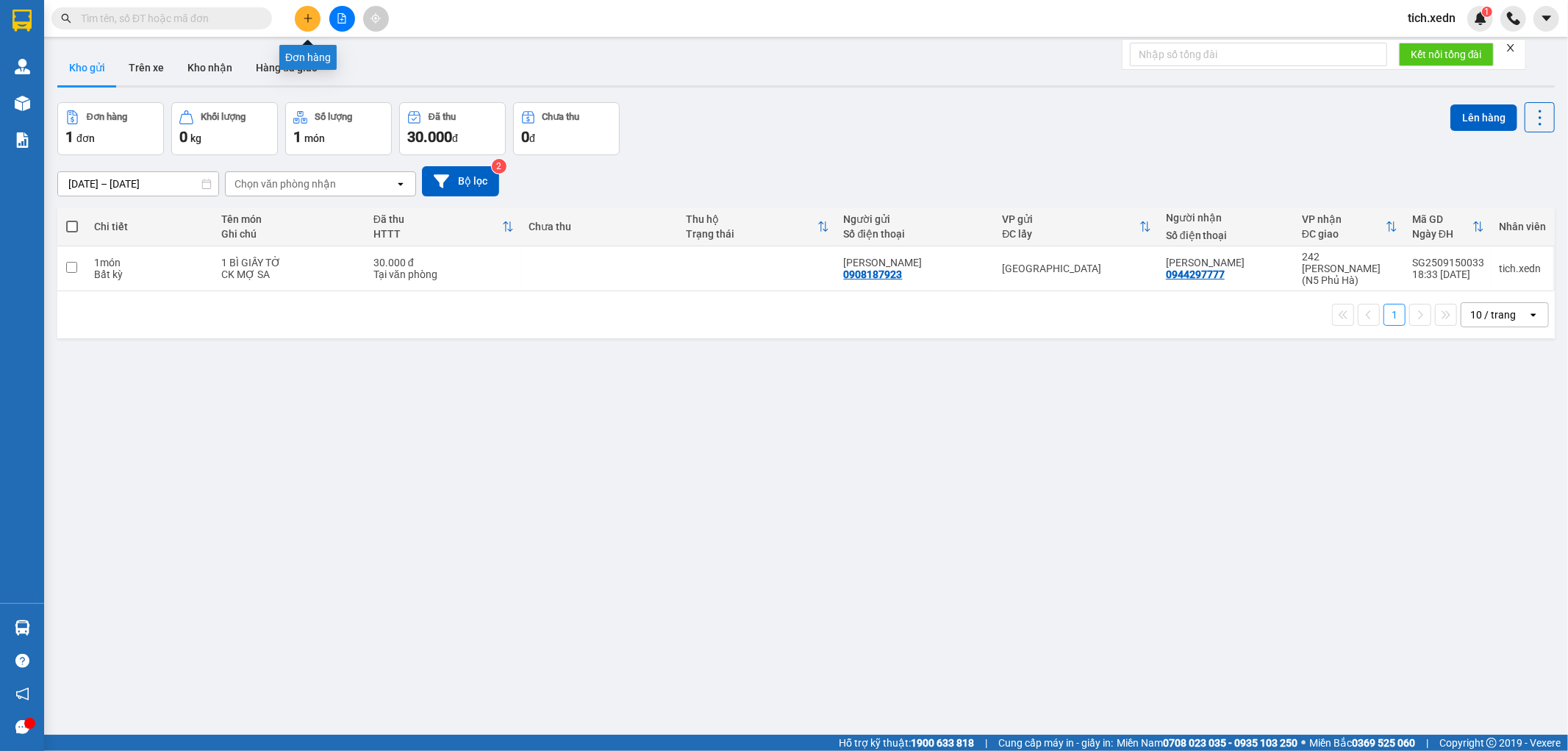
click at [311, 15] on icon "plus" at bounding box center [307, 18] width 10 height 10
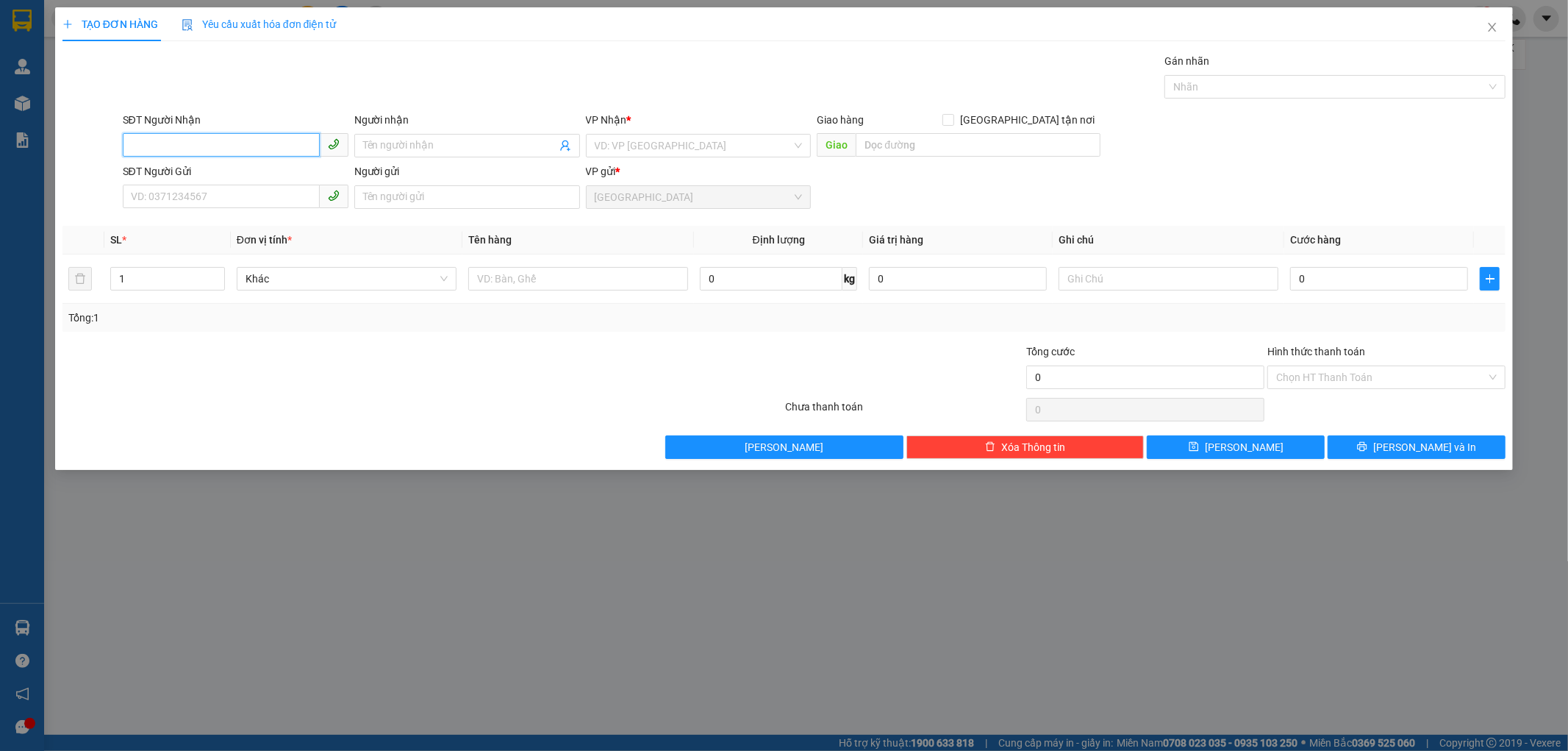
click at [251, 136] on input "SĐT Người Nhận" at bounding box center [221, 145] width 197 height 24
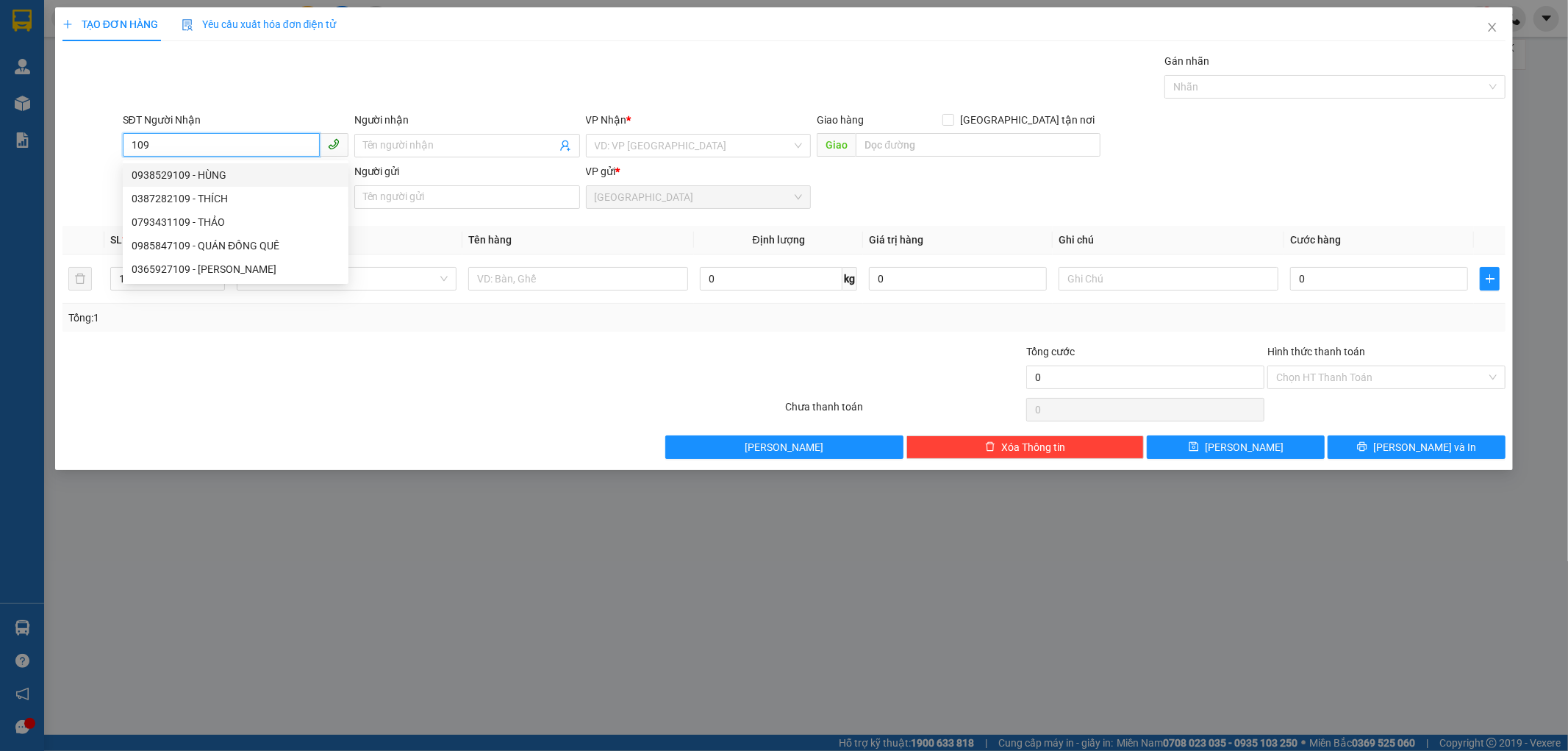
click at [246, 167] on div "0938529109 - HÙNG" at bounding box center [235, 175] width 208 height 16
type input "0938529109"
type input "HÙNG"
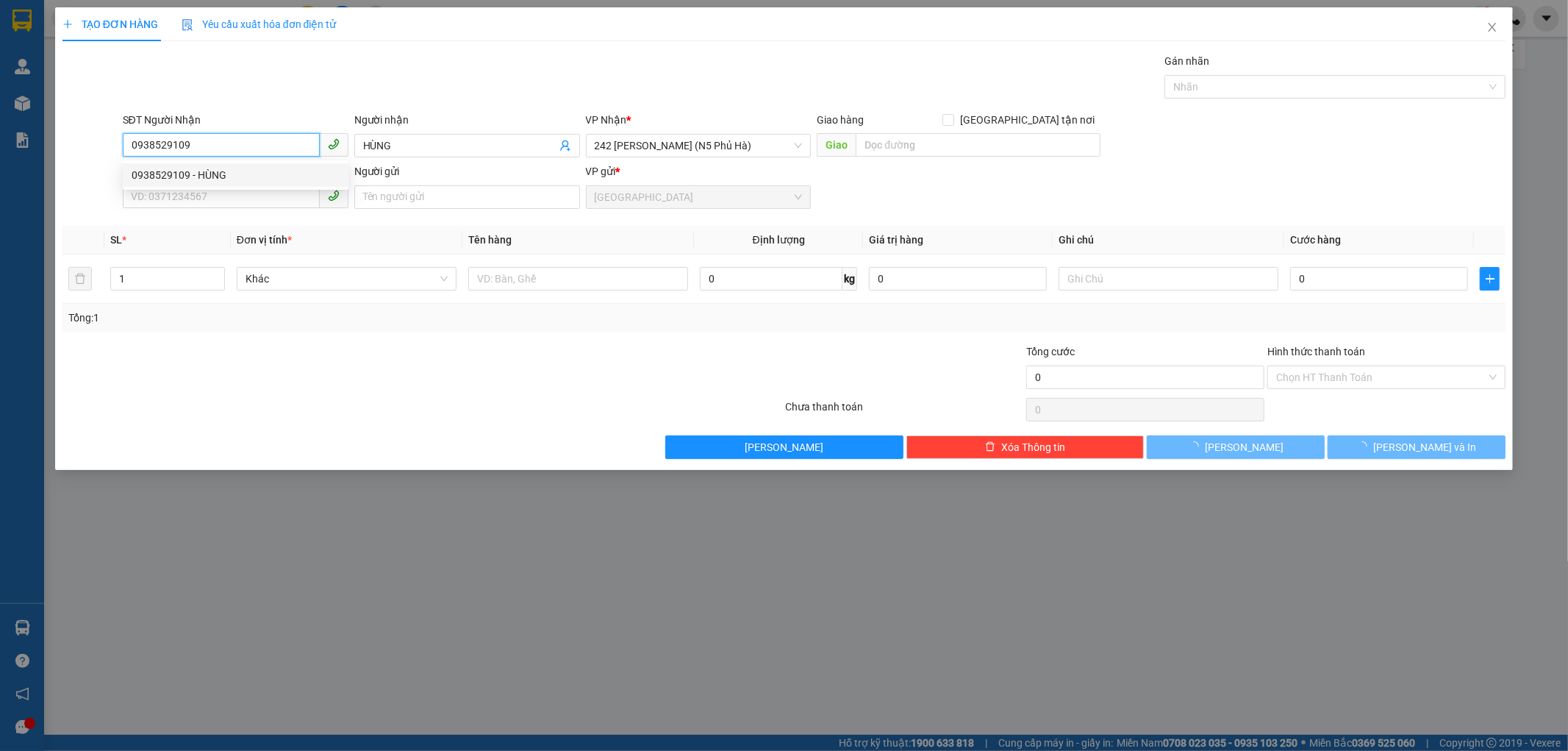
type input "30.000"
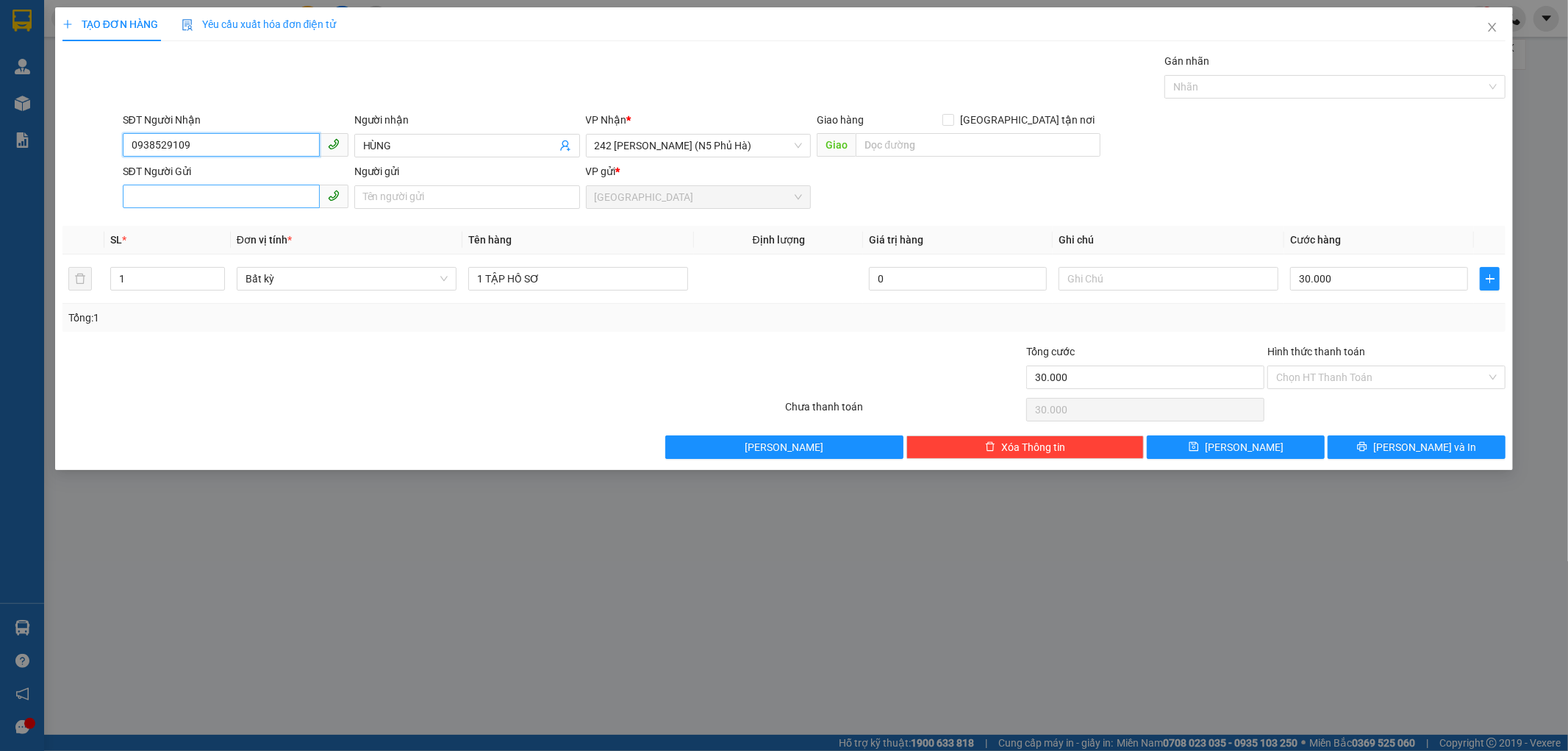
type input "0938529109"
click at [233, 198] on input "SĐT Người Gửi" at bounding box center [221, 196] width 197 height 24
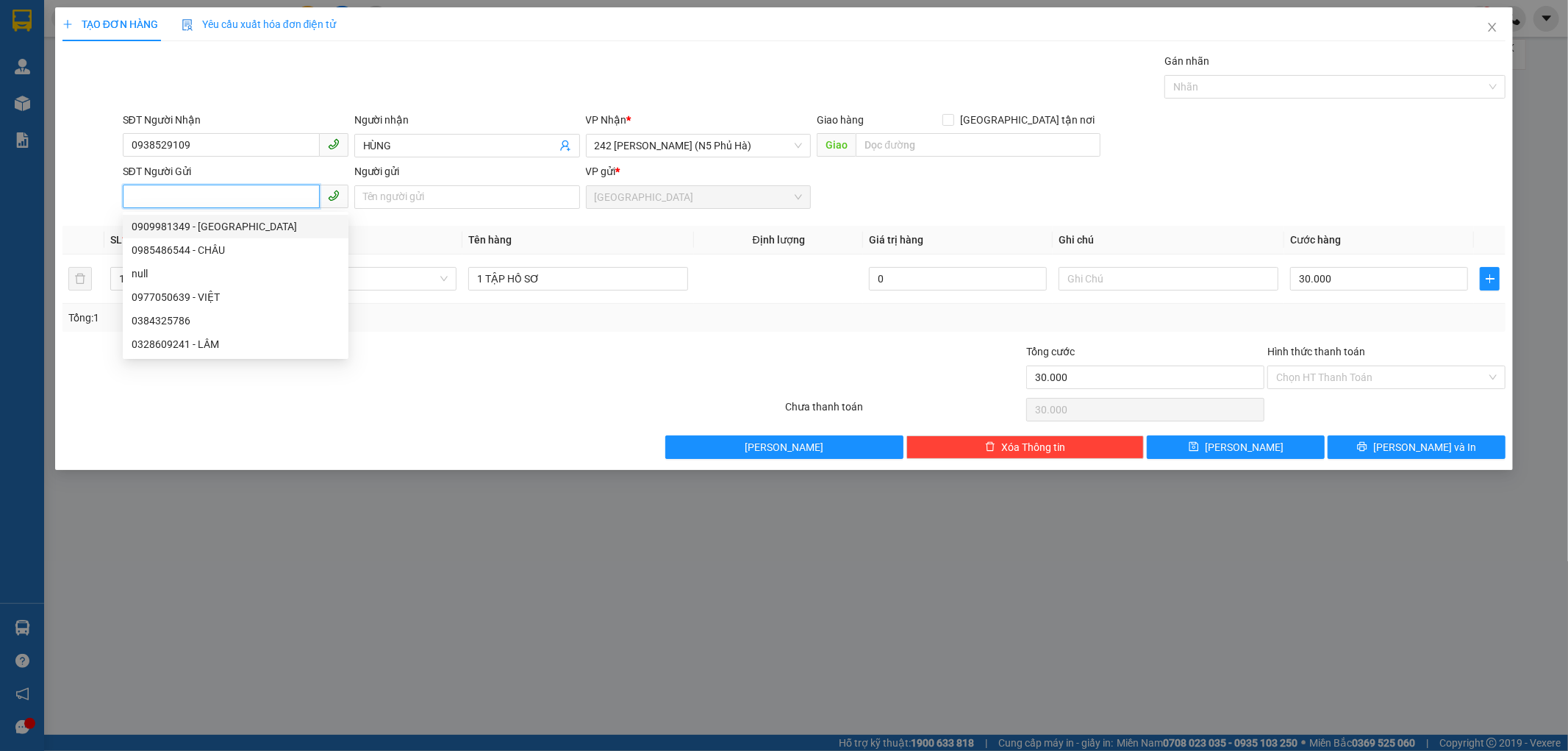
click at [235, 223] on div "0909981349 - HUY" at bounding box center [235, 226] width 208 height 16
type input "0909981349"
type input "HUY"
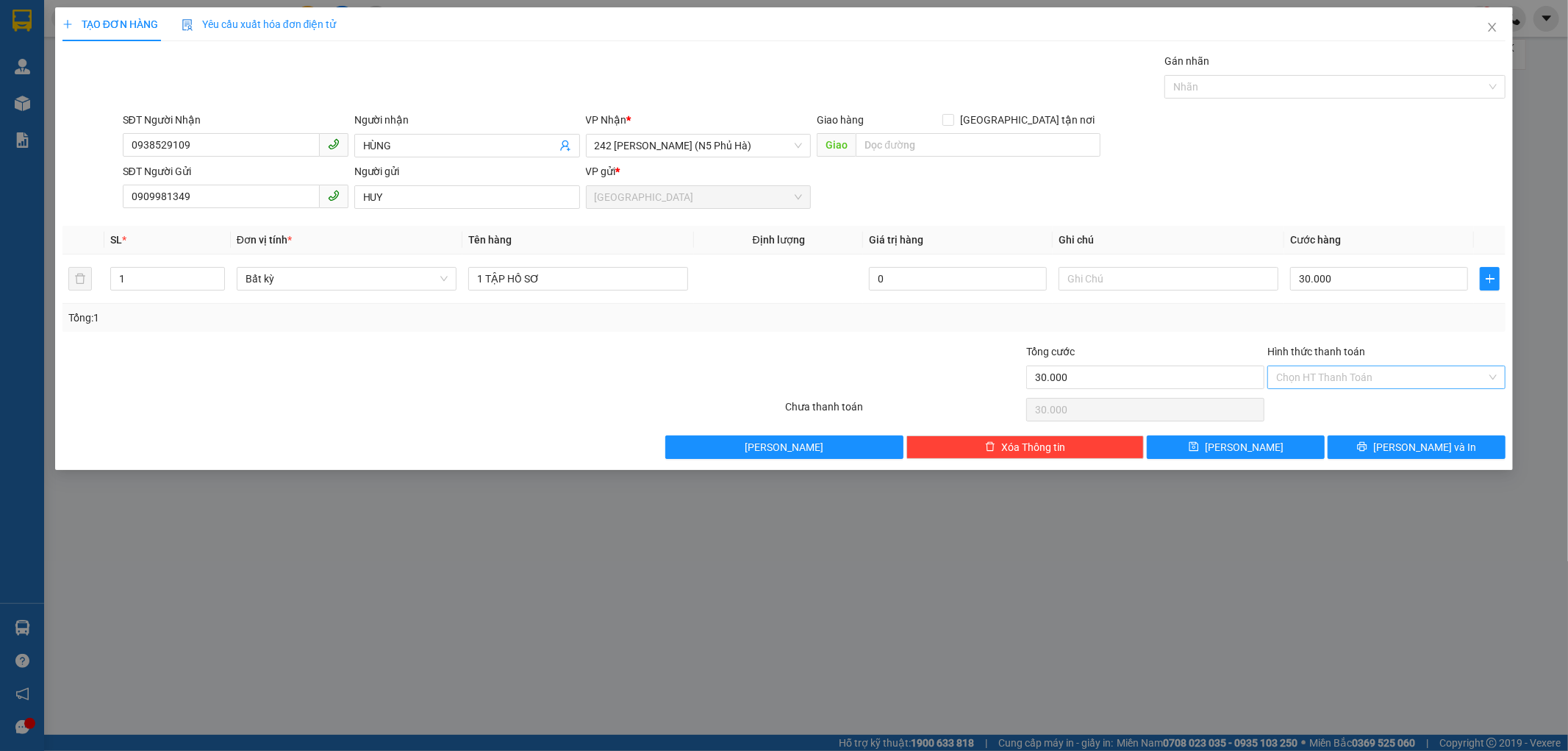
click at [1361, 377] on input "Hình thức thanh toán" at bounding box center [1381, 377] width 210 height 22
click at [1345, 407] on div "Tại văn phòng" at bounding box center [1387, 406] width 221 height 16
type input "0"
click at [1422, 444] on span "[PERSON_NAME] và In" at bounding box center [1424, 447] width 103 height 16
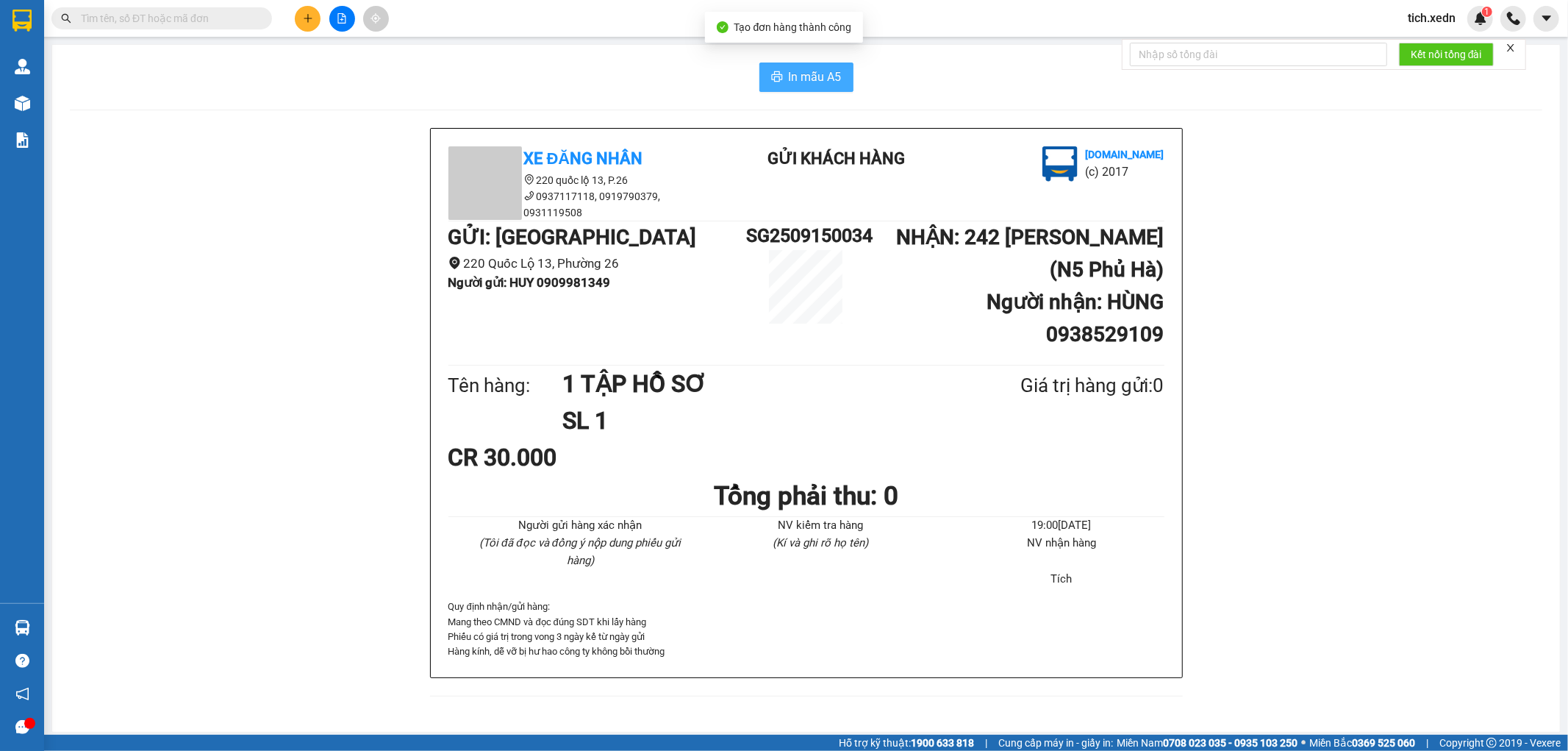
click at [821, 81] on span "In mẫu A5" at bounding box center [815, 76] width 53 height 18
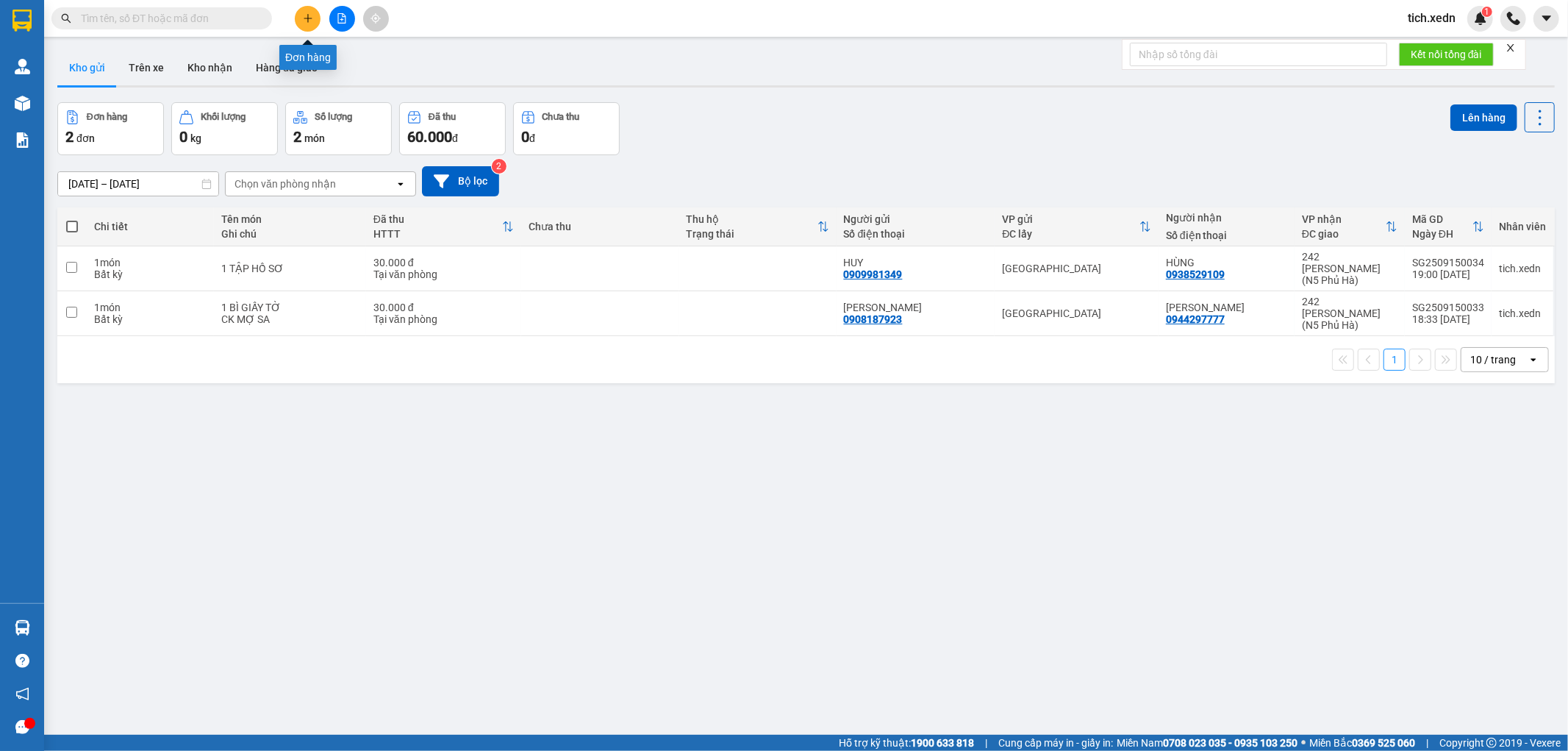
click at [313, 12] on button at bounding box center [307, 18] width 25 height 25
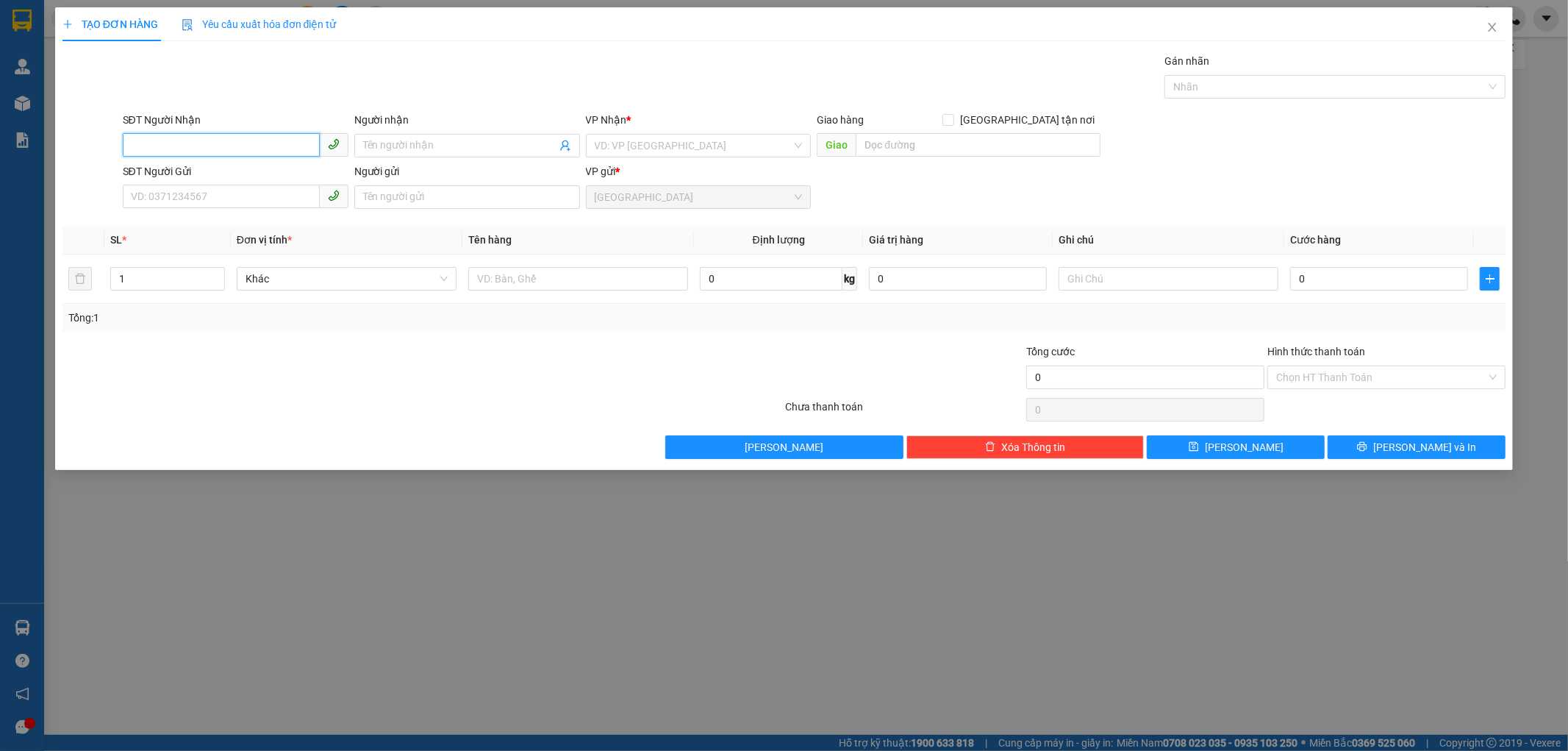
click at [200, 138] on input "SĐT Người Nhận" at bounding box center [221, 145] width 197 height 24
click at [209, 175] on div "0933207056 - THẬT" at bounding box center [235, 175] width 208 height 16
type input "0933207056"
type input "THẬT"
type input "120.000"
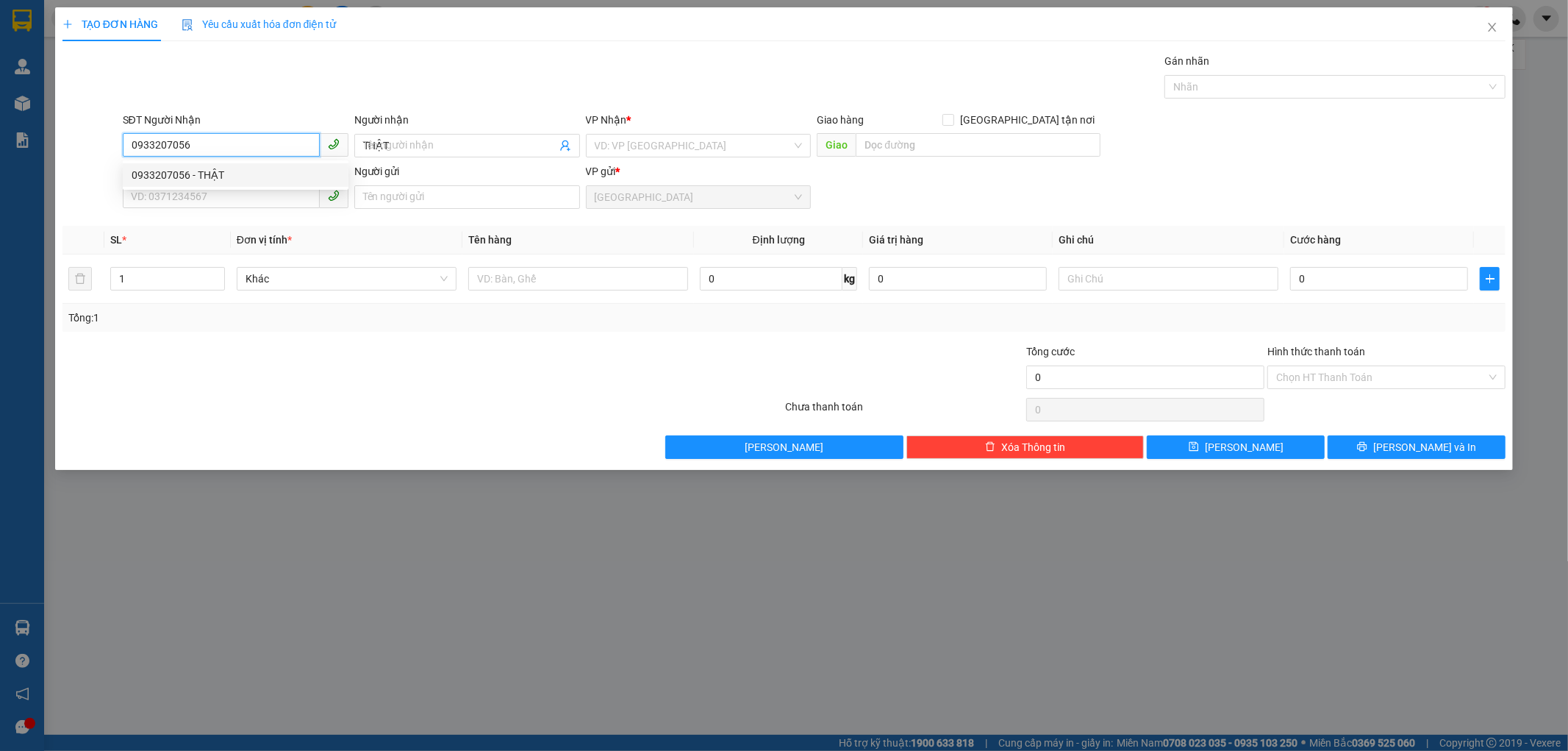
type input "120.000"
type input "0933207056"
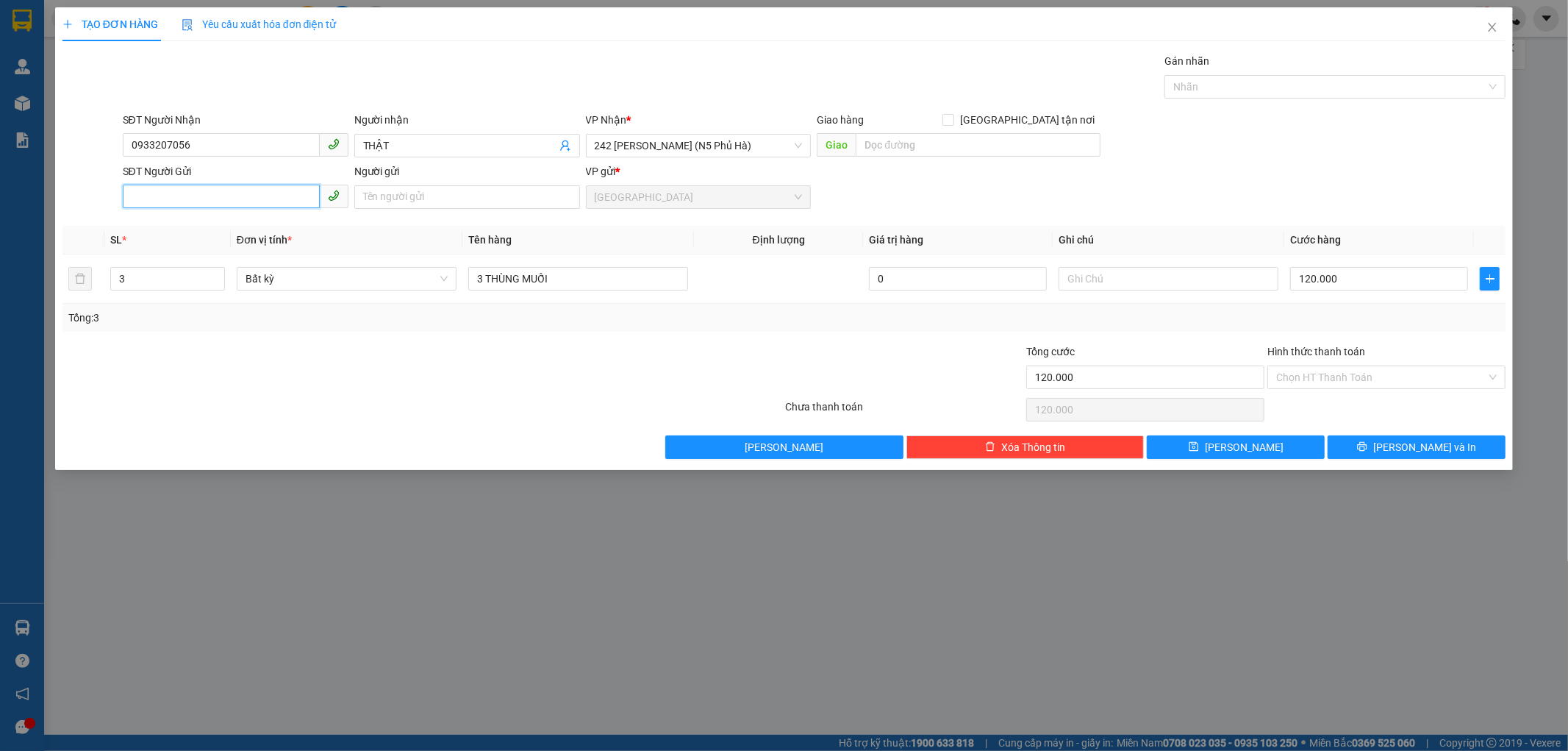
click at [296, 204] on input "SĐT Người Gửi" at bounding box center [221, 196] width 197 height 24
click at [202, 225] on div "0355151937 - trường" at bounding box center [235, 226] width 208 height 16
type input "0355151937"
type input "trường"
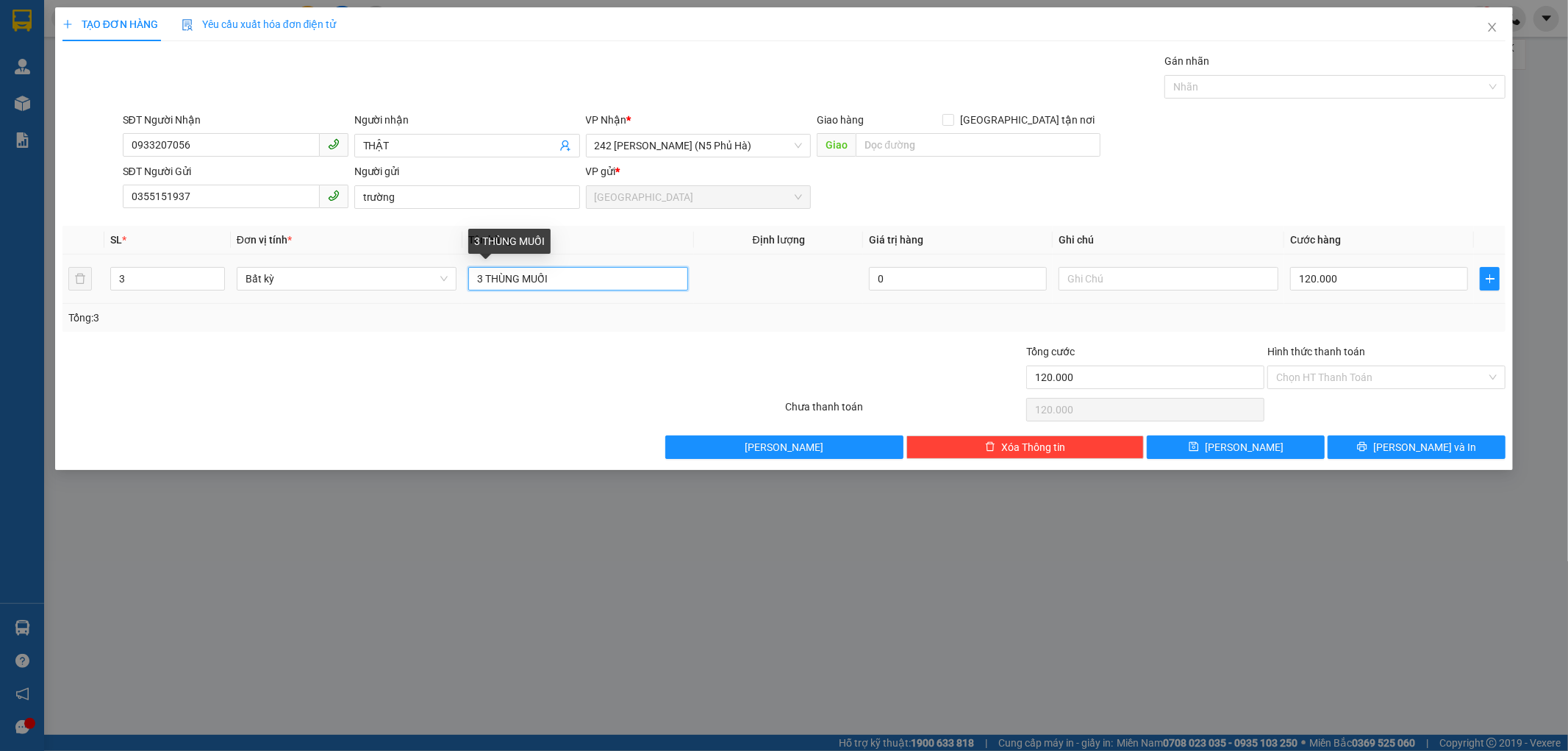
click at [484, 276] on input "3 THÙNG MUỐI" at bounding box center [578, 279] width 220 height 24
type input "1 THÙNG MUỐI"
click at [214, 284] on icon "down" at bounding box center [216, 284] width 5 height 5
type input "1"
click at [214, 284] on icon "down" at bounding box center [216, 284] width 5 height 5
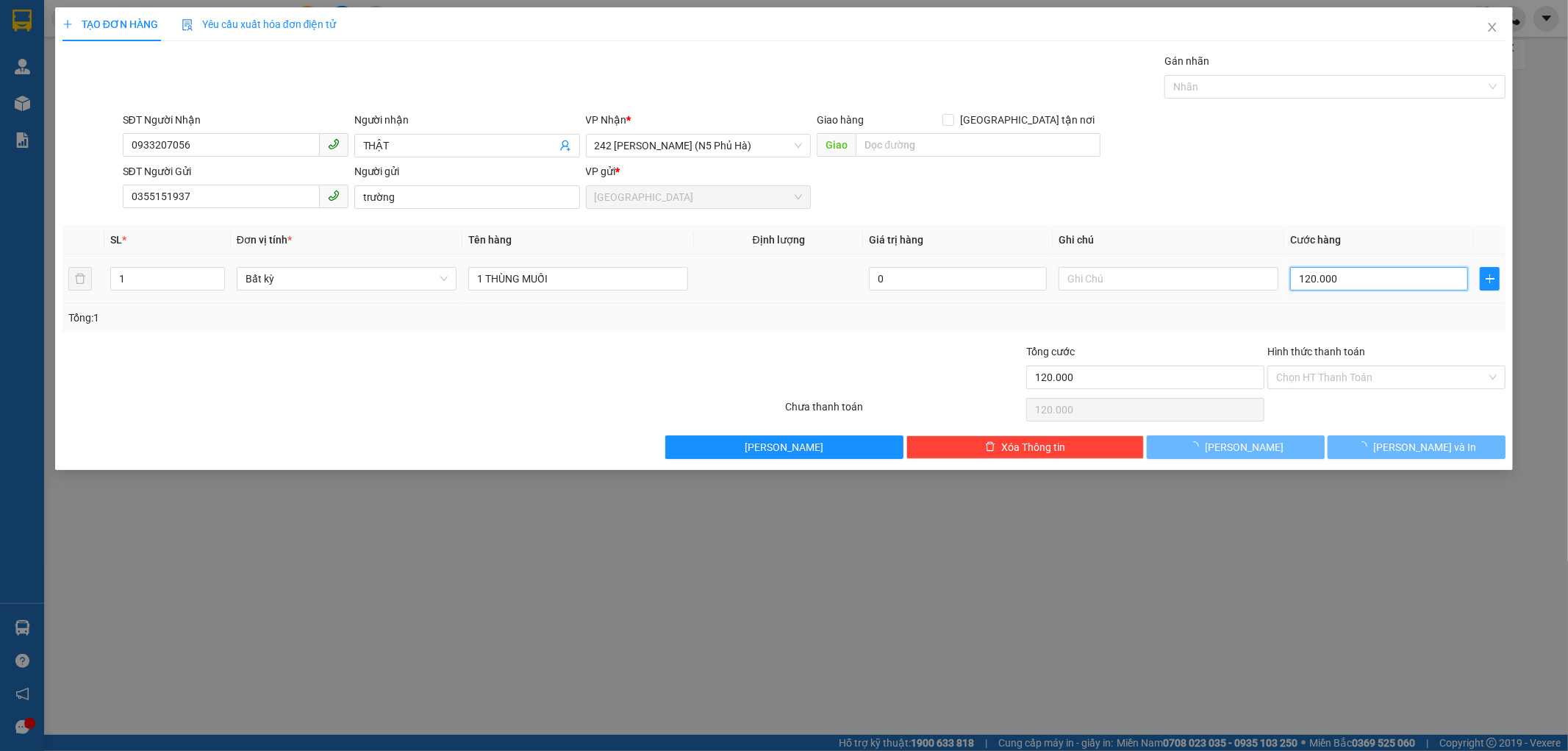
click at [1345, 281] on input "120.000" at bounding box center [1379, 279] width 178 height 24
type input "0"
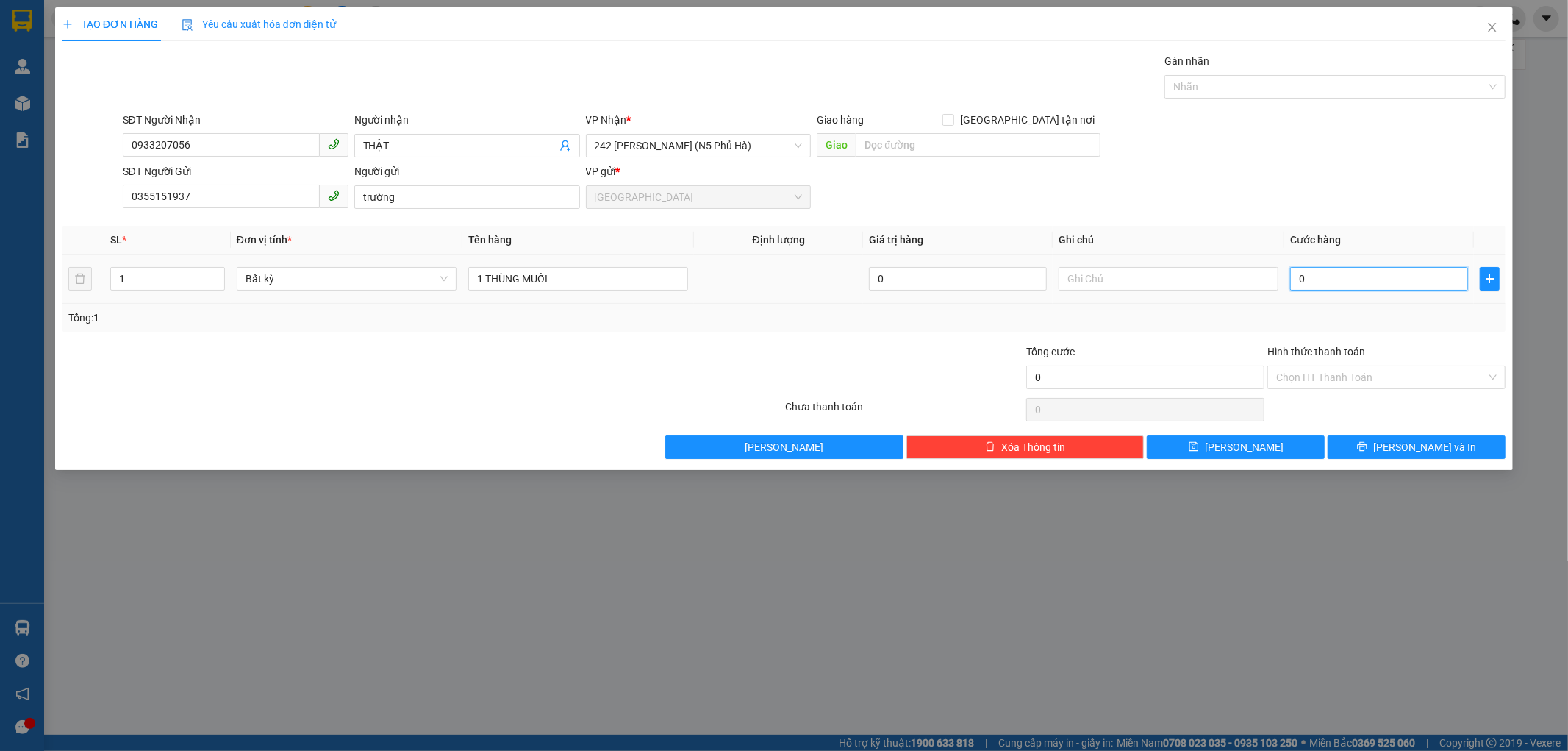
type input "04"
type input "4"
type input "040"
type input "40"
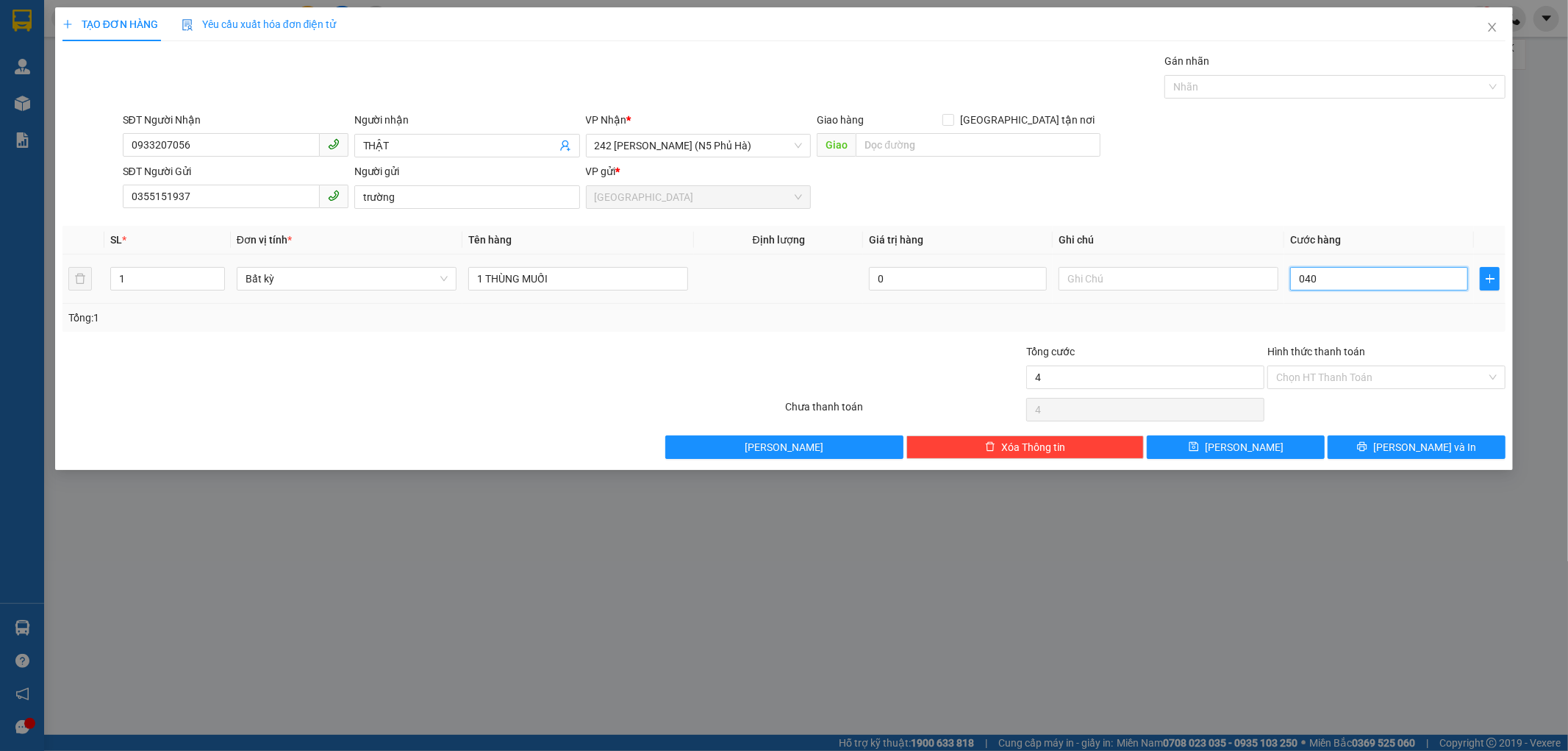
type input "40"
type input "040"
type input "40.000"
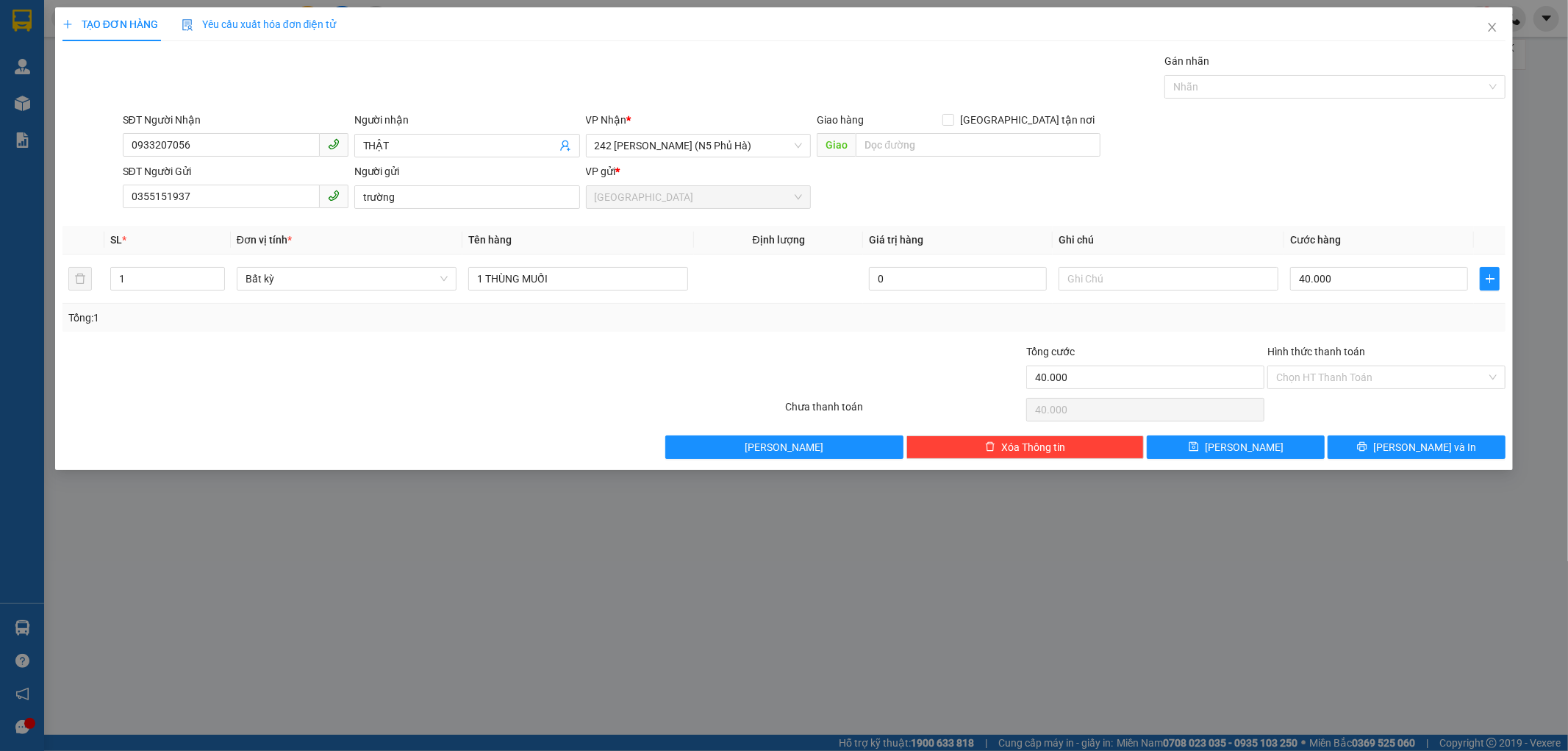
click at [1347, 310] on div "Tổng: 1" at bounding box center [784, 317] width 1432 height 16
click at [1349, 370] on input "Hình thức thanh toán" at bounding box center [1381, 377] width 210 height 22
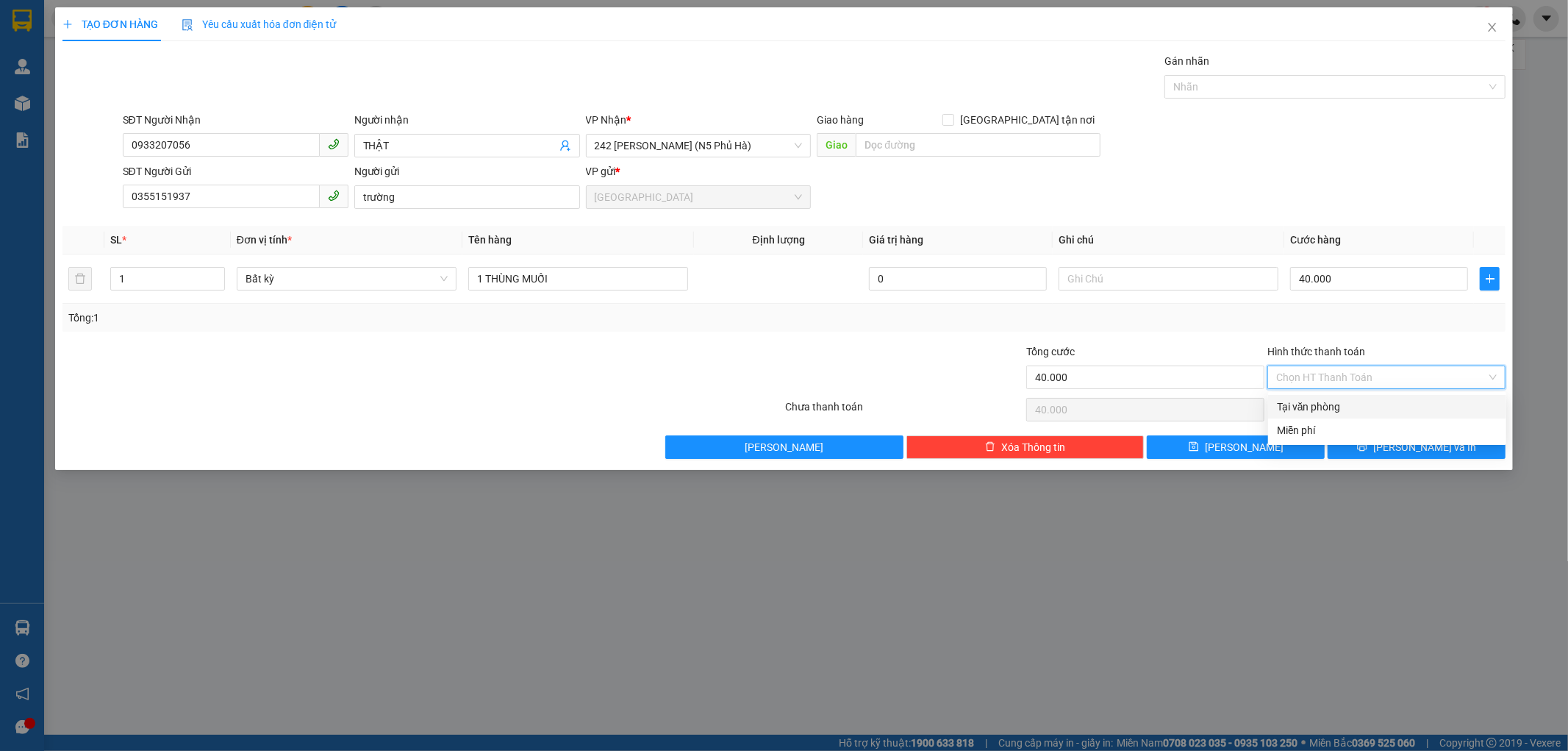
click at [1335, 406] on div "Tại văn phòng" at bounding box center [1387, 406] width 221 height 16
type input "0"
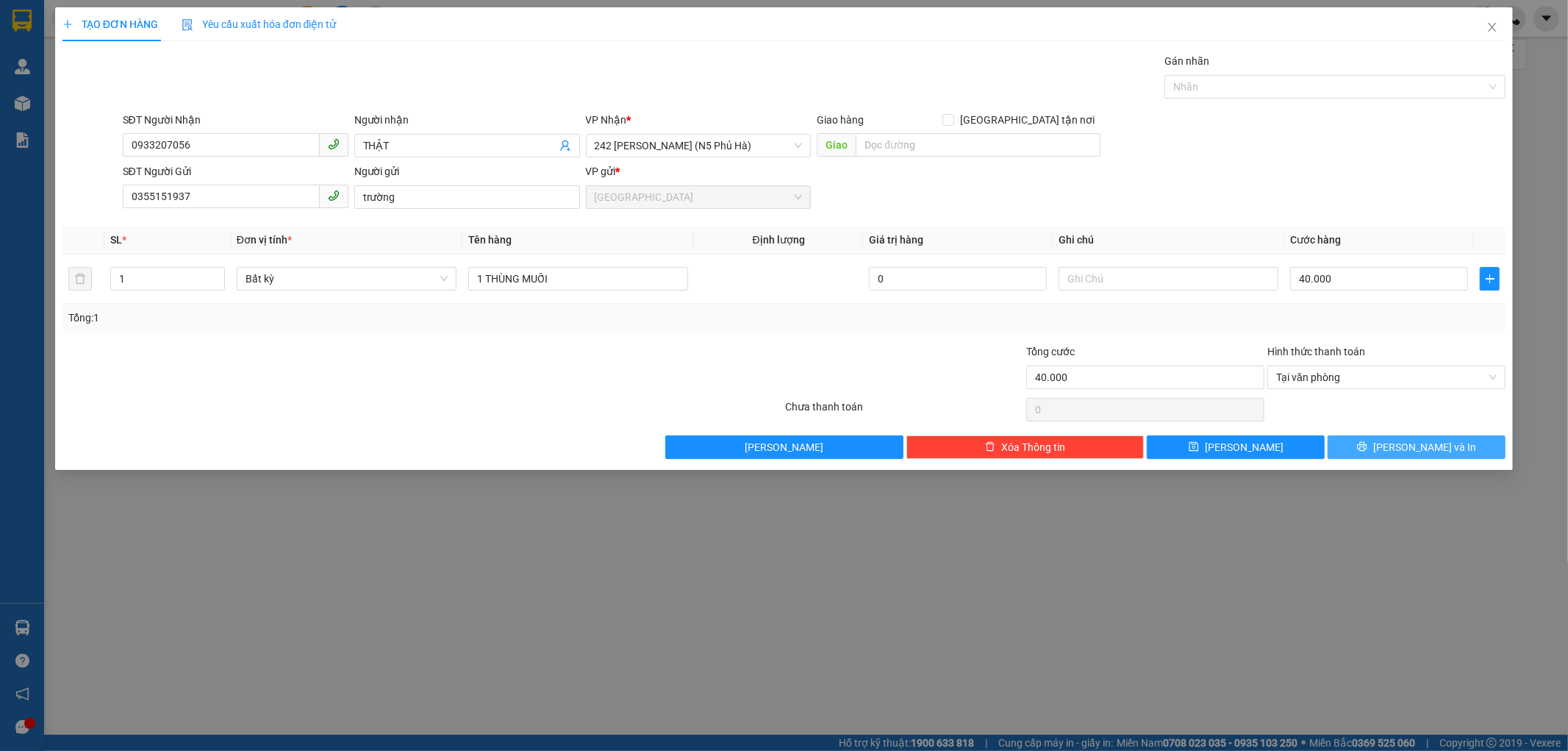
click at [1403, 439] on button "[PERSON_NAME] và In" at bounding box center [1417, 447] width 178 height 24
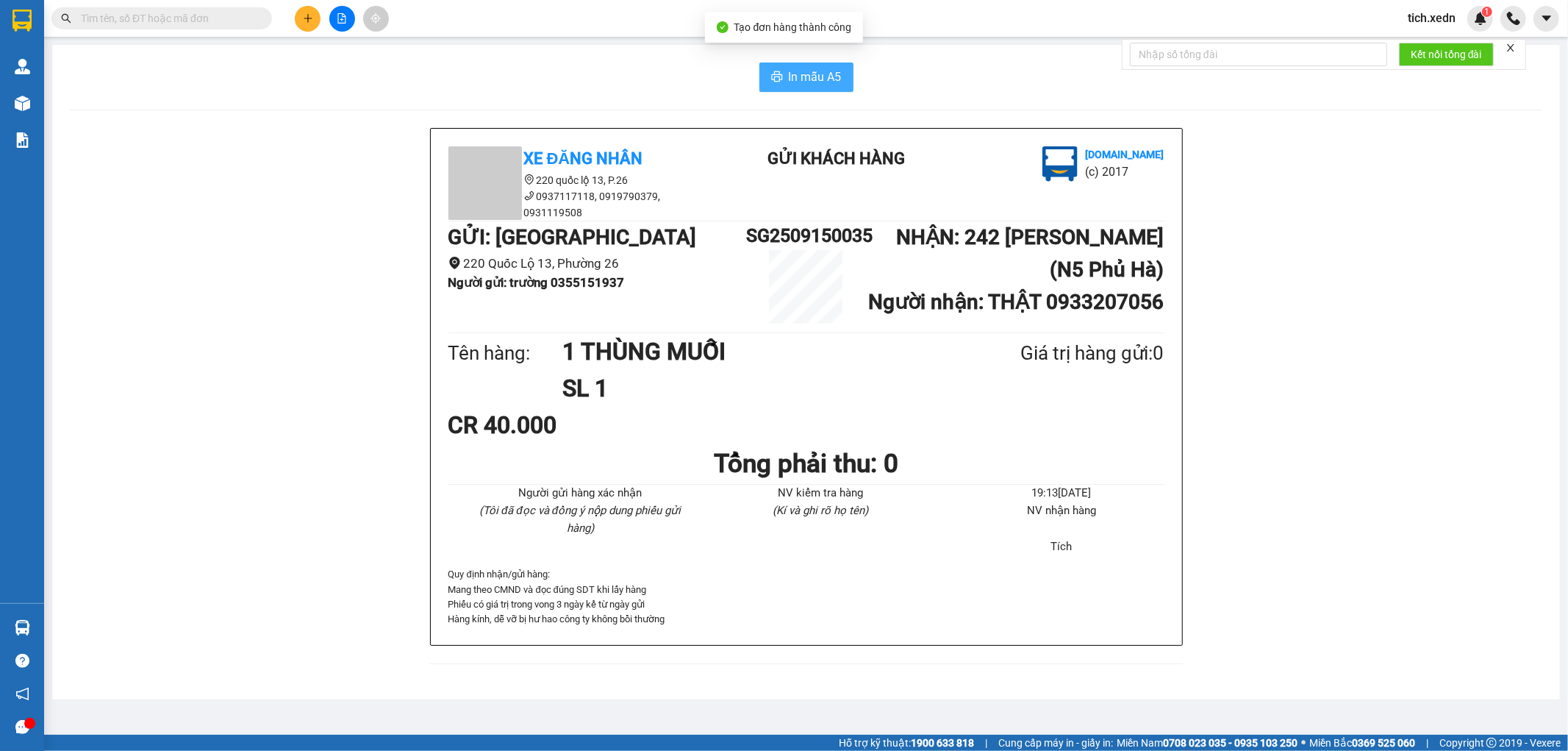
click at [774, 75] on icon "printer" at bounding box center [776, 76] width 12 height 12
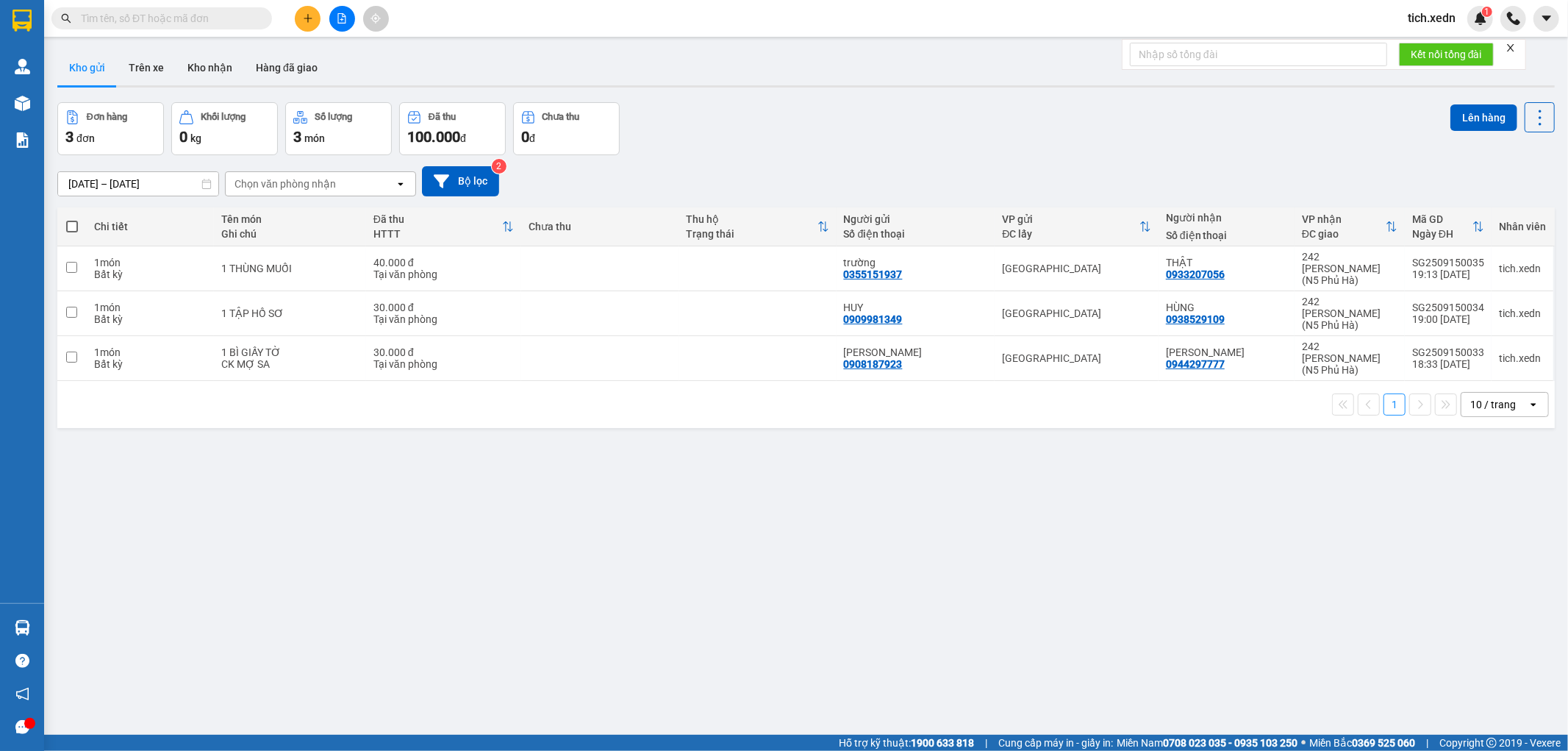
click at [309, 10] on button at bounding box center [307, 18] width 25 height 25
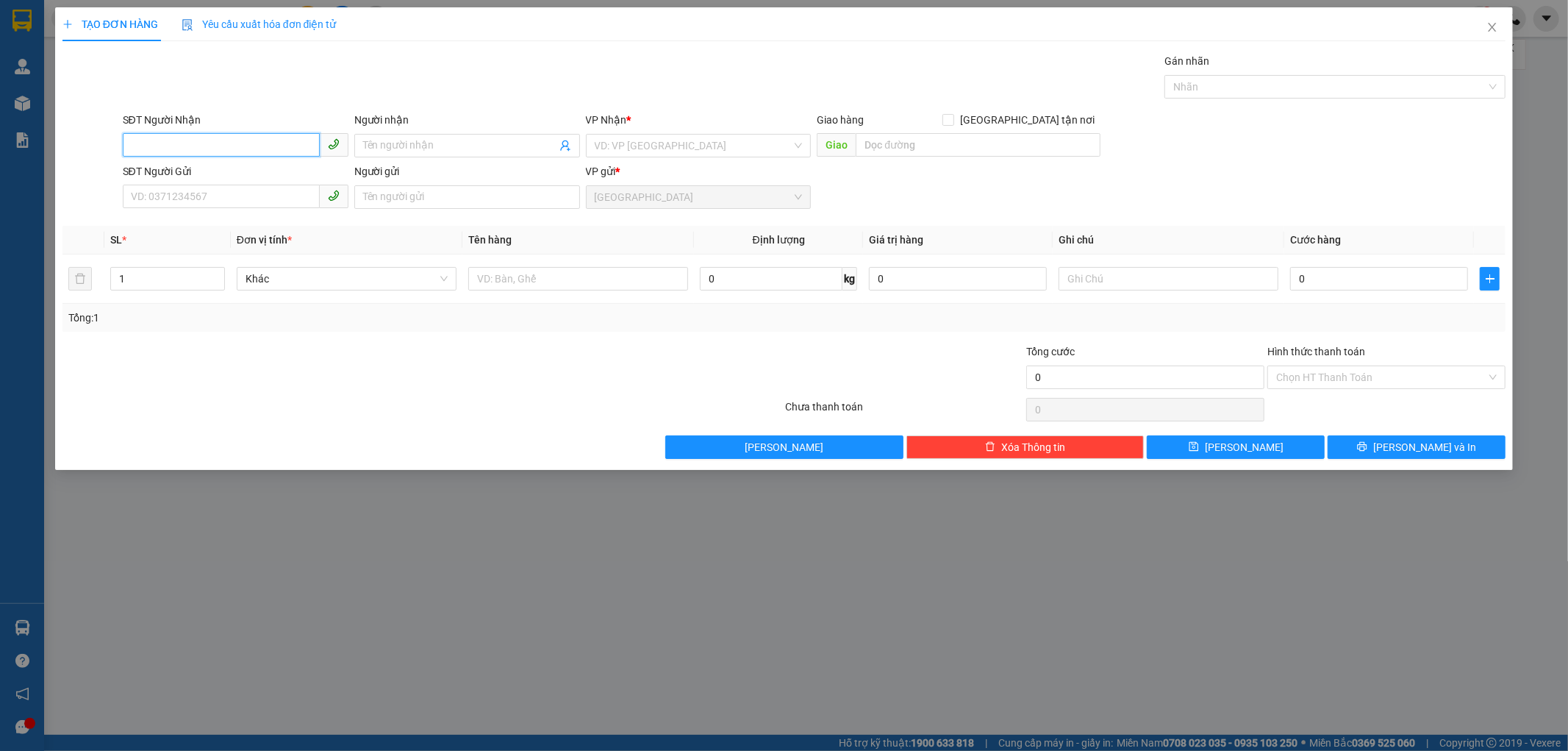
click at [186, 145] on input "SĐT Người Nhận" at bounding box center [221, 145] width 197 height 24
drag, startPoint x: 250, startPoint y: 196, endPoint x: 239, endPoint y: 202, distance: 12.5
click at [251, 196] on div "0333009094 - [PERSON_NAME]" at bounding box center [235, 198] width 208 height 16
type input "0333009094"
type input "BÍCH PHƯƠNG"
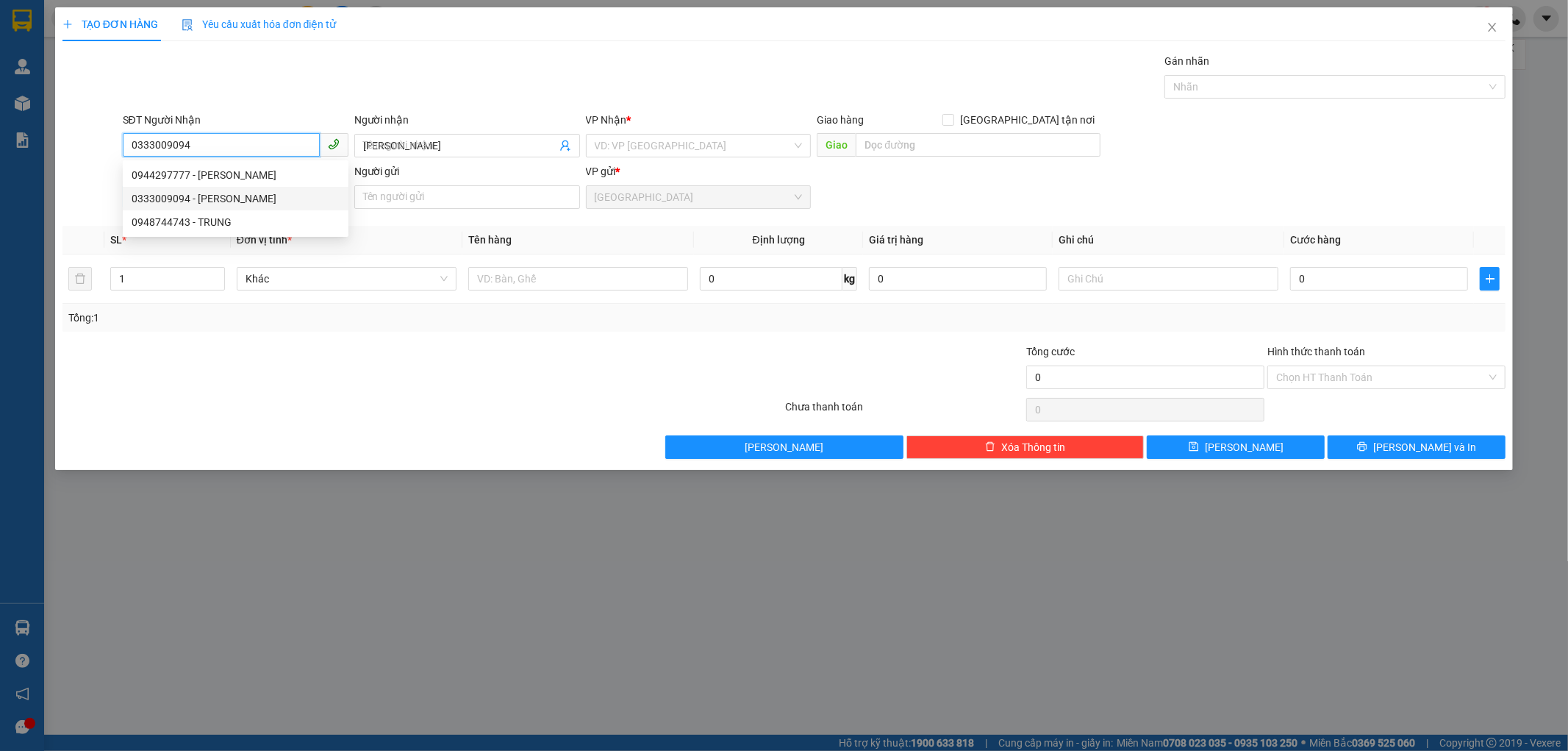
type input "50.000"
type input "0333009094"
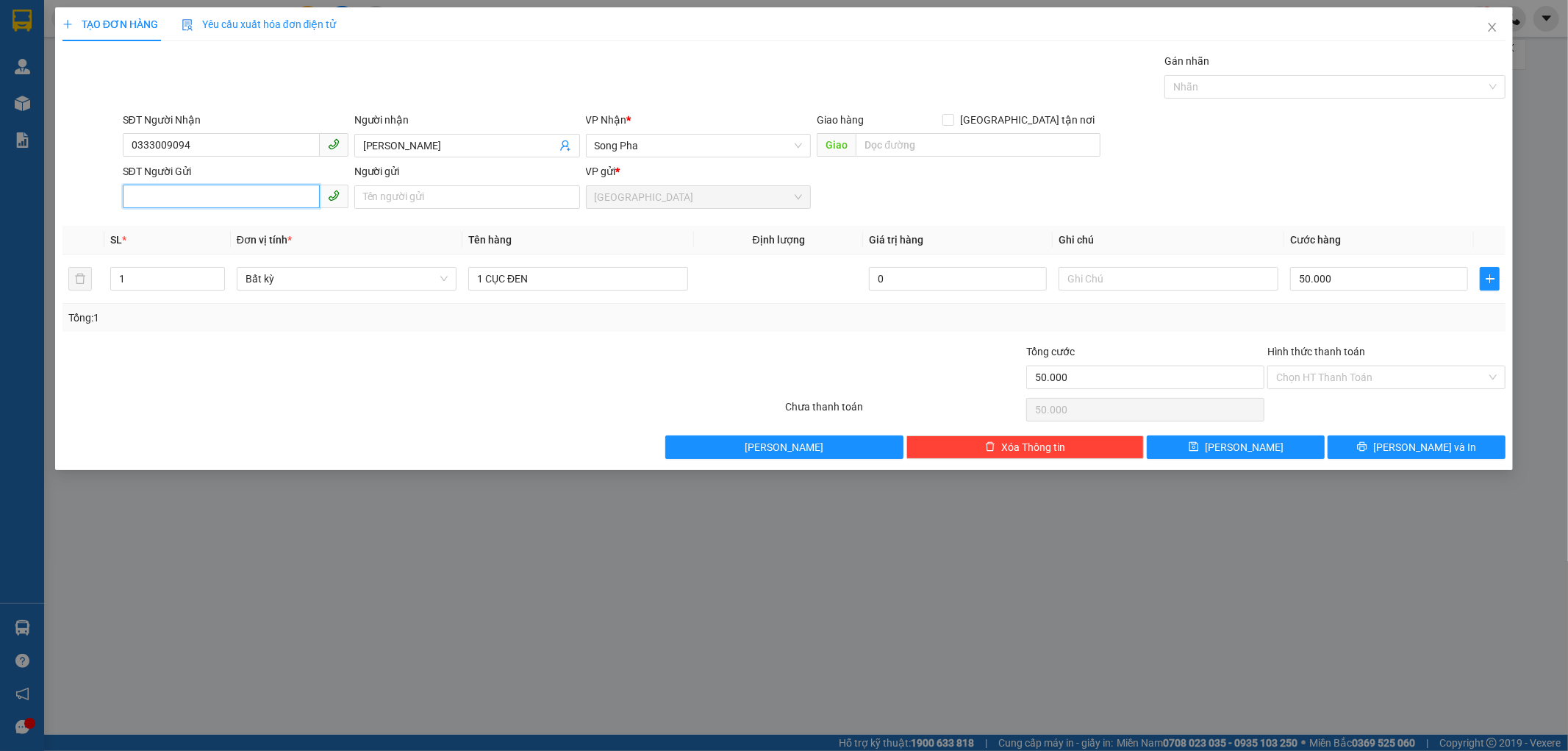
click at [194, 202] on input "SĐT Người Gửi" at bounding box center [221, 196] width 197 height 24
click at [217, 298] on div "0989426644 - LỘC" at bounding box center [235, 297] width 208 height 16
type input "0989426644"
type input "LỘC"
click at [648, 144] on span "Song Pha" at bounding box center [698, 145] width 208 height 22
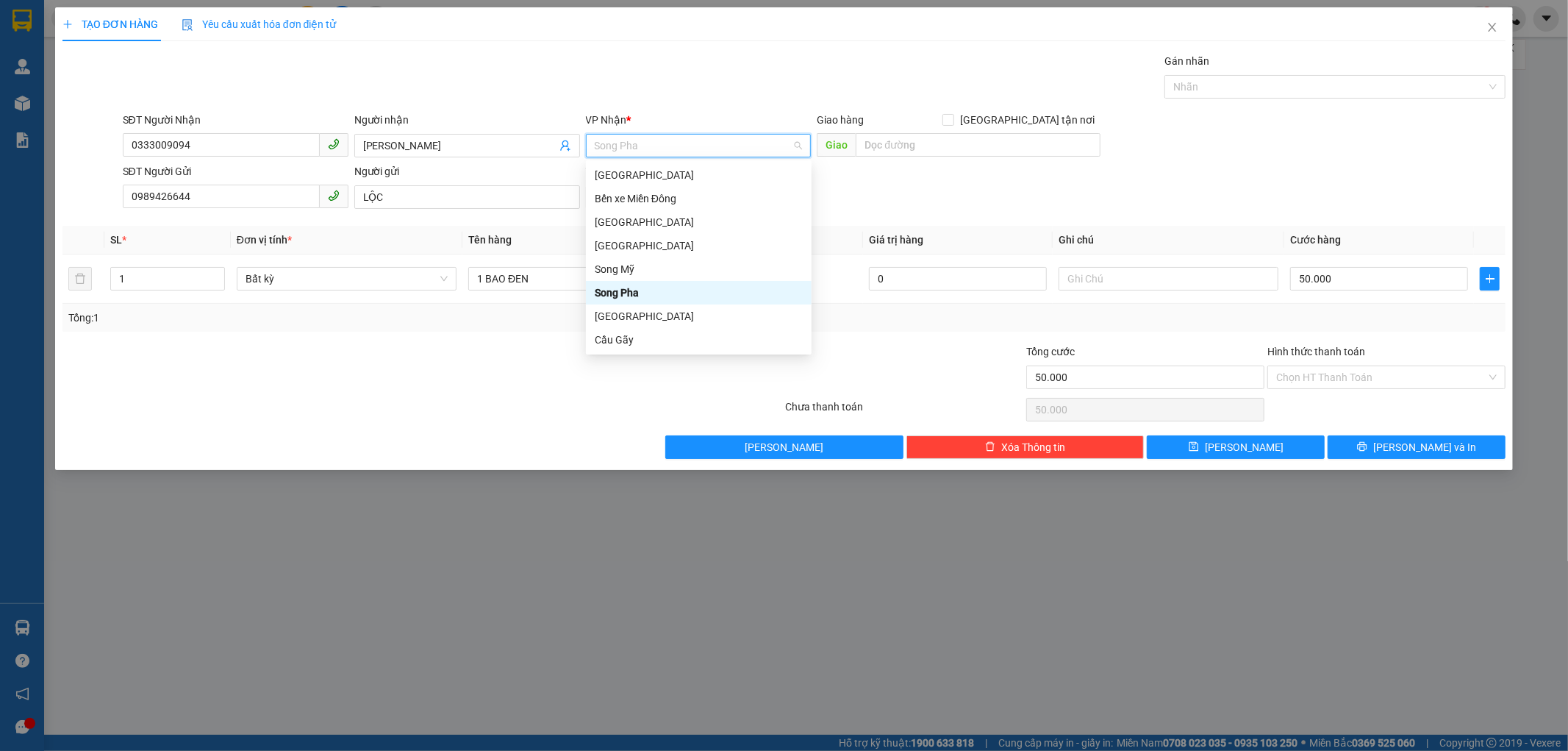
type input "S"
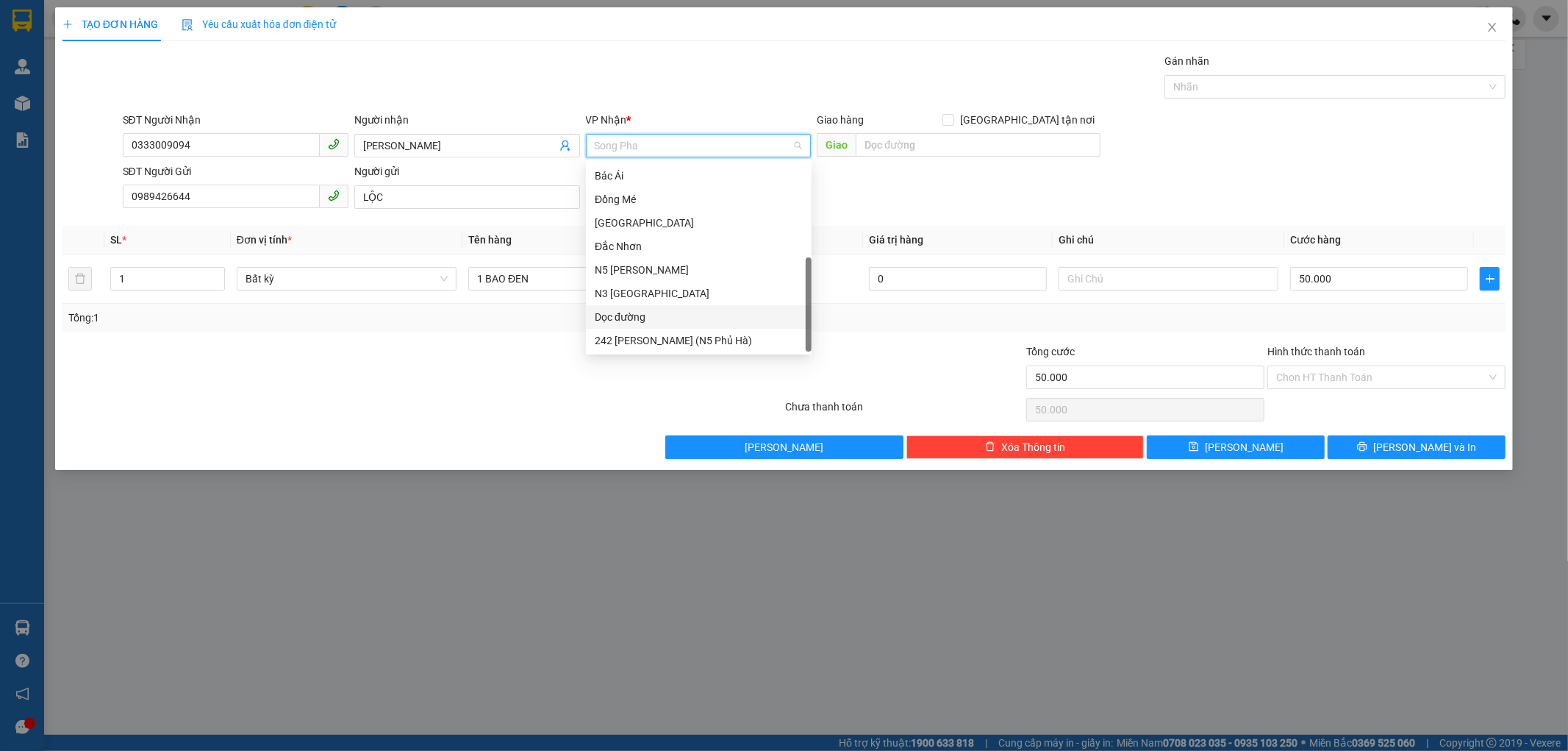
click at [634, 305] on div "Dọc đường" at bounding box center [699, 317] width 225 height 24
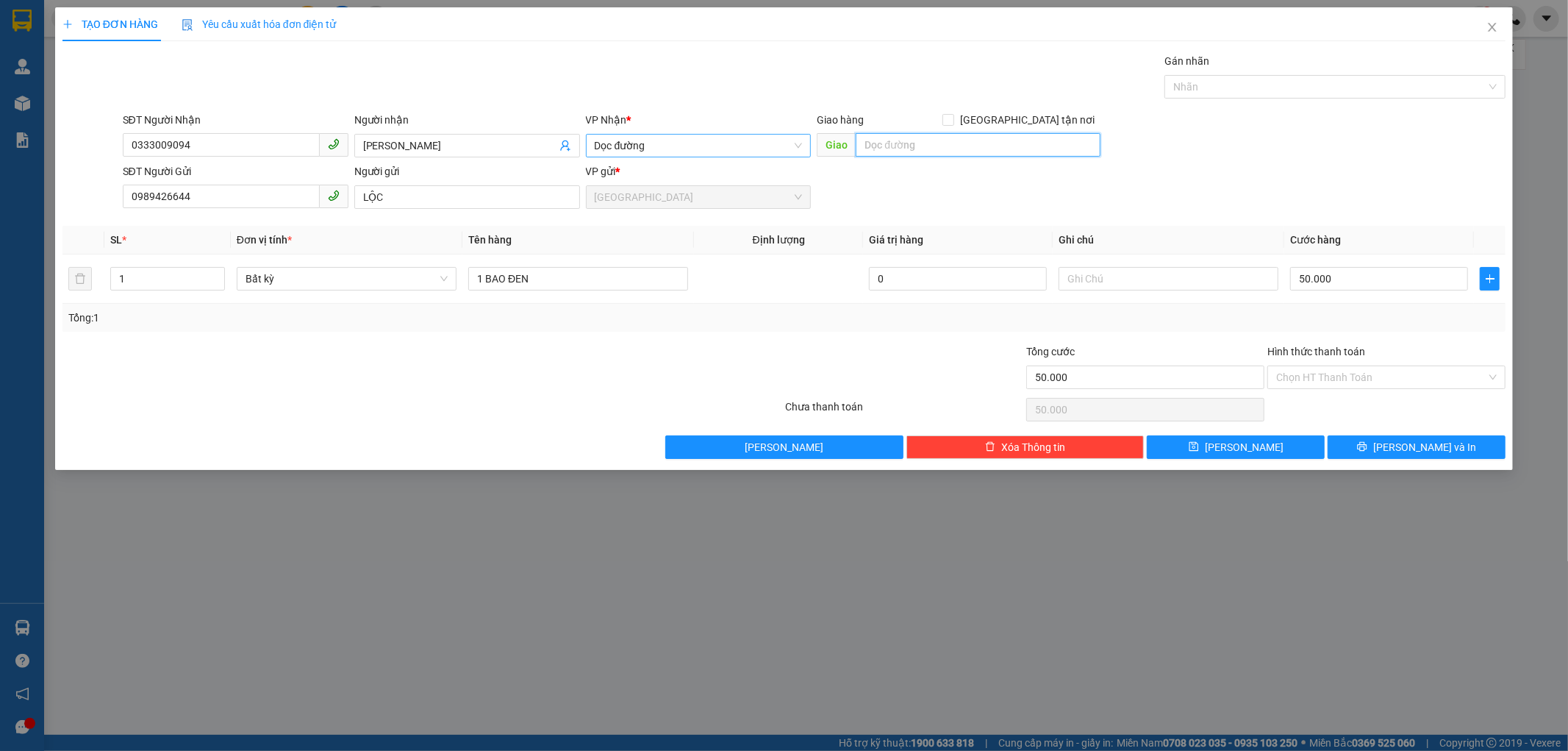
click at [901, 134] on input "text" at bounding box center [977, 145] width 245 height 24
type input "D"
type input "SÔNG PHA"
click at [1370, 441] on button "[PERSON_NAME] và In" at bounding box center [1417, 447] width 178 height 24
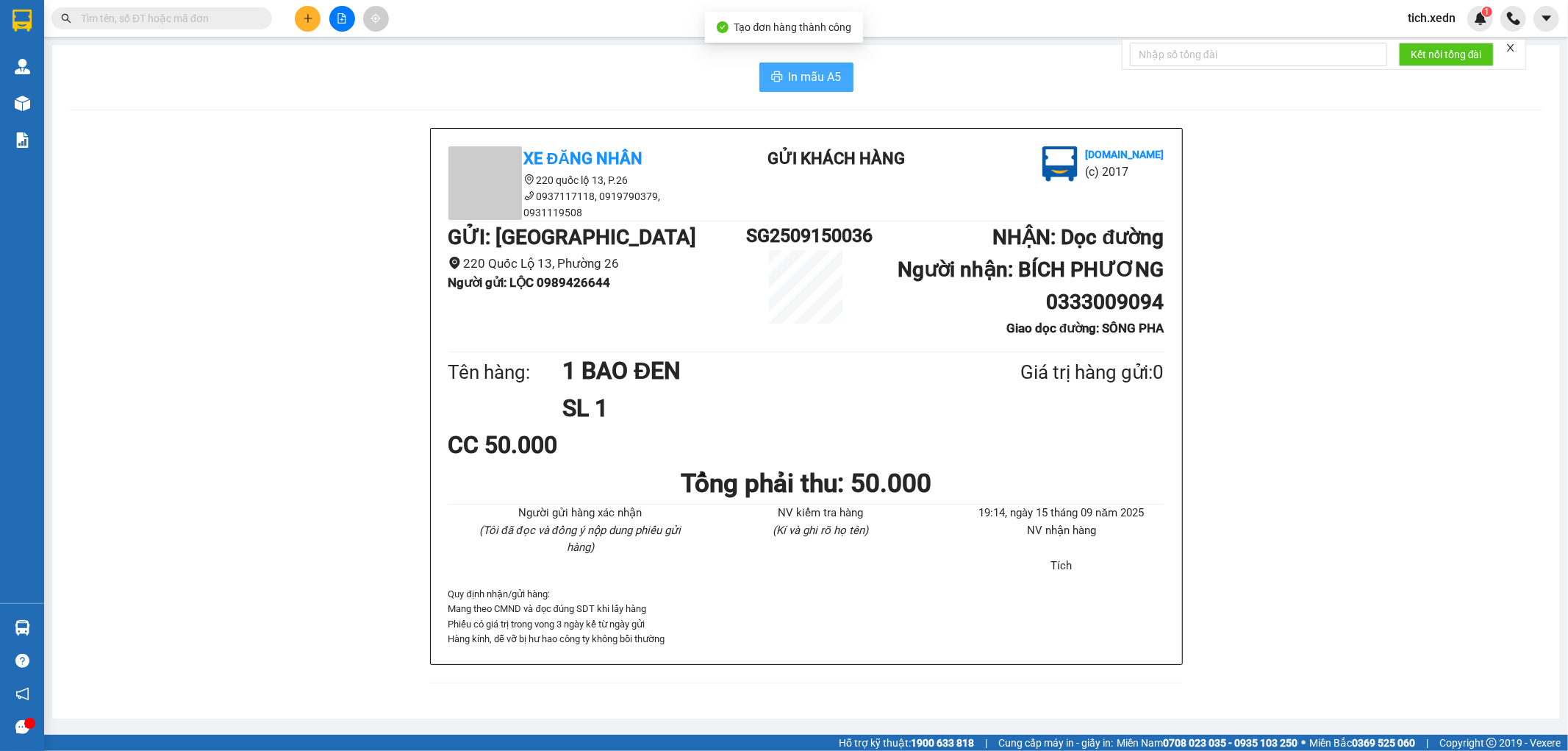
click at [804, 65] on button "In mẫu A5" at bounding box center [806, 77] width 95 height 29
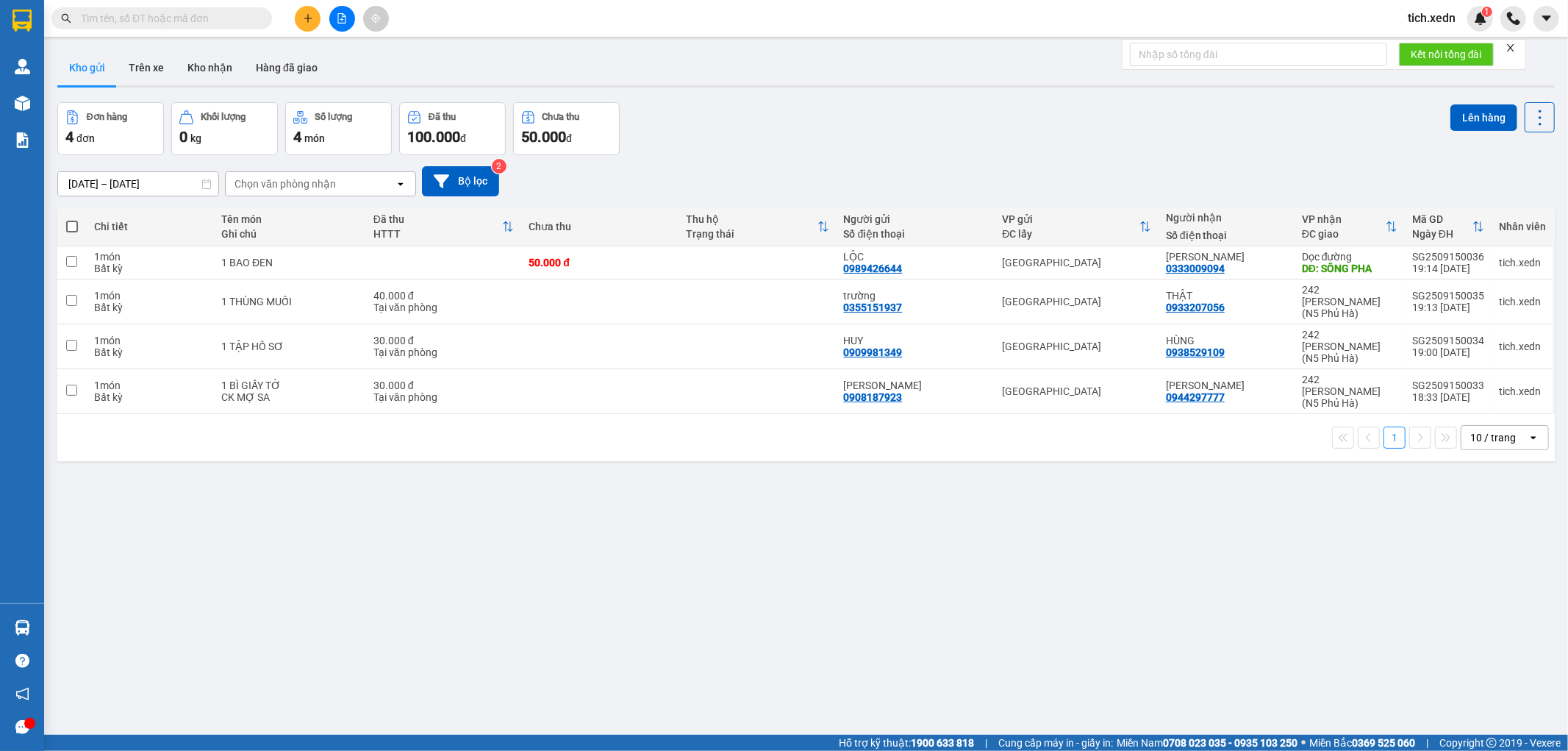
click at [69, 226] on span at bounding box center [72, 226] width 12 height 12
click at [72, 219] on input "checkbox" at bounding box center [72, 219] width 0 height 0
checkbox input "true"
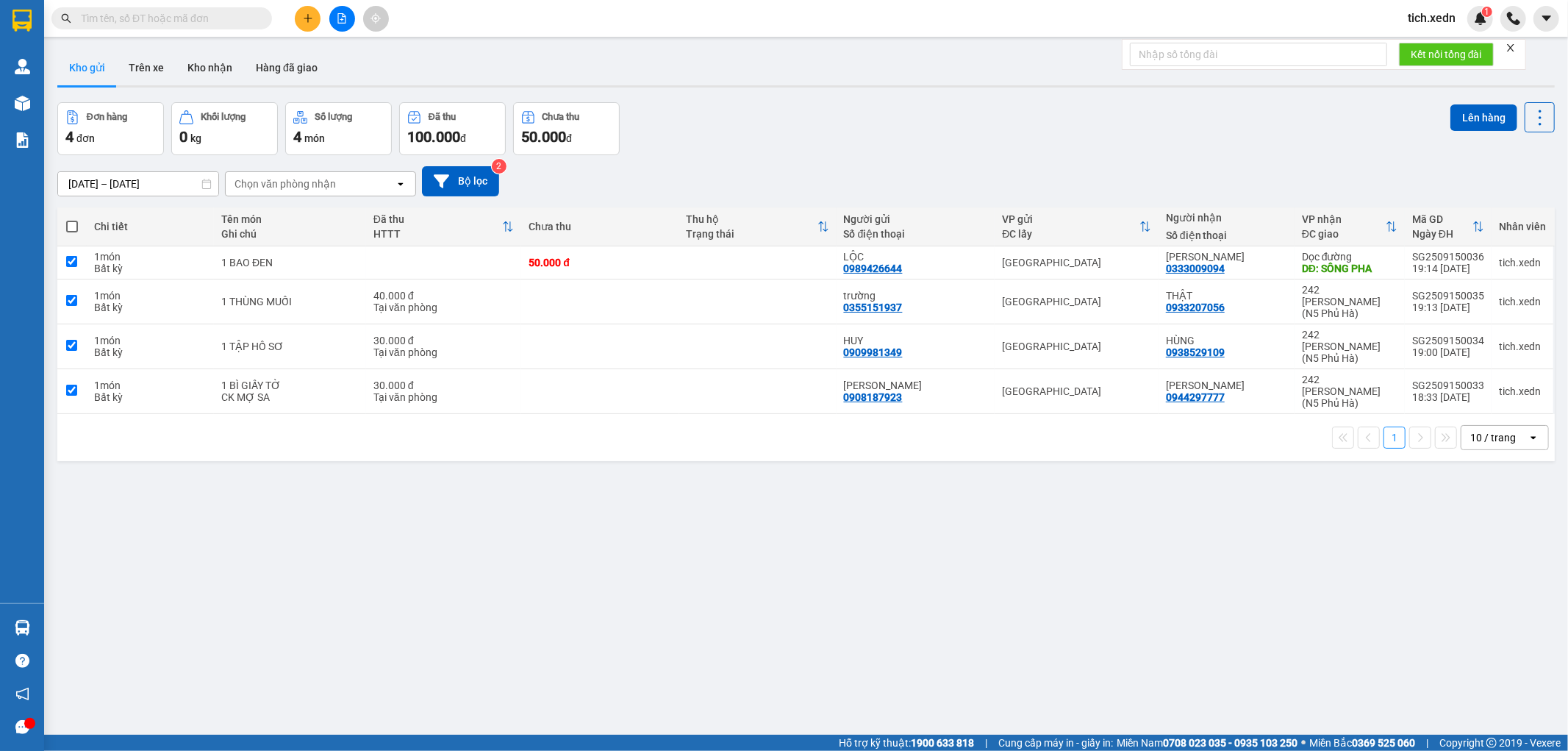
checkbox input "true"
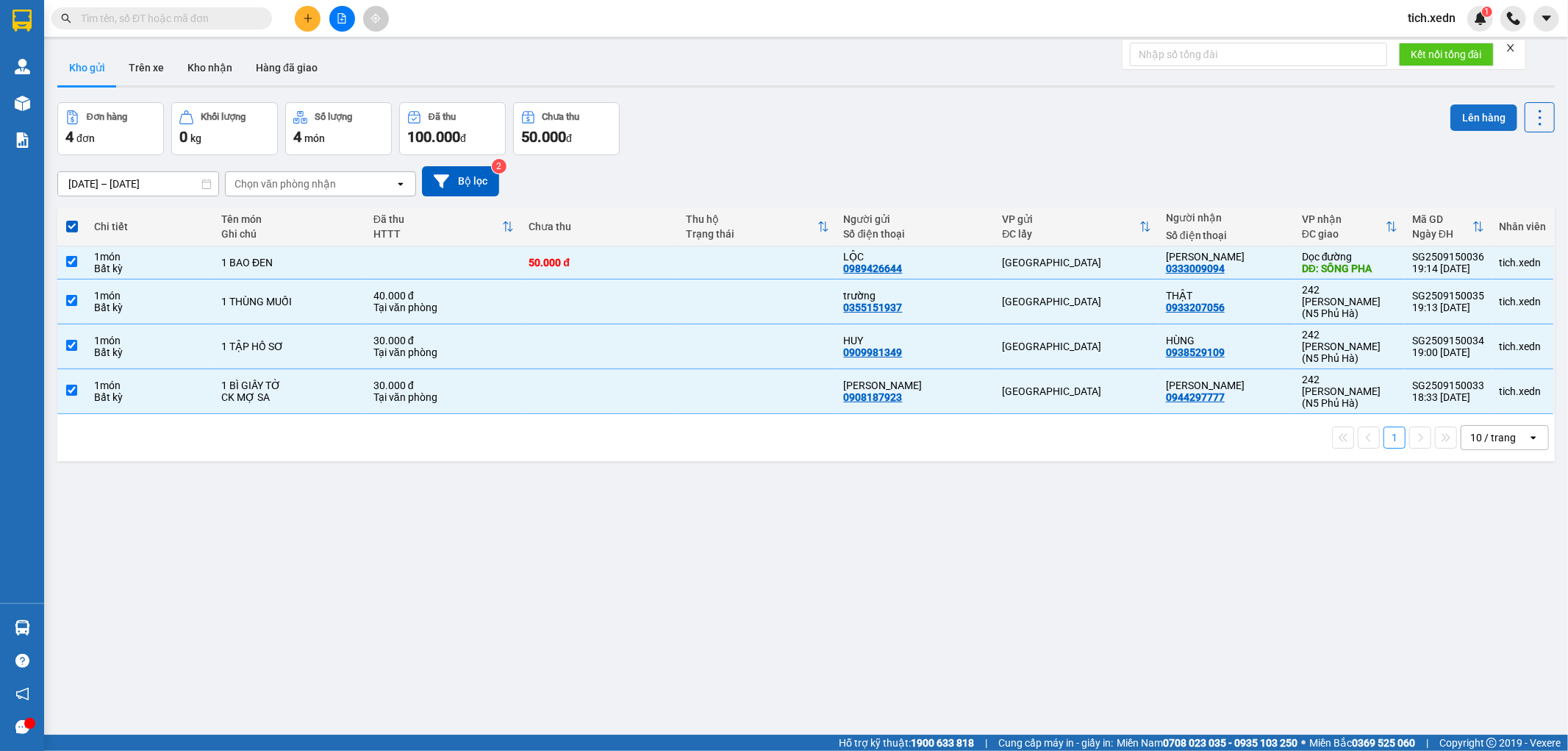
click at [1451, 110] on button "Lên hàng" at bounding box center [1484, 117] width 67 height 26
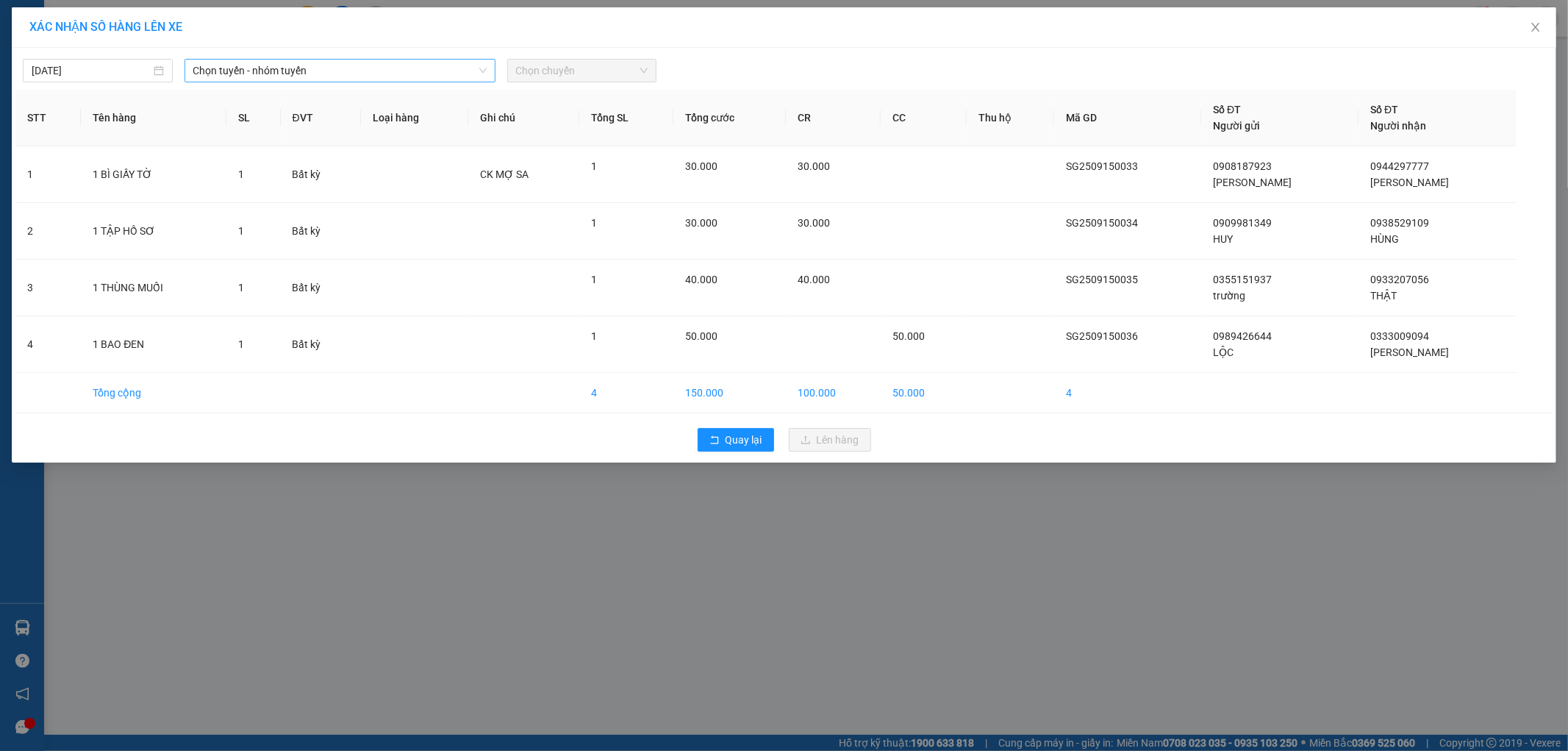
click at [473, 70] on span "Chọn tuyến - nhóm tuyến" at bounding box center [340, 71] width 294 height 22
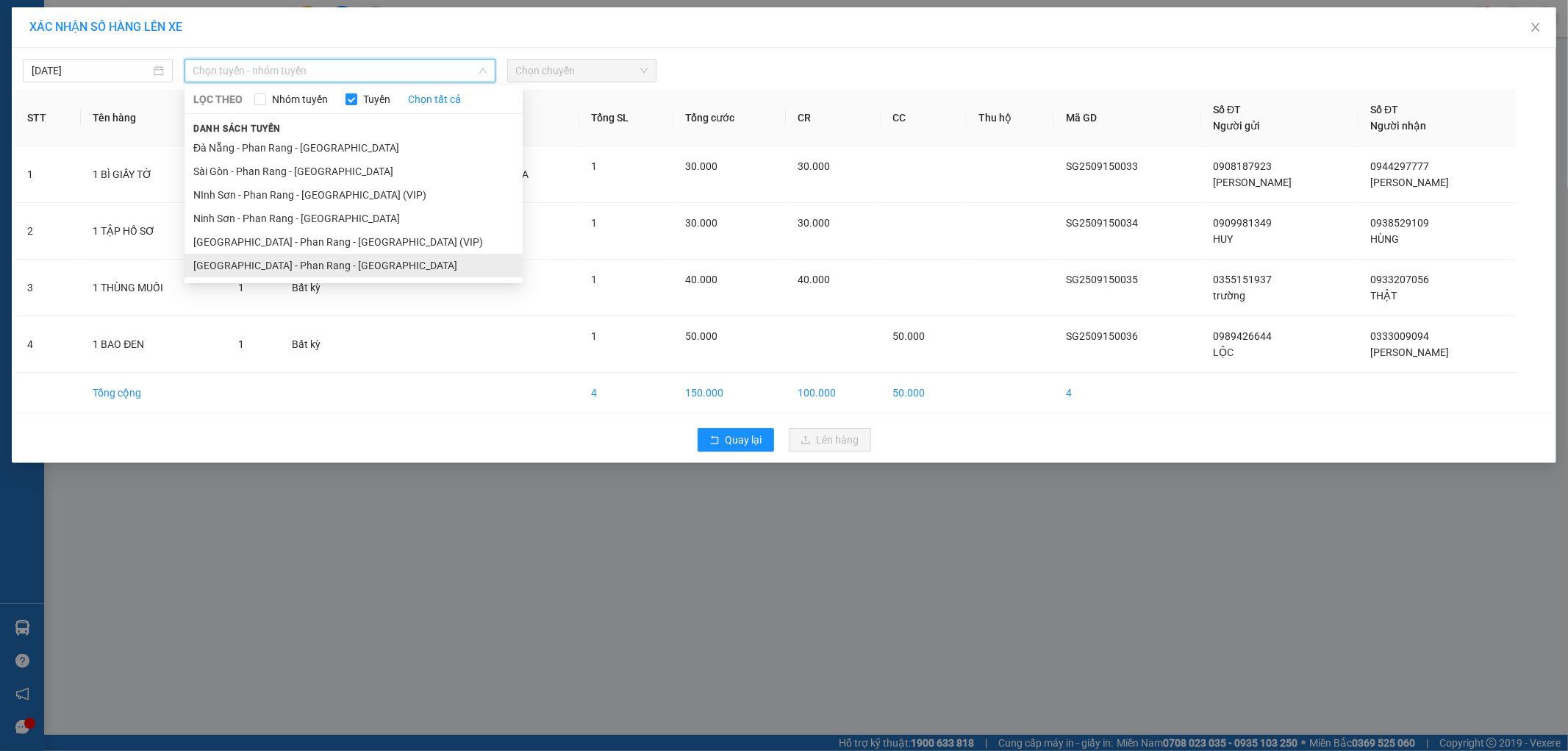
click at [373, 268] on li "[GEOGRAPHIC_DATA] - Phan Rang - [GEOGRAPHIC_DATA]" at bounding box center [354, 265] width 338 height 24
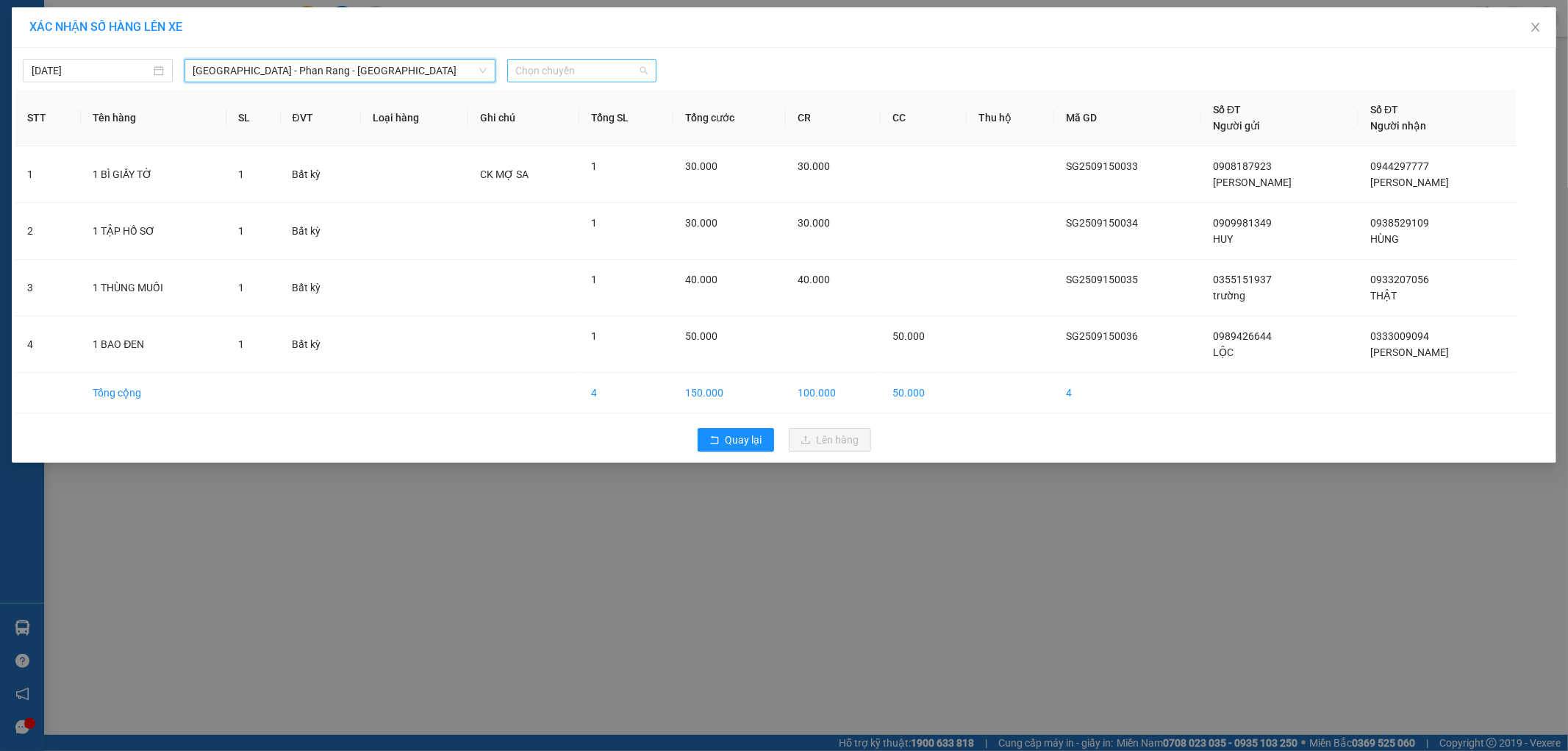
click at [525, 67] on span "Chọn chuyến" at bounding box center [583, 71] width 133 height 22
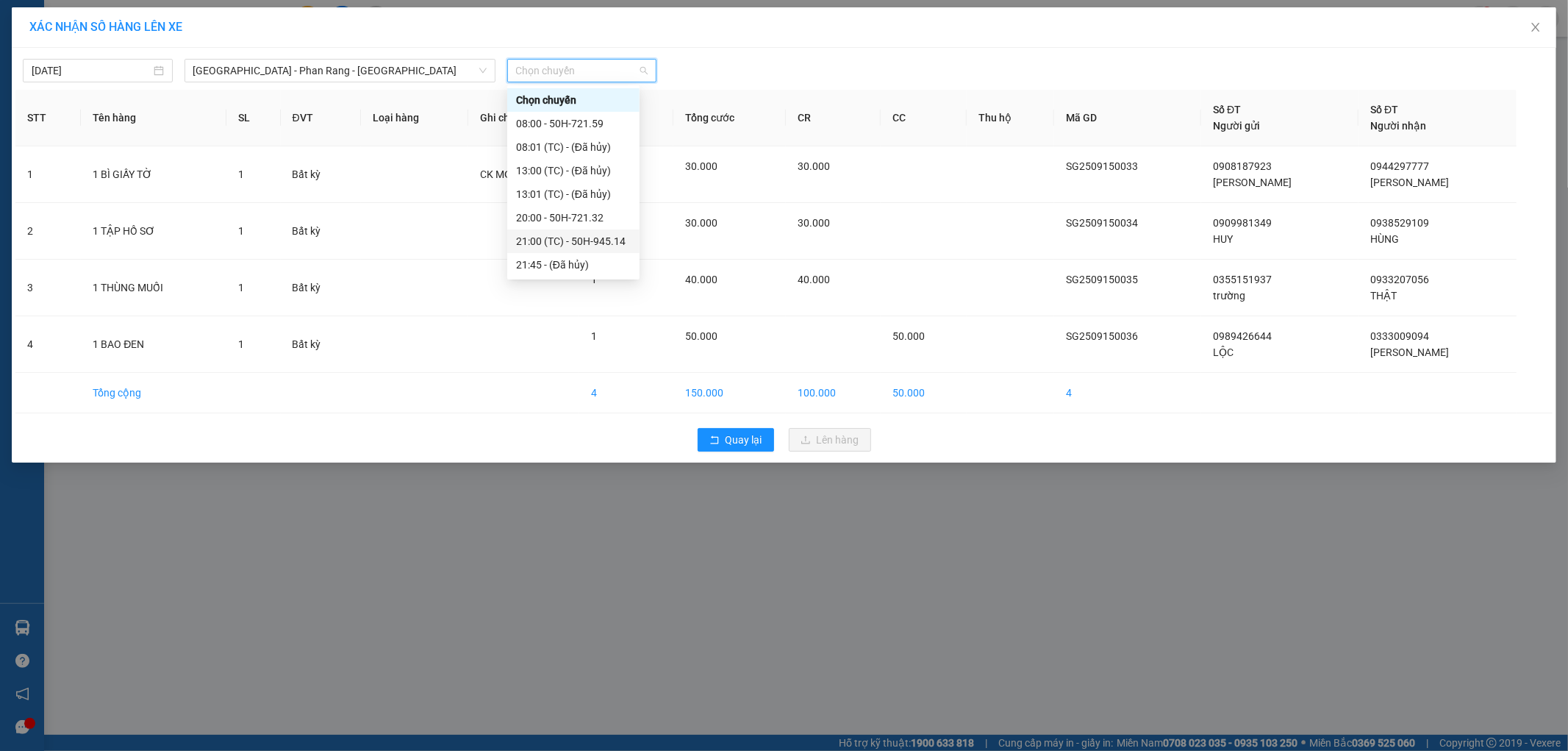
click at [578, 241] on div "21:00 (TC) - 50H-945.14" at bounding box center [574, 241] width 115 height 16
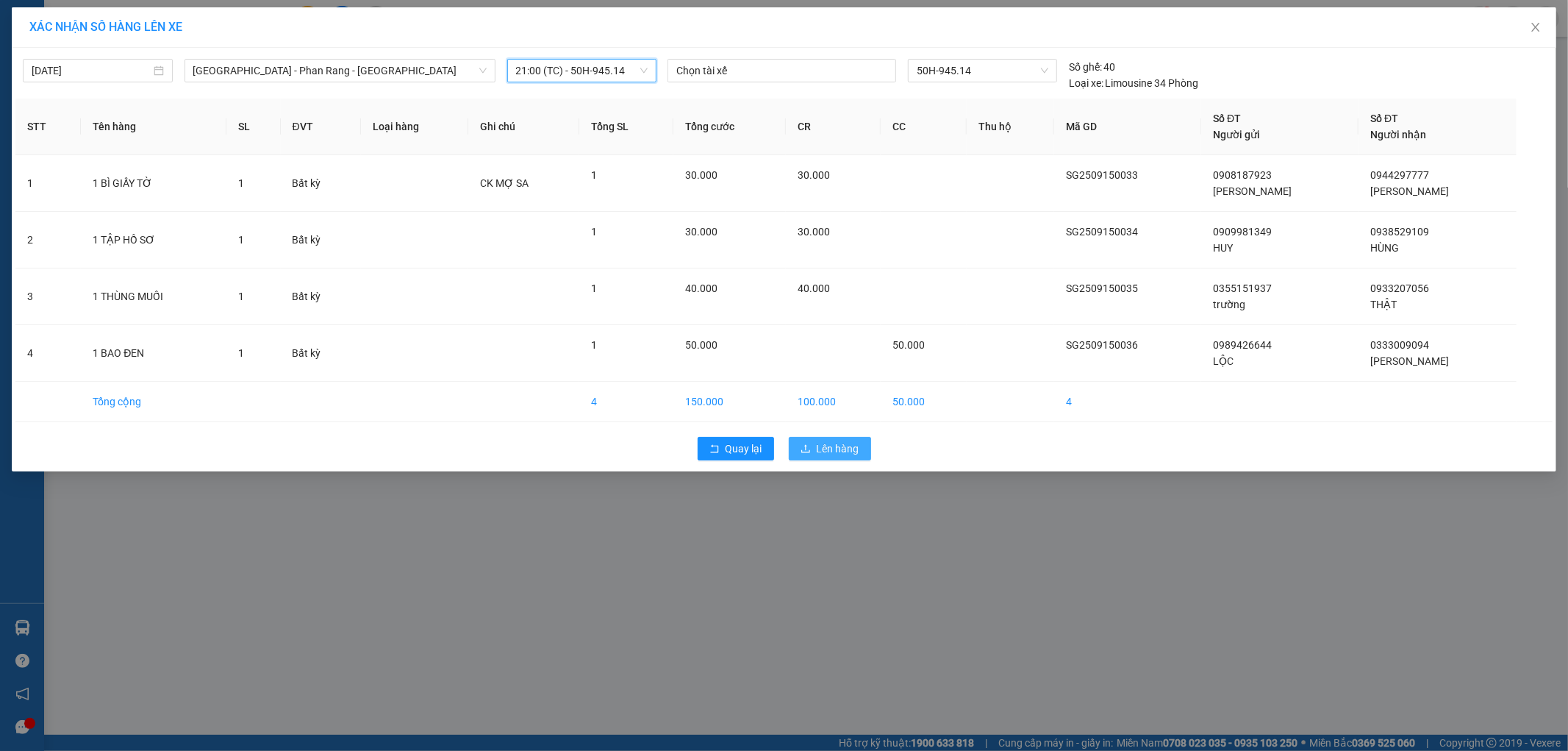
click at [831, 446] on span "Lên hàng" at bounding box center [837, 448] width 43 height 16
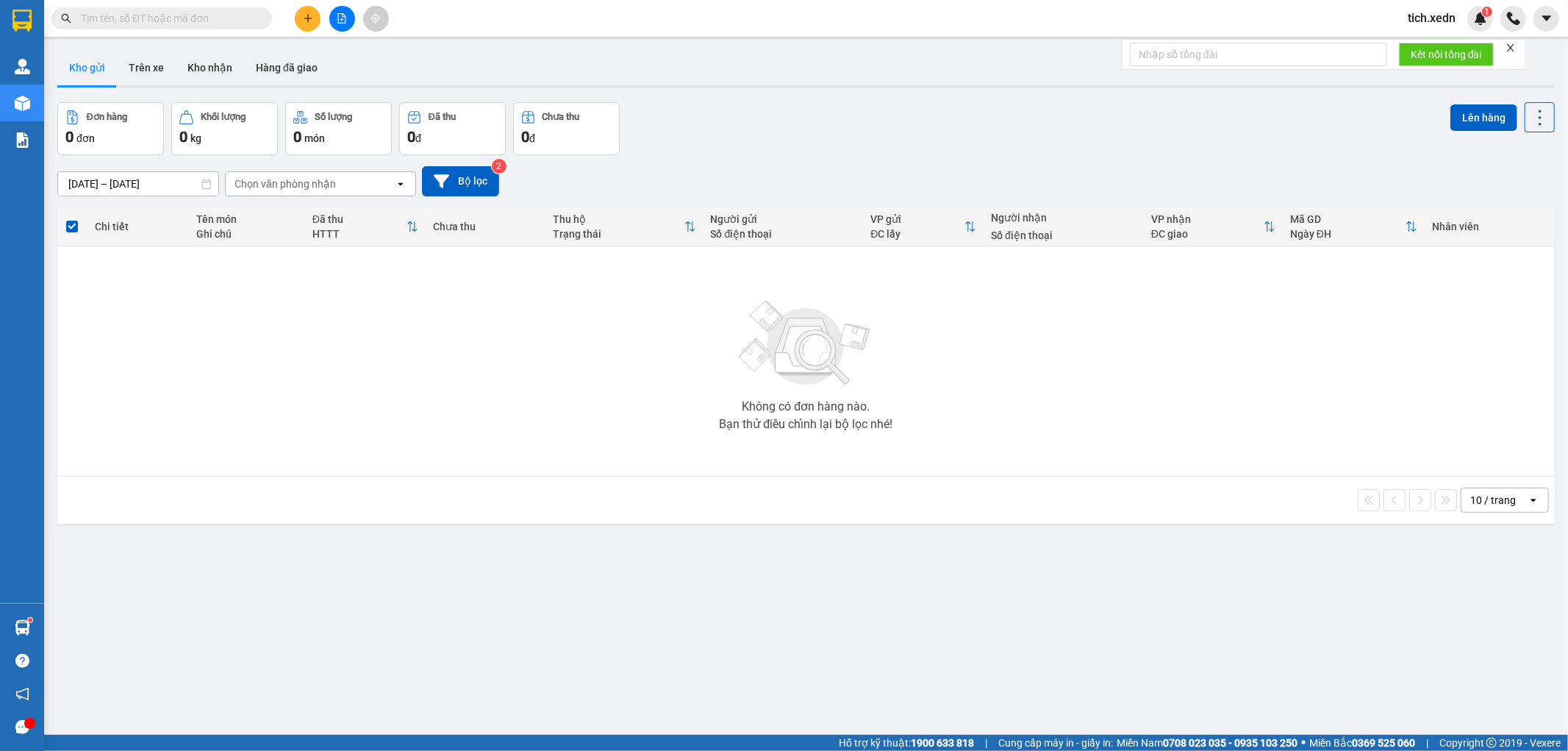
click at [306, 5] on button at bounding box center [307, 18] width 25 height 25
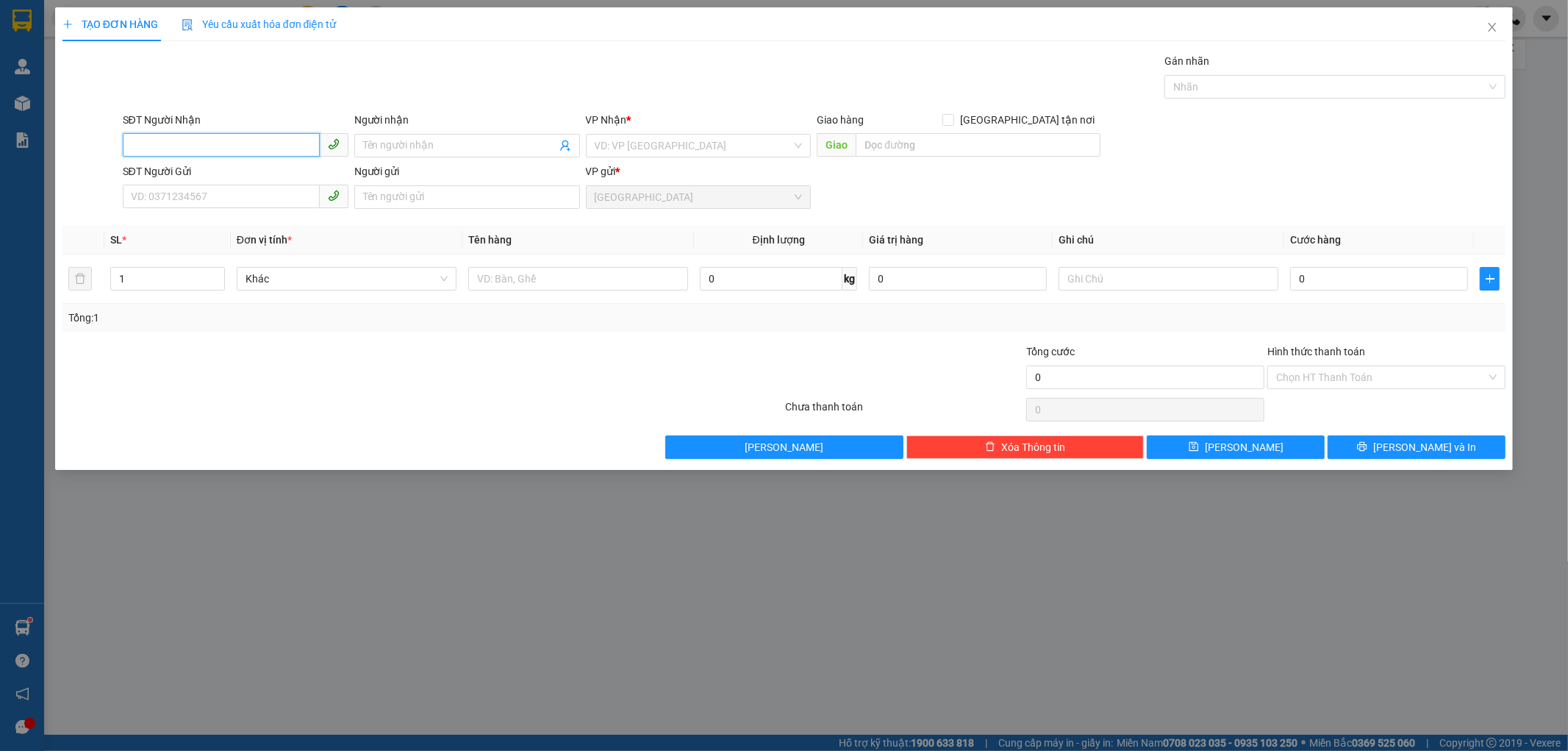
click at [214, 151] on input "SĐT Người Nhận" at bounding box center [221, 145] width 197 height 24
click at [222, 198] on input "SĐT Người Gửi" at bounding box center [221, 196] width 197 height 24
click at [417, 136] on span at bounding box center [467, 145] width 225 height 24
click at [209, 144] on input "0937478388" at bounding box center [221, 145] width 197 height 24
type input "0"
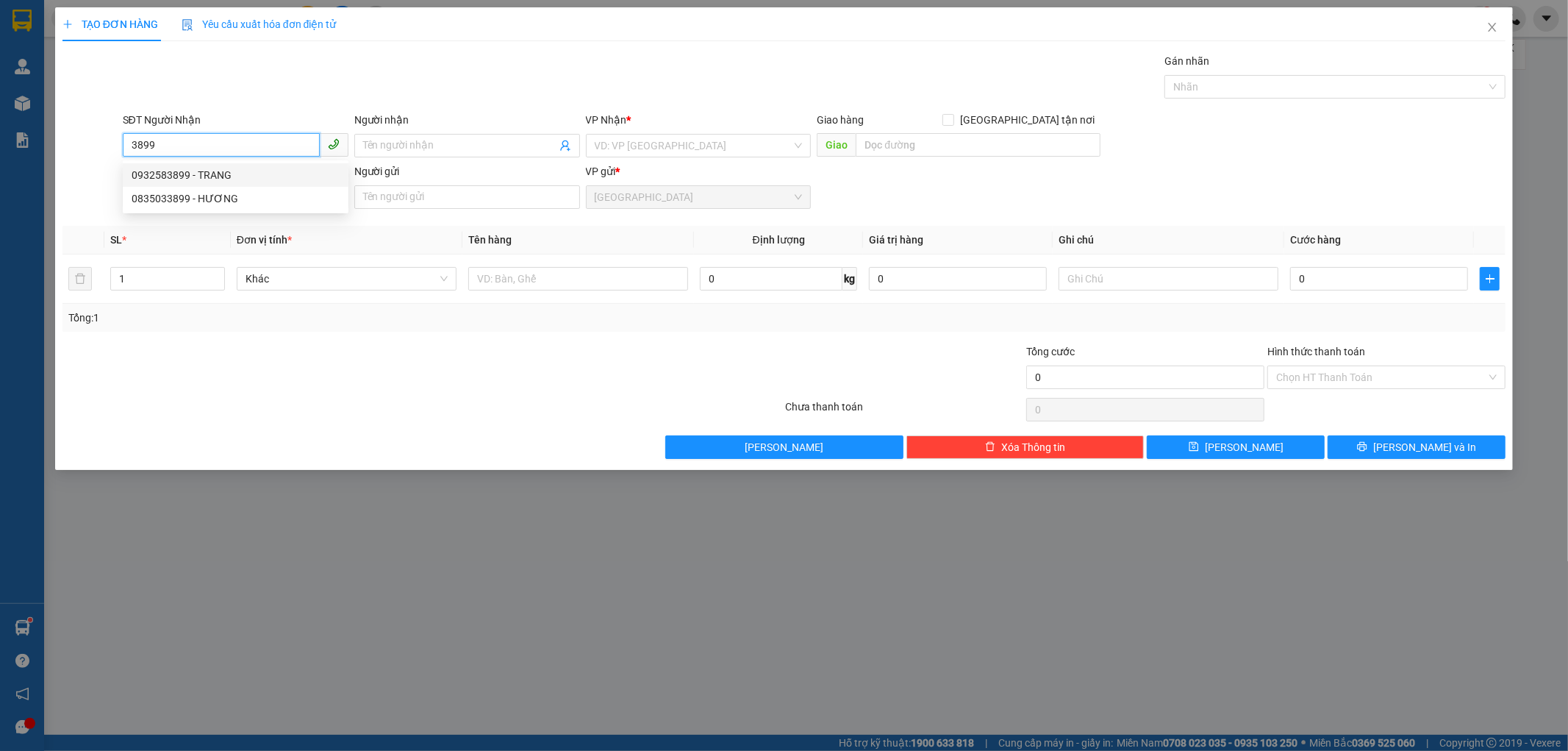
click at [178, 140] on input "3899" at bounding box center [221, 145] width 197 height 24
type input "3"
click at [214, 170] on div "0932583899 - TRANG" at bounding box center [235, 175] width 208 height 16
type input "0932583899"
type input "TRANG"
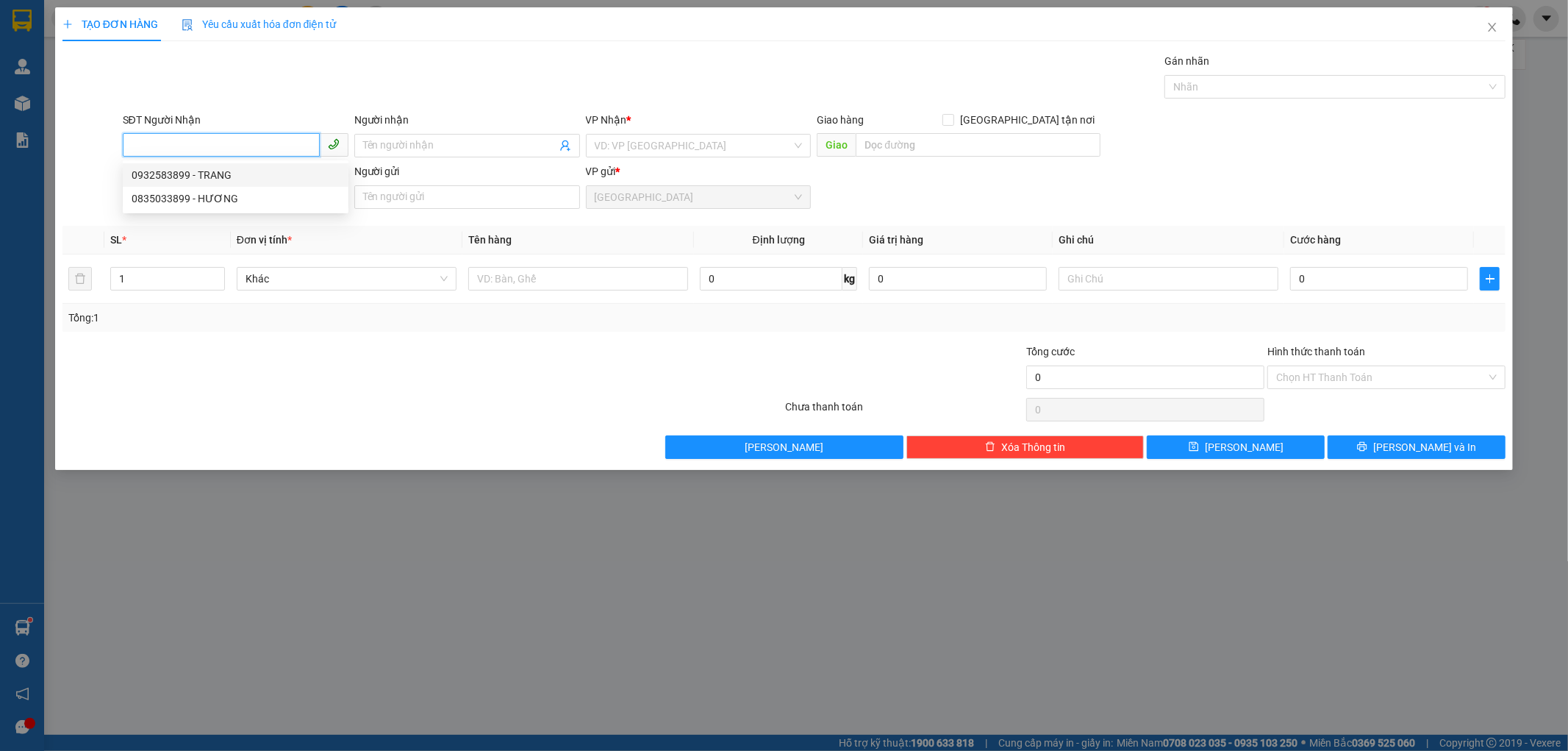
type input "PHƯỚC THẮNG"
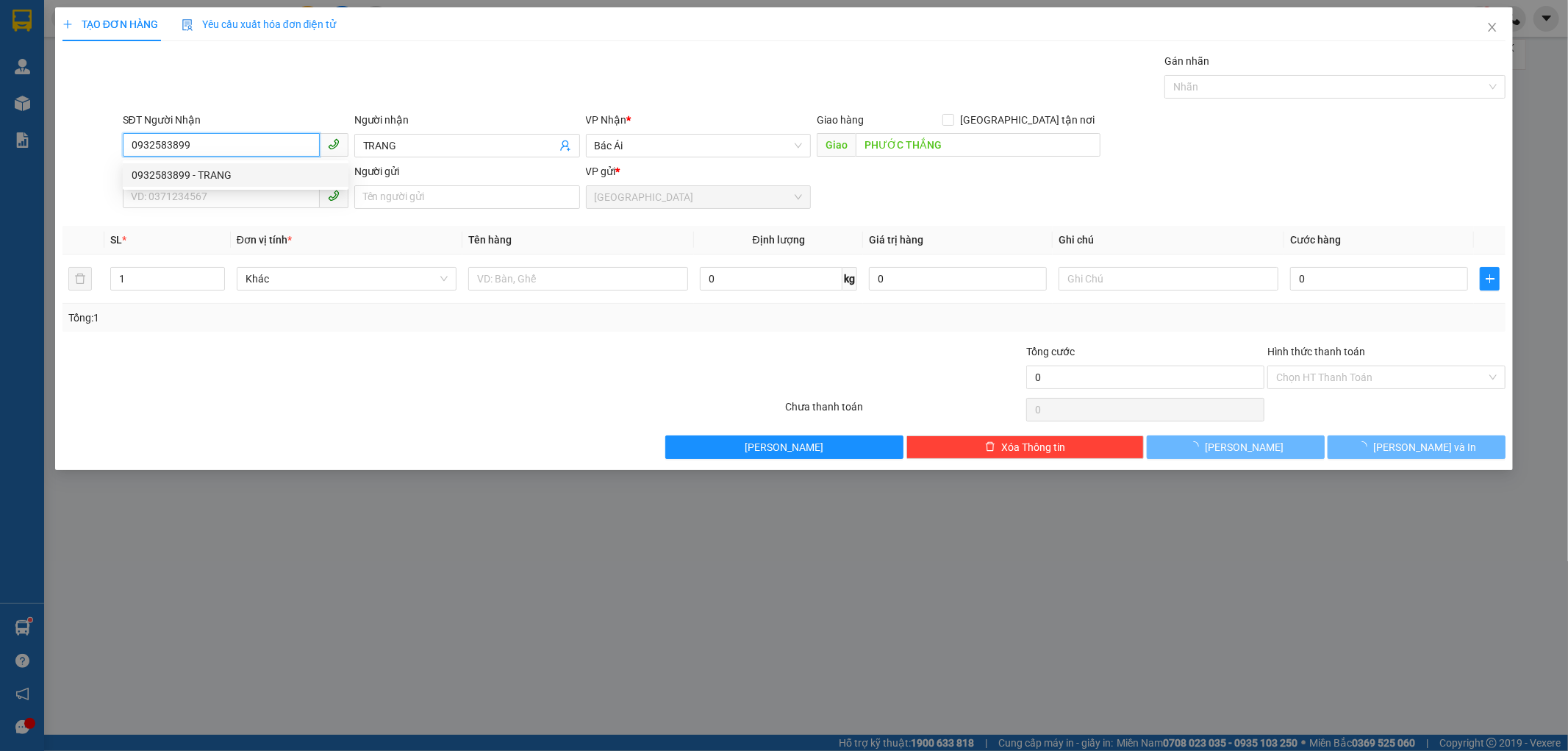
type input "50.000"
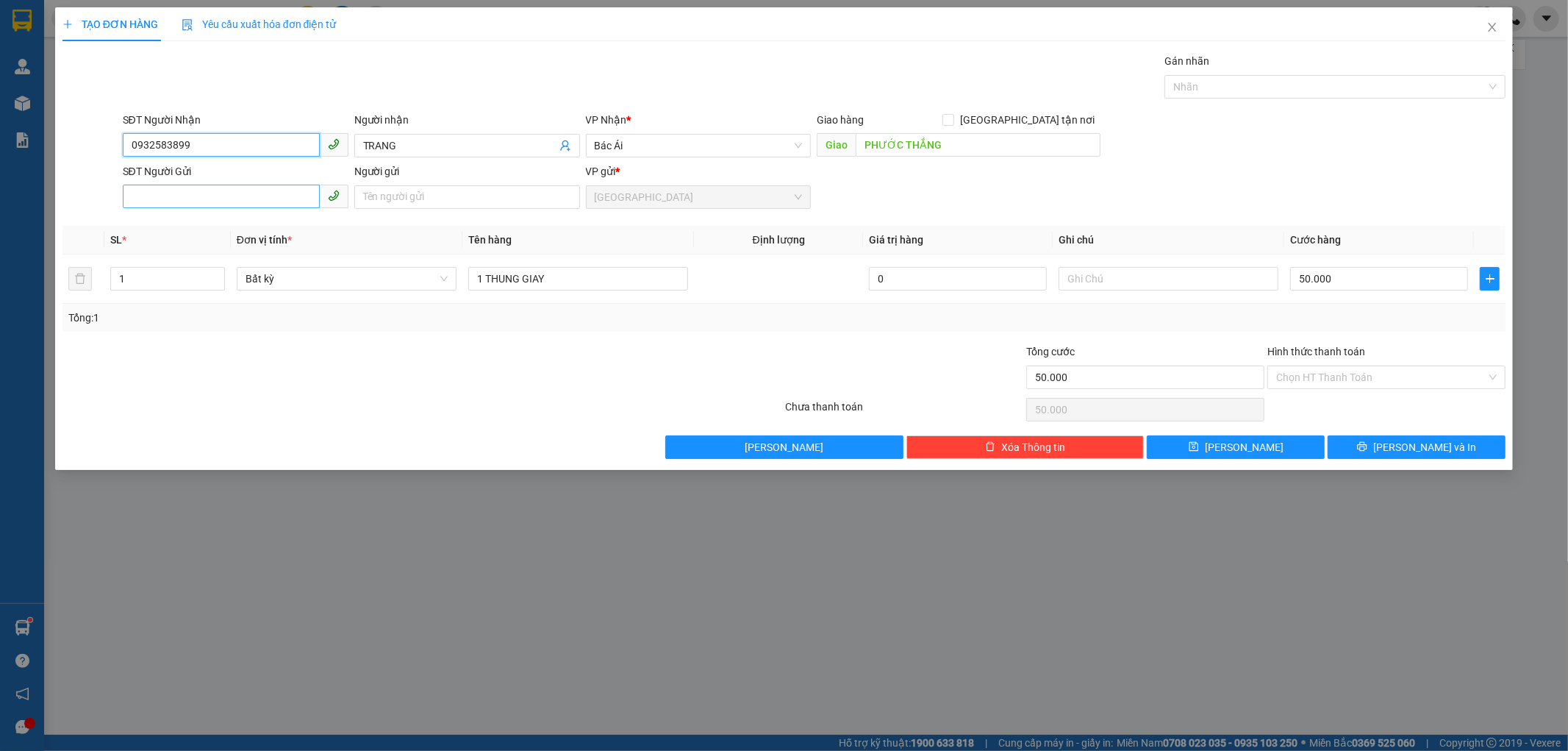
type input "0932583899"
click at [171, 194] on input "SĐT Người Gửi" at bounding box center [221, 196] width 197 height 24
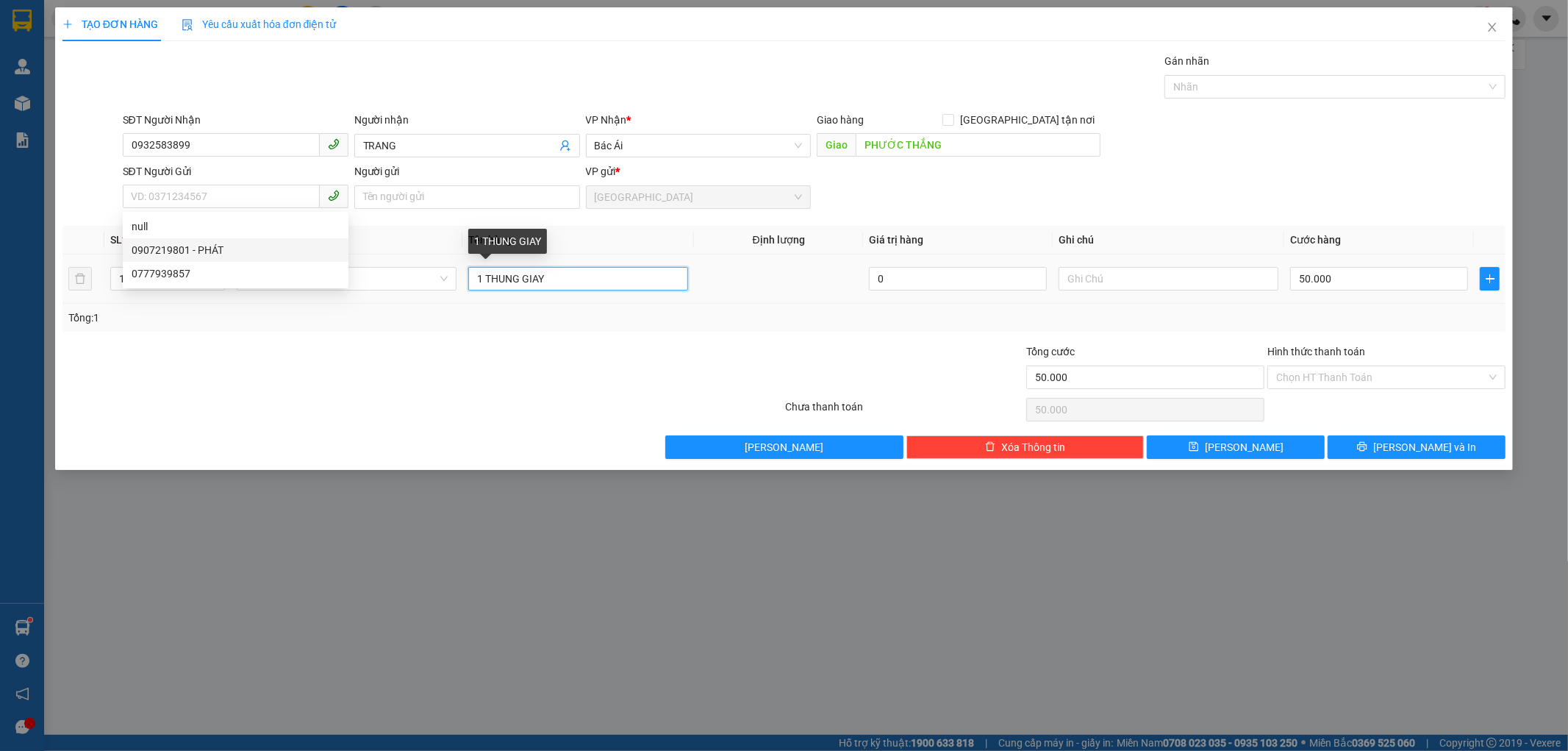
click at [548, 282] on input "1 THUNG GIAY" at bounding box center [578, 279] width 220 height 24
type input "1 THÙNG XỐP TRĂNG"
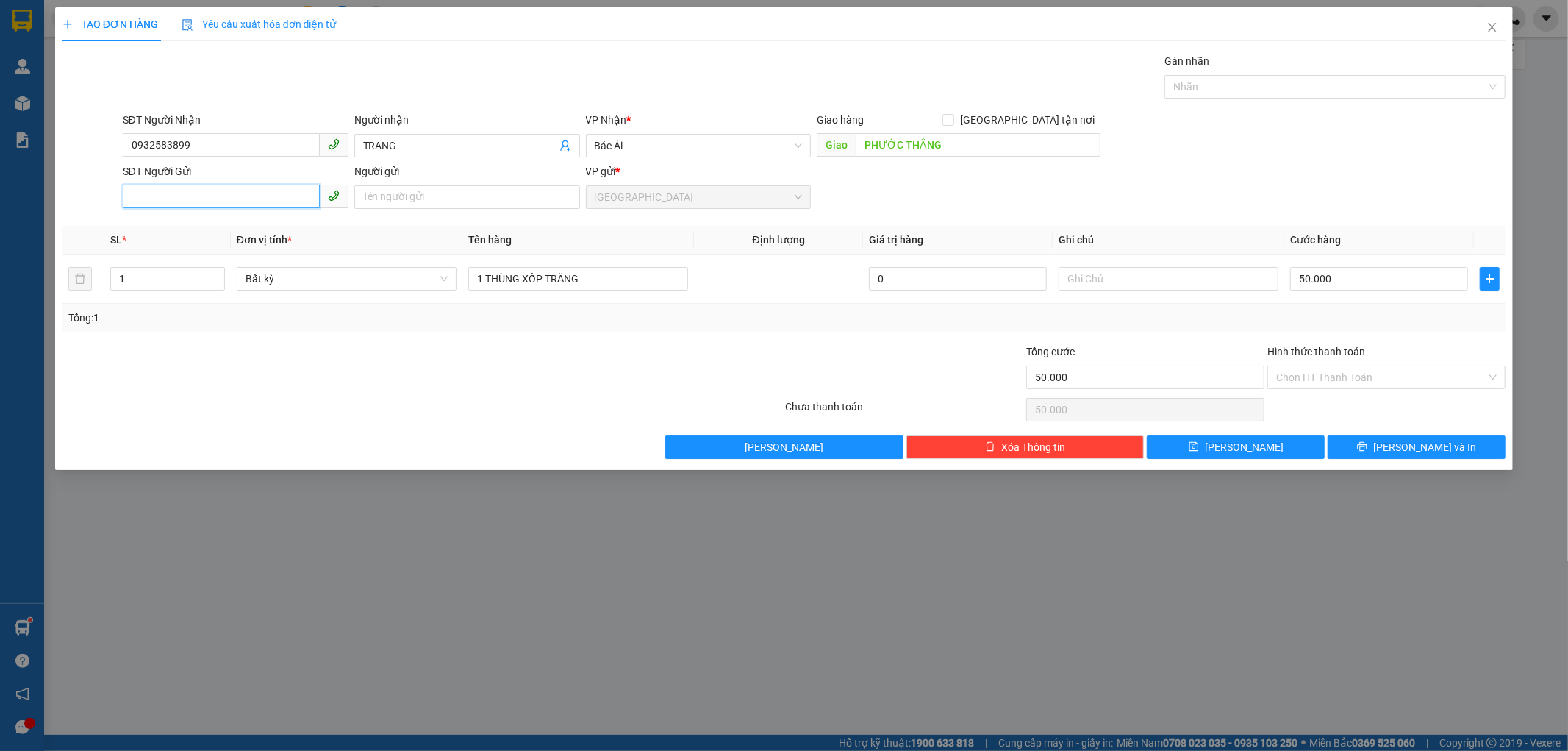
click at [136, 192] on input "SĐT Người Gửi" at bounding box center [221, 196] width 197 height 24
type input "0937864588"
click at [394, 192] on input "Người gửi" at bounding box center [467, 197] width 225 height 24
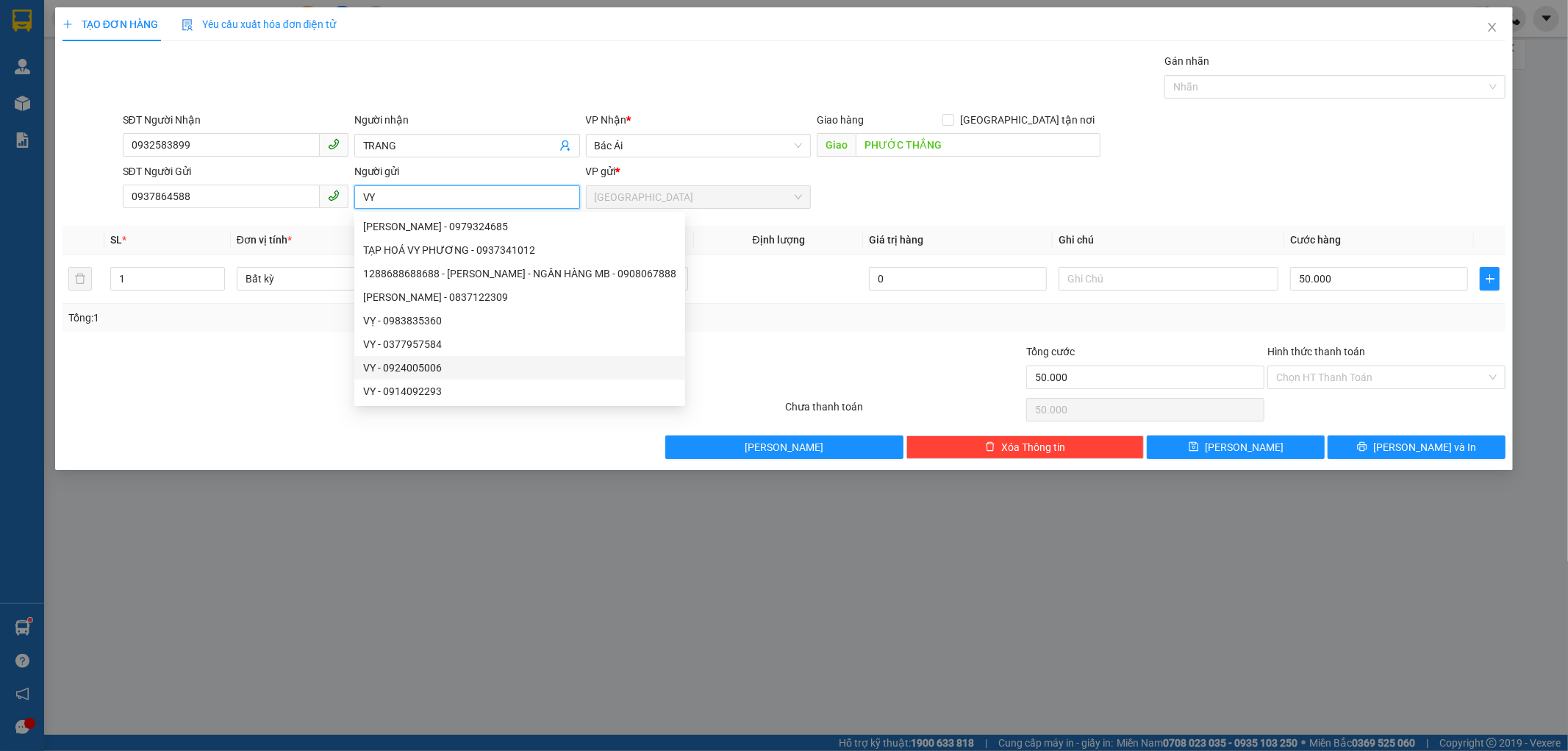
type input "VY"
click at [472, 439] on div "Lưu nháp Xóa Thông tin Lưu Lưu và In" at bounding box center [784, 447] width 1447 height 24
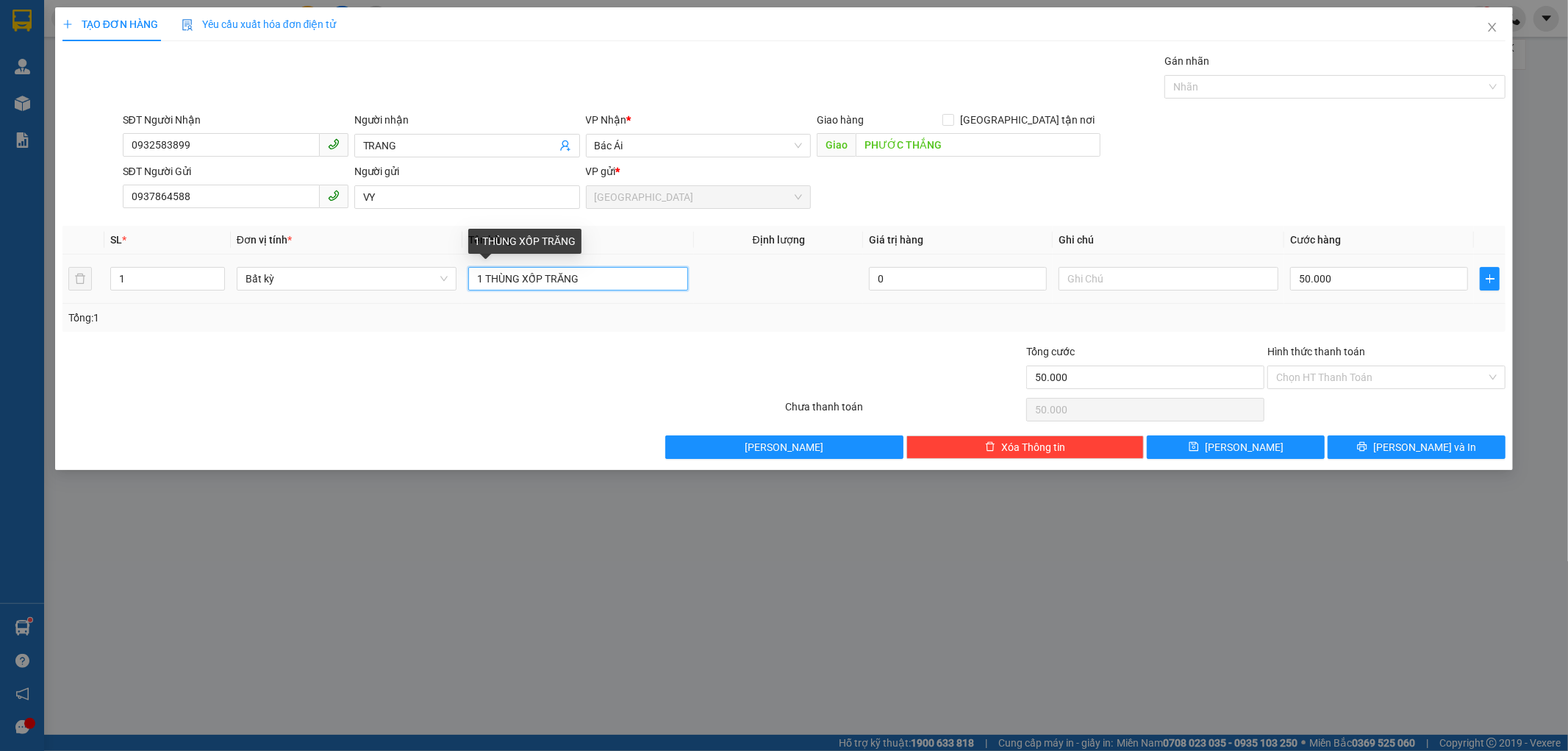
click at [578, 280] on input "1 THÙNG XỐP TRĂNG" at bounding box center [578, 279] width 220 height 24
click at [594, 283] on input "1 THÙNG XỐP TRĂNG" at bounding box center [578, 279] width 220 height 24
type input "1 THÙNG XỐP TRĂNG KÈM BỌC TRÊN +1 THÙNG GIẤY"
type input "2"
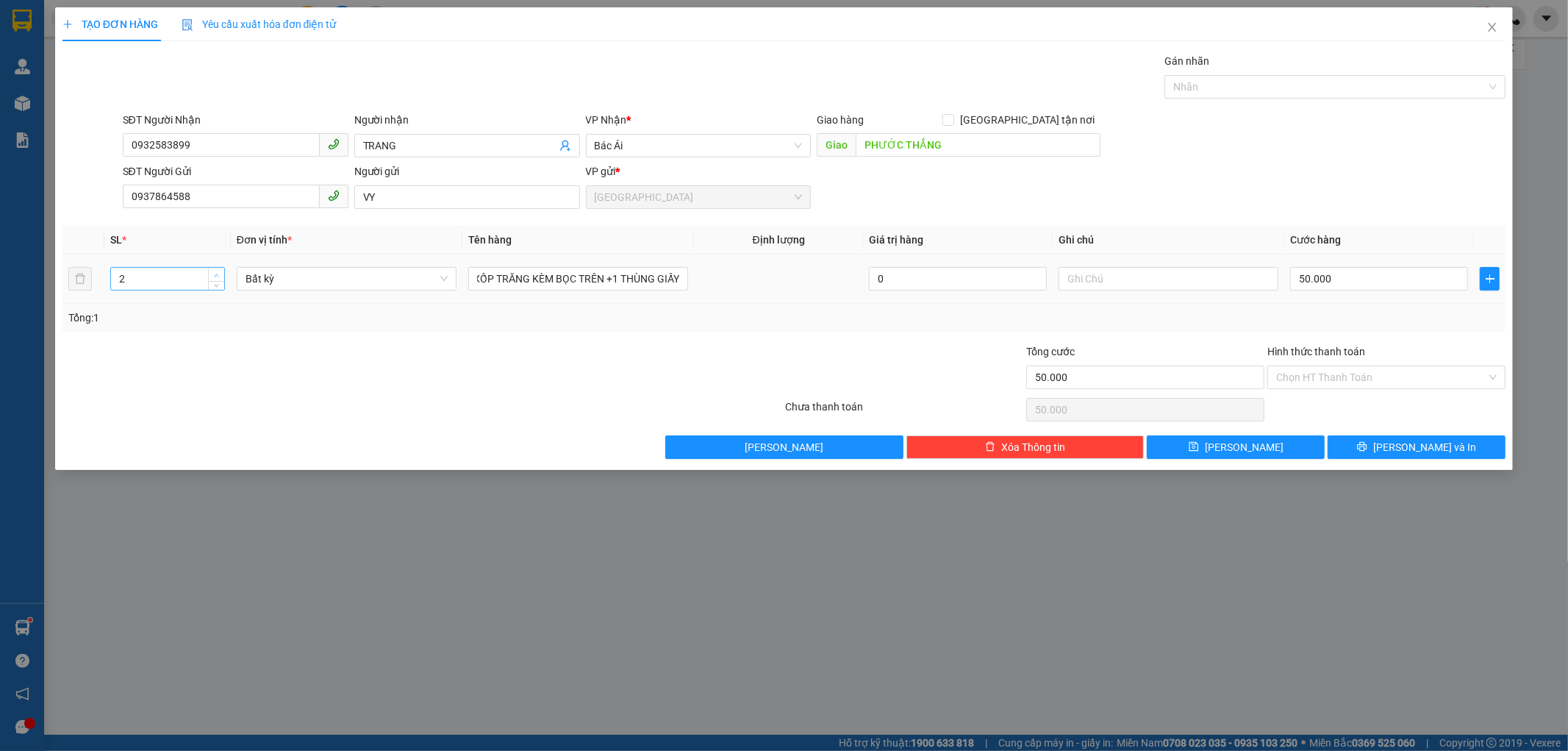
click at [214, 275] on icon "up" at bounding box center [216, 275] width 5 height 5
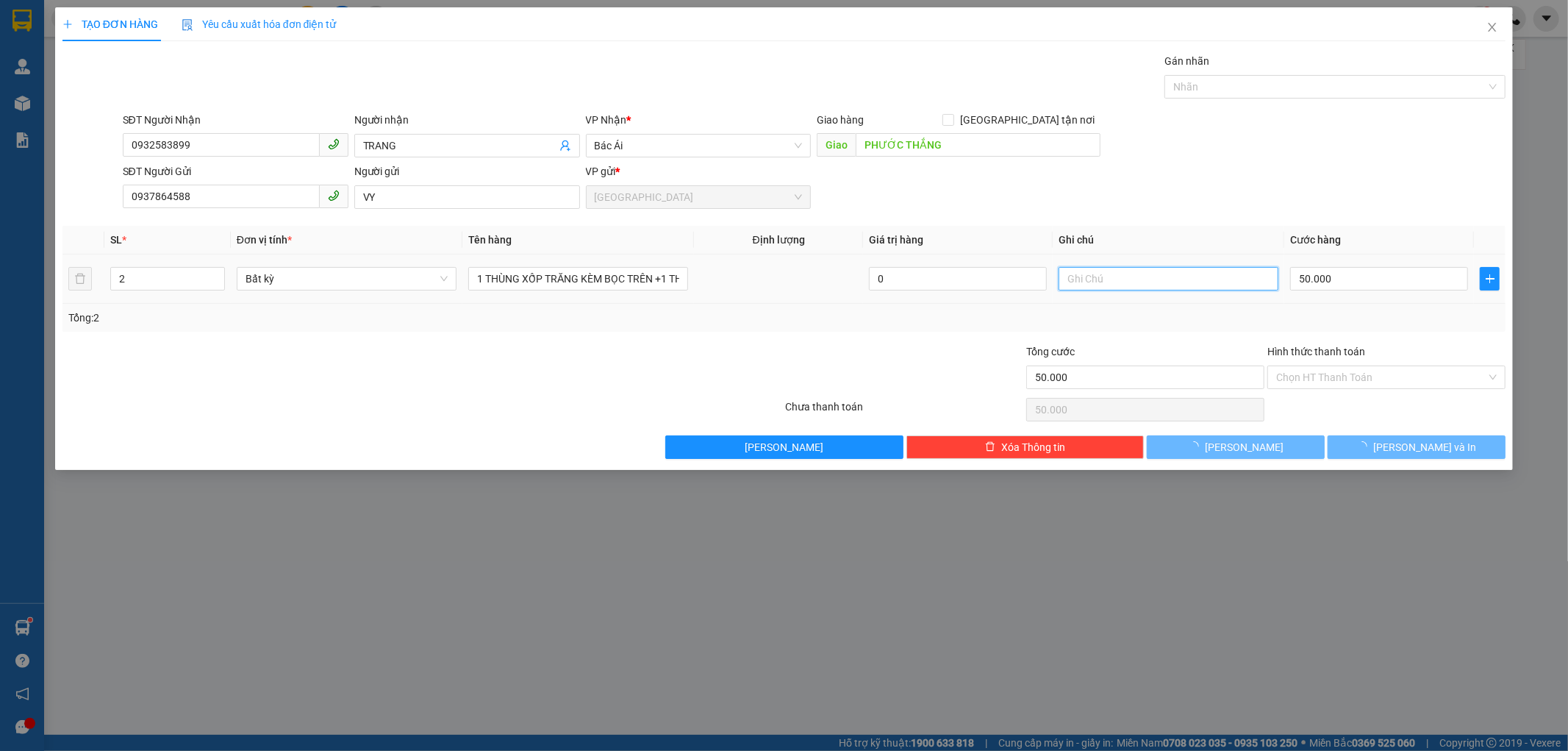
click at [1096, 280] on input "text" at bounding box center [1169, 279] width 220 height 24
type input "0"
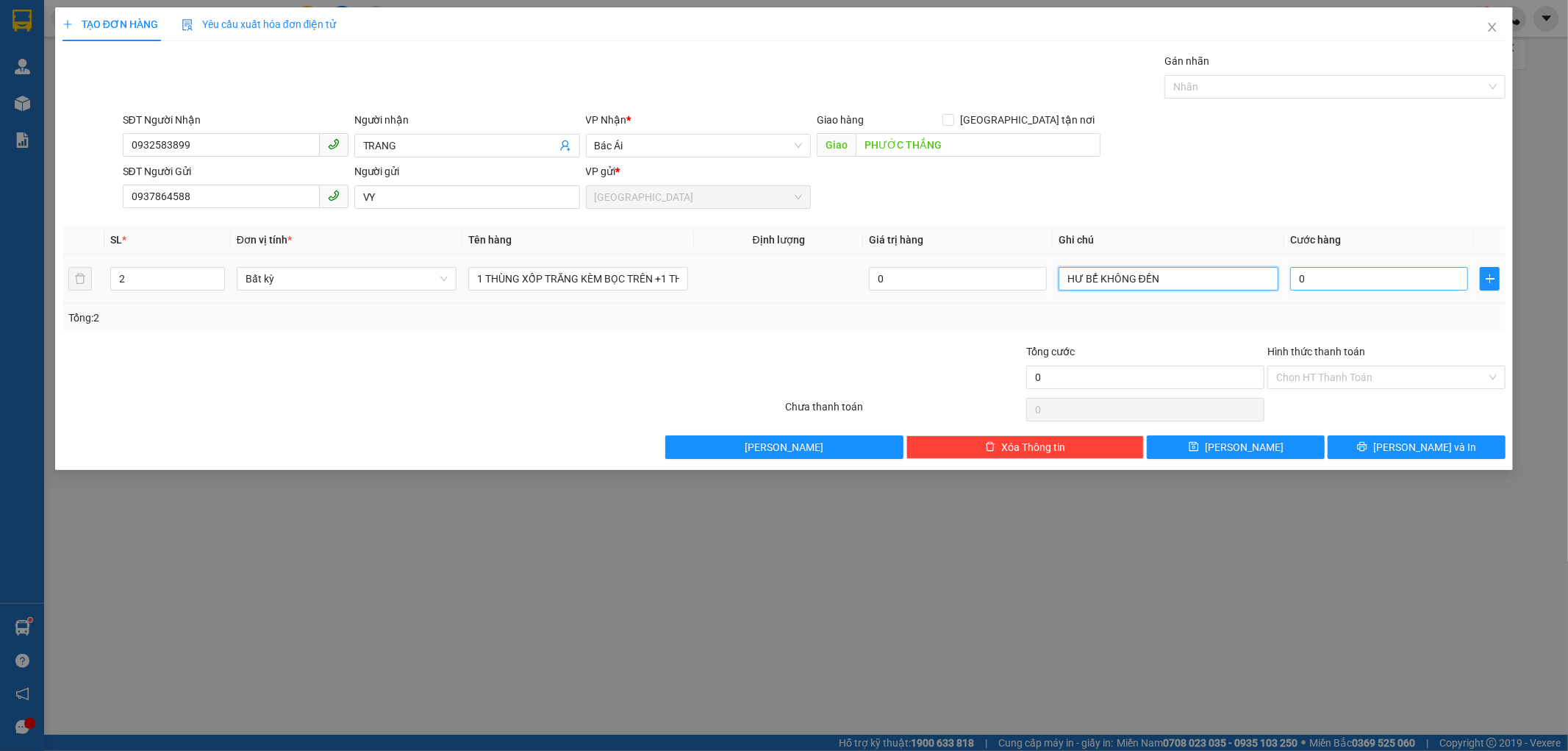
type input "HƯ BỂ KHÔNG ĐỀN"
click at [1295, 276] on input "0" at bounding box center [1379, 279] width 178 height 24
type input "1"
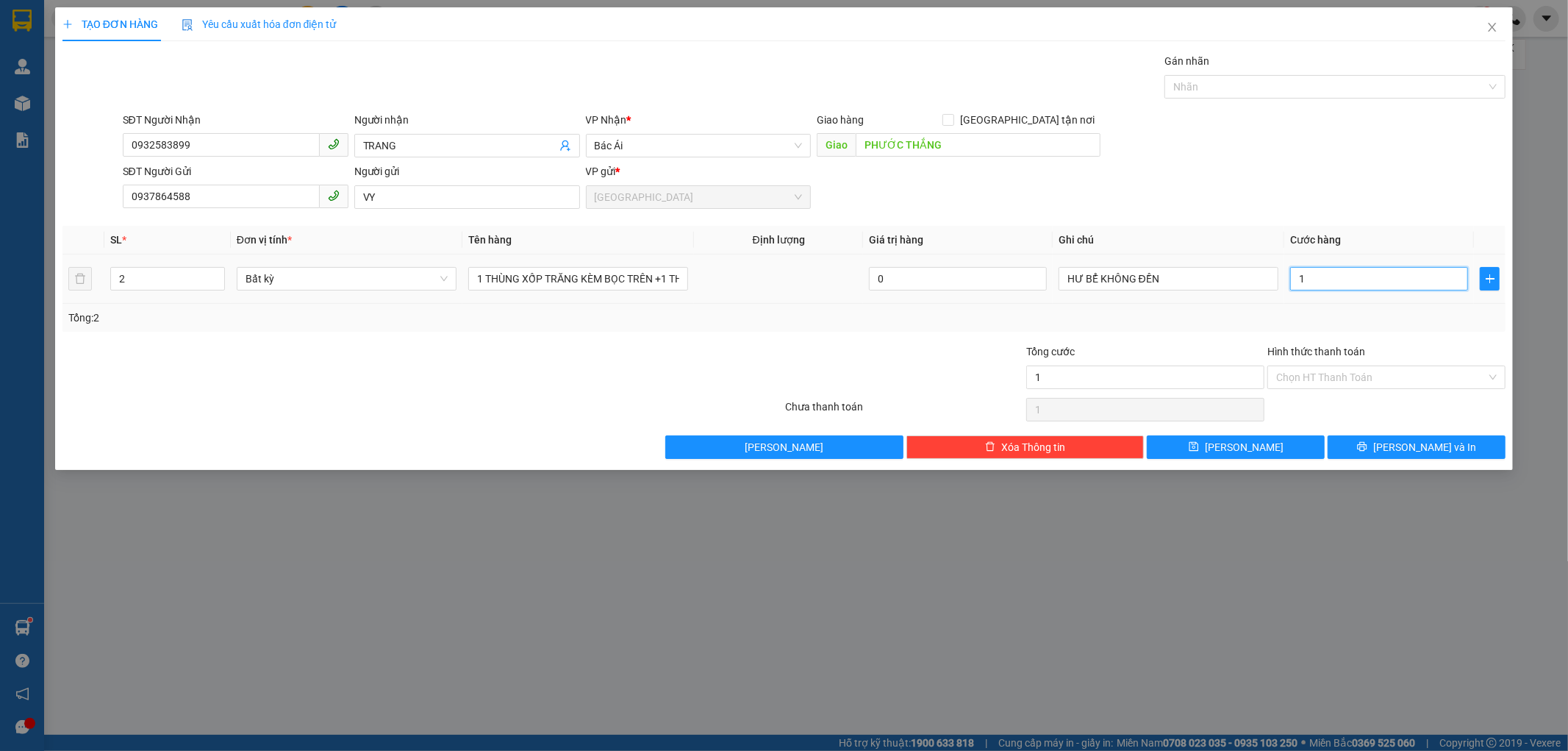
type input "10"
type input "100"
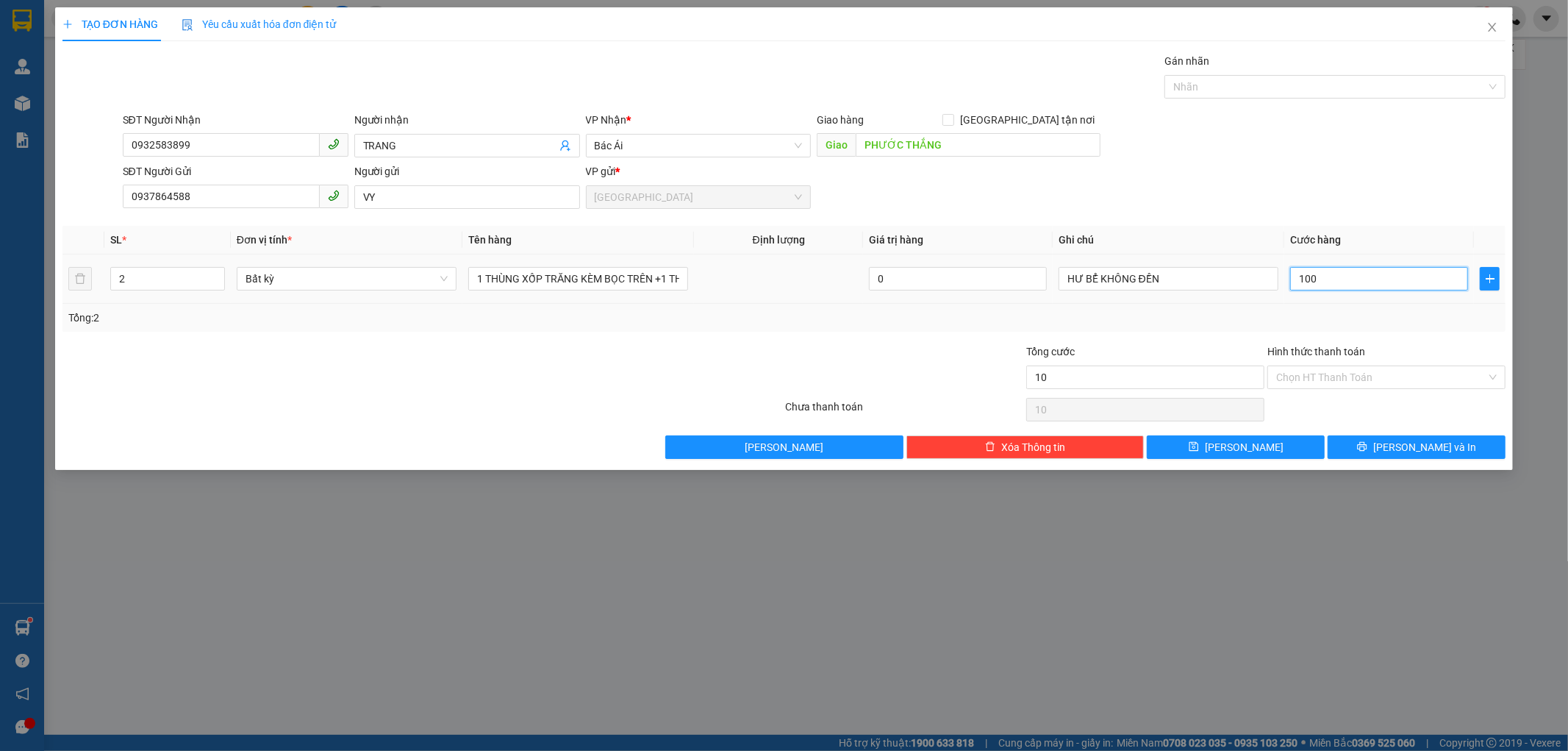
type input "100"
type input "10"
type input "1"
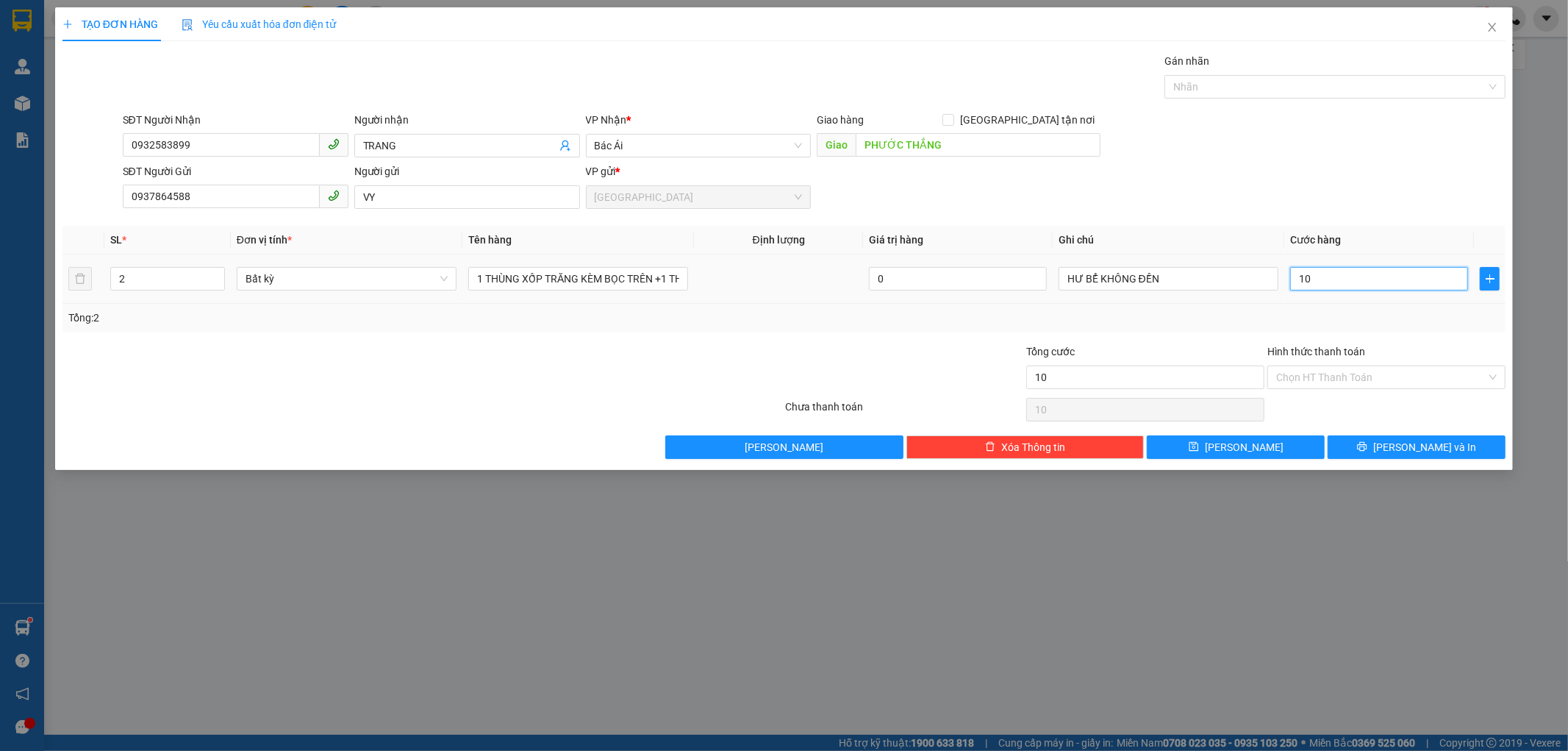
type input "1"
type input "0"
type input "08"
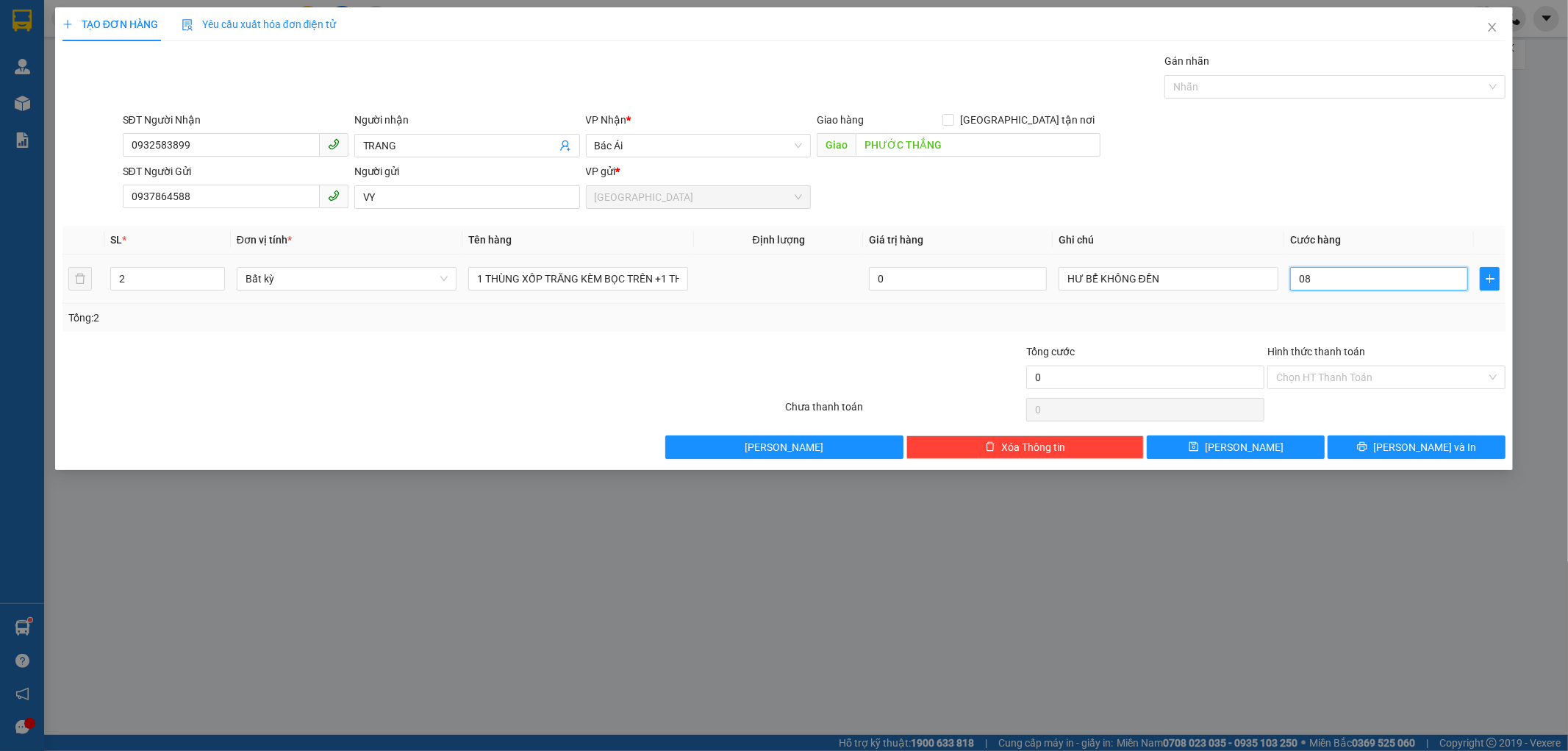
type input "8"
type input "080"
type input "80"
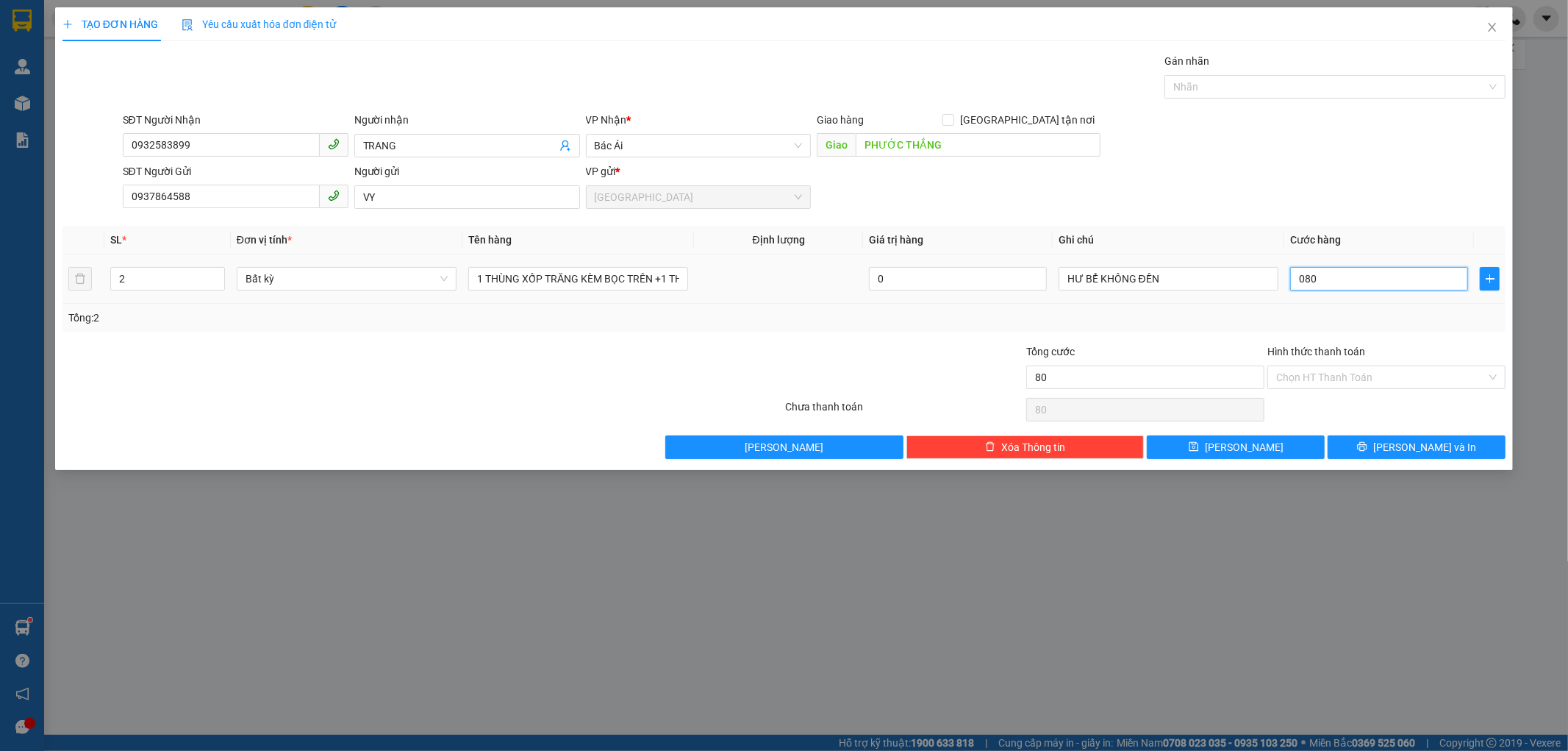
type input "080"
type input "80.000"
click at [1340, 303] on td "80.000" at bounding box center [1379, 279] width 190 height 49
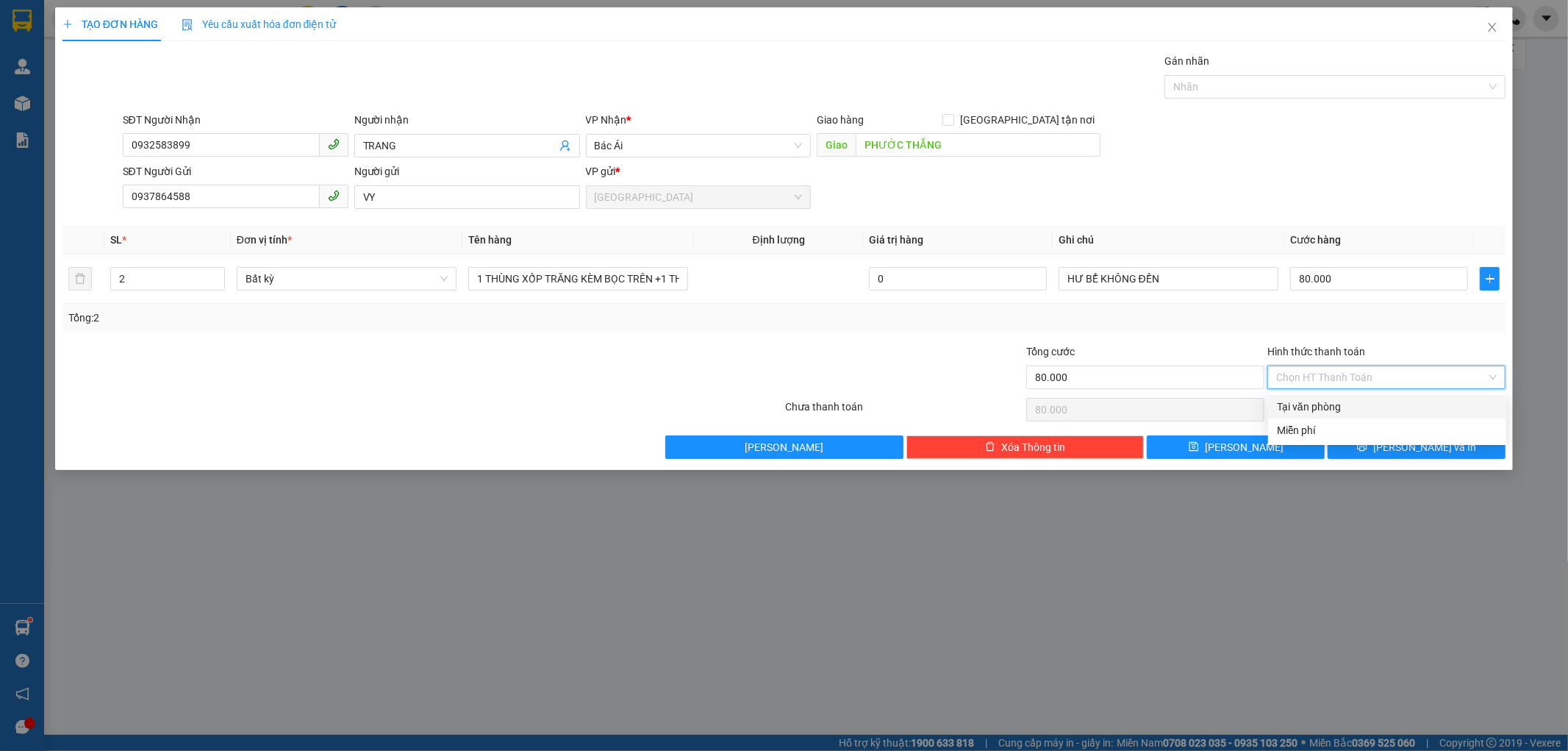
click at [1304, 368] on input "Hình thức thanh toán" at bounding box center [1381, 377] width 210 height 22
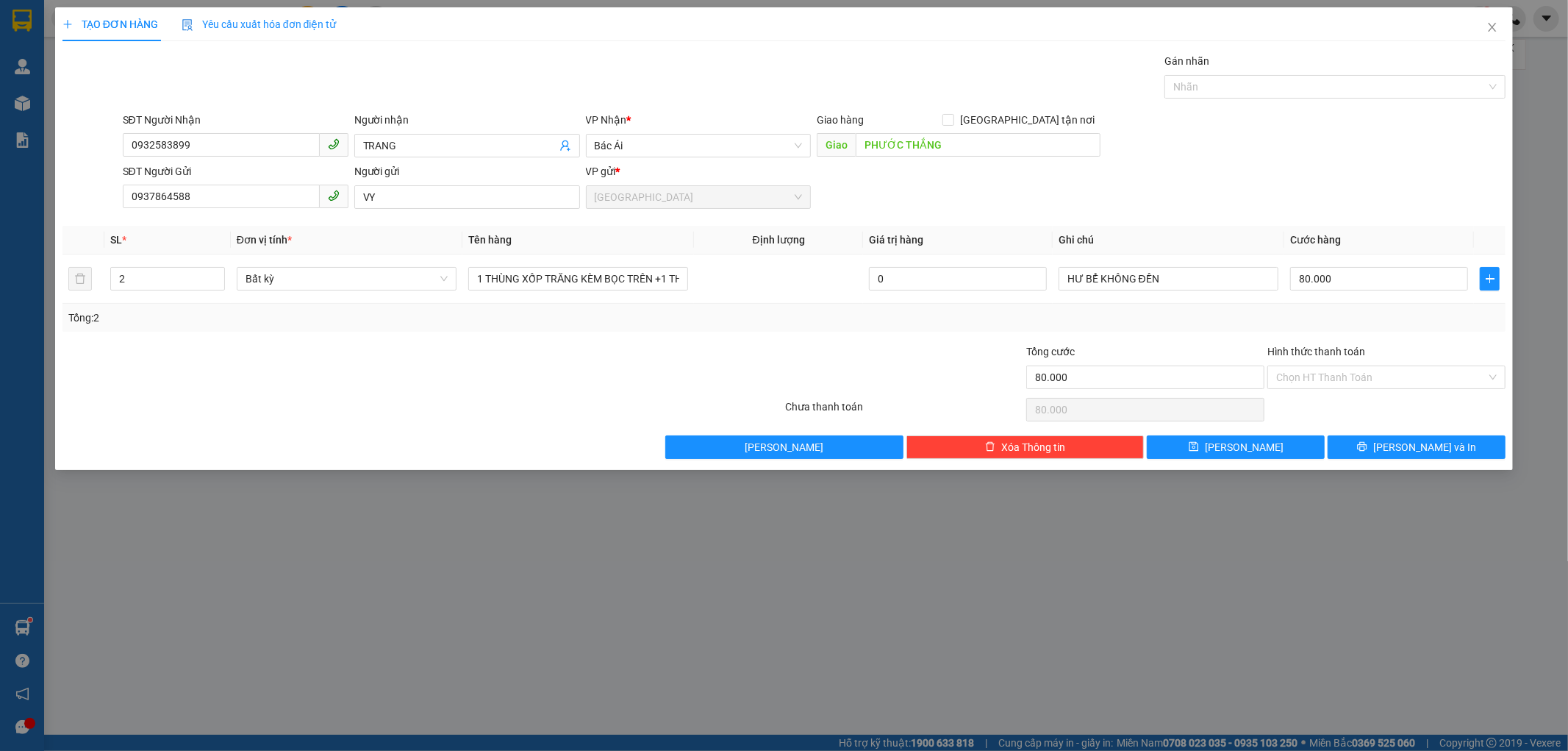
click at [1205, 322] on div "Tổng: 2" at bounding box center [784, 317] width 1432 height 16
click at [1170, 283] on input "HƯ BỂ KHÔNG ĐỀN" at bounding box center [1169, 279] width 220 height 24
click at [1172, 275] on input "HƯ BỂ KHÔNG ĐỀN" at bounding box center [1169, 279] width 220 height 24
type input "HƯ BỂ KHÔNG ĐỀN CK MỢ SA"
click at [1338, 375] on input "Hình thức thanh toán" at bounding box center [1381, 377] width 210 height 22
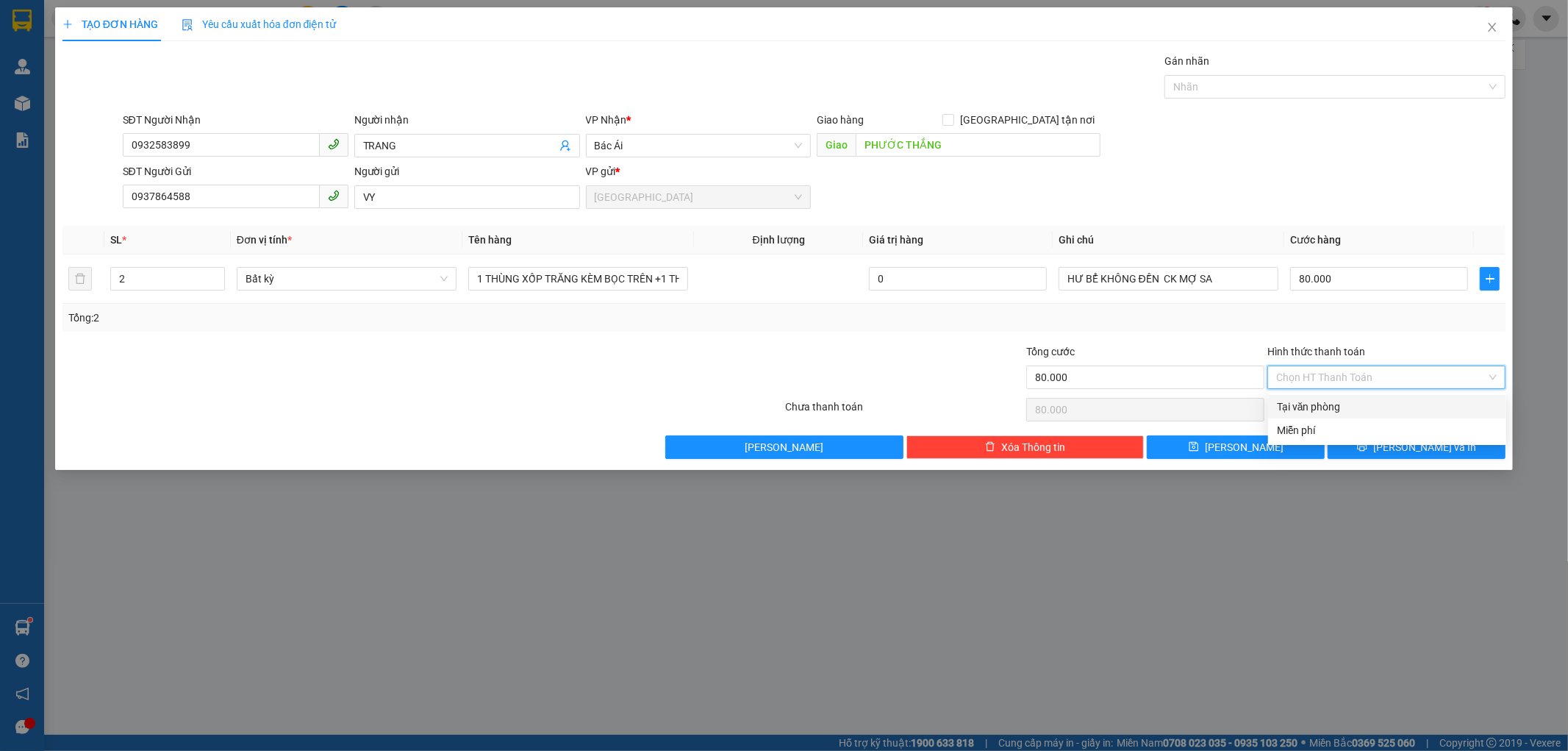
click at [1316, 402] on div "Tại văn phòng" at bounding box center [1387, 406] width 221 height 16
type input "0"
click at [1368, 441] on button "[PERSON_NAME] và In" at bounding box center [1417, 447] width 178 height 24
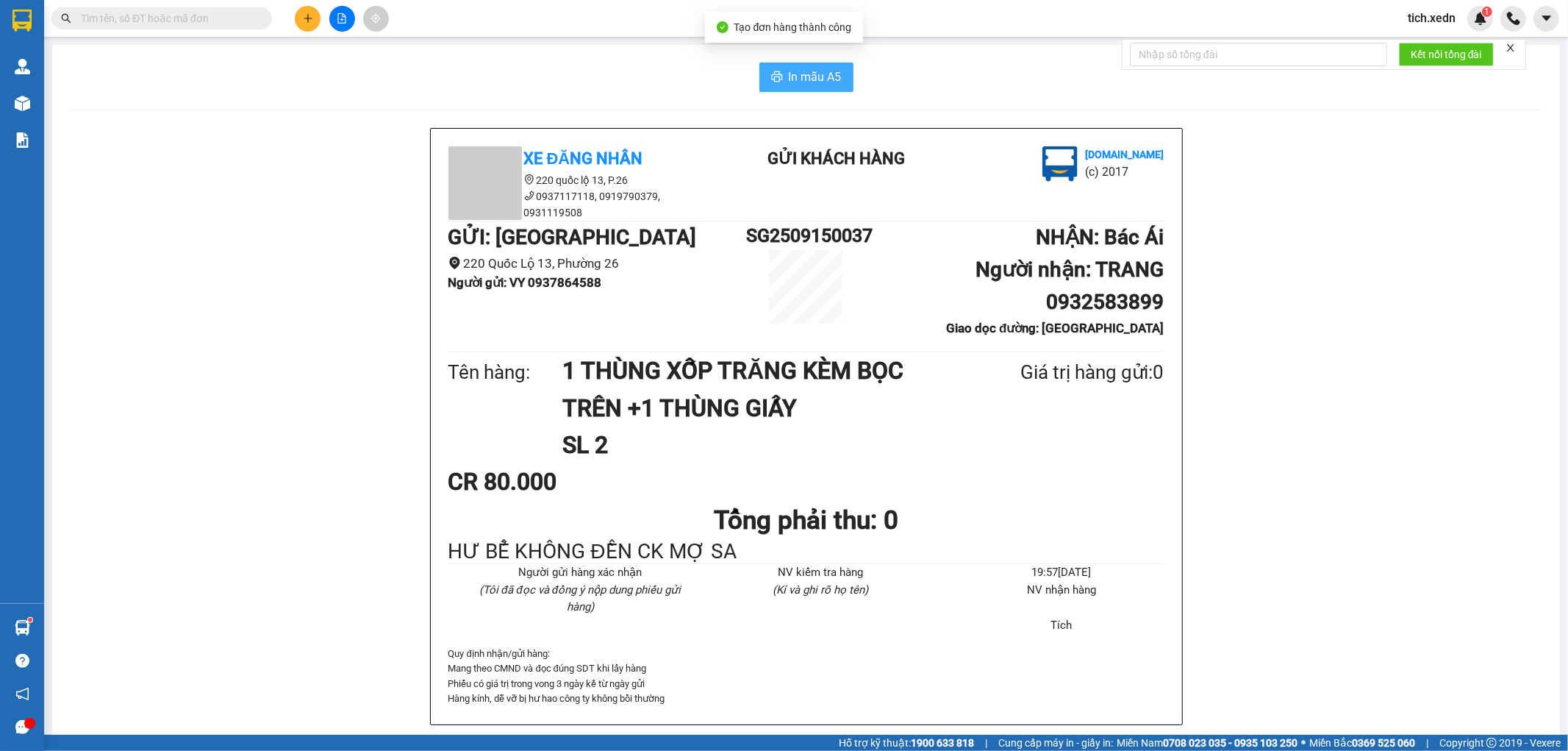
click at [809, 69] on span "In mẫu A5" at bounding box center [815, 76] width 53 height 18
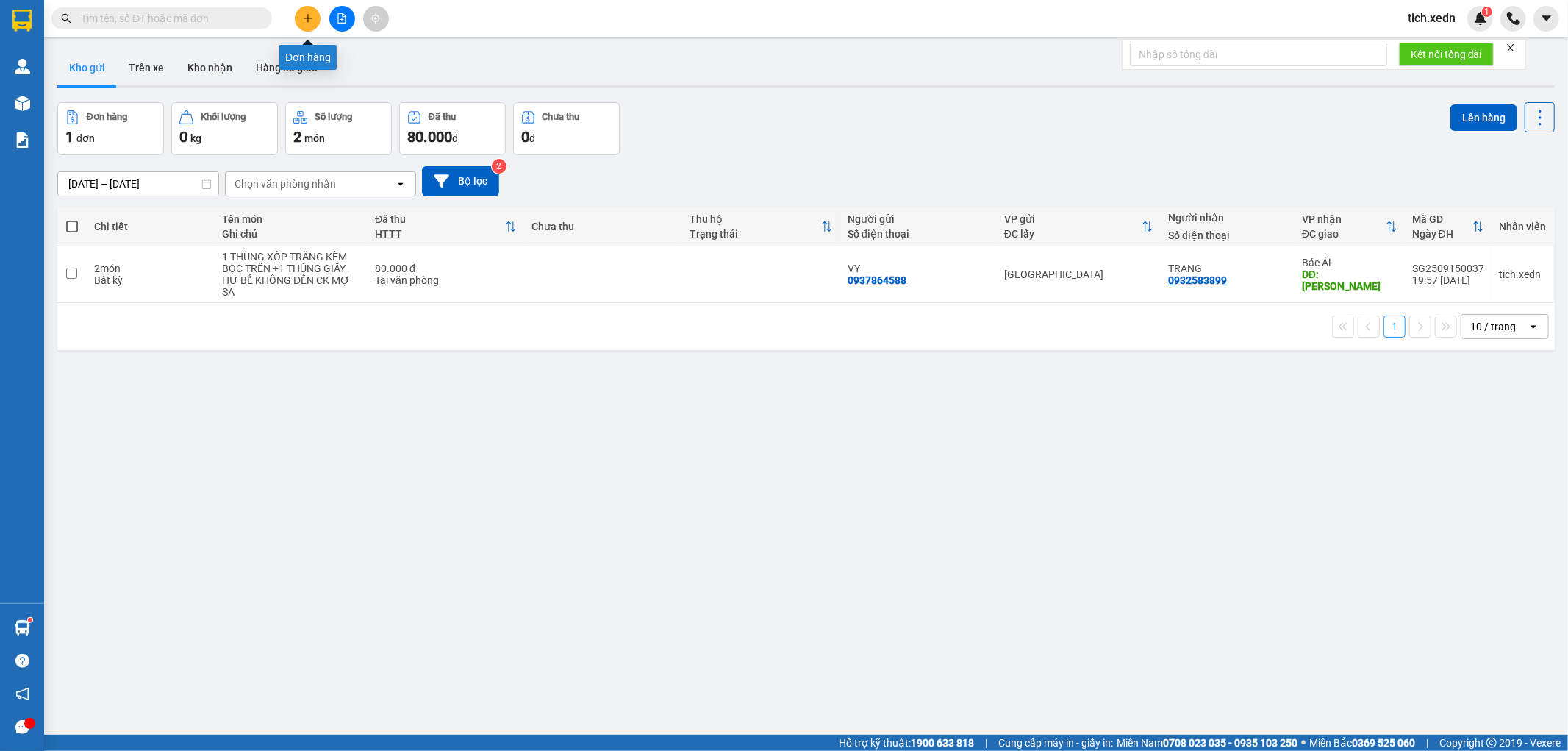
click at [302, 16] on button at bounding box center [307, 18] width 25 height 25
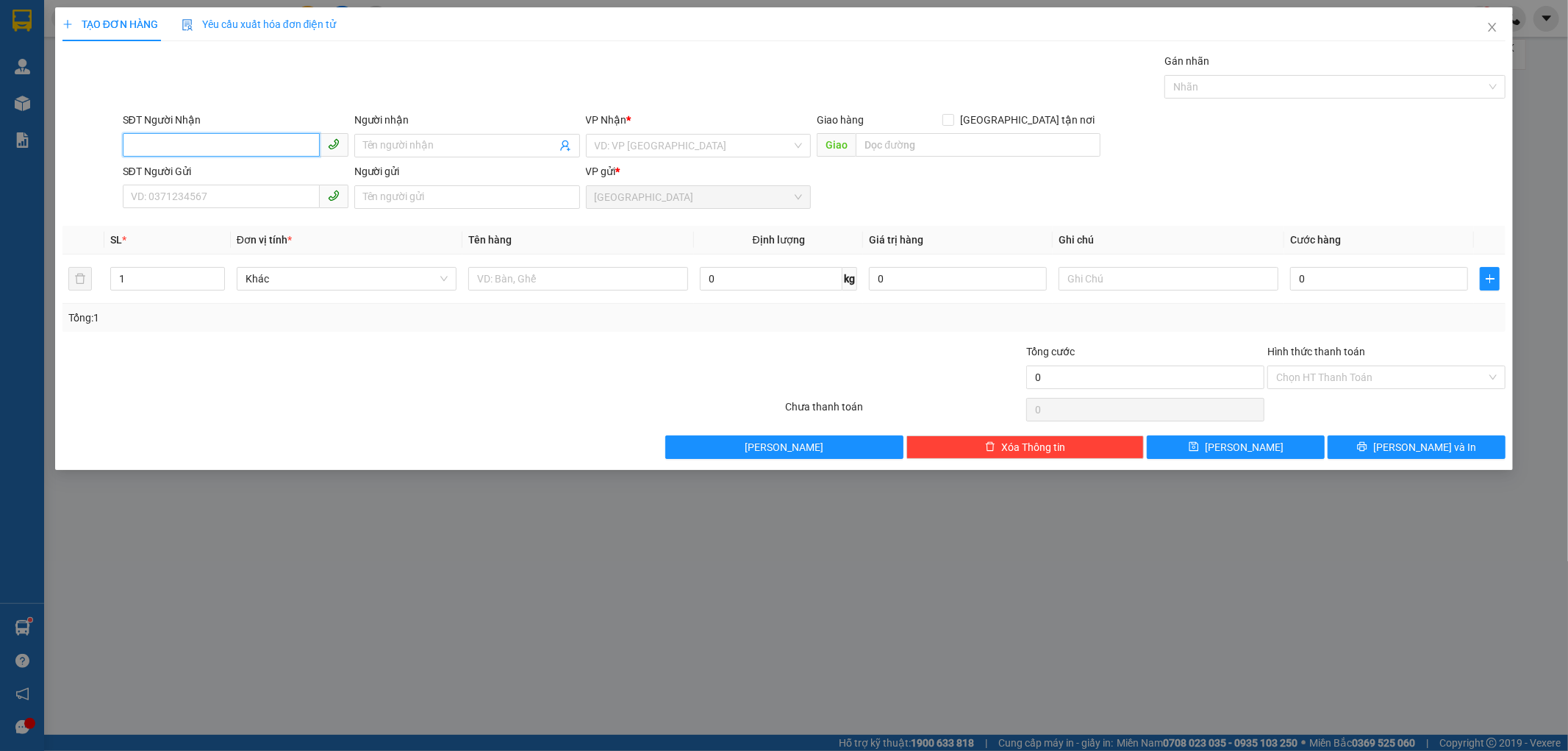
click at [216, 145] on input "SĐT Người Nhận" at bounding box center [221, 145] width 197 height 24
type input "0914135367"
drag, startPoint x: 243, startPoint y: 163, endPoint x: 248, endPoint y: 186, distance: 23.5
click at [246, 167] on div "0914135367 - TRANG" at bounding box center [235, 175] width 225 height 24
type input "TRANG"
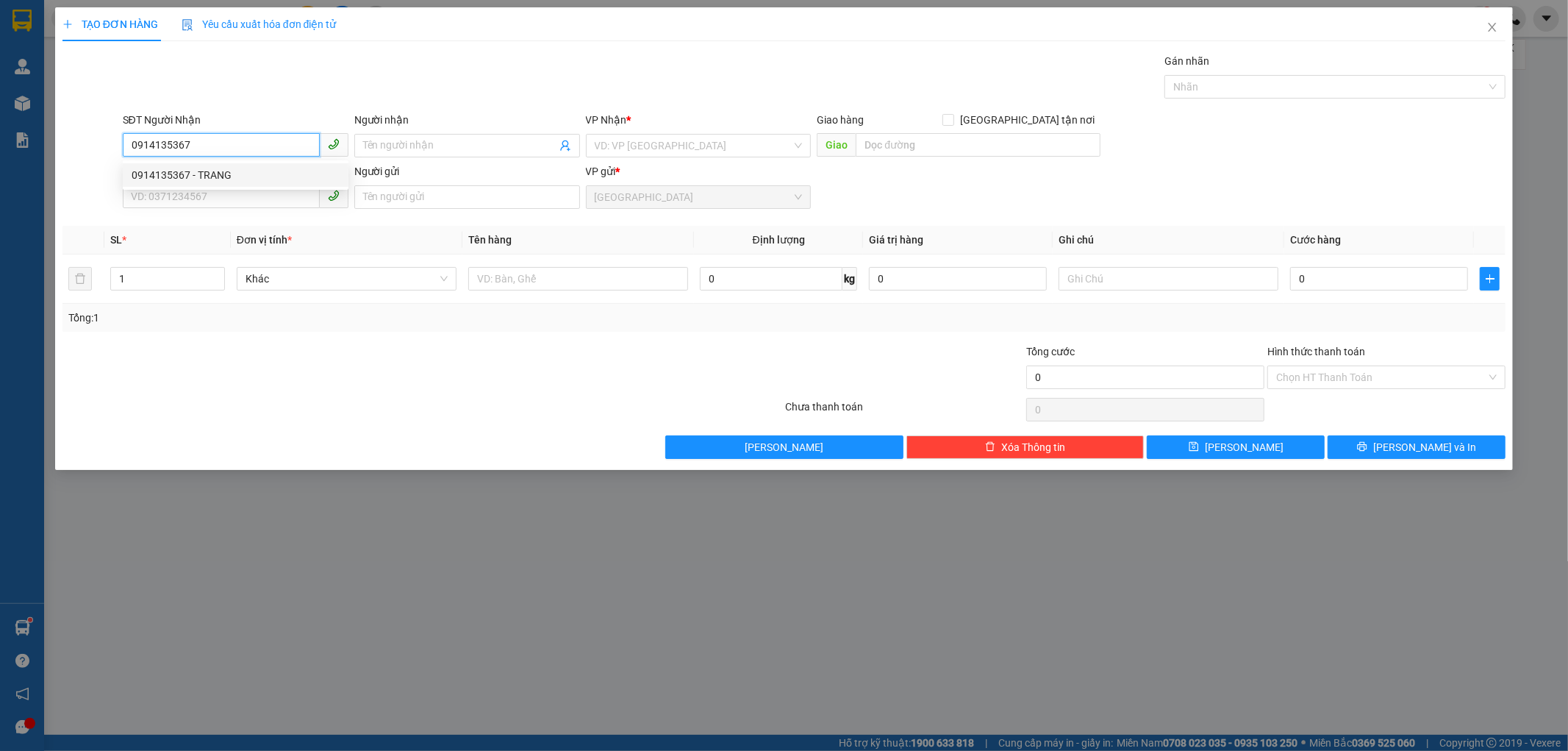
type input "KHÁNH SƠN"
type input "60.000"
type input "0914135367"
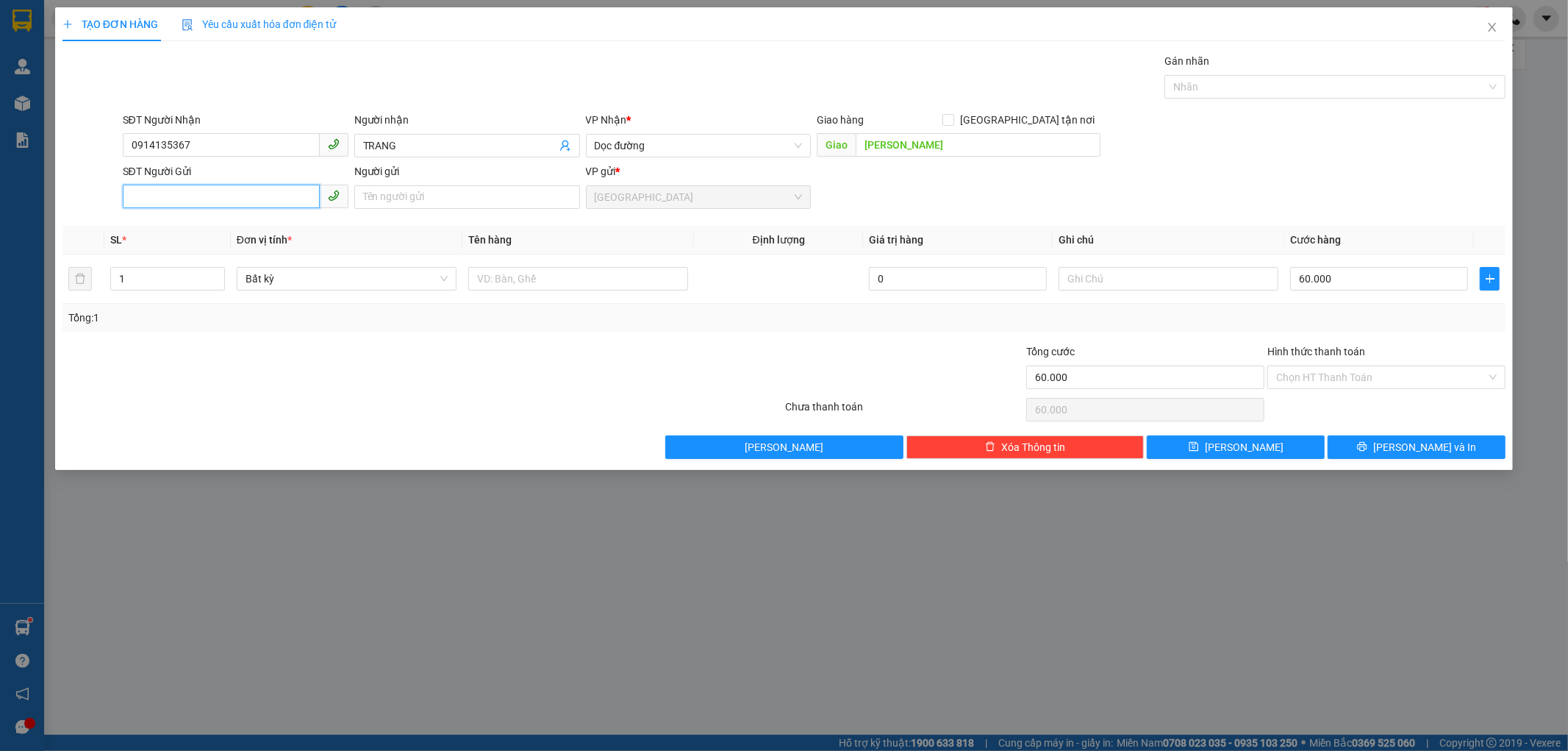
click at [205, 193] on input "SĐT Người Gửi" at bounding box center [221, 196] width 197 height 24
click at [195, 196] on input "SĐT Người Gửi" at bounding box center [221, 196] width 197 height 24
type input "0706419791"
click at [394, 192] on input "Người gửi" at bounding box center [467, 197] width 225 height 24
type input "NAM AN"
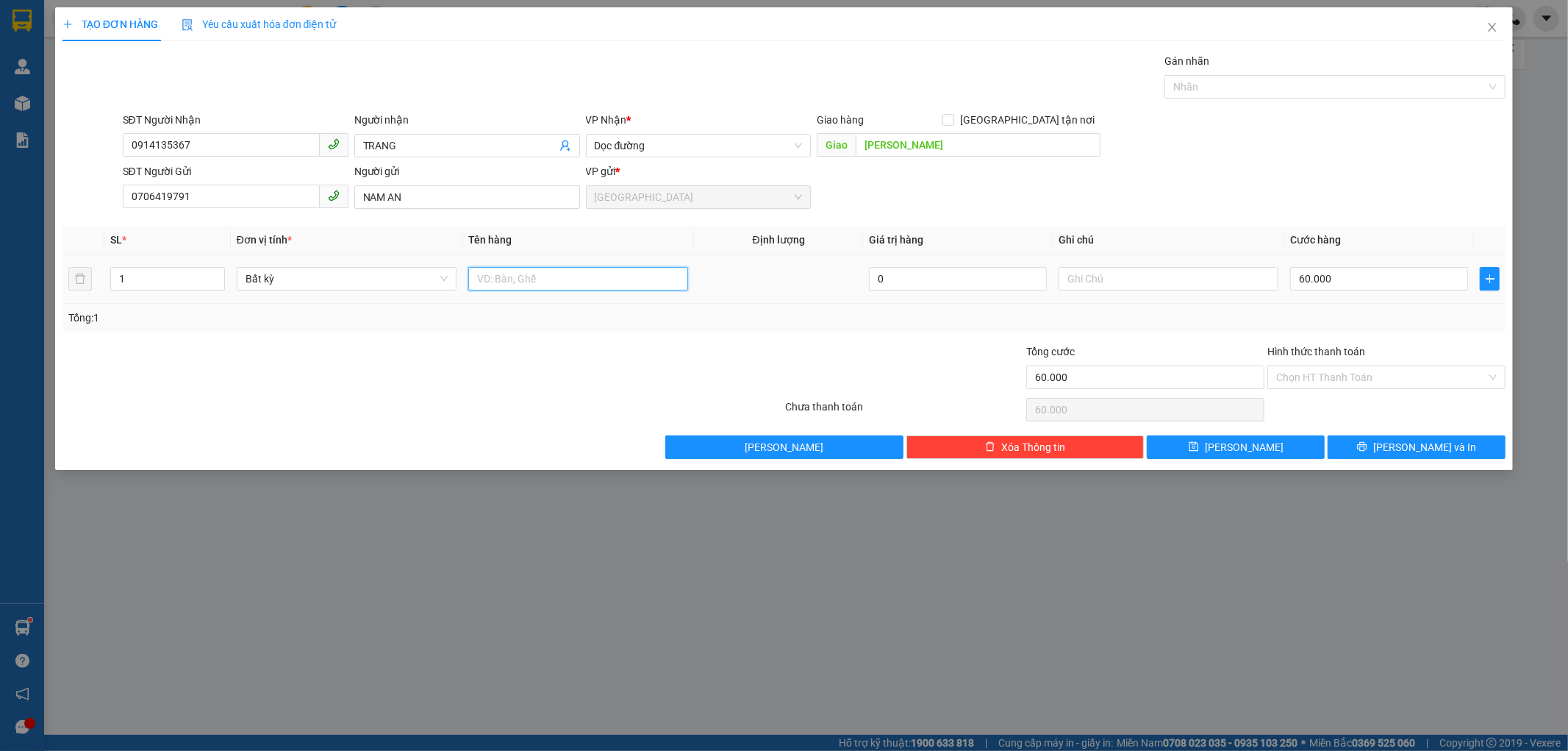
click at [486, 278] on input "text" at bounding box center [578, 279] width 220 height 24
type input "1 THÙNG XỐP KÈM THÙNG GIẤY TRÊN"
click at [1343, 282] on input "60.000" at bounding box center [1379, 279] width 178 height 24
type input "0"
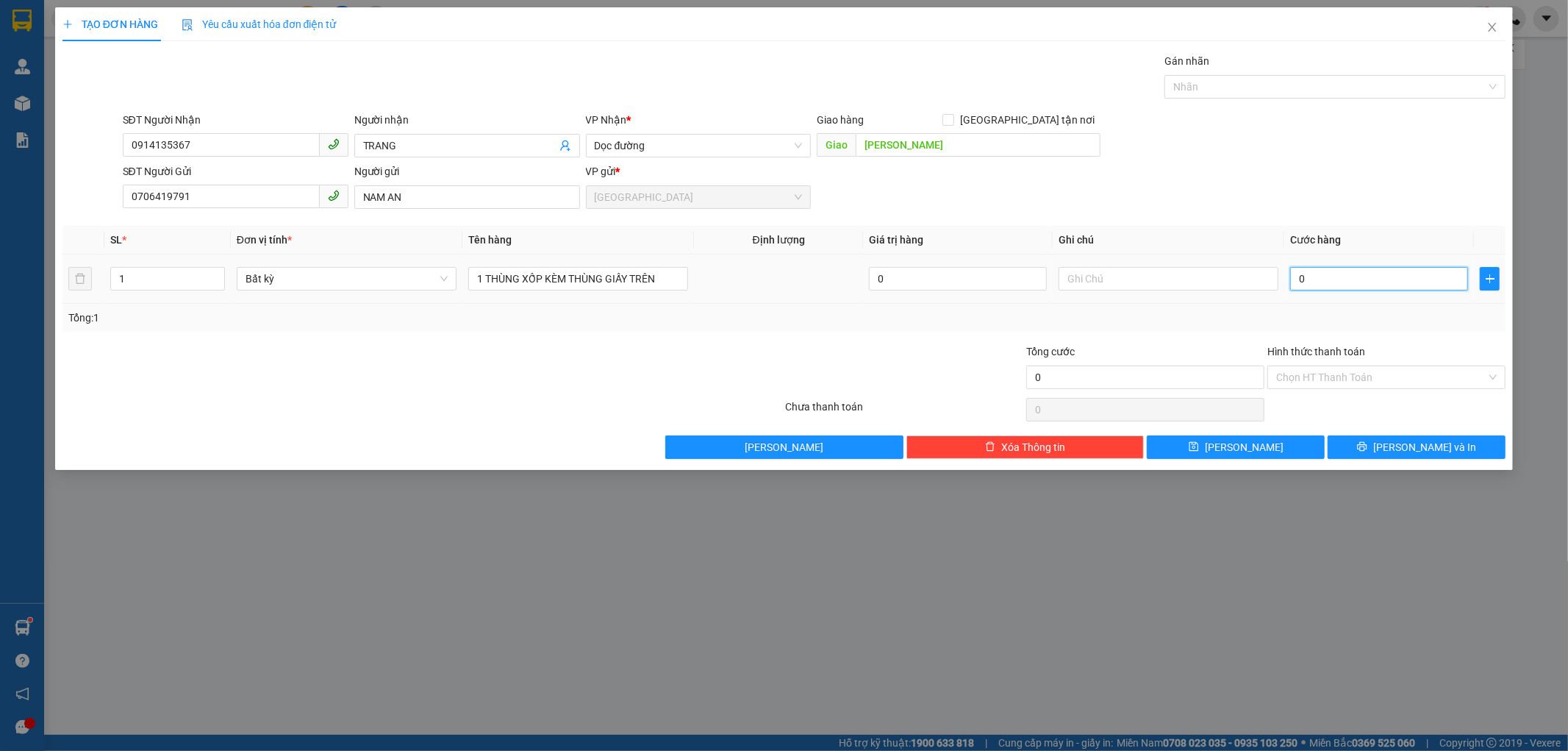
type input "01"
type input "1"
type input "010"
type input "10"
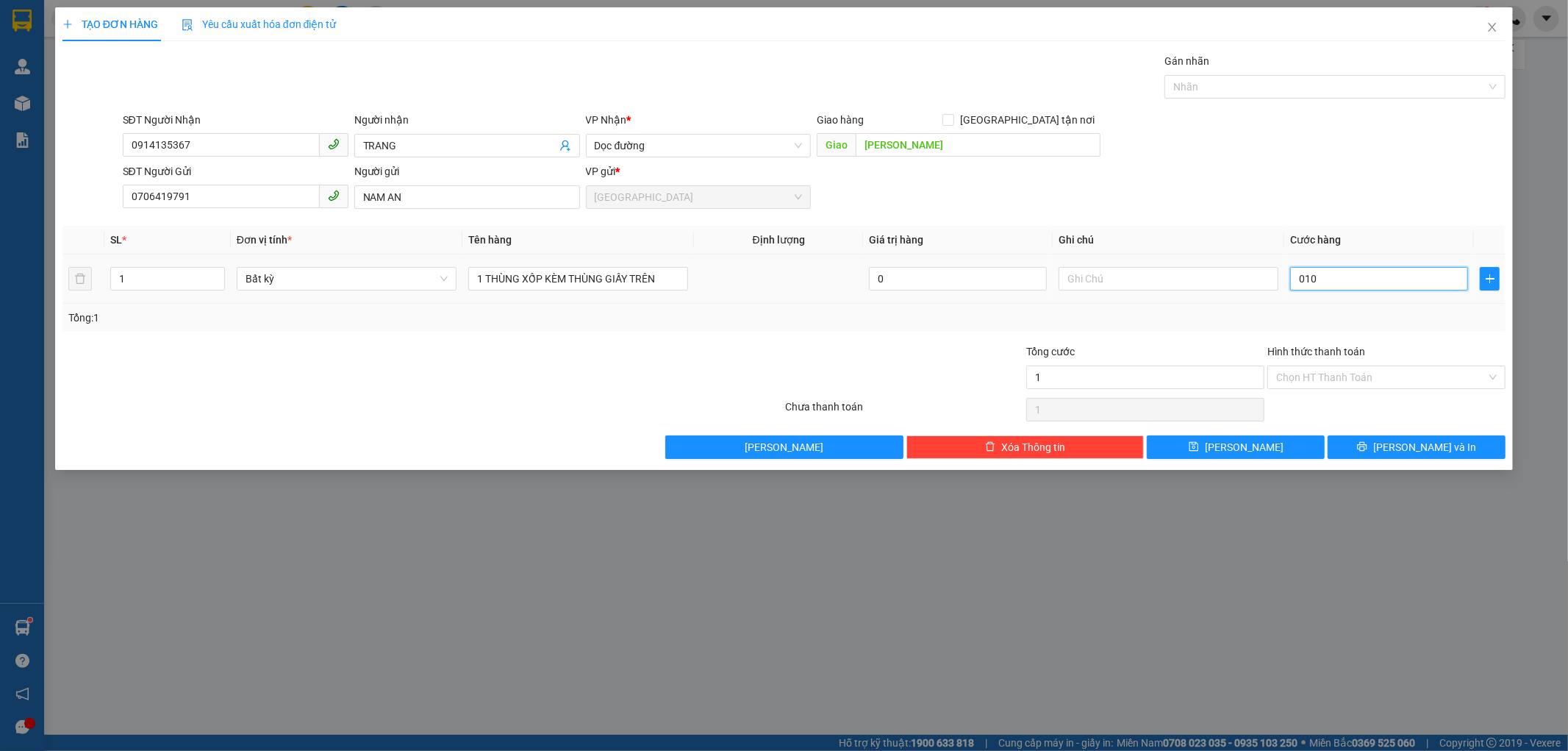
type input "10"
type input "0.100"
type input "100"
type input "0.100"
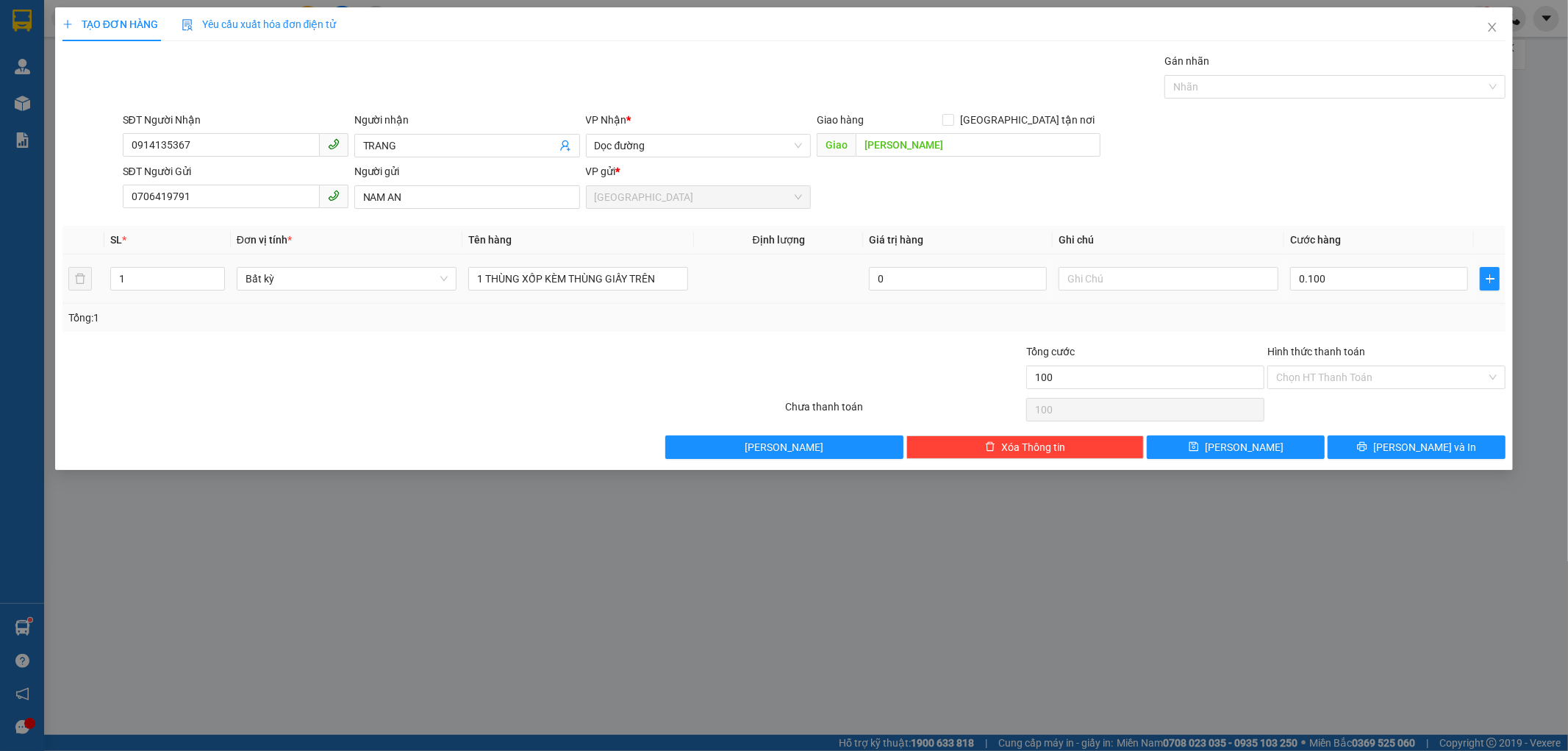
type input "100.000"
click at [1335, 302] on td "100.000" at bounding box center [1379, 279] width 190 height 49
click at [1077, 277] on input "text" at bounding box center [1169, 279] width 220 height 24
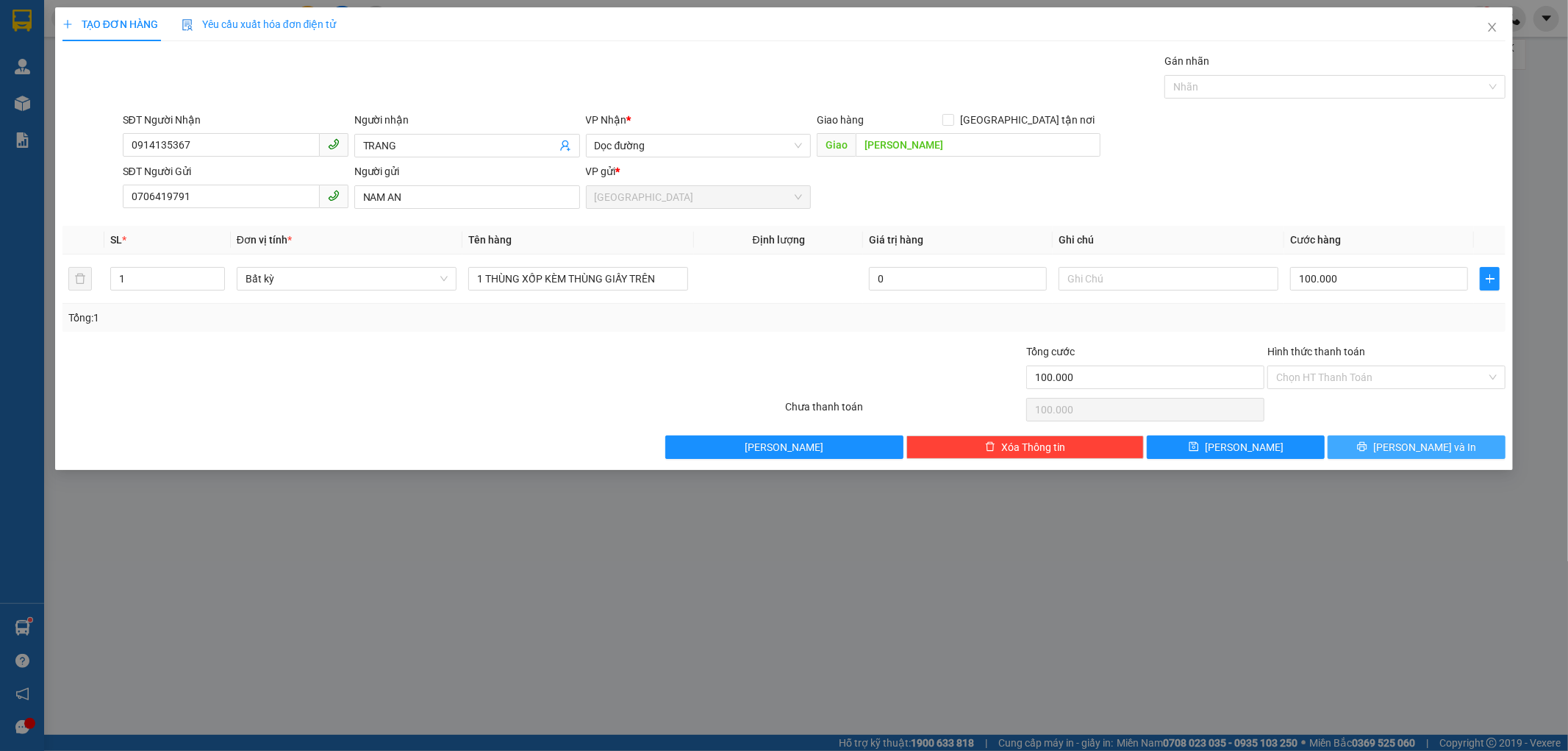
click at [1384, 446] on button "[PERSON_NAME] và In" at bounding box center [1417, 447] width 178 height 24
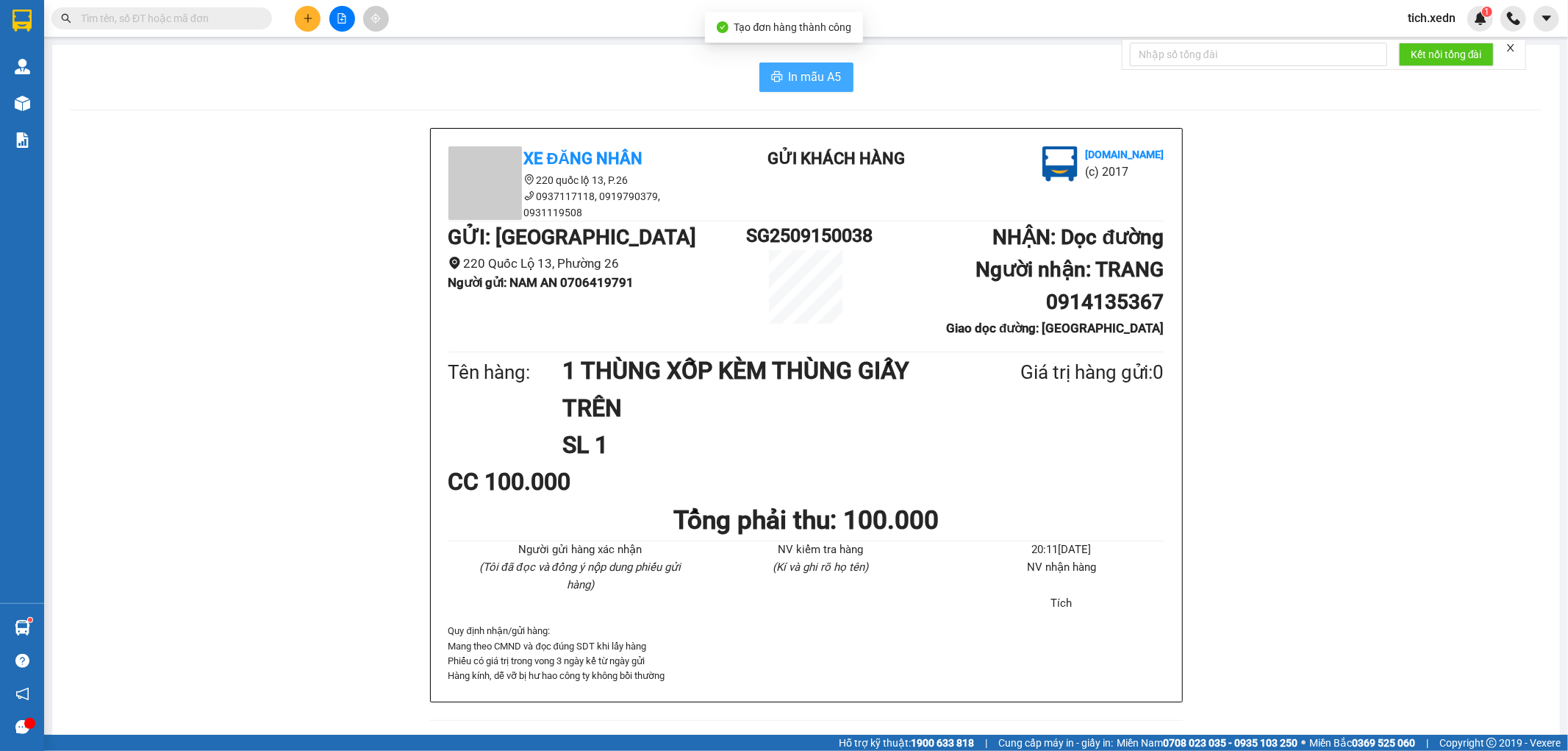
click at [832, 74] on span "In mẫu A5" at bounding box center [815, 76] width 53 height 18
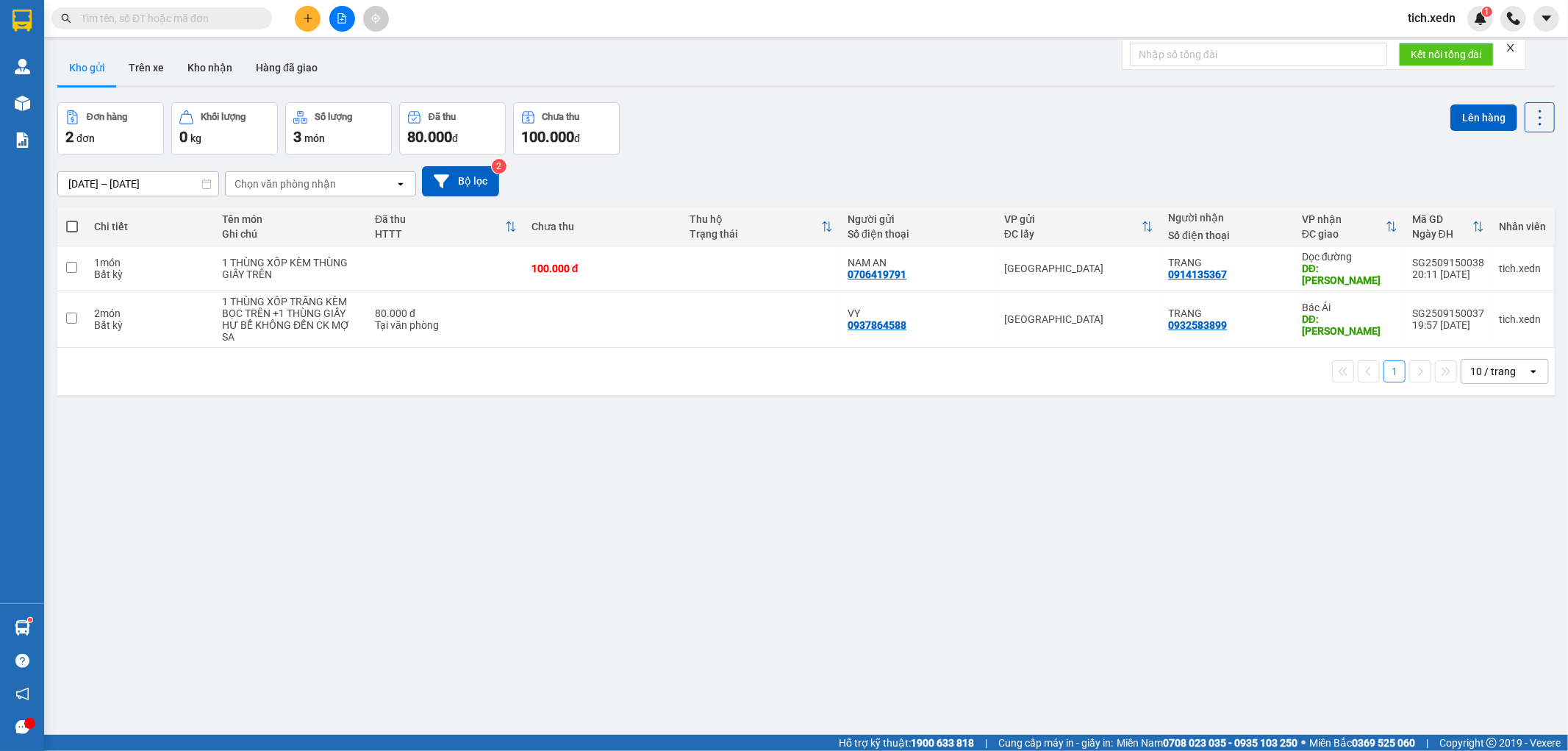
click at [49, 254] on main "ver 1.8.143 Kho gửi Trên xe Kho nhận Hàng đã giao Đơn hàng 2 đơn Khối lượng 0 k…" at bounding box center [784, 367] width 1568 height 735
click at [67, 262] on input "checkbox" at bounding box center [72, 267] width 11 height 11
checkbox input "true"
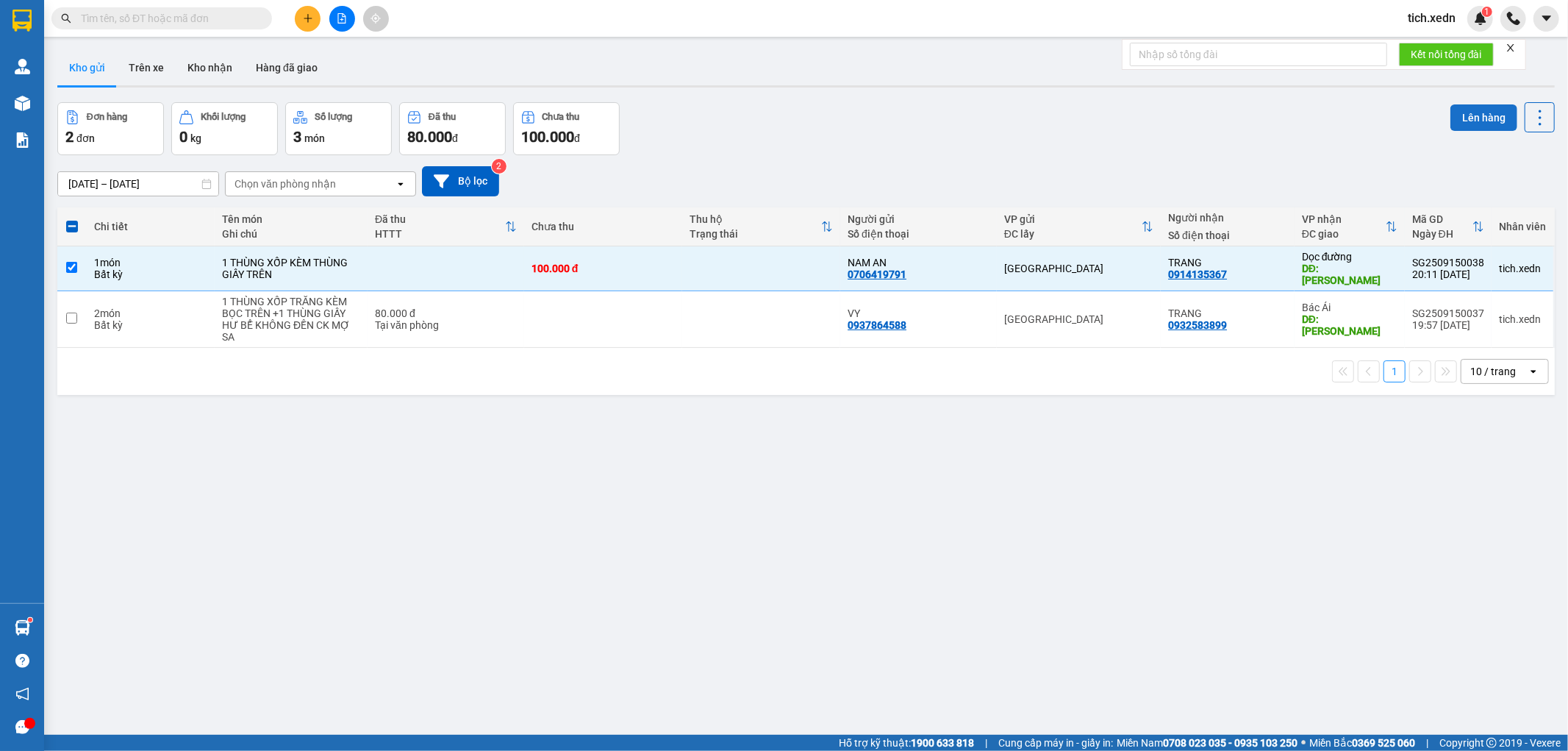
click at [1474, 113] on button "Lên hàng" at bounding box center [1484, 117] width 67 height 26
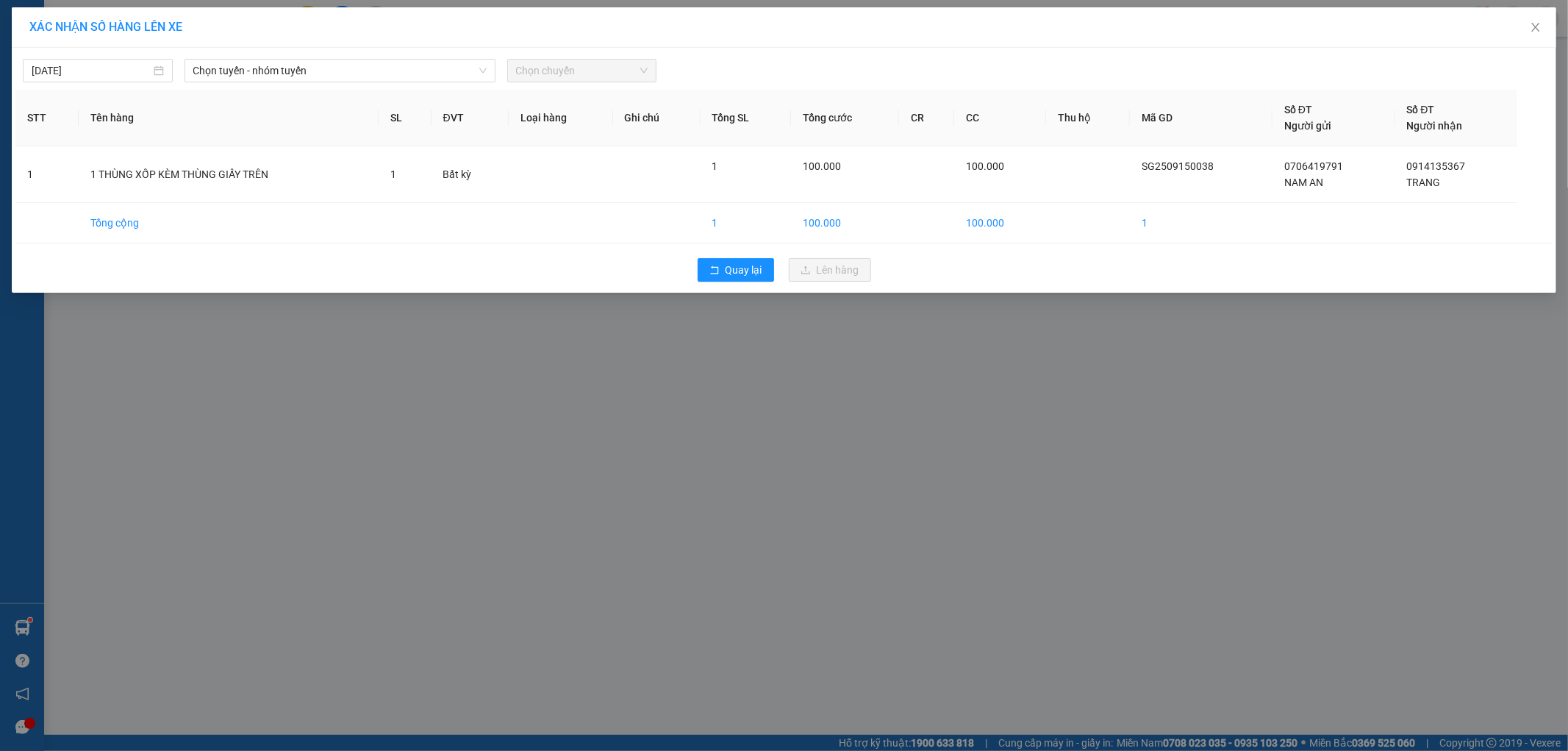
click at [421, 77] on span "Chọn tuyến - nhóm tuyến" at bounding box center [340, 71] width 294 height 22
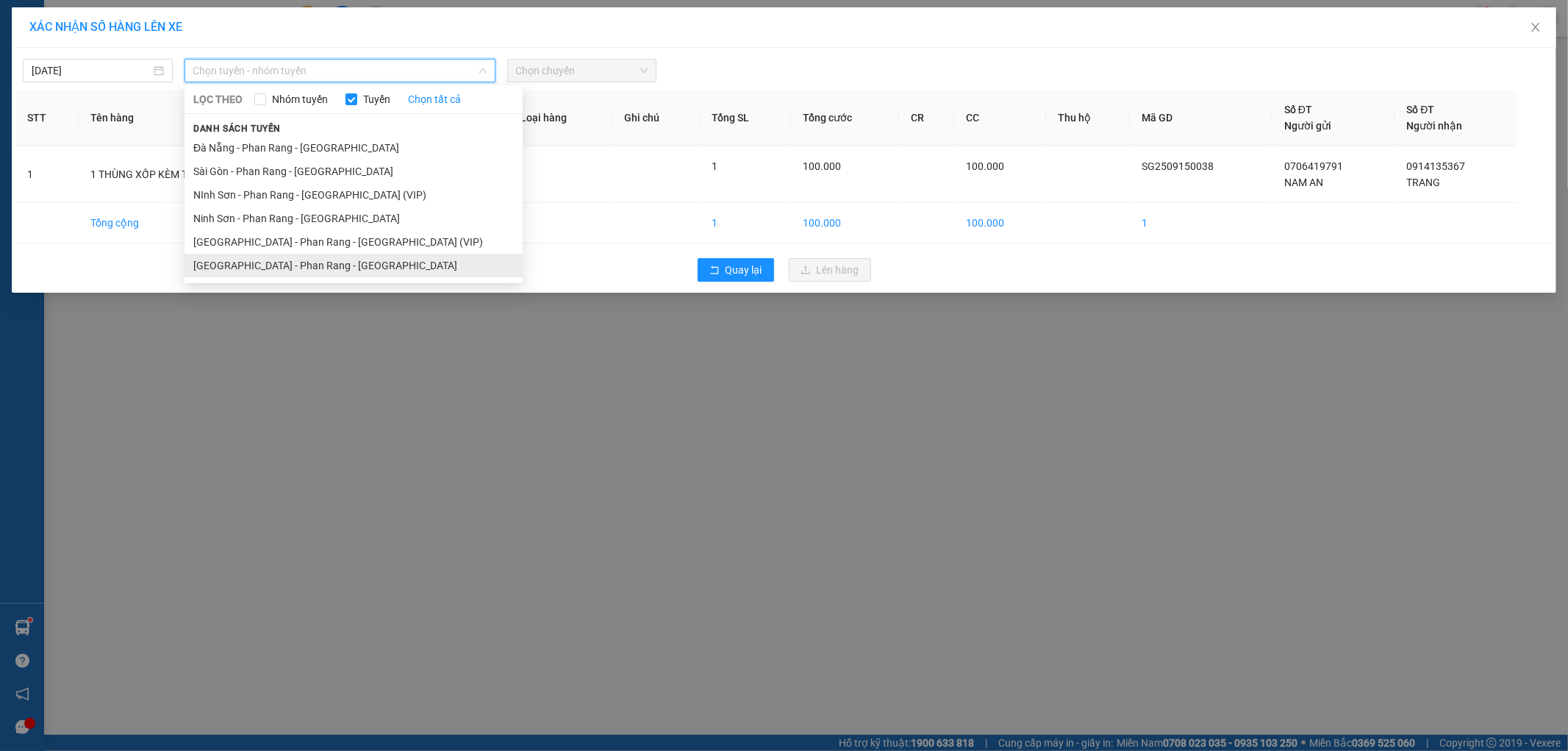
click at [414, 275] on li "[GEOGRAPHIC_DATA] - Phan Rang - [GEOGRAPHIC_DATA]" at bounding box center [354, 265] width 338 height 24
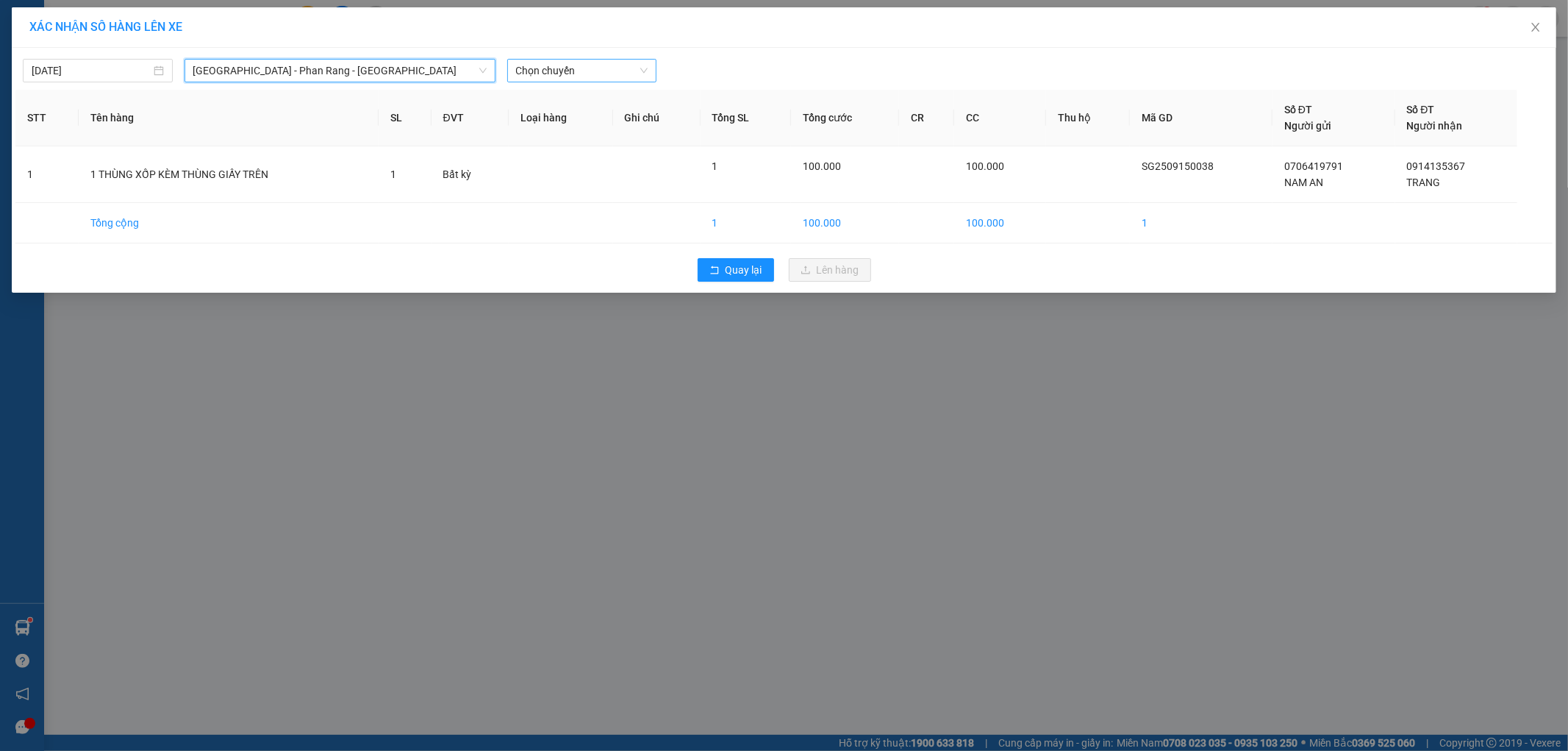
click at [552, 72] on span "Chọn chuyến" at bounding box center [583, 71] width 133 height 22
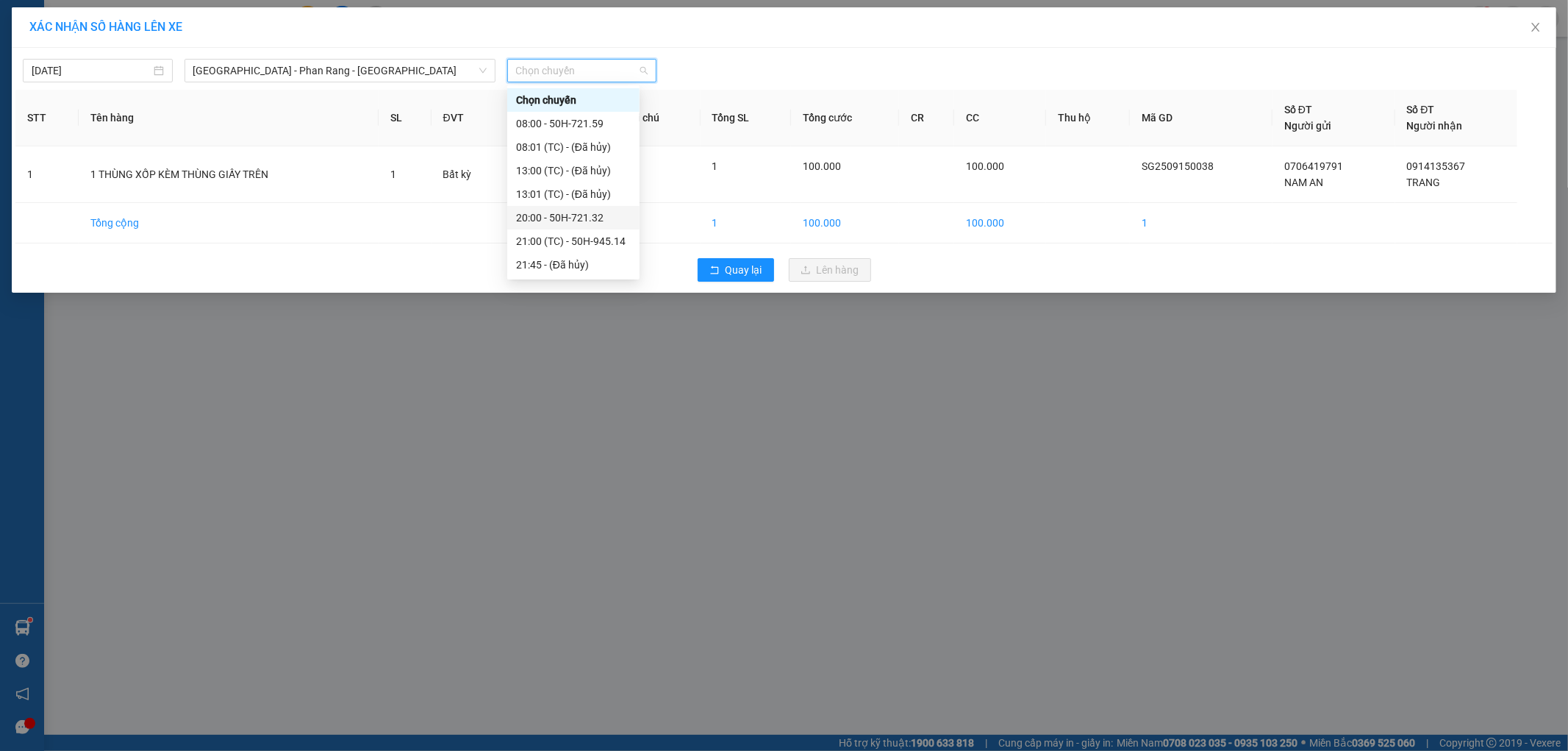
drag, startPoint x: 615, startPoint y: 209, endPoint x: 621, endPoint y: 215, distance: 8.5
click at [621, 215] on div "20:00 - 50H-721.32" at bounding box center [574, 217] width 115 height 16
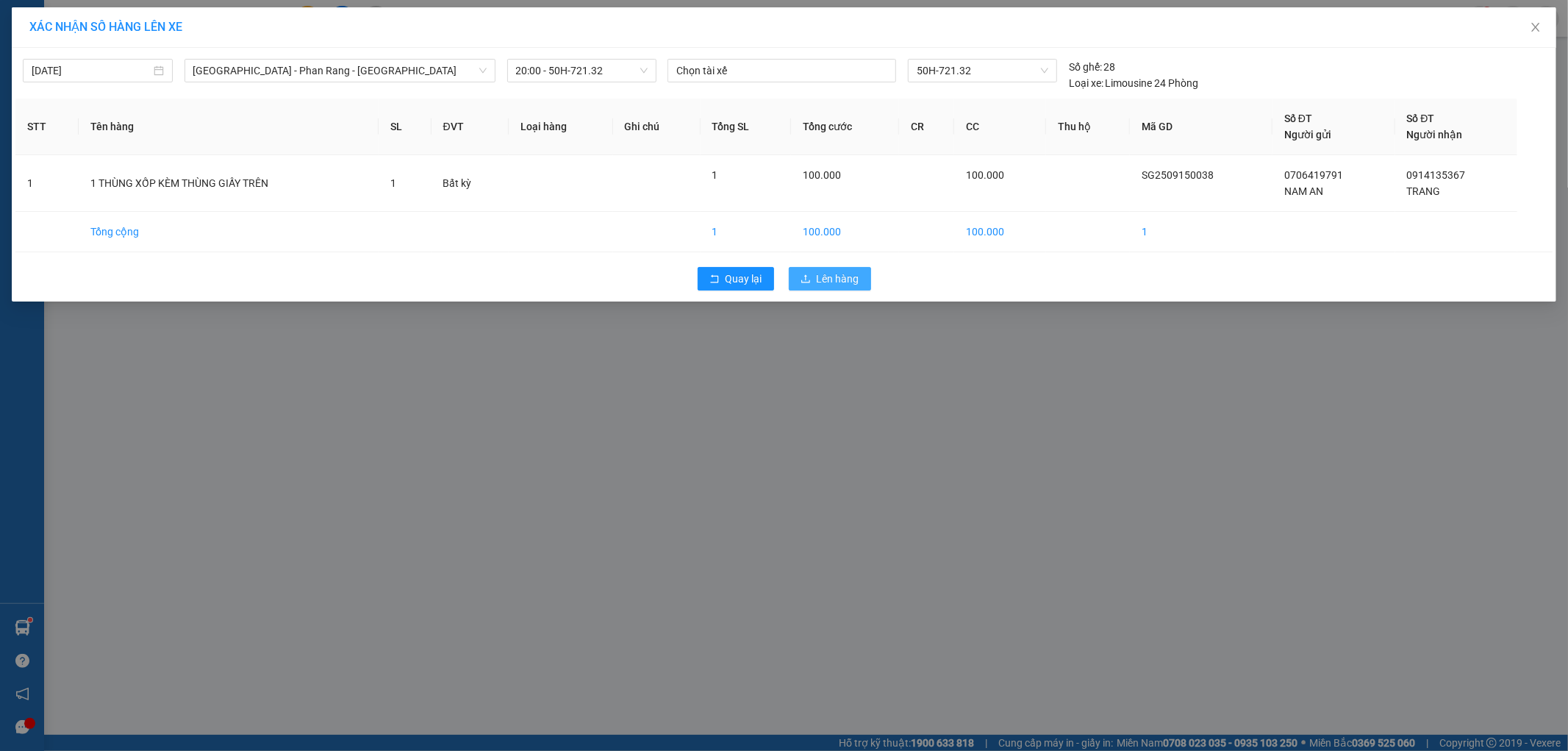
click at [807, 272] on button "Lên hàng" at bounding box center [830, 279] width 83 height 24
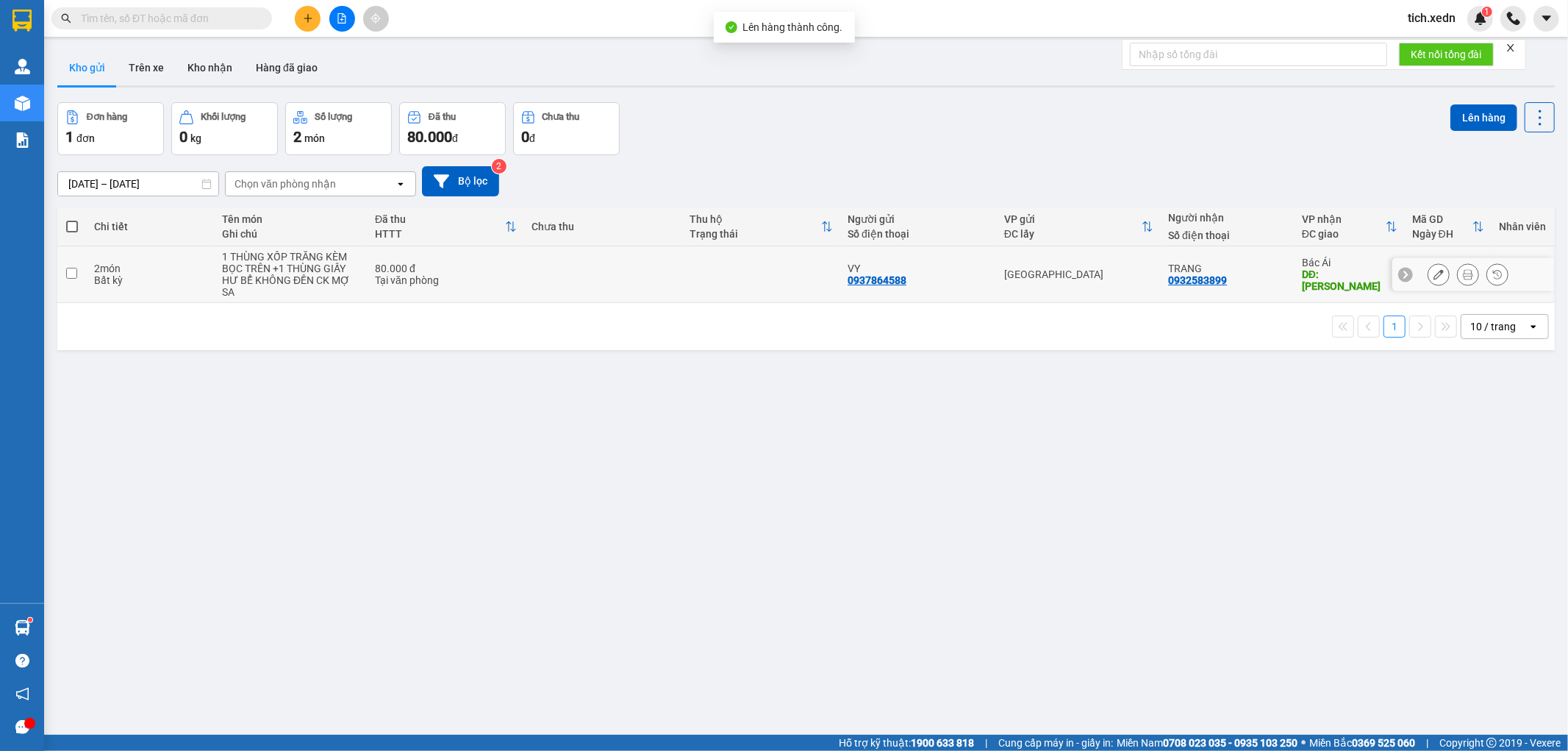
click at [84, 268] on td at bounding box center [72, 275] width 29 height 56
checkbox input "true"
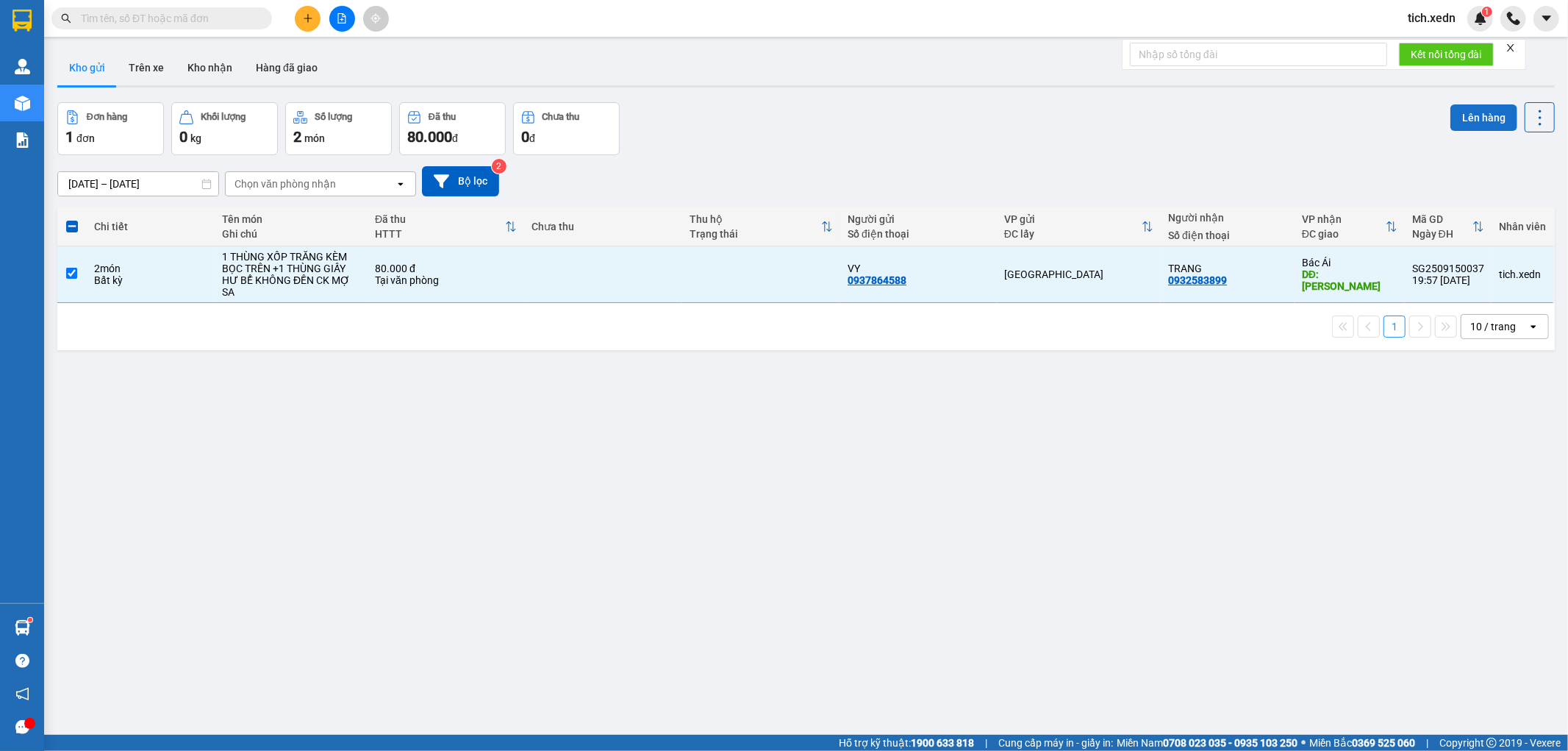
click at [1460, 121] on button "Lên hàng" at bounding box center [1484, 117] width 67 height 26
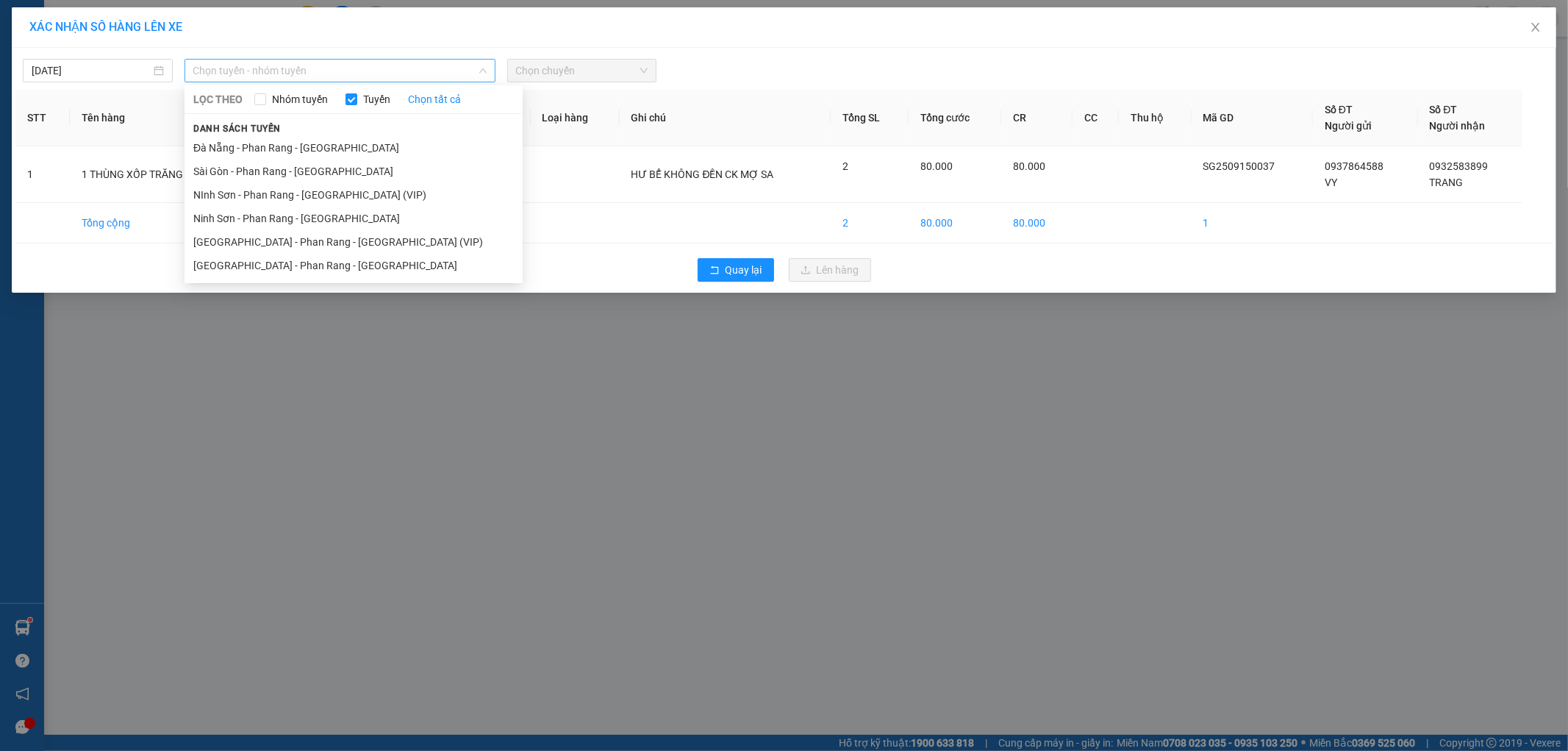
drag, startPoint x: 422, startPoint y: 75, endPoint x: 417, endPoint y: 128, distance: 53.2
click at [424, 83] on div "Chọn tuyến - nhóm tuyến LỌC THEO Nhóm tuyến Tuyến Chọn tất cả Danh sách tuyến Đ…" at bounding box center [340, 71] width 311 height 24
click at [397, 267] on li "[GEOGRAPHIC_DATA] - Phan Rang - [GEOGRAPHIC_DATA]" at bounding box center [354, 265] width 338 height 24
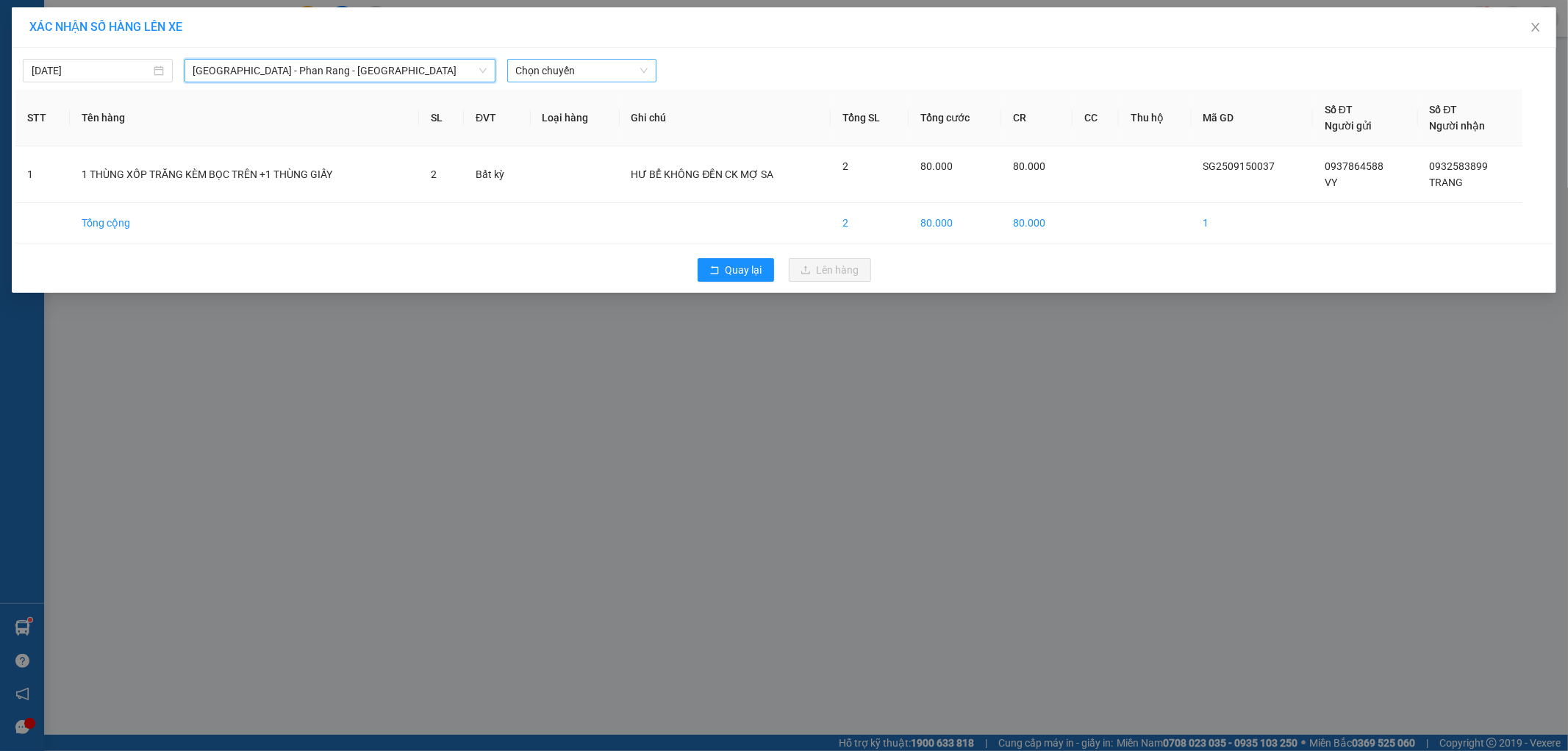
click at [552, 71] on span "Chọn chuyến" at bounding box center [583, 71] width 133 height 22
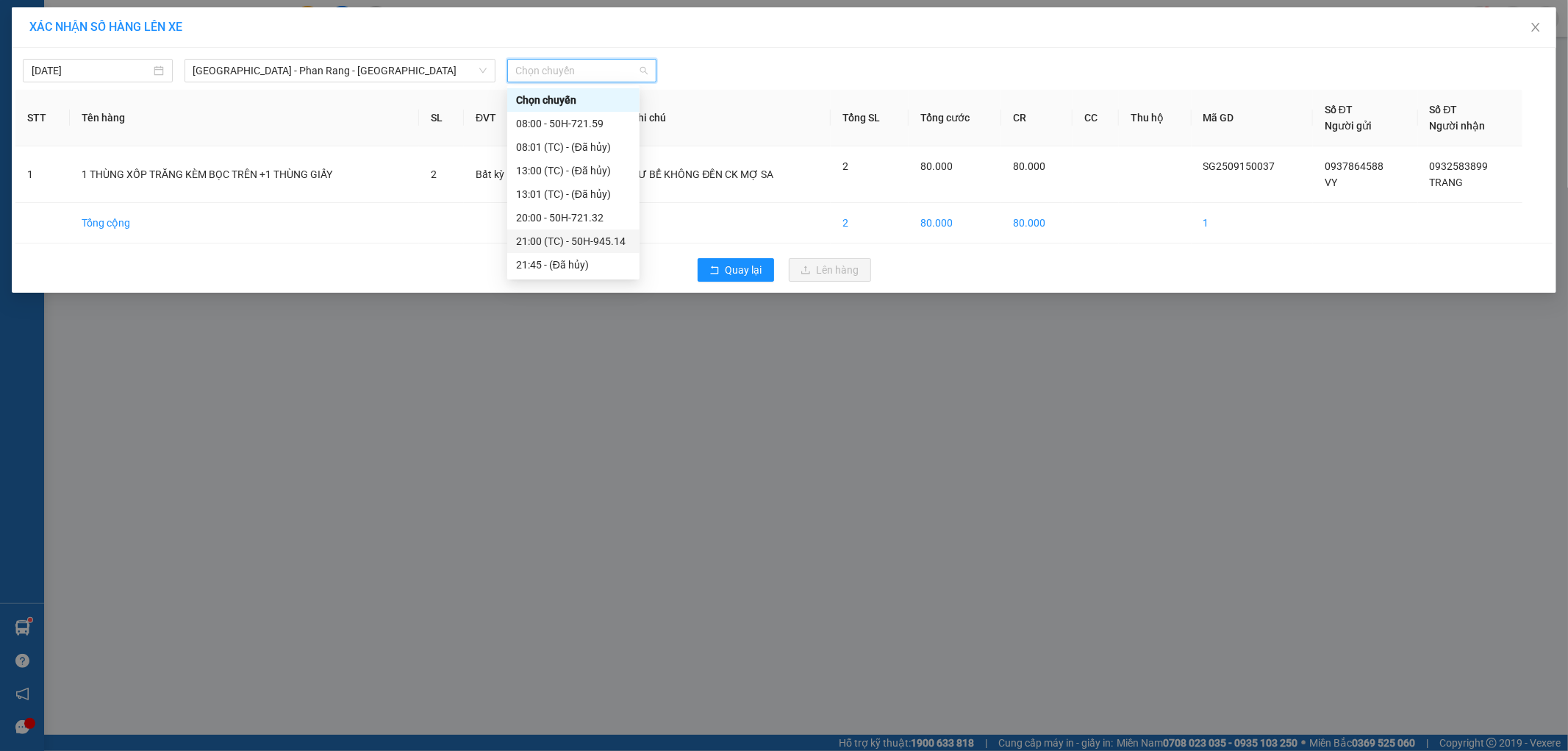
drag, startPoint x: 616, startPoint y: 236, endPoint x: 628, endPoint y: 236, distance: 12.0
click at [628, 236] on div "21:00 (TC) - 50H-945.14" at bounding box center [574, 241] width 115 height 16
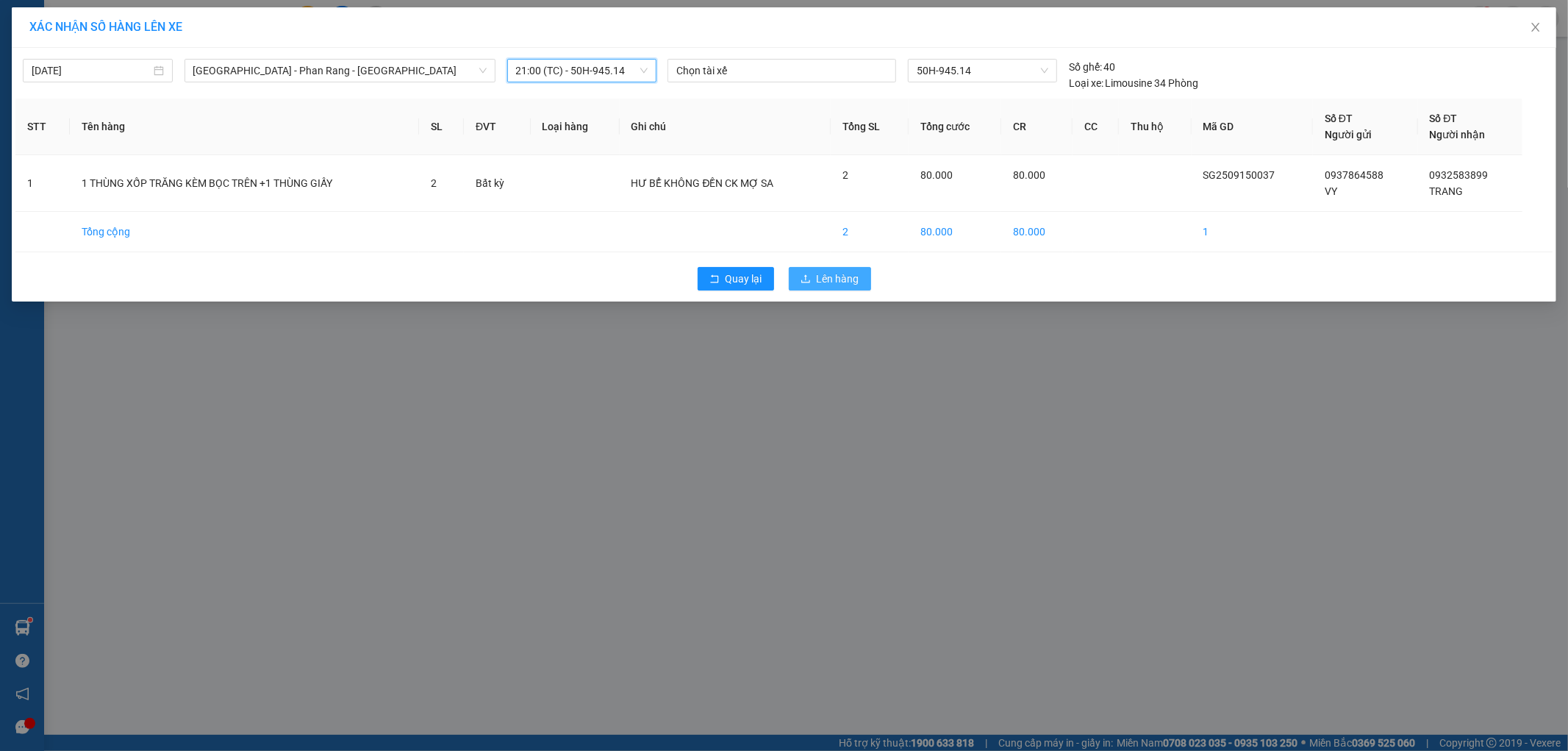
click at [829, 283] on span "Lên hàng" at bounding box center [837, 279] width 43 height 16
